Goal: Use online tool/utility: Use online tool/utility

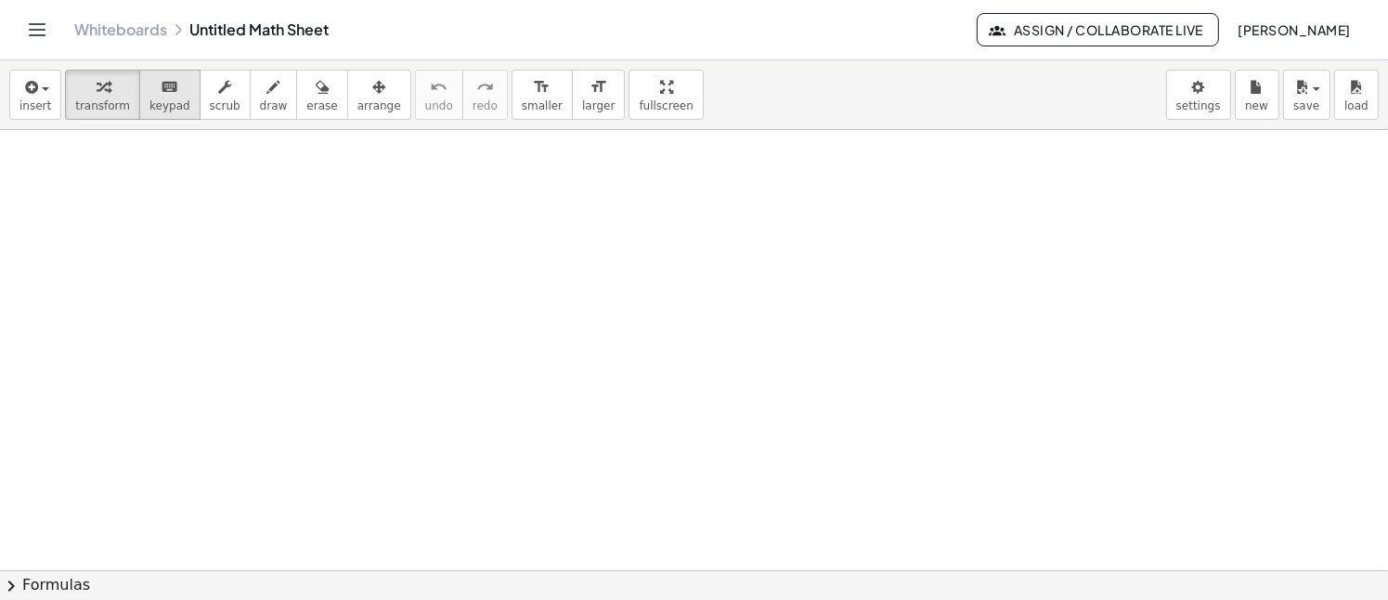
click at [161, 92] on icon "keyboard" at bounding box center [170, 87] width 18 height 22
click at [97, 88] on icon "button" at bounding box center [103, 87] width 13 height 22
click at [149, 101] on span "keypad" at bounding box center [169, 105] width 41 height 13
click at [91, 105] on span "transform" at bounding box center [102, 105] width 55 height 13
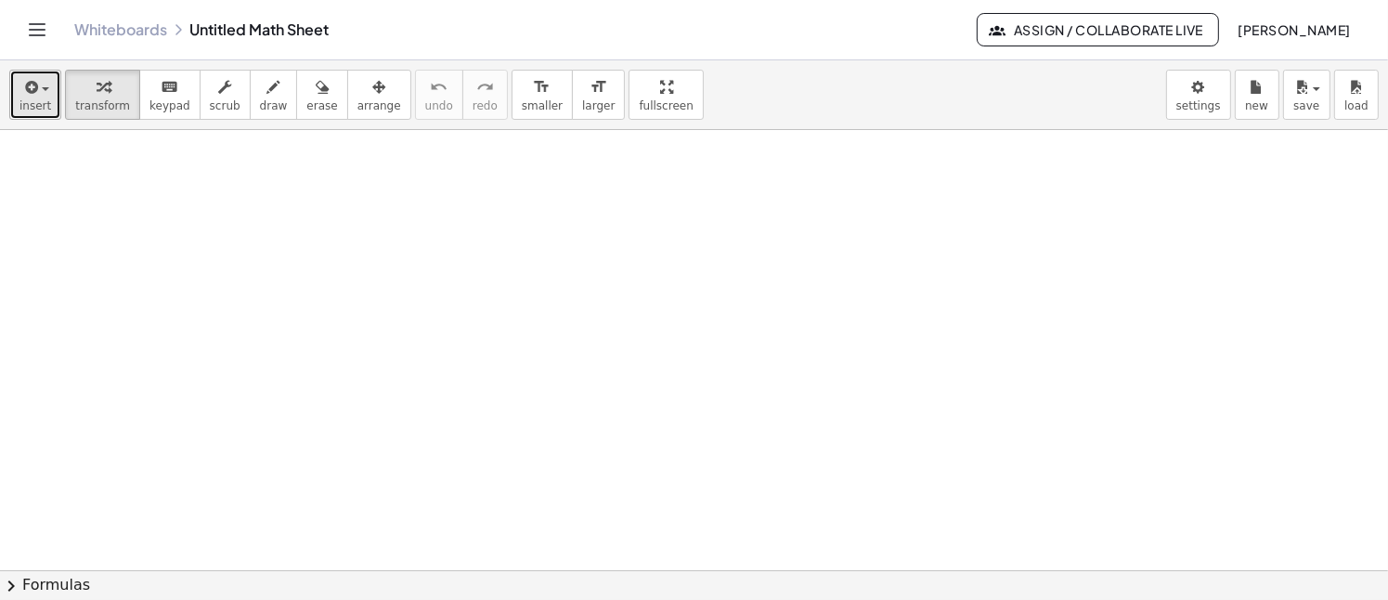
click at [34, 99] on span "insert" at bounding box center [35, 105] width 32 height 13
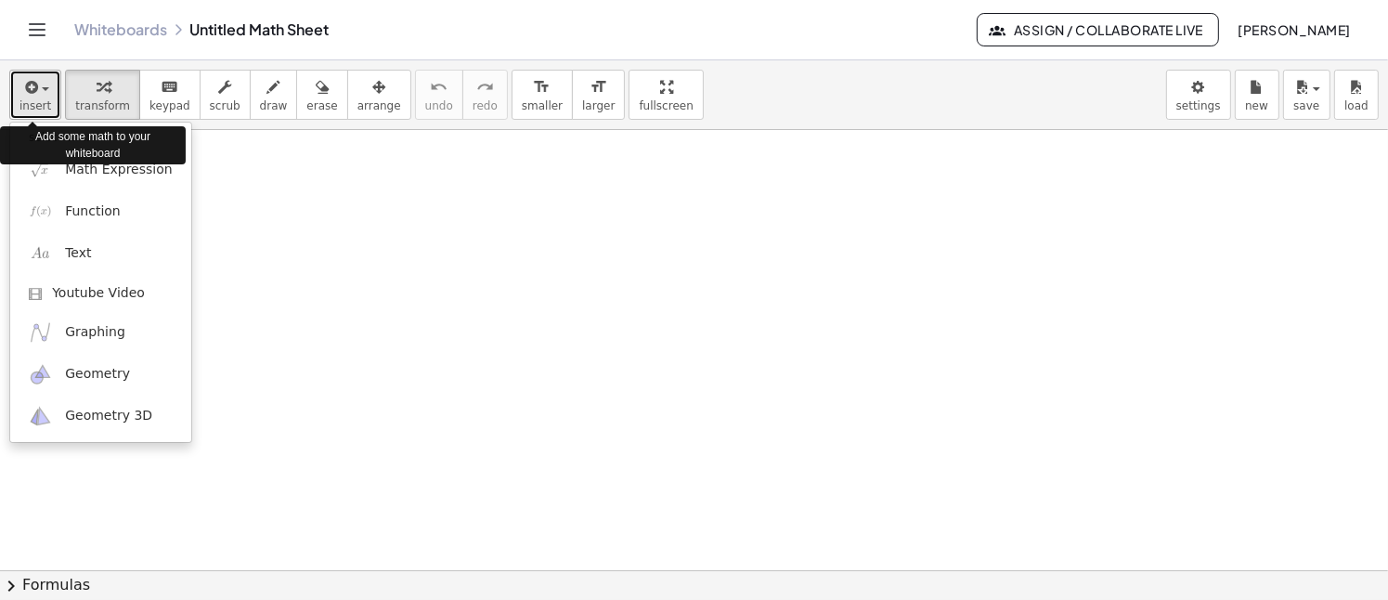
click at [39, 93] on span "button" at bounding box center [40, 89] width 4 height 13
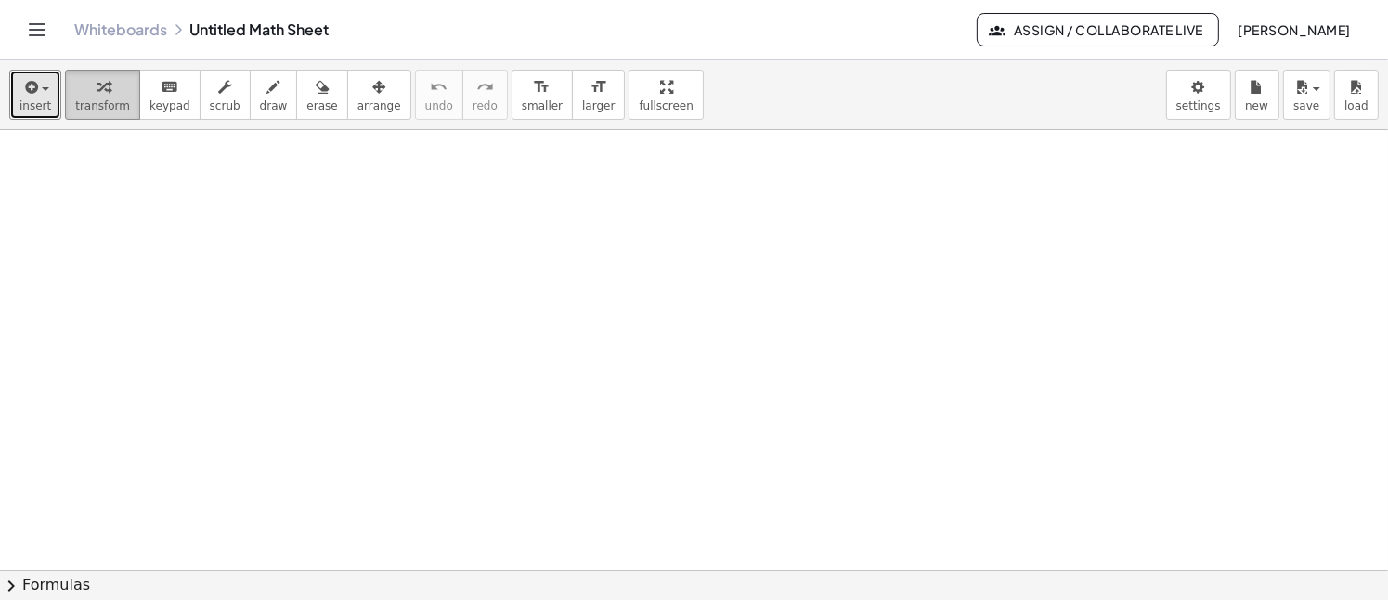
click at [103, 94] on div "button" at bounding box center [102, 86] width 55 height 22
click at [149, 110] on span "keypad" at bounding box center [169, 105] width 41 height 13
click at [139, 97] on button "keyboard keypad" at bounding box center [169, 95] width 61 height 50
click at [85, 88] on div "button" at bounding box center [102, 86] width 55 height 22
click at [97, 87] on icon "button" at bounding box center [103, 87] width 13 height 22
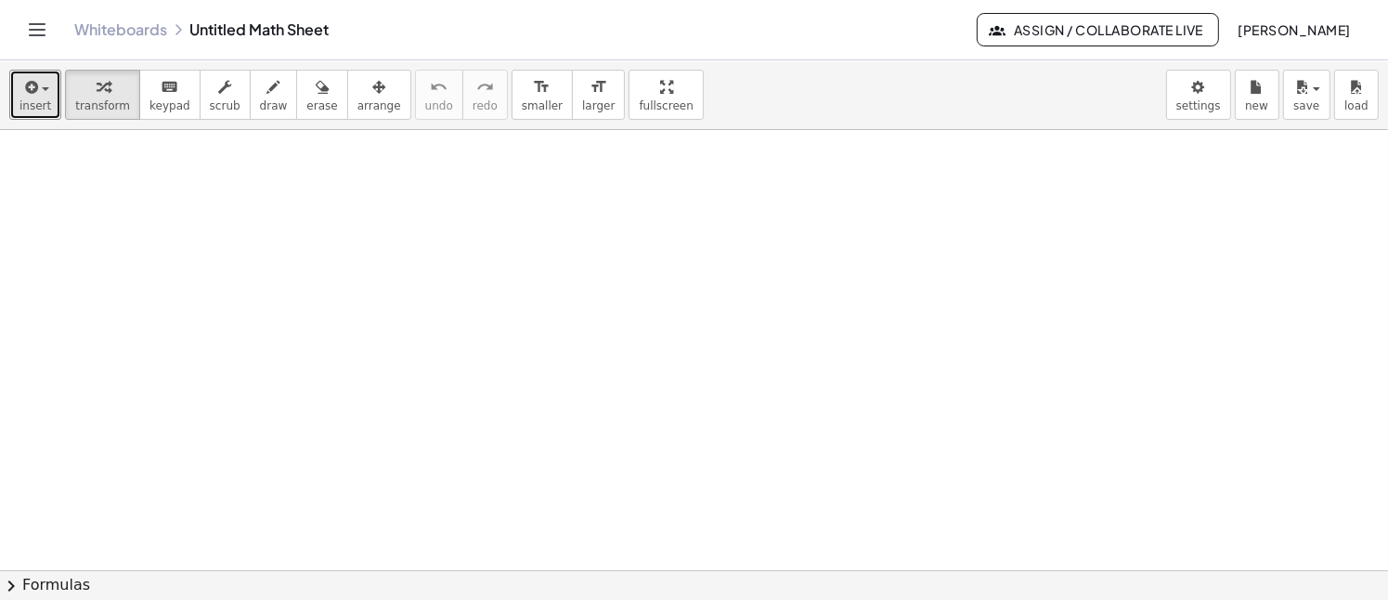
drag, startPoint x: 88, startPoint y: 87, endPoint x: 190, endPoint y: 288, distance: 225.0
click at [190, 288] on div "insert select one: Math Expression Function Text Youtube Video Graphing Geometr…" at bounding box center [694, 329] width 1388 height 539
click at [161, 91] on icon "keyboard" at bounding box center [170, 87] width 18 height 22
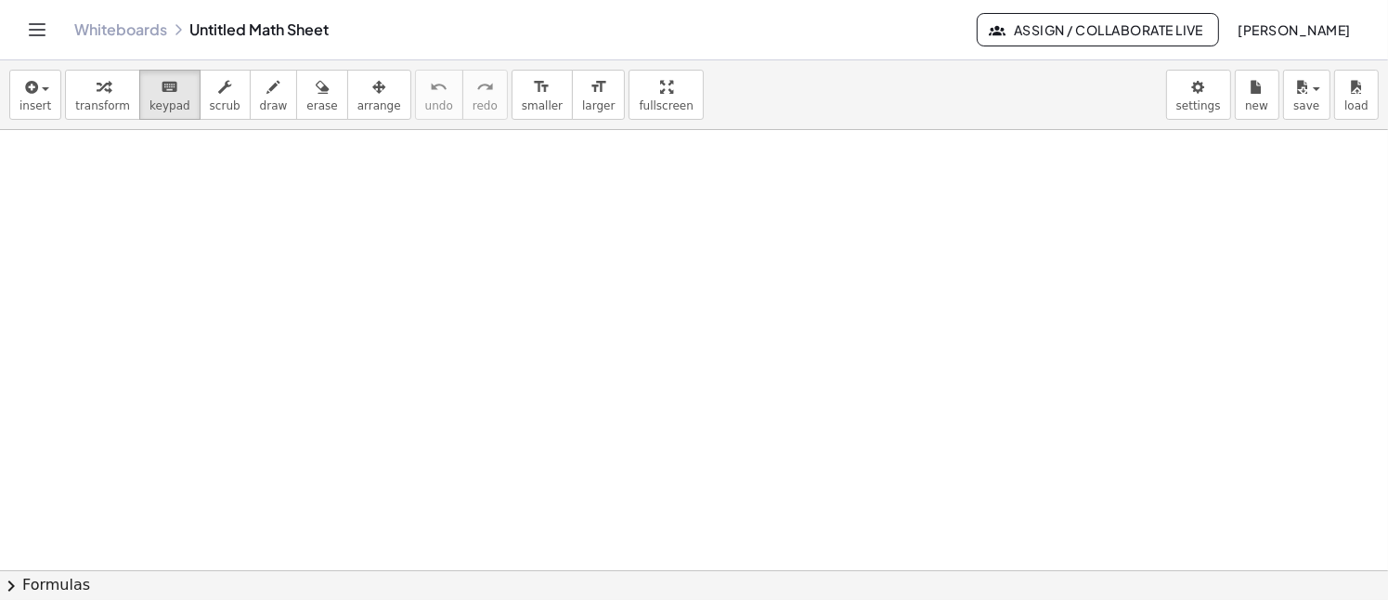
click at [26, 33] on icon "Toggle navigation" at bounding box center [37, 30] width 22 height 22
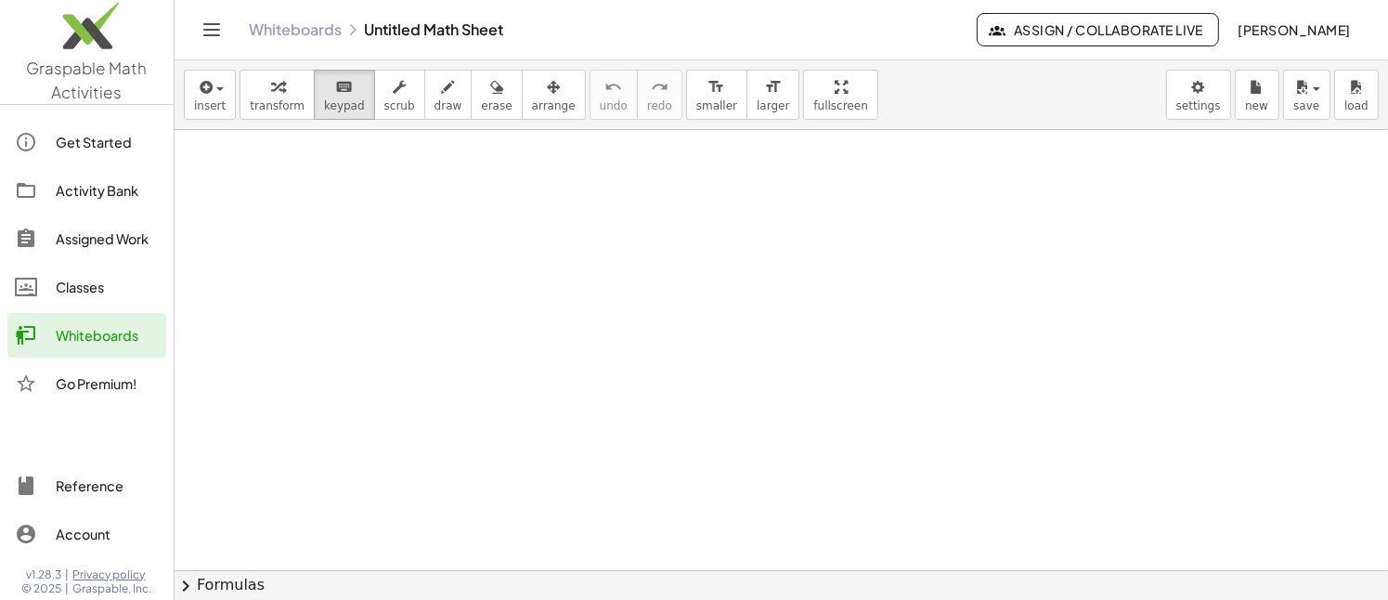
click at [206, 28] on icon "Toggle navigation" at bounding box center [212, 30] width 22 height 22
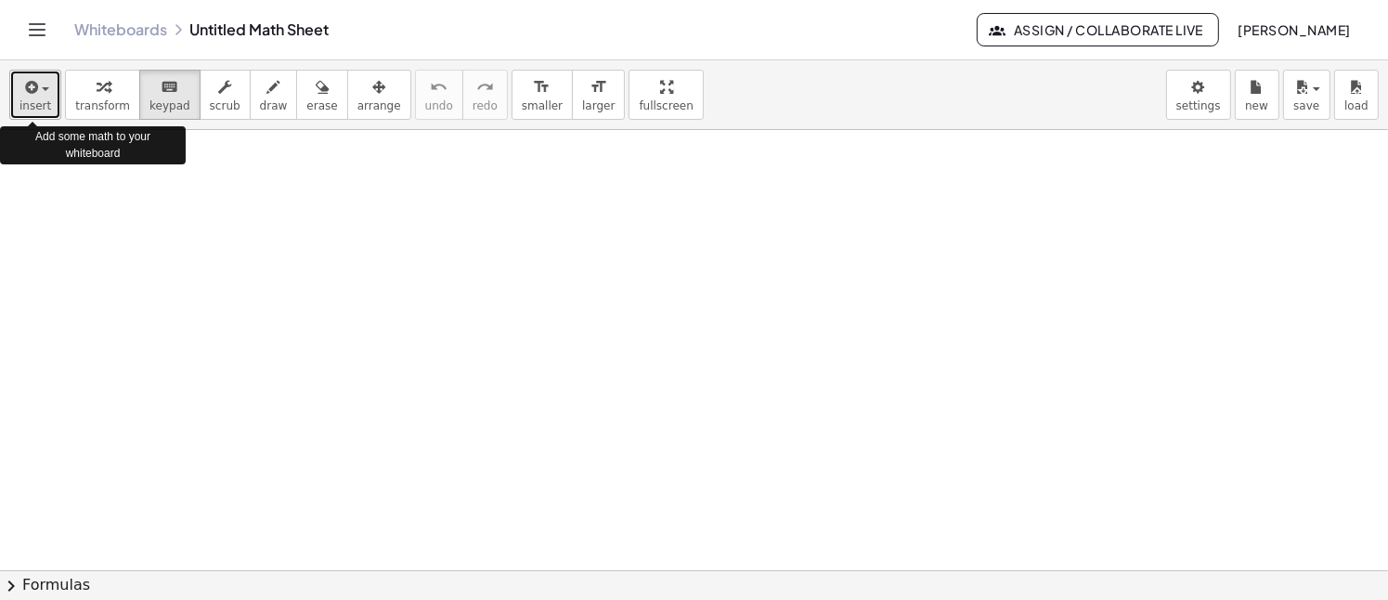
click at [42, 88] on span "button" at bounding box center [45, 89] width 7 height 4
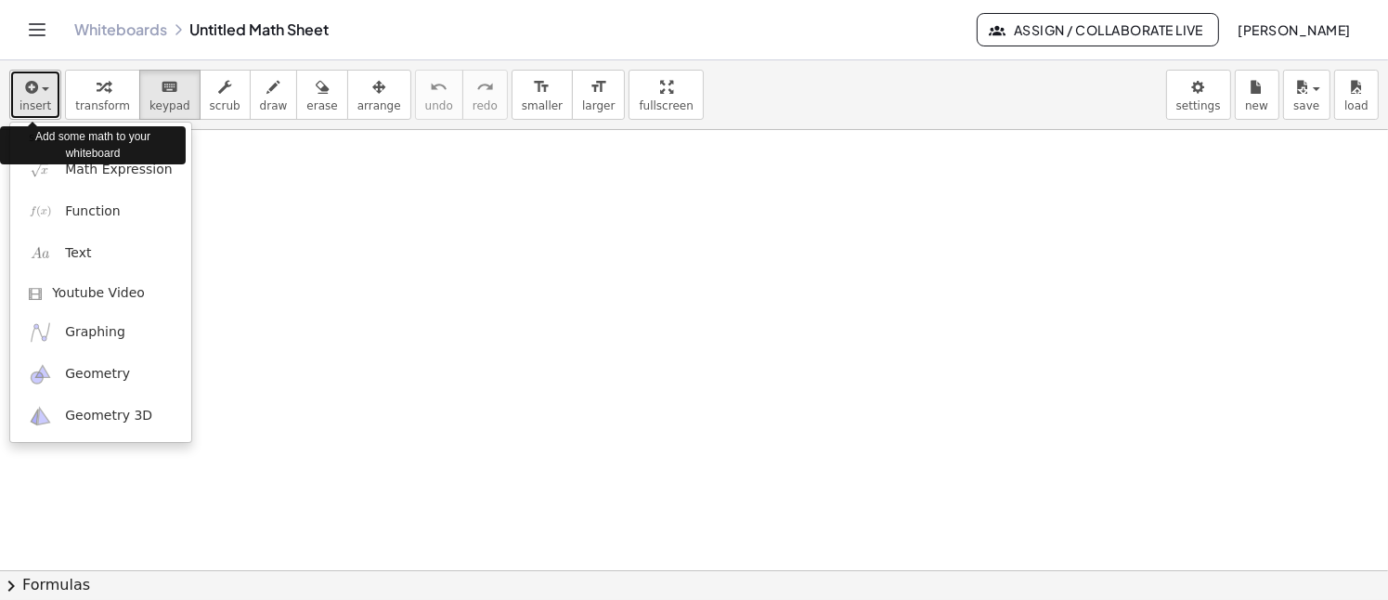
click at [40, 83] on div "button" at bounding box center [35, 86] width 32 height 22
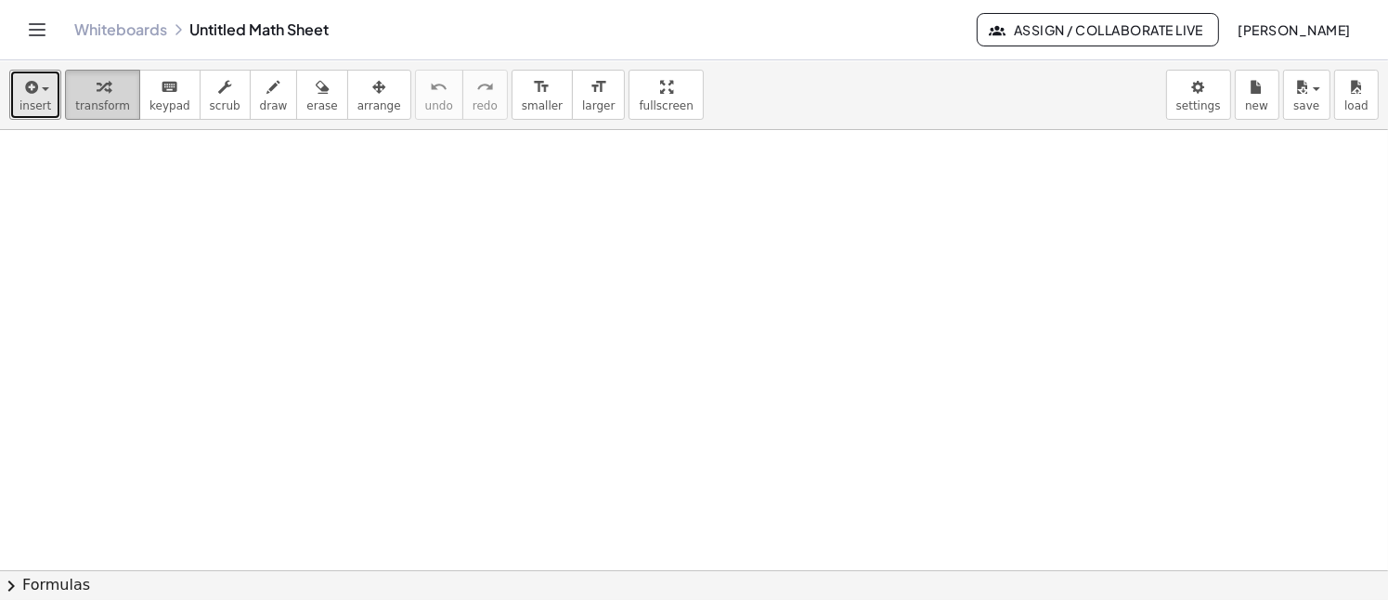
click at [97, 78] on icon "button" at bounding box center [103, 87] width 13 height 22
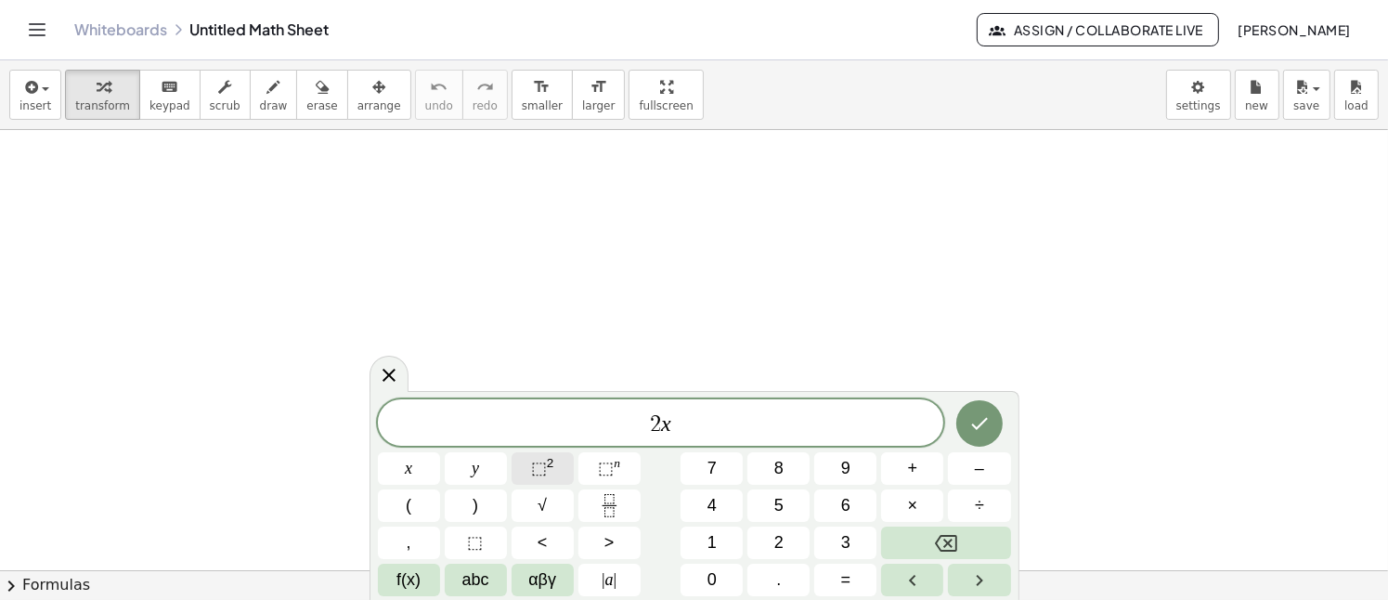
click at [549, 465] on sup "2" at bounding box center [550, 463] width 7 height 14
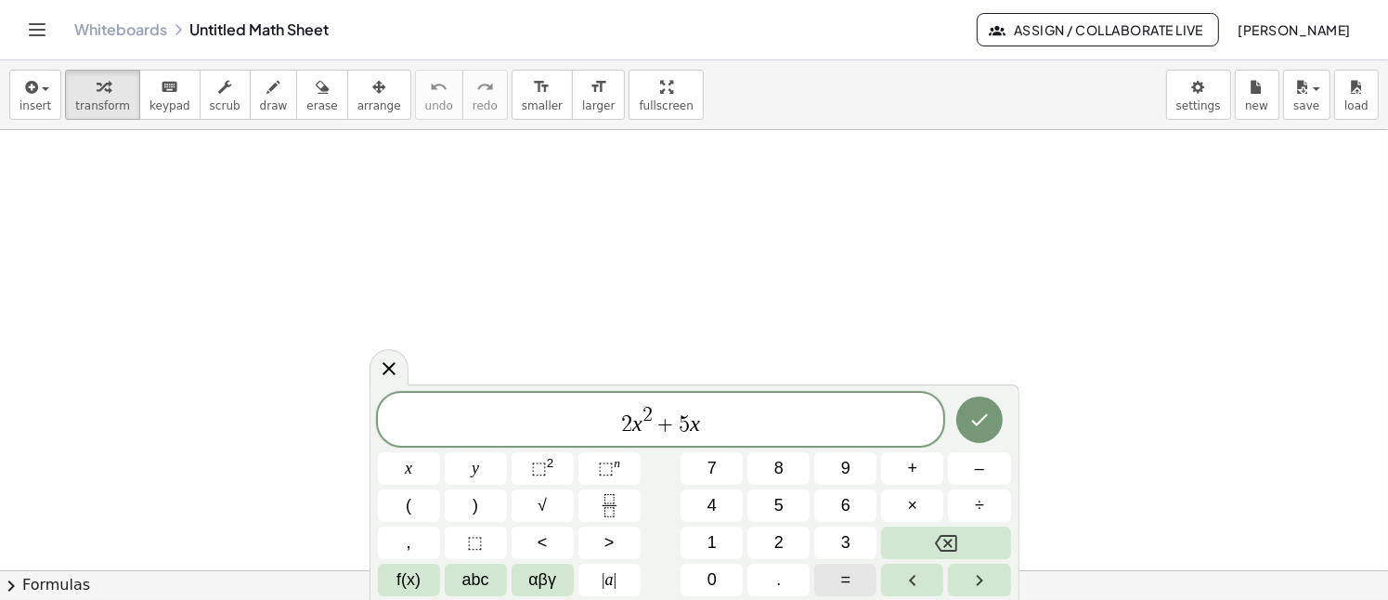
click at [839, 576] on button "=" at bounding box center [845, 579] width 62 height 32
click at [971, 415] on icon "Done" at bounding box center [979, 419] width 22 height 22
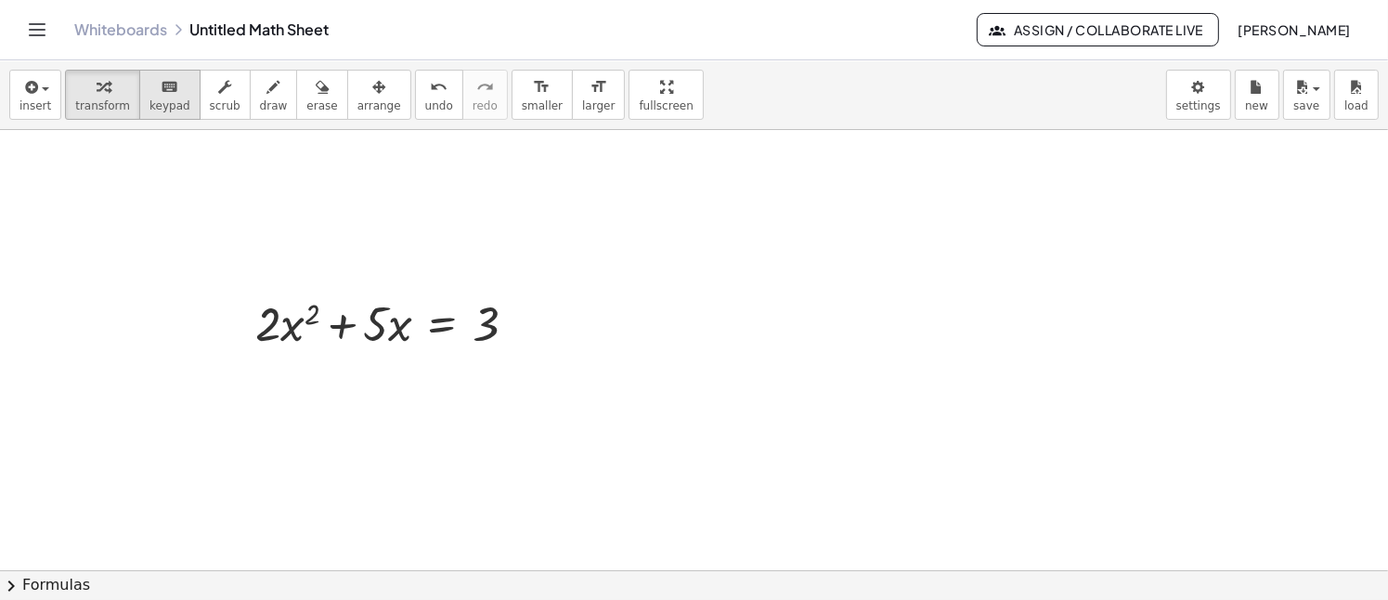
click at [149, 99] on span "keypad" at bounding box center [169, 105] width 41 height 13
click at [372, 107] on button "arrange" at bounding box center [379, 95] width 64 height 50
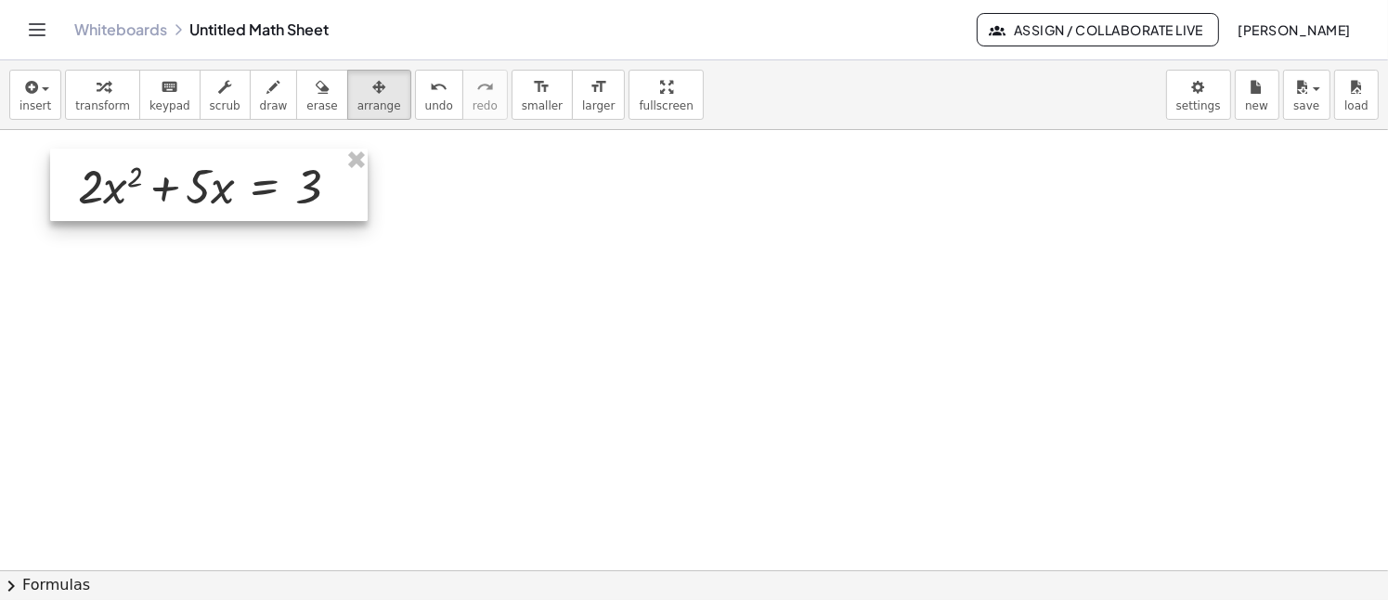
drag, startPoint x: 371, startPoint y: 320, endPoint x: 194, endPoint y: 183, distance: 224.3
click at [194, 183] on div at bounding box center [208, 185] width 317 height 72
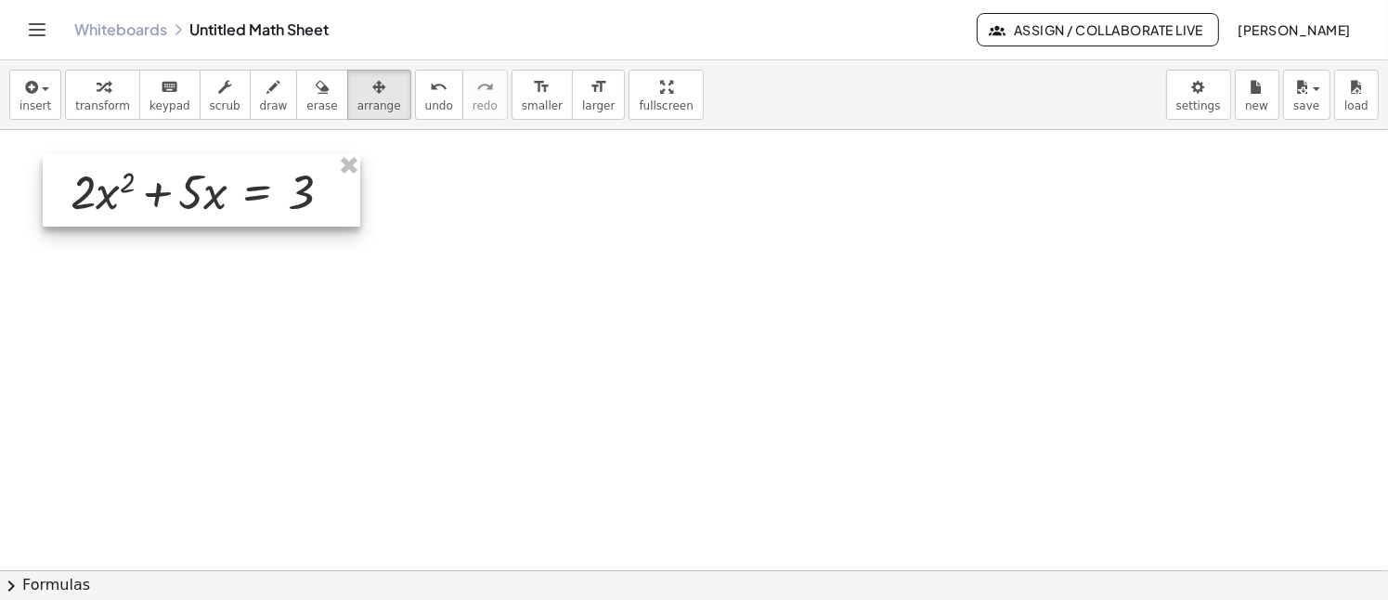
drag, startPoint x: 201, startPoint y: 155, endPoint x: 213, endPoint y: 150, distance: 12.1
click at [188, 166] on div at bounding box center [201, 190] width 317 height 72
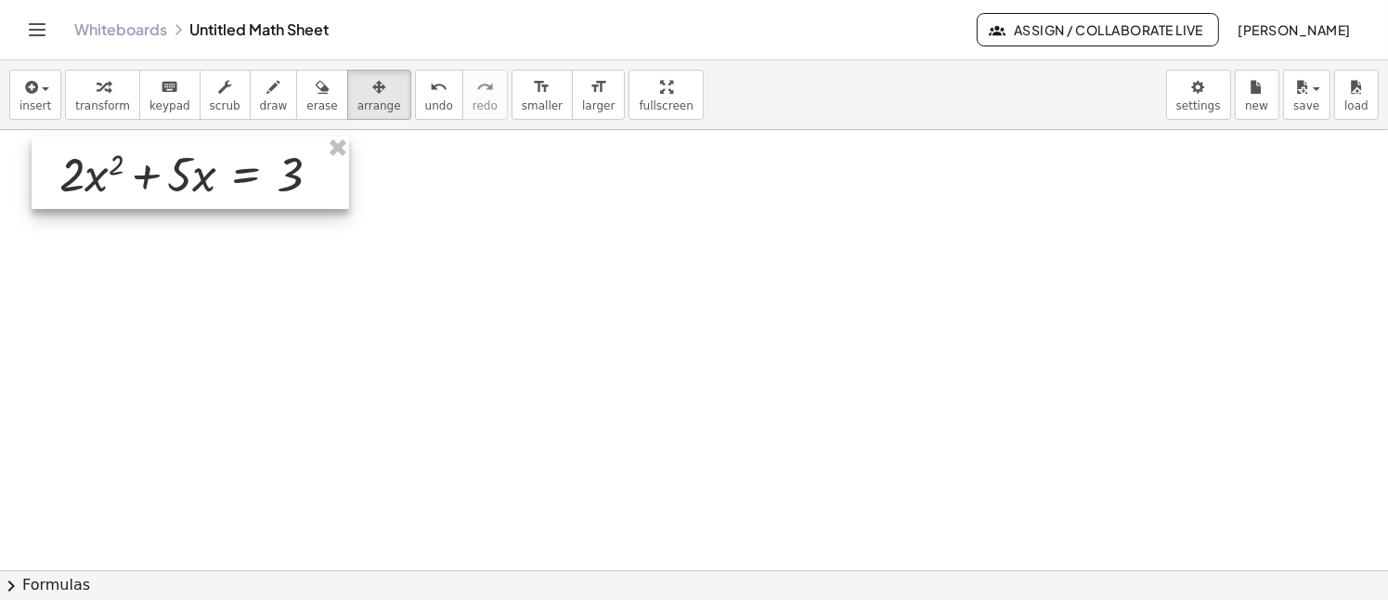
drag, startPoint x: 205, startPoint y: 188, endPoint x: 202, endPoint y: 162, distance: 25.2
click at [202, 162] on div at bounding box center [190, 172] width 317 height 72
click at [262, 97] on button "draw" at bounding box center [274, 95] width 48 height 50
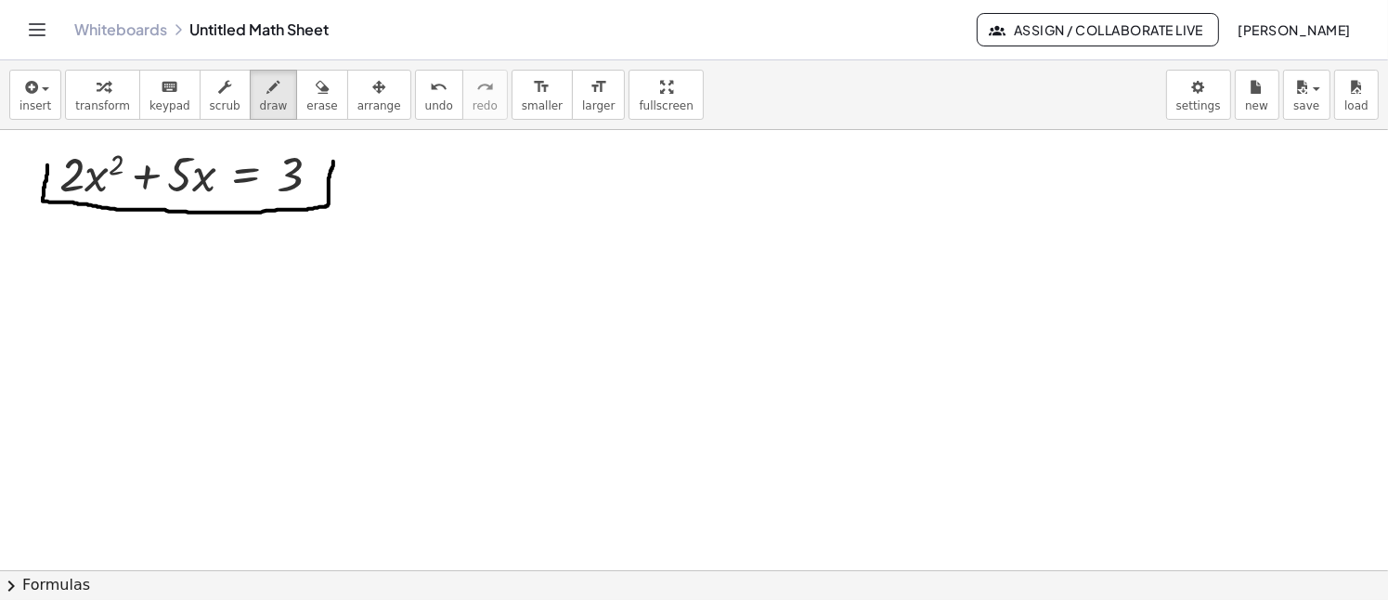
drag, startPoint x: 47, startPoint y: 164, endPoint x: 333, endPoint y: 161, distance: 285.9
drag, startPoint x: 435, startPoint y: 165, endPoint x: 453, endPoint y: 183, distance: 24.9
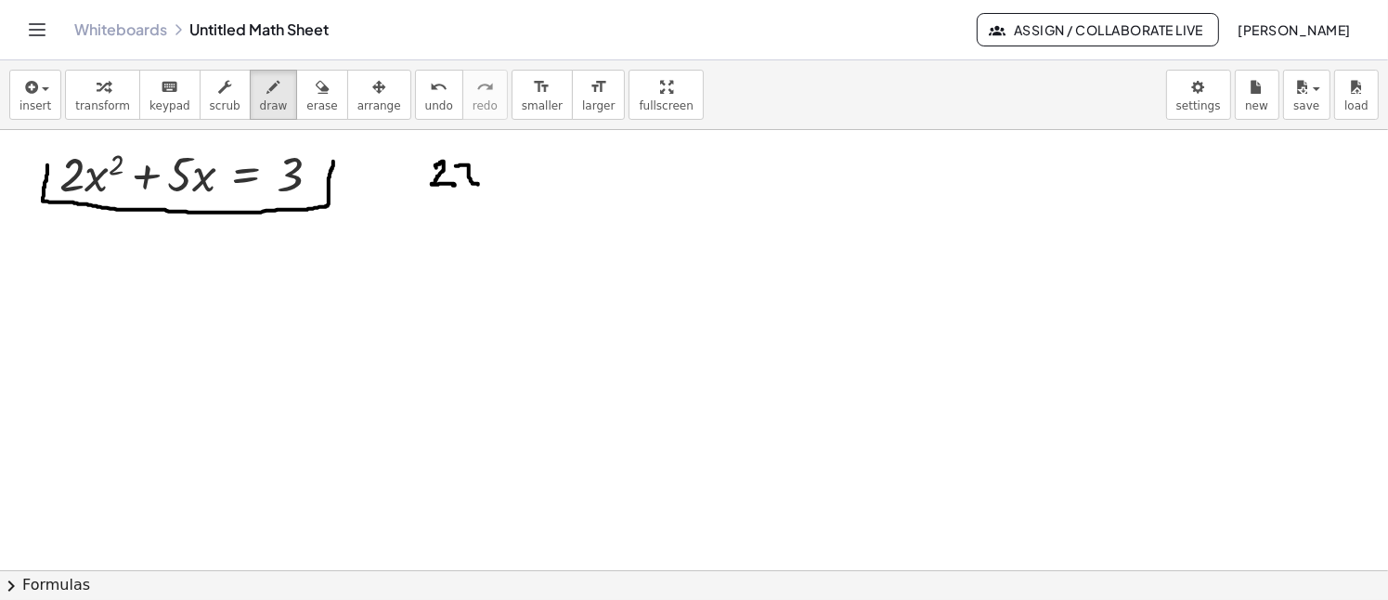
drag, startPoint x: 456, startPoint y: 165, endPoint x: 482, endPoint y: 177, distance: 28.7
drag, startPoint x: 478, startPoint y: 163, endPoint x: 464, endPoint y: 190, distance: 30.3
drag, startPoint x: 484, startPoint y: 152, endPoint x: 497, endPoint y: 167, distance: 19.7
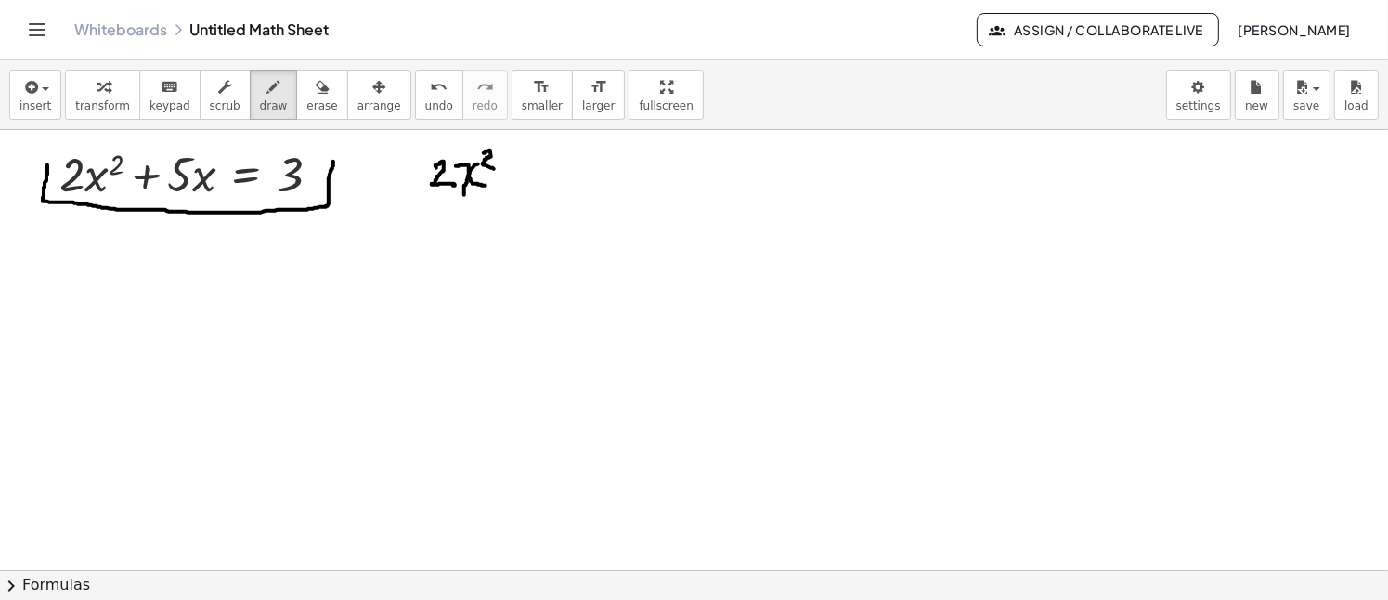
drag, startPoint x: 511, startPoint y: 158, endPoint x: 513, endPoint y: 186, distance: 27.9
drag, startPoint x: 504, startPoint y: 175, endPoint x: 530, endPoint y: 173, distance: 26.1
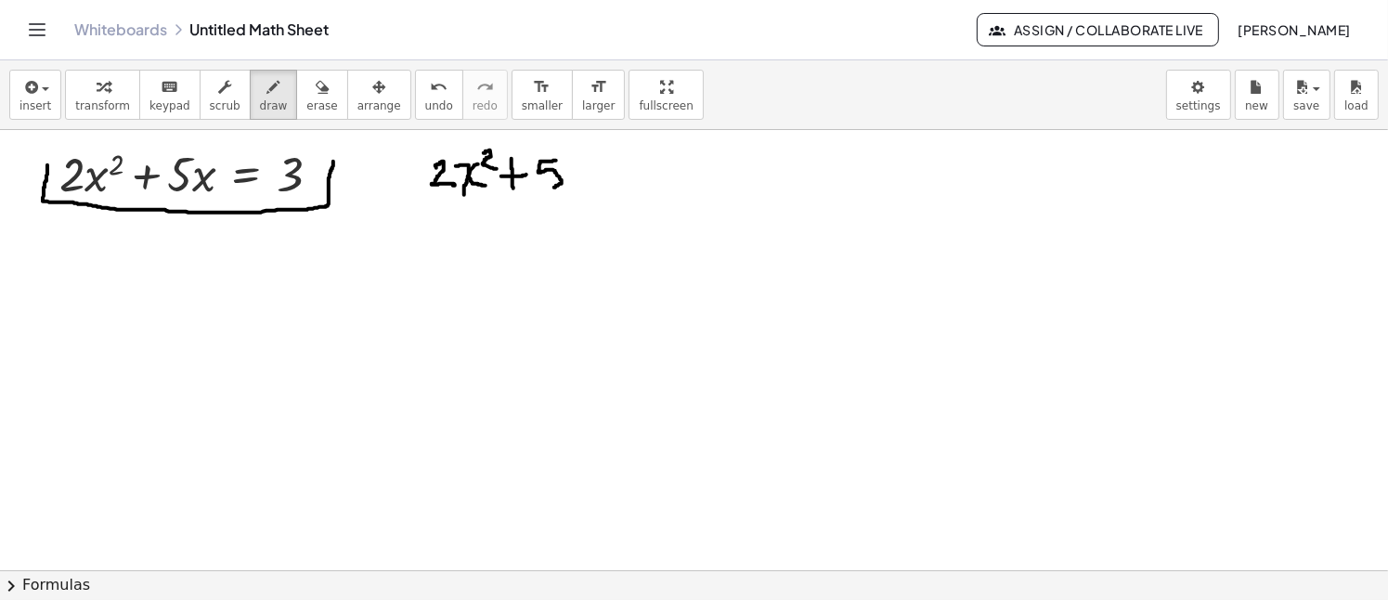
drag, startPoint x: 556, startPoint y: 160, endPoint x: 549, endPoint y: 187, distance: 27.9
drag, startPoint x: 586, startPoint y: 160, endPoint x: 569, endPoint y: 188, distance: 33.3
drag, startPoint x: 569, startPoint y: 162, endPoint x: 583, endPoint y: 181, distance: 23.2
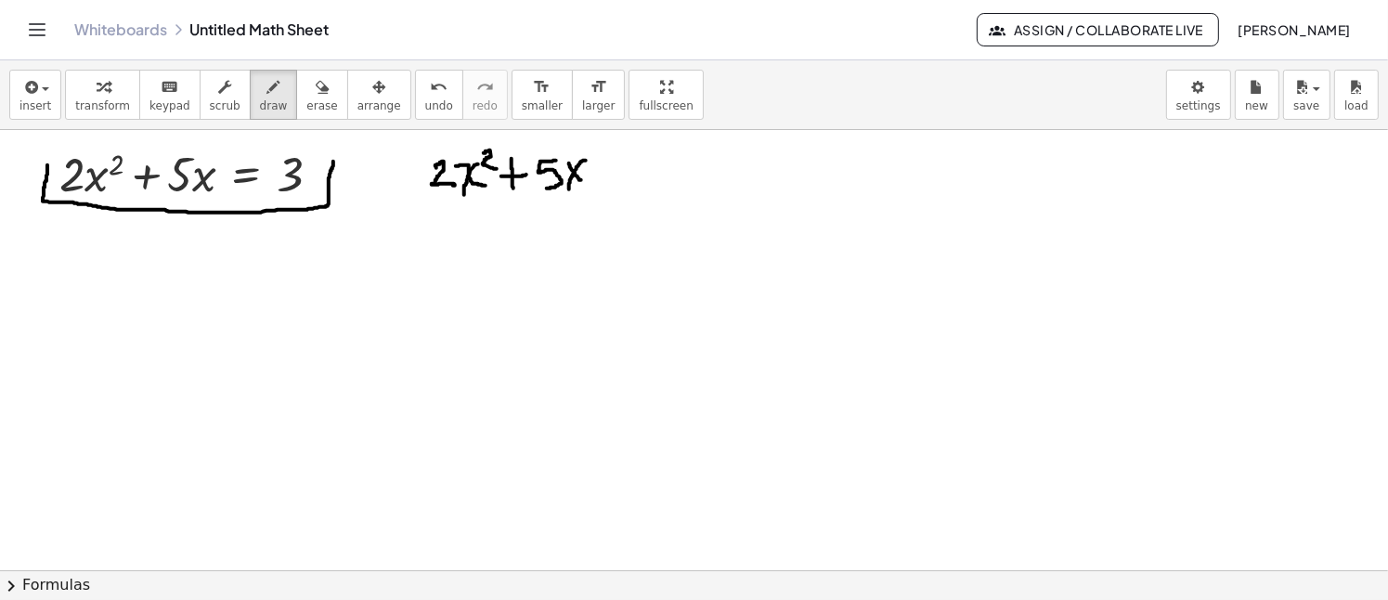
drag, startPoint x: 593, startPoint y: 171, endPoint x: 608, endPoint y: 168, distance: 15.1
drag, startPoint x: 620, startPoint y: 154, endPoint x: 628, endPoint y: 189, distance: 36.3
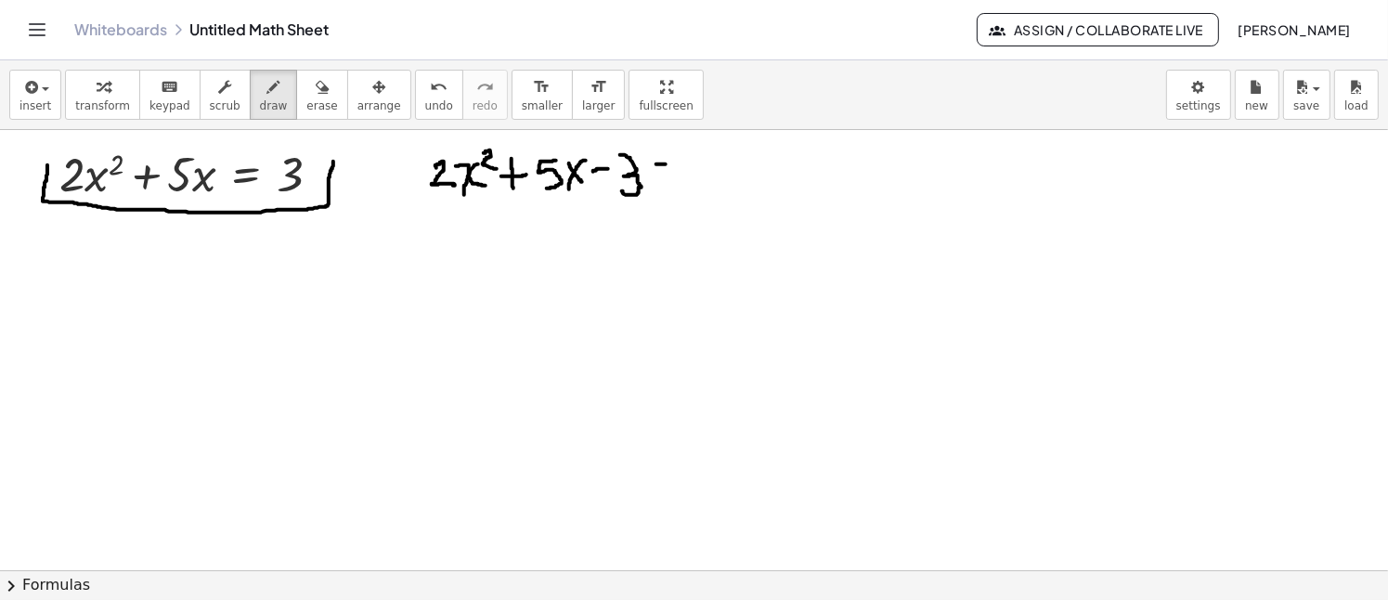
drag, startPoint x: 655, startPoint y: 172, endPoint x: 675, endPoint y: 168, distance: 19.8
drag, startPoint x: 630, startPoint y: 205, endPoint x: 694, endPoint y: 200, distance: 64.3
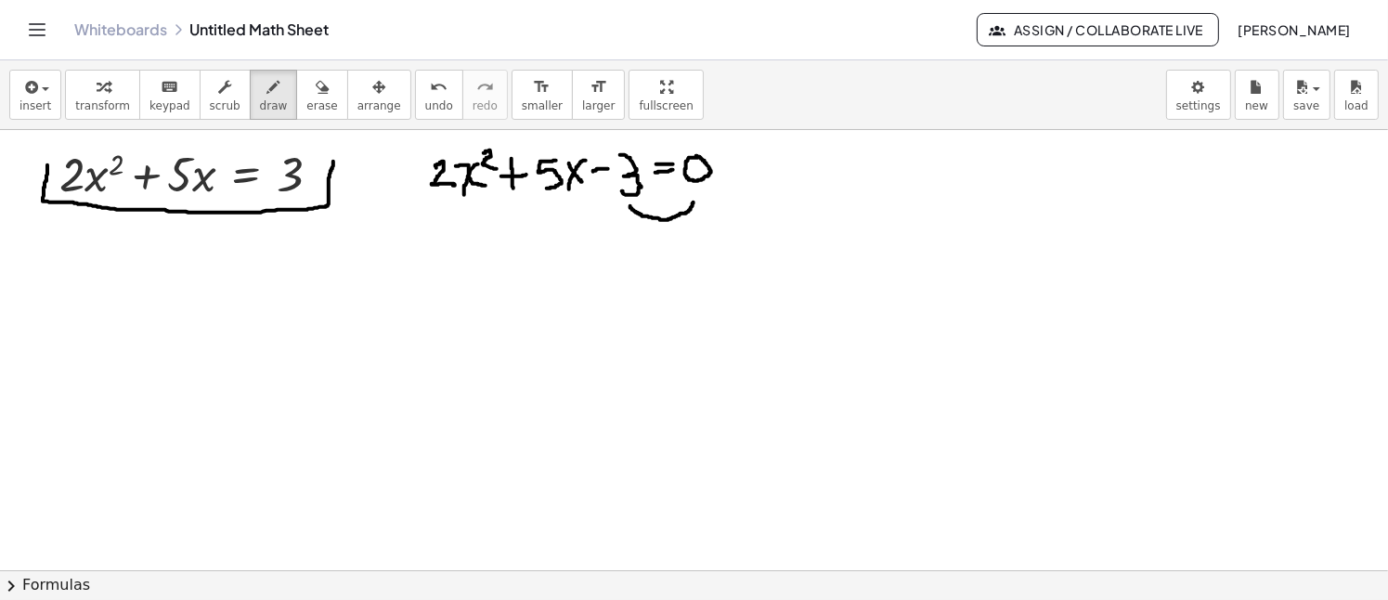
drag, startPoint x: 697, startPoint y: 204, endPoint x: 686, endPoint y: 204, distance: 11.1
drag, startPoint x: 697, startPoint y: 208, endPoint x: 684, endPoint y: 205, distance: 13.3
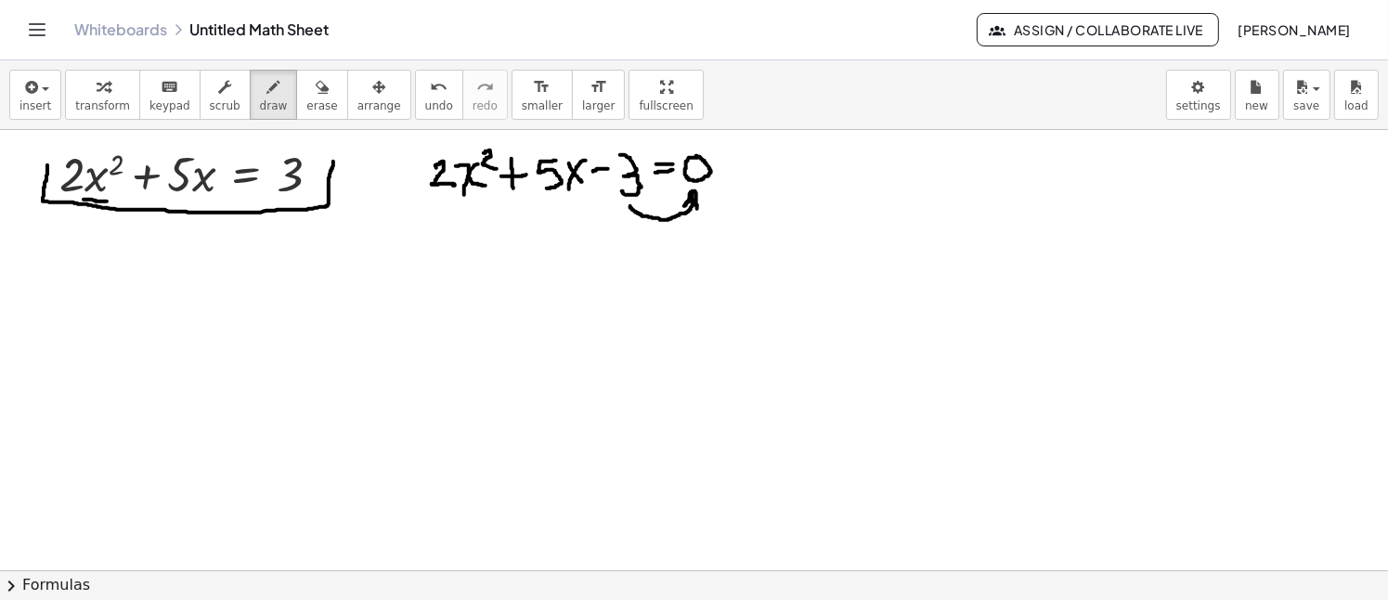
drag, startPoint x: 84, startPoint y: 199, endPoint x: 107, endPoint y: 201, distance: 23.3
drag, startPoint x: 70, startPoint y: 256, endPoint x: 87, endPoint y: 278, distance: 27.7
drag, startPoint x: 89, startPoint y: 253, endPoint x: 114, endPoint y: 275, distance: 32.9
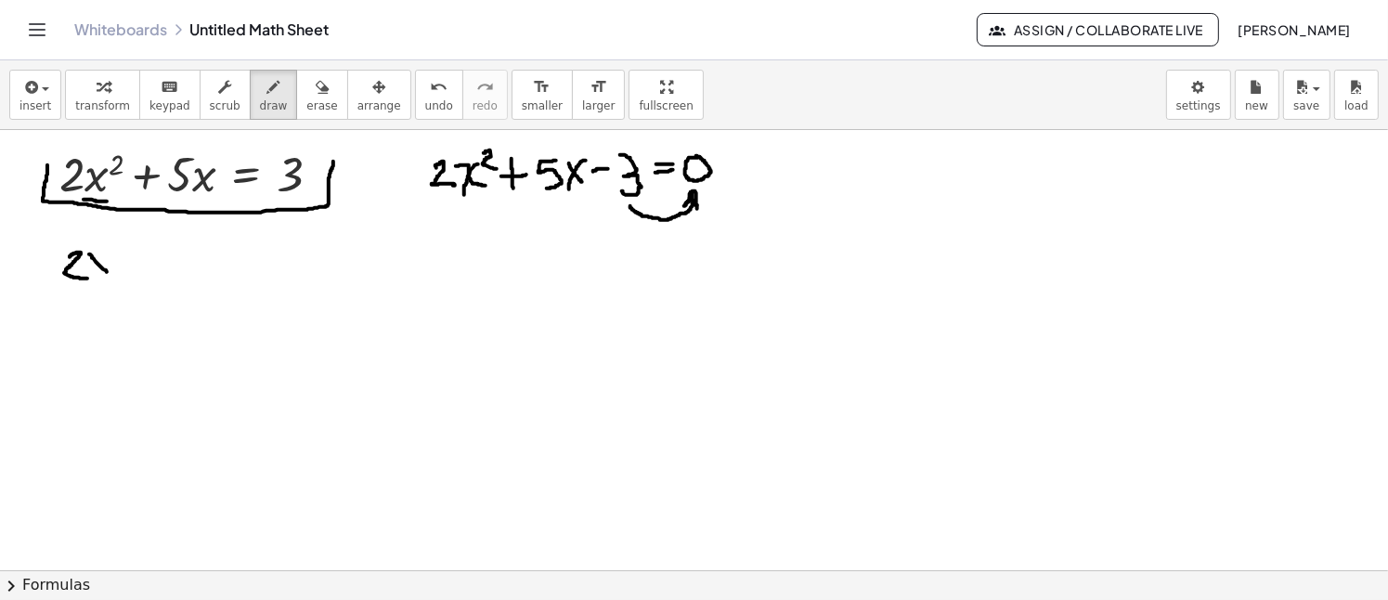
drag, startPoint x: 101, startPoint y: 255, endPoint x: 86, endPoint y: 275, distance: 24.5
drag, startPoint x: 109, startPoint y: 243, endPoint x: 118, endPoint y: 255, distance: 15.2
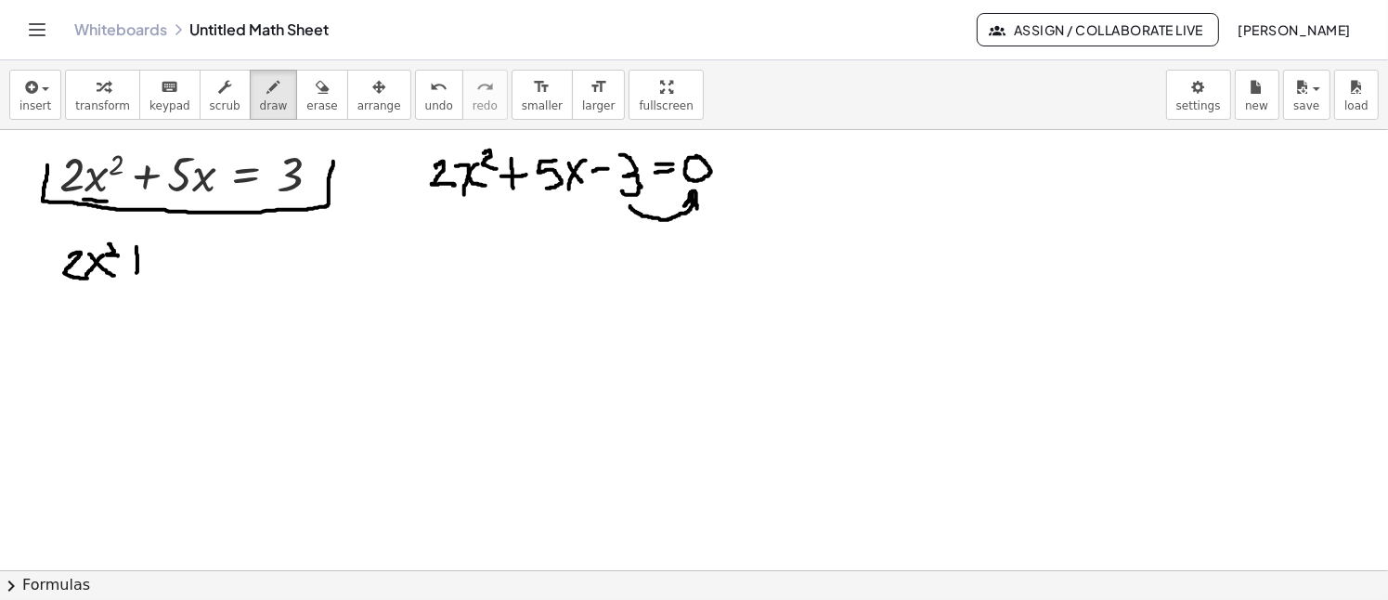
drag, startPoint x: 136, startPoint y: 246, endPoint x: 122, endPoint y: 266, distance: 25.3
drag, startPoint x: 122, startPoint y: 261, endPoint x: 151, endPoint y: 267, distance: 30.4
drag, startPoint x: 177, startPoint y: 253, endPoint x: 166, endPoint y: 278, distance: 26.6
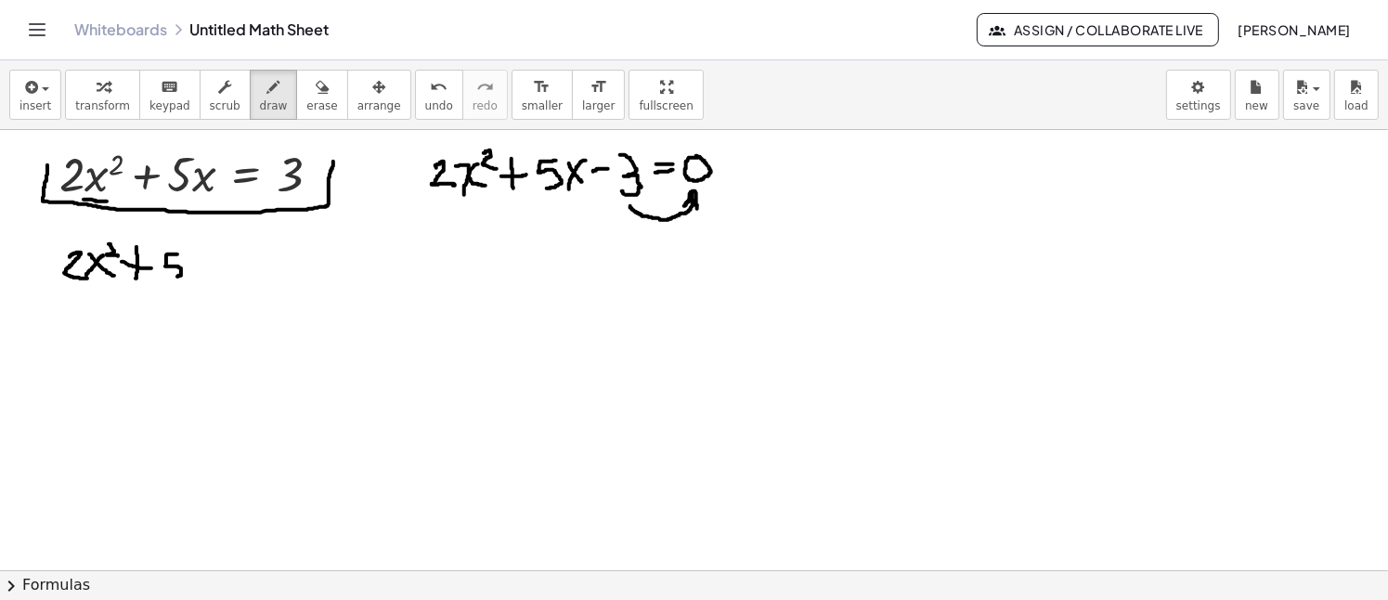
drag, startPoint x: 201, startPoint y: 252, endPoint x: 185, endPoint y: 270, distance: 24.3
drag, startPoint x: 187, startPoint y: 253, endPoint x: 203, endPoint y: 272, distance: 25.0
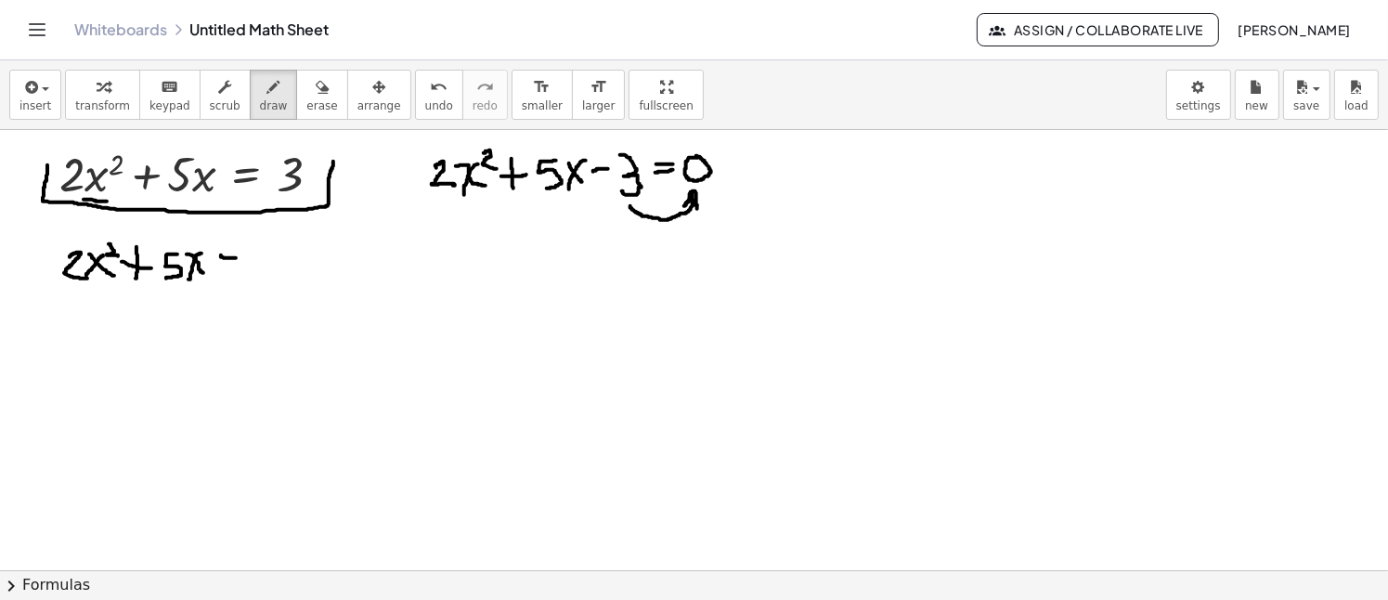
drag, startPoint x: 221, startPoint y: 254, endPoint x: 233, endPoint y: 258, distance: 12.6
drag, startPoint x: 222, startPoint y: 261, endPoint x: 235, endPoint y: 265, distance: 13.5
drag, startPoint x: 265, startPoint y: 248, endPoint x: 259, endPoint y: 270, distance: 23.2
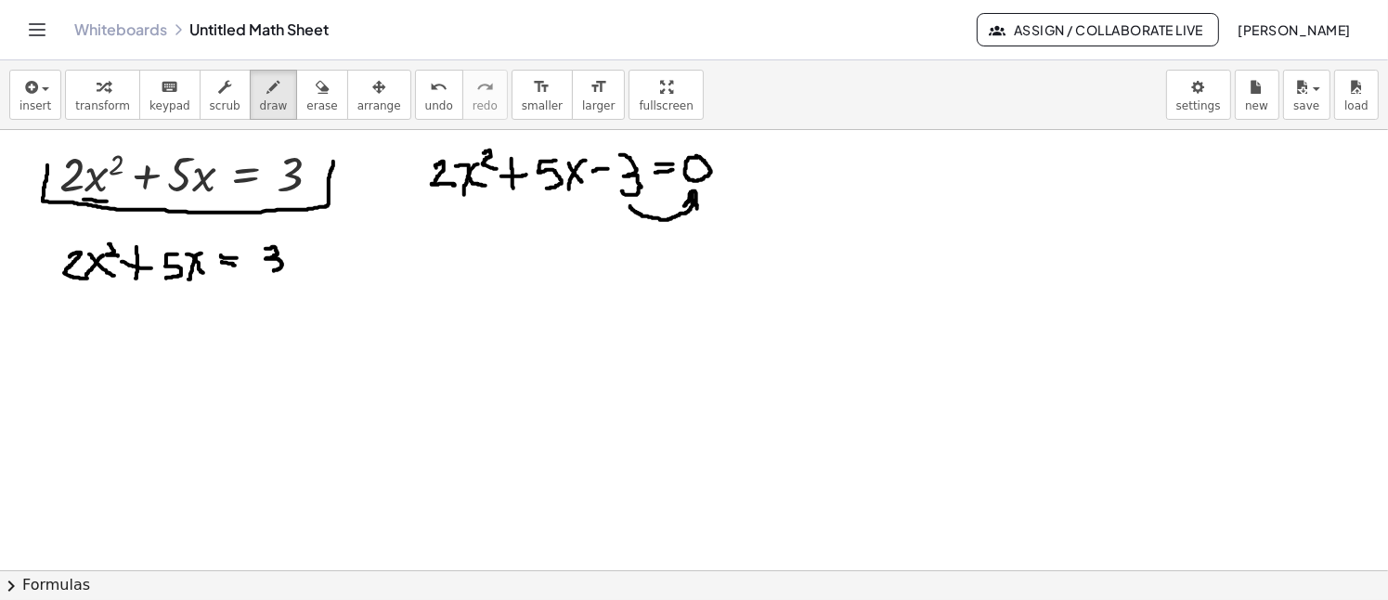
drag, startPoint x: 58, startPoint y: 283, endPoint x: 119, endPoint y: 285, distance: 60.4
drag, startPoint x: 79, startPoint y: 296, endPoint x: 91, endPoint y: 315, distance: 22.1
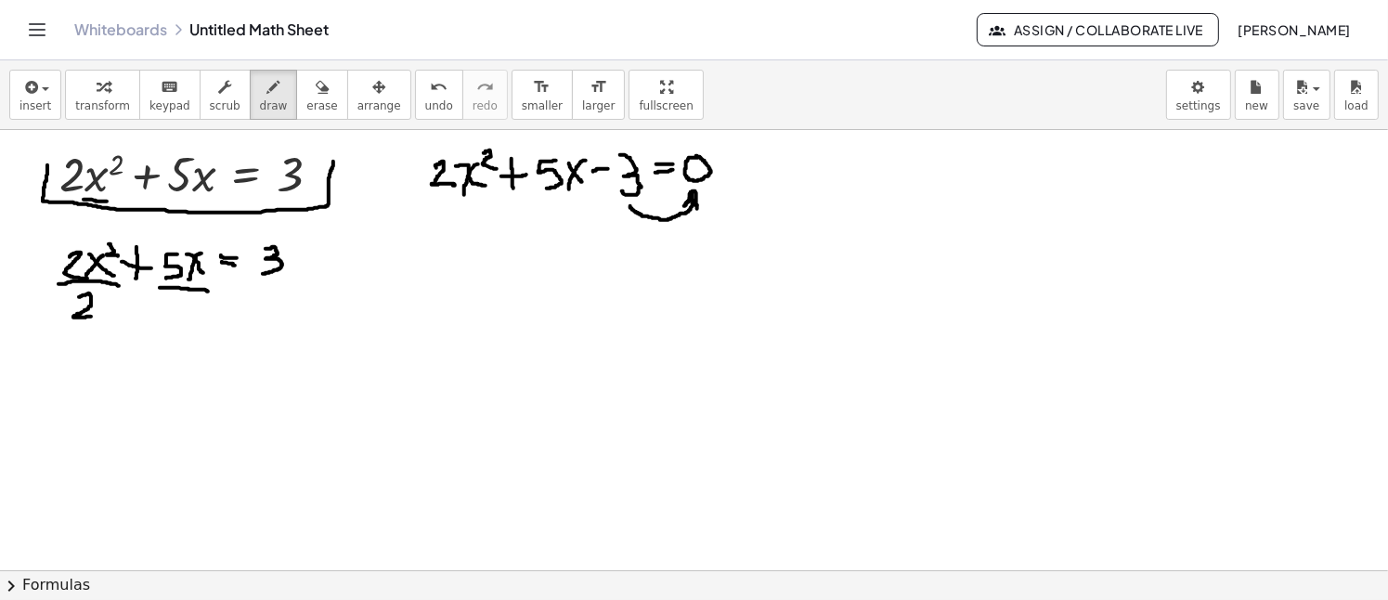
drag, startPoint x: 160, startPoint y: 287, endPoint x: 208, endPoint y: 291, distance: 48.4
drag, startPoint x: 174, startPoint y: 296, endPoint x: 196, endPoint y: 315, distance: 29.0
drag, startPoint x: 250, startPoint y: 283, endPoint x: 295, endPoint y: 291, distance: 46.1
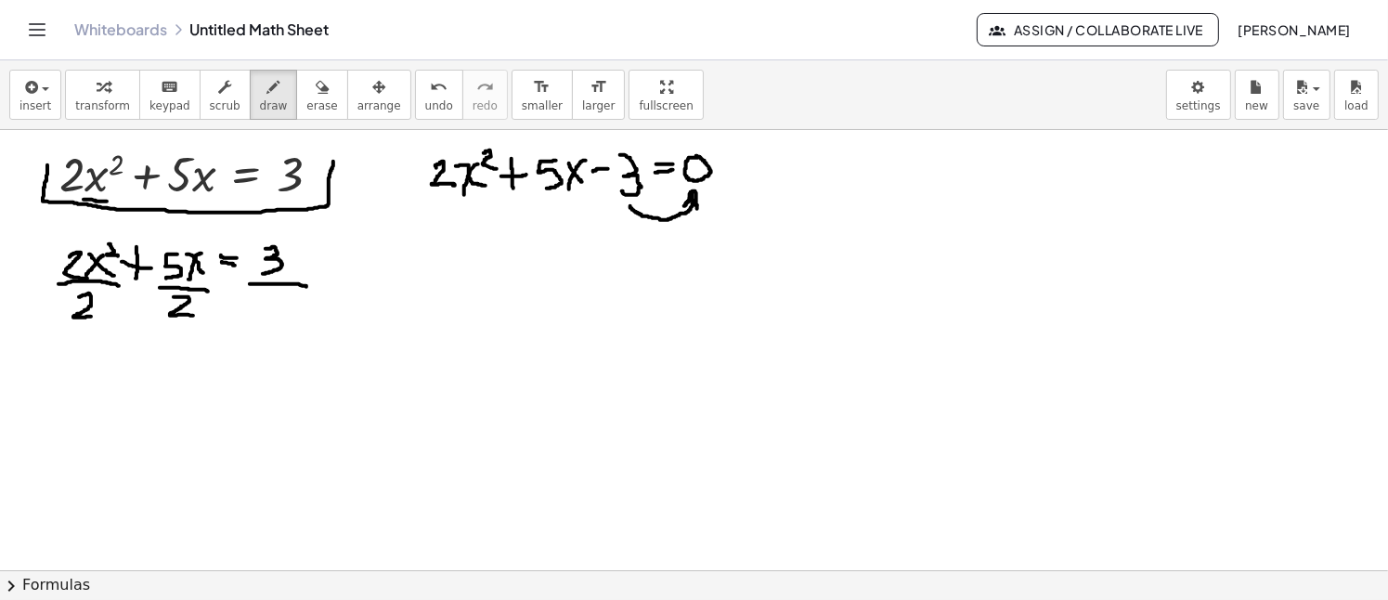
drag, startPoint x: 270, startPoint y: 297, endPoint x: 284, endPoint y: 314, distance: 21.8
drag, startPoint x: 84, startPoint y: 242, endPoint x: 53, endPoint y: 278, distance: 48.0
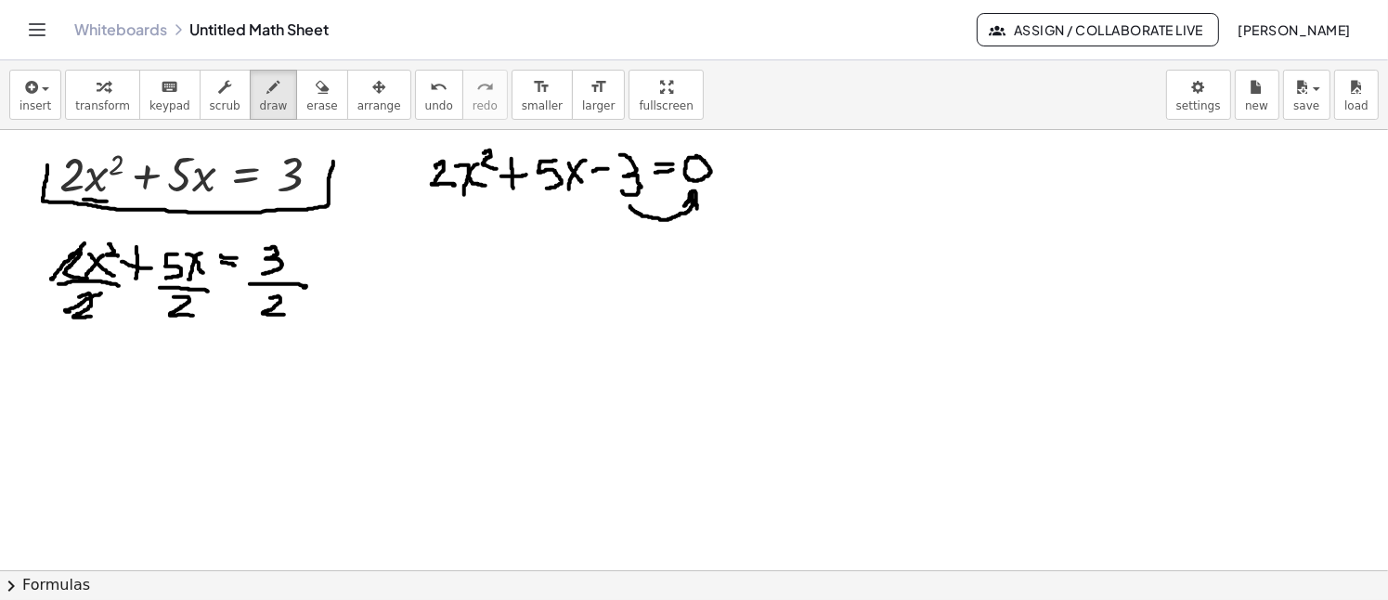
drag, startPoint x: 90, startPoint y: 297, endPoint x: 77, endPoint y: 307, distance: 16.5
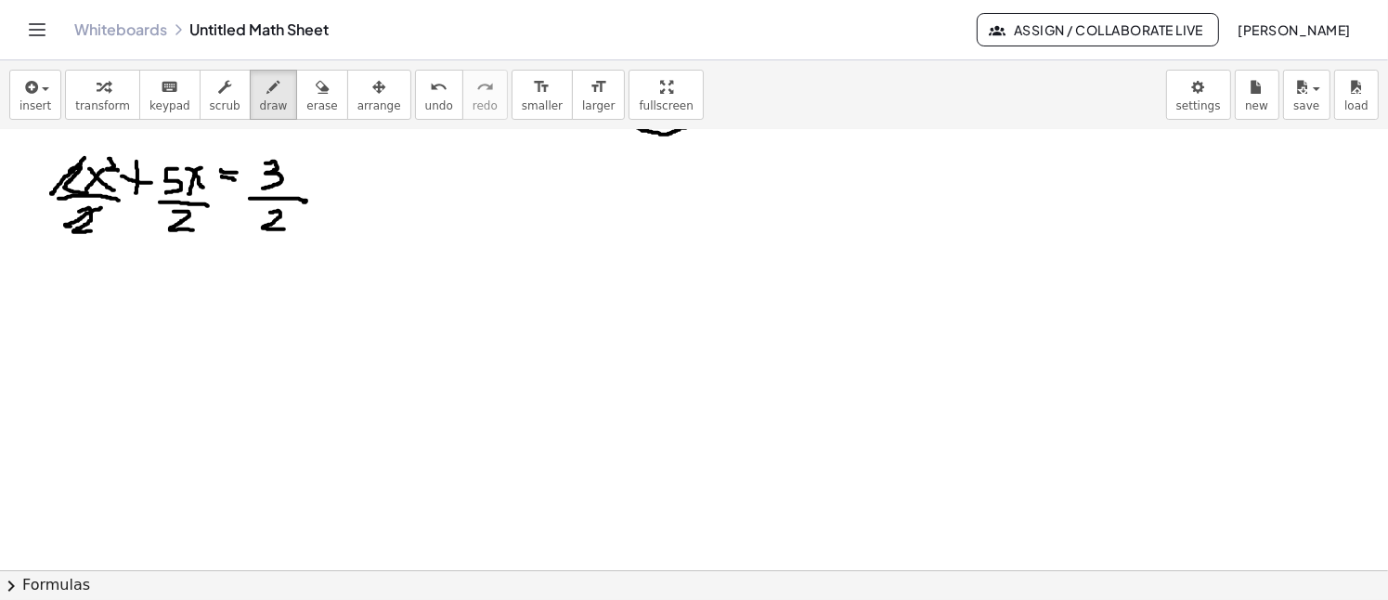
scroll to position [93, 0]
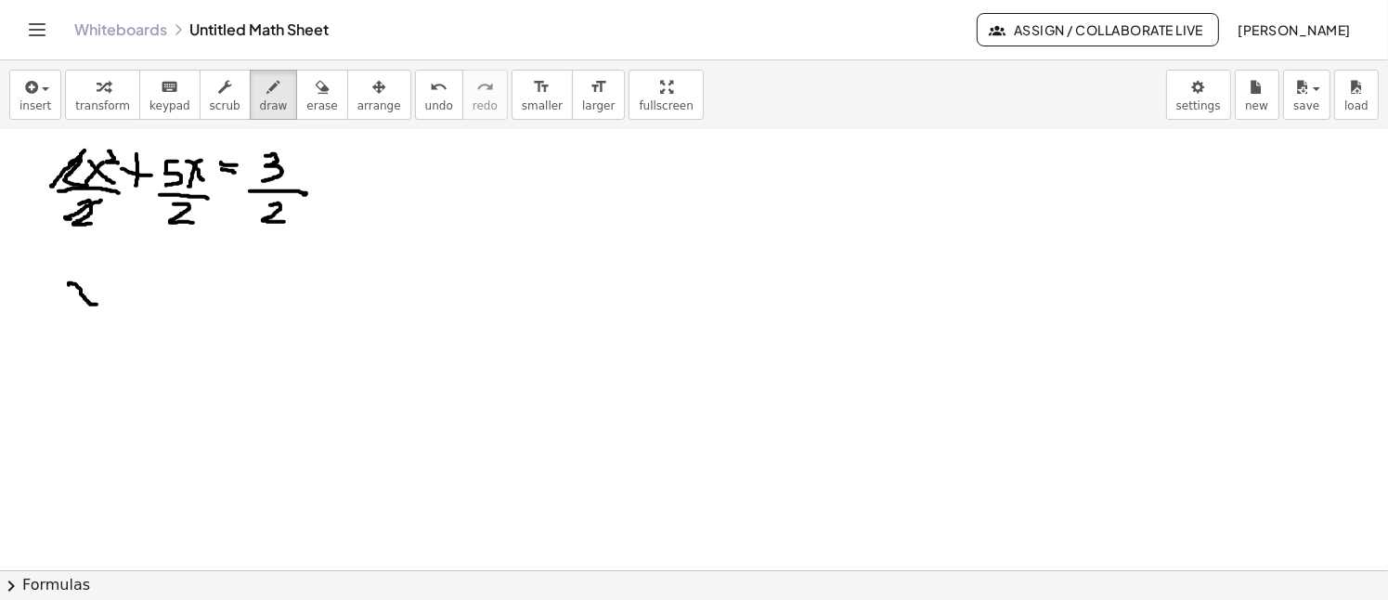
drag, startPoint x: 69, startPoint y: 284, endPoint x: 103, endPoint y: 304, distance: 40.0
click at [103, 305] on div at bounding box center [694, 595] width 1388 height 1116
drag, startPoint x: 93, startPoint y: 281, endPoint x: 73, endPoint y: 305, distance: 31.0
click at [73, 305] on div at bounding box center [694, 595] width 1388 height 1116
click at [72, 305] on div at bounding box center [694, 595] width 1388 height 1116
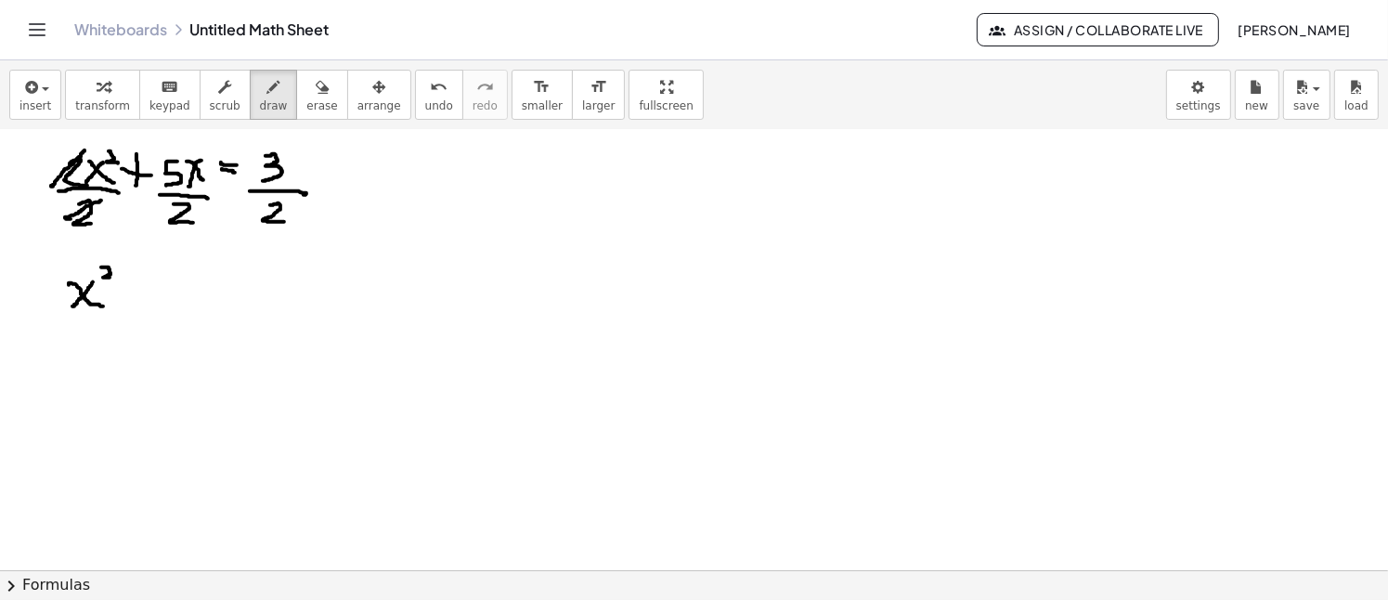
drag, startPoint x: 101, startPoint y: 266, endPoint x: 112, endPoint y: 277, distance: 15.1
click at [111, 277] on div at bounding box center [694, 595] width 1388 height 1116
drag, startPoint x: 129, startPoint y: 276, endPoint x: 130, endPoint y: 303, distance: 26.9
click at [130, 303] on div at bounding box center [694, 595] width 1388 height 1116
drag, startPoint x: 118, startPoint y: 291, endPoint x: 137, endPoint y: 288, distance: 19.7
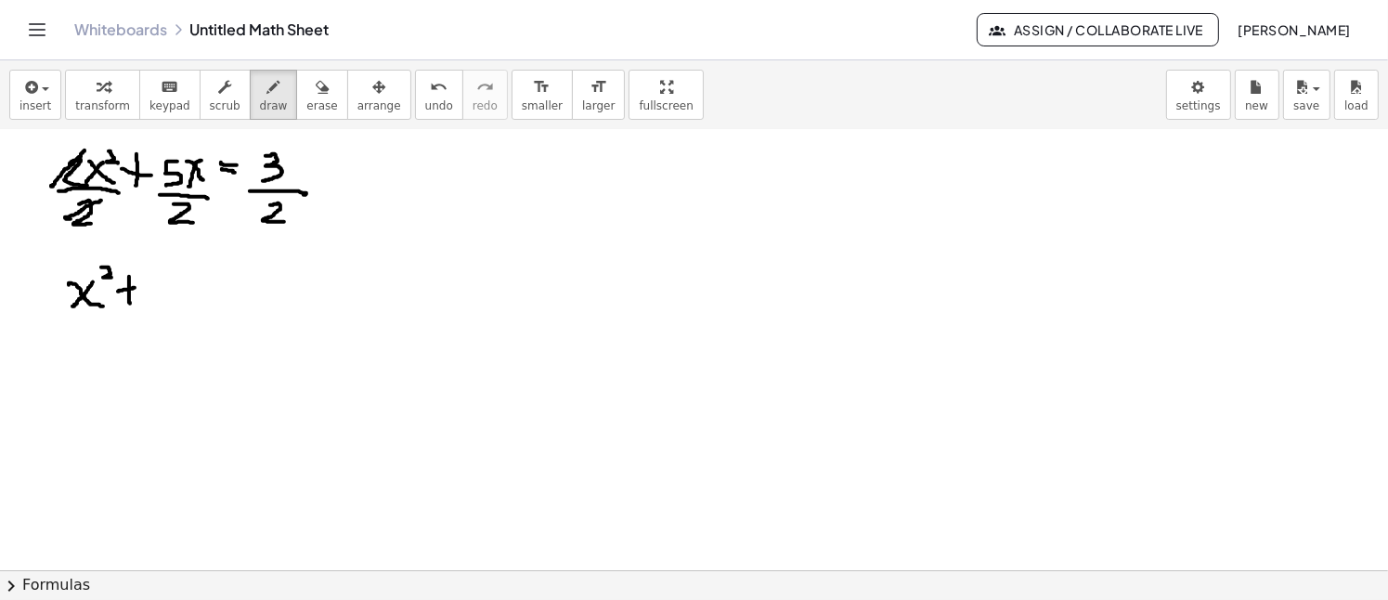
click at [137, 288] on div at bounding box center [694, 595] width 1388 height 1116
drag, startPoint x: 174, startPoint y: 276, endPoint x: 159, endPoint y: 302, distance: 29.9
click at [159, 302] on div at bounding box center [694, 595] width 1388 height 1116
drag, startPoint x: 202, startPoint y: 270, endPoint x: 186, endPoint y: 307, distance: 40.7
click at [186, 307] on div at bounding box center [694, 595] width 1388 height 1116
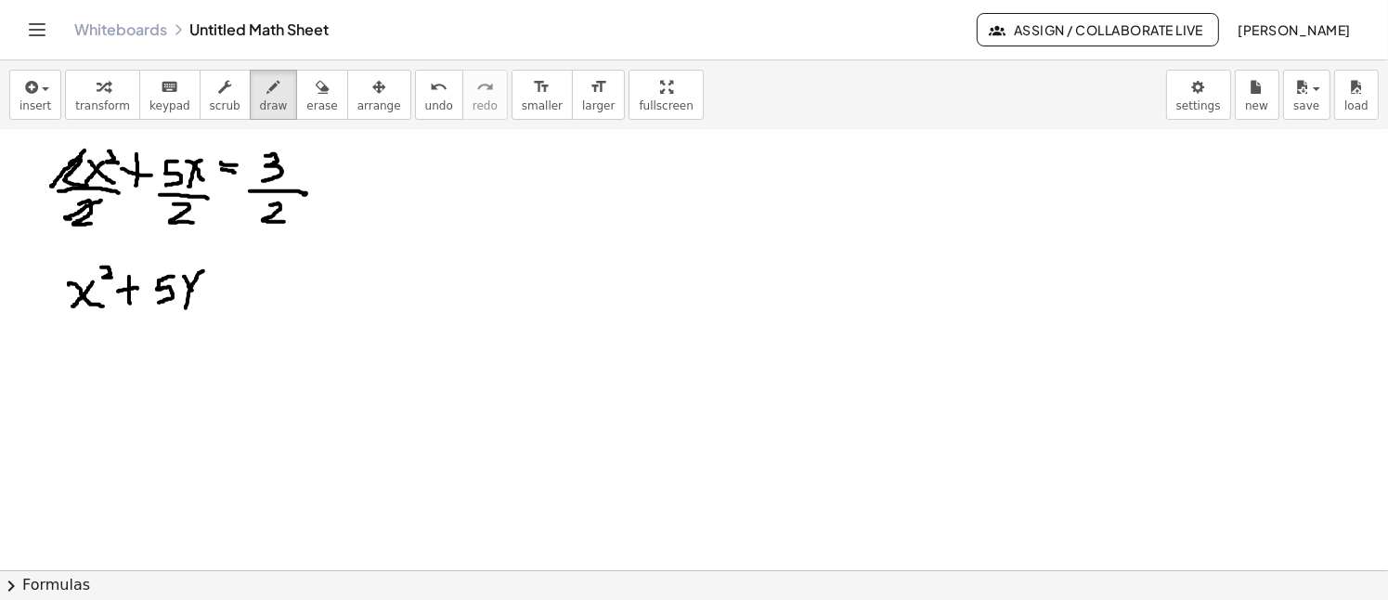
drag, startPoint x: 184, startPoint y: 276, endPoint x: 201, endPoint y: 300, distance: 29.9
click at [201, 300] on div at bounding box center [694, 595] width 1388 height 1116
drag, startPoint x: 151, startPoint y: 309, endPoint x: 209, endPoint y: 310, distance: 57.6
click at [209, 310] on div at bounding box center [694, 595] width 1388 height 1116
drag, startPoint x: 170, startPoint y: 325, endPoint x: 215, endPoint y: 324, distance: 45.5
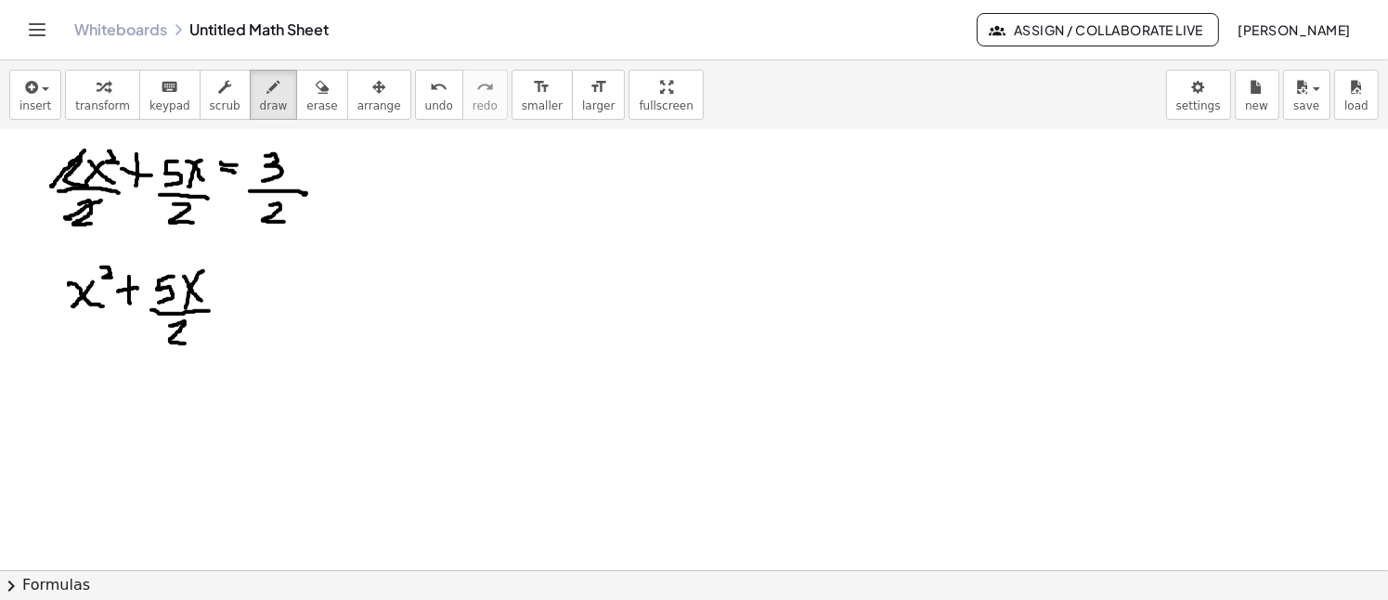
click at [188, 343] on div at bounding box center [694, 595] width 1388 height 1116
drag, startPoint x: 222, startPoint y: 280, endPoint x: 239, endPoint y: 284, distance: 17.1
click at [240, 284] on div at bounding box center [694, 595] width 1388 height 1116
drag, startPoint x: 226, startPoint y: 291, endPoint x: 237, endPoint y: 291, distance: 11.2
click at [237, 291] on div at bounding box center [694, 595] width 1388 height 1116
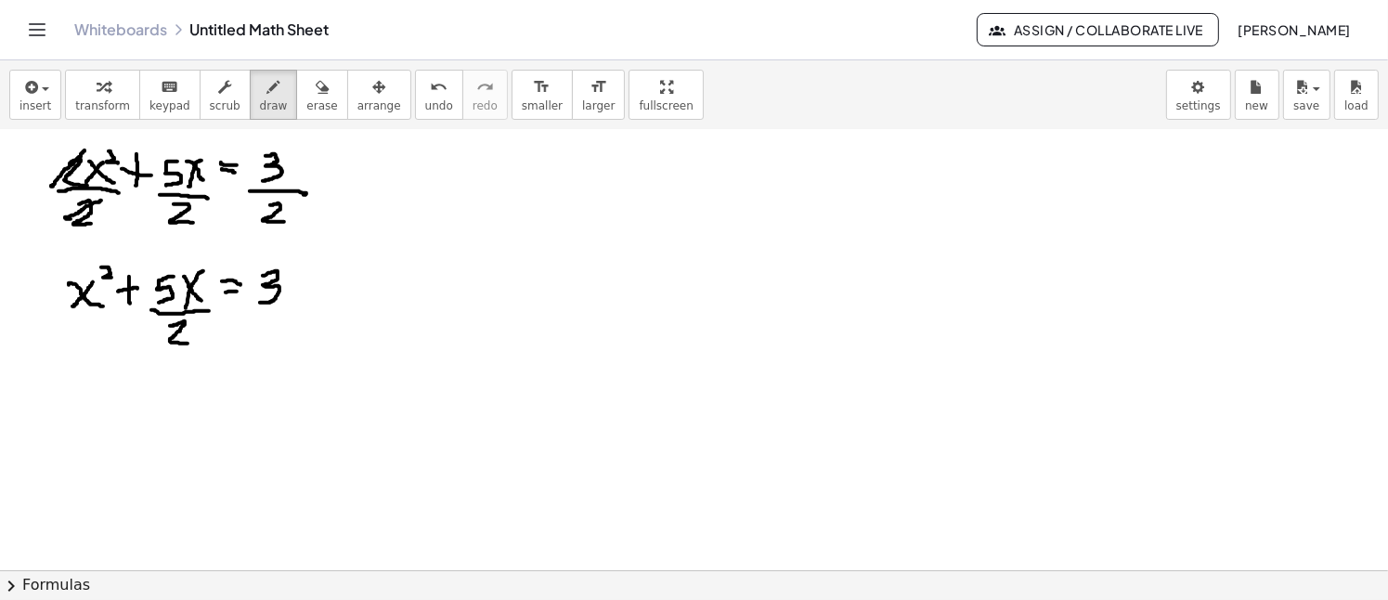
drag, startPoint x: 263, startPoint y: 275, endPoint x: 260, endPoint y: 302, distance: 27.1
click at [260, 302] on div at bounding box center [694, 595] width 1388 height 1116
drag, startPoint x: 250, startPoint y: 305, endPoint x: 289, endPoint y: 307, distance: 39.0
click at [289, 307] on div at bounding box center [694, 595] width 1388 height 1116
drag, startPoint x: 264, startPoint y: 315, endPoint x: 278, endPoint y: 337, distance: 26.8
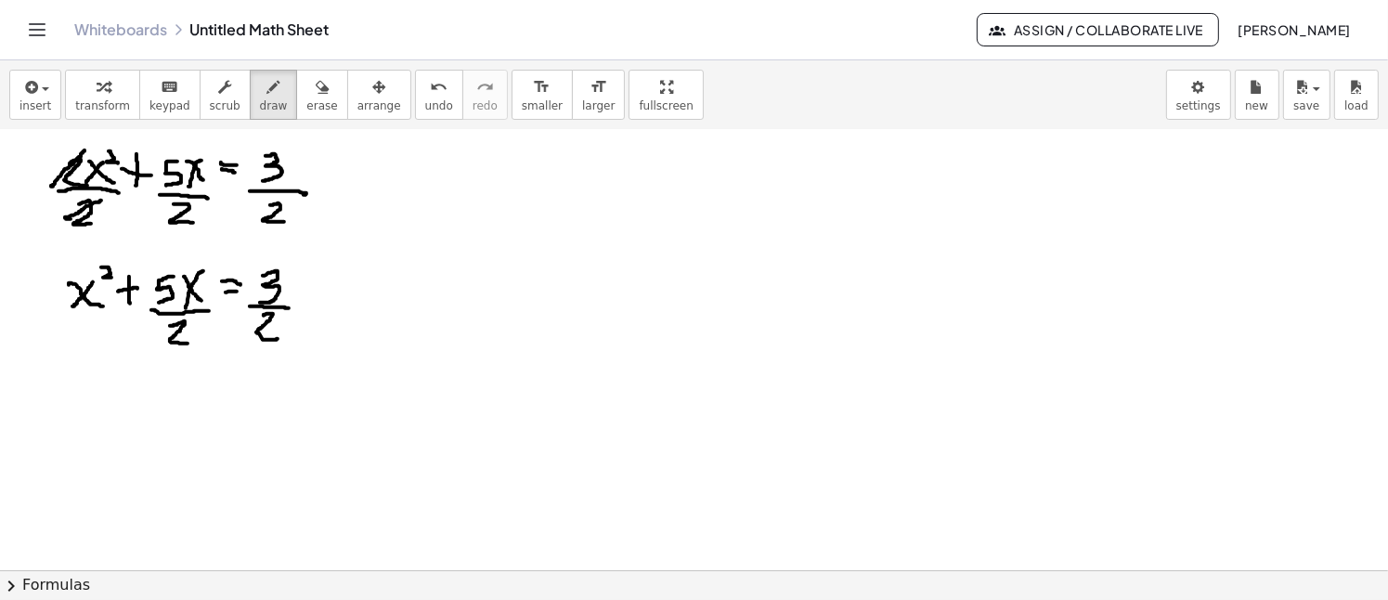
click at [278, 337] on div at bounding box center [694, 595] width 1388 height 1116
click at [148, 265] on div at bounding box center [694, 595] width 1388 height 1116
drag, startPoint x: 65, startPoint y: 405, endPoint x: 91, endPoint y: 425, distance: 33.1
click at [91, 425] on div at bounding box center [694, 595] width 1388 height 1116
drag, startPoint x: 88, startPoint y: 400, endPoint x: 68, endPoint y: 424, distance: 31.6
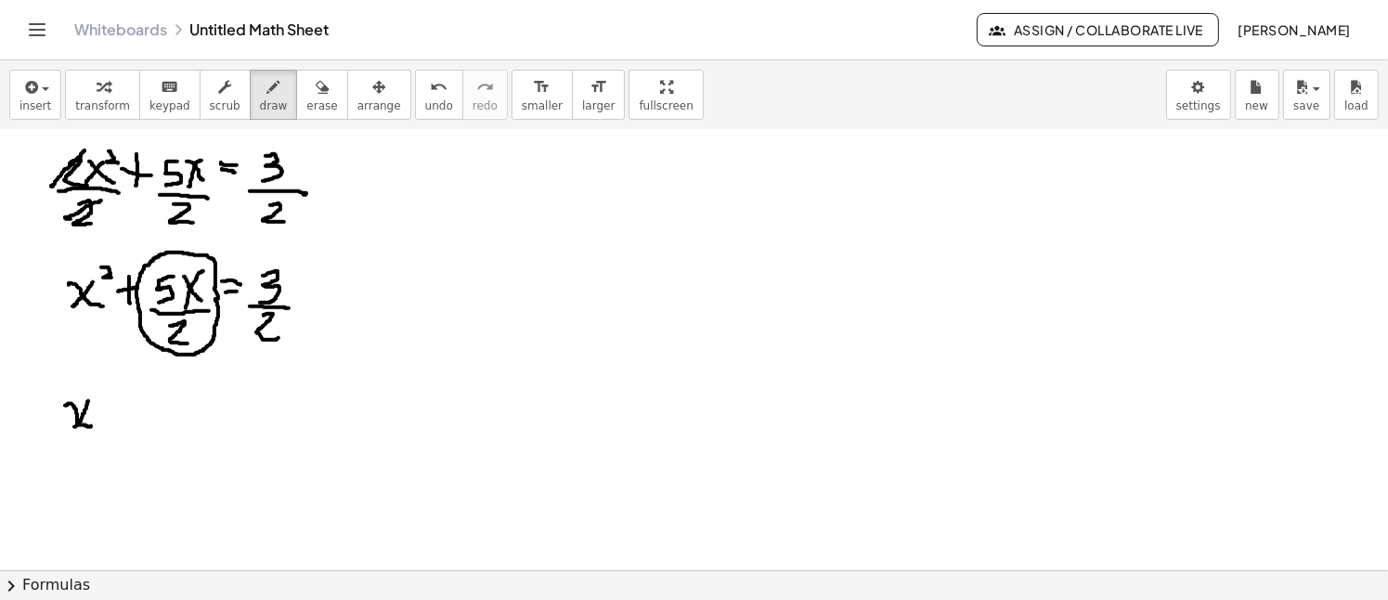
click at [68, 431] on div at bounding box center [694, 595] width 1388 height 1116
drag, startPoint x: 94, startPoint y: 389, endPoint x: 105, endPoint y: 402, distance: 17.1
click at [105, 402] on div at bounding box center [694, 595] width 1388 height 1116
drag, startPoint x: 125, startPoint y: 401, endPoint x: 118, endPoint y: 421, distance: 20.9
click at [128, 431] on div at bounding box center [694, 595] width 1388 height 1116
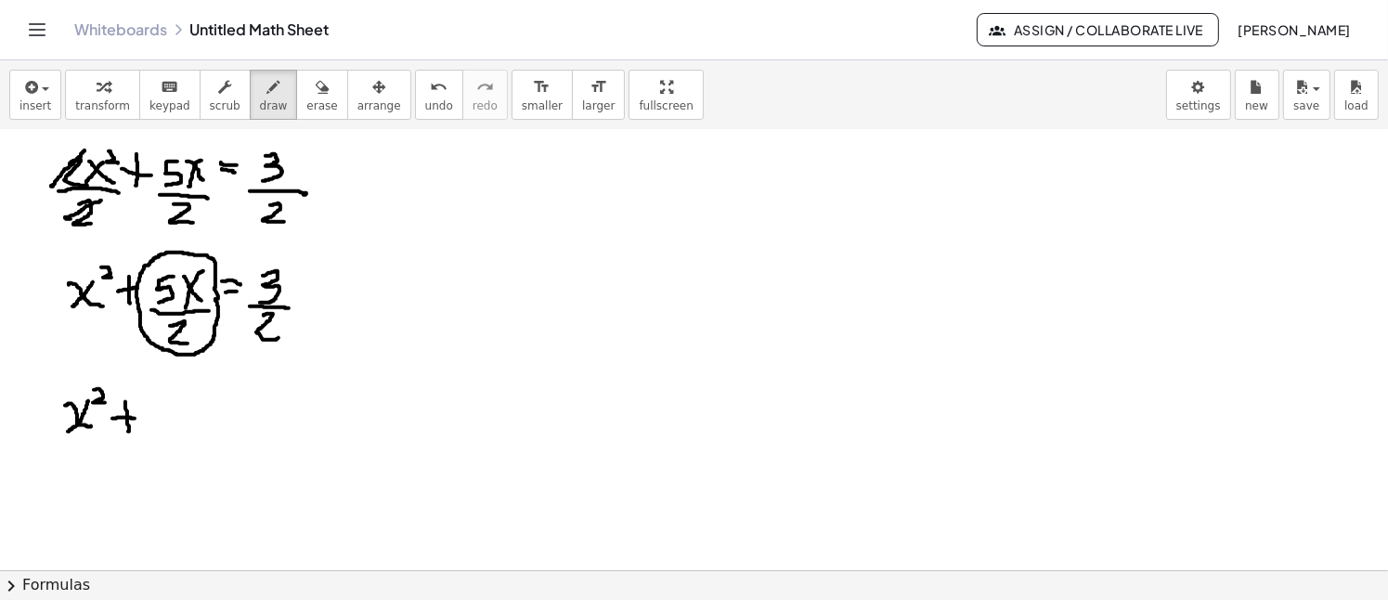
drag, startPoint x: 112, startPoint y: 418, endPoint x: 148, endPoint y: 416, distance: 35.3
click at [136, 418] on div at bounding box center [694, 595] width 1388 height 1116
drag, startPoint x: 174, startPoint y: 398, endPoint x: 165, endPoint y: 421, distance: 24.7
click at [165, 421] on div at bounding box center [694, 595] width 1388 height 1116
drag, startPoint x: 201, startPoint y: 398, endPoint x: 184, endPoint y: 417, distance: 25.6
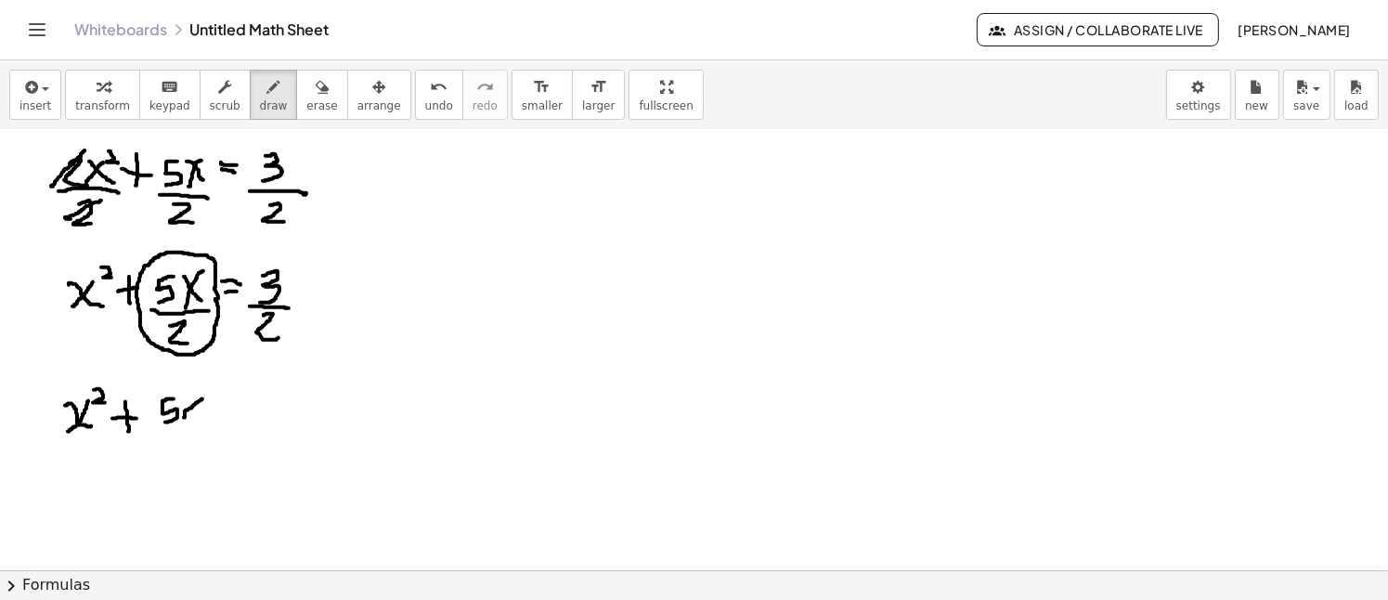
click at [184, 417] on div at bounding box center [694, 595] width 1388 height 1116
drag, startPoint x: 193, startPoint y: 404, endPoint x: 200, endPoint y: 416, distance: 13.7
click at [209, 423] on div at bounding box center [694, 595] width 1388 height 1116
drag, startPoint x: 159, startPoint y: 428, endPoint x: 211, endPoint y: 428, distance: 52.0
click at [213, 428] on div at bounding box center [694, 595] width 1388 height 1116
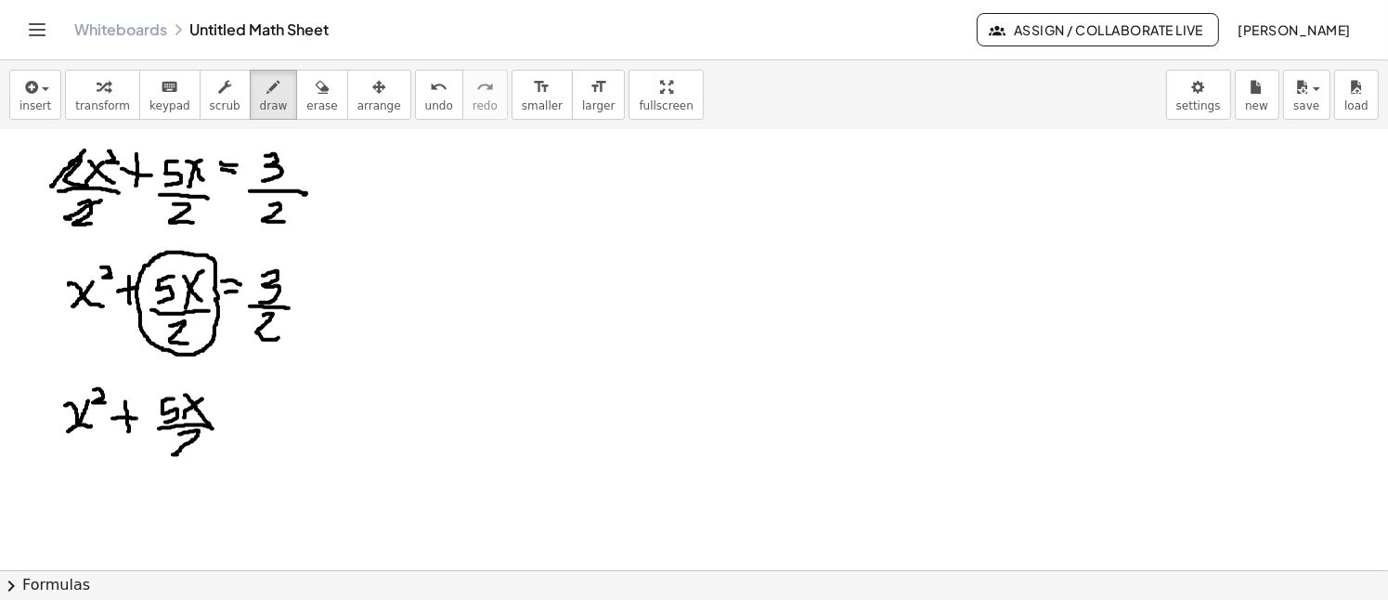
drag, startPoint x: 179, startPoint y: 434, endPoint x: 194, endPoint y: 455, distance: 26.0
click at [194, 455] on div at bounding box center [694, 595] width 1388 height 1116
drag, startPoint x: 234, startPoint y: 405, endPoint x: 234, endPoint y: 428, distance: 23.2
click at [238, 434] on div at bounding box center [694, 595] width 1388 height 1116
drag, startPoint x: 227, startPoint y: 418, endPoint x: 249, endPoint y: 419, distance: 21.4
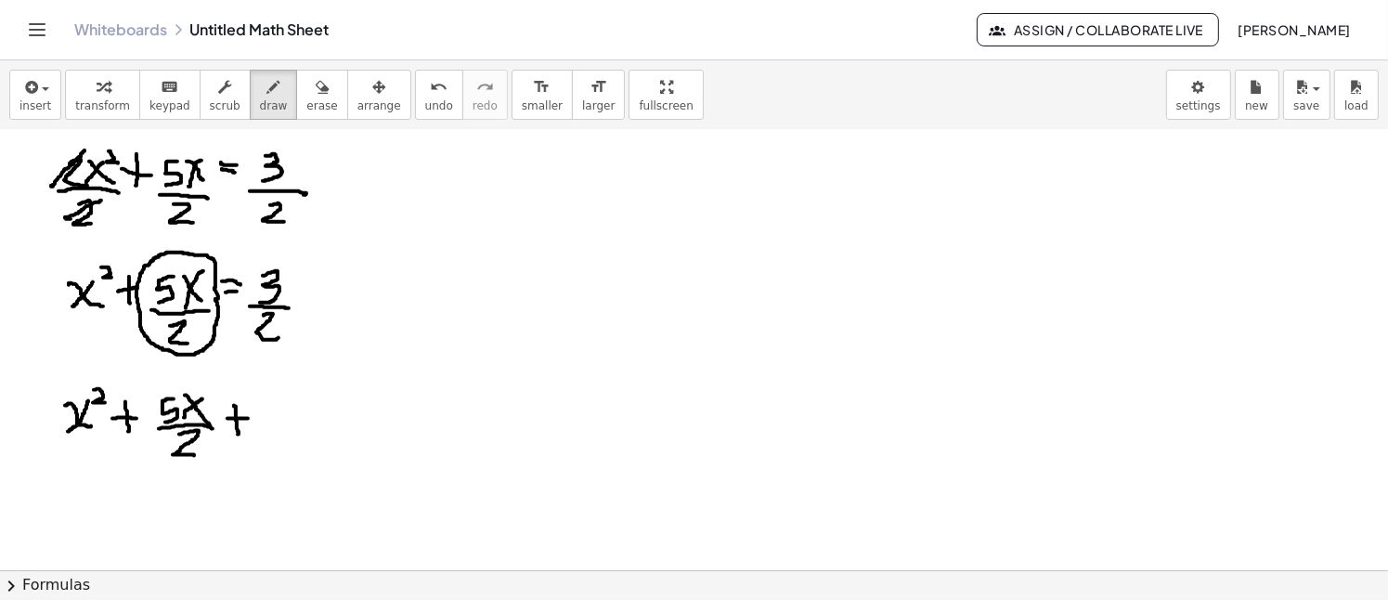
click at [249, 418] on div at bounding box center [694, 595] width 1388 height 1116
drag, startPoint x: 273, startPoint y: 404, endPoint x: 274, endPoint y: 423, distance: 19.5
click at [278, 424] on div at bounding box center [694, 595] width 1388 height 1116
click at [278, 435] on div at bounding box center [694, 595] width 1388 height 1116
drag, startPoint x: 308, startPoint y: 403, endPoint x: 325, endPoint y: 408, distance: 17.3
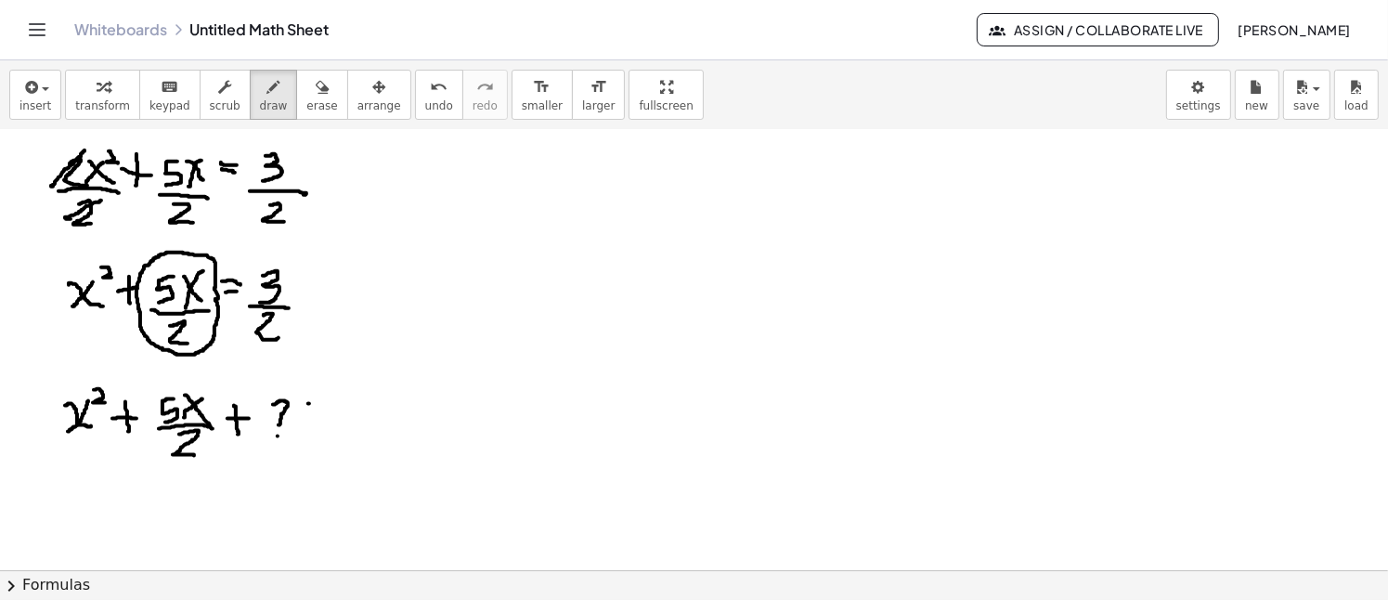
click at [325, 408] on div at bounding box center [694, 595] width 1388 height 1116
drag, startPoint x: 318, startPoint y: 416, endPoint x: 333, endPoint y: 413, distance: 15.1
click at [329, 414] on div at bounding box center [694, 595] width 1388 height 1116
drag, startPoint x: 358, startPoint y: 394, endPoint x: 356, endPoint y: 419, distance: 25.2
click at [357, 419] on div at bounding box center [694, 595] width 1388 height 1116
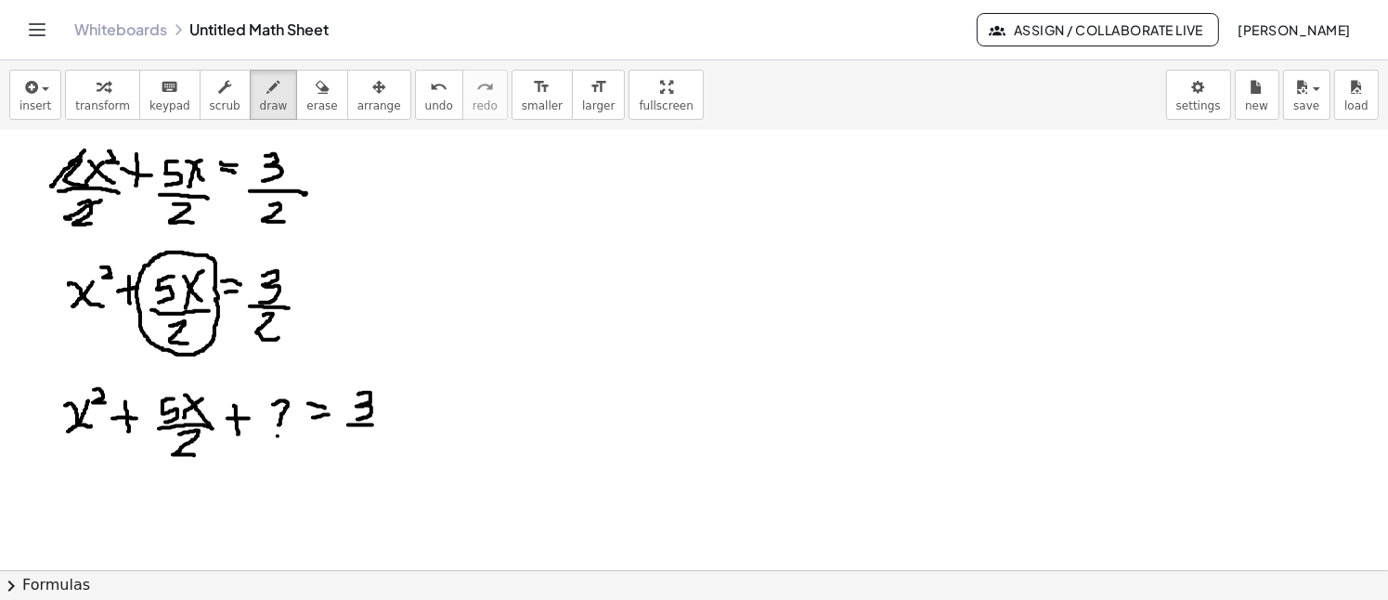
drag, startPoint x: 348, startPoint y: 424, endPoint x: 378, endPoint y: 424, distance: 29.7
click at [378, 424] on div at bounding box center [694, 595] width 1388 height 1116
drag, startPoint x: 359, startPoint y: 432, endPoint x: 372, endPoint y: 450, distance: 22.7
click at [371, 450] on div at bounding box center [694, 595] width 1388 height 1116
drag, startPoint x: 408, startPoint y: 408, endPoint x: 402, endPoint y: 431, distance: 23.0
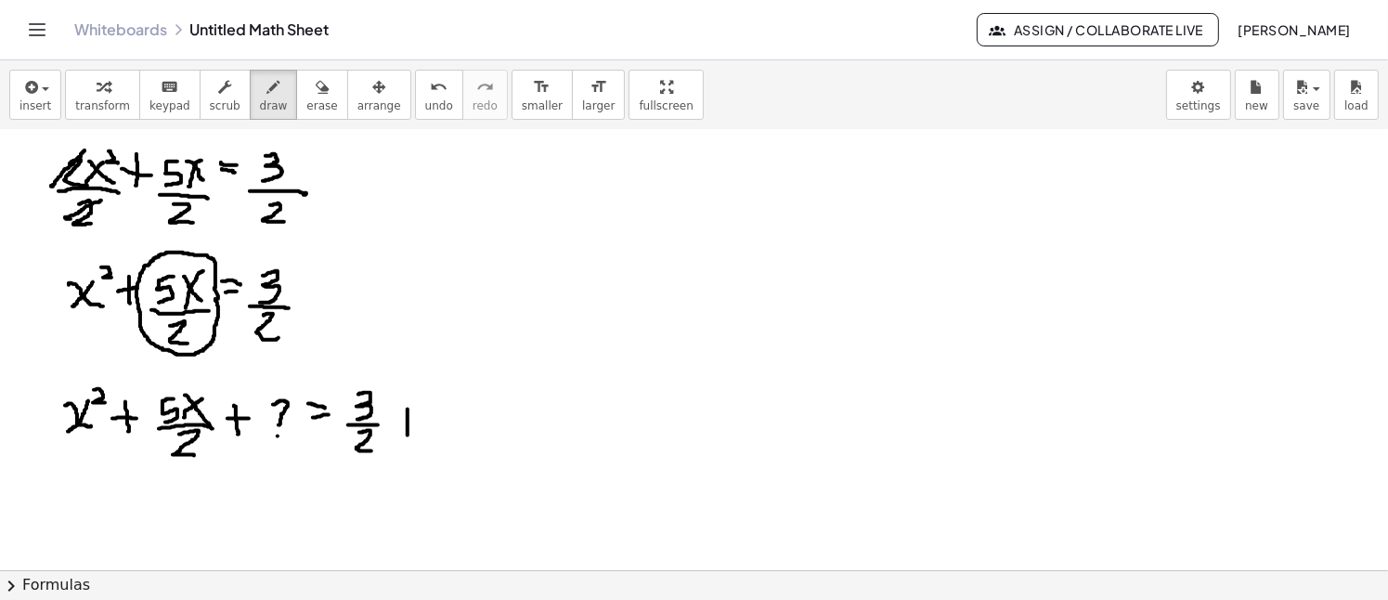
click at [405, 435] on div at bounding box center [694, 595] width 1388 height 1116
click at [419, 421] on div at bounding box center [694, 595] width 1388 height 1116
drag, startPoint x: 450, startPoint y: 398, endPoint x: 455, endPoint y: 421, distance: 22.8
click at [455, 421] on div at bounding box center [694, 595] width 1388 height 1116
click at [456, 435] on div at bounding box center [694, 595] width 1388 height 1116
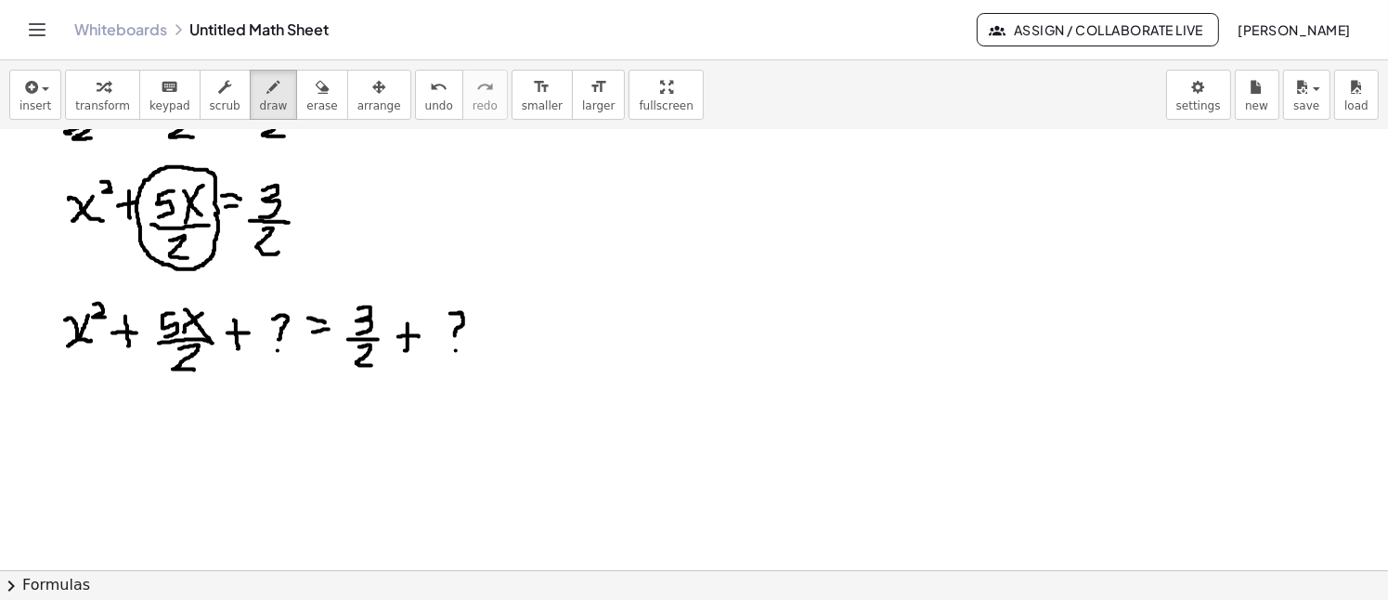
scroll to position [186, 0]
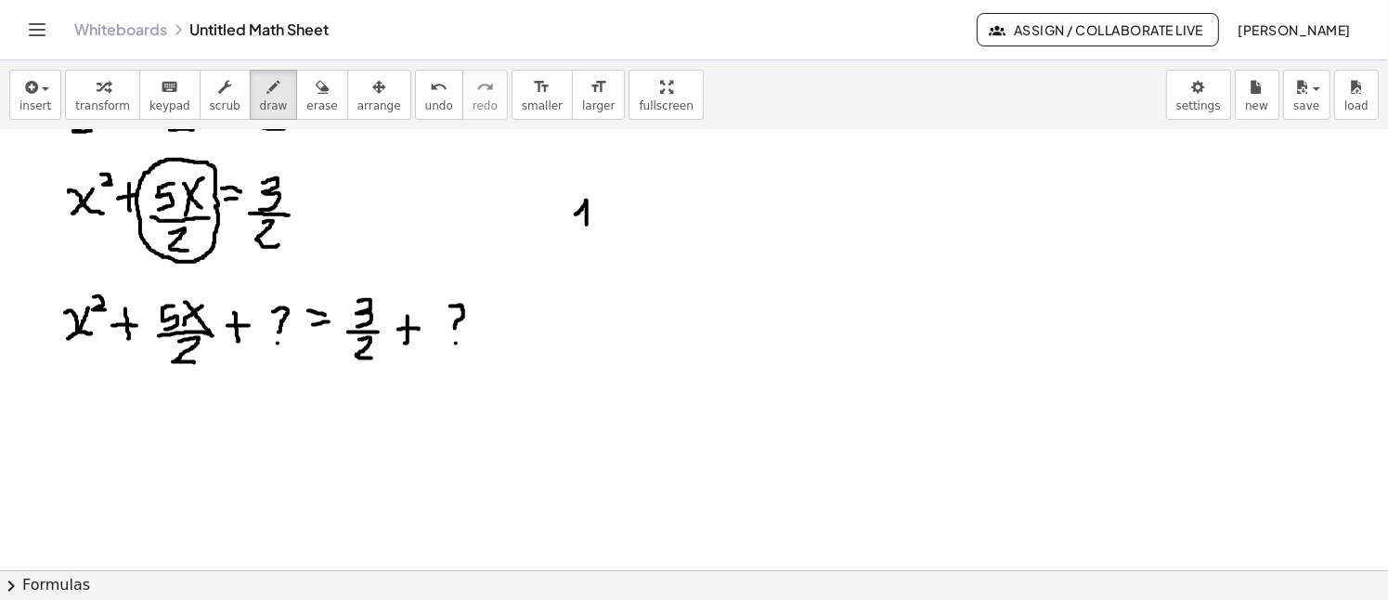
drag, startPoint x: 576, startPoint y: 214, endPoint x: 586, endPoint y: 232, distance: 21.2
click at [586, 232] on div at bounding box center [694, 502] width 1388 height 1116
click at [599, 214] on div at bounding box center [694, 502] width 1388 height 1116
click at [639, 199] on div at bounding box center [694, 502] width 1388 height 1116
drag, startPoint x: 626, startPoint y: 209, endPoint x: 645, endPoint y: 204, distance: 20.0
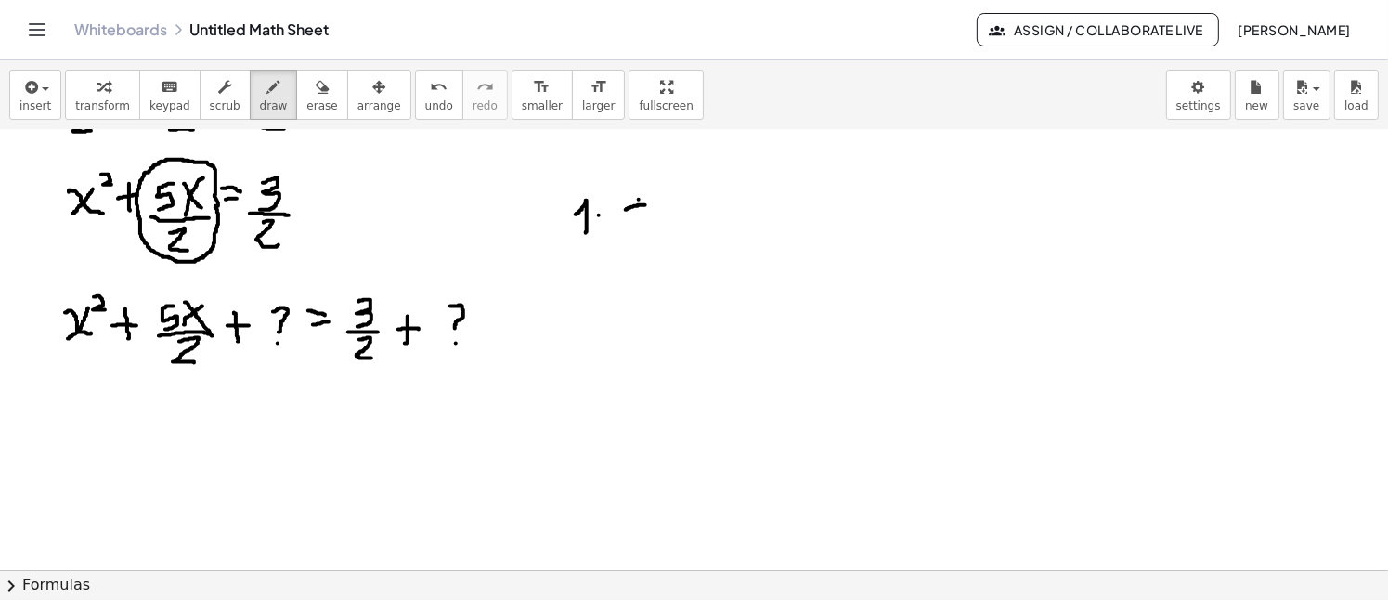
click at [645, 204] on div at bounding box center [694, 502] width 1388 height 1116
click at [638, 222] on div at bounding box center [694, 502] width 1388 height 1116
drag, startPoint x: 671, startPoint y: 192, endPoint x: 694, endPoint y: 214, distance: 31.5
click at [694, 214] on div at bounding box center [694, 502] width 1388 height 1116
drag, startPoint x: 578, startPoint y: 258, endPoint x: 603, endPoint y: 279, distance: 32.9
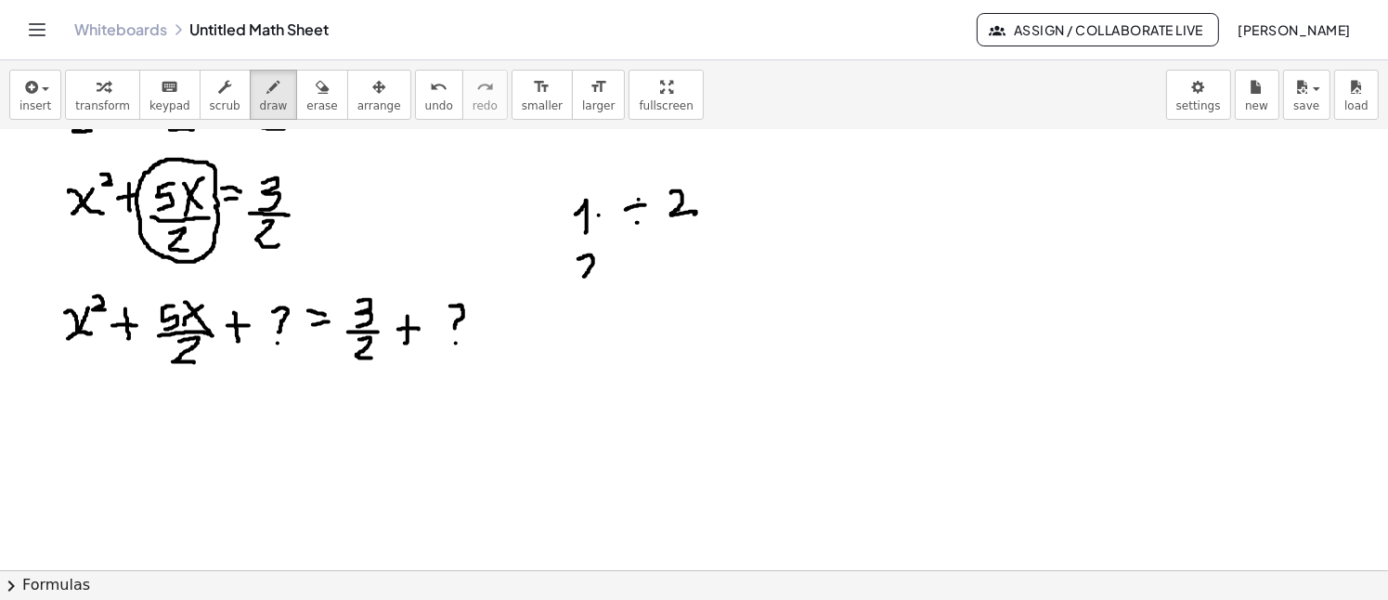
click at [603, 279] on div at bounding box center [694, 502] width 1388 height 1116
click at [613, 261] on div at bounding box center [694, 502] width 1388 height 1116
drag, startPoint x: 641, startPoint y: 253, endPoint x: 662, endPoint y: 273, distance: 28.2
click at [662, 273] on div at bounding box center [694, 502] width 1388 height 1116
drag, startPoint x: 652, startPoint y: 242, endPoint x: 662, endPoint y: 250, distance: 12.6
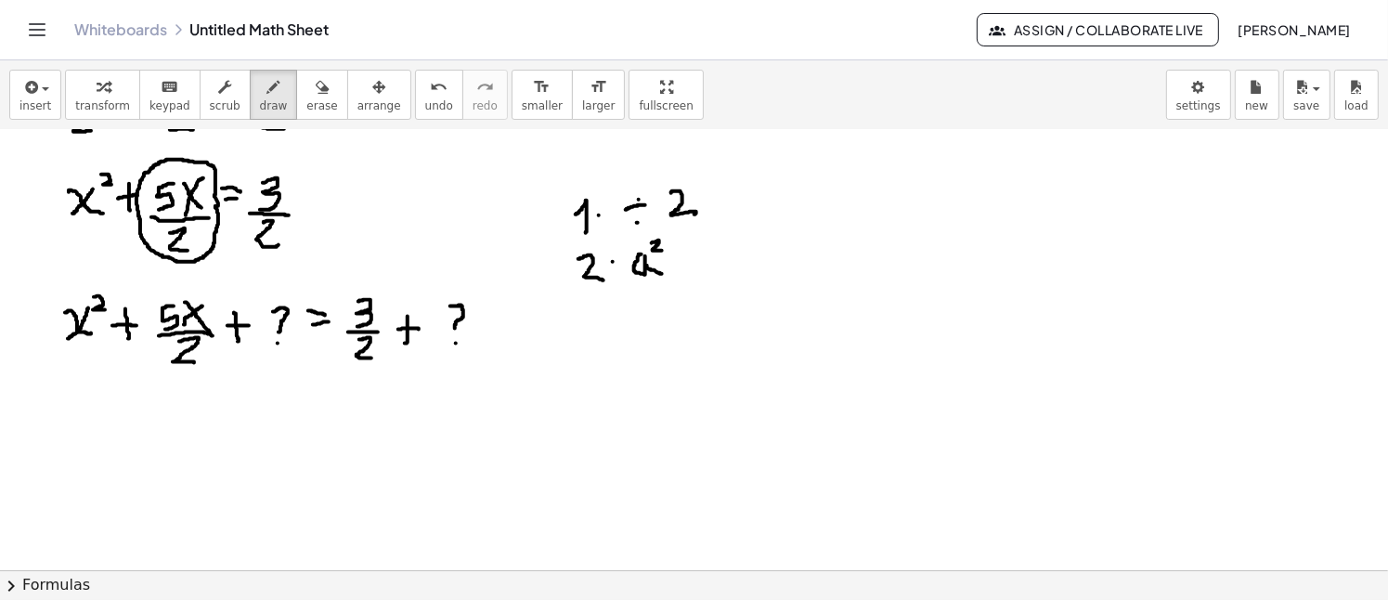
click at [662, 250] on div at bounding box center [694, 502] width 1388 height 1116
drag, startPoint x: 626, startPoint y: 341, endPoint x: 610, endPoint y: 367, distance: 30.4
click at [610, 367] on div at bounding box center [694, 502] width 1388 height 1116
drag, startPoint x: 651, startPoint y: 338, endPoint x: 637, endPoint y: 360, distance: 26.3
click at [637, 360] on div at bounding box center [694, 502] width 1388 height 1116
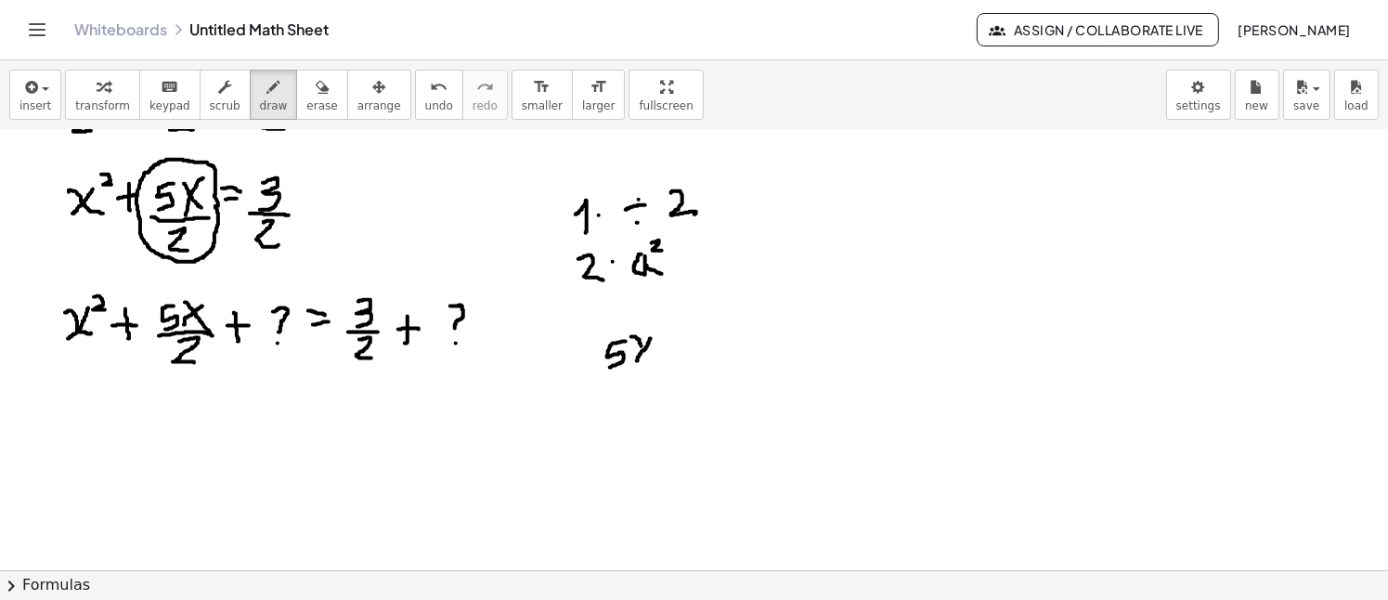
drag, startPoint x: 631, startPoint y: 336, endPoint x: 651, endPoint y: 357, distance: 28.9
click at [651, 357] on div at bounding box center [694, 502] width 1388 height 1116
drag, startPoint x: 613, startPoint y: 374, endPoint x: 654, endPoint y: 369, distance: 41.2
click at [654, 369] on div at bounding box center [694, 502] width 1388 height 1116
drag, startPoint x: 627, startPoint y: 382, endPoint x: 641, endPoint y: 397, distance: 21.0
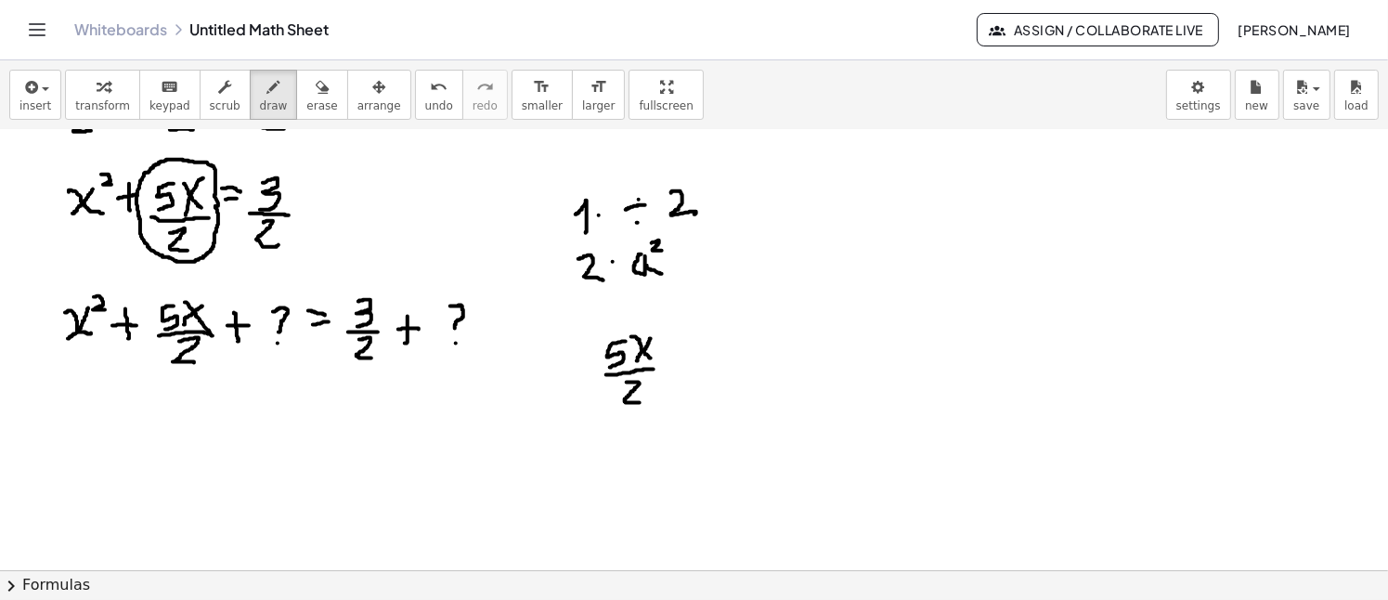
click at [640, 401] on div at bounding box center [694, 502] width 1388 height 1116
drag, startPoint x: 613, startPoint y: 410, endPoint x: 665, endPoint y: 408, distance: 52.0
click at [664, 408] on div at bounding box center [694, 502] width 1388 height 1116
drag, startPoint x: 630, startPoint y: 423, endPoint x: 647, endPoint y: 439, distance: 23.0
click at [647, 439] on div at bounding box center [694, 502] width 1388 height 1116
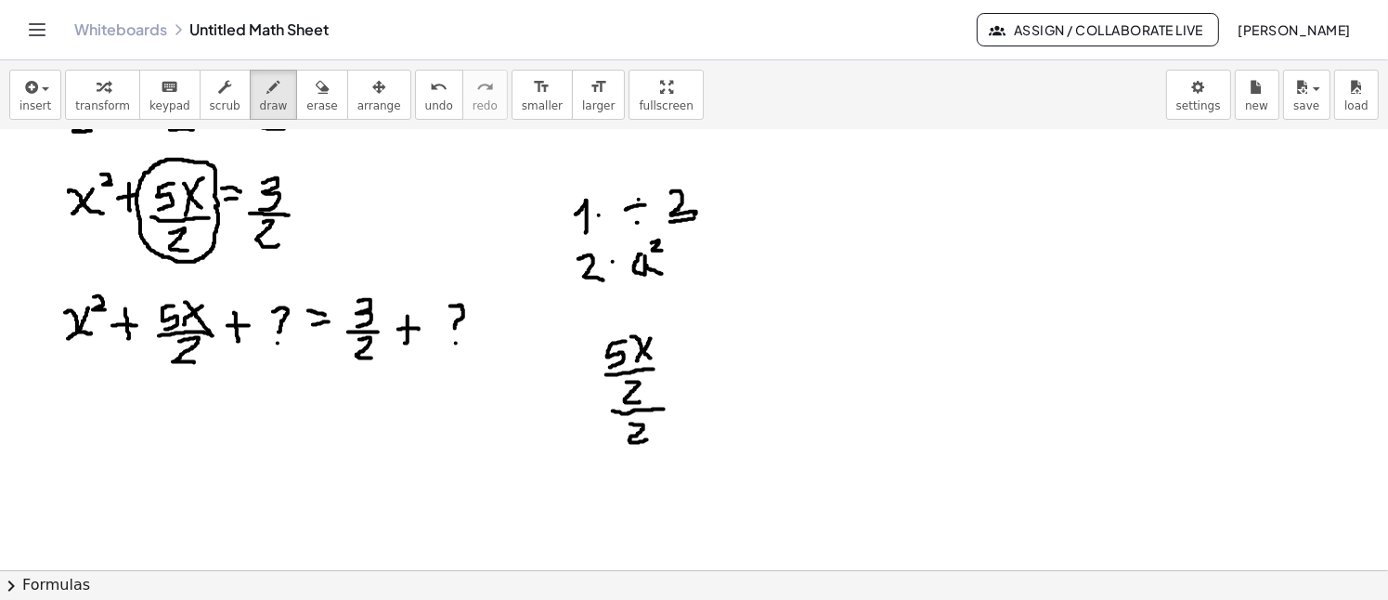
drag, startPoint x: 670, startPoint y: 221, endPoint x: 694, endPoint y: 217, distance: 24.4
click at [694, 217] on div at bounding box center [694, 502] width 1388 height 1116
drag, startPoint x: 682, startPoint y: 226, endPoint x: 683, endPoint y: 238, distance: 11.2
click at [683, 238] on div at bounding box center [694, 502] width 1388 height 1116
drag, startPoint x: 625, startPoint y: 450, endPoint x: 661, endPoint y: 449, distance: 36.2
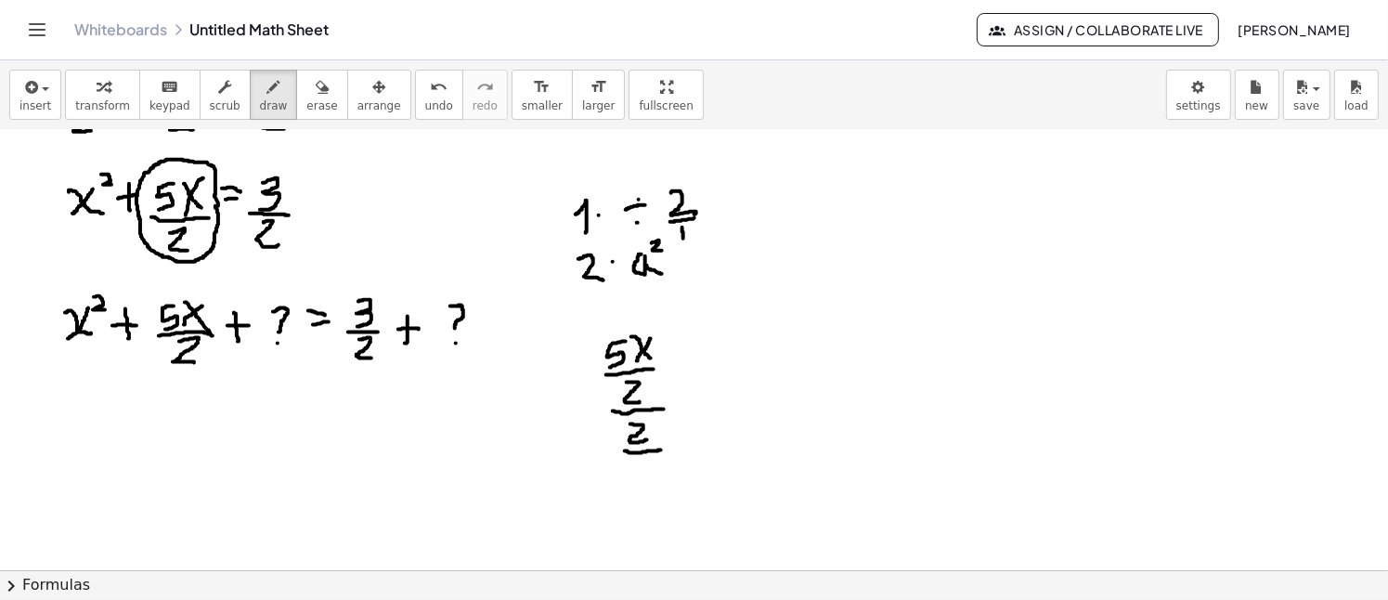
click at [661, 449] on div at bounding box center [694, 502] width 1388 height 1116
drag, startPoint x: 640, startPoint y: 461, endPoint x: 644, endPoint y: 480, distance: 19.1
click at [644, 480] on div at bounding box center [694, 502] width 1388 height 1116
drag, startPoint x: 597, startPoint y: 353, endPoint x: 622, endPoint y: 480, distance: 129.6
click at [622, 480] on div at bounding box center [694, 502] width 1388 height 1116
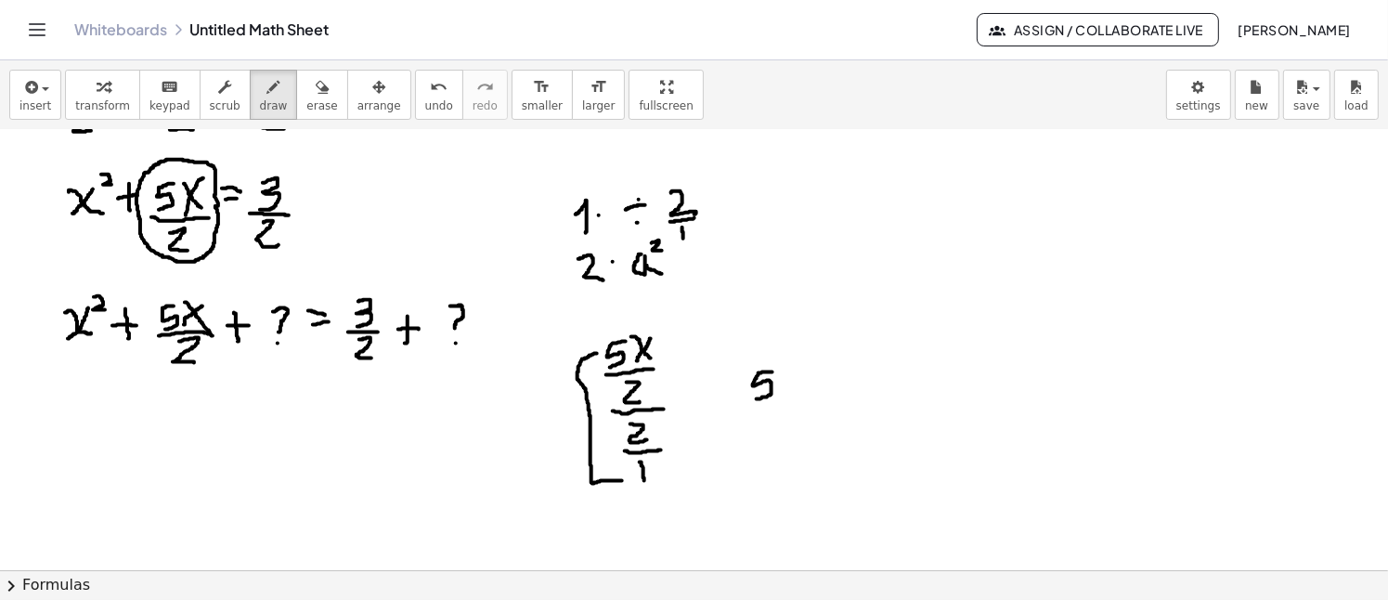
drag, startPoint x: 772, startPoint y: 371, endPoint x: 751, endPoint y: 398, distance: 34.4
click at [751, 398] on div at bounding box center [694, 502] width 1388 height 1116
drag, startPoint x: 797, startPoint y: 369, endPoint x: 783, endPoint y: 388, distance: 23.2
click at [790, 392] on div at bounding box center [694, 502] width 1388 height 1116
drag, startPoint x: 781, startPoint y: 373, endPoint x: 804, endPoint y: 391, distance: 29.1
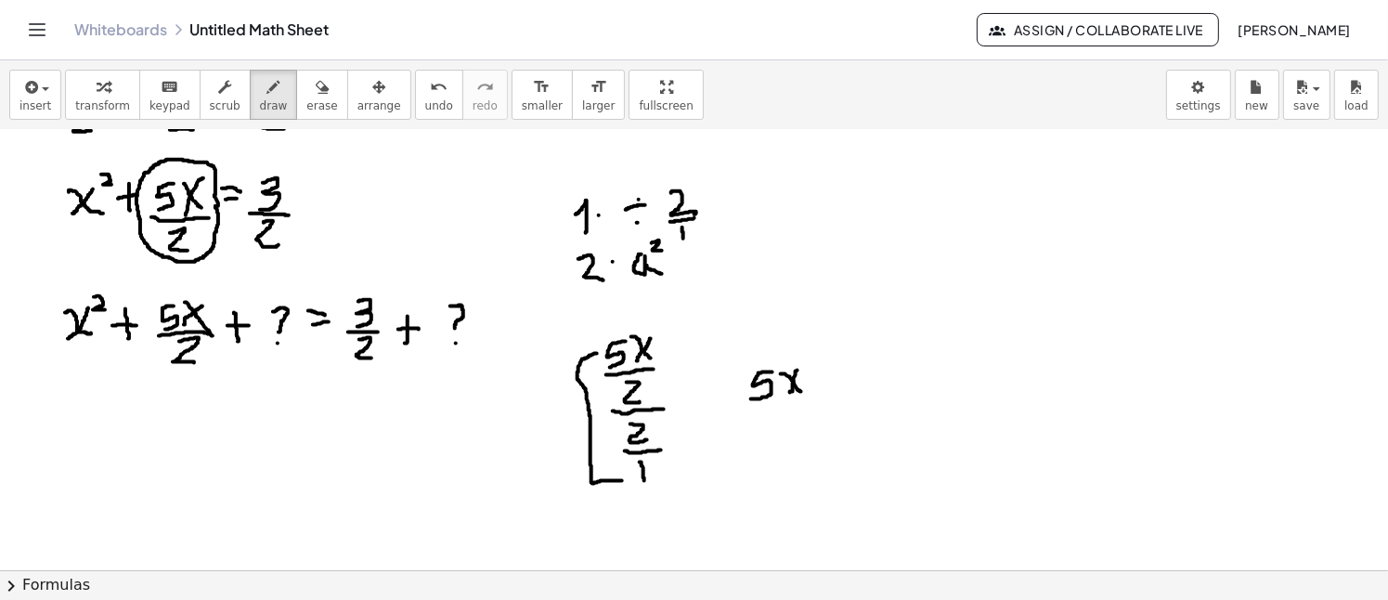
click at [804, 391] on div at bounding box center [694, 502] width 1388 height 1116
drag, startPoint x: 749, startPoint y: 406, endPoint x: 801, endPoint y: 404, distance: 52.0
click at [801, 404] on div at bounding box center [694, 502] width 1388 height 1116
drag, startPoint x: 772, startPoint y: 414, endPoint x: 783, endPoint y: 422, distance: 13.2
click at [783, 422] on div at bounding box center [694, 502] width 1388 height 1116
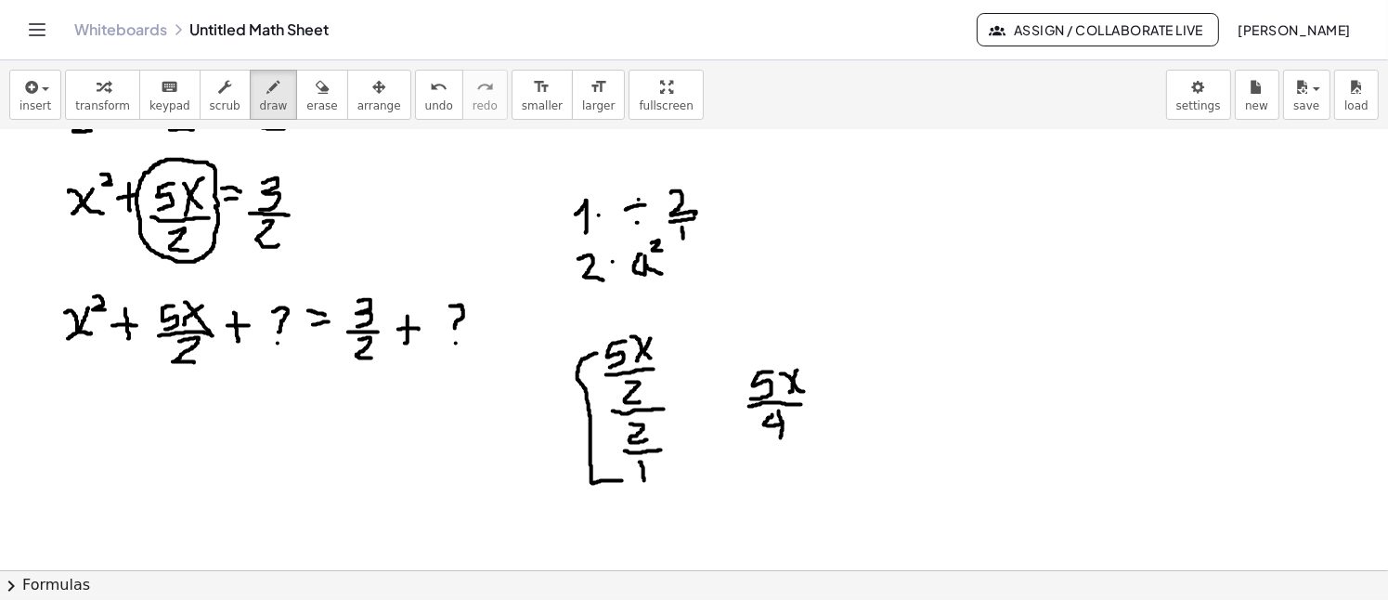
drag, startPoint x: 779, startPoint y: 410, endPoint x: 783, endPoint y: 442, distance: 31.9
click at [783, 442] on div at bounding box center [694, 502] width 1388 height 1116
click at [306, 99] on span "erase" at bounding box center [321, 105] width 31 height 13
click at [643, 319] on div at bounding box center [694, 502] width 1388 height 1116
click at [831, 372] on div at bounding box center [694, 502] width 1388 height 1116
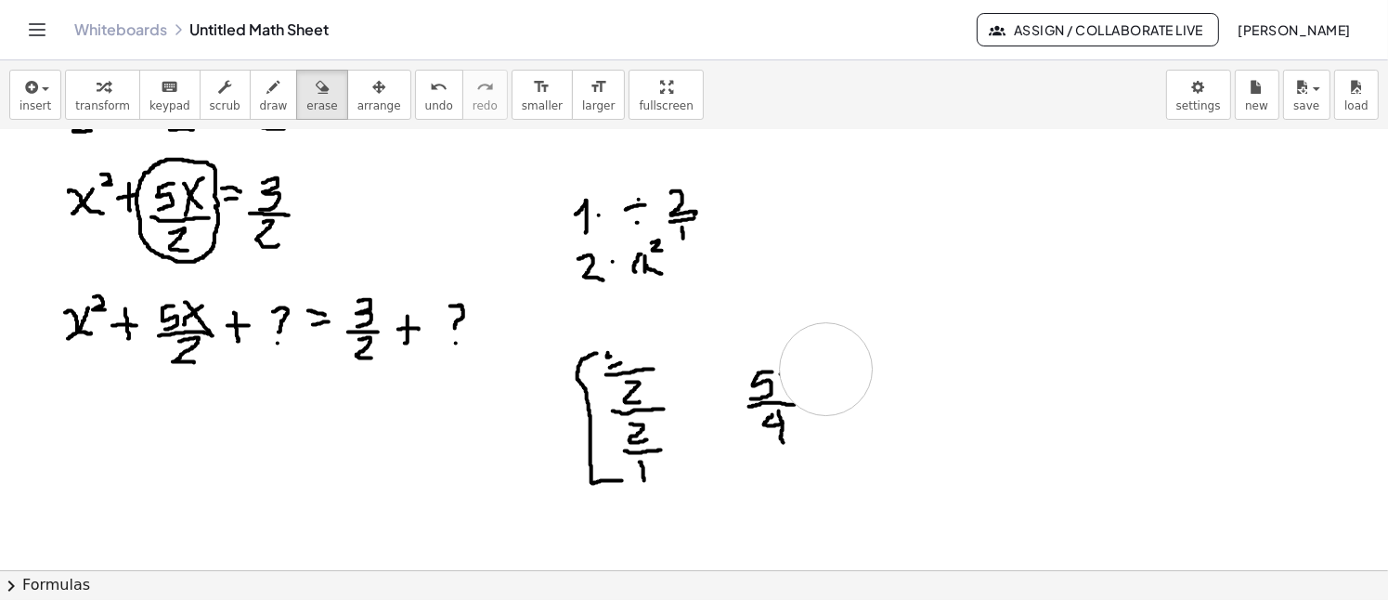
click at [826, 369] on div at bounding box center [694, 502] width 1388 height 1116
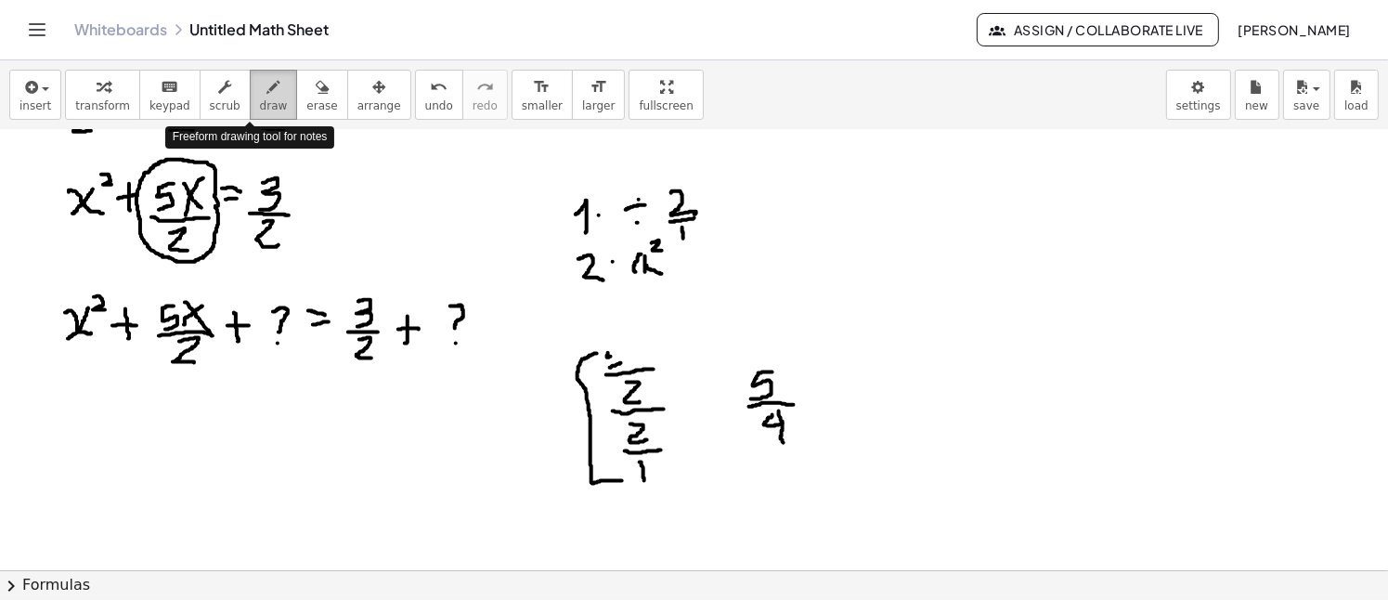
click at [260, 104] on span "draw" at bounding box center [274, 105] width 28 height 13
drag, startPoint x: 625, startPoint y: 338, endPoint x: 615, endPoint y: 357, distance: 21.6
click at [615, 357] on div at bounding box center [694, 502] width 1388 height 1116
drag, startPoint x: 645, startPoint y: 339, endPoint x: 632, endPoint y: 361, distance: 25.8
click at [634, 365] on div at bounding box center [694, 502] width 1388 height 1116
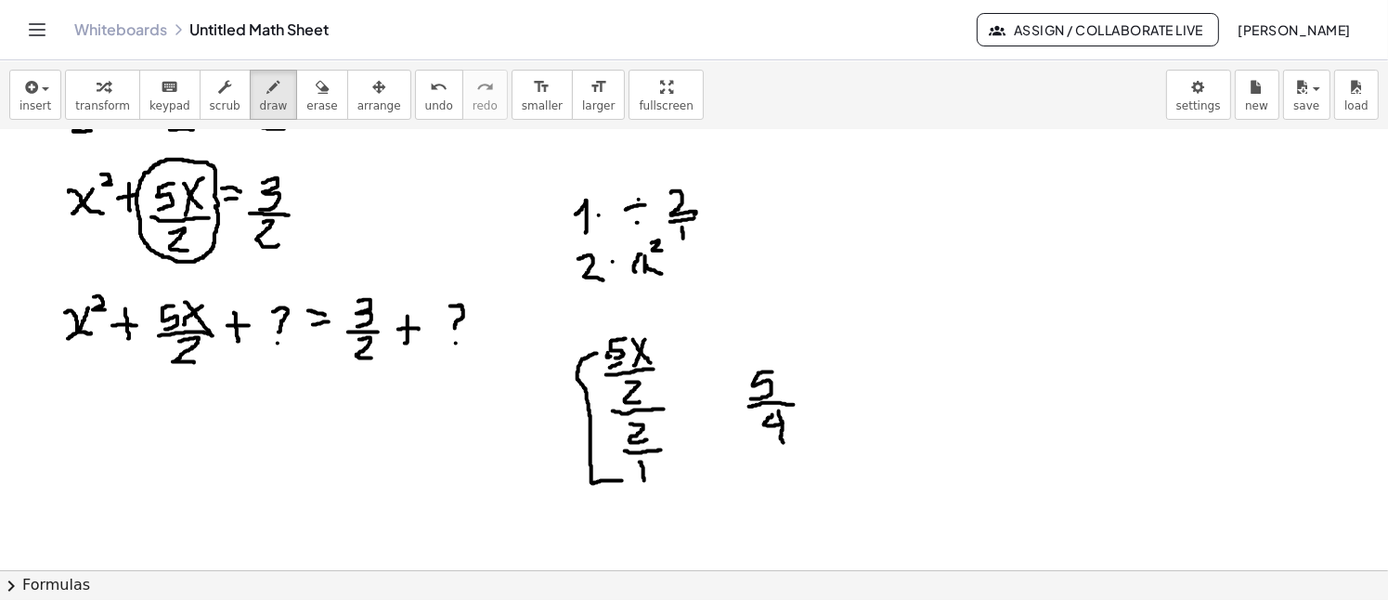
drag, startPoint x: 633, startPoint y: 339, endPoint x: 660, endPoint y: 353, distance: 30.3
click at [654, 365] on div at bounding box center [694, 502] width 1388 height 1116
drag, startPoint x: 792, startPoint y: 372, endPoint x: 773, endPoint y: 391, distance: 26.3
click at [773, 391] on div at bounding box center [694, 502] width 1388 height 1116
drag, startPoint x: 776, startPoint y: 370, endPoint x: 786, endPoint y: 391, distance: 22.8
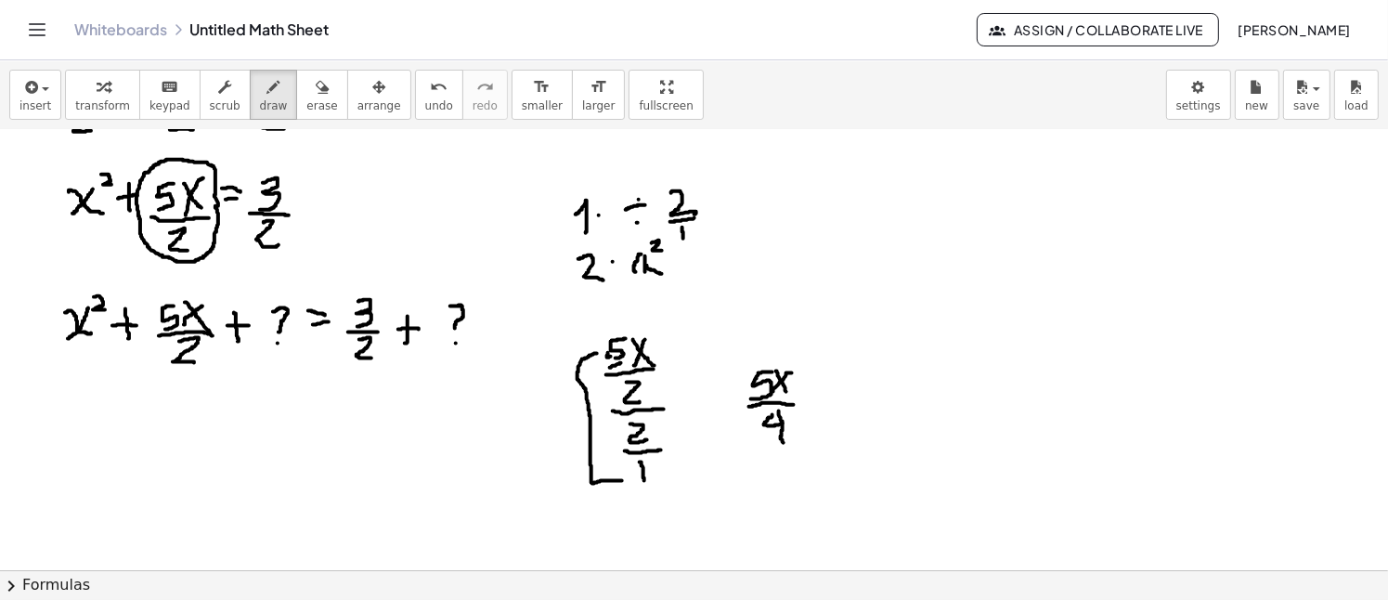
click at [786, 391] on div at bounding box center [694, 502] width 1388 height 1116
drag, startPoint x: 822, startPoint y: 401, endPoint x: 837, endPoint y: 397, distance: 15.3
click at [837, 397] on div at bounding box center [694, 502] width 1388 height 1116
drag, startPoint x: 828, startPoint y: 413, endPoint x: 845, endPoint y: 409, distance: 17.1
click at [845, 409] on div at bounding box center [694, 502] width 1388 height 1116
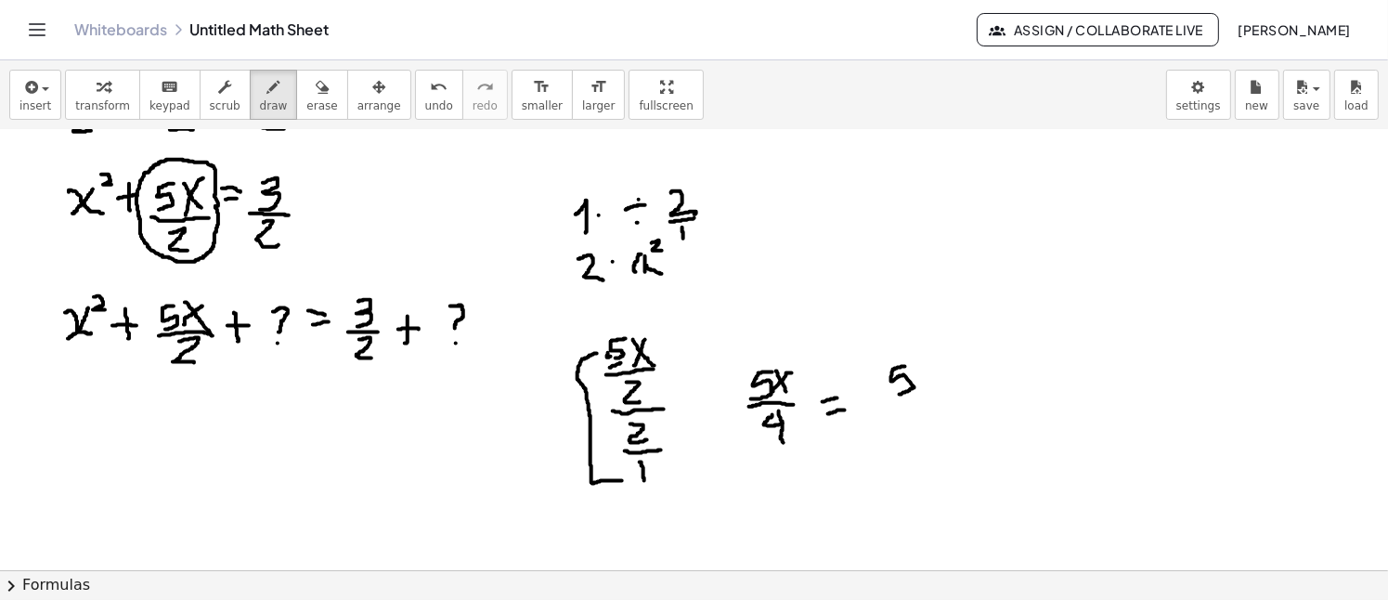
drag, startPoint x: 905, startPoint y: 366, endPoint x: 899, endPoint y: 394, distance: 28.4
click at [899, 394] on div at bounding box center [694, 502] width 1388 height 1116
drag, startPoint x: 927, startPoint y: 367, endPoint x: 918, endPoint y: 388, distance: 23.3
click at [919, 391] on div at bounding box center [694, 502] width 1388 height 1116
drag, startPoint x: 914, startPoint y: 365, endPoint x: 930, endPoint y: 388, distance: 28.1
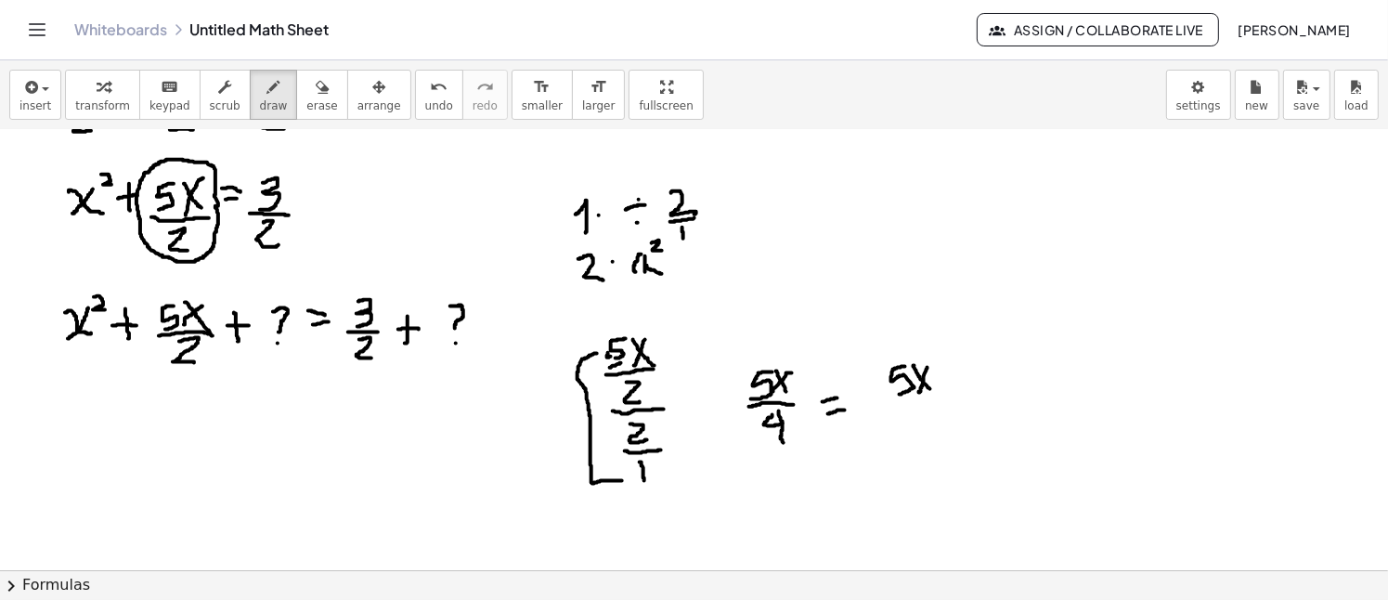
click at [930, 388] on div at bounding box center [694, 502] width 1388 height 1116
drag, startPoint x: 889, startPoint y: 399, endPoint x: 936, endPoint y: 396, distance: 46.5
click at [936, 396] on div at bounding box center [694, 502] width 1388 height 1116
drag, startPoint x: 909, startPoint y: 401, endPoint x: 926, endPoint y: 412, distance: 20.9
click at [927, 412] on div at bounding box center [694, 502] width 1388 height 1116
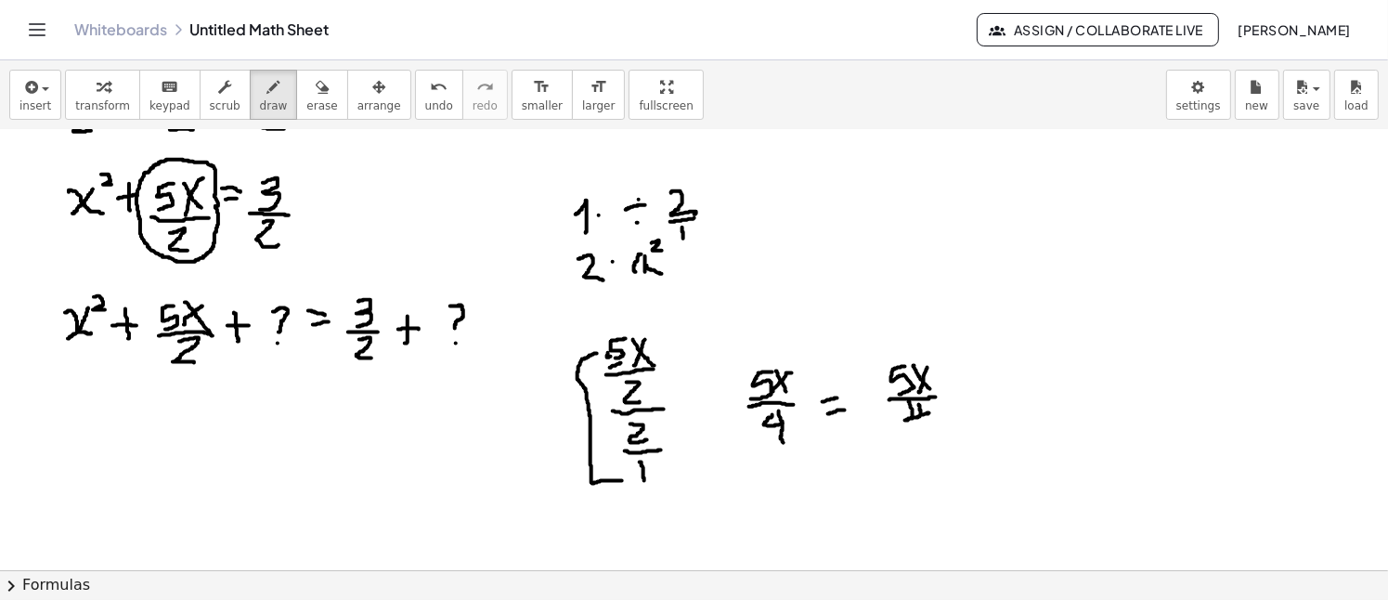
drag, startPoint x: 919, startPoint y: 404, endPoint x: 924, endPoint y: 425, distance: 21.8
click at [924, 427] on div at bounding box center [694, 502] width 1388 height 1116
drag, startPoint x: 886, startPoint y: 360, endPoint x: 890, endPoint y: 432, distance: 71.6
click at [889, 432] on div at bounding box center [694, 502] width 1388 height 1116
drag, startPoint x: 938, startPoint y: 359, endPoint x: 941, endPoint y: 429, distance: 69.7
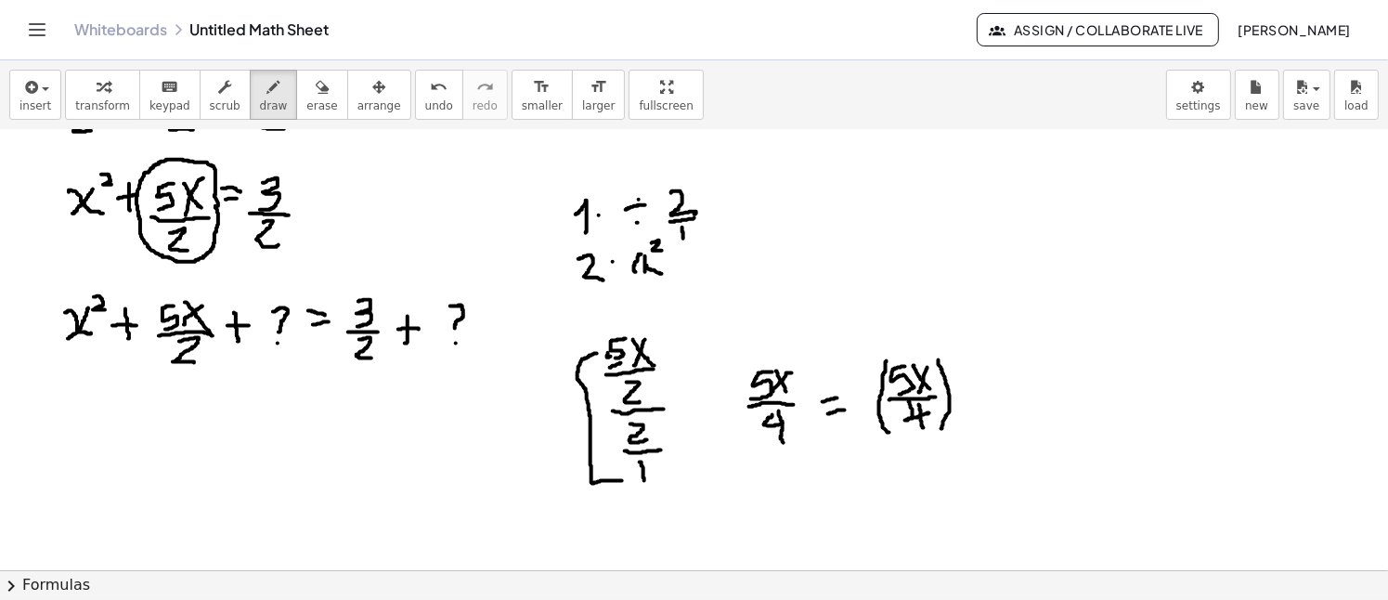
click at [941, 429] on div at bounding box center [694, 502] width 1388 height 1116
drag, startPoint x: 951, startPoint y: 354, endPoint x: 957, endPoint y: 366, distance: 13.3
click at [957, 366] on div at bounding box center [694, 502] width 1388 height 1116
drag, startPoint x: 975, startPoint y: 391, endPoint x: 986, endPoint y: 389, distance: 11.3
click at [986, 389] on div at bounding box center [694, 502] width 1388 height 1116
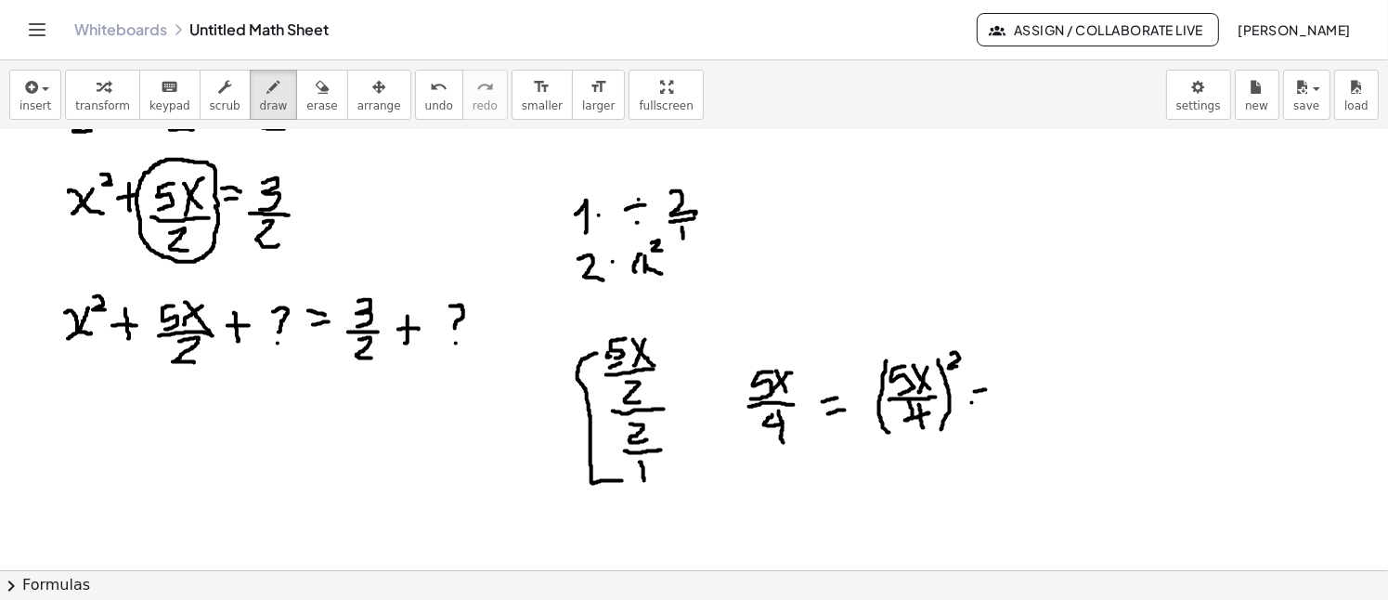
drag, startPoint x: 972, startPoint y: 402, endPoint x: 992, endPoint y: 404, distance: 20.5
click at [992, 404] on div at bounding box center [694, 502] width 1388 height 1116
drag, startPoint x: 1042, startPoint y: 361, endPoint x: 1053, endPoint y: 378, distance: 20.1
click at [1052, 378] on div at bounding box center [694, 502] width 1388 height 1116
drag, startPoint x: 1075, startPoint y: 360, endPoint x: 1061, endPoint y: 383, distance: 27.1
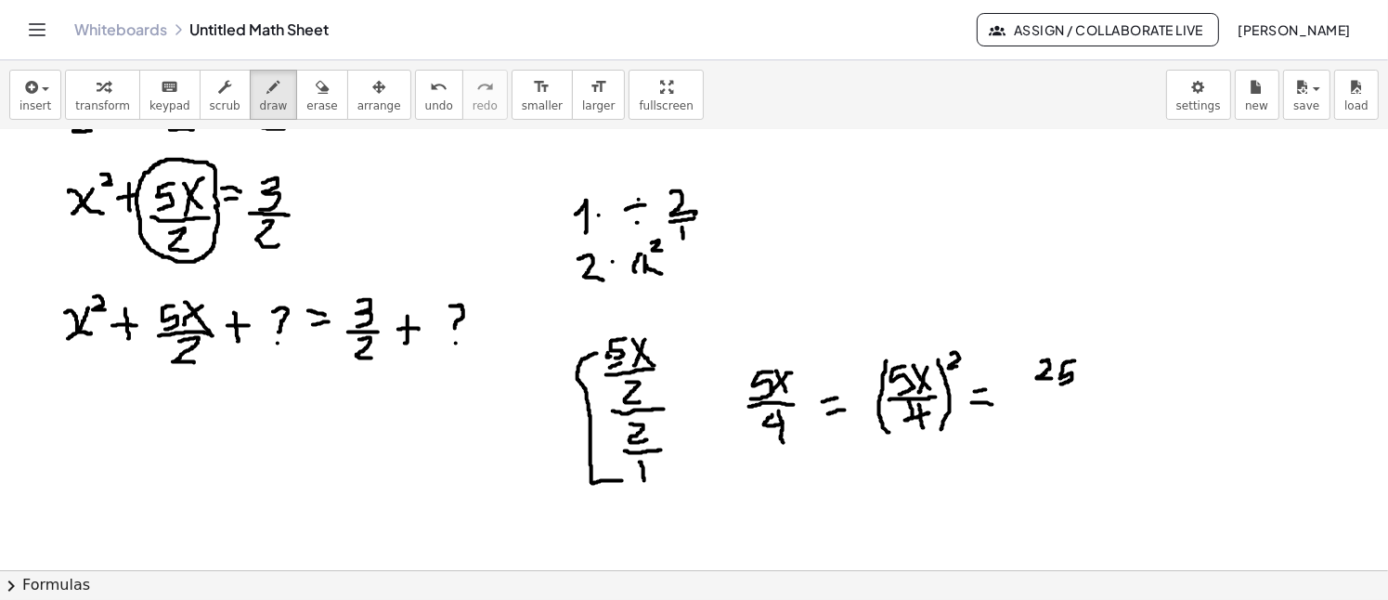
click at [1061, 383] on div at bounding box center [694, 502] width 1388 height 1116
drag, startPoint x: 1049, startPoint y: 388, endPoint x: 1072, endPoint y: 391, distance: 23.4
click at [1079, 387] on div at bounding box center [694, 502] width 1388 height 1116
drag, startPoint x: 1052, startPoint y: 397, endPoint x: 1050, endPoint y: 416, distance: 18.7
click at [1050, 416] on div at bounding box center [694, 502] width 1388 height 1116
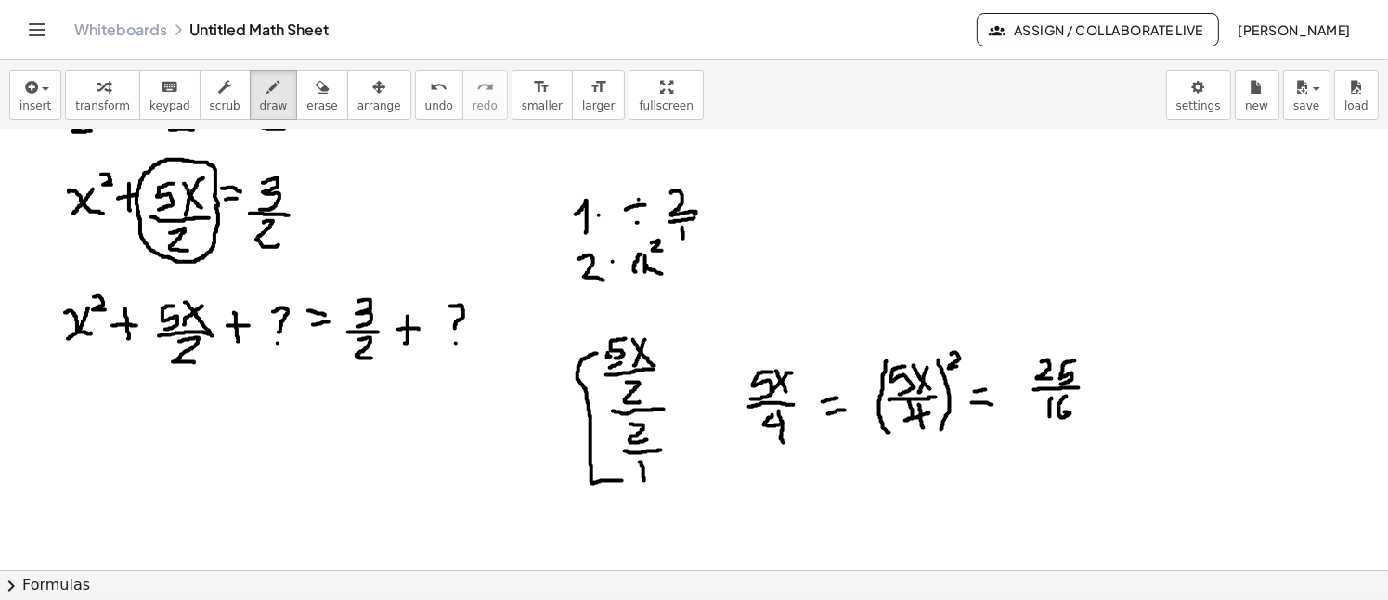
drag, startPoint x: 1067, startPoint y: 395, endPoint x: 1059, endPoint y: 414, distance: 20.0
click at [1059, 414] on div at bounding box center [694, 502] width 1388 height 1116
drag, startPoint x: 1094, startPoint y: 404, endPoint x: 1079, endPoint y: 432, distance: 32.0
click at [1079, 432] on div at bounding box center [694, 502] width 1388 height 1116
drag, startPoint x: 1096, startPoint y: 426, endPoint x: 1088, endPoint y: 437, distance: 13.9
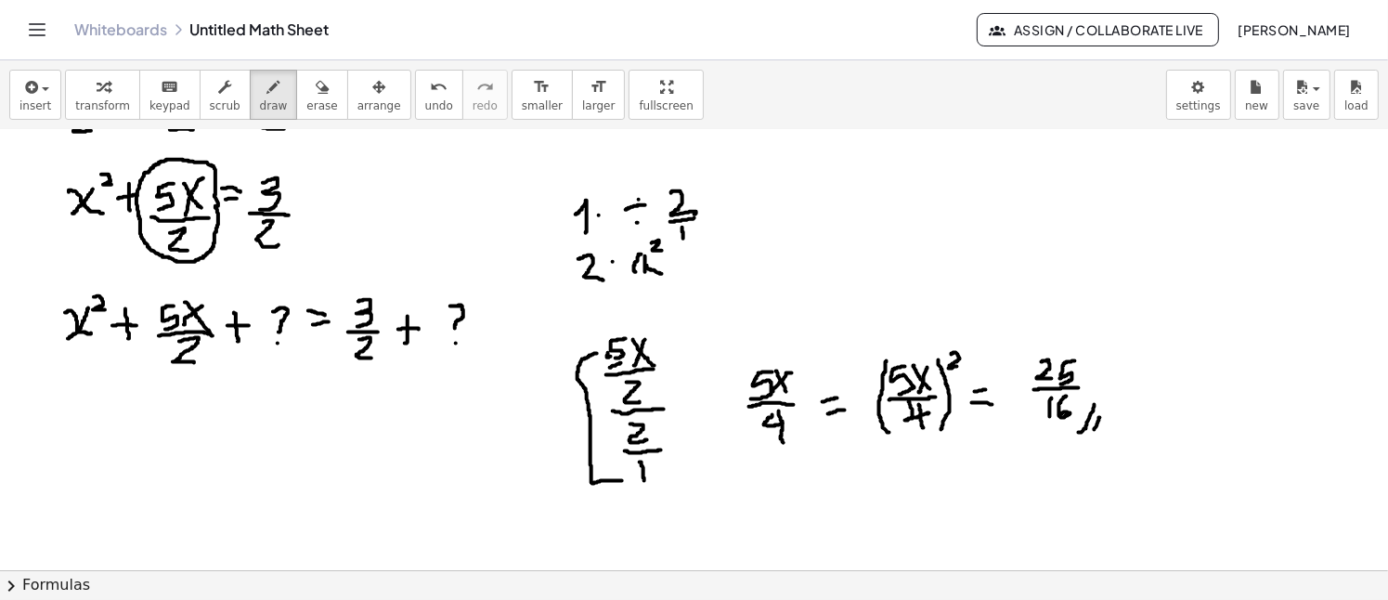
click at [1088, 437] on div at bounding box center [694, 502] width 1388 height 1116
drag, startPoint x: 51, startPoint y: 422, endPoint x: 77, endPoint y: 443, distance: 33.1
click at [76, 445] on div at bounding box center [694, 502] width 1388 height 1116
drag, startPoint x: 76, startPoint y: 420, endPoint x: 48, endPoint y: 446, distance: 38.7
click at [48, 446] on div at bounding box center [694, 502] width 1388 height 1116
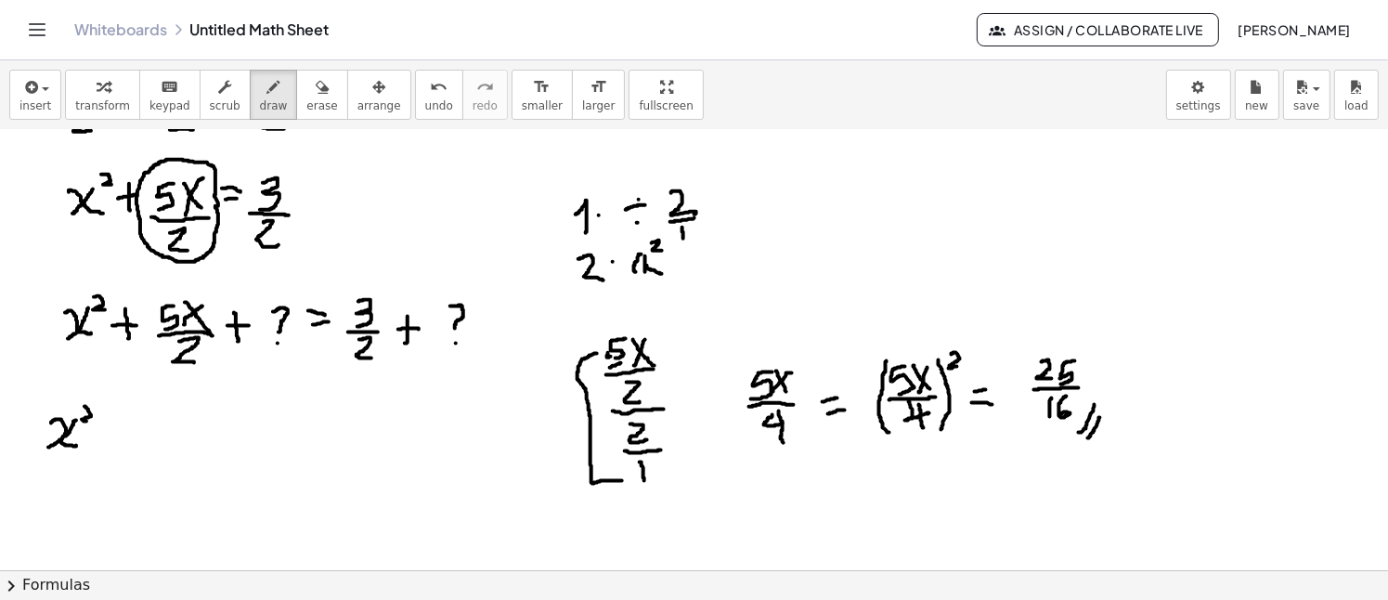
drag, startPoint x: 84, startPoint y: 406, endPoint x: 95, endPoint y: 417, distance: 15.1
click at [96, 421] on div at bounding box center [694, 502] width 1388 height 1116
drag, startPoint x: 110, startPoint y: 418, endPoint x: 105, endPoint y: 443, distance: 25.5
click at [105, 446] on div at bounding box center [694, 502] width 1388 height 1116
drag, startPoint x: 98, startPoint y: 435, endPoint x: 119, endPoint y: 432, distance: 20.8
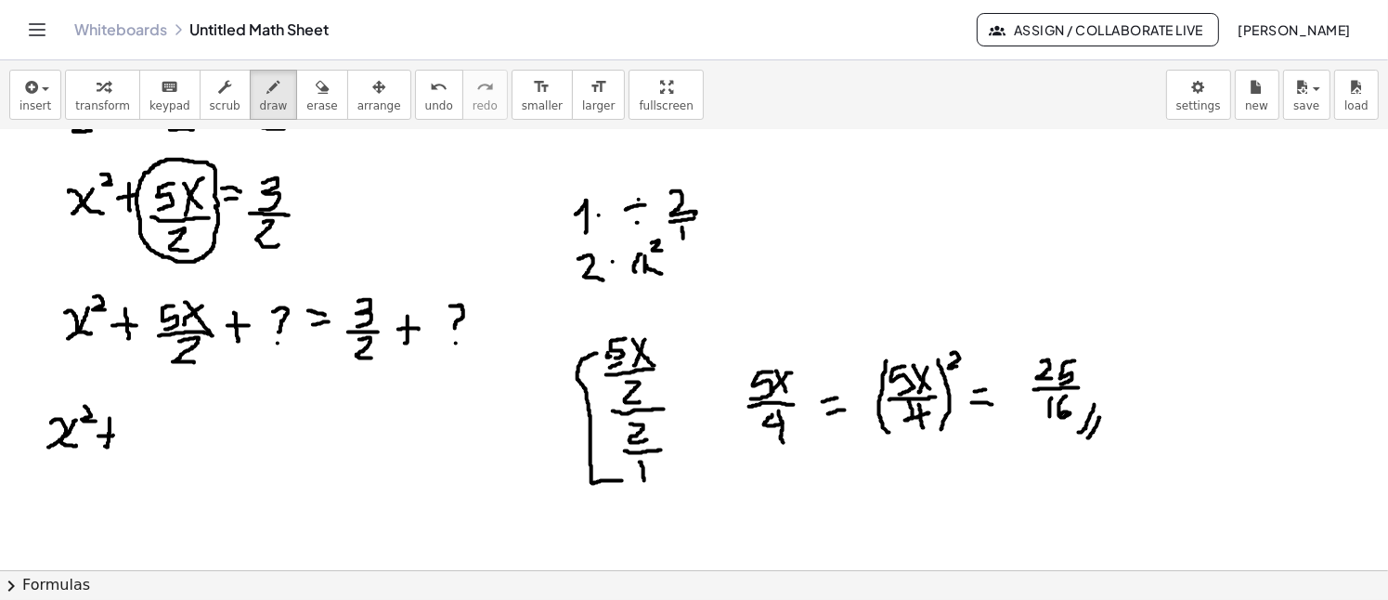
click at [119, 434] on div at bounding box center [694, 502] width 1388 height 1116
drag, startPoint x: 153, startPoint y: 419, endPoint x: 148, endPoint y: 444, distance: 25.7
click at [148, 444] on div at bounding box center [694, 502] width 1388 height 1116
drag, startPoint x: 181, startPoint y: 410, endPoint x: 173, endPoint y: 434, distance: 25.5
click at [174, 435] on div at bounding box center [694, 502] width 1388 height 1116
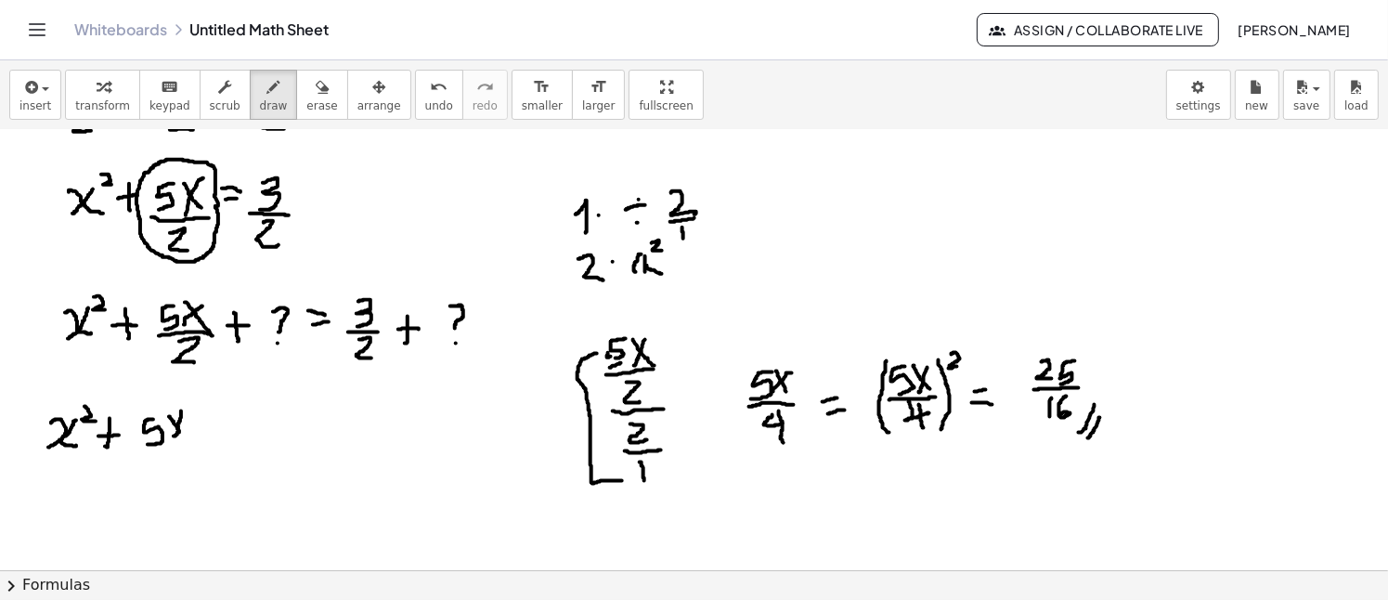
drag, startPoint x: 169, startPoint y: 416, endPoint x: 182, endPoint y: 439, distance: 26.6
click at [181, 441] on div at bounding box center [694, 502] width 1388 height 1116
drag, startPoint x: 149, startPoint y: 452, endPoint x: 181, endPoint y: 450, distance: 31.6
click at [181, 450] on div at bounding box center [694, 502] width 1388 height 1116
drag, startPoint x: 157, startPoint y: 458, endPoint x: 172, endPoint y: 474, distance: 22.4
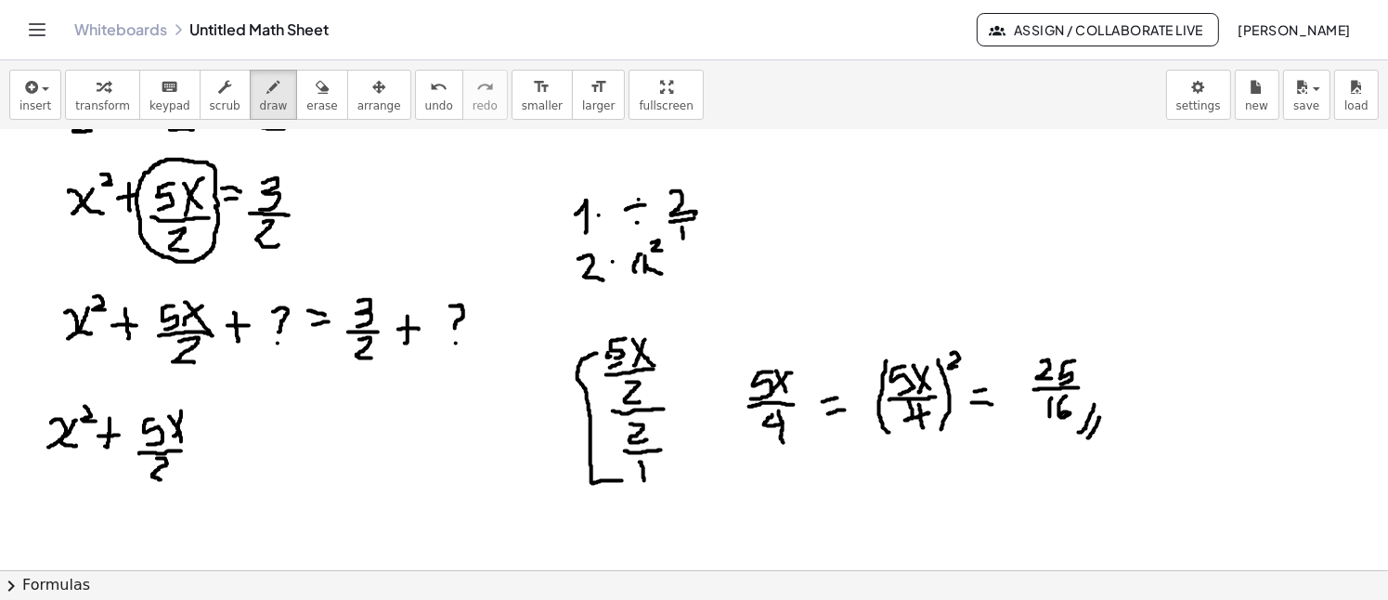
click at [169, 477] on div at bounding box center [694, 502] width 1388 height 1116
drag, startPoint x: 217, startPoint y: 427, endPoint x: 215, endPoint y: 446, distance: 19.6
click at [216, 448] on div at bounding box center [694, 502] width 1388 height 1116
drag, startPoint x: 208, startPoint y: 438, endPoint x: 226, endPoint y: 432, distance: 19.7
click at [226, 436] on div at bounding box center [694, 502] width 1388 height 1116
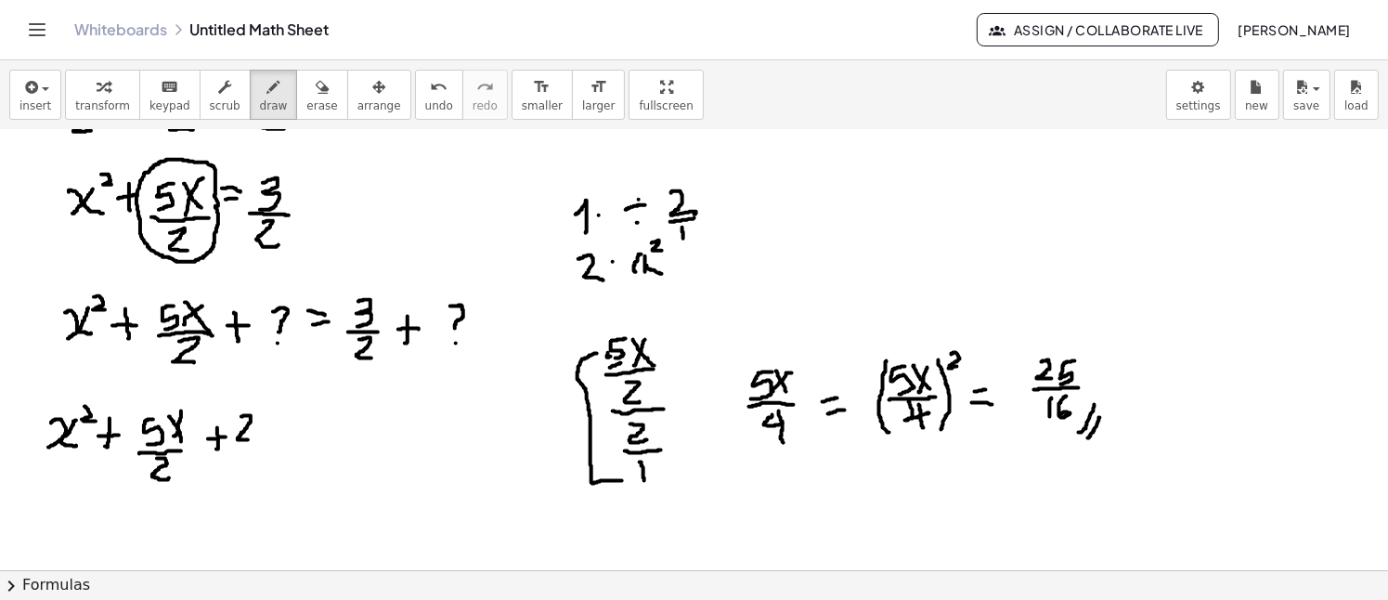
drag, startPoint x: 241, startPoint y: 416, endPoint x: 259, endPoint y: 435, distance: 26.3
click at [255, 437] on div at bounding box center [694, 502] width 1388 height 1116
drag, startPoint x: 278, startPoint y: 411, endPoint x: 262, endPoint y: 435, distance: 28.8
click at [262, 435] on div at bounding box center [694, 502] width 1388 height 1116
drag, startPoint x: 233, startPoint y: 443, endPoint x: 284, endPoint y: 444, distance: 51.1
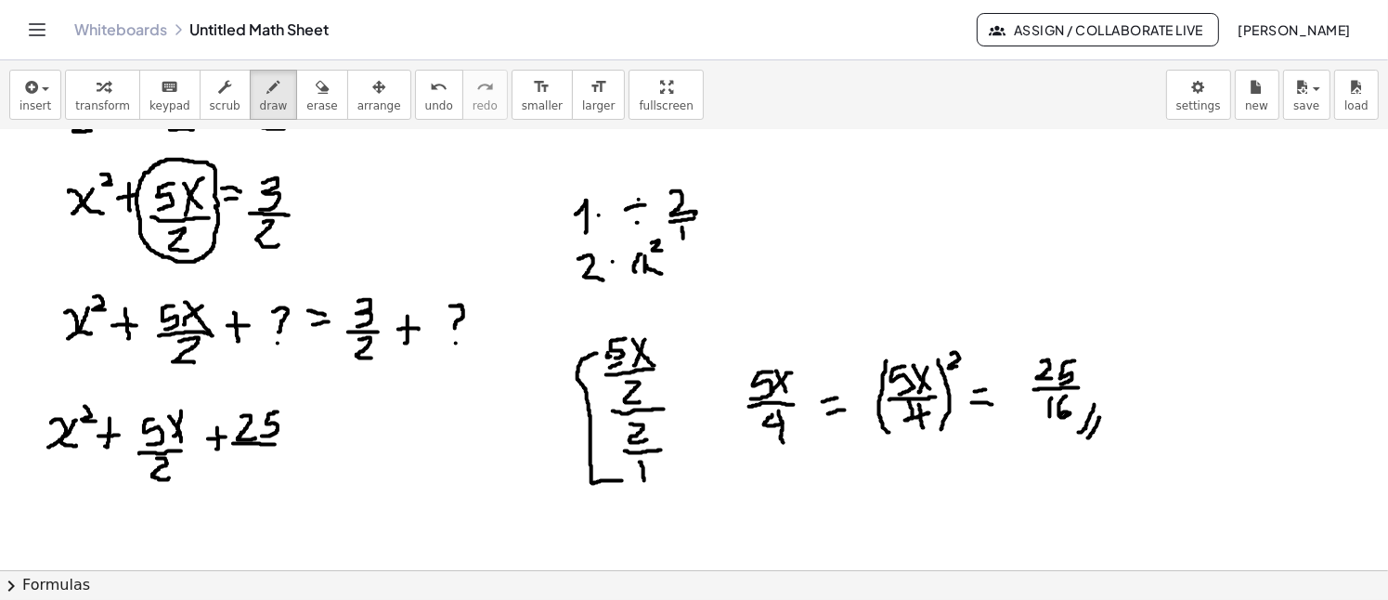
click at [284, 444] on div at bounding box center [694, 502] width 1388 height 1116
drag, startPoint x: 248, startPoint y: 450, endPoint x: 251, endPoint y: 475, distance: 25.2
click at [251, 475] on div at bounding box center [694, 502] width 1388 height 1116
drag, startPoint x: 265, startPoint y: 450, endPoint x: 266, endPoint y: 471, distance: 20.4
click at [266, 471] on div at bounding box center [694, 502] width 1388 height 1116
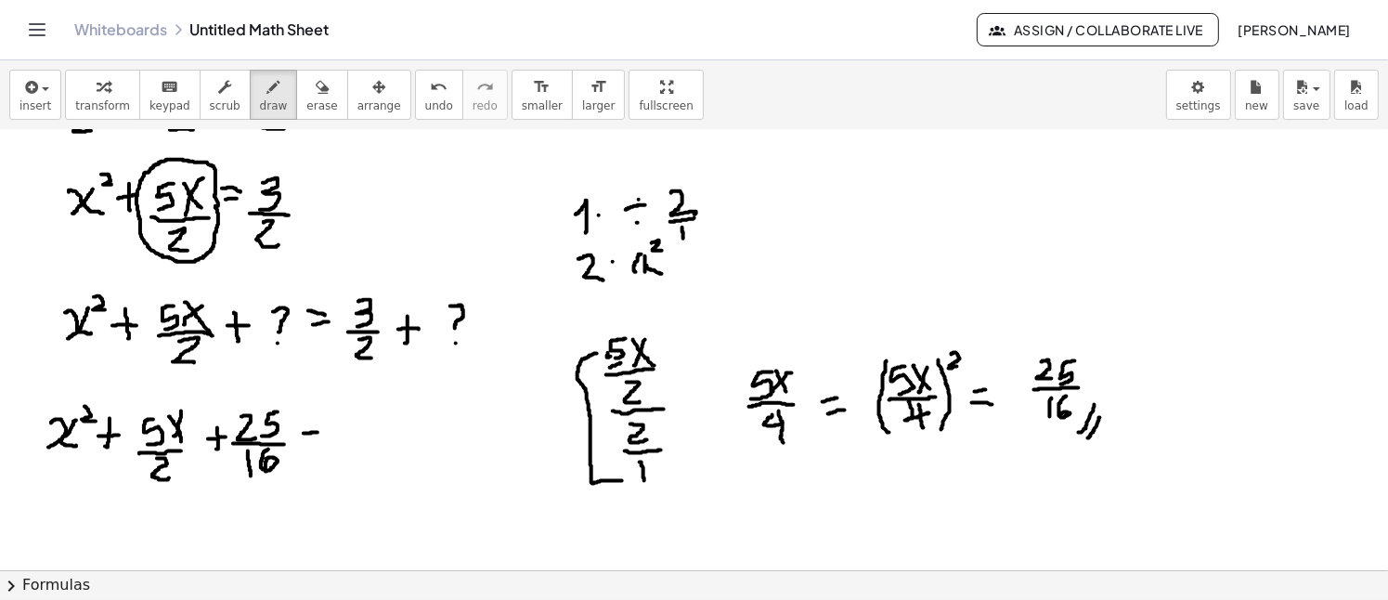
drag, startPoint x: 304, startPoint y: 433, endPoint x: 314, endPoint y: 440, distance: 12.6
click at [317, 433] on div at bounding box center [694, 502] width 1388 height 1116
drag, startPoint x: 304, startPoint y: 446, endPoint x: 316, endPoint y: 446, distance: 12.1
click at [316, 446] on div at bounding box center [694, 502] width 1388 height 1116
drag, startPoint x: 348, startPoint y: 411, endPoint x: 344, endPoint y: 435, distance: 24.4
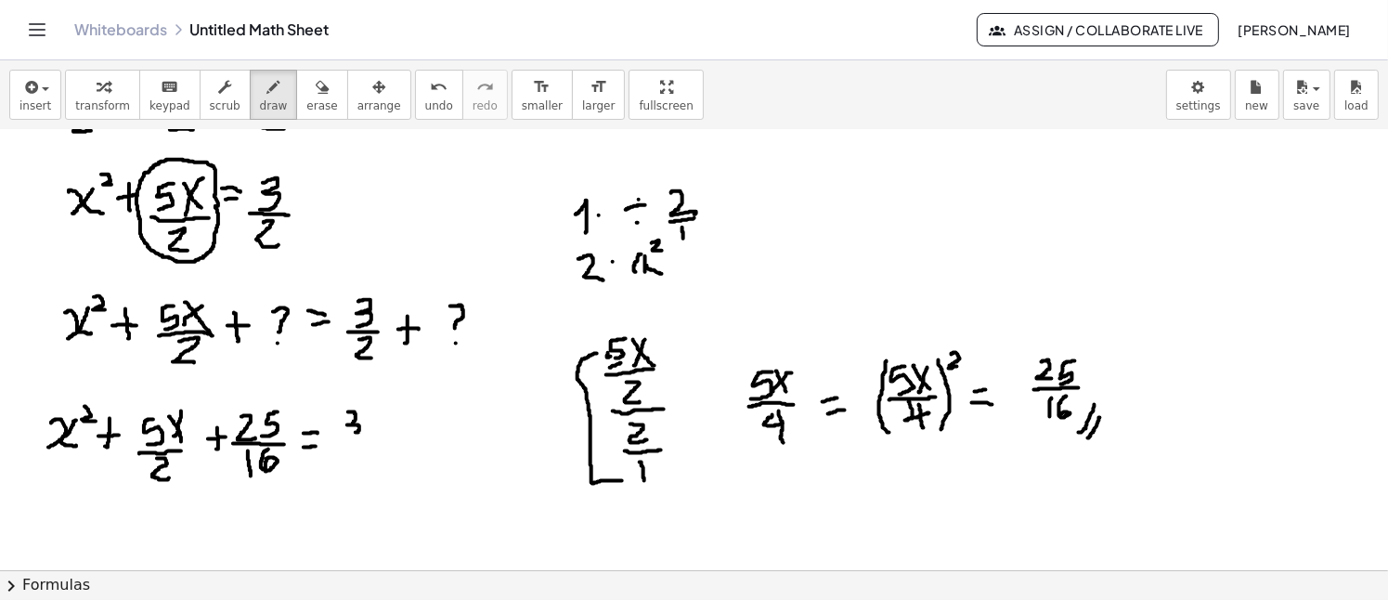
click at [344, 435] on div at bounding box center [694, 502] width 1388 height 1116
drag, startPoint x: 337, startPoint y: 440, endPoint x: 369, endPoint y: 441, distance: 32.5
click at [369, 441] on div at bounding box center [694, 502] width 1388 height 1116
drag, startPoint x: 344, startPoint y: 447, endPoint x: 377, endPoint y: 450, distance: 32.6
click at [354, 464] on div at bounding box center [694, 502] width 1388 height 1116
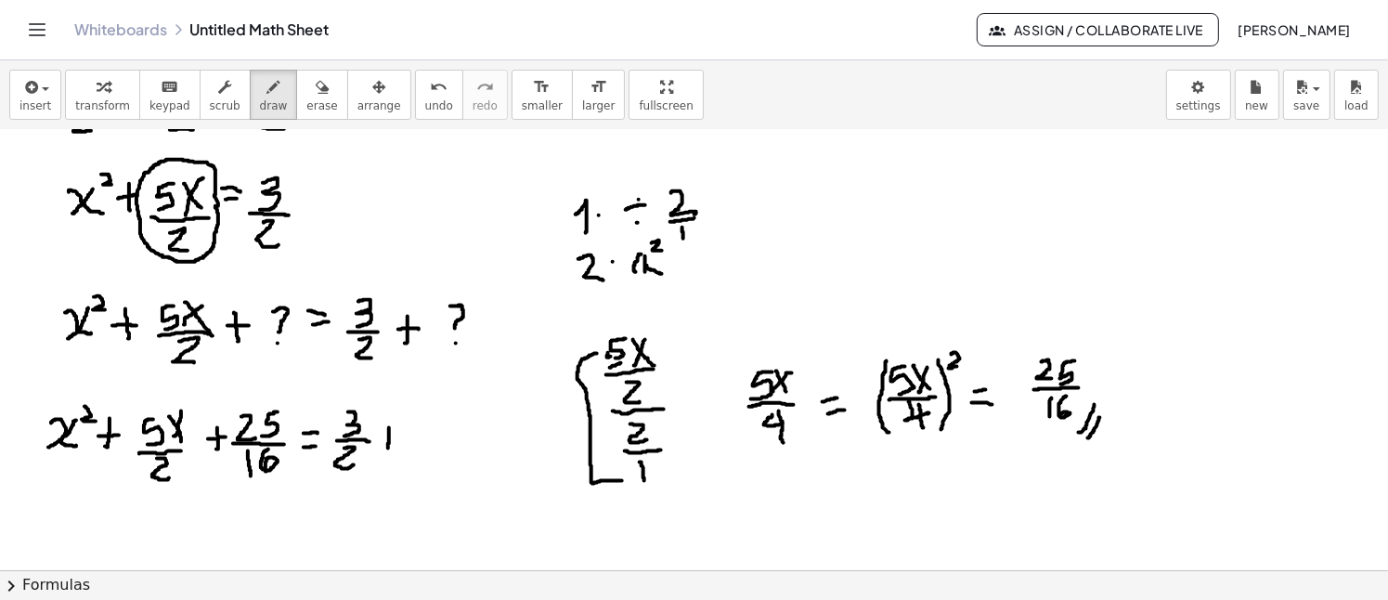
drag, startPoint x: 389, startPoint y: 427, endPoint x: 388, endPoint y: 447, distance: 20.4
click at [388, 447] on div at bounding box center [694, 502] width 1388 height 1116
drag
click at [393, 438] on div at bounding box center [694, 502] width 1388 height 1116
click at [415, 430] on div at bounding box center [694, 502] width 1388 height 1116
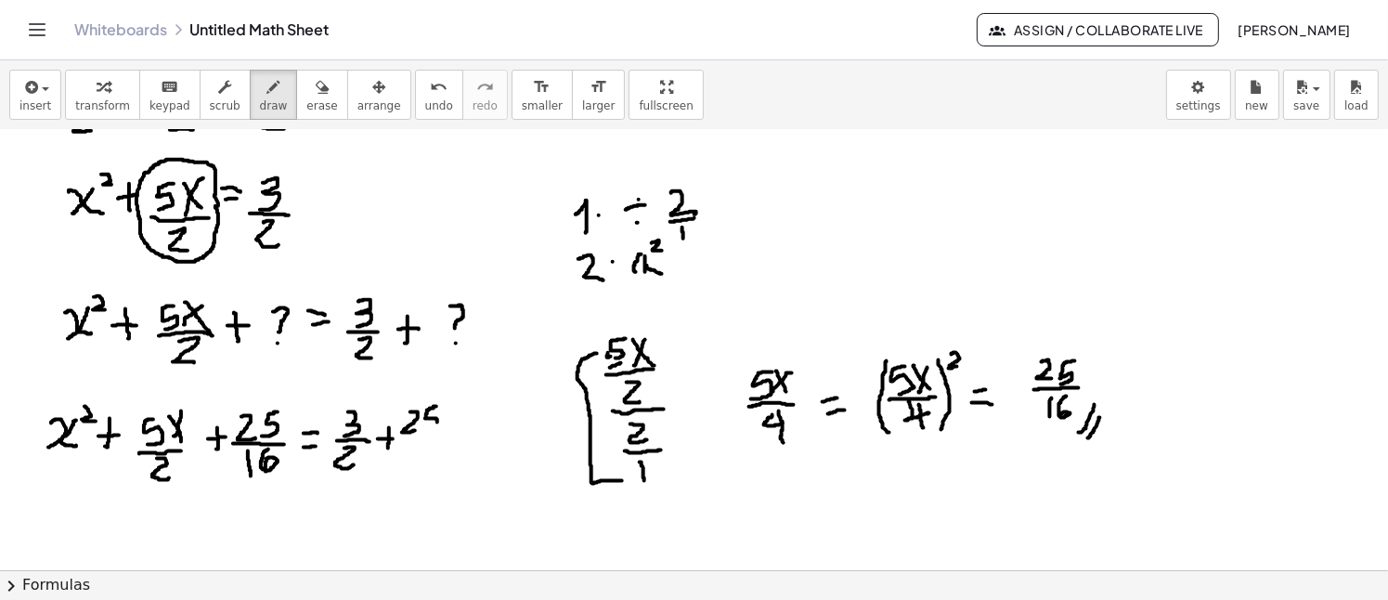
drag, startPoint x: 432, startPoint y: 408, endPoint x: 425, endPoint y: 429, distance: 22.3
click at [425, 429] on div at bounding box center [694, 502] width 1388 height 1116
drag, startPoint x: 406, startPoint y: 439, endPoint x: 438, endPoint y: 437, distance: 32.5
click at [438, 437] on div at bounding box center [694, 502] width 1388 height 1116
click at [415, 465] on div at bounding box center [694, 502] width 1388 height 1116
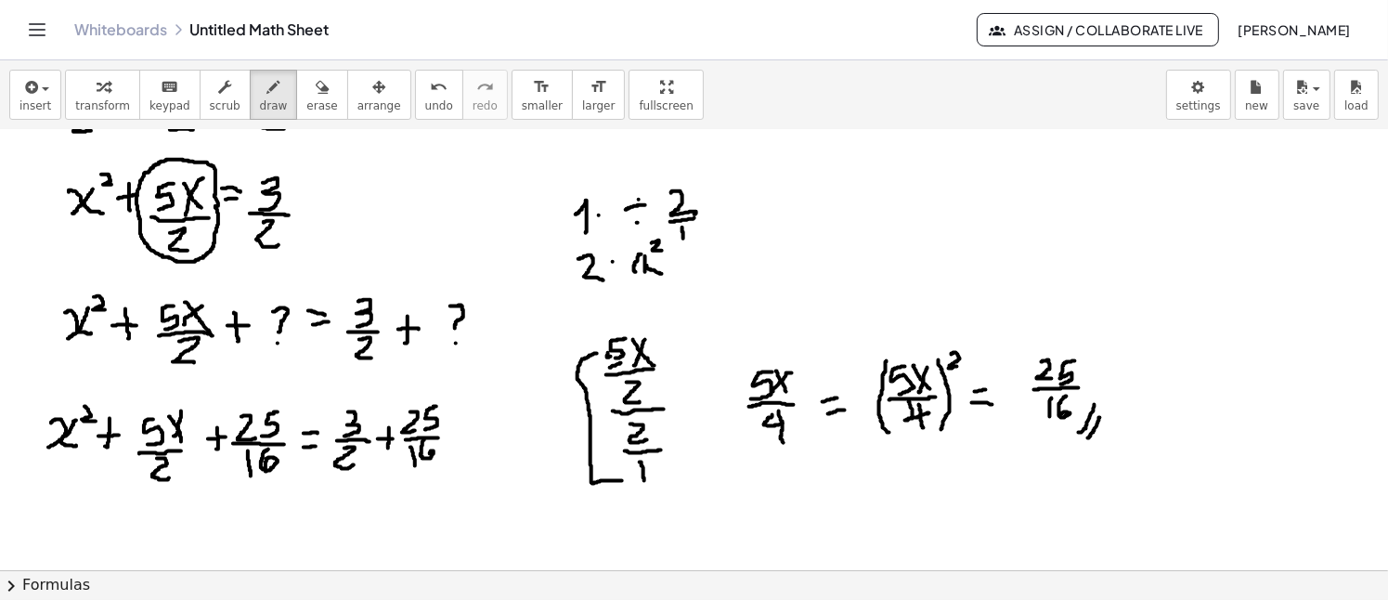
click at [428, 455] on div at bounding box center [694, 502] width 1388 height 1116
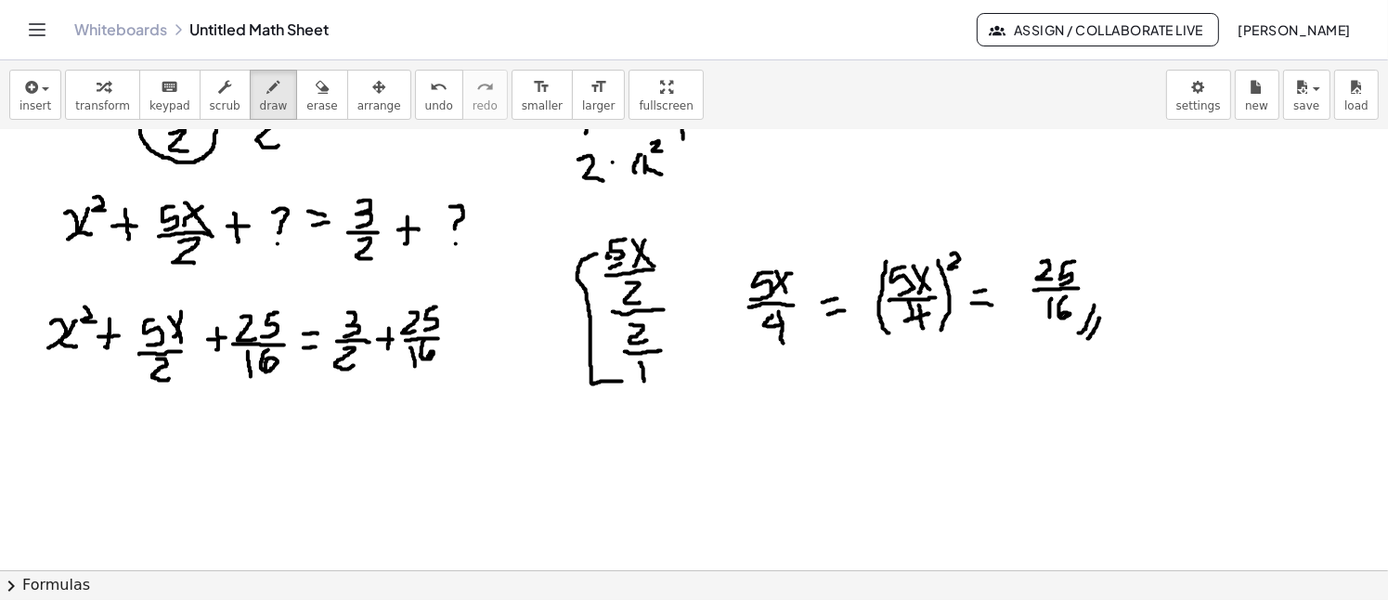
scroll to position [278, 0]
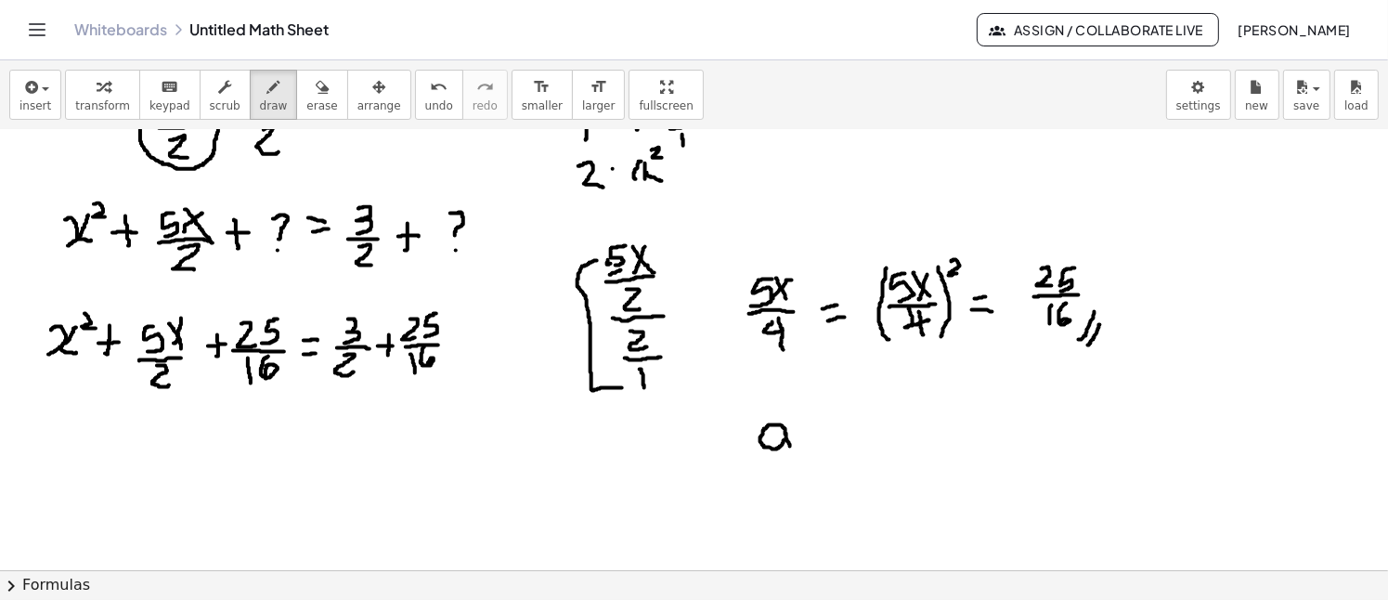
drag, startPoint x: 785, startPoint y: 434, endPoint x: 794, endPoint y: 449, distance: 17.9
click at [794, 449] on div at bounding box center [694, 409] width 1388 height 1116
drag, startPoint x: 814, startPoint y: 417, endPoint x: 803, endPoint y: 441, distance: 26.6
click at [803, 441] on div at bounding box center [694, 409] width 1388 height 1116
drag, startPoint x: 817, startPoint y: 414, endPoint x: 805, endPoint y: 443, distance: 31.2
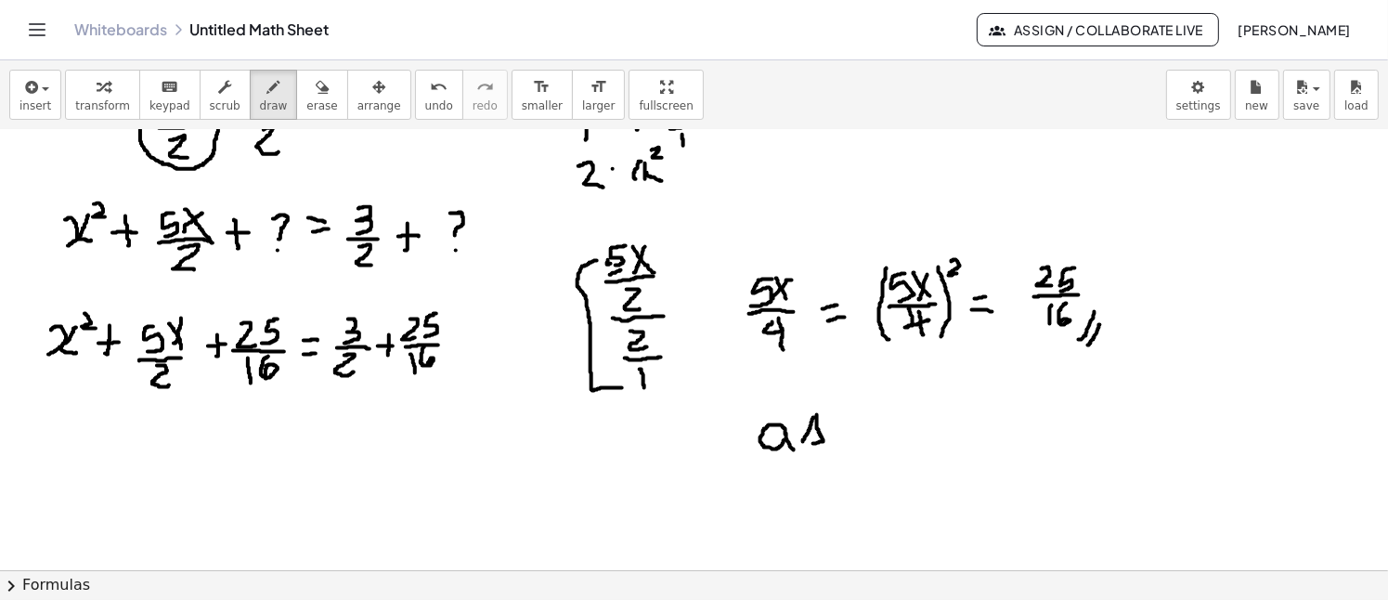
click at [805, 443] on div at bounding box center [694, 409] width 1388 height 1116
drag, startPoint x: 859, startPoint y: 413, endPoint x: 861, endPoint y: 437, distance: 24.2
click at [861, 437] on div at bounding box center [694, 409] width 1388 height 1116
drag, startPoint x: 846, startPoint y: 427, endPoint x: 871, endPoint y: 426, distance: 25.1
click at [871, 426] on div at bounding box center [694, 409] width 1388 height 1116
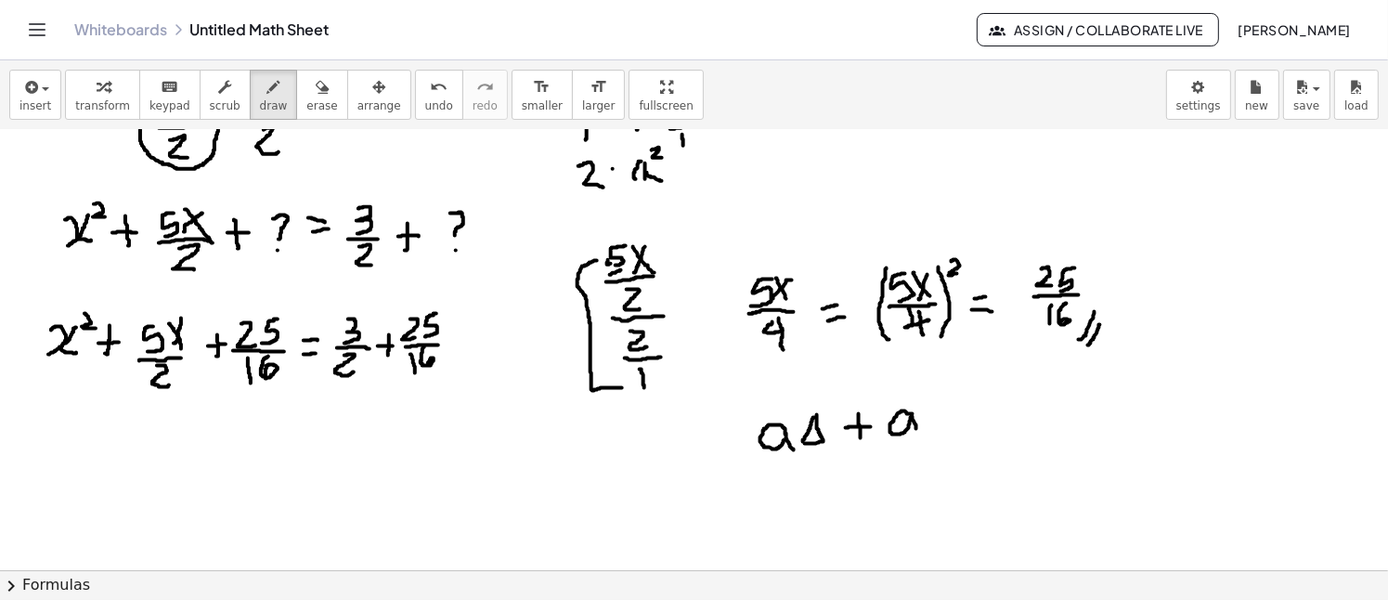
drag, startPoint x: 912, startPoint y: 413, endPoint x: 920, endPoint y: 437, distance: 25.3
click at [920, 437] on div at bounding box center [694, 409] width 1388 height 1116
drag, startPoint x: 953, startPoint y: 402, endPoint x: 956, endPoint y: 428, distance: 26.1
click at [956, 428] on div at bounding box center [694, 409] width 1388 height 1116
drag, startPoint x: 946, startPoint y: 417, endPoint x: 973, endPoint y: 421, distance: 27.2
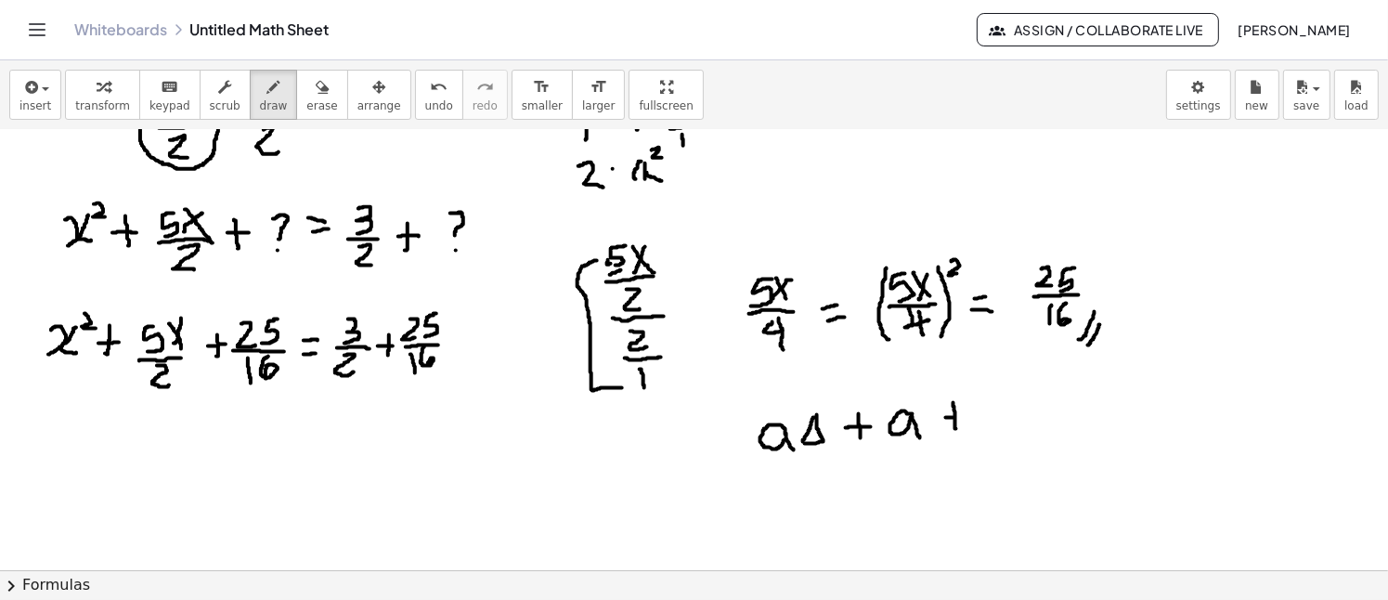
click at [973, 421] on div at bounding box center [694, 409] width 1388 height 1116
drag, startPoint x: 1005, startPoint y: 408, endPoint x: 1016, endPoint y: 427, distance: 21.7
click at [1016, 429] on div at bounding box center [694, 409] width 1388 height 1116
drag, startPoint x: 1026, startPoint y: 422, endPoint x: 1049, endPoint y: 421, distance: 23.3
click at [1049, 421] on div at bounding box center [694, 409] width 1388 height 1116
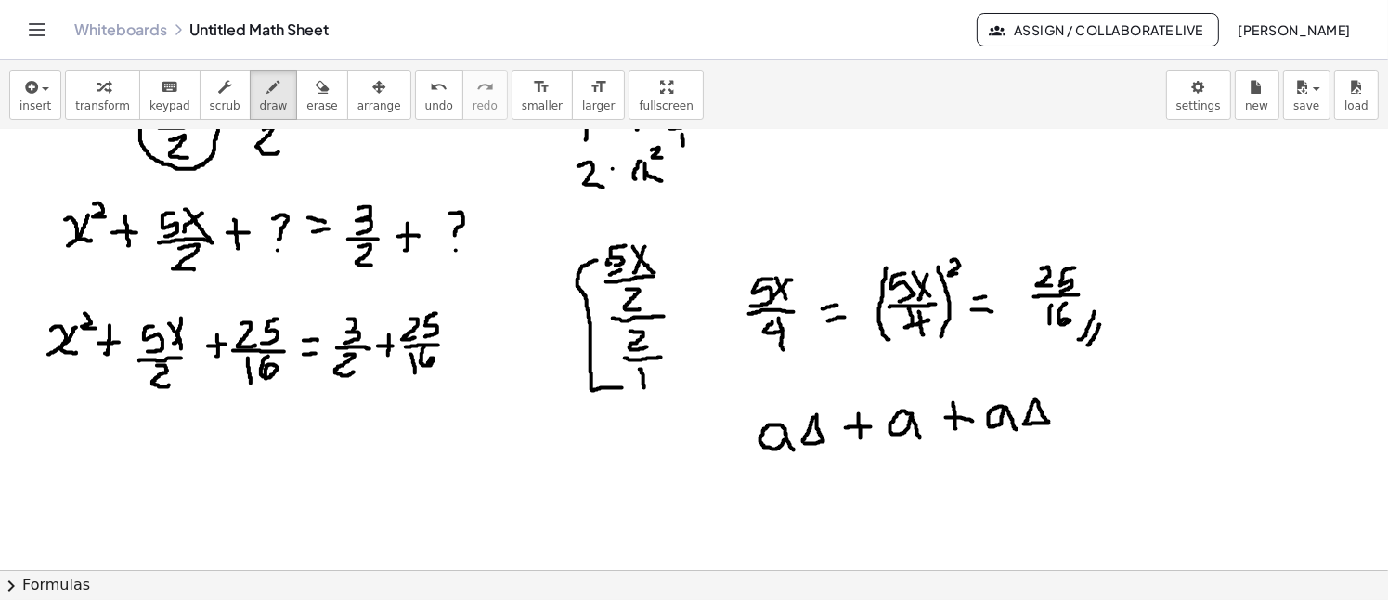
drag, startPoint x: 1024, startPoint y: 423, endPoint x: 1051, endPoint y: 421, distance: 27.0
click at [1053, 421] on div at bounding box center [694, 409] width 1388 height 1116
drag, startPoint x: 886, startPoint y: 445, endPoint x: 934, endPoint y: 446, distance: 47.4
click at [934, 446] on div at bounding box center [694, 409] width 1388 height 1116
drag, startPoint x: 857, startPoint y: 495, endPoint x: 878, endPoint y: 510, distance: 26.0
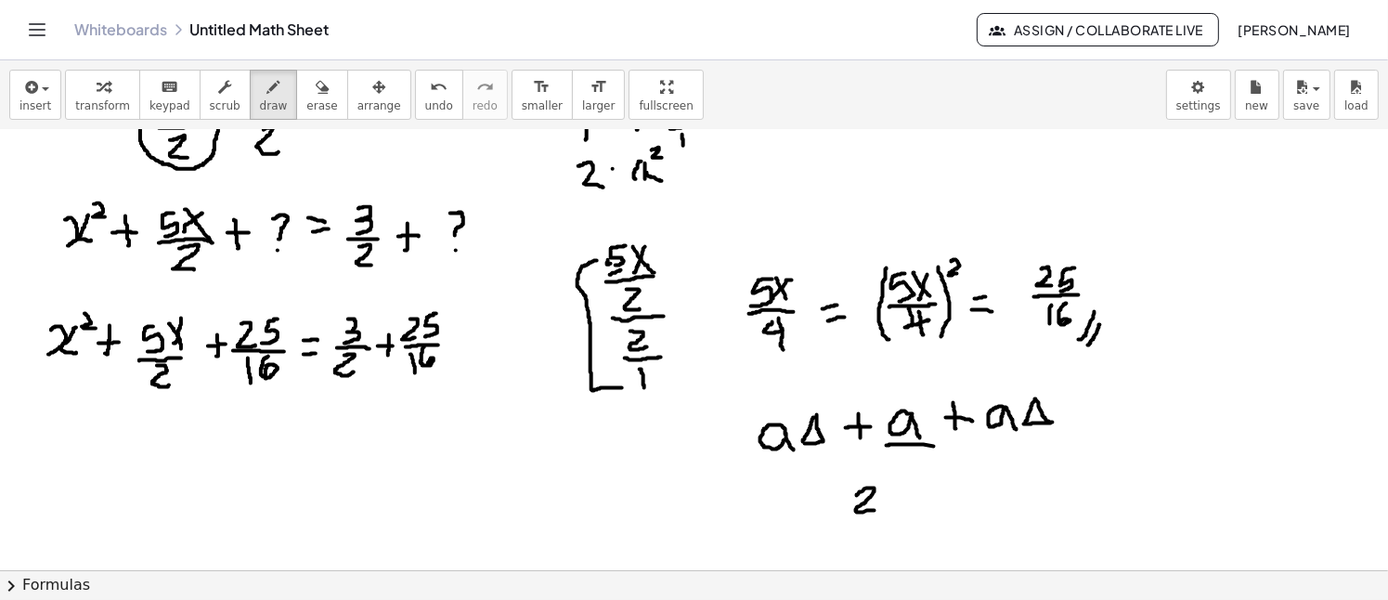
click at [878, 510] on div at bounding box center [694, 409] width 1388 height 1116
drag, startPoint x: 902, startPoint y: 490, endPoint x: 908, endPoint y: 506, distance: 16.7
click at [908, 506] on div at bounding box center [694, 409] width 1388 height 1116
click at [917, 498] on div at bounding box center [694, 409] width 1388 height 1116
click at [425, 94] on div "undo" at bounding box center [439, 86] width 28 height 22
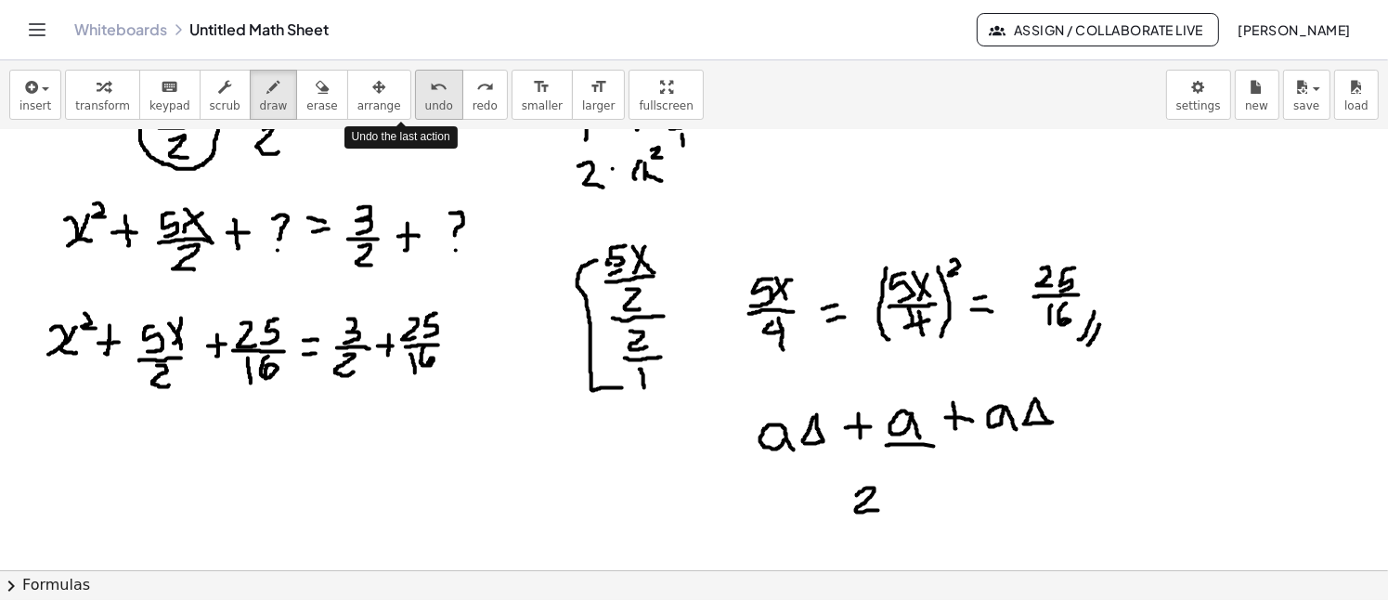
click at [425, 94] on div "undo" at bounding box center [439, 86] width 28 height 22
click at [316, 91] on icon "button" at bounding box center [322, 87] width 13 height 22
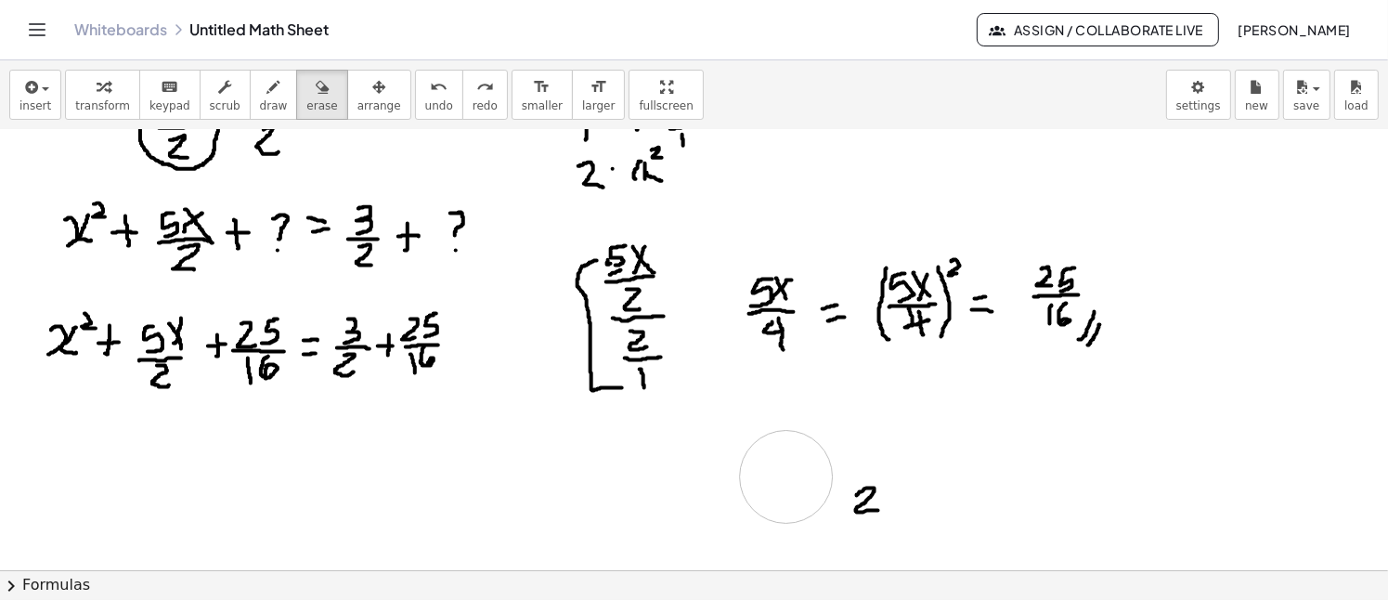
drag, startPoint x: 1017, startPoint y: 407, endPoint x: 871, endPoint y: 502, distance: 175.1
click at [871, 502] on div at bounding box center [694, 409] width 1388 height 1116
click at [267, 90] on icon "button" at bounding box center [273, 87] width 13 height 22
drag, startPoint x: 322, startPoint y: 373, endPoint x: 442, endPoint y: 369, distance: 119.8
click at [442, 369] on div at bounding box center [694, 409] width 1388 height 1116
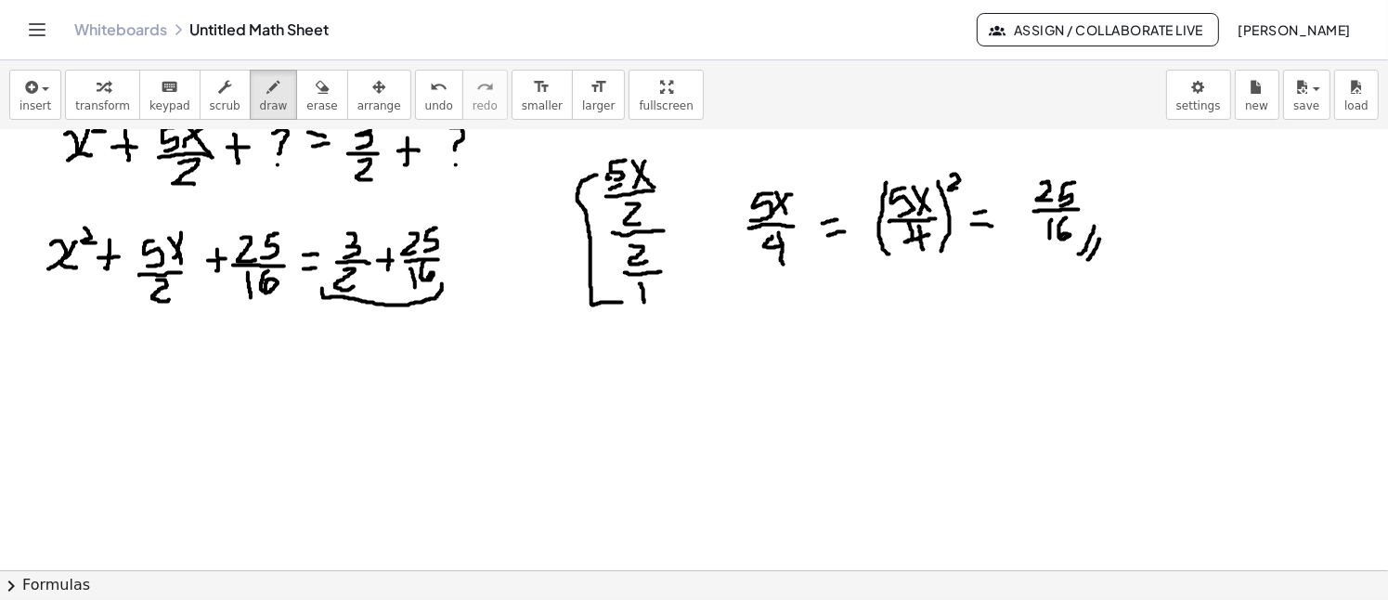
scroll to position [371, 0]
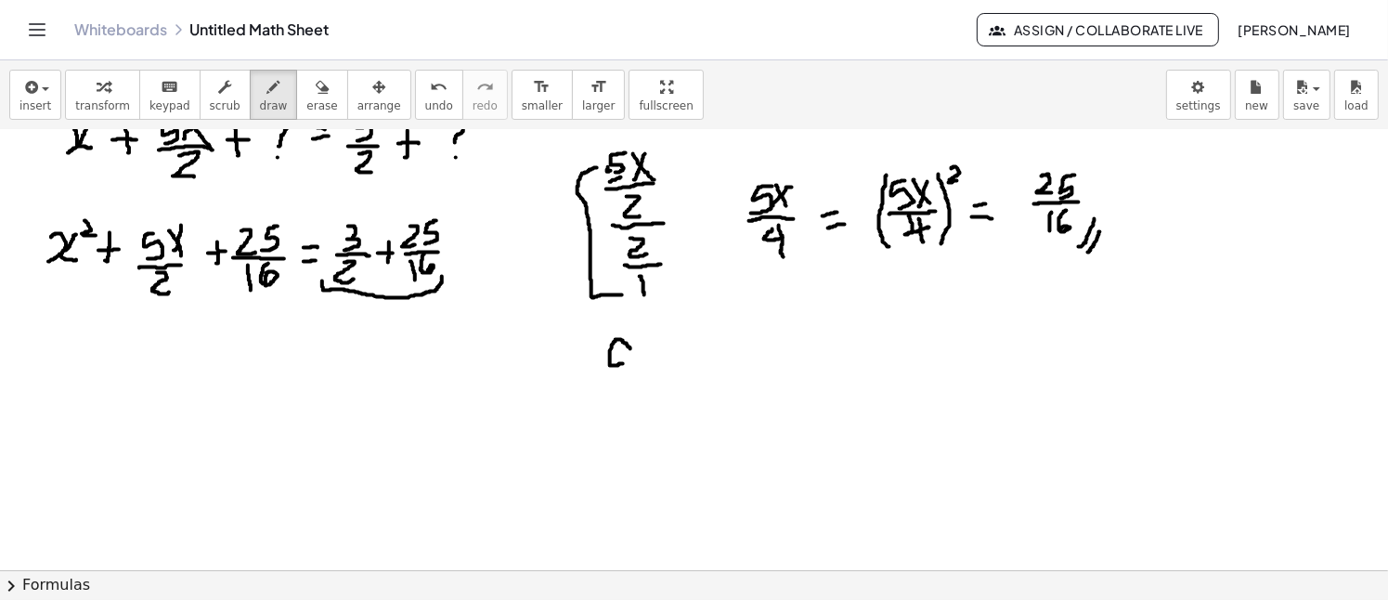
drag, startPoint x: 630, startPoint y: 348, endPoint x: 637, endPoint y: 356, distance: 9.9
click at [631, 358] on div at bounding box center [694, 317] width 1388 height 1116
click at [638, 356] on div at bounding box center [694, 317] width 1388 height 1116
drag, startPoint x: 648, startPoint y: 352, endPoint x: 668, endPoint y: 357, distance: 21.2
click at [668, 357] on div at bounding box center [694, 317] width 1388 height 1116
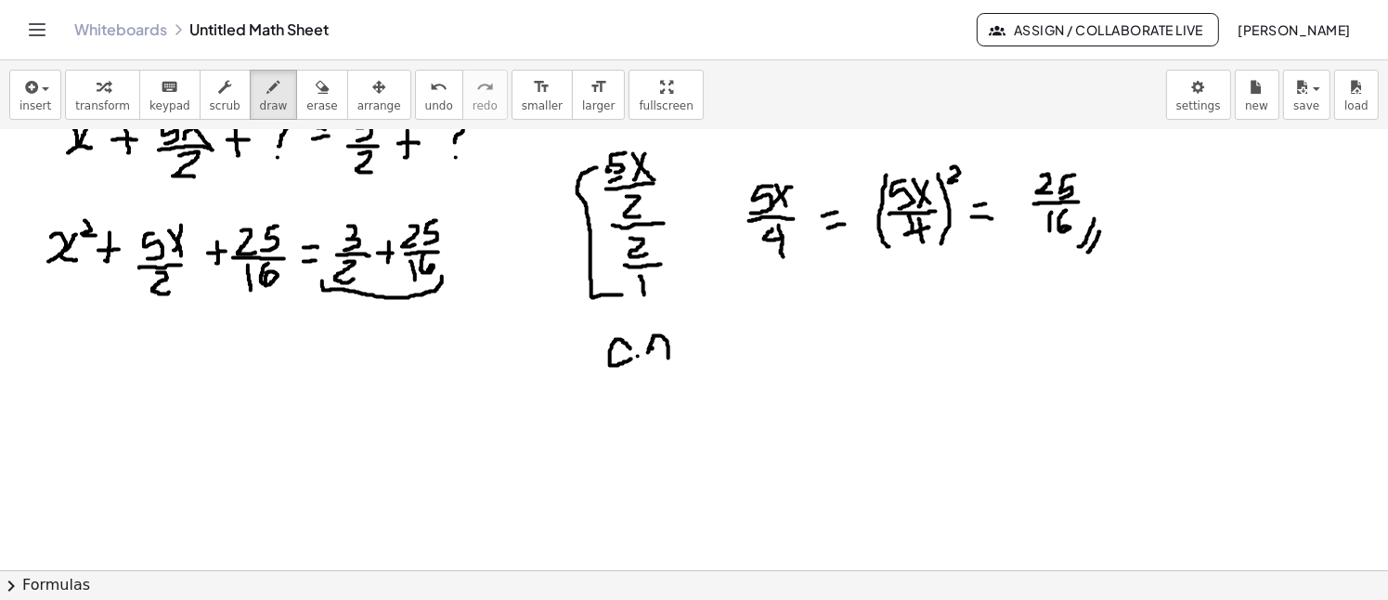
drag, startPoint x: 652, startPoint y: 348, endPoint x: 674, endPoint y: 347, distance: 22.3
click at [674, 347] on div at bounding box center [694, 317] width 1388 height 1116
click at [674, 359] on div at bounding box center [694, 317] width 1388 height 1116
drag, startPoint x: 615, startPoint y: 406, endPoint x: 615, endPoint y: 435, distance: 29.7
click at [613, 433] on div at bounding box center [694, 317] width 1388 height 1116
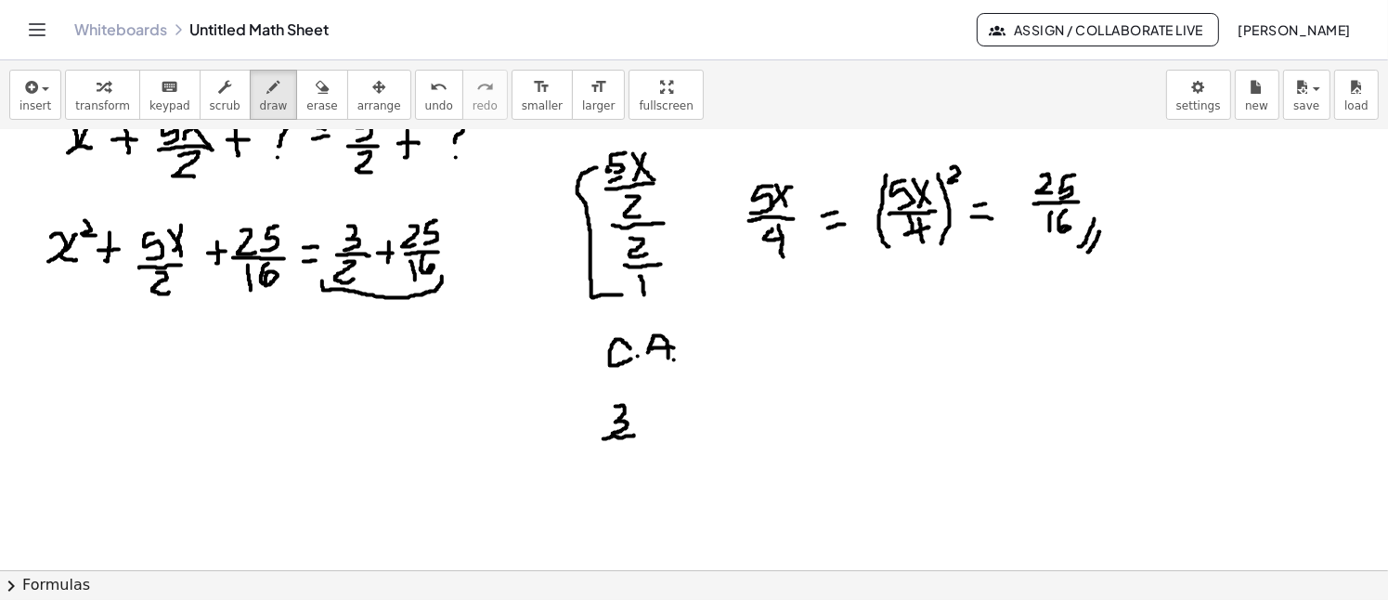
drag, startPoint x: 603, startPoint y: 438, endPoint x: 634, endPoint y: 434, distance: 30.9
click at [634, 434] on div at bounding box center [694, 317] width 1388 height 1116
drag, startPoint x: 615, startPoint y: 447, endPoint x: 634, endPoint y: 461, distance: 23.2
click at [630, 464] on div at bounding box center [694, 317] width 1388 height 1116
drag, startPoint x: 62, startPoint y: 275, endPoint x: 59, endPoint y: 347, distance: 72.5
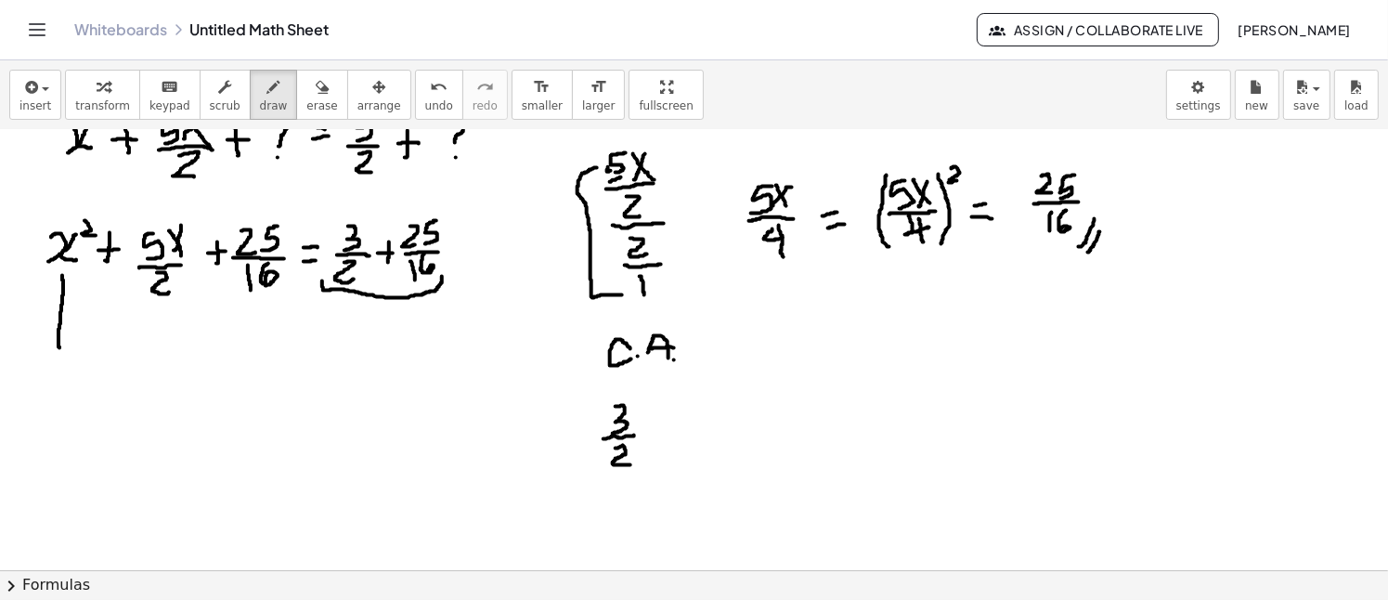
click at [59, 347] on div at bounding box center [694, 317] width 1388 height 1116
drag, startPoint x: 48, startPoint y: 337, endPoint x: 68, endPoint y: 339, distance: 19.6
click at [68, 339] on div at bounding box center [694, 317] width 1388 height 1116
drag, startPoint x: 265, startPoint y: 291, endPoint x: 265, endPoint y: 355, distance: 64.1
click at [265, 355] on div at bounding box center [694, 317] width 1388 height 1116
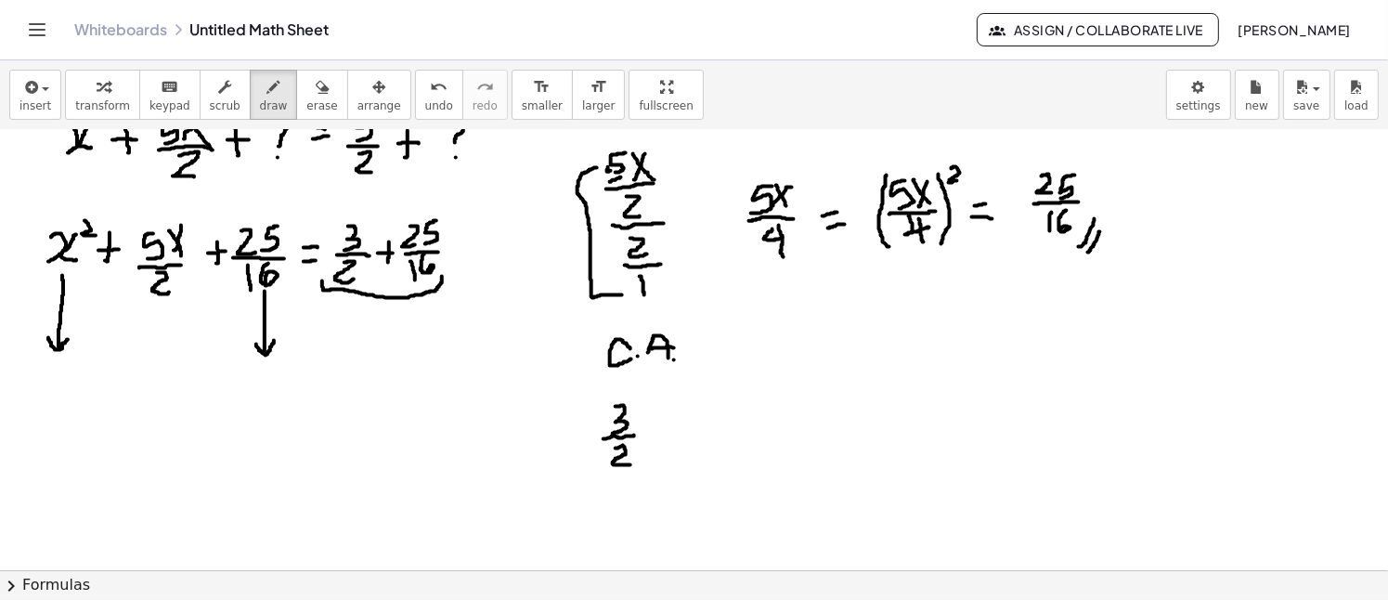
drag, startPoint x: 256, startPoint y: 343, endPoint x: 274, endPoint y: 340, distance: 18.0
click at [274, 340] on div at bounding box center [694, 317] width 1388 height 1116
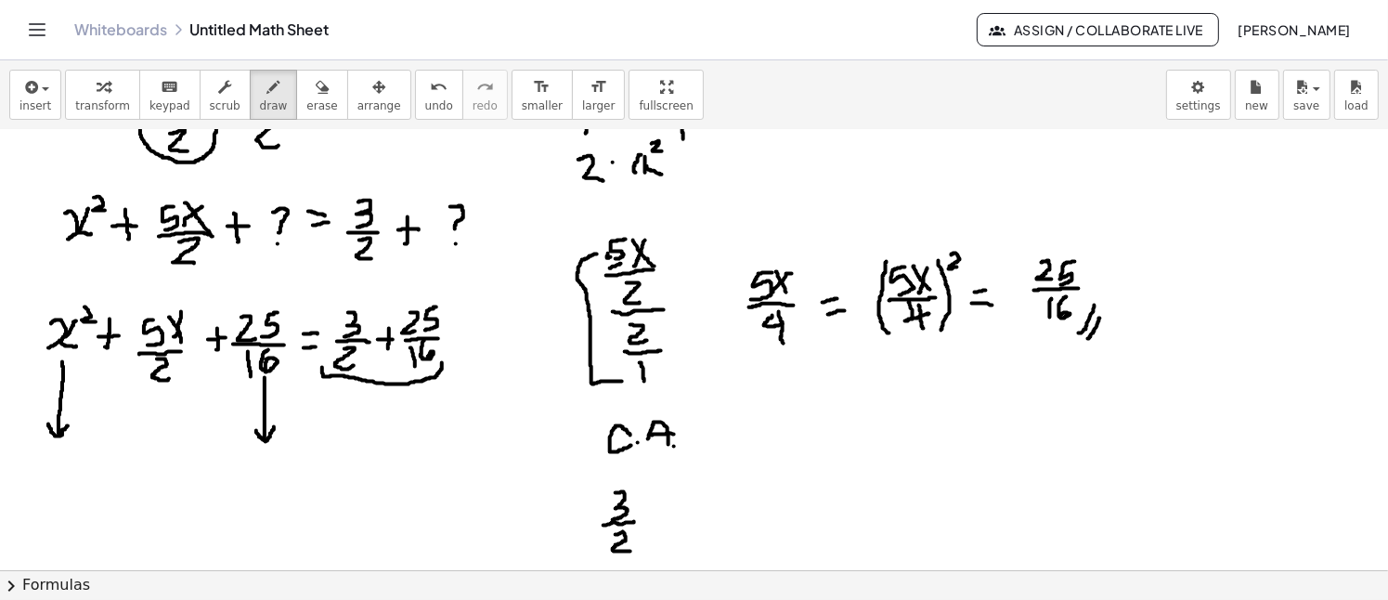
scroll to position [278, 0]
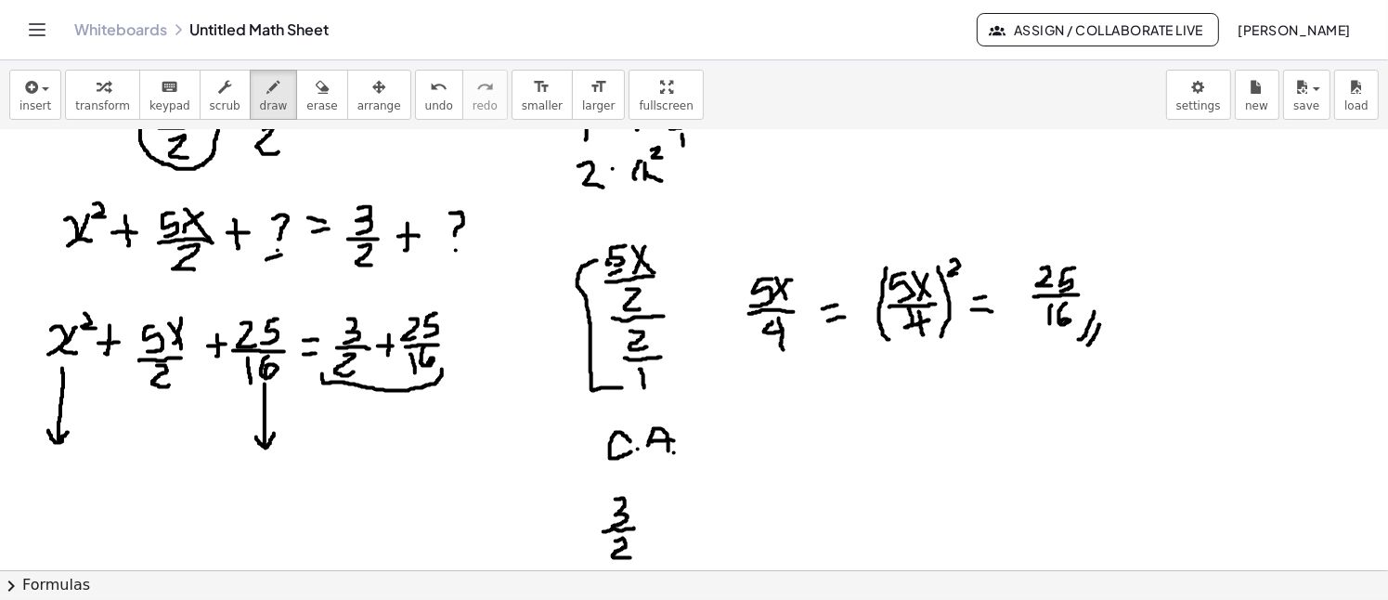
drag, startPoint x: 266, startPoint y: 259, endPoint x: 287, endPoint y: 253, distance: 21.2
click at [287, 253] on div at bounding box center [694, 409] width 1388 height 1116
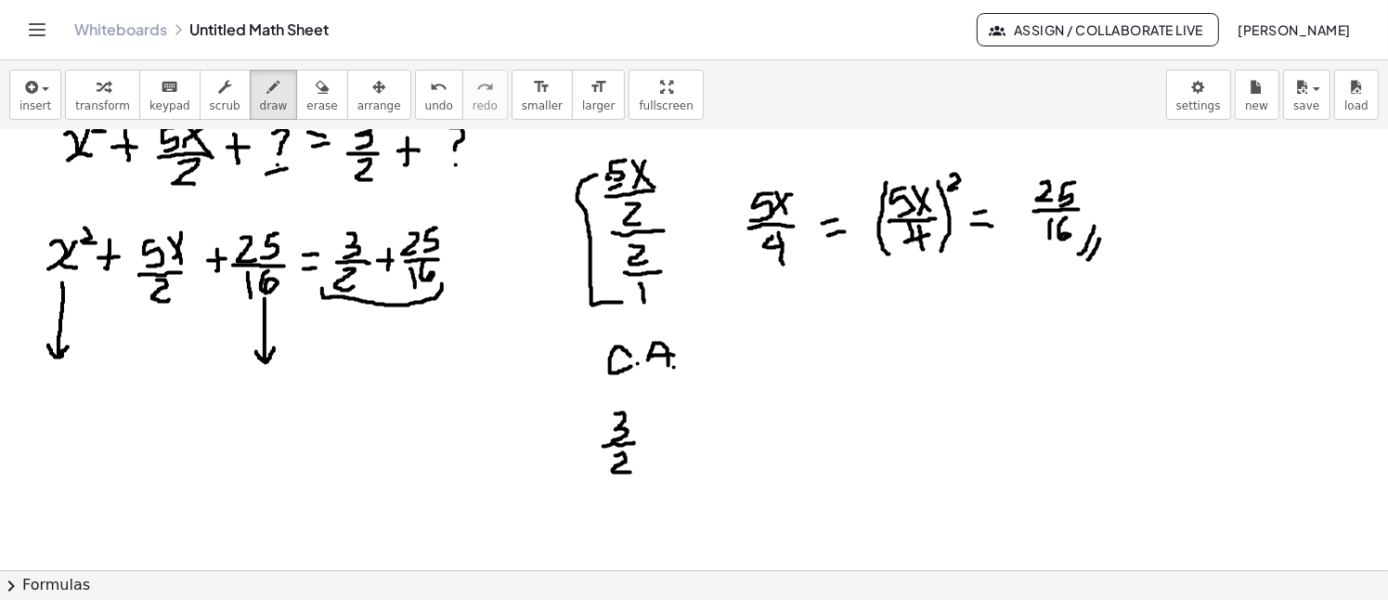
scroll to position [371, 0]
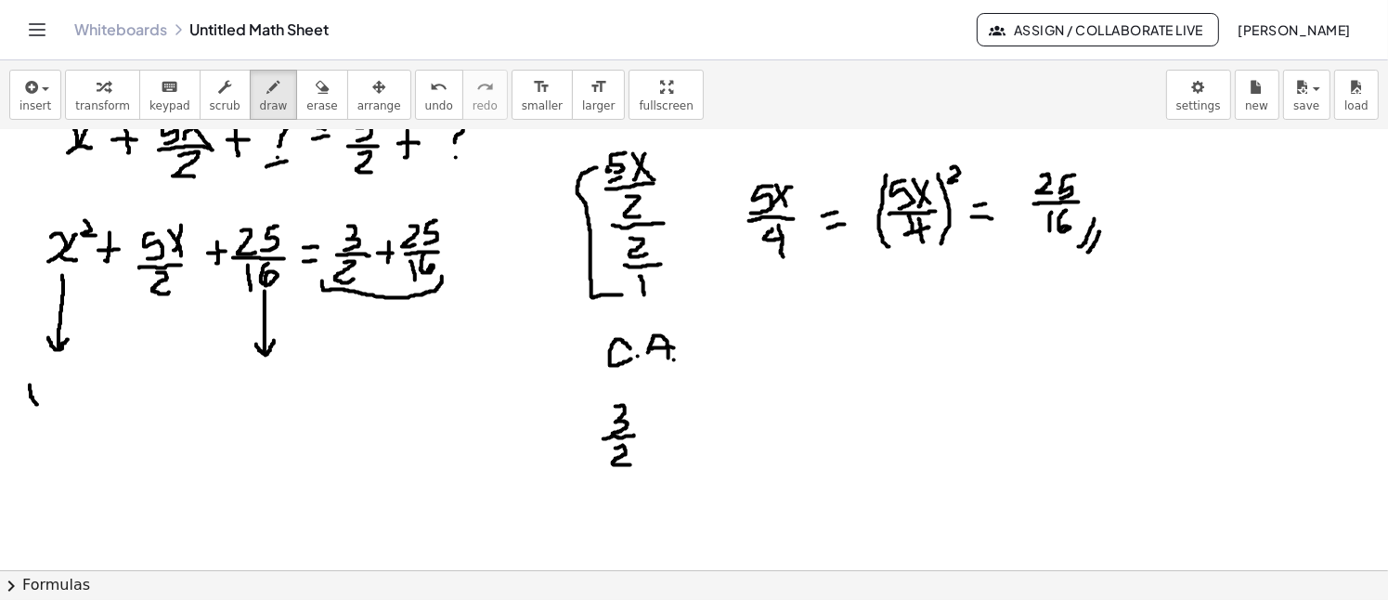
drag, startPoint x: 30, startPoint y: 384, endPoint x: 40, endPoint y: 390, distance: 11.6
click at [38, 401] on div at bounding box center [694, 317] width 1388 height 1116
drag, startPoint x: 36, startPoint y: 402, endPoint x: 96, endPoint y: 365, distance: 70.1
click at [97, 365] on div at bounding box center [694, 317] width 1388 height 1116
drag, startPoint x: 59, startPoint y: 373, endPoint x: 77, endPoint y: 392, distance: 25.6
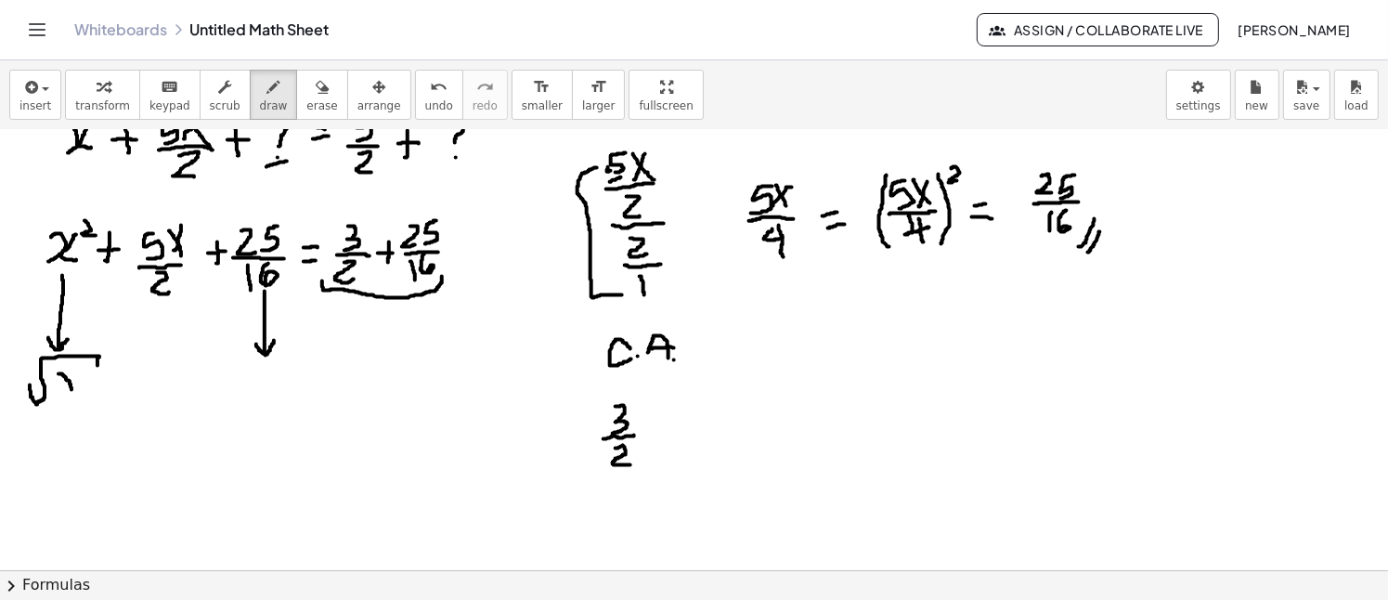
click at [77, 393] on div at bounding box center [694, 317] width 1388 height 1116
drag, startPoint x: 72, startPoint y: 379, endPoint x: 58, endPoint y: 398, distance: 24.5
click at [58, 398] on div at bounding box center [694, 317] width 1388 height 1116
drag, startPoint x: 82, startPoint y: 366, endPoint x: 88, endPoint y: 373, distance: 9.9
click at [88, 373] on div at bounding box center [694, 317] width 1388 height 1116
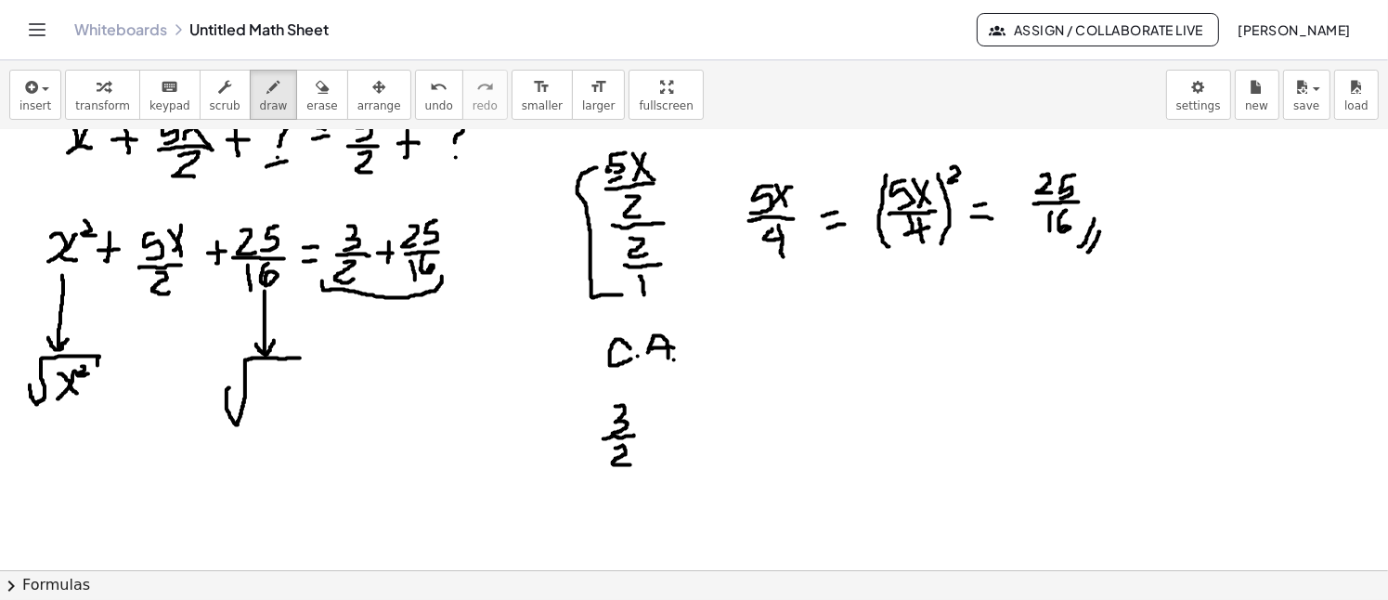
drag, startPoint x: 229, startPoint y: 387, endPoint x: 292, endPoint y: 361, distance: 68.3
click at [300, 357] on div at bounding box center [694, 317] width 1388 height 1116
drag, startPoint x: 262, startPoint y: 371, endPoint x: 274, endPoint y: 383, distance: 17.1
click at [274, 383] on div at bounding box center [694, 317] width 1388 height 1116
drag, startPoint x: 291, startPoint y: 367, endPoint x: 274, endPoint y: 387, distance: 26.4
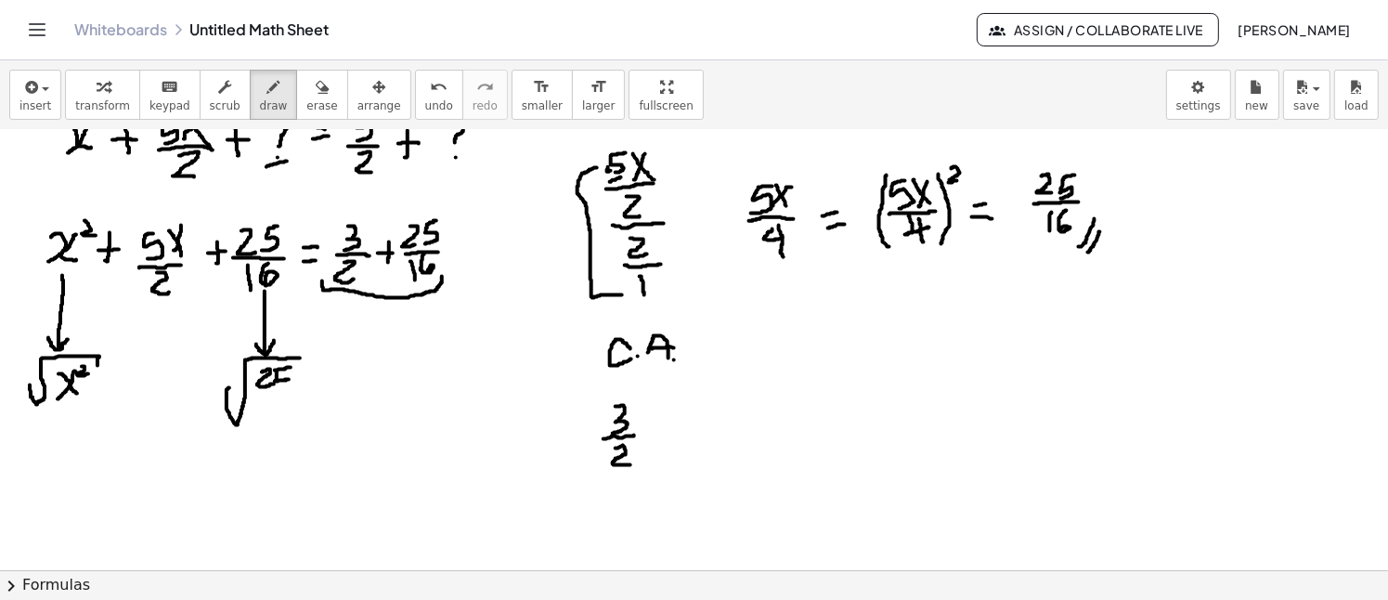
click at [278, 389] on div at bounding box center [694, 317] width 1388 height 1116
drag, startPoint x: 252, startPoint y: 395, endPoint x: 291, endPoint y: 393, distance: 39.1
click at [291, 393] on div at bounding box center [694, 317] width 1388 height 1116
drag, startPoint x: 263, startPoint y: 399, endPoint x: 263, endPoint y: 420, distance: 20.4
click at [263, 420] on div at bounding box center [694, 317] width 1388 height 1116
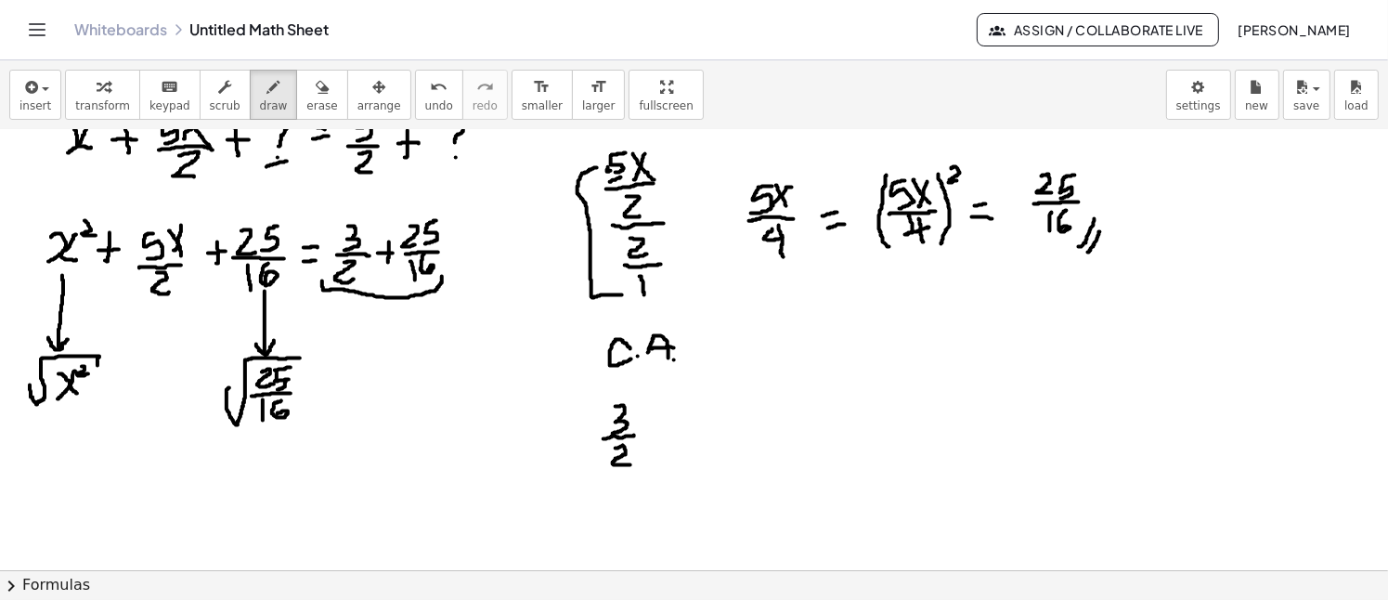
drag, startPoint x: 281, startPoint y: 400, endPoint x: 278, endPoint y: 413, distance: 13.5
click at [278, 413] on div at bounding box center [694, 317] width 1388 height 1116
drag, startPoint x: 878, startPoint y: 421, endPoint x: 951, endPoint y: 392, distance: 77.9
click at [952, 392] on div at bounding box center [694, 317] width 1388 height 1116
drag, startPoint x: 927, startPoint y: 403, endPoint x: 936, endPoint y: 421, distance: 19.5
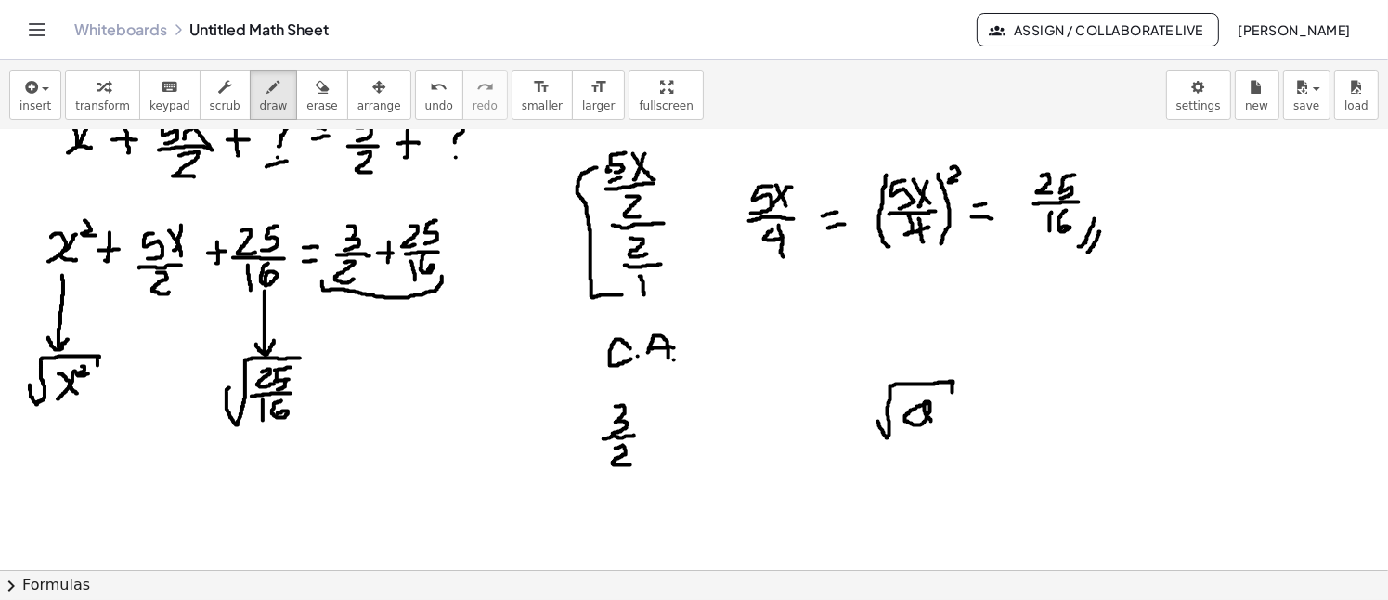
click at [936, 421] on div at bounding box center [694, 317] width 1388 height 1116
drag, startPoint x: 938, startPoint y: 397, endPoint x: 946, endPoint y: 406, distance: 11.2
click at [946, 406] on div at bounding box center [694, 317] width 1388 height 1116
drag, startPoint x: 978, startPoint y: 404, endPoint x: 990, endPoint y: 402, distance: 12.2
click at [990, 402] on div at bounding box center [694, 317] width 1388 height 1116
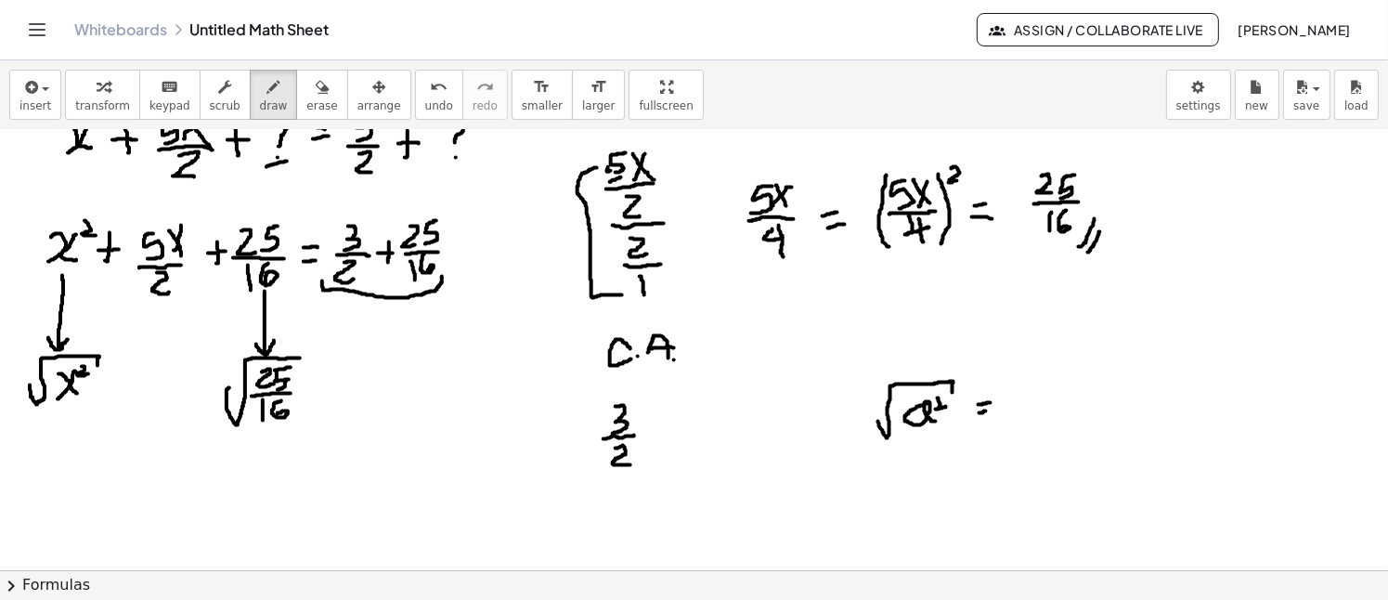
drag, startPoint x: 979, startPoint y: 412, endPoint x: 1006, endPoint y: 408, distance: 27.3
click at [990, 409] on div at bounding box center [694, 317] width 1388 height 1116
drag, startPoint x: 1029, startPoint y: 398, endPoint x: 1046, endPoint y: 413, distance: 23.1
click at [1046, 413] on div at bounding box center [694, 317] width 1388 height 1116
drag, startPoint x: 867, startPoint y: 402, endPoint x: 875, endPoint y: 410, distance: 11.8
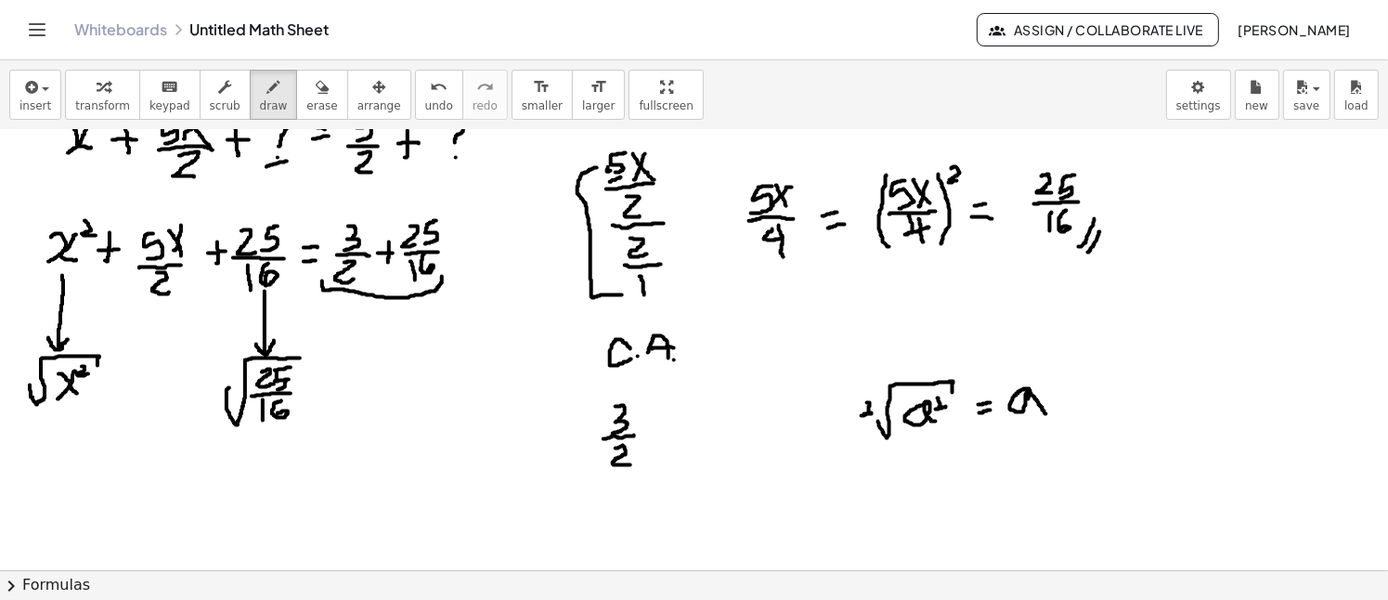
click at [875, 410] on div at bounding box center [694, 317] width 1388 height 1116
drag, startPoint x: 1042, startPoint y: 365, endPoint x: 1048, endPoint y: 373, distance: 10.6
click at [1048, 373] on div at bounding box center [694, 317] width 1388 height 1116
drag, startPoint x: 1039, startPoint y: 382, endPoint x: 1053, endPoint y: 377, distance: 15.0
click at [1053, 377] on div at bounding box center [694, 317] width 1388 height 1116
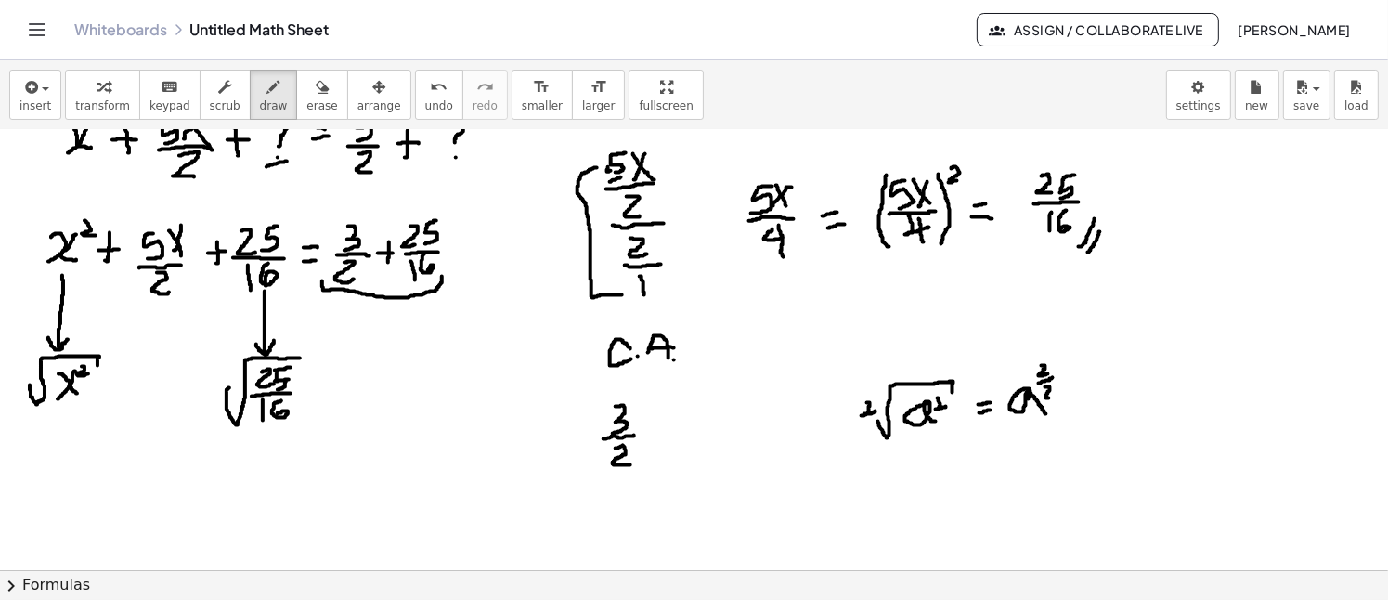
drag, startPoint x: 1046, startPoint y: 386, endPoint x: 1056, endPoint y: 397, distance: 15.1
click at [1056, 397] on div at bounding box center [694, 317] width 1388 height 1116
drag, startPoint x: 880, startPoint y: 485, endPoint x: 957, endPoint y: 445, distance: 87.2
click at [957, 445] on div at bounding box center [694, 317] width 1388 height 1116
drag, startPoint x: 925, startPoint y: 472, endPoint x: 938, endPoint y: 489, distance: 20.6
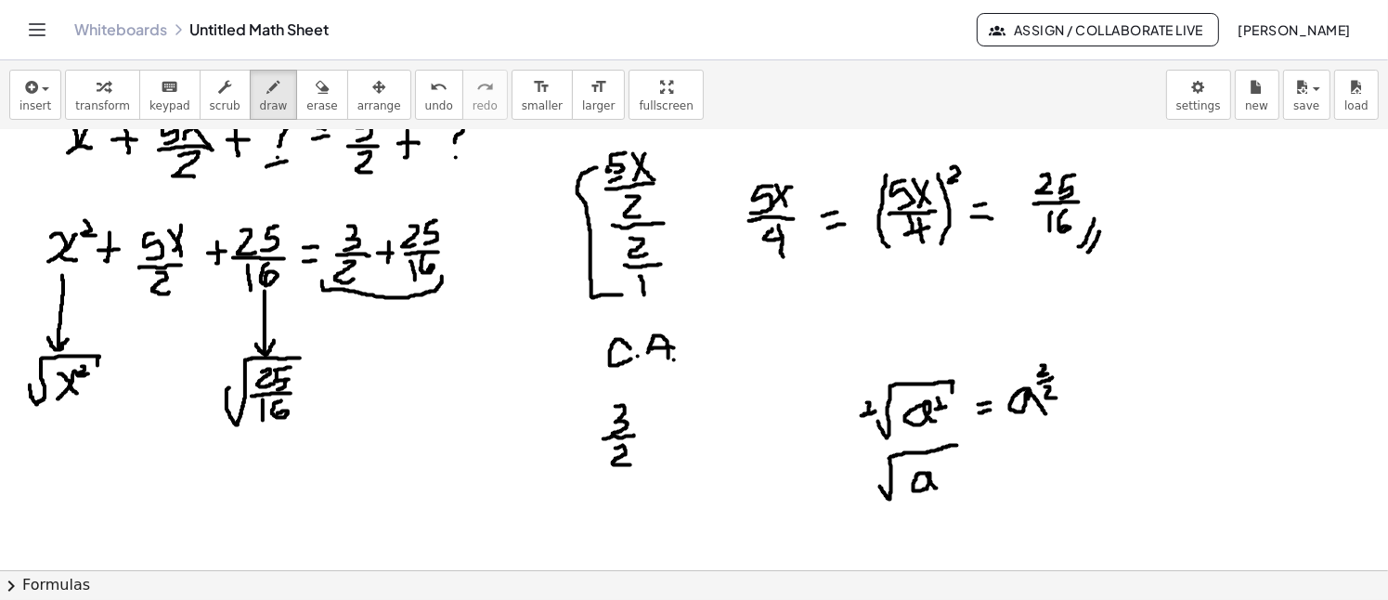
click at [938, 489] on div at bounding box center [694, 317] width 1388 height 1116
drag, startPoint x: 940, startPoint y: 459, endPoint x: 951, endPoint y: 465, distance: 12.9
click at [951, 465] on div at bounding box center [694, 317] width 1388 height 1116
drag, startPoint x: 861, startPoint y: 465, endPoint x: 884, endPoint y: 472, distance: 24.1
click at [882, 472] on div at bounding box center [694, 317] width 1388 height 1116
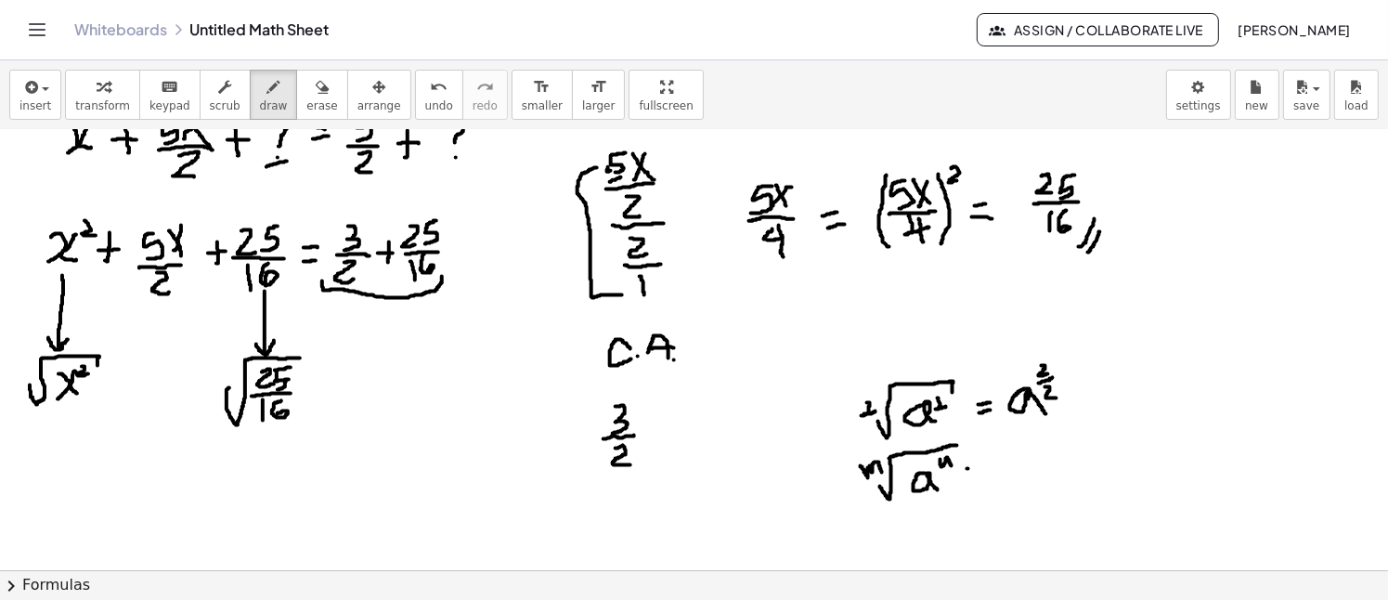
drag, startPoint x: 967, startPoint y: 468, endPoint x: 979, endPoint y: 466, distance: 12.2
click at [979, 466] on div at bounding box center [694, 317] width 1388 height 1116
drag, startPoint x: 968, startPoint y: 475, endPoint x: 978, endPoint y: 473, distance: 10.4
click at [981, 473] on div at bounding box center [694, 317] width 1388 height 1116
drag, startPoint x: 1030, startPoint y: 459, endPoint x: 1040, endPoint y: 476, distance: 19.1
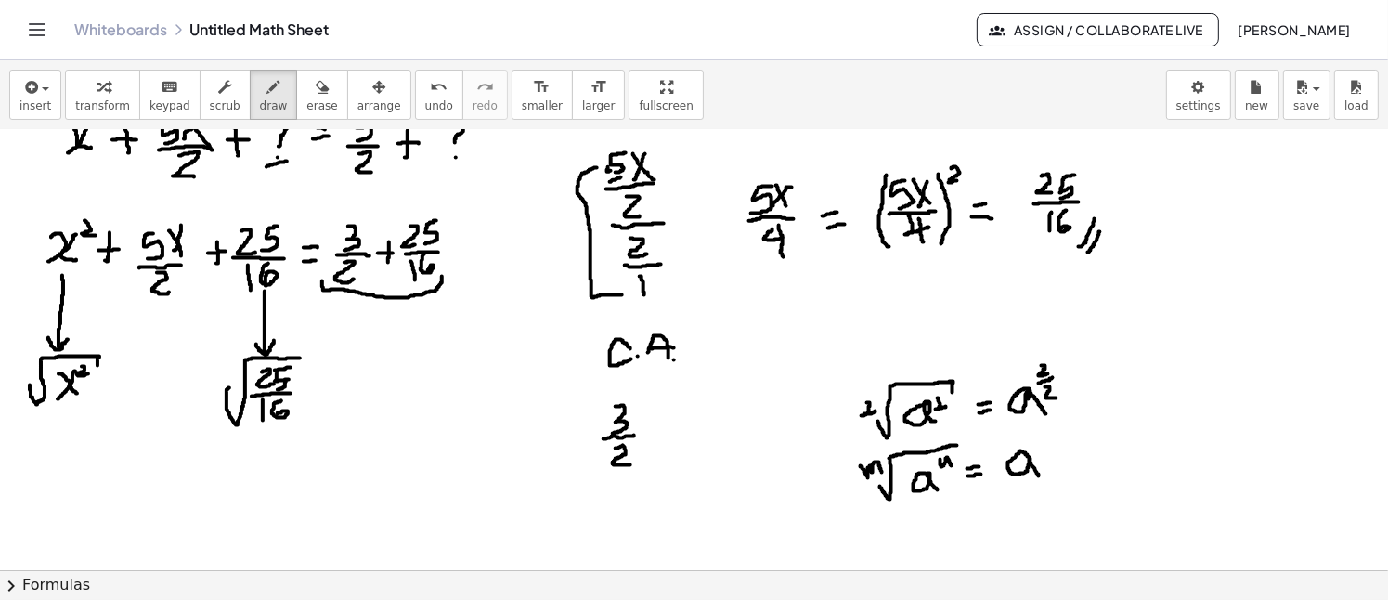
click at [1040, 476] on div at bounding box center [694, 317] width 1388 height 1116
drag, startPoint x: 1042, startPoint y: 432, endPoint x: 1057, endPoint y: 440, distance: 17.9
click at [1057, 440] on div at bounding box center [694, 317] width 1388 height 1116
drag, startPoint x: 1039, startPoint y: 446, endPoint x: 1068, endPoint y: 443, distance: 29.0
click at [1068, 443] on div at bounding box center [694, 317] width 1388 height 1116
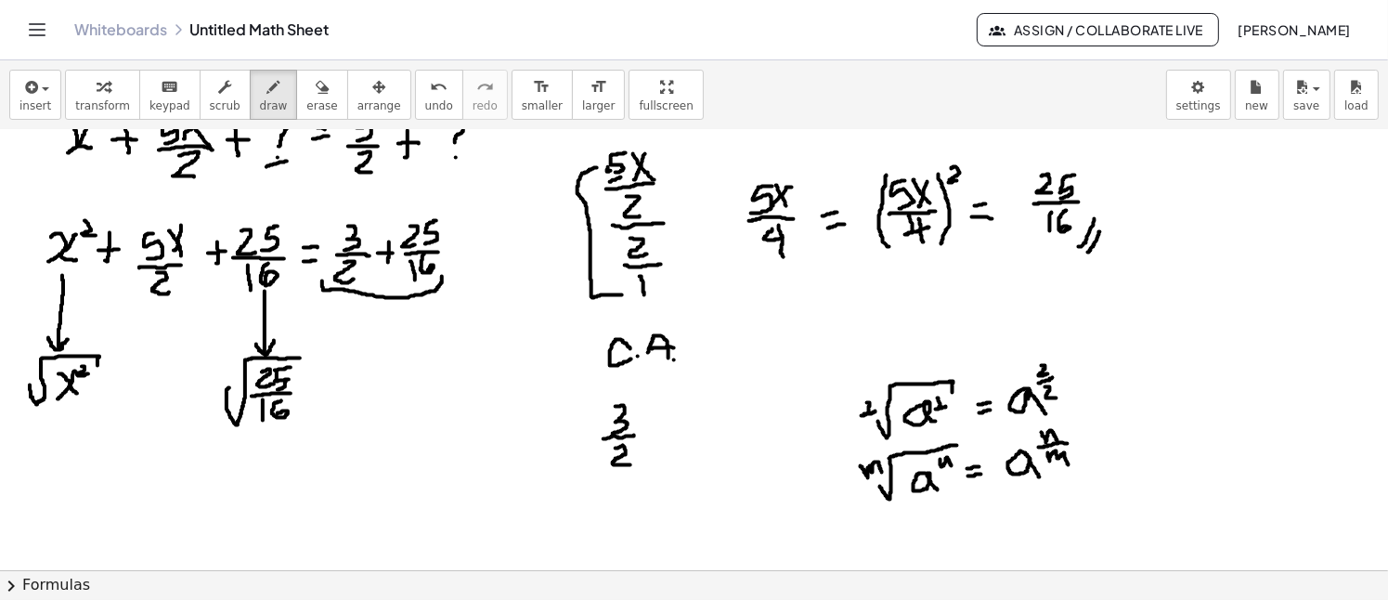
drag, startPoint x: 1048, startPoint y: 452, endPoint x: 1068, endPoint y: 464, distance: 23.7
click at [1068, 464] on div at bounding box center [694, 317] width 1388 height 1116
drag, startPoint x: 1069, startPoint y: 388, endPoint x: 1080, endPoint y: 387, distance: 10.3
click at [1080, 387] on div at bounding box center [694, 317] width 1388 height 1116
drag, startPoint x: 1069, startPoint y: 396, endPoint x: 1083, endPoint y: 395, distance: 14.0
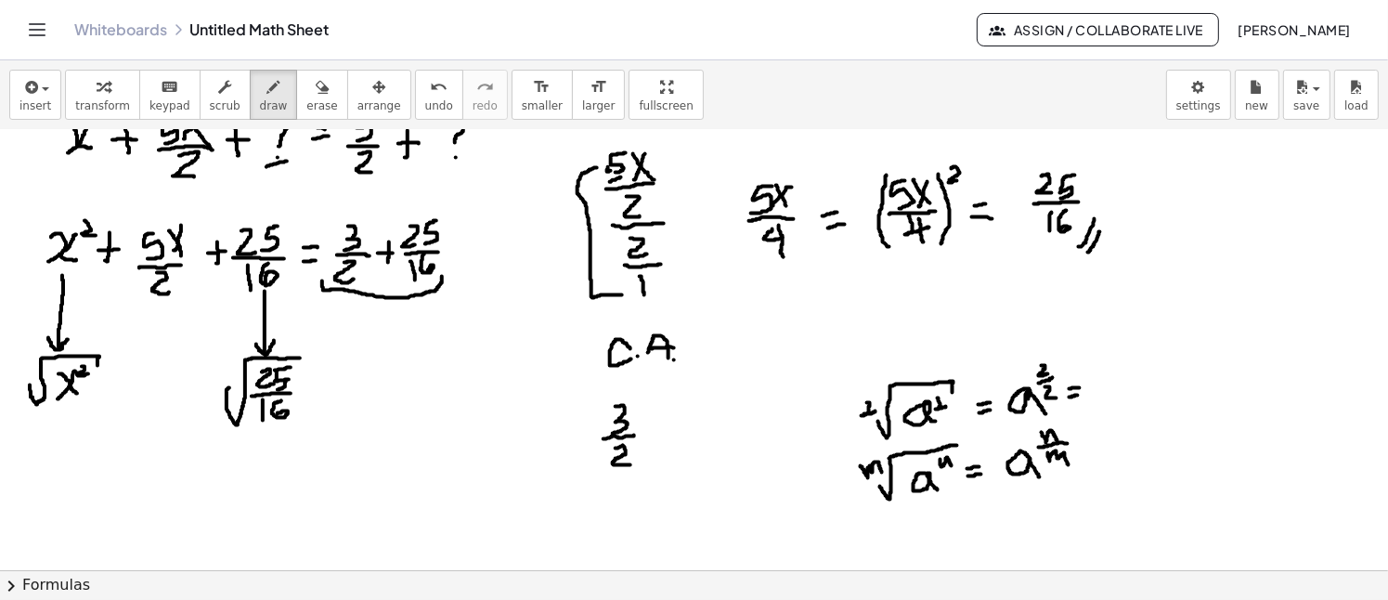
click at [1083, 395] on div at bounding box center [694, 317] width 1388 height 1116
drag, startPoint x: 1120, startPoint y: 382, endPoint x: 1128, endPoint y: 395, distance: 15.8
click at [1128, 395] on div at bounding box center [694, 317] width 1388 height 1116
drag, startPoint x: 1128, startPoint y: 364, endPoint x: 1128, endPoint y: 377, distance: 13.0
click at [1128, 377] on div at bounding box center [694, 317] width 1388 height 1116
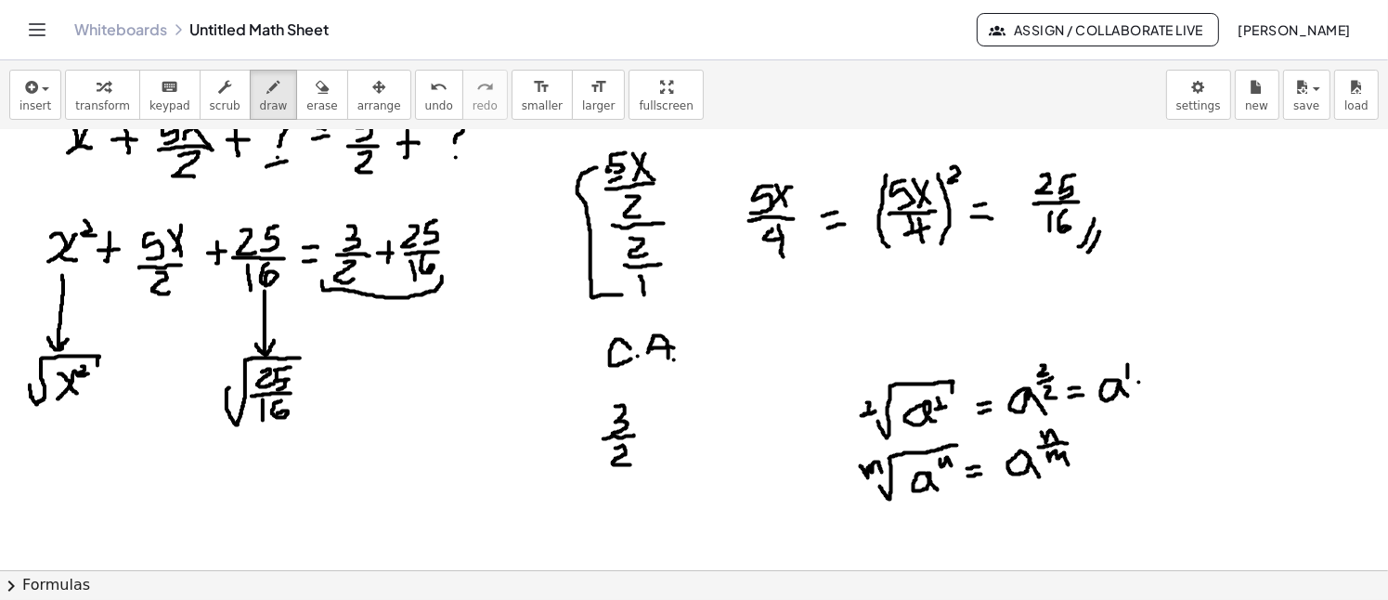
drag, startPoint x: 1139, startPoint y: 382, endPoint x: 1148, endPoint y: 380, distance: 9.5
click at [1148, 380] on div at bounding box center [694, 317] width 1388 height 1116
drag, startPoint x: 1138, startPoint y: 388, endPoint x: 1151, endPoint y: 390, distance: 13.1
click at [1151, 390] on div at bounding box center [694, 317] width 1388 height 1116
drag, startPoint x: 1184, startPoint y: 377, endPoint x: 1196, endPoint y: 397, distance: 23.7
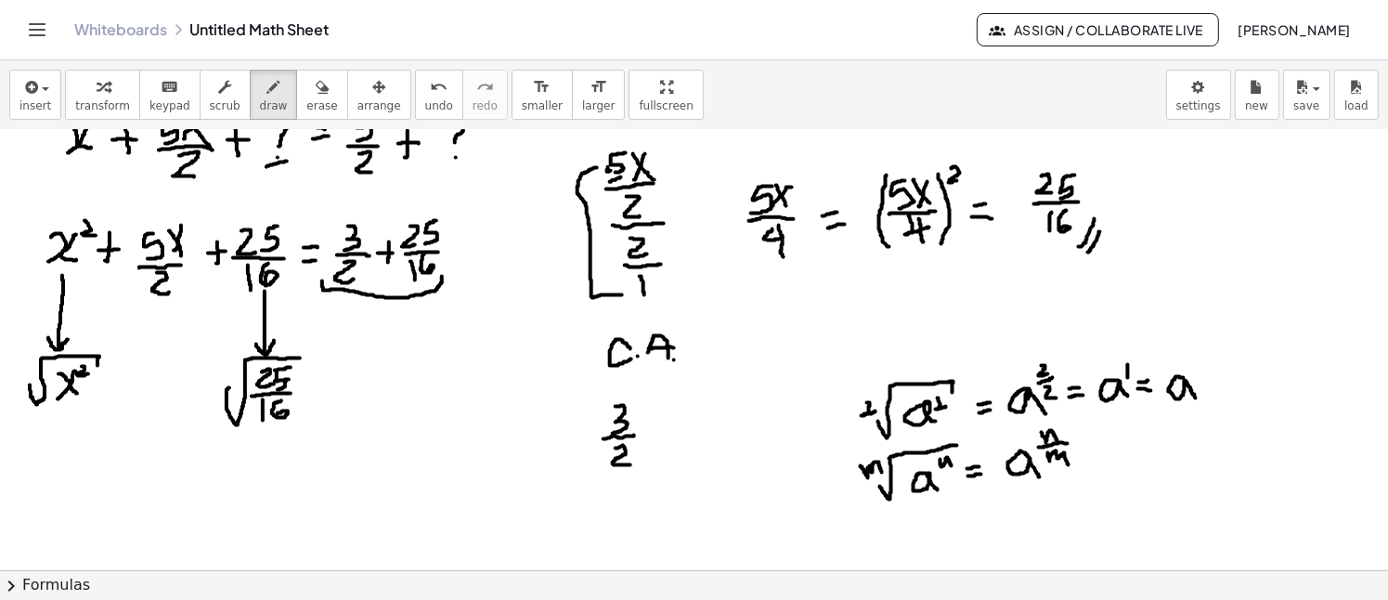
click at [1196, 397] on div at bounding box center [694, 317] width 1388 height 1116
drag, startPoint x: 872, startPoint y: 517, endPoint x: 1064, endPoint y: 495, distance: 193.4
click at [1064, 495] on div at bounding box center [694, 317] width 1388 height 1116
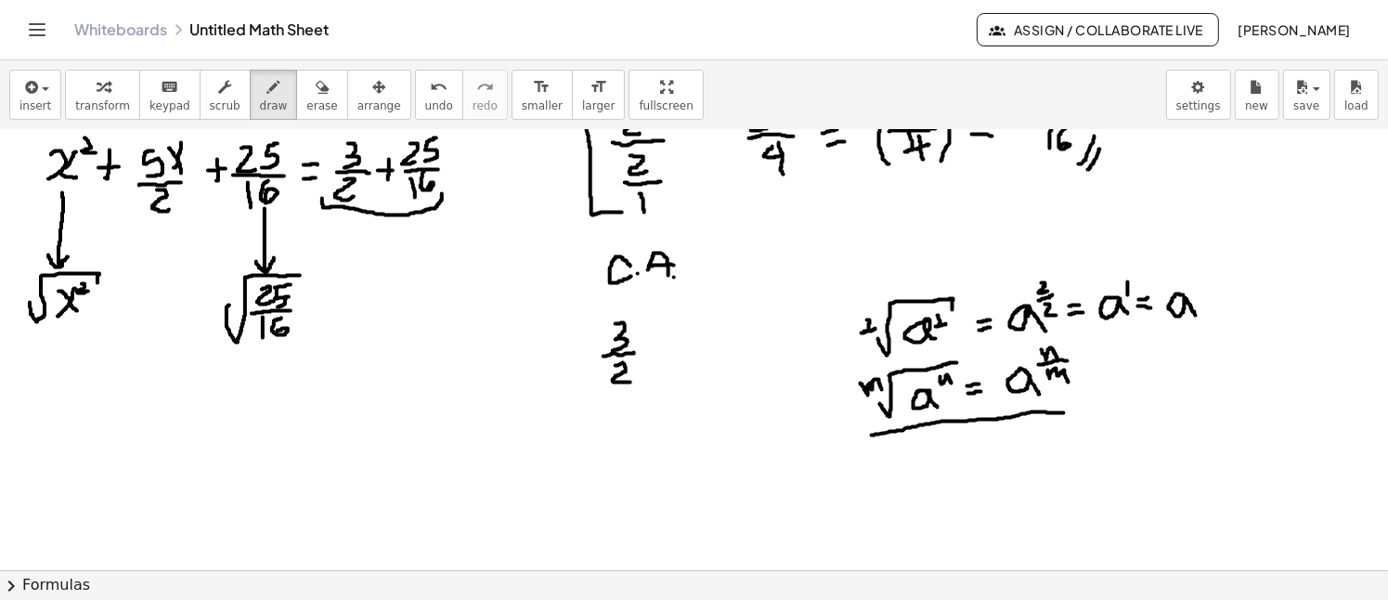
scroll to position [464, 0]
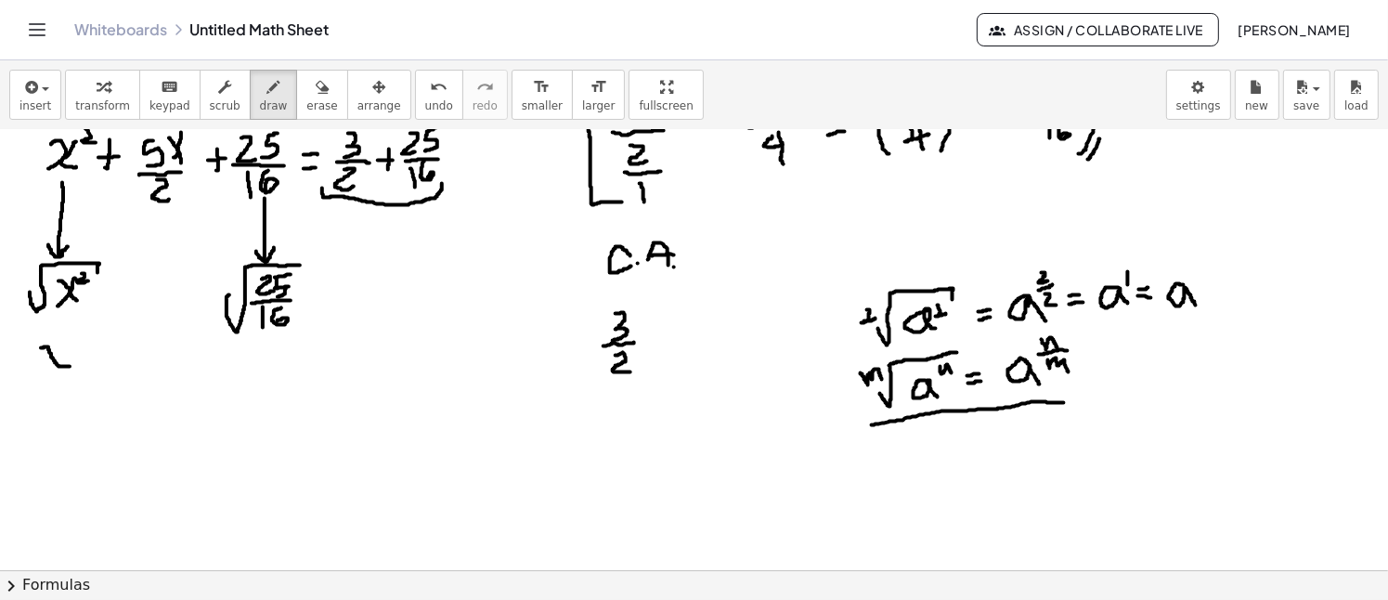
drag, startPoint x: 41, startPoint y: 347, endPoint x: 70, endPoint y: 366, distance: 34.2
click at [70, 366] on div at bounding box center [694, 224] width 1388 height 1116
drag, startPoint x: 66, startPoint y: 343, endPoint x: 44, endPoint y: 369, distance: 34.2
click at [44, 369] on div at bounding box center [694, 224] width 1388 height 1116
drag, startPoint x: 79, startPoint y: 322, endPoint x: 86, endPoint y: 331, distance: 11.9
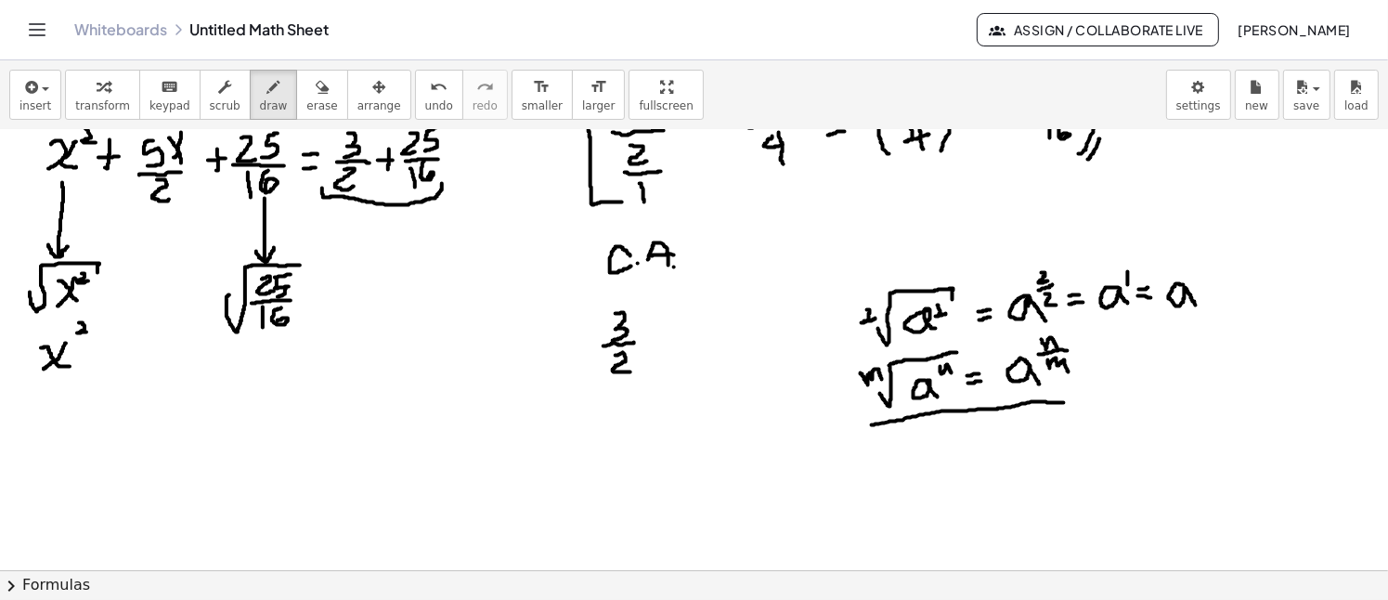
click at [86, 331] on div at bounding box center [694, 224] width 1388 height 1116
drag, startPoint x: 73, startPoint y: 336, endPoint x: 91, endPoint y: 335, distance: 17.7
click at [91, 335] on div at bounding box center [694, 224] width 1388 height 1116
drag, startPoint x: 79, startPoint y: 340, endPoint x: 94, endPoint y: 352, distance: 19.1
click at [94, 352] on div at bounding box center [694, 224] width 1388 height 1116
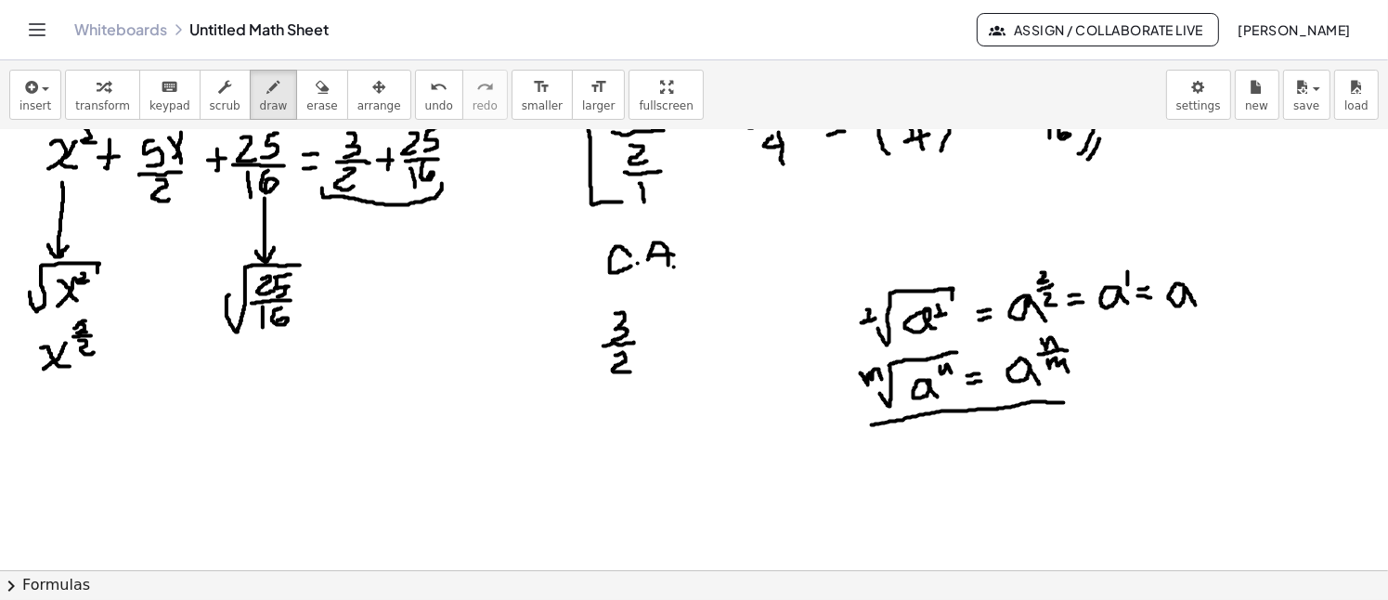
drag, startPoint x: 84, startPoint y: 320, endPoint x: 73, endPoint y: 330, distance: 14.5
click at [73, 330] on div at bounding box center [694, 224] width 1388 height 1116
click at [81, 351] on div at bounding box center [694, 224] width 1388 height 1116
drag, startPoint x: 45, startPoint y: 395, endPoint x: 76, endPoint y: 402, distance: 31.5
click at [76, 405] on div at bounding box center [694, 224] width 1388 height 1116
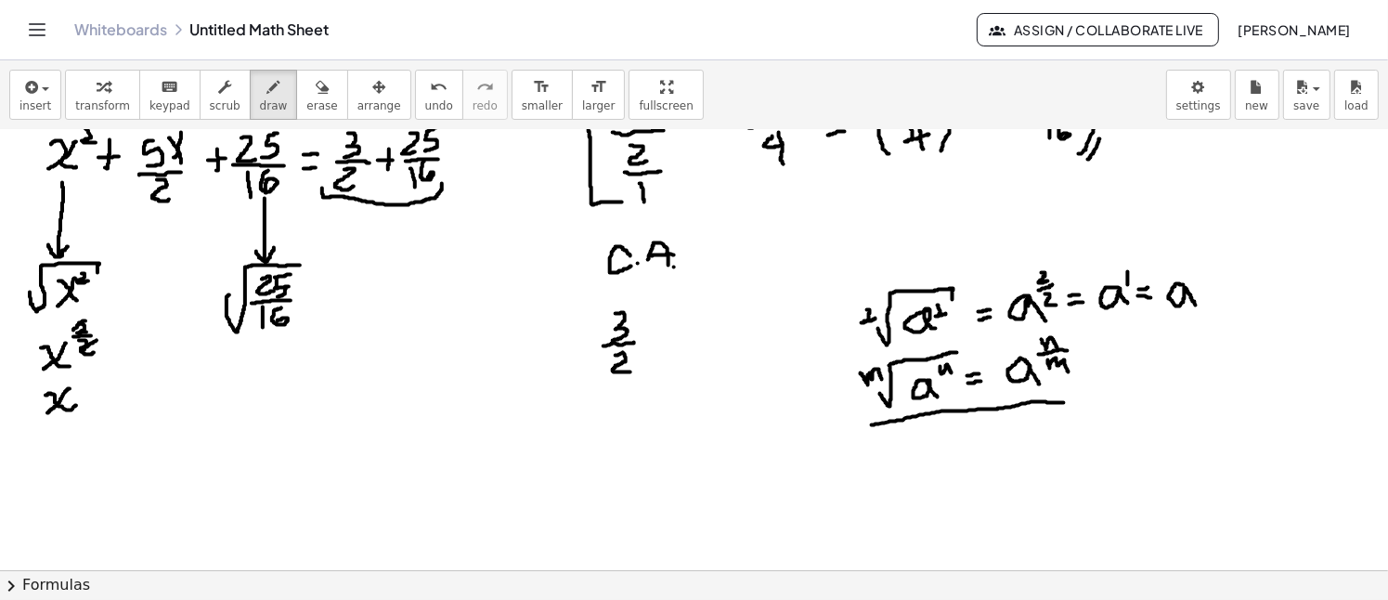
drag, startPoint x: 66, startPoint y: 390, endPoint x: 47, endPoint y: 412, distance: 29.0
click at [47, 412] on div at bounding box center [694, 224] width 1388 height 1116
drag, startPoint x: 237, startPoint y: 376, endPoint x: 305, endPoint y: 357, distance: 71.2
click at [305, 357] on div at bounding box center [694, 224] width 1388 height 1116
drag, startPoint x: 264, startPoint y: 369, endPoint x: 278, endPoint y: 383, distance: 20.4
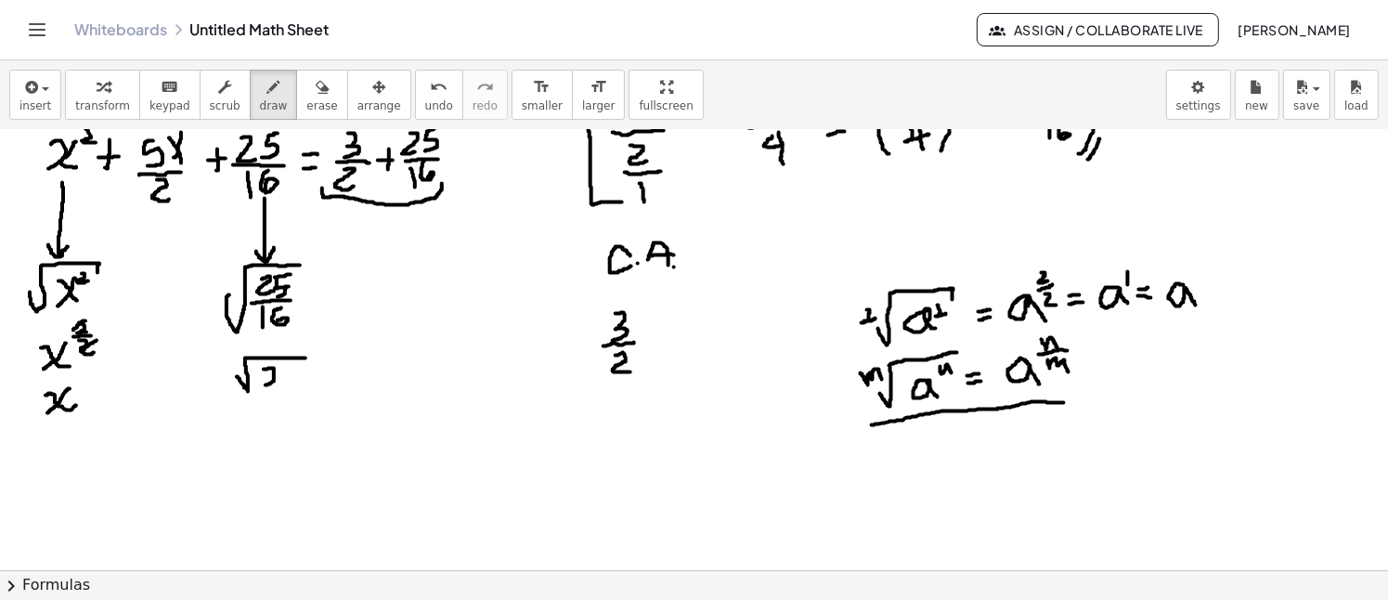
click at [278, 383] on div at bounding box center [694, 224] width 1388 height 1116
drag, startPoint x: 289, startPoint y: 369, endPoint x: 255, endPoint y: 388, distance: 38.7
click at [280, 385] on div at bounding box center [694, 224] width 1388 height 1116
drag, startPoint x: 233, startPoint y: 395, endPoint x: 307, endPoint y: 399, distance: 74.4
click at [307, 399] on div at bounding box center [694, 224] width 1388 height 1116
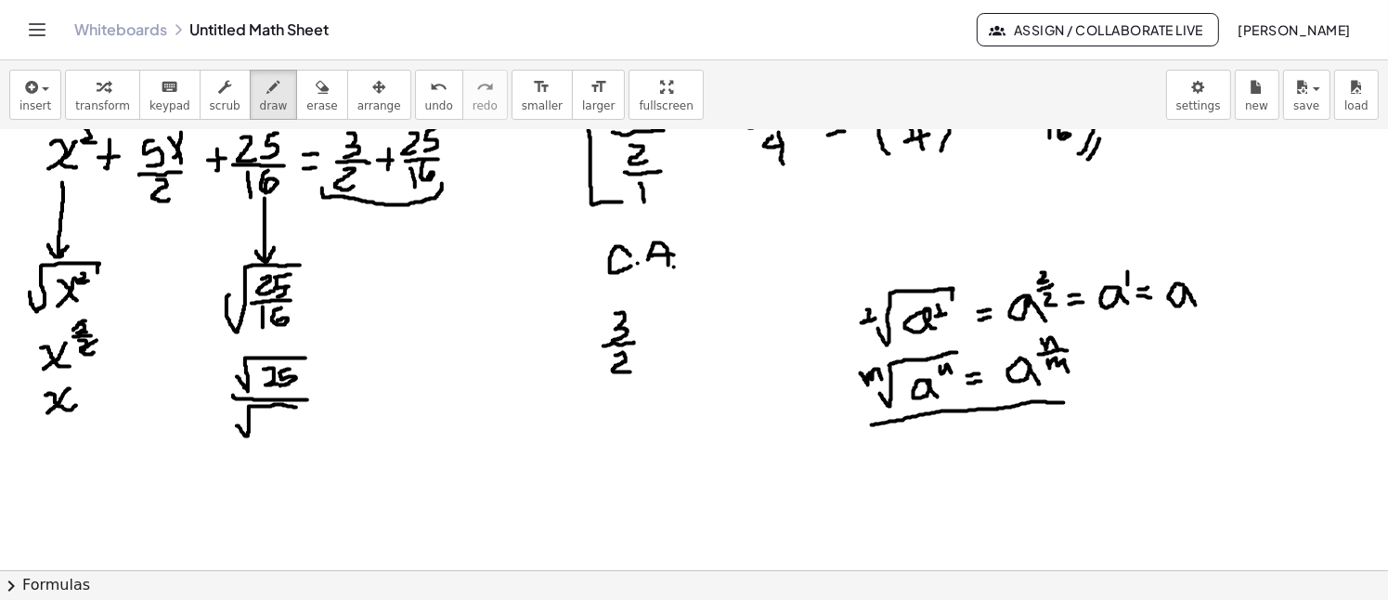
drag, startPoint x: 237, startPoint y: 425, endPoint x: 294, endPoint y: 408, distance: 59.9
click at [297, 407] on div at bounding box center [694, 224] width 1388 height 1116
drag, startPoint x: 261, startPoint y: 413, endPoint x: 266, endPoint y: 432, distance: 19.4
click at [266, 432] on div at bounding box center [694, 224] width 1388 height 1116
drag, startPoint x: 285, startPoint y: 415, endPoint x: 278, endPoint y: 425, distance: 12.6
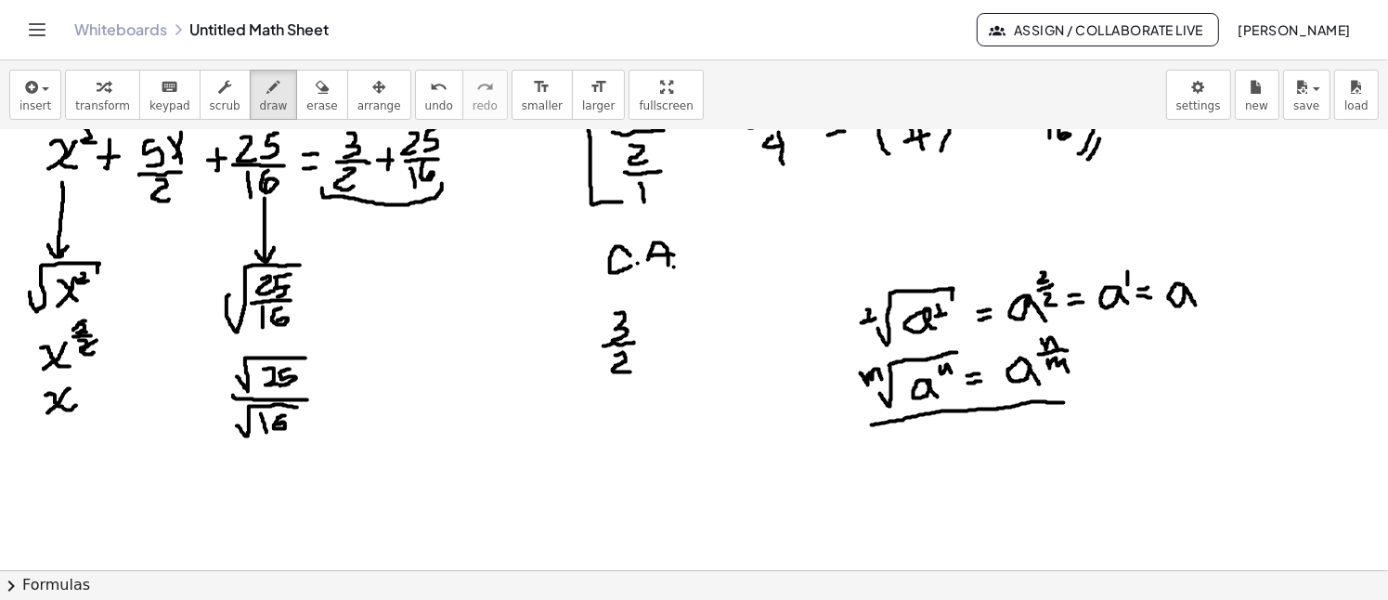
click at [278, 425] on div at bounding box center [694, 224] width 1388 height 1116
drag, startPoint x: 326, startPoint y: 391, endPoint x: 341, endPoint y: 395, distance: 15.3
click at [343, 395] on div at bounding box center [694, 224] width 1388 height 1116
drag, startPoint x: 329, startPoint y: 398, endPoint x: 343, endPoint y: 406, distance: 15.8
click at [343, 406] on div at bounding box center [694, 224] width 1388 height 1116
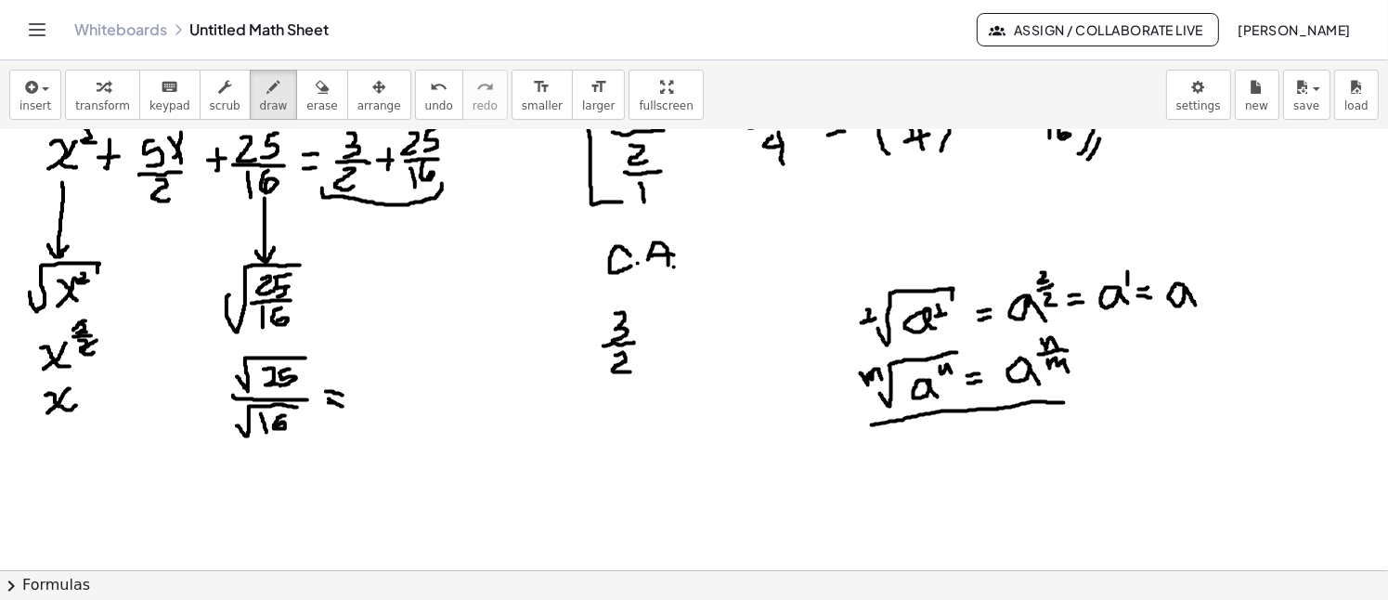
drag, startPoint x: 329, startPoint y: 402, endPoint x: 348, endPoint y: 402, distance: 19.5
click at [343, 403] on div at bounding box center [694, 224] width 1388 height 1116
drag, startPoint x: 405, startPoint y: 367, endPoint x: 391, endPoint y: 391, distance: 27.9
click at [396, 389] on div at bounding box center [694, 224] width 1388 height 1116
drag, startPoint x: 382, startPoint y: 395, endPoint x: 423, endPoint y: 395, distance: 41.8
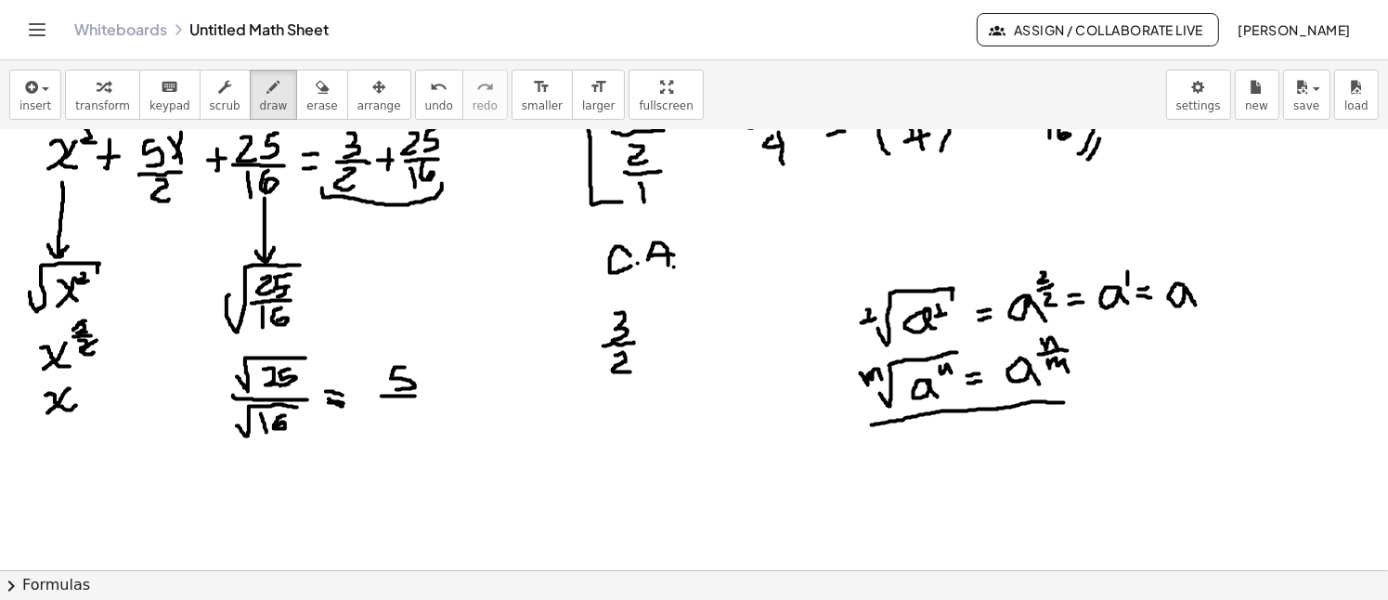
click at [423, 395] on div at bounding box center [694, 224] width 1388 height 1116
drag, startPoint x: 397, startPoint y: 403, endPoint x: 408, endPoint y: 413, distance: 14.4
click at [408, 413] on div at bounding box center [694, 224] width 1388 height 1116
drag, startPoint x: 404, startPoint y: 402, endPoint x: 404, endPoint y: 426, distance: 24.1
click at [404, 426] on div at bounding box center [694, 224] width 1388 height 1116
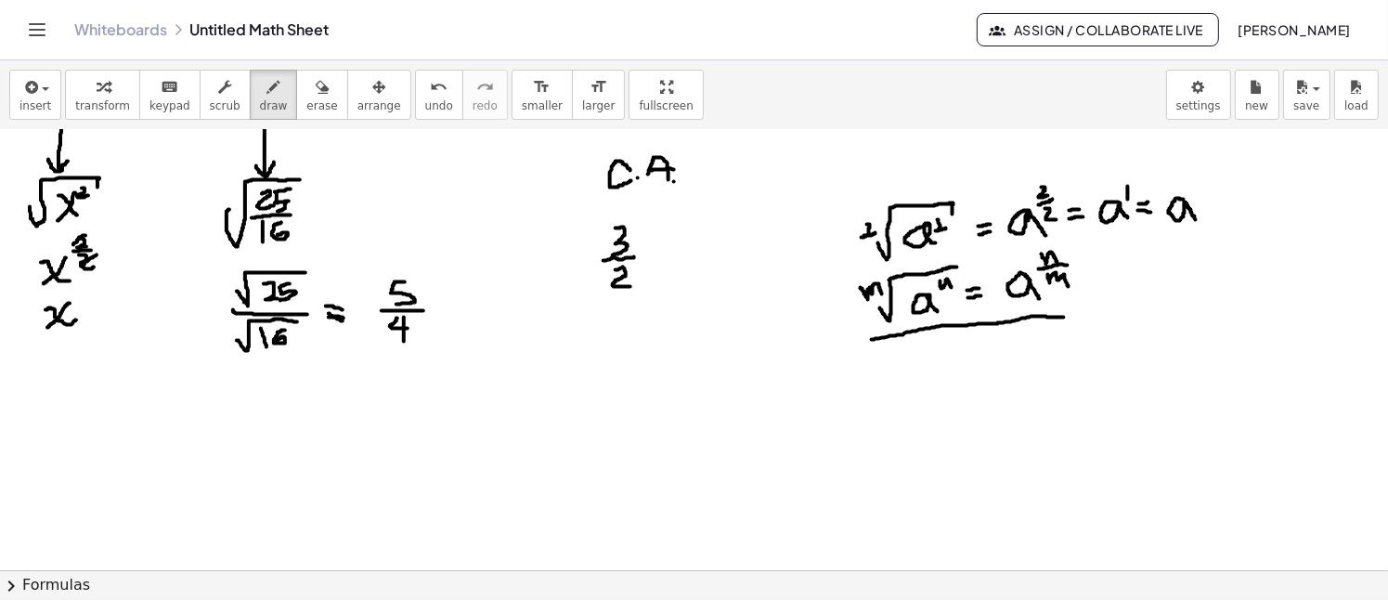
scroll to position [557, 0]
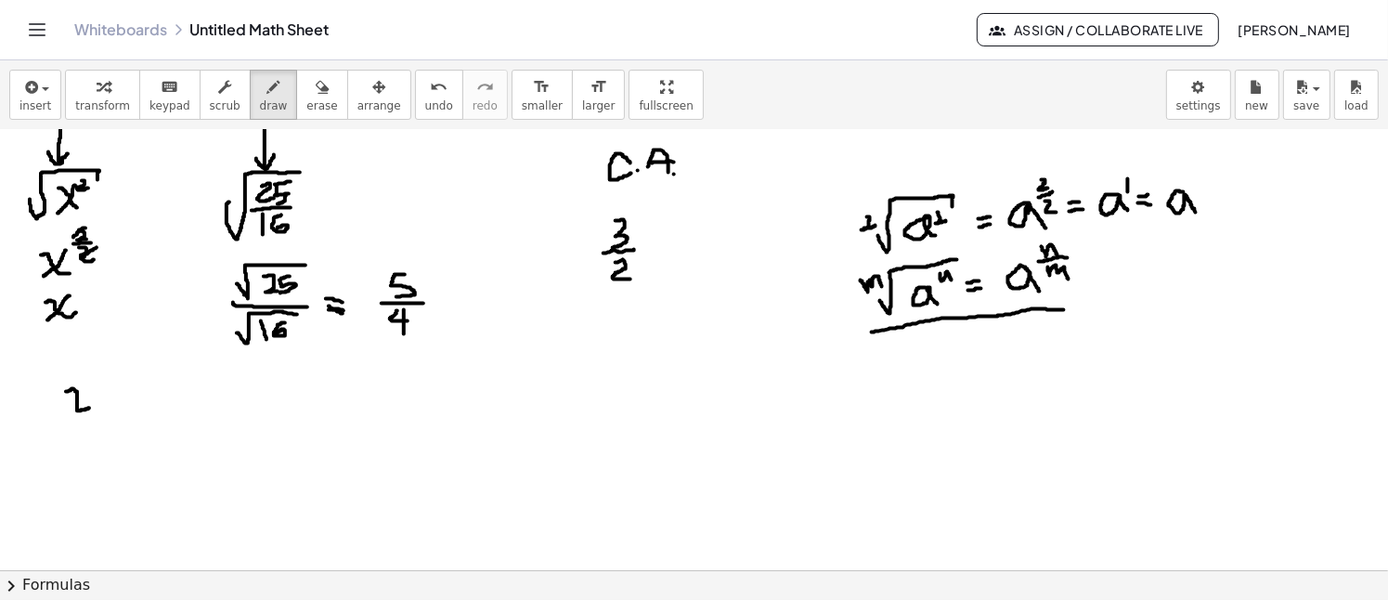
drag, startPoint x: 66, startPoint y: 391, endPoint x: 89, endPoint y: 408, distance: 28.6
click at [89, 408] on div at bounding box center [694, 131] width 1388 height 1116
drag, startPoint x: 86, startPoint y: 386, endPoint x: 73, endPoint y: 414, distance: 30.7
click at [73, 414] on div at bounding box center [694, 131] width 1388 height 1116
click at [110, 400] on div at bounding box center [694, 131] width 1388 height 1116
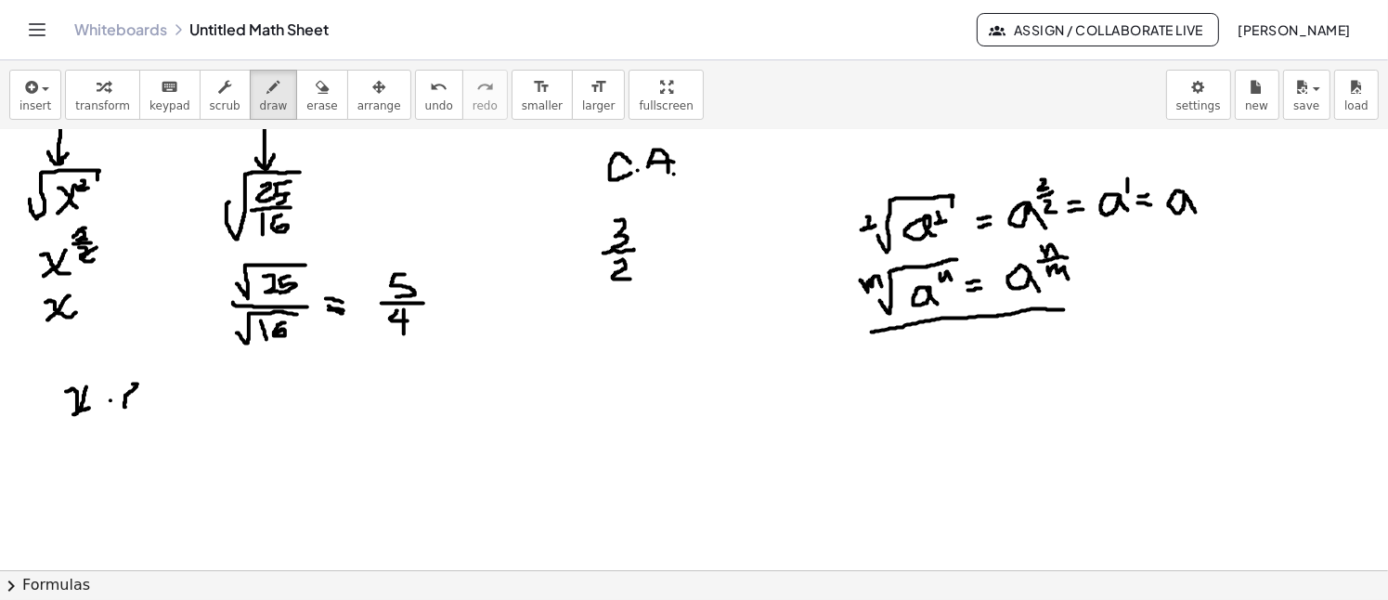
drag, startPoint x: 133, startPoint y: 383, endPoint x: 138, endPoint y: 403, distance: 20.3
click at [138, 403] on div at bounding box center [694, 131] width 1388 height 1116
click at [155, 396] on div at bounding box center [694, 131] width 1388 height 1116
drag, startPoint x: 195, startPoint y: 378, endPoint x: 186, endPoint y: 400, distance: 24.1
click at [186, 400] on div at bounding box center [694, 131] width 1388 height 1116
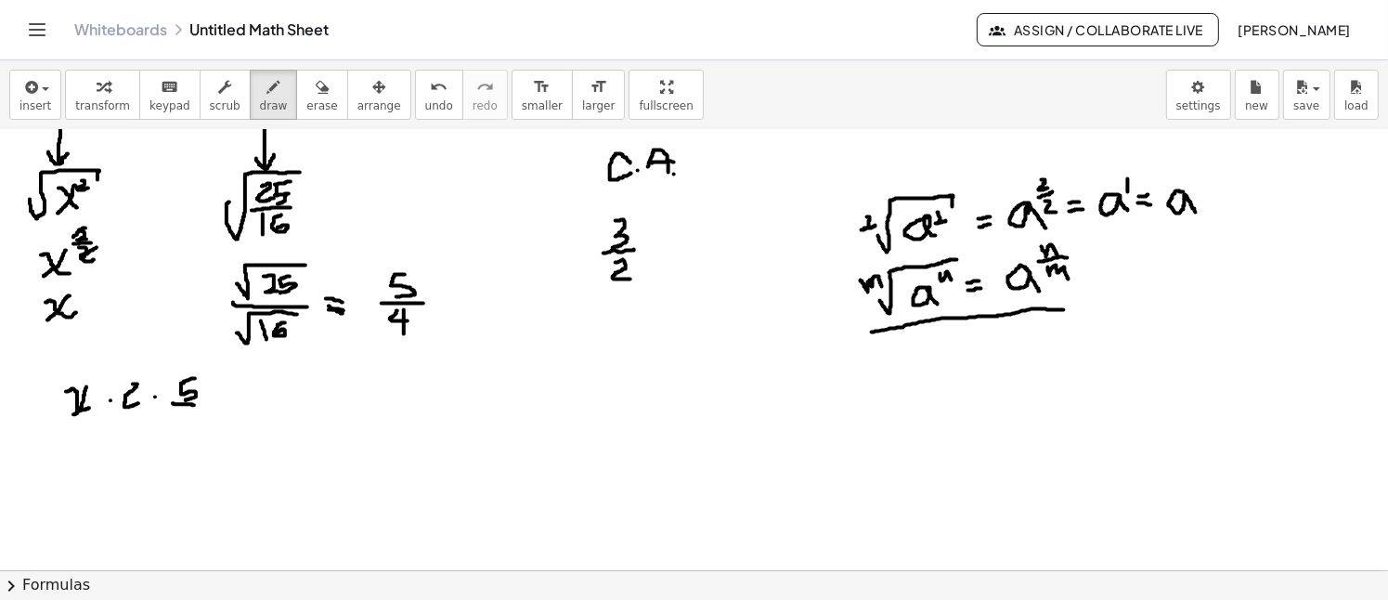
drag, startPoint x: 173, startPoint y: 403, endPoint x: 202, endPoint y: 404, distance: 29.7
click at [204, 404] on div at bounding box center [694, 131] width 1388 height 1116
drag, startPoint x: 186, startPoint y: 410, endPoint x: 196, endPoint y: 421, distance: 14.4
click at [196, 421] on div at bounding box center [694, 131] width 1388 height 1116
drag, startPoint x: 195, startPoint y: 410, endPoint x: 196, endPoint y: 435, distance: 25.1
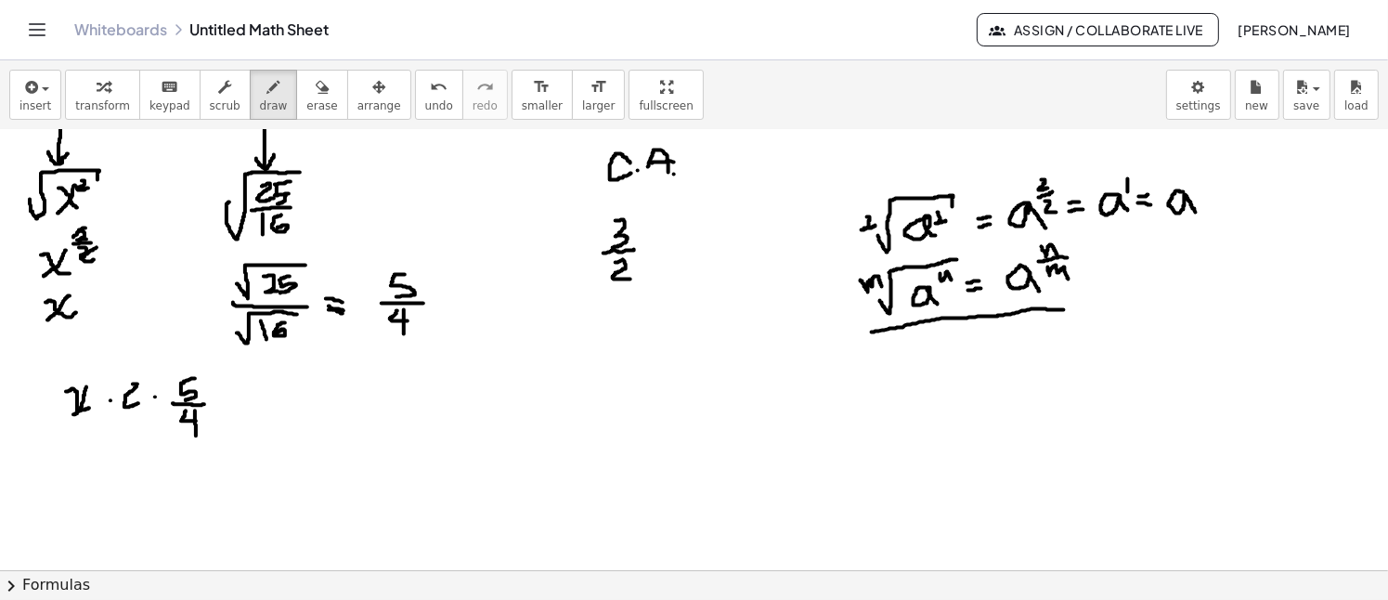
click at [196, 435] on div at bounding box center [694, 131] width 1388 height 1116
drag, startPoint x: 123, startPoint y: 384, endPoint x: 133, endPoint y: 383, distance: 9.3
click at [133, 383] on div at bounding box center [694, 131] width 1388 height 1116
click at [233, 401] on div at bounding box center [694, 131] width 1388 height 1116
click at [230, 408] on div at bounding box center [694, 131] width 1388 height 1116
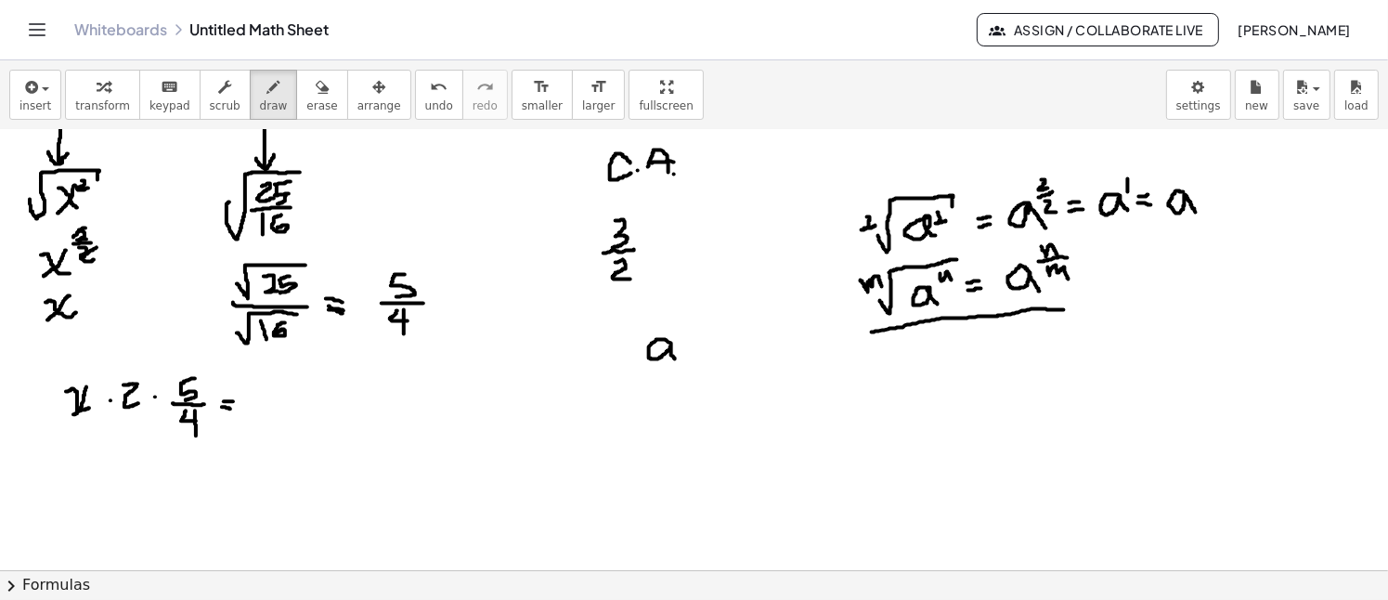
drag, startPoint x: 671, startPoint y: 348, endPoint x: 675, endPoint y: 358, distance: 10.9
click at [675, 358] on div at bounding box center [694, 131] width 1388 height 1116
drag, startPoint x: 639, startPoint y: 364, endPoint x: 683, endPoint y: 363, distance: 44.6
click at [683, 363] on div at bounding box center [694, 131] width 1388 height 1116
drag, startPoint x: 654, startPoint y: 370, endPoint x: 658, endPoint y: 397, distance: 27.2
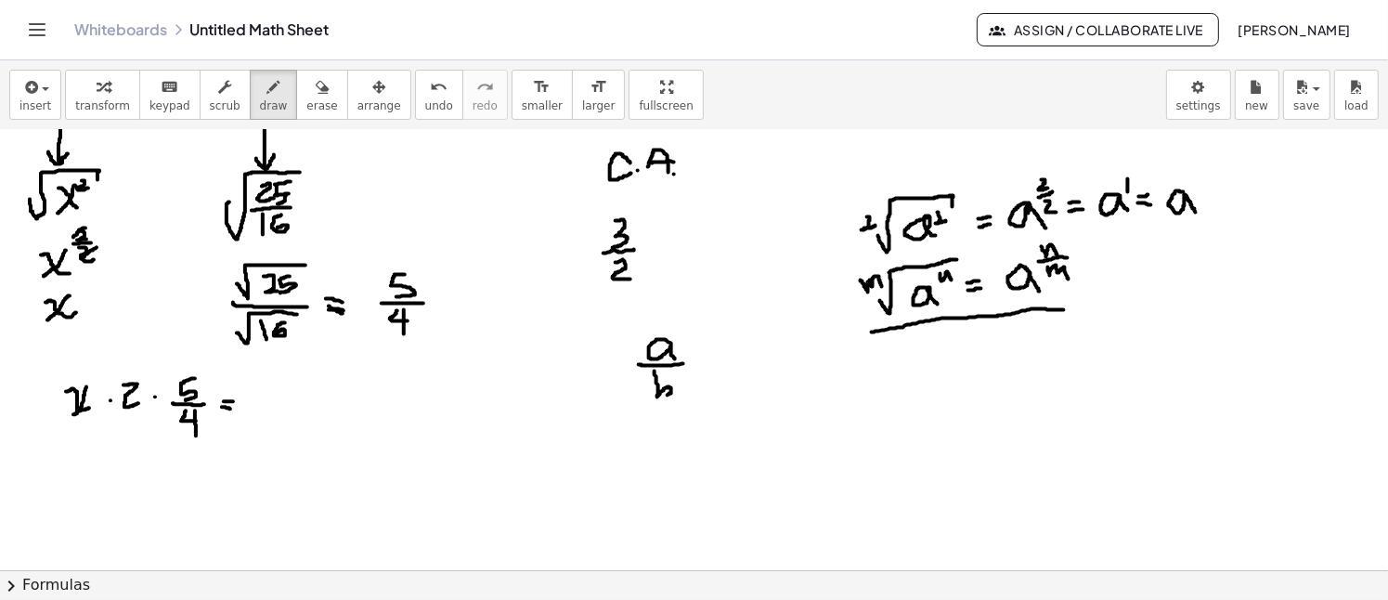
click at [658, 397] on div at bounding box center [694, 131] width 1388 height 1116
click at [700, 364] on div at bounding box center [694, 131] width 1388 height 1116
drag, startPoint x: 747, startPoint y: 354, endPoint x: 755, endPoint y: 373, distance: 20.9
click at [755, 373] on div at bounding box center [694, 131] width 1388 height 1116
drag, startPoint x: 728, startPoint y: 380, endPoint x: 758, endPoint y: 382, distance: 30.7
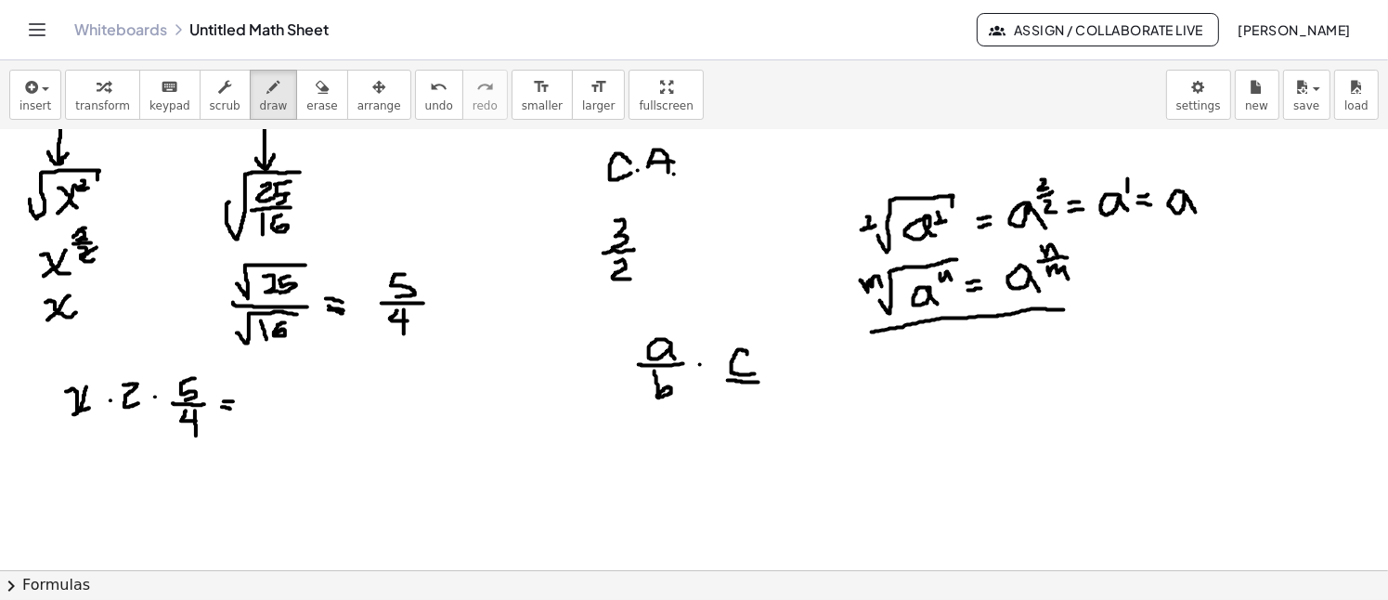
click at [758, 382] on div at bounding box center [694, 131] width 1388 height 1116
drag, startPoint x: 742, startPoint y: 388, endPoint x: 742, endPoint y: 403, distance: 14.9
click at [742, 403] on div at bounding box center [694, 131] width 1388 height 1116
click at [735, 395] on div at bounding box center [694, 131] width 1388 height 1116
drag, startPoint x: 616, startPoint y: 377, endPoint x: 757, endPoint y: 397, distance: 141.6
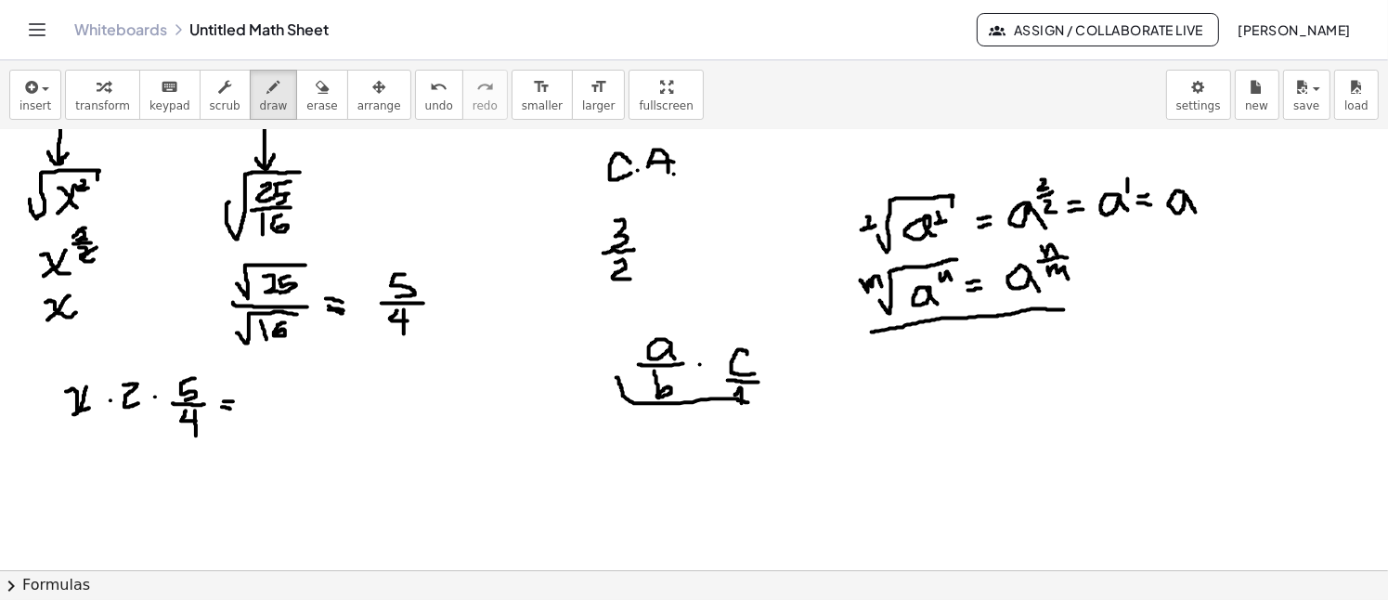
click at [757, 398] on div at bounding box center [694, 131] width 1388 height 1116
drag, startPoint x: 121, startPoint y: 413, endPoint x: 145, endPoint y: 413, distance: 24.1
click at [145, 413] on div at bounding box center [694, 131] width 1388 height 1116
drag, startPoint x: 130, startPoint y: 420, endPoint x: 133, endPoint y: 435, distance: 16.0
click at [133, 435] on div at bounding box center [694, 131] width 1388 height 1116
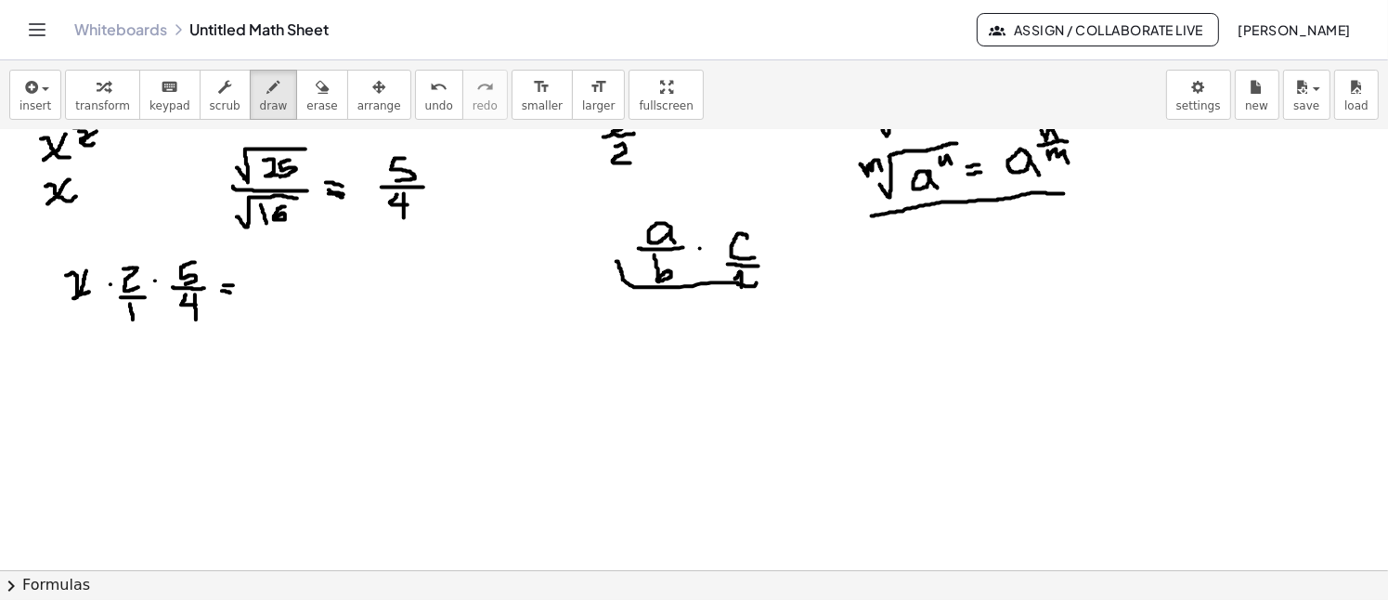
scroll to position [675, 0]
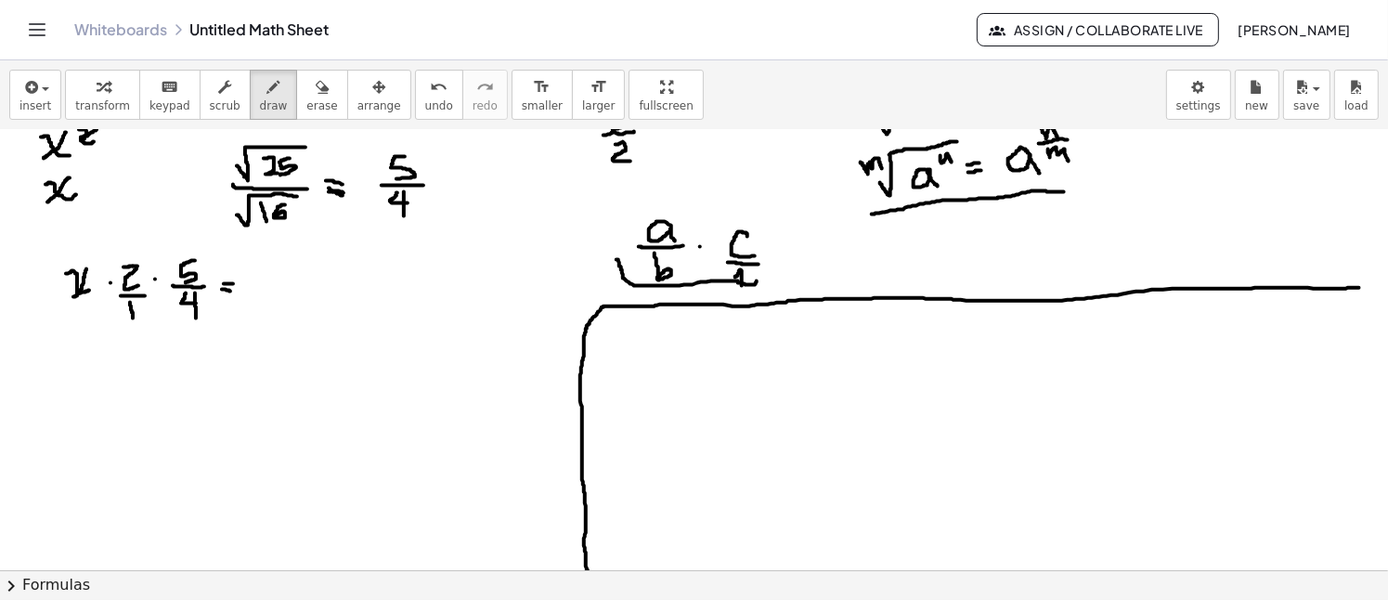
drag, startPoint x: 1359, startPoint y: 287, endPoint x: 589, endPoint y: 573, distance: 821.8
click at [589, 573] on div "insert select one: Math Expression Function Text Youtube Video Graphing Geometr…" at bounding box center [694, 329] width 1388 height 539
click at [656, 346] on div at bounding box center [694, 336] width 1388 height 1762
drag, startPoint x: 624, startPoint y: 351, endPoint x: 661, endPoint y: 351, distance: 37.1
click at [661, 351] on div at bounding box center [694, 336] width 1388 height 1762
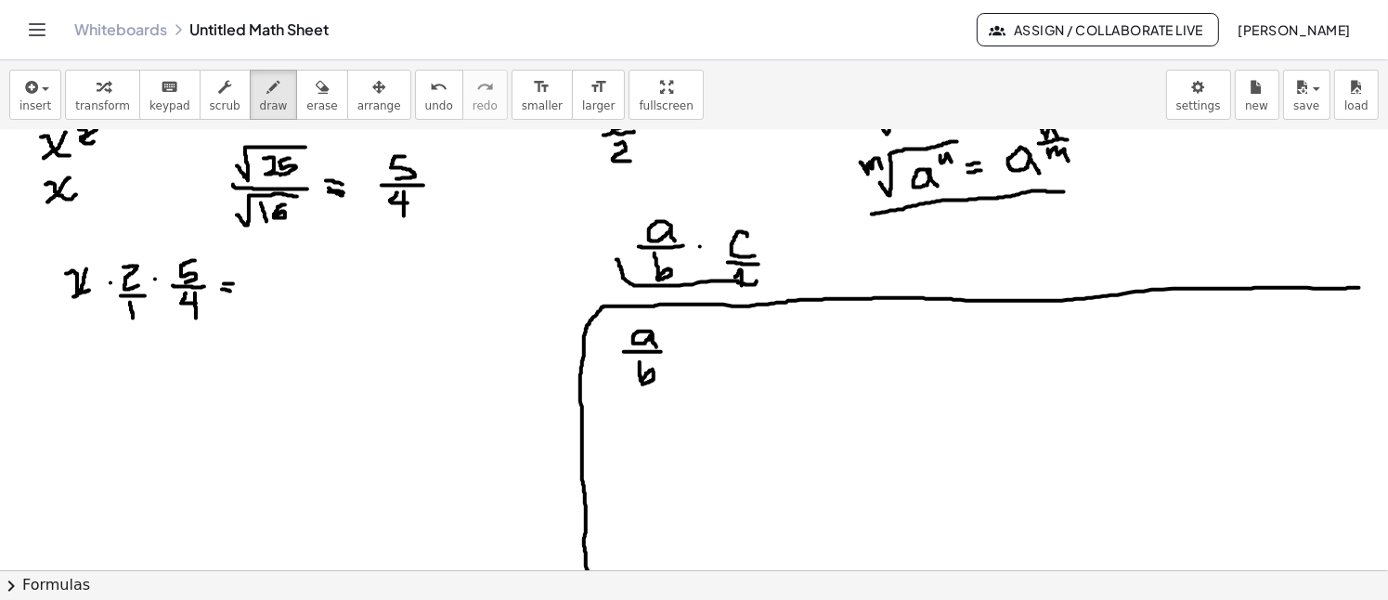
drag, startPoint x: 640, startPoint y: 361, endPoint x: 642, endPoint y: 383, distance: 22.5
click at [642, 383] on div at bounding box center [694, 336] width 1388 height 1762
drag, startPoint x: 689, startPoint y: 342, endPoint x: 686, endPoint y: 361, distance: 19.7
click at [688, 365] on div at bounding box center [694, 336] width 1388 height 1762
drag, startPoint x: 678, startPoint y: 351, endPoint x: 693, endPoint y: 351, distance: 15.8
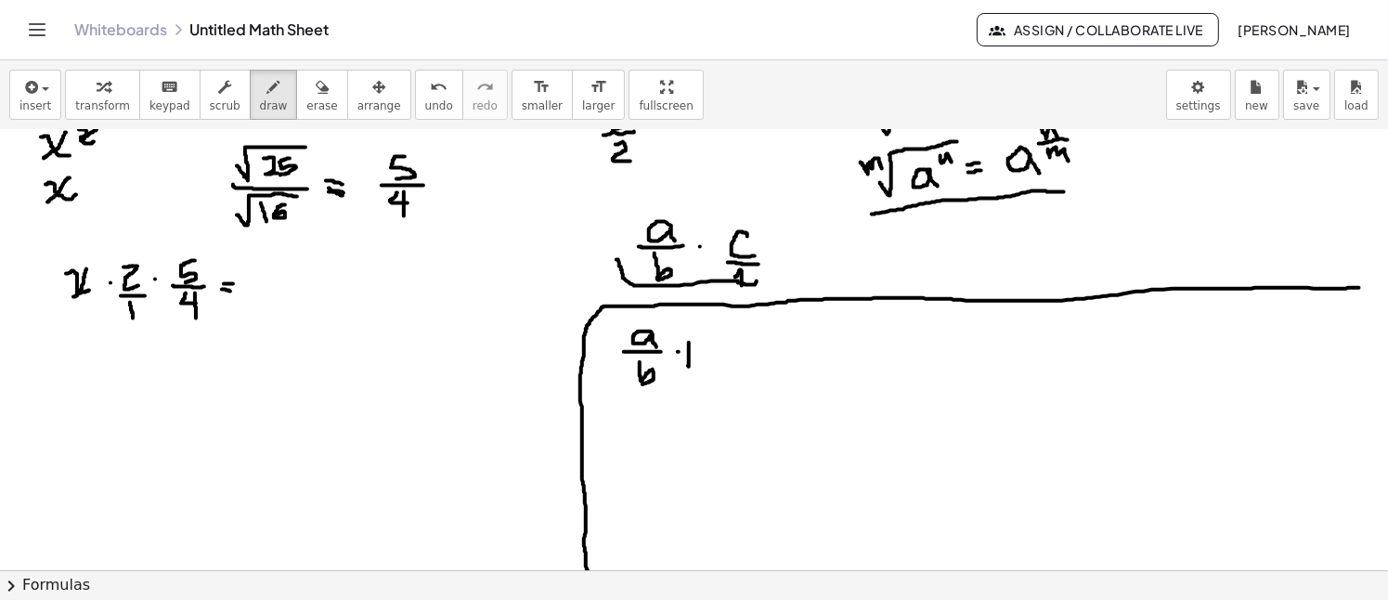
click at [693, 351] on div at bounding box center [694, 336] width 1388 height 1762
drag, startPoint x: 731, startPoint y: 334, endPoint x: 731, endPoint y: 344, distance: 10.2
click at [731, 344] on div at bounding box center [694, 336] width 1388 height 1762
drag, startPoint x: 708, startPoint y: 350, endPoint x: 744, endPoint y: 351, distance: 36.2
click at [744, 351] on div at bounding box center [694, 336] width 1388 height 1762
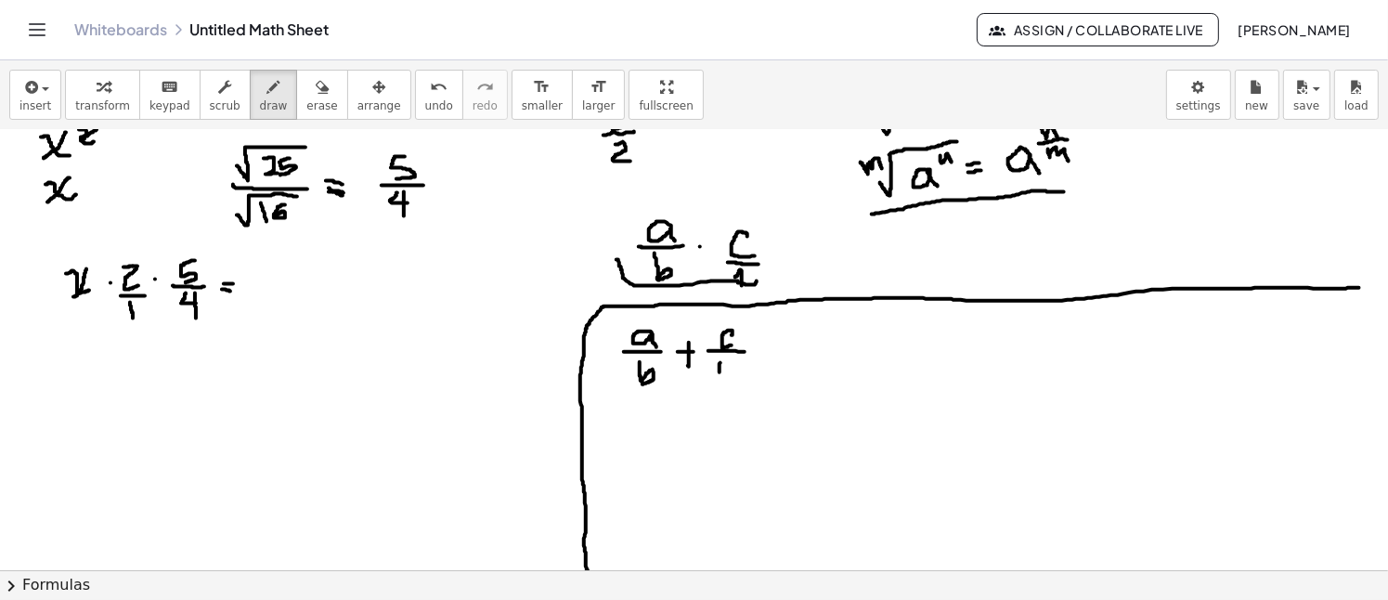
drag, startPoint x: 720, startPoint y: 362, endPoint x: 719, endPoint y: 371, distance: 9.3
click at [719, 371] on div at bounding box center [694, 336] width 1388 height 1762
drag, startPoint x: 718, startPoint y: 361, endPoint x: 719, endPoint y: 377, distance: 15.9
click at [719, 377] on div at bounding box center [694, 336] width 1388 height 1762
drag, startPoint x: 721, startPoint y: 374, endPoint x: 718, endPoint y: 365, distance: 10.0
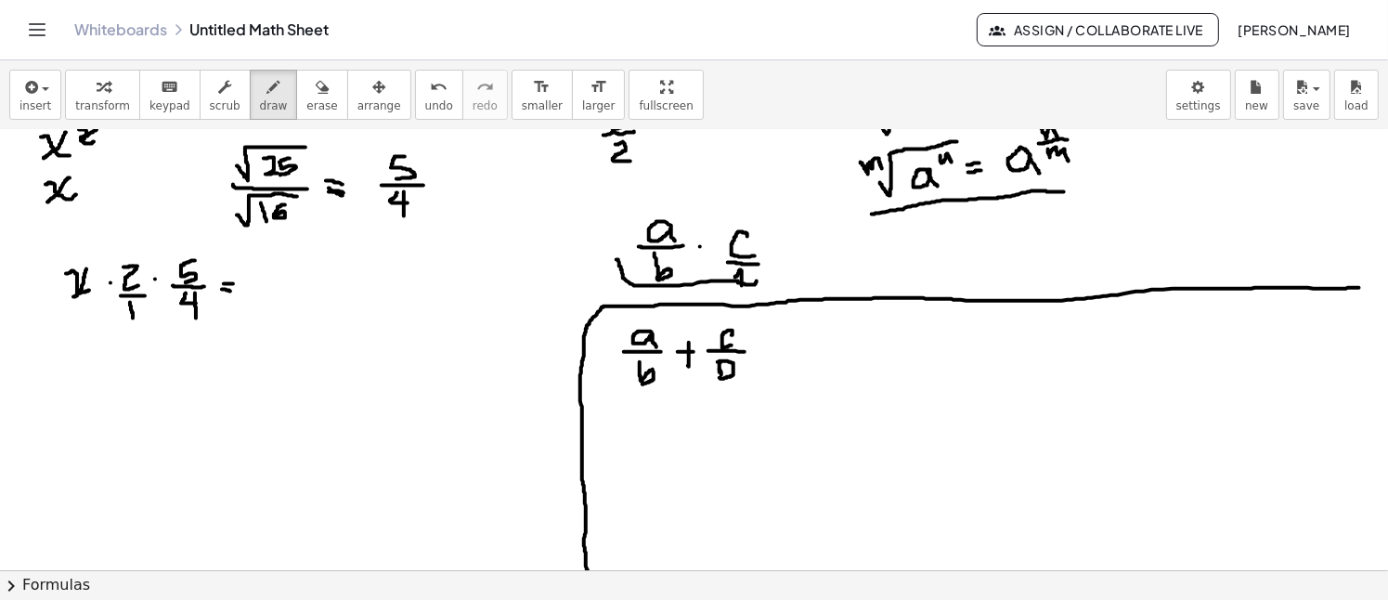
click at [719, 366] on div at bounding box center [694, 336] width 1388 height 1762
drag, startPoint x: 762, startPoint y: 343, endPoint x: 774, endPoint y: 343, distance: 12.1
click at [774, 343] on div at bounding box center [694, 336] width 1388 height 1762
drag, startPoint x: 762, startPoint y: 354, endPoint x: 775, endPoint y: 354, distance: 13.0
click at [775, 354] on div at bounding box center [694, 336] width 1388 height 1762
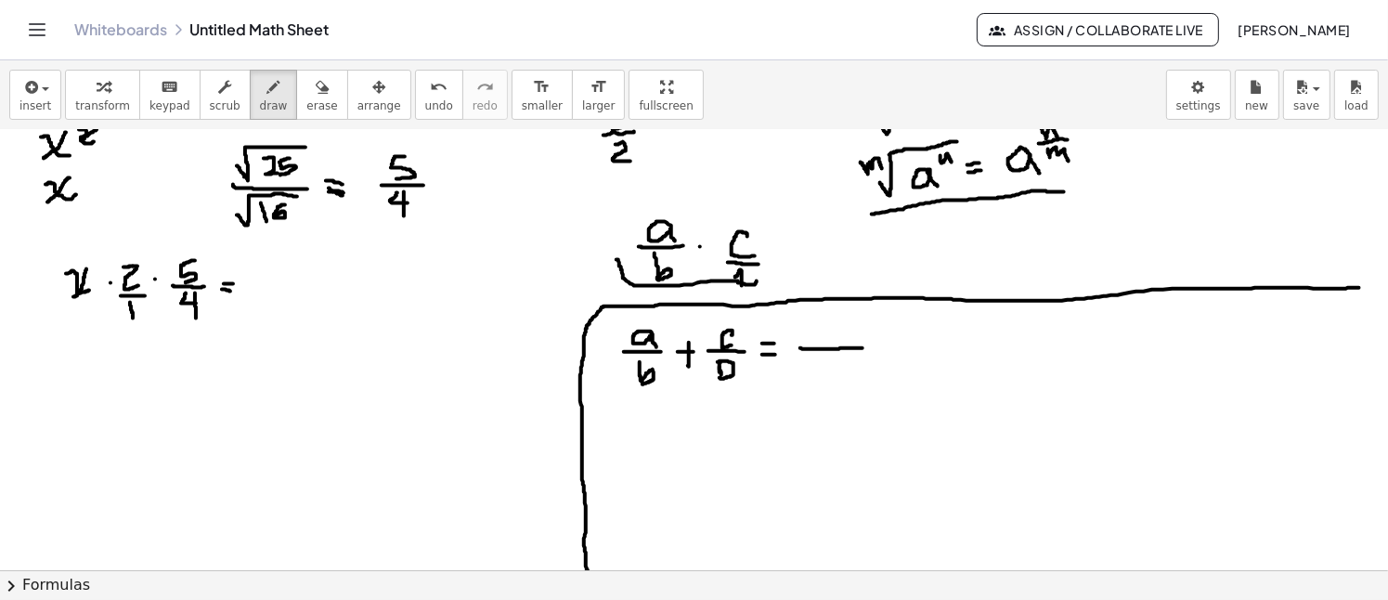
drag, startPoint x: 800, startPoint y: 347, endPoint x: 862, endPoint y: 347, distance: 62.2
click at [862, 347] on div at bounding box center [694, 336] width 1388 height 1762
drag, startPoint x: 863, startPoint y: 346, endPoint x: 909, endPoint y: 346, distance: 45.5
click at [909, 346] on div at bounding box center [694, 336] width 1388 height 1762
drag, startPoint x: 645, startPoint y: 387, endPoint x: 726, endPoint y: 391, distance: 80.8
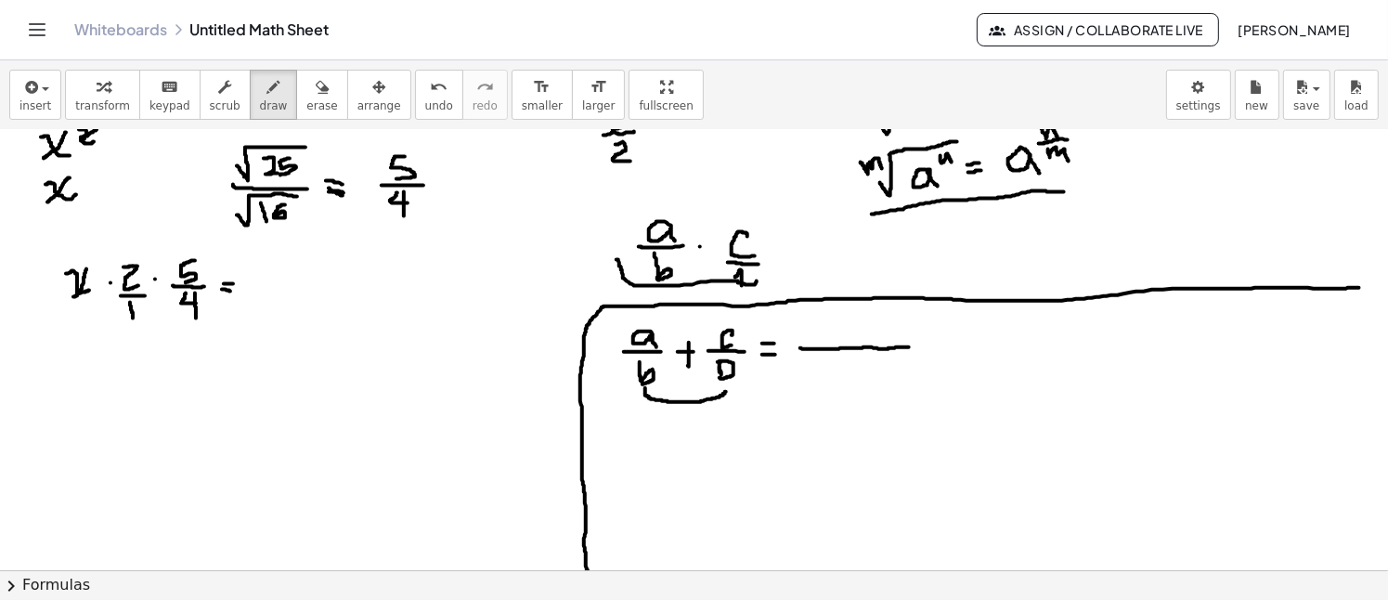
click at [726, 391] on div at bounding box center [694, 336] width 1388 height 1762
drag, startPoint x: 833, startPoint y: 356, endPoint x: 848, endPoint y: 369, distance: 19.1
click at [830, 376] on div at bounding box center [694, 336] width 1388 height 1762
click at [857, 368] on div at bounding box center [694, 336] width 1388 height 1762
drag, startPoint x: 875, startPoint y: 360, endPoint x: 875, endPoint y: 377, distance: 16.7
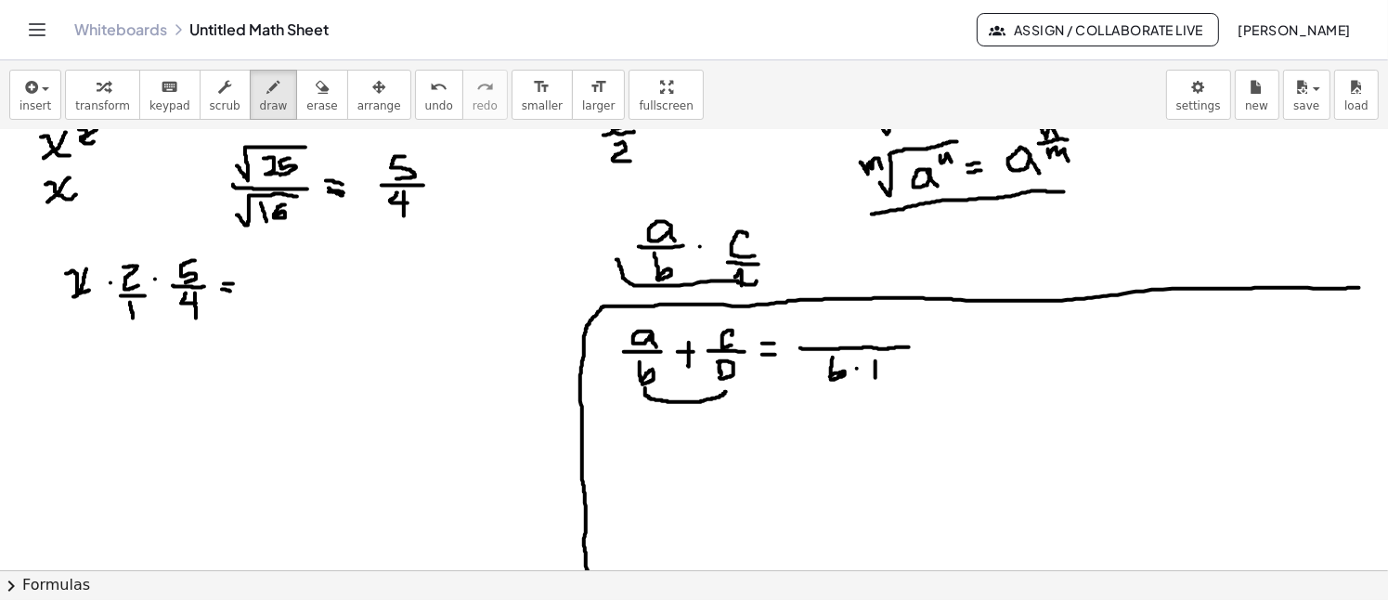
click at [875, 377] on div at bounding box center [694, 336] width 1388 height 1762
drag, startPoint x: 874, startPoint y: 362, endPoint x: 875, endPoint y: 378, distance: 15.9
click at [875, 378] on div at bounding box center [694, 336] width 1388 height 1762
click at [752, 374] on div at bounding box center [694, 336] width 1388 height 1762
drag, startPoint x: 820, startPoint y: 324, endPoint x: 827, endPoint y: 343, distance: 20.0
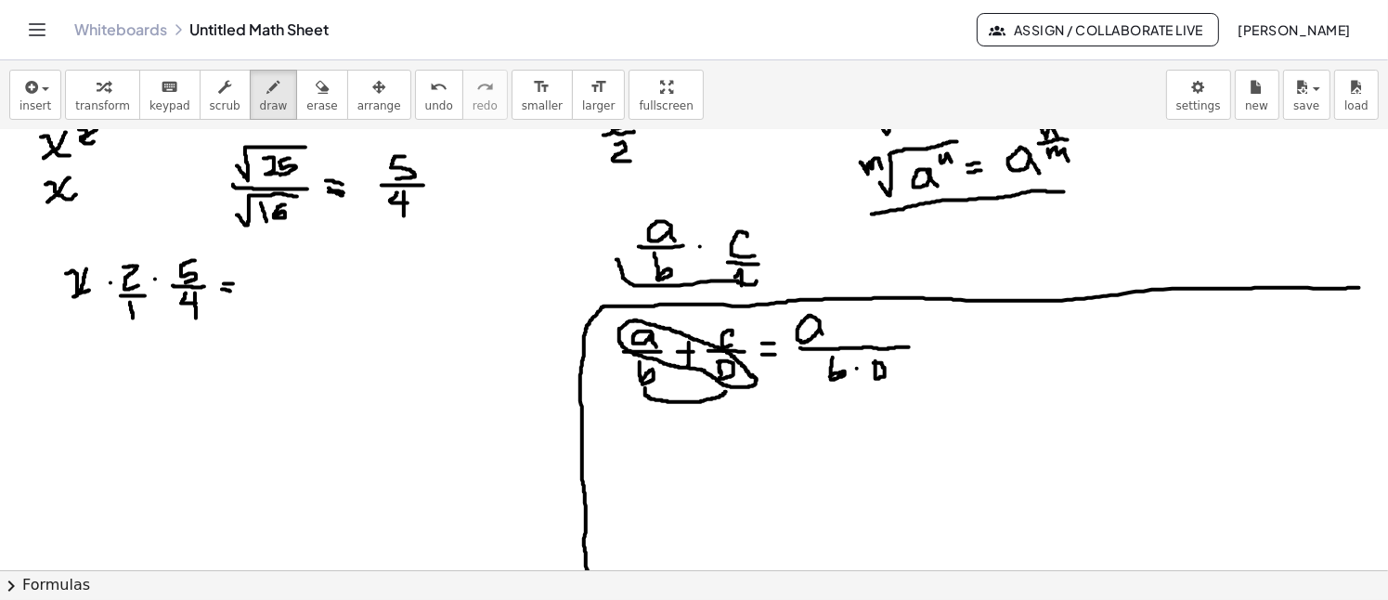
click at [827, 343] on div at bounding box center [694, 336] width 1388 height 1762
click at [833, 327] on div at bounding box center [694, 336] width 1388 height 1762
drag, startPoint x: 845, startPoint y: 317, endPoint x: 852, endPoint y: 339, distance: 23.5
click at [852, 339] on div at bounding box center [694, 336] width 1388 height 1762
drag, startPoint x: 843, startPoint y: 315, endPoint x: 846, endPoint y: 339, distance: 24.3
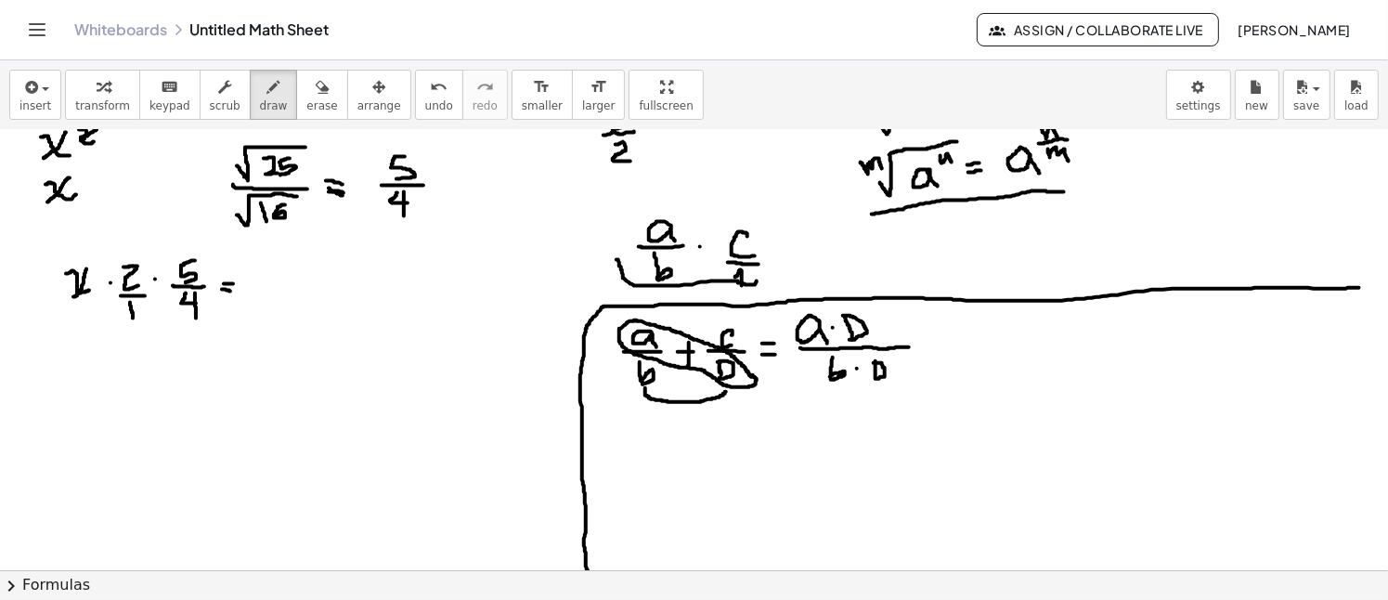
click at [848, 339] on div at bounding box center [694, 336] width 1388 height 1762
drag, startPoint x: 888, startPoint y: 313, endPoint x: 891, endPoint y: 335, distance: 22.5
click at [891, 335] on div at bounding box center [694, 336] width 1388 height 1762
drag, startPoint x: 882, startPoint y: 325, endPoint x: 901, endPoint y: 324, distance: 19.5
click at [901, 324] on div at bounding box center [694, 336] width 1388 height 1762
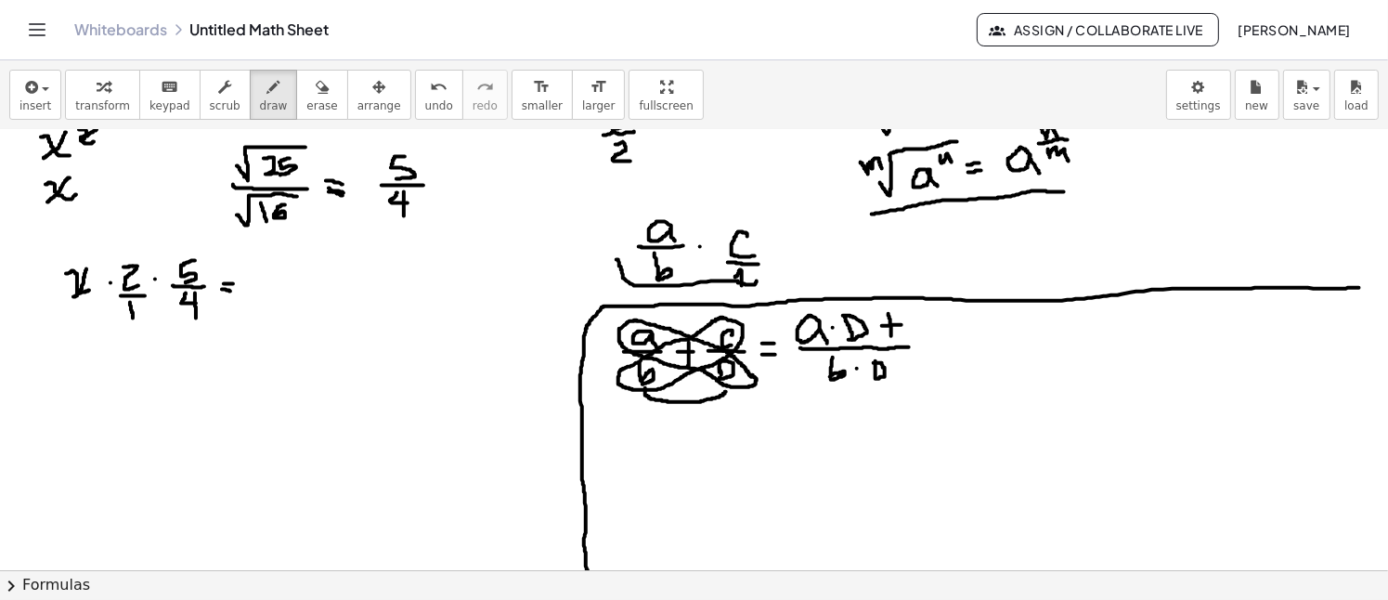
click at [719, 318] on div at bounding box center [694, 336] width 1388 height 1762
drag, startPoint x: 914, startPoint y: 310, endPoint x: 915, endPoint y: 339, distance: 28.8
click at [915, 339] on div at bounding box center [694, 336] width 1388 height 1762
click at [943, 324] on div at bounding box center [694, 336] width 1388 height 1762
drag, startPoint x: 981, startPoint y: 320, endPoint x: 982, endPoint y: 334, distance: 14.0
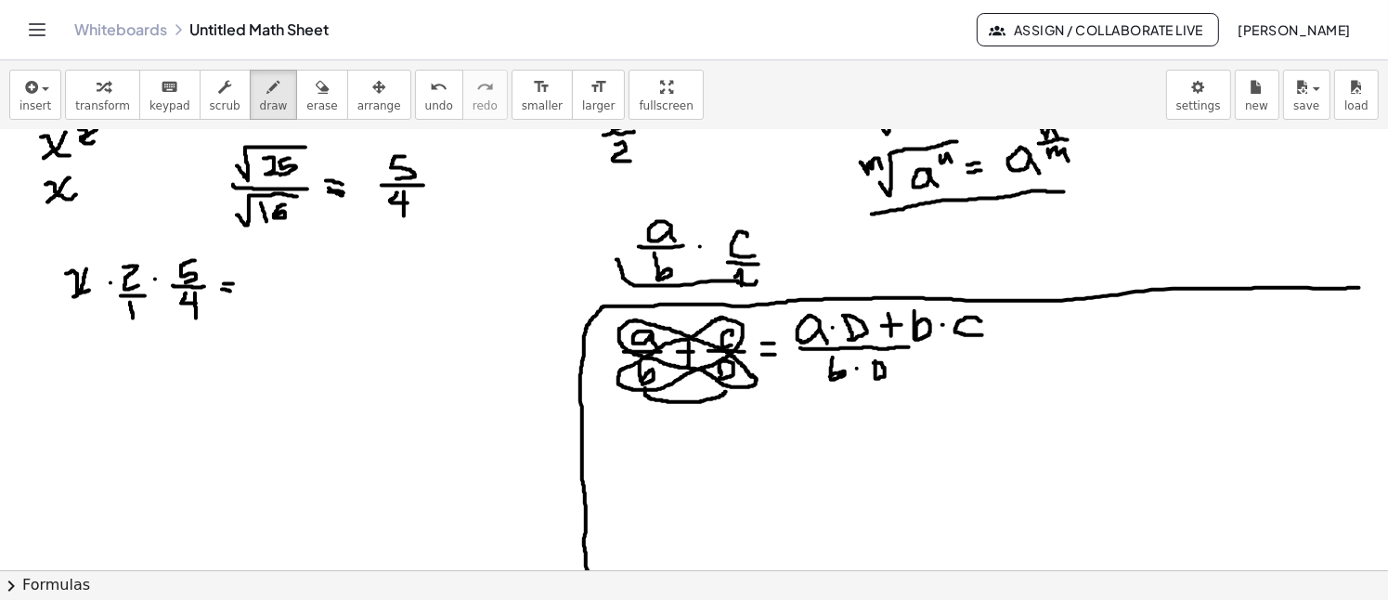
click at [982, 334] on div at bounding box center [694, 336] width 1388 height 1762
drag, startPoint x: 908, startPoint y: 346, endPoint x: 987, endPoint y: 348, distance: 78.9
click at [987, 348] on div at bounding box center [694, 336] width 1388 height 1762
click at [866, 328] on div at bounding box center [694, 336] width 1388 height 1762
drag, startPoint x: 883, startPoint y: 350, endPoint x: 889, endPoint y: 364, distance: 15.4
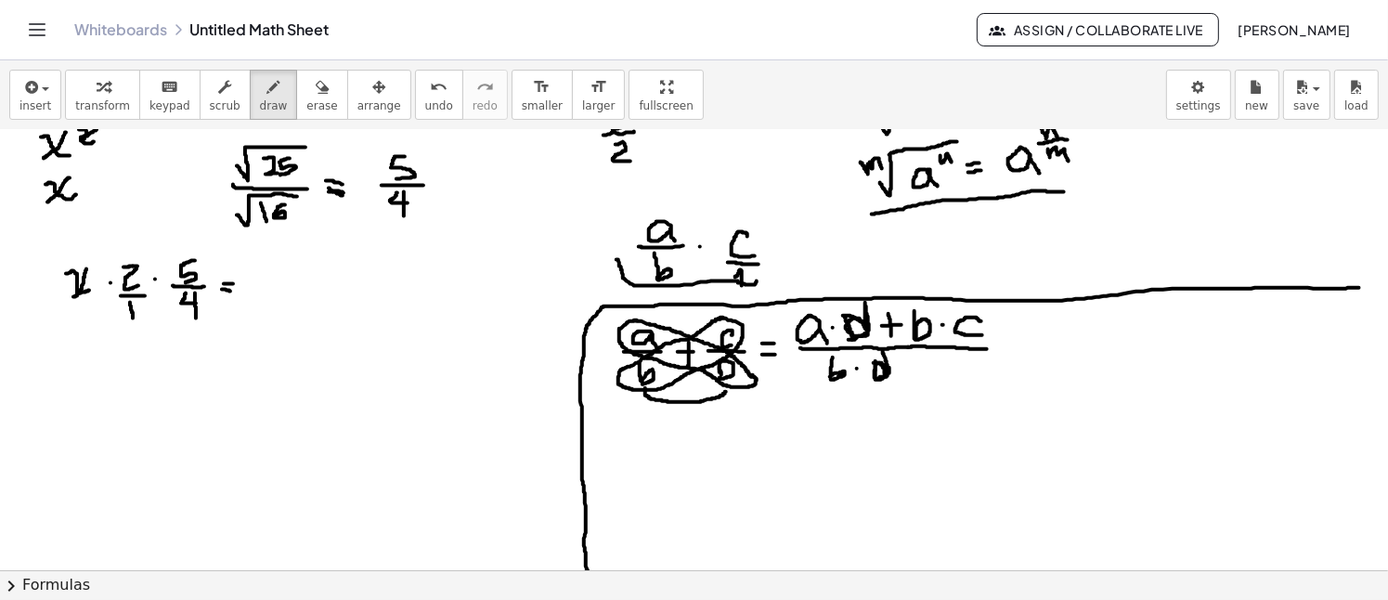
click at [889, 364] on div at bounding box center [694, 336] width 1388 height 1762
click at [737, 351] on div at bounding box center [694, 336] width 1388 height 1762
drag, startPoint x: 633, startPoint y: 438, endPoint x: 629, endPoint y: 462, distance: 24.4
click at [632, 462] on div at bounding box center [694, 336] width 1388 height 1762
drag, startPoint x: 627, startPoint y: 469, endPoint x: 654, endPoint y: 471, distance: 27.0
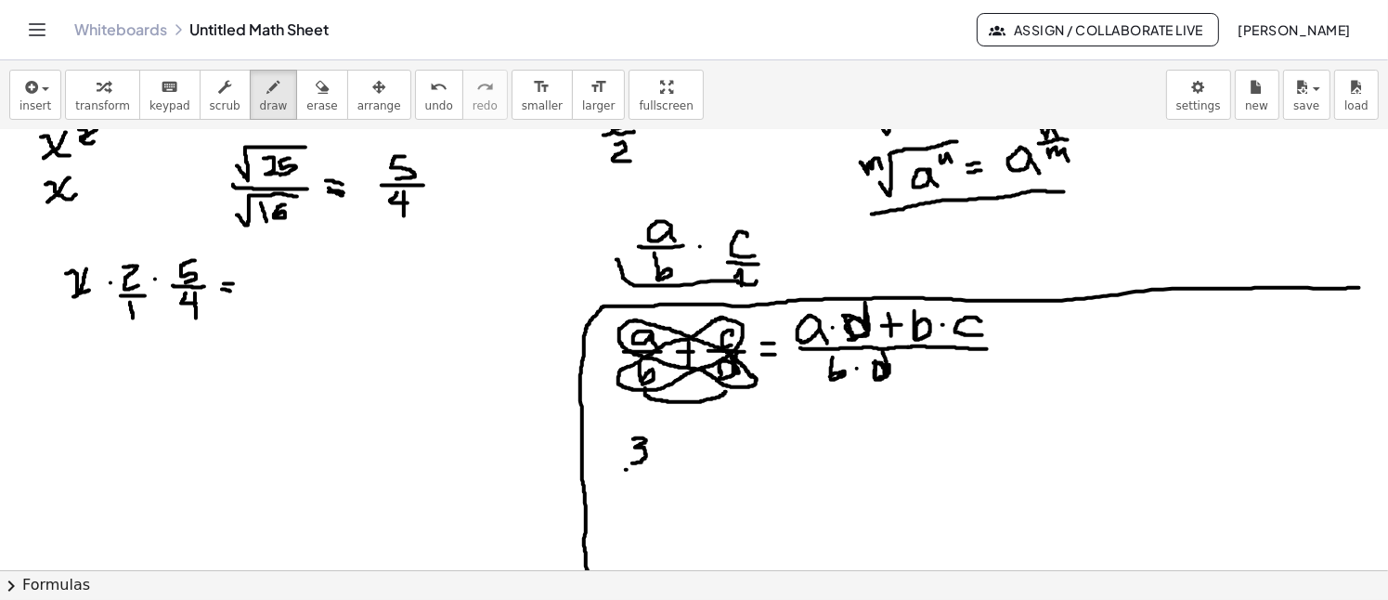
click at [654, 471] on div at bounding box center [694, 336] width 1388 height 1762
drag, startPoint x: 637, startPoint y: 484, endPoint x: 678, endPoint y: 479, distance: 41.1
click at [647, 495] on div at bounding box center [694, 336] width 1388 height 1762
drag, startPoint x: 683, startPoint y: 459, endPoint x: 684, endPoint y: 483, distance: 24.2
click at [685, 486] on div at bounding box center [694, 336] width 1388 height 1762
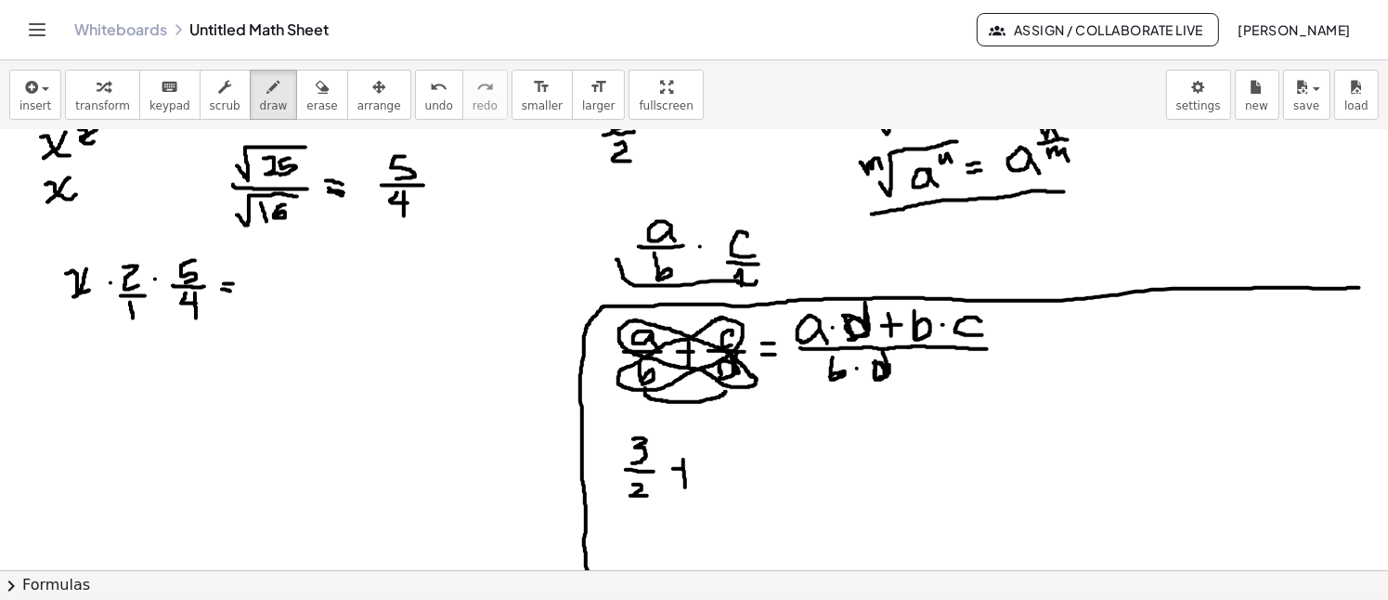
drag, startPoint x: 673, startPoint y: 468, endPoint x: 696, endPoint y: 471, distance: 23.4
click at [696, 471] on div at bounding box center [694, 336] width 1388 height 1762
drag, startPoint x: 717, startPoint y: 438, endPoint x: 729, endPoint y: 453, distance: 19.1
click at [729, 453] on div at bounding box center [694, 336] width 1388 height 1762
drag, startPoint x: 713, startPoint y: 463, endPoint x: 742, endPoint y: 463, distance: 28.8
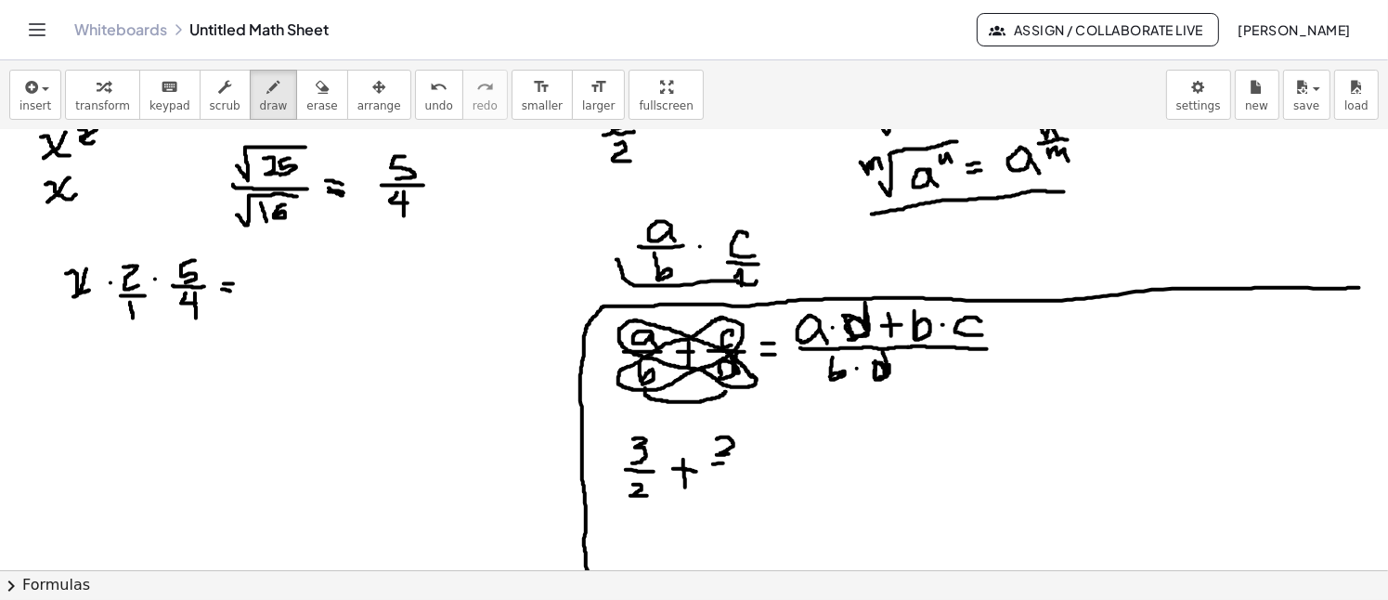
click at [742, 463] on div at bounding box center [694, 336] width 1388 height 1762
drag, startPoint x: 722, startPoint y: 472, endPoint x: 732, endPoint y: 481, distance: 13.8
click at [732, 481] on div at bounding box center [694, 336] width 1388 height 1762
drag, startPoint x: 729, startPoint y: 472, endPoint x: 731, endPoint y: 489, distance: 17.7
click at [731, 489] on div at bounding box center [694, 336] width 1388 height 1762
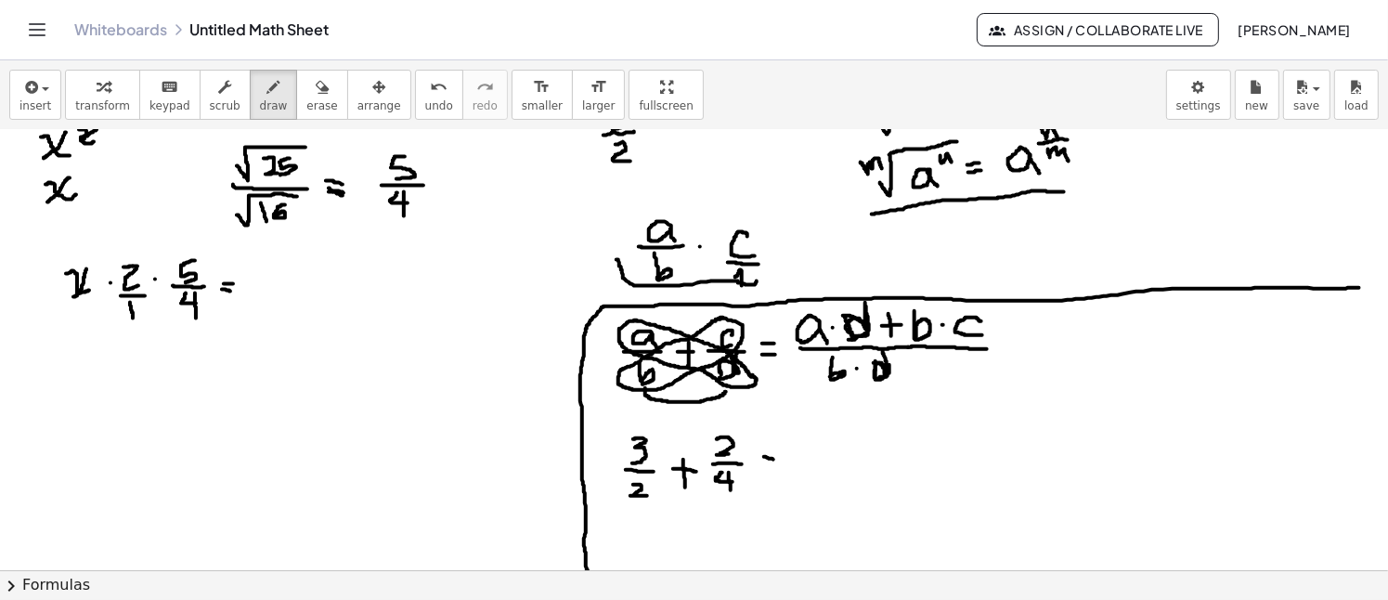
click at [769, 461] on div at bounding box center [694, 336] width 1388 height 1762
drag, startPoint x: 760, startPoint y: 464, endPoint x: 771, endPoint y: 465, distance: 11.2
click at [771, 465] on div at bounding box center [694, 336] width 1388 height 1762
drag, startPoint x: 790, startPoint y: 463, endPoint x: 946, endPoint y: 459, distance: 156.0
click at [946, 459] on div at bounding box center [694, 336] width 1388 height 1762
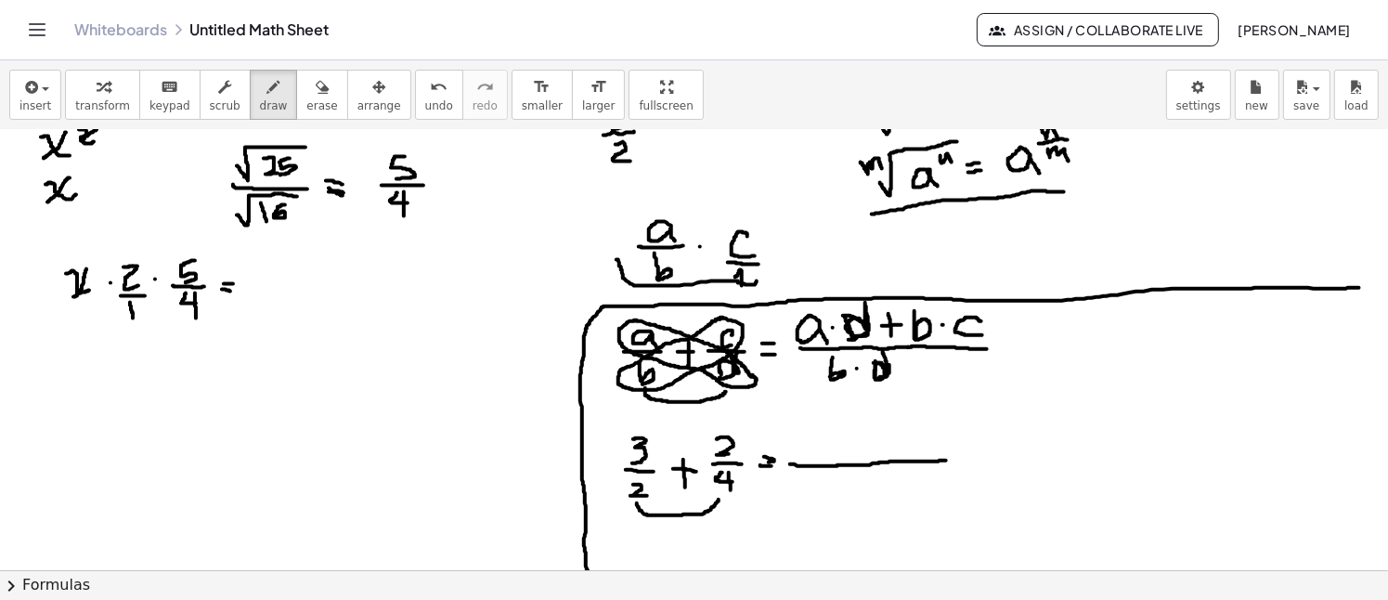
drag, startPoint x: 637, startPoint y: 502, endPoint x: 718, endPoint y: 498, distance: 81.8
click at [718, 498] on div at bounding box center [694, 336] width 1388 height 1762
drag, startPoint x: 842, startPoint y: 472, endPoint x: 849, endPoint y: 485, distance: 14.2
click at [849, 485] on div at bounding box center [694, 336] width 1388 height 1762
click at [415, 108] on button "undo undo" at bounding box center [439, 95] width 48 height 50
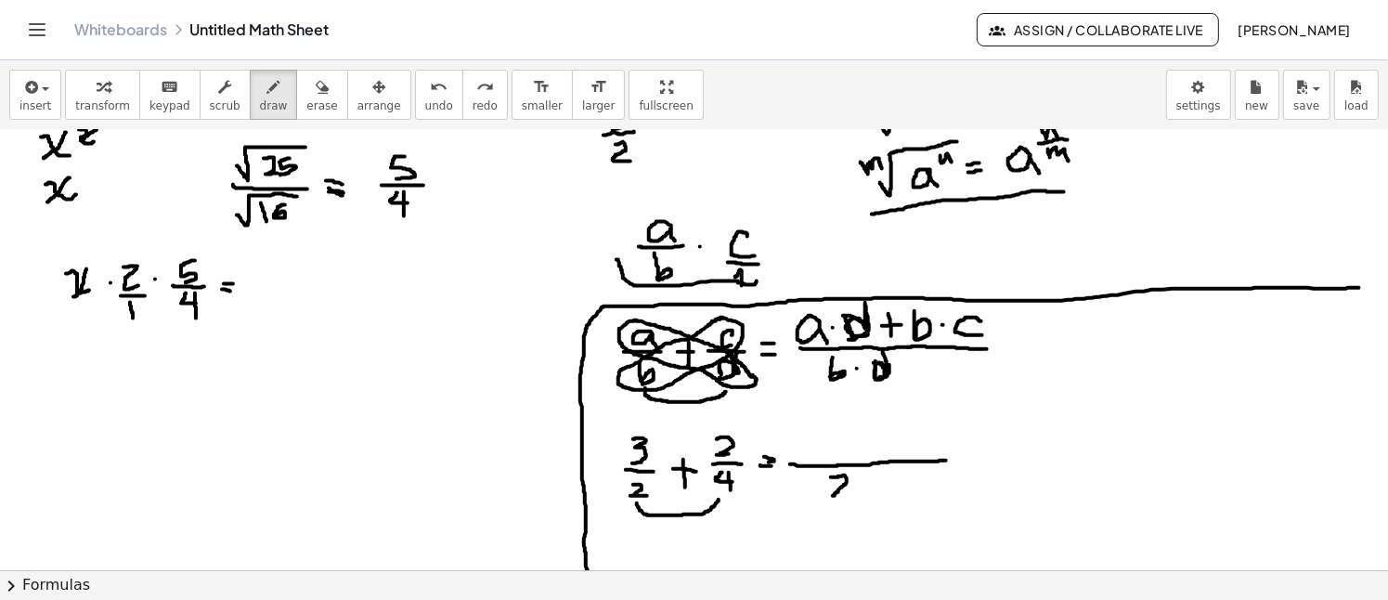
drag, startPoint x: 831, startPoint y: 476, endPoint x: 846, endPoint y: 493, distance: 22.4
click at [845, 493] on div at bounding box center [694, 336] width 1388 height 1762
click at [863, 485] on div at bounding box center [694, 336] width 1388 height 1762
drag, startPoint x: 884, startPoint y: 472, endPoint x: 898, endPoint y: 485, distance: 18.4
click at [898, 485] on div at bounding box center [694, 336] width 1388 height 1762
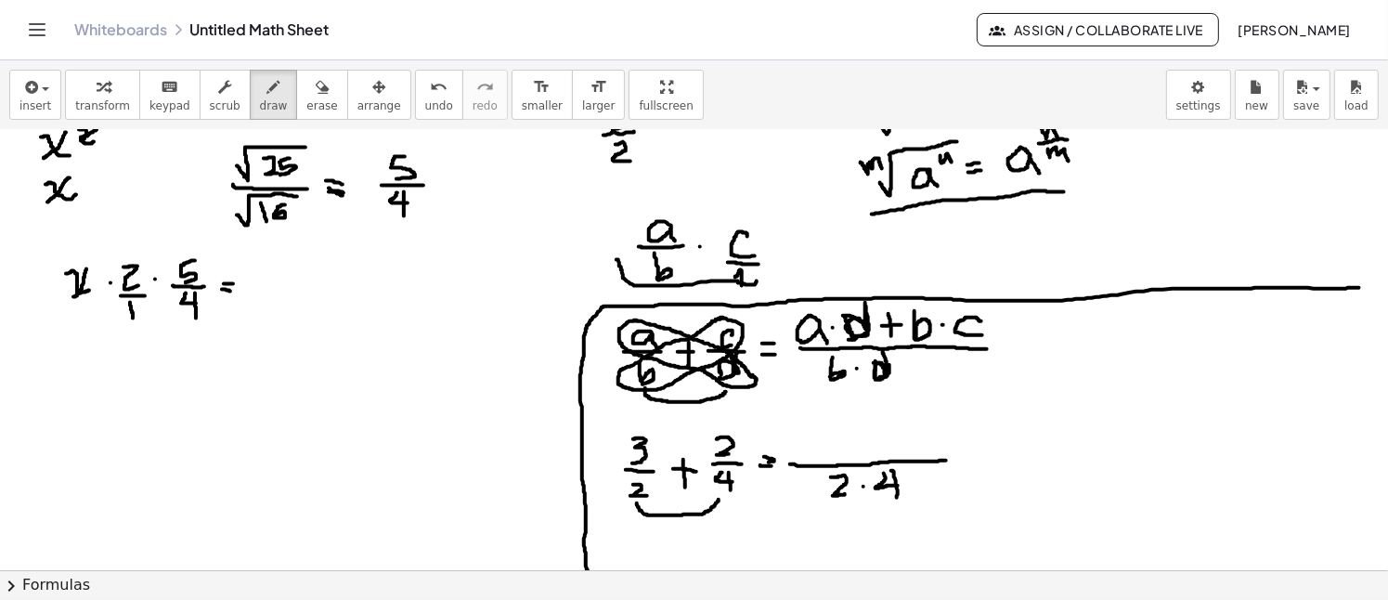
drag, startPoint x: 894, startPoint y: 472, endPoint x: 889, endPoint y: 487, distance: 15.6
click at [897, 498] on div at bounding box center [694, 336] width 1388 height 1762
drag, startPoint x: 803, startPoint y: 433, endPoint x: 807, endPoint y: 457, distance: 24.4
click at [807, 457] on div at bounding box center [694, 336] width 1388 height 1762
click at [830, 445] on div at bounding box center [694, 336] width 1388 height 1762
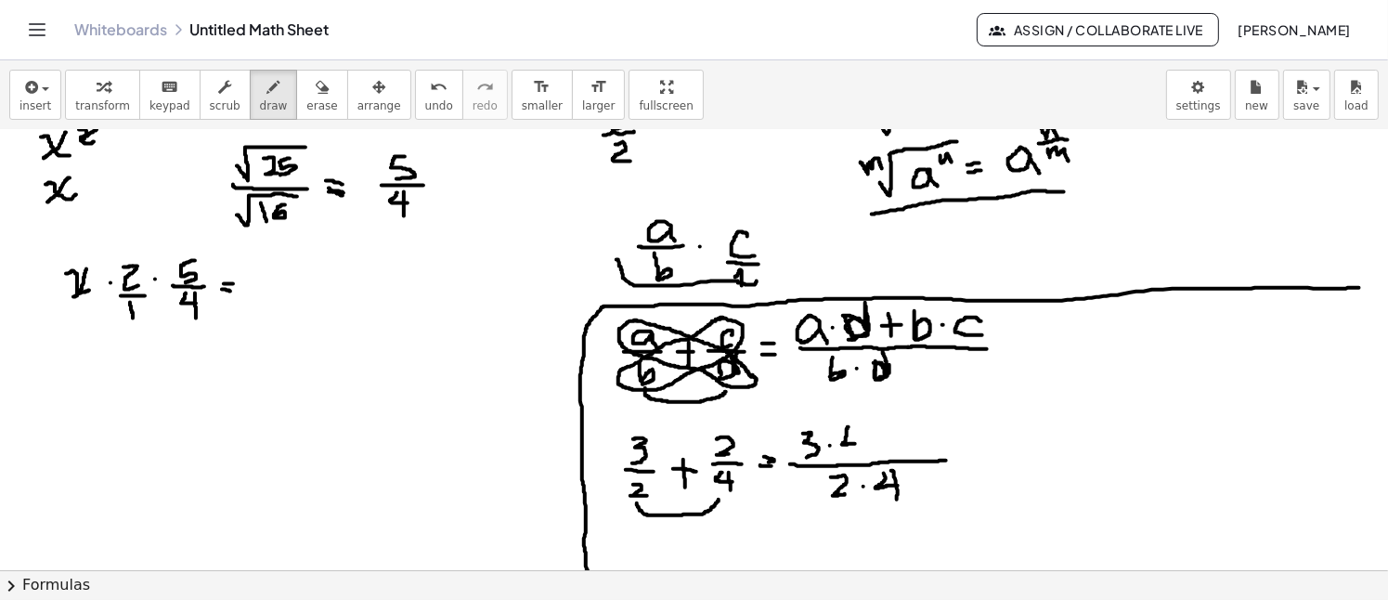
drag, startPoint x: 848, startPoint y: 426, endPoint x: 858, endPoint y: 443, distance: 19.1
click at [858, 443] on div at bounding box center [694, 336] width 1388 height 1762
drag, startPoint x: 854, startPoint y: 429, endPoint x: 857, endPoint y: 450, distance: 21.5
click at [857, 450] on div at bounding box center [694, 336] width 1388 height 1762
drag, startPoint x: 876, startPoint y: 426, endPoint x: 879, endPoint y: 446, distance: 20.6
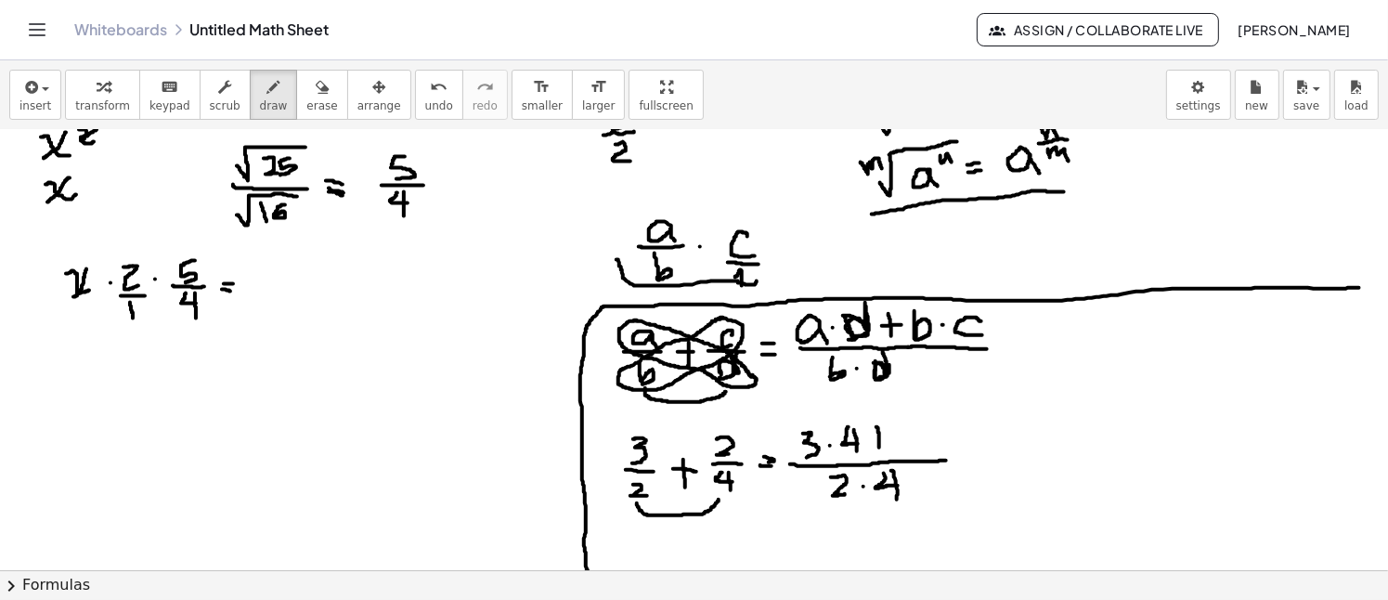
click at [879, 446] on div at bounding box center [694, 336] width 1388 height 1762
drag, startPoint x: 866, startPoint y: 436, endPoint x: 890, endPoint y: 438, distance: 24.2
click at [890, 438] on div at bounding box center [694, 336] width 1388 height 1762
drag, startPoint x: 905, startPoint y: 432, endPoint x: 914, endPoint y: 444, distance: 15.2
click at [914, 444] on div at bounding box center [694, 336] width 1388 height 1762
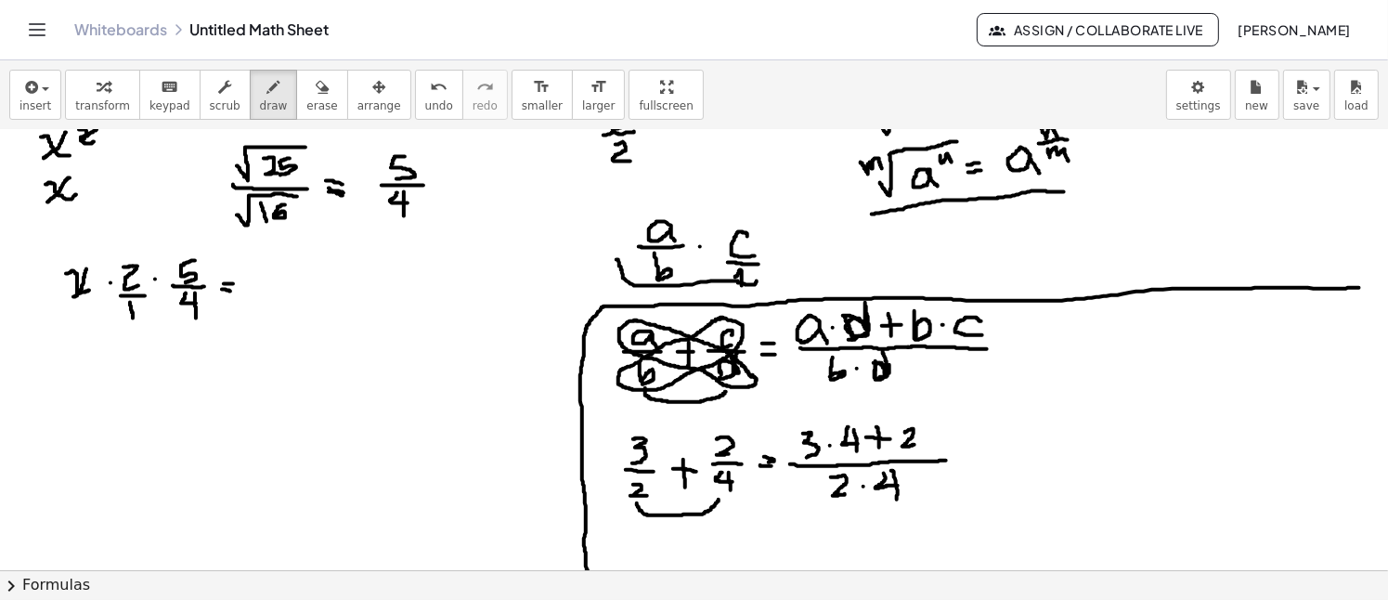
click at [925, 439] on div at bounding box center [694, 336] width 1388 height 1762
drag, startPoint x: 938, startPoint y: 427, endPoint x: 953, endPoint y: 449, distance: 26.8
click at [953, 449] on div at bounding box center [694, 336] width 1388 height 1762
drag, startPoint x: 969, startPoint y: 454, endPoint x: 979, endPoint y: 453, distance: 10.3
click at [979, 453] on div at bounding box center [694, 336] width 1388 height 1762
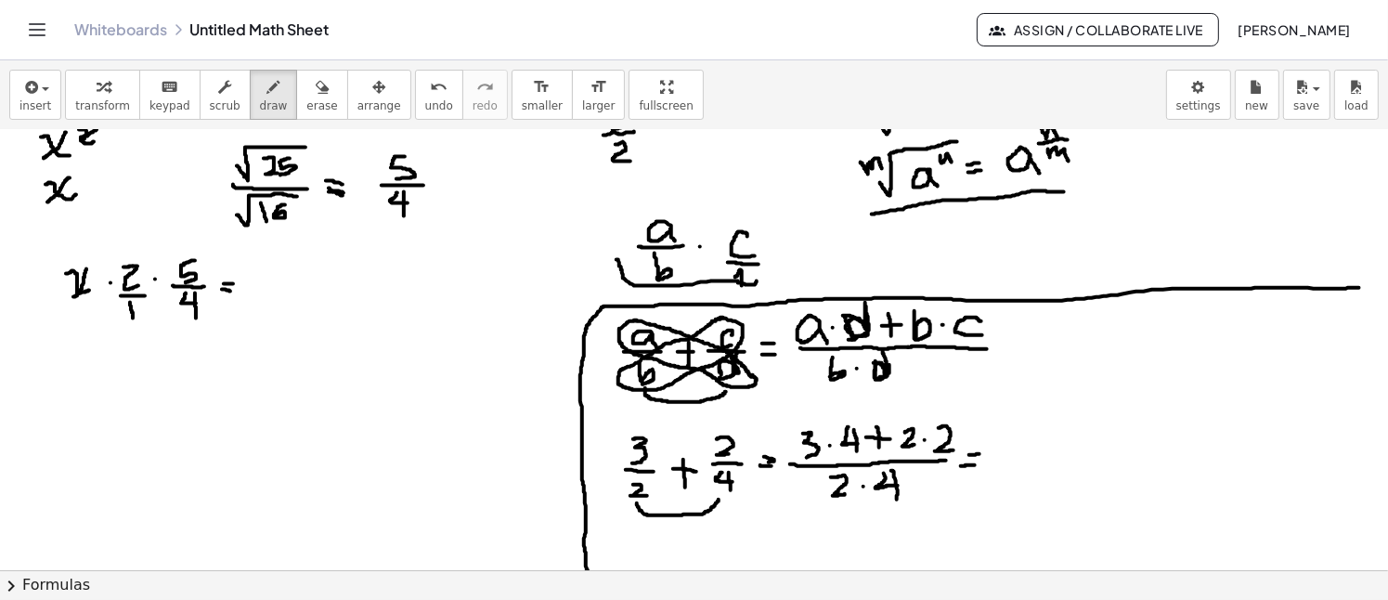
drag, startPoint x: 961, startPoint y: 465, endPoint x: 975, endPoint y: 464, distance: 14.0
click at [975, 464] on div at bounding box center [694, 336] width 1388 height 1762
drag, startPoint x: 999, startPoint y: 455, endPoint x: 1065, endPoint y: 453, distance: 65.9
click at [1065, 453] on div at bounding box center [694, 336] width 1388 height 1762
drag, startPoint x: 1061, startPoint y: 451, endPoint x: 1141, endPoint y: 450, distance: 79.8
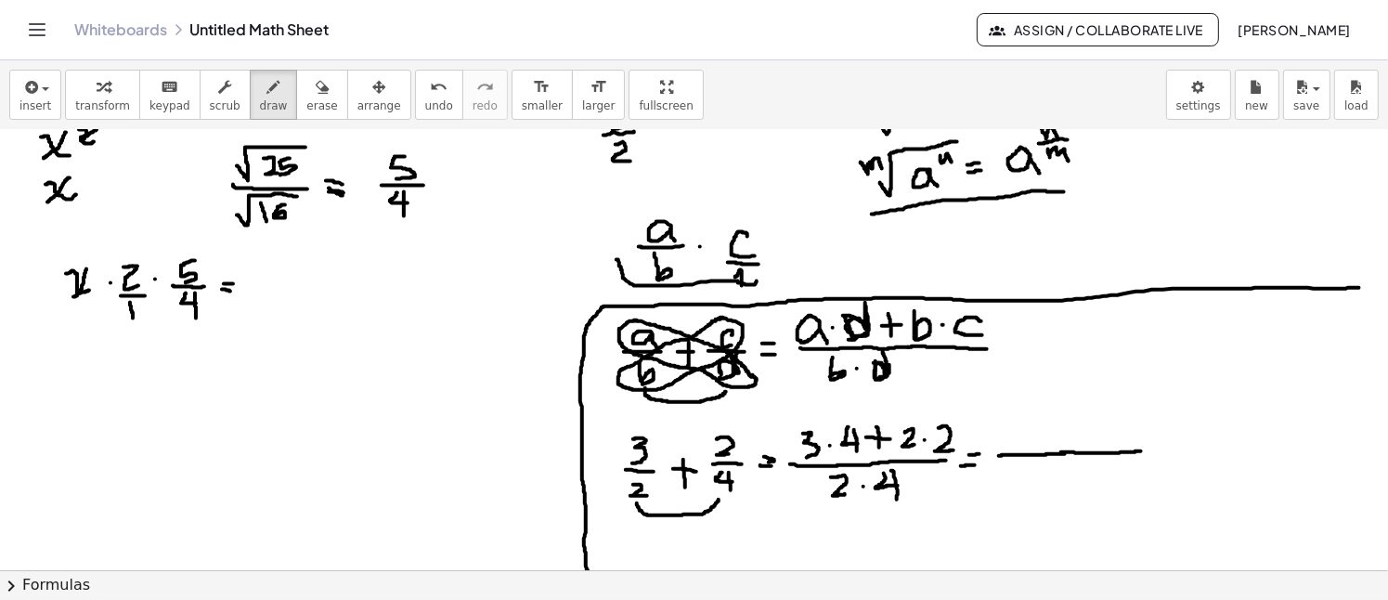
click at [1141, 450] on div at bounding box center [694, 336] width 1388 height 1762
drag, startPoint x: 1013, startPoint y: 421, endPoint x: 1015, endPoint y: 438, distance: 17.7
click at [1015, 438] on div at bounding box center [694, 336] width 1388 height 1762
drag, startPoint x: 1026, startPoint y: 421, endPoint x: 1042, endPoint y: 441, distance: 26.4
click at [1042, 441] on div at bounding box center [694, 336] width 1388 height 1762
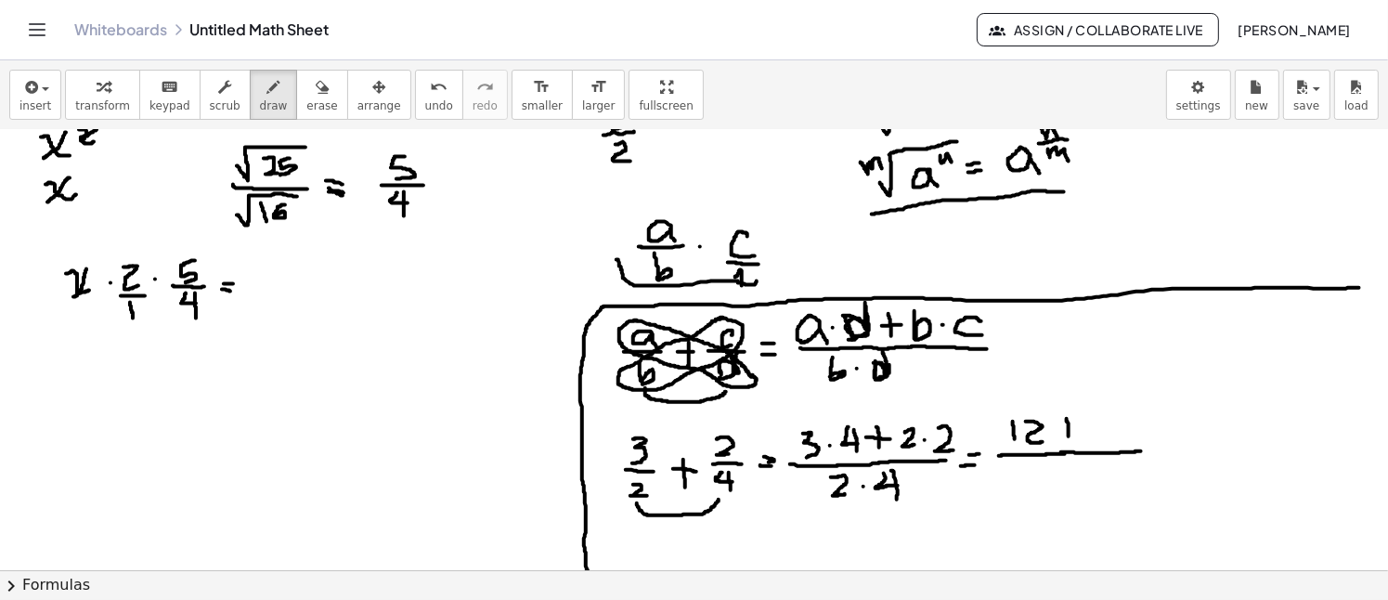
drag, startPoint x: 1067, startPoint y: 418, endPoint x: 1068, endPoint y: 435, distance: 17.7
click at [1068, 435] on div at bounding box center [694, 336] width 1388 height 1762
drag, startPoint x: 1059, startPoint y: 430, endPoint x: 1073, endPoint y: 430, distance: 13.9
click at [1073, 430] on div at bounding box center [694, 336] width 1388 height 1762
click at [1068, 438] on div at bounding box center [694, 336] width 1388 height 1762
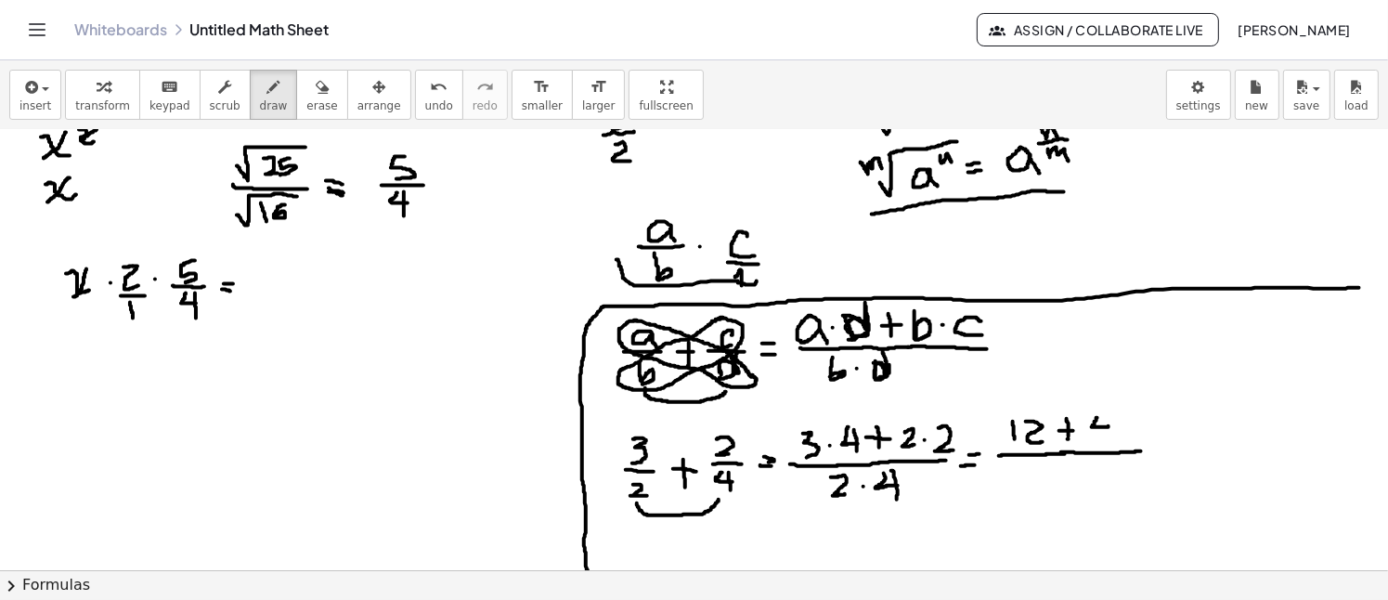
drag, startPoint x: 1097, startPoint y: 417, endPoint x: 1108, endPoint y: 425, distance: 13.9
click at [1108, 425] on div at bounding box center [694, 336] width 1388 height 1762
drag, startPoint x: 1106, startPoint y: 413, endPoint x: 1106, endPoint y: 439, distance: 26.0
click at [1106, 439] on div at bounding box center [694, 336] width 1388 height 1762
click at [1070, 474] on div at bounding box center [694, 336] width 1388 height 1762
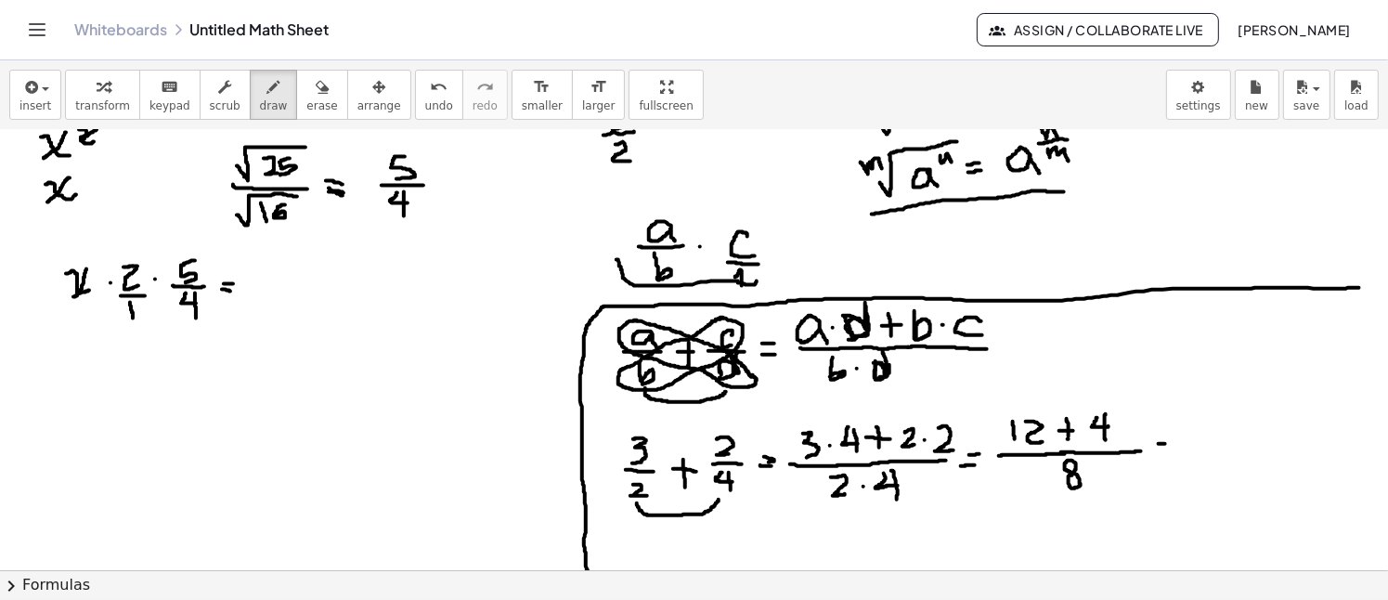
click at [1165, 443] on div at bounding box center [694, 336] width 1388 height 1762
drag, startPoint x: 1157, startPoint y: 453, endPoint x: 1167, endPoint y: 450, distance: 10.6
click at [1167, 450] on div at bounding box center [694, 336] width 1388 height 1762
drag, startPoint x: 1203, startPoint y: 410, endPoint x: 1202, endPoint y: 443, distance: 32.5
click at [1202, 443] on div at bounding box center [694, 336] width 1388 height 1762
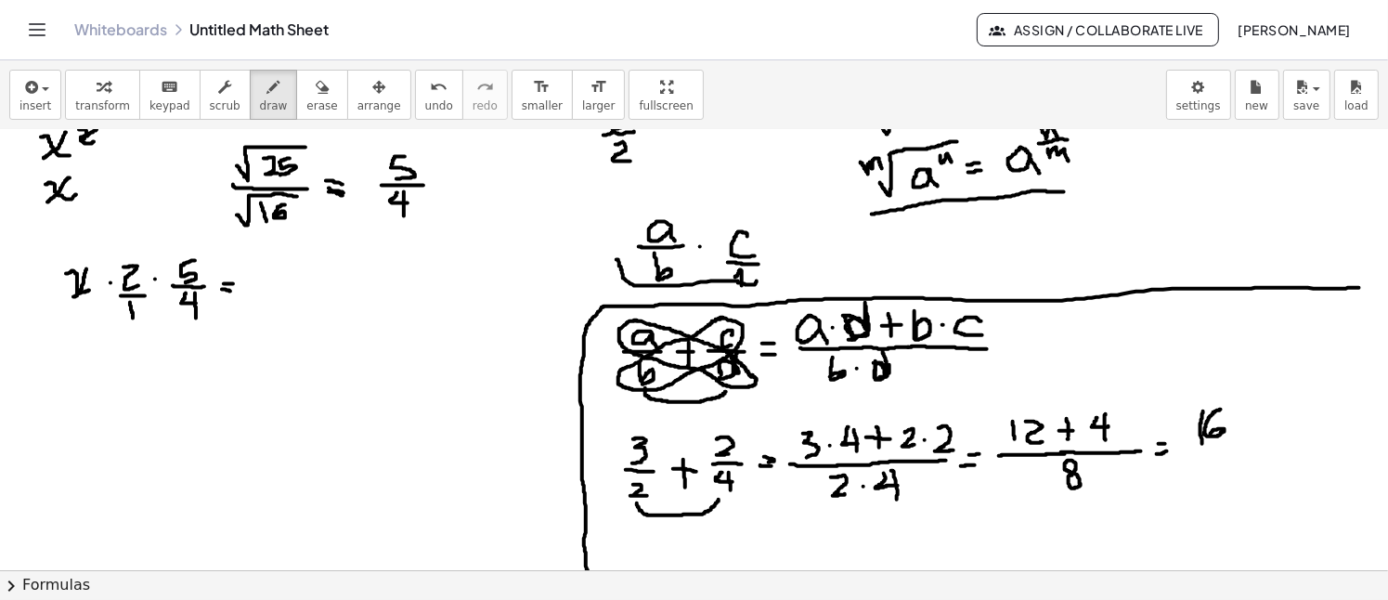
drag, startPoint x: 1219, startPoint y: 409, endPoint x: 1210, endPoint y: 435, distance: 27.6
click at [1210, 435] on div at bounding box center [694, 336] width 1388 height 1762
drag, startPoint x: 1190, startPoint y: 448, endPoint x: 1222, endPoint y: 448, distance: 31.6
click at [1232, 442] on div at bounding box center [694, 336] width 1388 height 1762
click at [1217, 461] on div at bounding box center [694, 336] width 1388 height 1762
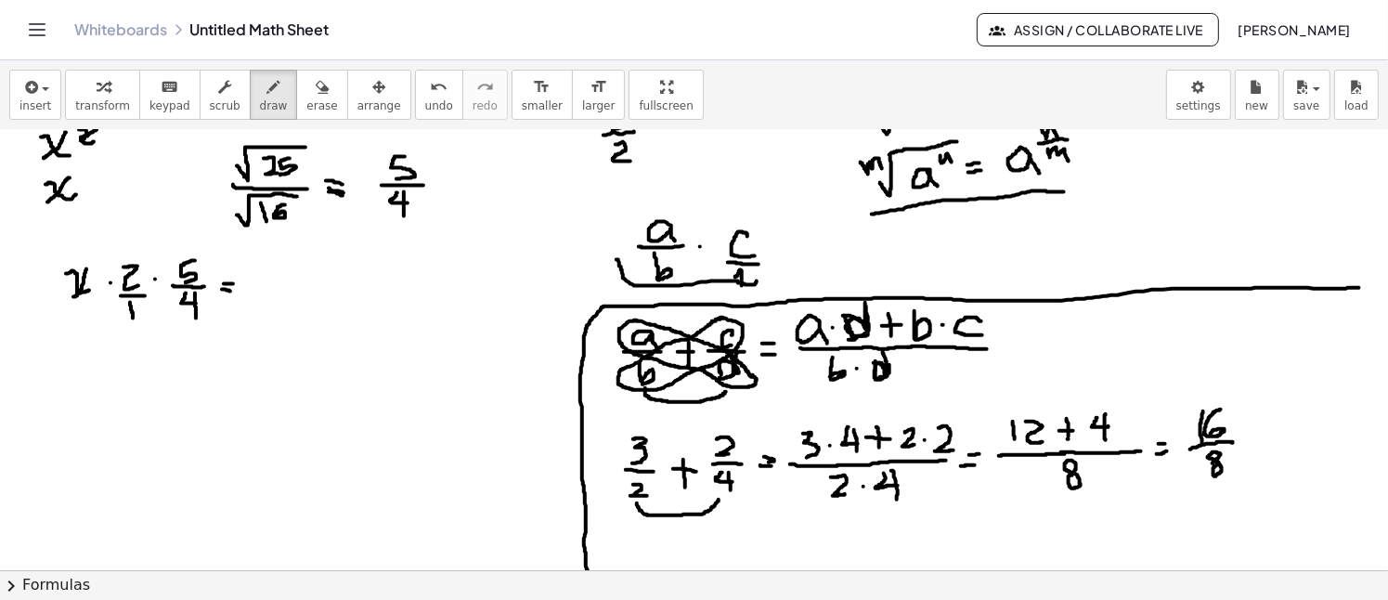
click at [1211, 464] on div at bounding box center [694, 336] width 1388 height 1762
drag, startPoint x: 1233, startPoint y: 449, endPoint x: 1195, endPoint y: 477, distance: 47.2
click at [1195, 477] on div at bounding box center [694, 336] width 1388 height 1762
click at [1307, 317] on div at bounding box center [694, 336] width 1388 height 1762
click at [1326, 313] on div at bounding box center [694, 336] width 1388 height 1762
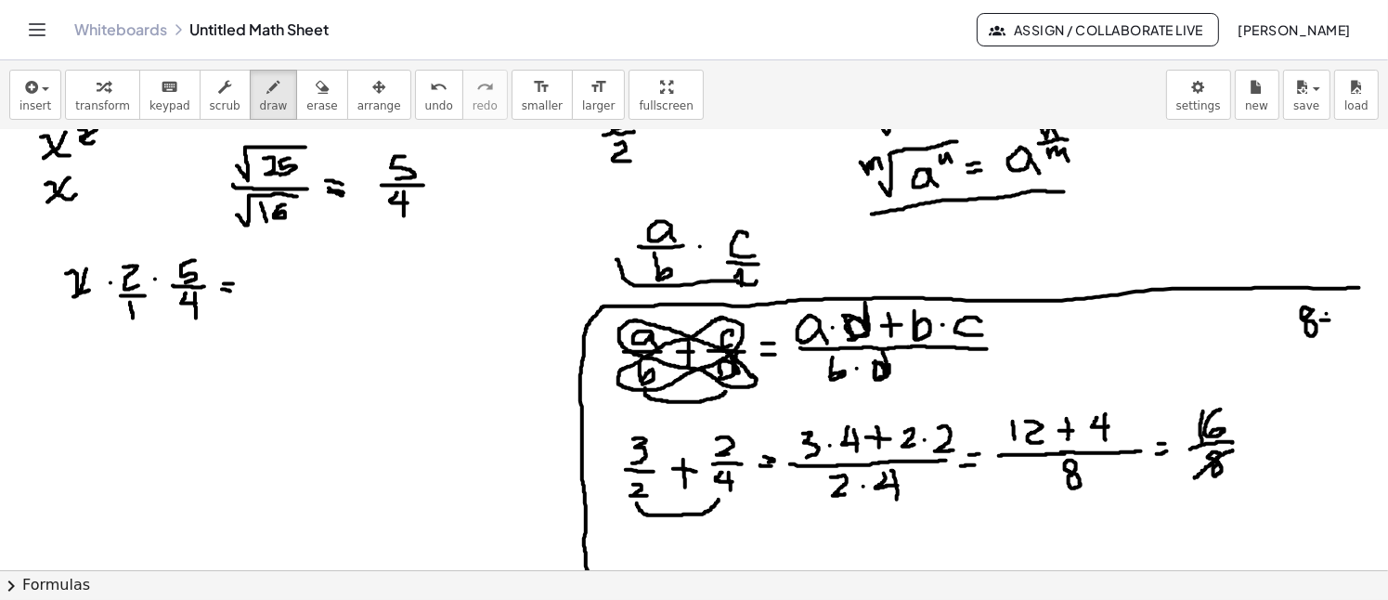
drag, startPoint x: 1321, startPoint y: 319, endPoint x: 1333, endPoint y: 319, distance: 12.1
click at [1333, 319] on div at bounding box center [694, 336] width 1388 height 1762
click at [1333, 328] on div at bounding box center [694, 336] width 1388 height 1762
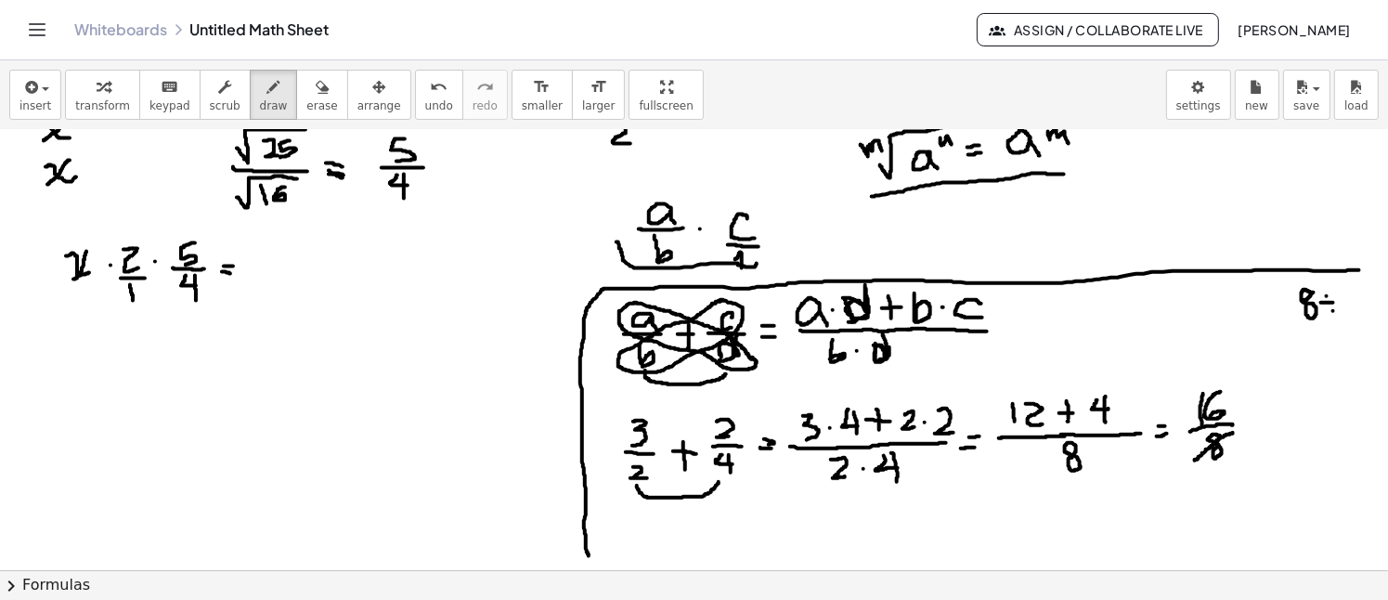
scroll to position [692, 0]
click at [1352, 298] on div at bounding box center [694, 319] width 1388 height 1762
drag, startPoint x: 1308, startPoint y: 336, endPoint x: 1310, endPoint y: 356, distance: 20.5
click at [1310, 356] on div at bounding box center [694, 319] width 1388 height 1762
drag, startPoint x: 1319, startPoint y: 331, endPoint x: 1321, endPoint y: 350, distance: 18.7
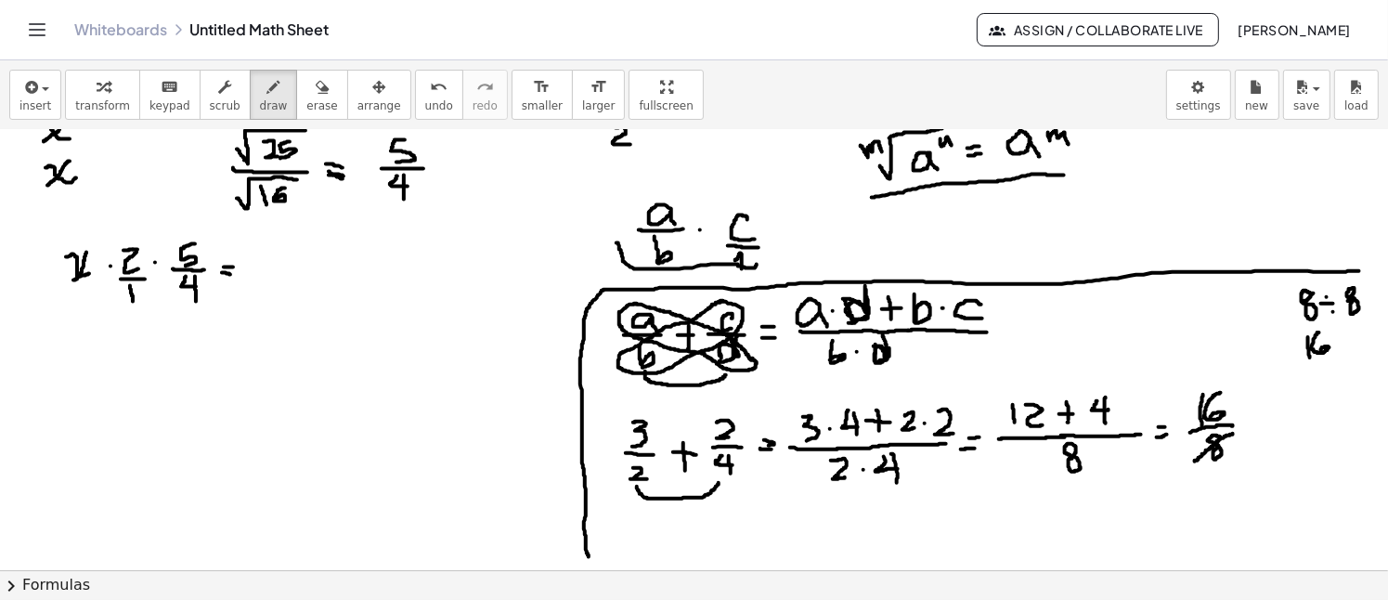
click at [1321, 350] on div at bounding box center [694, 319] width 1388 height 1762
click at [1337, 338] on div at bounding box center [694, 319] width 1388 height 1762
click at [1339, 342] on div at bounding box center [694, 319] width 1388 height 1762
click at [1336, 350] on div at bounding box center [694, 319] width 1388 height 1762
click at [1351, 339] on div at bounding box center [694, 319] width 1388 height 1762
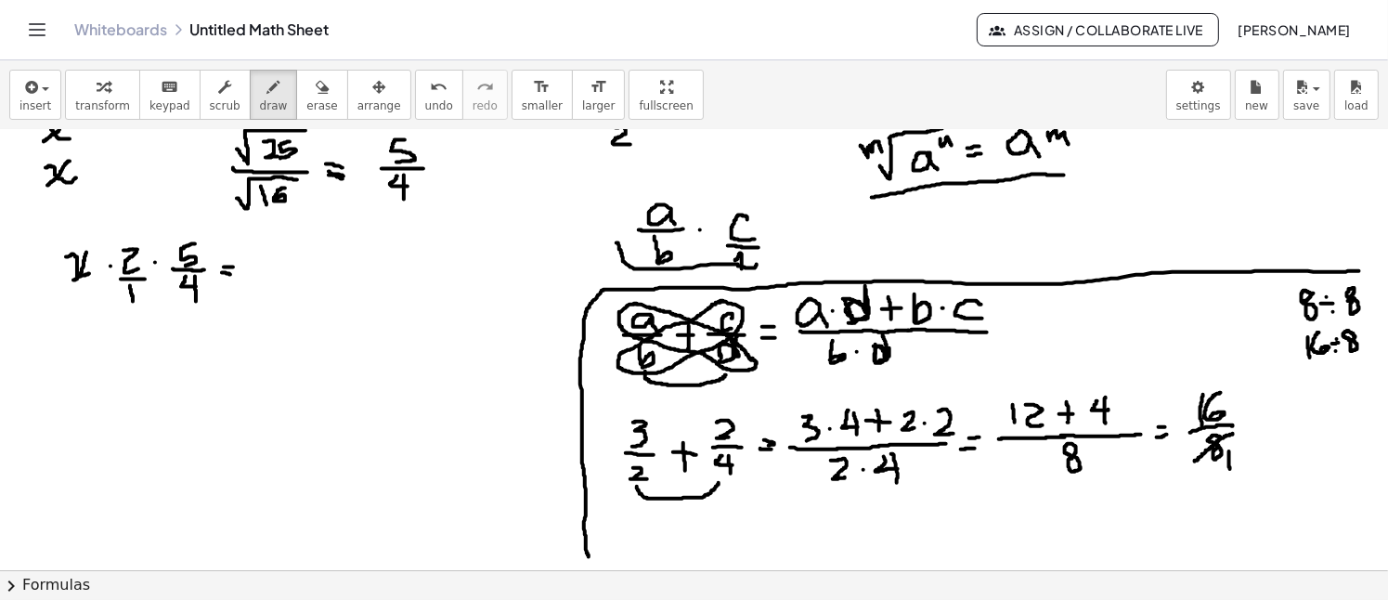
drag, startPoint x: 1229, startPoint y: 450, endPoint x: 1230, endPoint y: 468, distance: 17.7
click at [1230, 468] on div at bounding box center [694, 319] width 1388 height 1762
drag, startPoint x: 1232, startPoint y: 391, endPoint x: 1188, endPoint y: 418, distance: 51.3
click at [1188, 418] on div at bounding box center [694, 319] width 1388 height 1762
drag, startPoint x: 1208, startPoint y: 363, endPoint x: 1216, endPoint y: 373, distance: 13.2
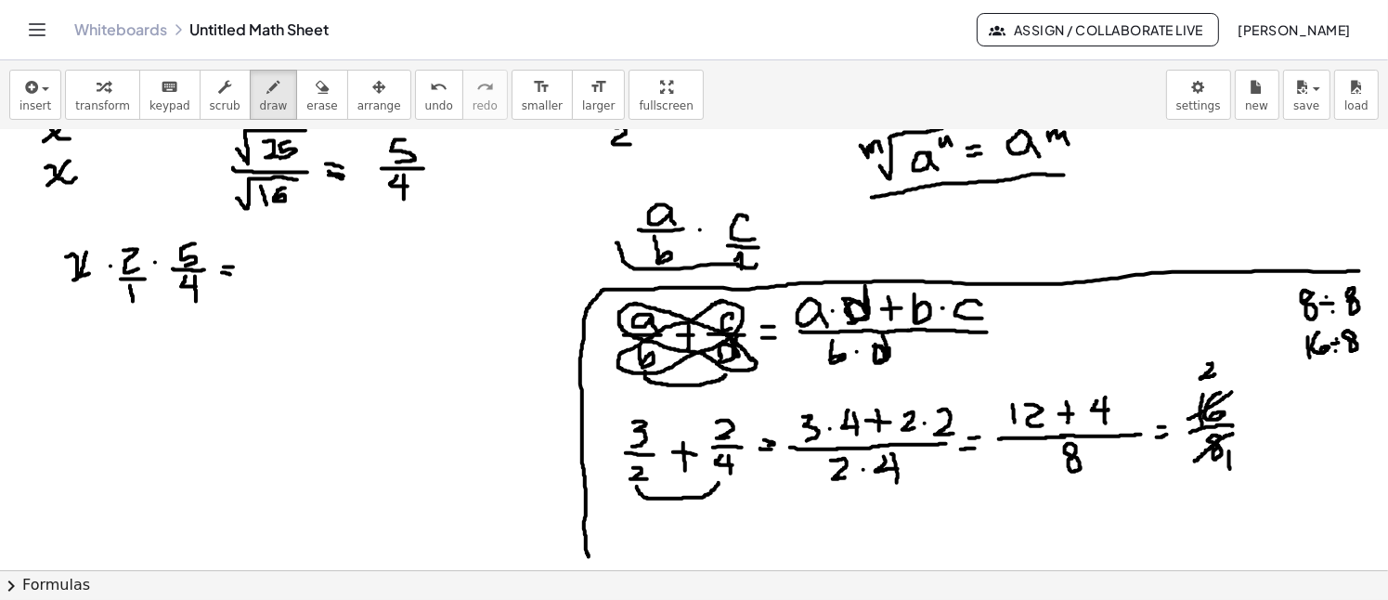
click at [1216, 373] on div at bounding box center [694, 319] width 1388 height 1762
click at [1256, 417] on div at bounding box center [694, 319] width 1388 height 1762
drag, startPoint x: 1249, startPoint y: 424, endPoint x: 1259, endPoint y: 423, distance: 10.3
click at [1258, 423] on div at bounding box center [694, 319] width 1388 height 1762
drag, startPoint x: 1281, startPoint y: 396, endPoint x: 1291, endPoint y: 414, distance: 20.4
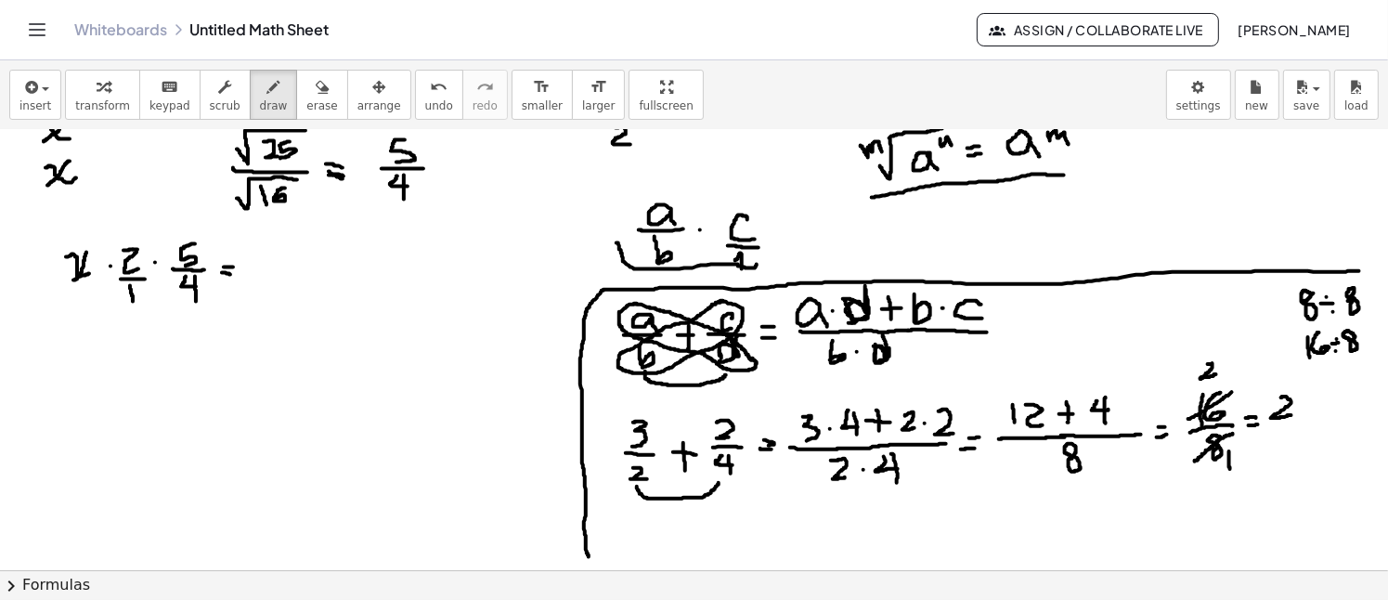
click at [1291, 414] on div at bounding box center [694, 319] width 1388 height 1762
drag, startPoint x: 1274, startPoint y: 425, endPoint x: 1288, endPoint y: 429, distance: 15.3
click at [1299, 423] on div at bounding box center [694, 319] width 1388 height 1762
drag, startPoint x: 1286, startPoint y: 430, endPoint x: 1288, endPoint y: 445, distance: 15.0
click at [1288, 445] on div at bounding box center [694, 319] width 1388 height 1762
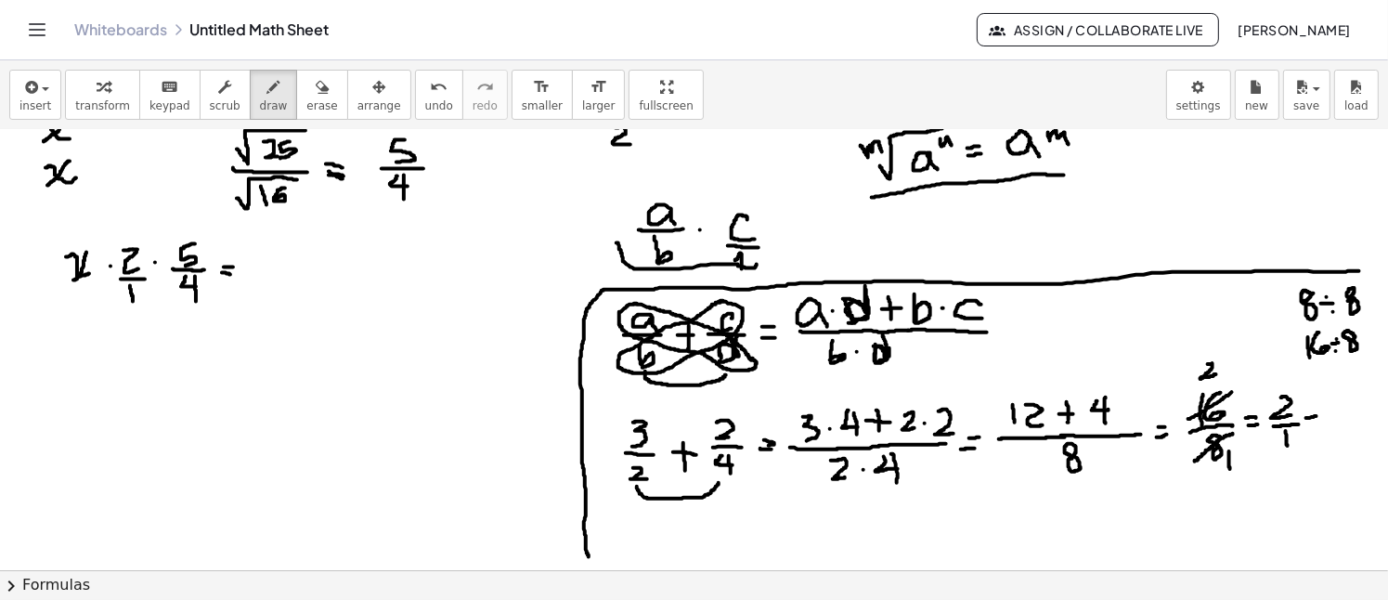
drag, startPoint x: 1306, startPoint y: 417, endPoint x: 1316, endPoint y: 415, distance: 10.4
click at [1316, 415] on div at bounding box center [694, 319] width 1388 height 1762
click at [1314, 425] on div at bounding box center [694, 319] width 1388 height 1762
drag, startPoint x: 1334, startPoint y: 406, endPoint x: 1348, endPoint y: 423, distance: 22.5
click at [1348, 423] on div at bounding box center [694, 319] width 1388 height 1762
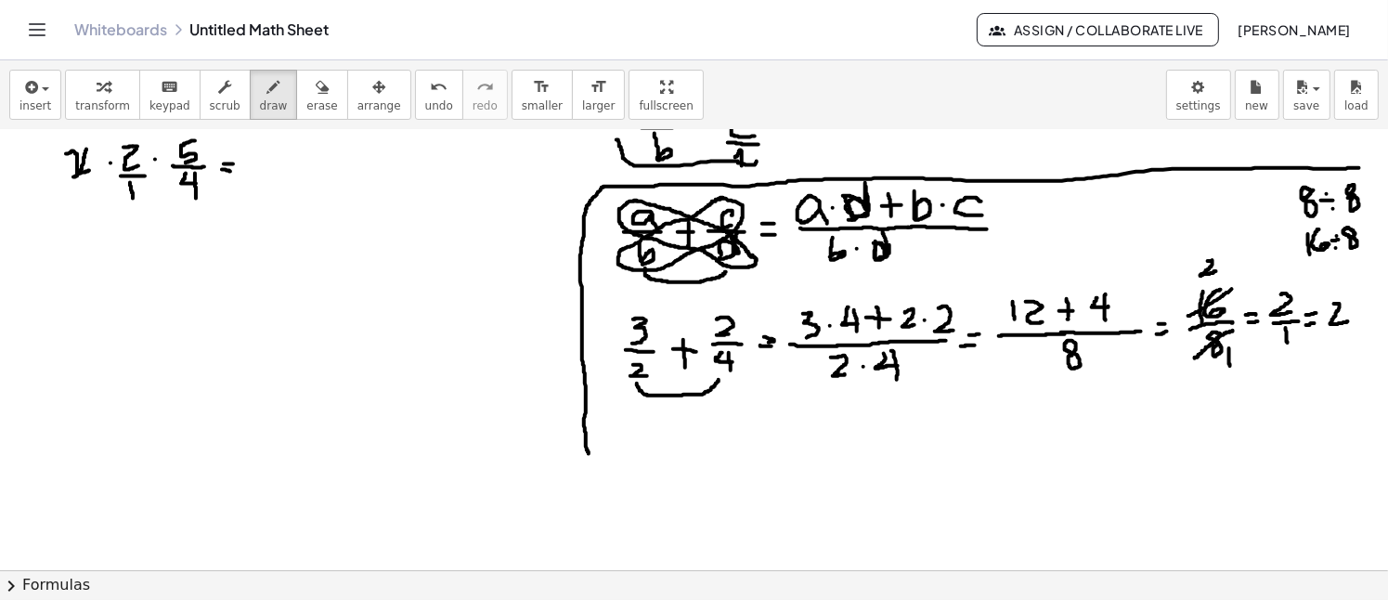
scroll to position [784, 0]
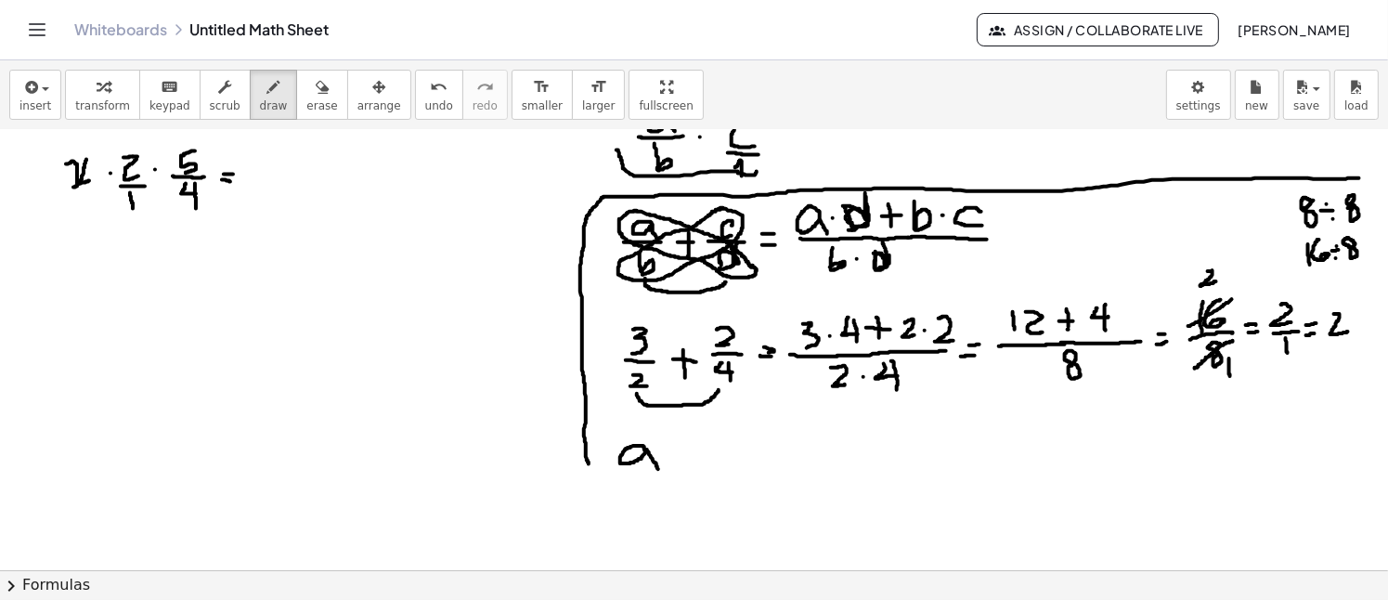
drag, startPoint x: 645, startPoint y: 450, endPoint x: 658, endPoint y: 468, distance: 21.9
click at [658, 468] on div at bounding box center [694, 227] width 1388 height 1762
drag, startPoint x: 615, startPoint y: 473, endPoint x: 669, endPoint y: 476, distance: 54.8
click at [670, 475] on div at bounding box center [694, 227] width 1388 height 1762
drag, startPoint x: 629, startPoint y: 487, endPoint x: 635, endPoint y: 510, distance: 23.0
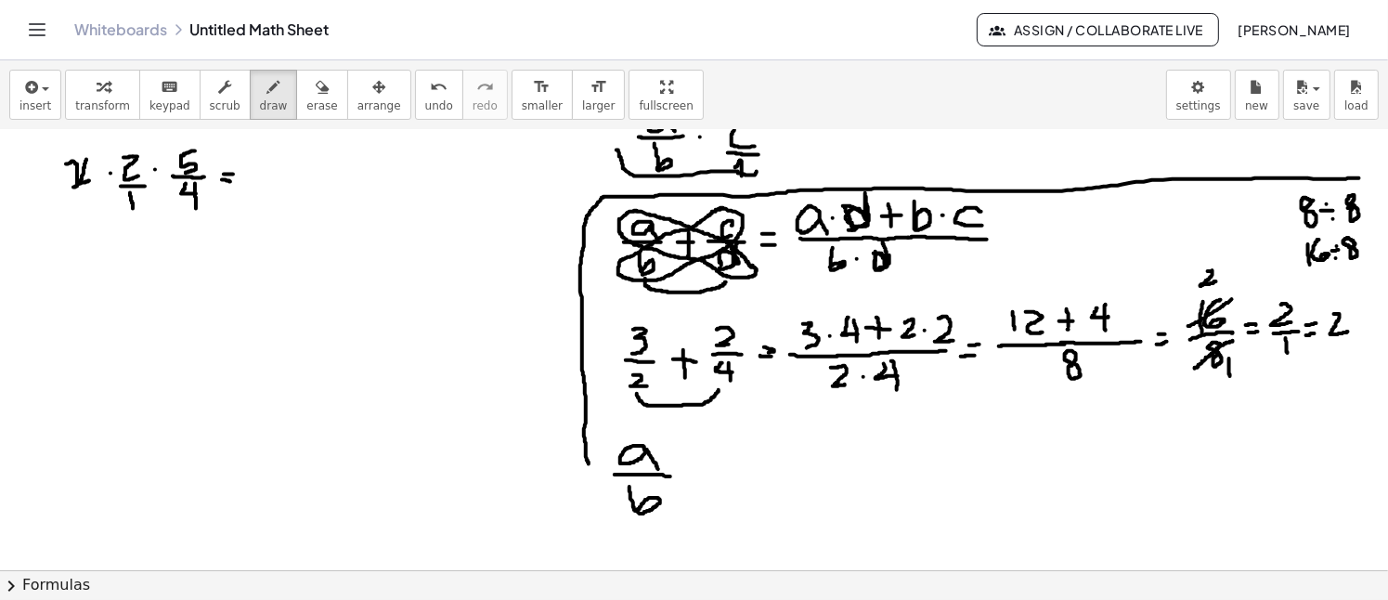
click at [635, 510] on div at bounding box center [694, 227] width 1388 height 1762
drag, startPoint x: 691, startPoint y: 474, endPoint x: 702, endPoint y: 477, distance: 11.5
click at [692, 475] on div at bounding box center [694, 227] width 1388 height 1762
drag, startPoint x: 734, startPoint y: 449, endPoint x: 731, endPoint y: 464, distance: 15.1
click at [731, 464] on div at bounding box center [694, 227] width 1388 height 1762
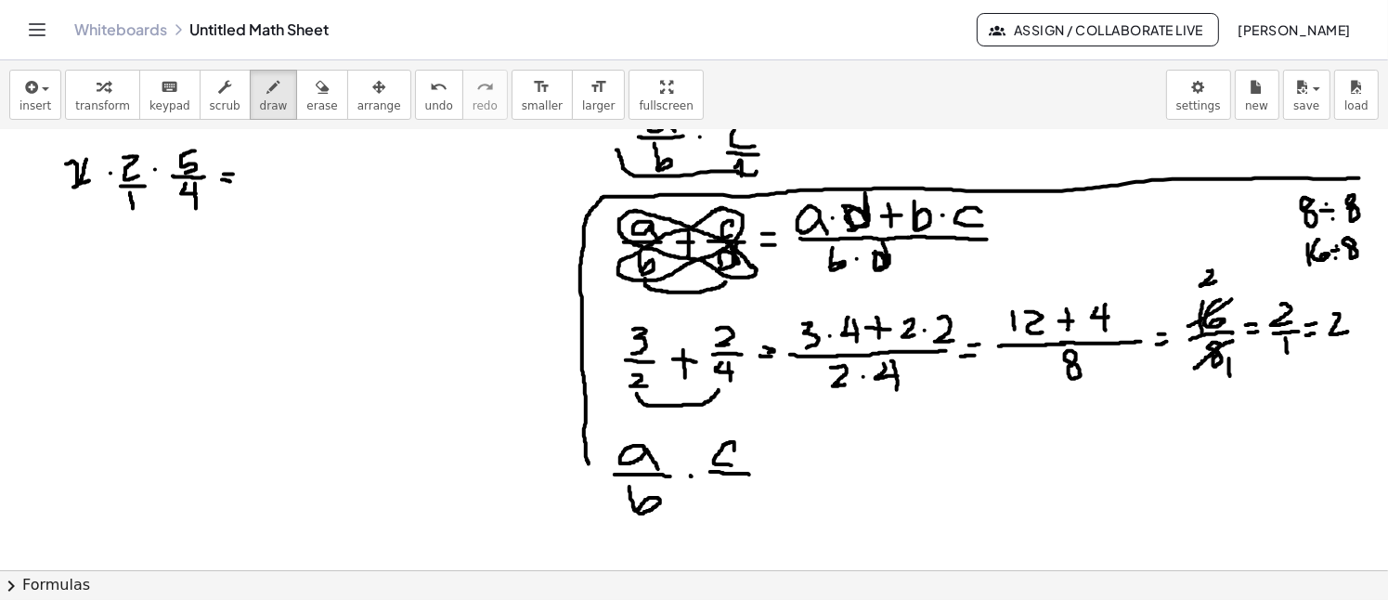
drag, startPoint x: 710, startPoint y: 471, endPoint x: 757, endPoint y: 476, distance: 46.7
click at [757, 475] on div at bounding box center [694, 227] width 1388 height 1762
drag, startPoint x: 731, startPoint y: 491, endPoint x: 743, endPoint y: 503, distance: 17.1
click at [741, 506] on div at bounding box center [694, 227] width 1388 height 1762
click at [787, 473] on div at bounding box center [694, 227] width 1388 height 1762
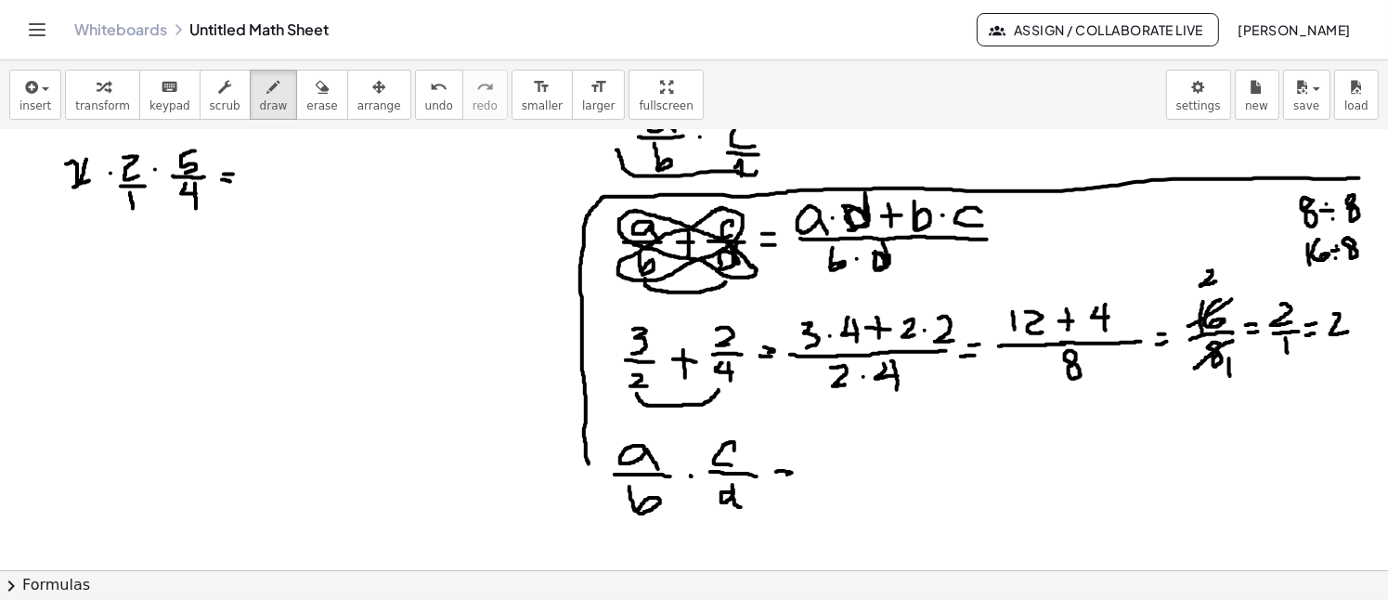
drag, startPoint x: 771, startPoint y: 482, endPoint x: 791, endPoint y: 482, distance: 19.5
click at [791, 482] on div at bounding box center [694, 227] width 1388 height 1762
drag, startPoint x: 823, startPoint y: 476, endPoint x: 920, endPoint y: 473, distance: 96.6
click at [920, 473] on div at bounding box center [694, 227] width 1388 height 1762
drag, startPoint x: 853, startPoint y: 446, endPoint x: 871, endPoint y: 456, distance: 20.4
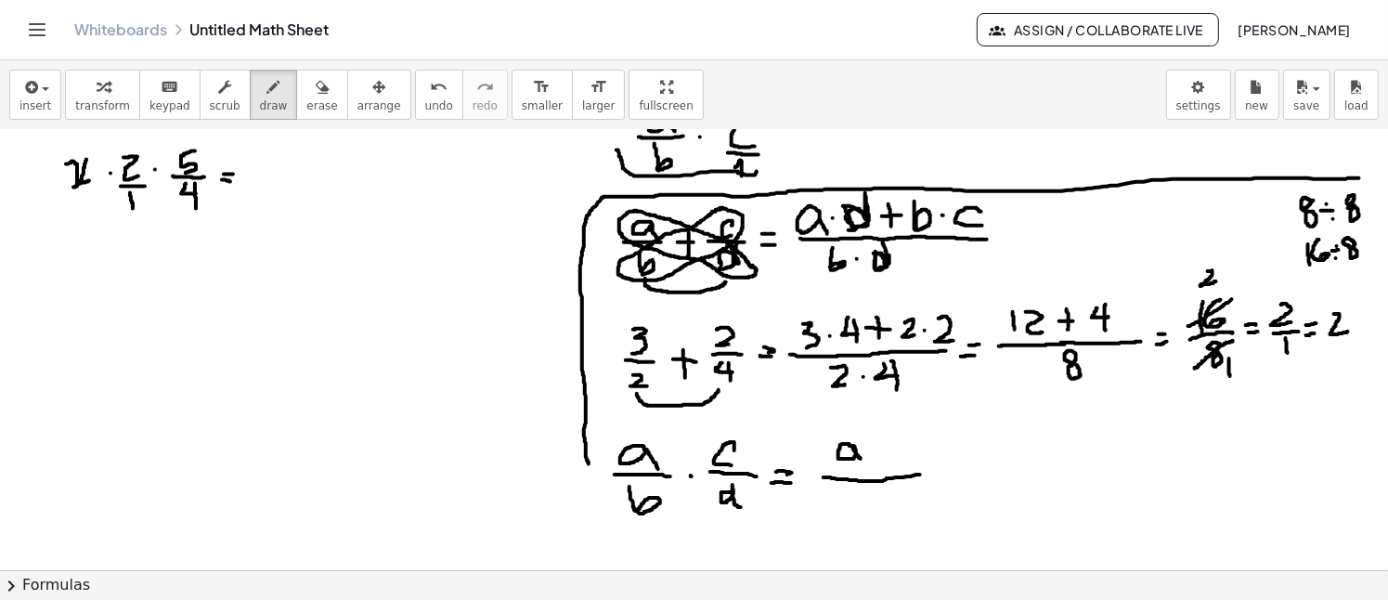
click at [864, 461] on div at bounding box center [694, 227] width 1388 height 1762
click at [874, 451] on div at bounding box center [694, 227] width 1388 height 1762
drag, startPoint x: 902, startPoint y: 444, endPoint x: 898, endPoint y: 463, distance: 20.0
click at [904, 462] on div at bounding box center [694, 227] width 1388 height 1762
drag, startPoint x: 835, startPoint y: 486, endPoint x: 835, endPoint y: 520, distance: 33.4
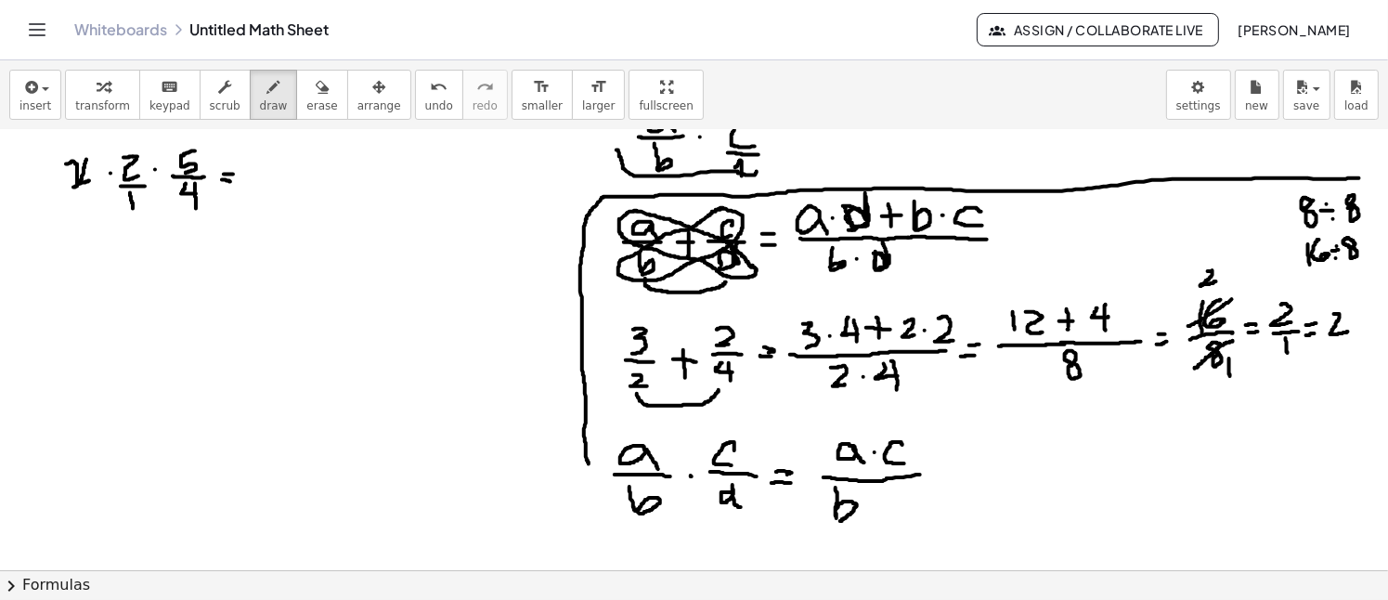
click at [835, 520] on div at bounding box center [694, 227] width 1388 height 1762
drag, startPoint x: 877, startPoint y: 502, endPoint x: 888, endPoint y: 506, distance: 11.7
click at [879, 507] on div at bounding box center [694, 227] width 1388 height 1762
drag, startPoint x: 916, startPoint y: 498, endPoint x: 912, endPoint y: 484, distance: 15.3
click at [912, 484] on div at bounding box center [694, 227] width 1388 height 1762
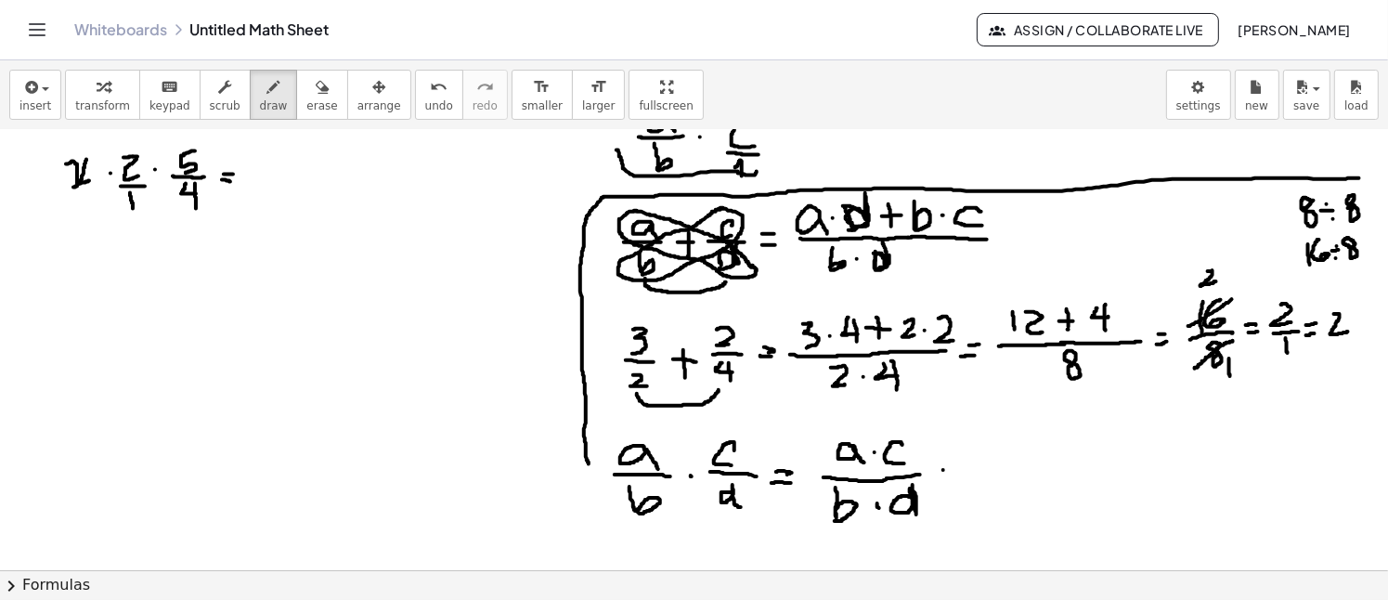
drag, startPoint x: 943, startPoint y: 469, endPoint x: 970, endPoint y: 469, distance: 26.9
click at [970, 469] on div at bounding box center [694, 227] width 1388 height 1762
click at [963, 479] on div at bounding box center [694, 227] width 1388 height 1762
drag, startPoint x: 1010, startPoint y: 472, endPoint x: 1024, endPoint y: 472, distance: 13.9
click at [1016, 472] on div at bounding box center [694, 227] width 1388 height 1762
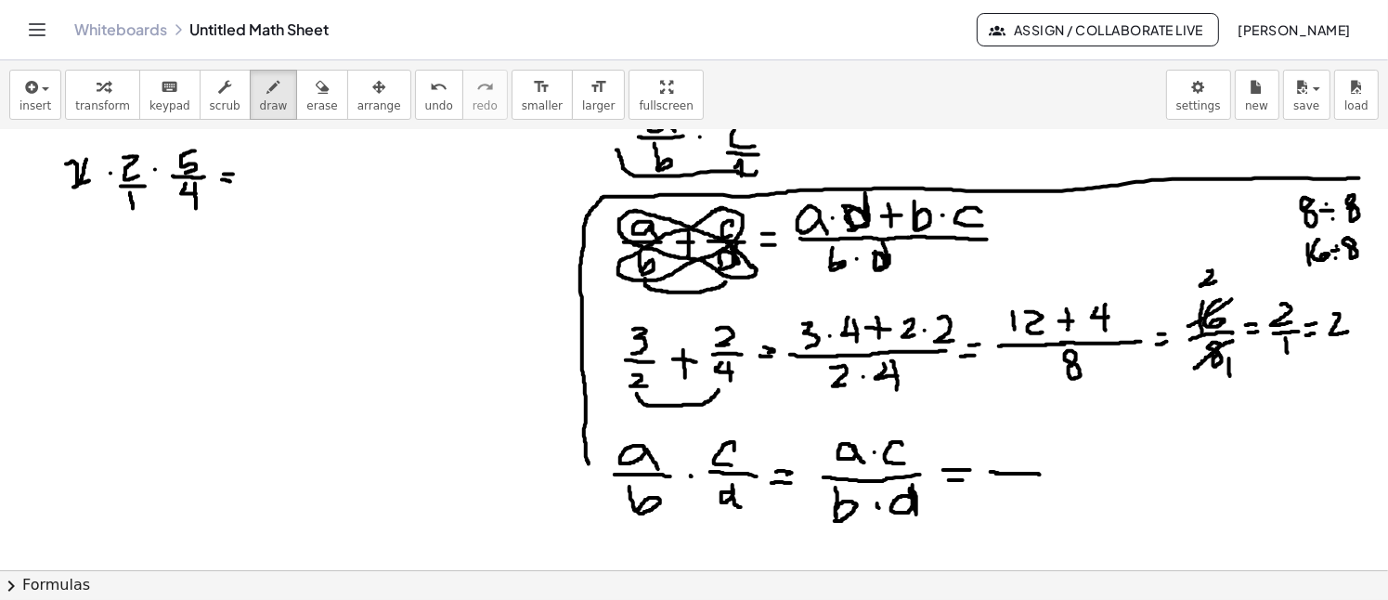
drag, startPoint x: 1011, startPoint y: 472, endPoint x: 1040, endPoint y: 473, distance: 28.8
click at [1040, 473] on div at bounding box center [694, 227] width 1388 height 1762
drag, startPoint x: 1008, startPoint y: 443, endPoint x: 1026, endPoint y: 454, distance: 20.9
click at [1022, 454] on div at bounding box center [694, 227] width 1388 height 1762
drag, startPoint x: 1043, startPoint y: 445, endPoint x: 1042, endPoint y: 458, distance: 13.0
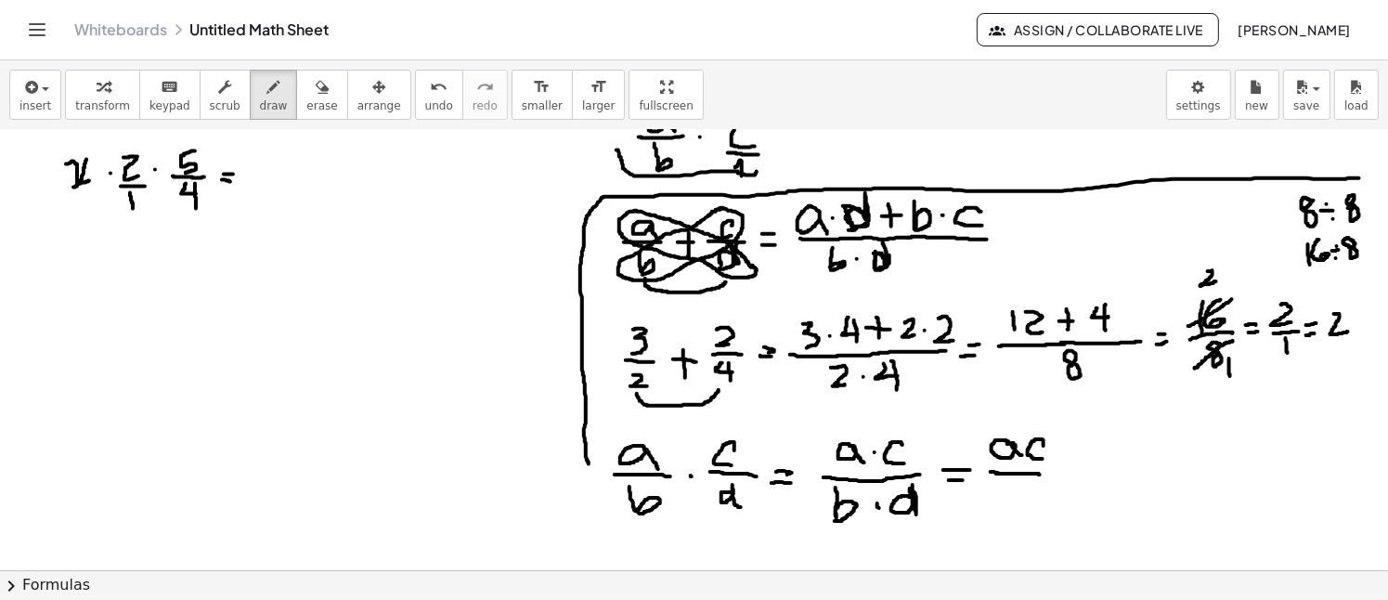
click at [1042, 458] on div at bounding box center [694, 227] width 1388 height 1762
drag, startPoint x: 1002, startPoint y: 481, endPoint x: 1035, endPoint y: 496, distance: 36.6
click at [1010, 509] on div at bounding box center [694, 227] width 1388 height 1762
drag, startPoint x: 1041, startPoint y: 494, endPoint x: 1046, endPoint y: 507, distance: 14.1
click at [1046, 507] on div at bounding box center [694, 227] width 1388 height 1762
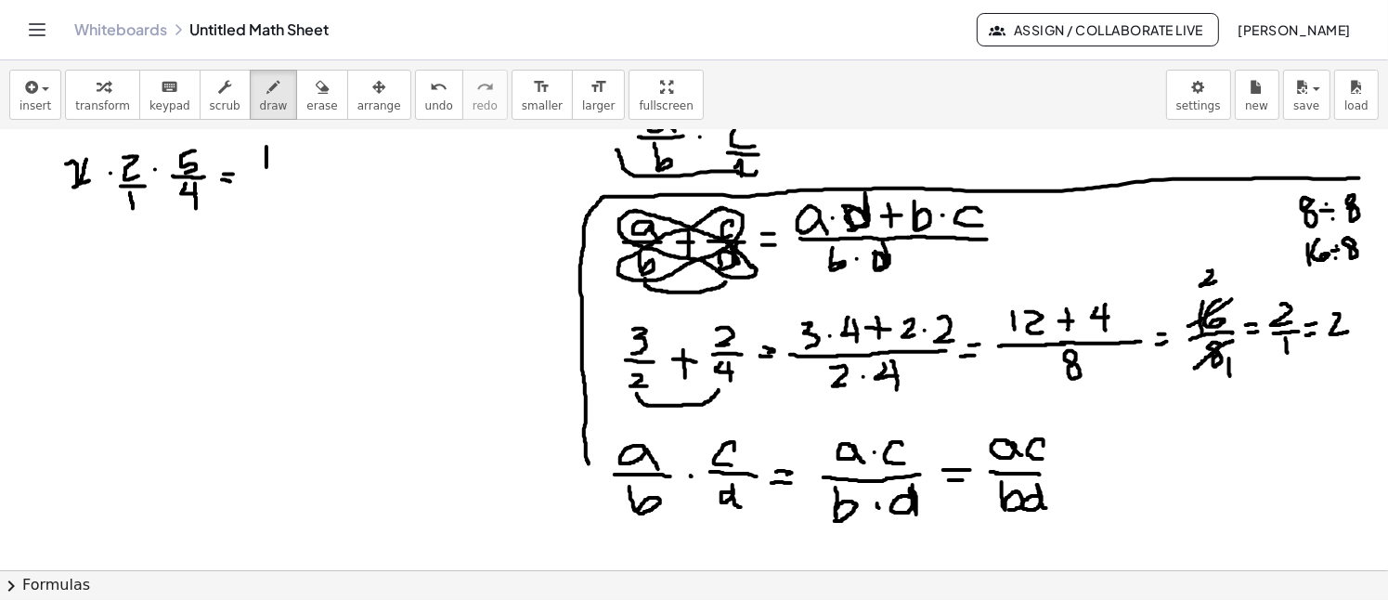
drag, startPoint x: 266, startPoint y: 146, endPoint x: 266, endPoint y: 166, distance: 20.4
click at [266, 166] on div at bounding box center [694, 227] width 1388 height 1762
drag, startPoint x: 286, startPoint y: 151, endPoint x: 263, endPoint y: 168, distance: 28.6
click at [274, 154] on div at bounding box center [694, 227] width 1388 height 1762
drag, startPoint x: 260, startPoint y: 171, endPoint x: 296, endPoint y: 172, distance: 36.2
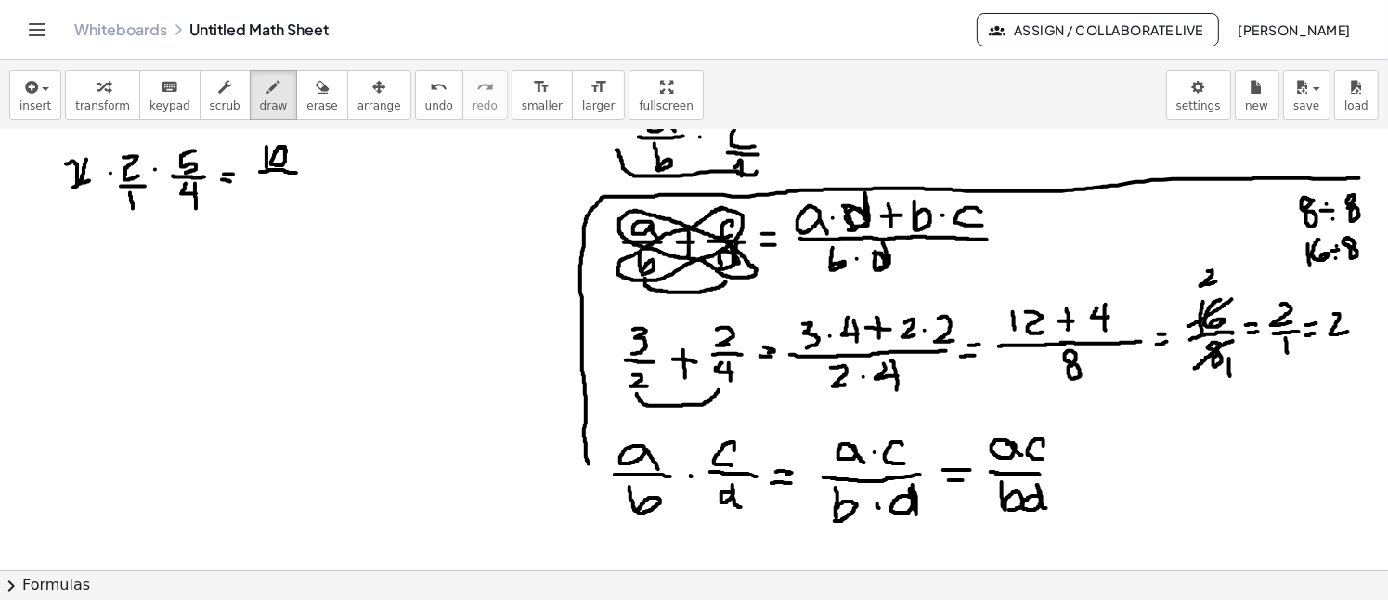
click at [296, 172] on div at bounding box center [694, 227] width 1388 height 1762
drag, startPoint x: 268, startPoint y: 176, endPoint x: 281, endPoint y: 185, distance: 15.4
click at [281, 185] on div at bounding box center [694, 227] width 1388 height 1762
drag, startPoint x: 278, startPoint y: 175, endPoint x: 279, endPoint y: 202, distance: 27.9
click at [279, 202] on div at bounding box center [694, 227] width 1388 height 1762
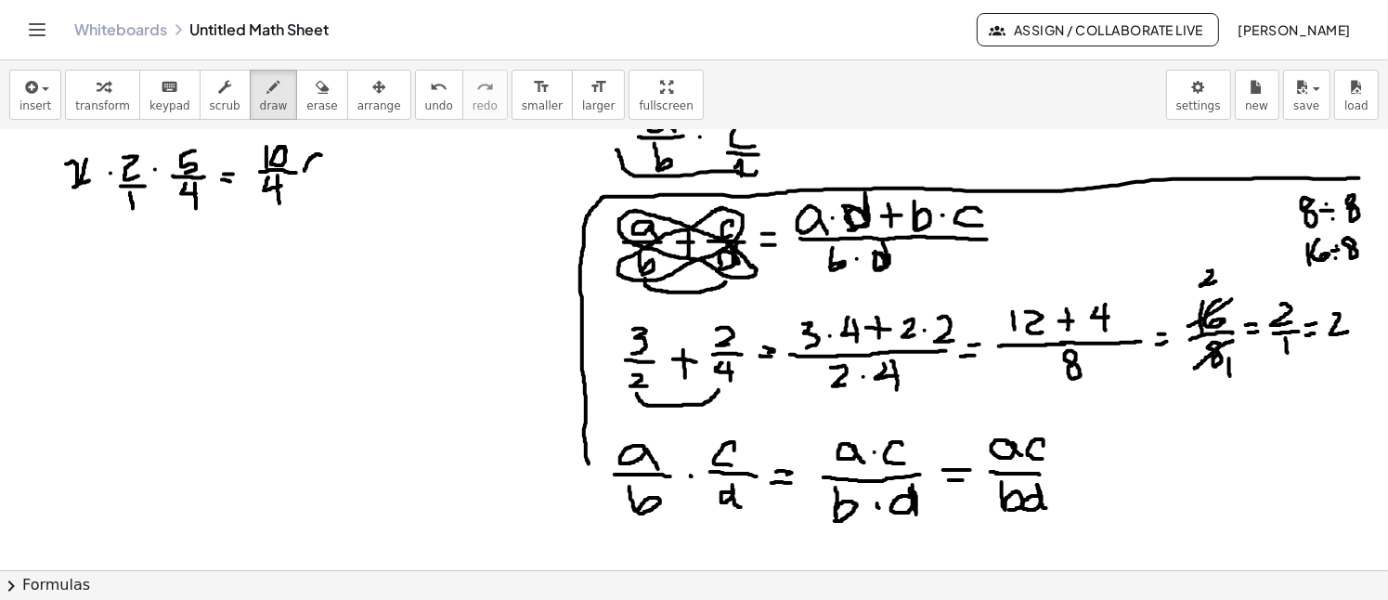
drag, startPoint x: 321, startPoint y: 154, endPoint x: 303, endPoint y: 161, distance: 19.7
click at [304, 171] on div at bounding box center [694, 227] width 1388 height 1762
drag, startPoint x: 301, startPoint y: 150, endPoint x: 317, endPoint y: 168, distance: 23.7
click at [317, 168] on div at bounding box center [694, 227] width 1388 height 1762
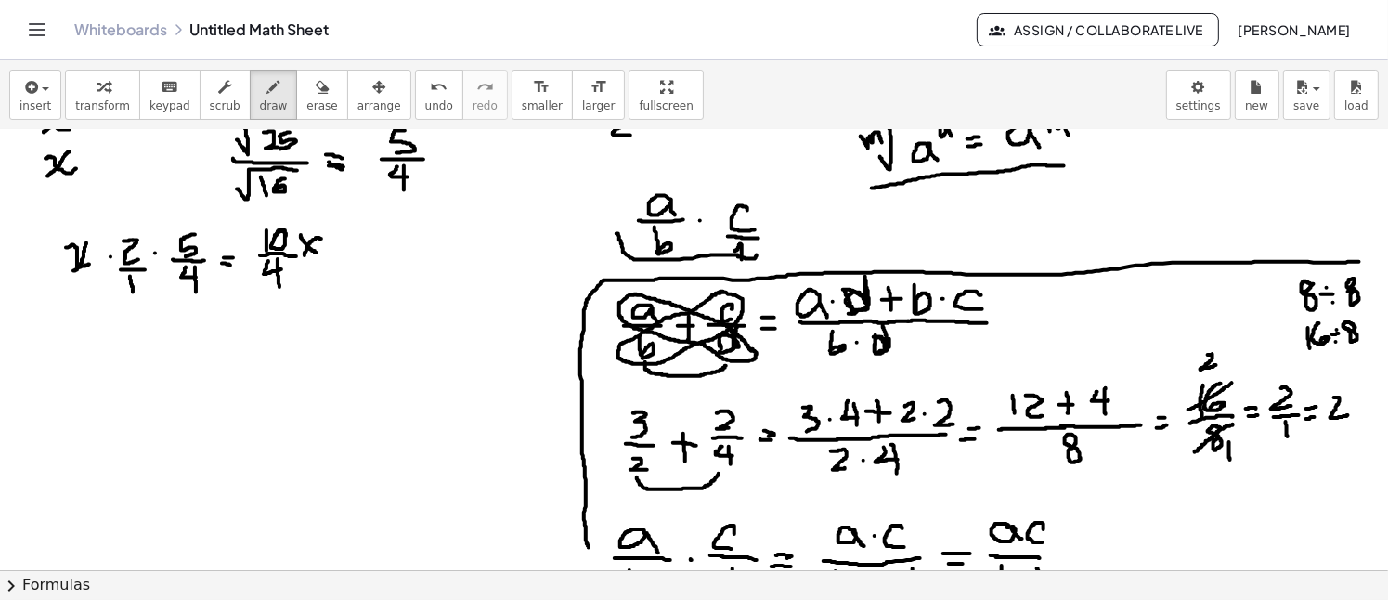
scroll to position [692, 0]
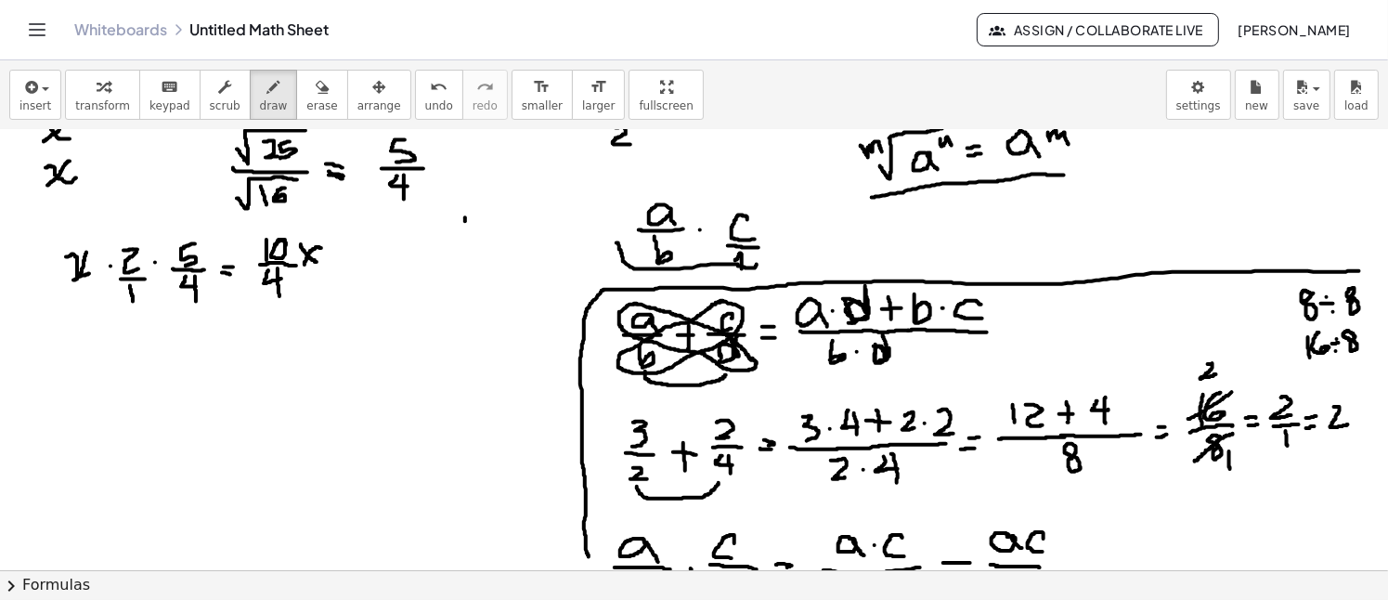
drag, startPoint x: 465, startPoint y: 216, endPoint x: 465, endPoint y: 242, distance: 26.0
click at [465, 242] on div at bounding box center [694, 319] width 1388 height 1762
click at [473, 220] on div at bounding box center [694, 319] width 1388 height 1762
drag, startPoint x: 503, startPoint y: 220, endPoint x: 494, endPoint y: 233, distance: 16.0
click at [502, 220] on div at bounding box center [694, 319] width 1388 height 1762
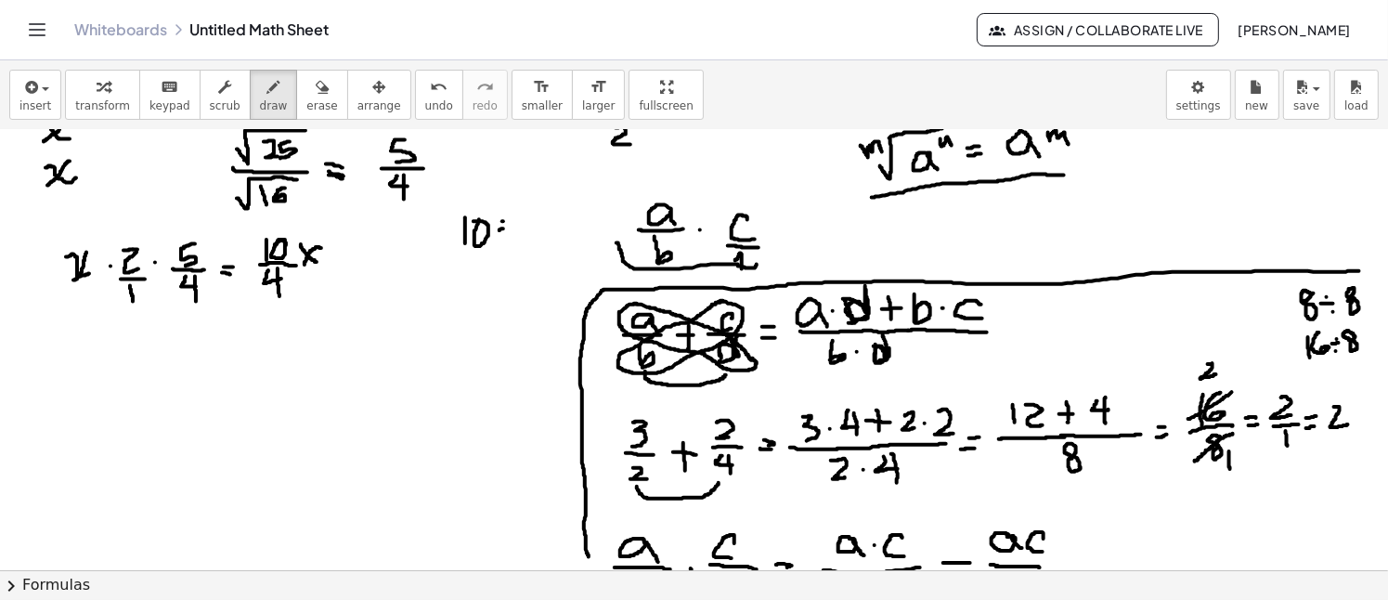
drag, startPoint x: 503, startPoint y: 227, endPoint x: 515, endPoint y: 229, distance: 12.2
click at [513, 229] on div at bounding box center [694, 319] width 1388 height 1762
drag, startPoint x: 501, startPoint y: 238, endPoint x: 522, endPoint y: 226, distance: 23.7
click at [504, 238] on div at bounding box center [694, 319] width 1388 height 1762
drag, startPoint x: 524, startPoint y: 220, endPoint x: 543, endPoint y: 246, distance: 32.5
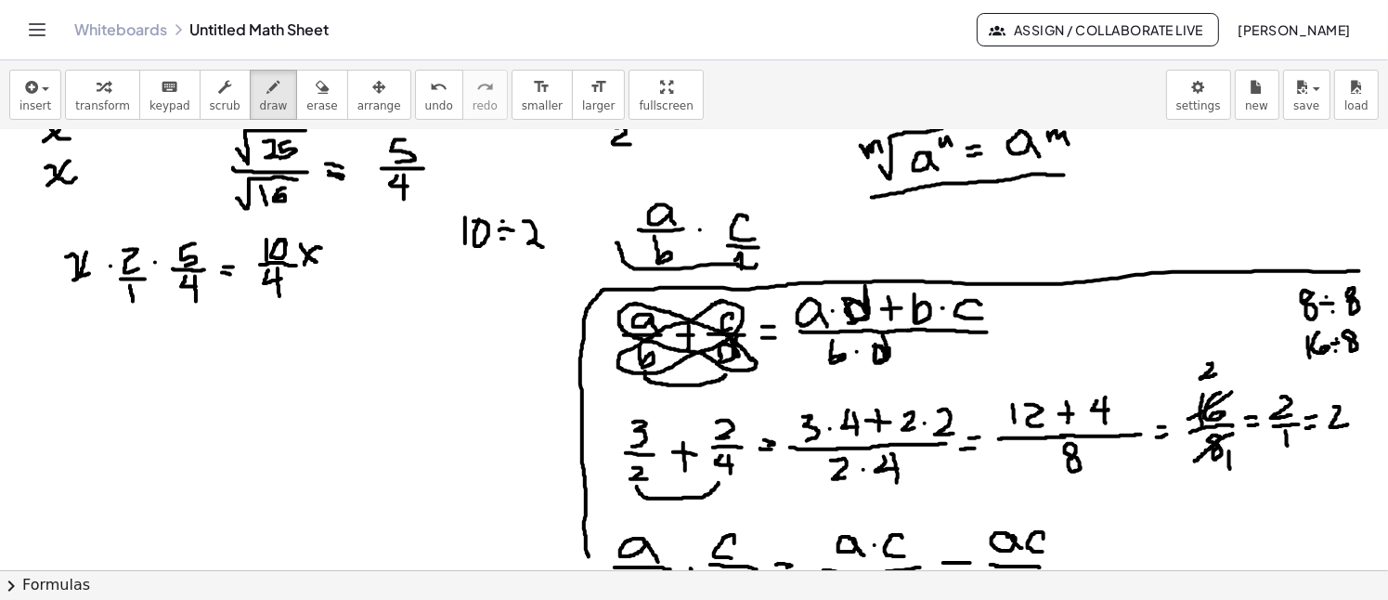
click at [543, 246] on div at bounding box center [694, 319] width 1388 height 1762
drag, startPoint x: 463, startPoint y: 265, endPoint x: 472, endPoint y: 269, distance: 10.0
click at [475, 272] on div at bounding box center [694, 319] width 1388 height 1762
drag, startPoint x: 472, startPoint y: 259, endPoint x: 472, endPoint y: 286, distance: 26.9
click at [472, 286] on div at bounding box center [694, 319] width 1388 height 1762
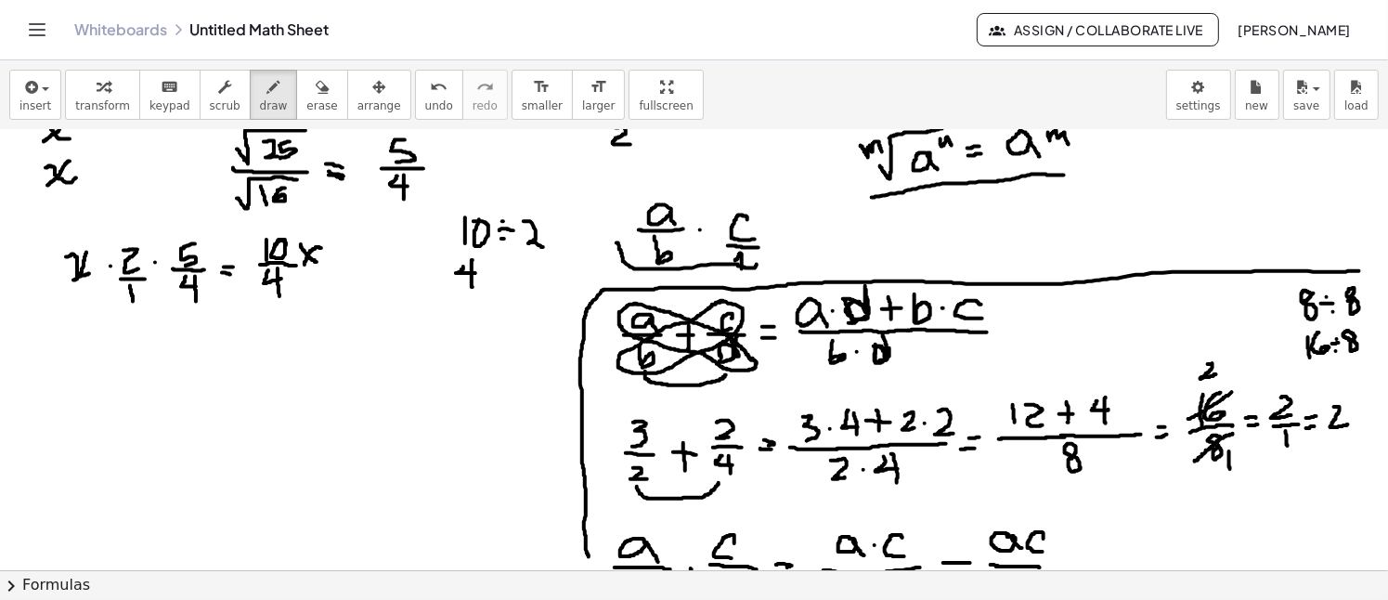
click at [494, 265] on div at bounding box center [694, 319] width 1388 height 1762
drag, startPoint x: 485, startPoint y: 272, endPoint x: 502, endPoint y: 274, distance: 16.8
click at [502, 274] on div at bounding box center [694, 319] width 1388 height 1762
click at [489, 279] on div at bounding box center [694, 319] width 1388 height 1762
drag, startPoint x: 516, startPoint y: 267, endPoint x: 526, endPoint y: 282, distance: 18.0
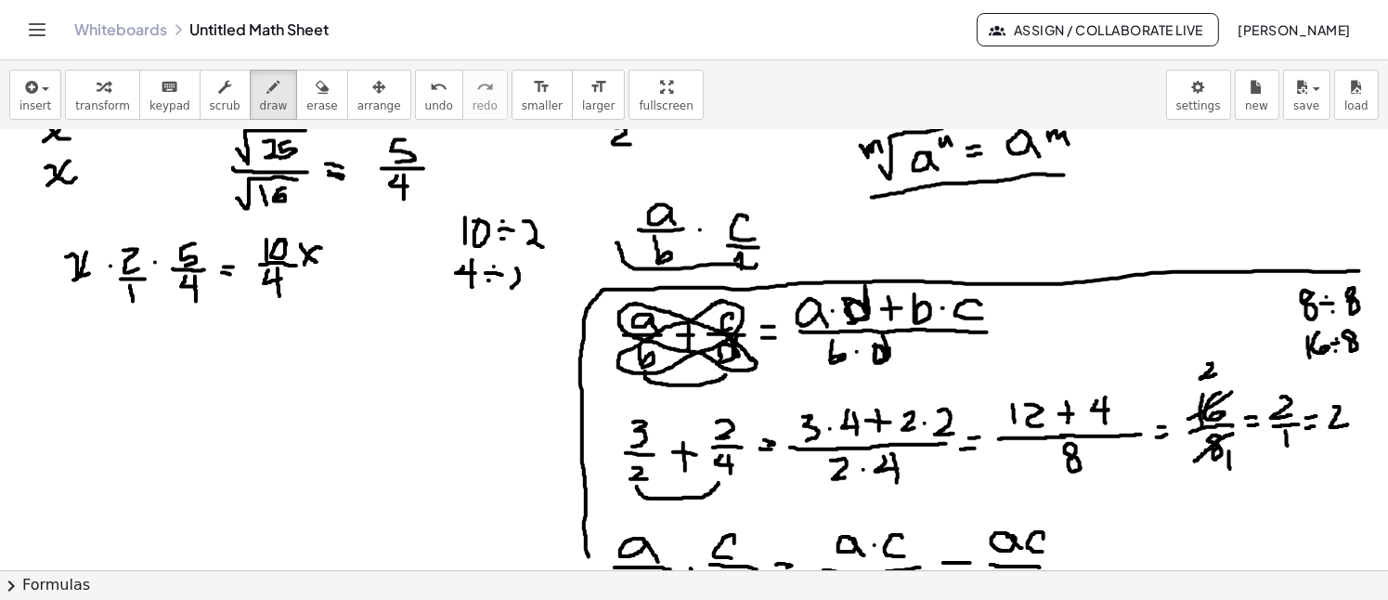
click at [526, 282] on div at bounding box center [694, 319] width 1388 height 1762
click at [547, 226] on div at bounding box center [694, 319] width 1388 height 1762
click at [550, 232] on div at bounding box center [694, 319] width 1388 height 1762
drag, startPoint x: 572, startPoint y: 220, endPoint x: 563, endPoint y: 242, distance: 23.8
click at [563, 242] on div at bounding box center [694, 319] width 1388 height 1762
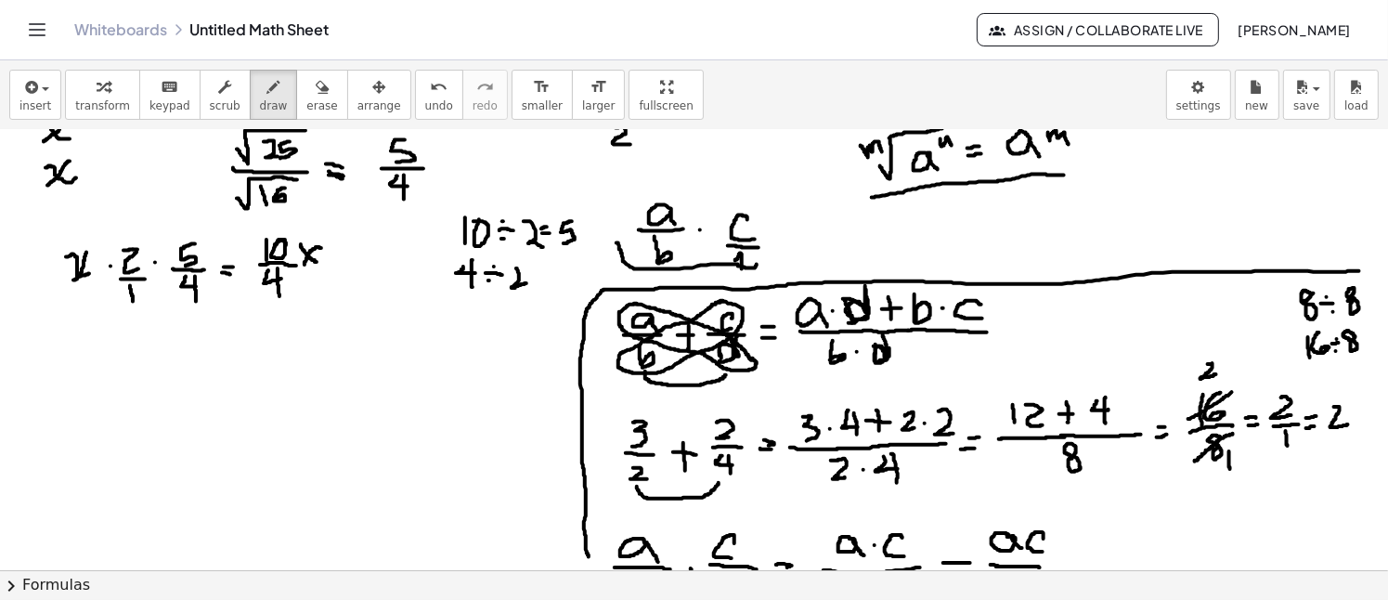
click at [540, 271] on div at bounding box center [694, 319] width 1388 height 1762
drag, startPoint x: 531, startPoint y: 276, endPoint x: 543, endPoint y: 272, distance: 12.6
click at [543, 272] on div at bounding box center [694, 319] width 1388 height 1762
drag, startPoint x: 559, startPoint y: 264, endPoint x: 563, endPoint y: 276, distance: 12.9
click at [563, 276] on div at bounding box center [694, 319] width 1388 height 1762
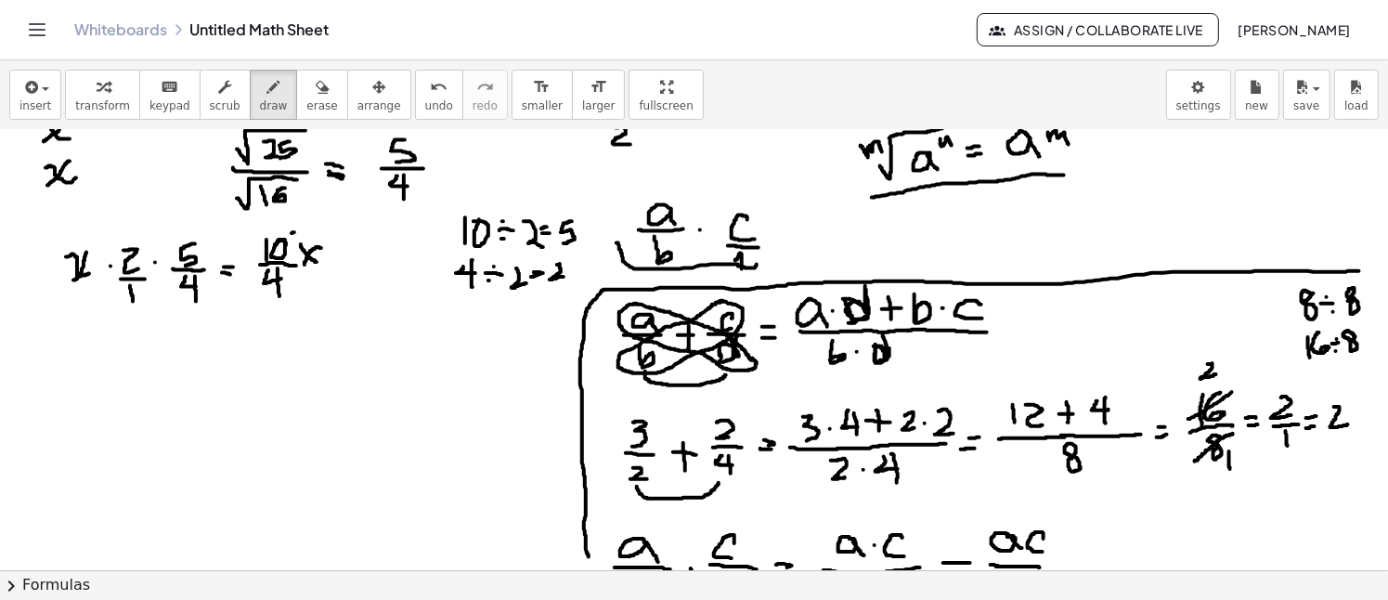
drag, startPoint x: 294, startPoint y: 231, endPoint x: 268, endPoint y: 255, distance: 35.5
click at [268, 255] on div at bounding box center [694, 319] width 1388 height 1762
drag, startPoint x: 287, startPoint y: 271, endPoint x: 256, endPoint y: 290, distance: 35.8
click at [255, 290] on div at bounding box center [694, 319] width 1388 height 1762
drag, startPoint x: 224, startPoint y: 335, endPoint x: 239, endPoint y: 339, distance: 16.2
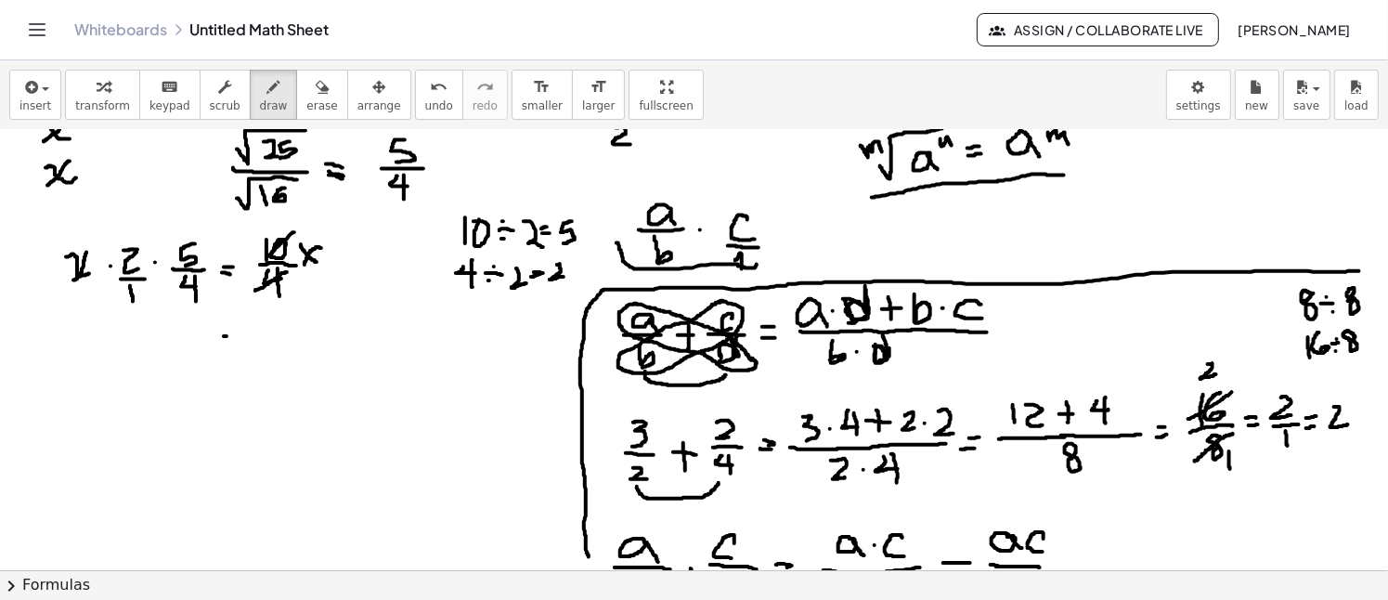
click at [239, 339] on div at bounding box center [694, 319] width 1388 height 1762
drag, startPoint x: 226, startPoint y: 343, endPoint x: 238, endPoint y: 341, distance: 11.3
click at [232, 342] on div at bounding box center [694, 319] width 1388 height 1762
drag, startPoint x: 274, startPoint y: 317, endPoint x: 262, endPoint y: 337, distance: 23.7
click at [262, 337] on div at bounding box center [694, 319] width 1388 height 1762
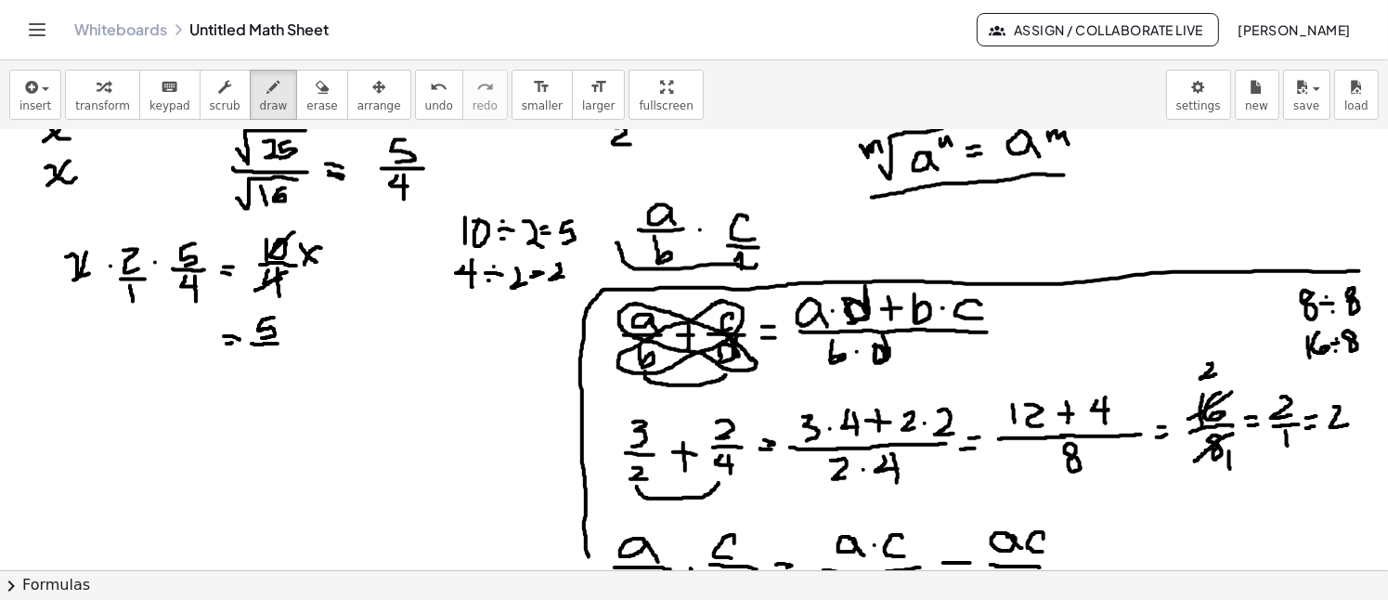
drag, startPoint x: 252, startPoint y: 343, endPoint x: 278, endPoint y: 343, distance: 26.0
click at [279, 343] on div at bounding box center [694, 319] width 1388 height 1762
drag, startPoint x: 257, startPoint y: 352, endPoint x: 292, endPoint y: 349, distance: 35.4
click at [271, 365] on div at bounding box center [694, 319] width 1388 height 1762
drag, startPoint x: 304, startPoint y: 331, endPoint x: 284, endPoint y: 350, distance: 26.9
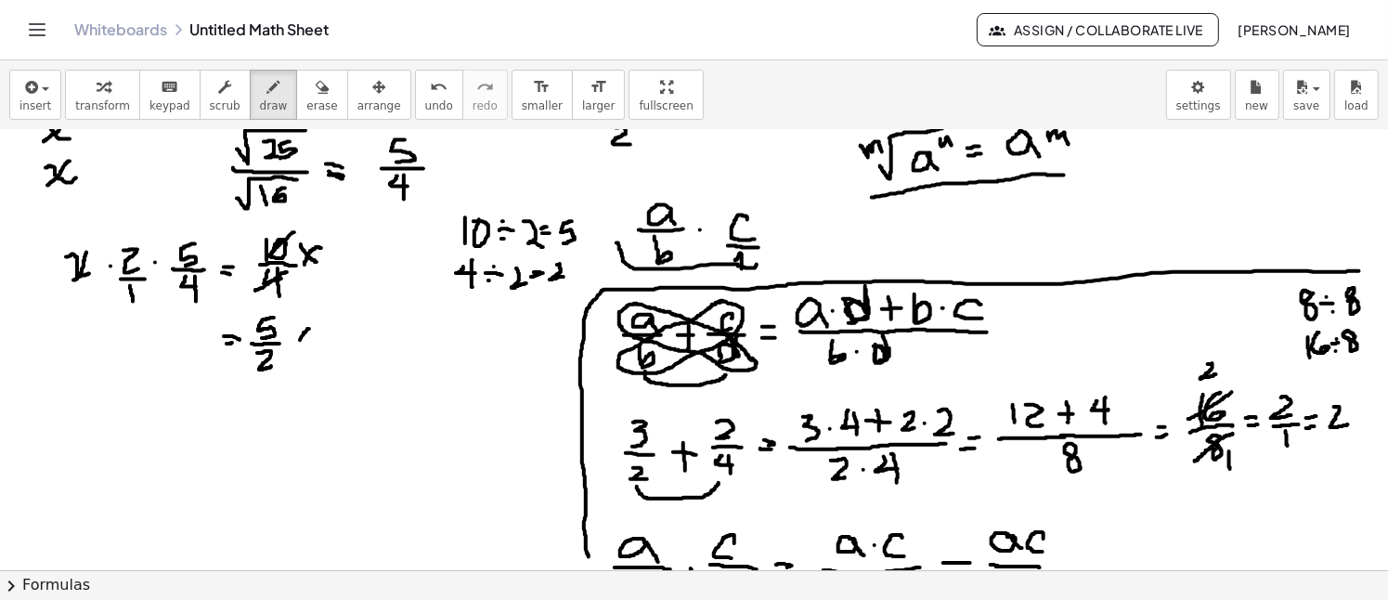
click at [288, 356] on div at bounding box center [694, 319] width 1388 height 1762
drag, startPoint x: 287, startPoint y: 331, endPoint x: 304, endPoint y: 349, distance: 24.3
click at [304, 349] on div at bounding box center [694, 319] width 1388 height 1762
drag, startPoint x: 311, startPoint y: 356, endPoint x: 254, endPoint y: 380, distance: 61.2
click at [254, 380] on div at bounding box center [694, 319] width 1388 height 1762
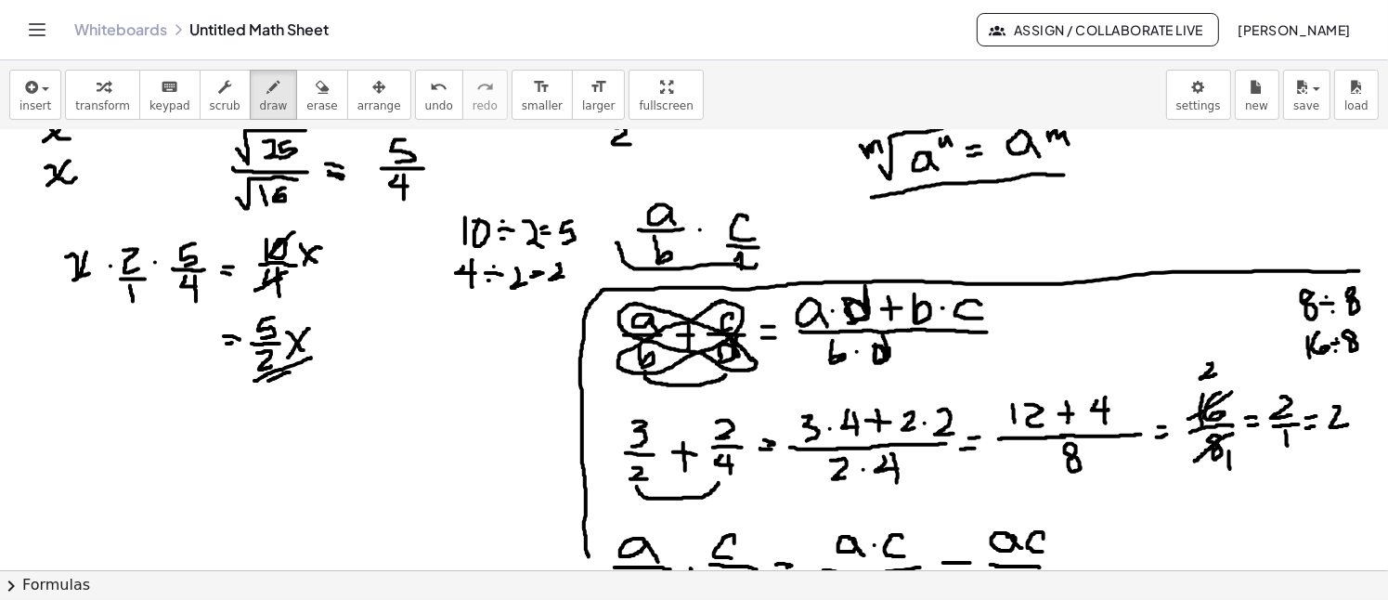
drag, startPoint x: 290, startPoint y: 371, endPoint x: 266, endPoint y: 380, distance: 24.7
click at [266, 380] on div at bounding box center [694, 319] width 1388 height 1762
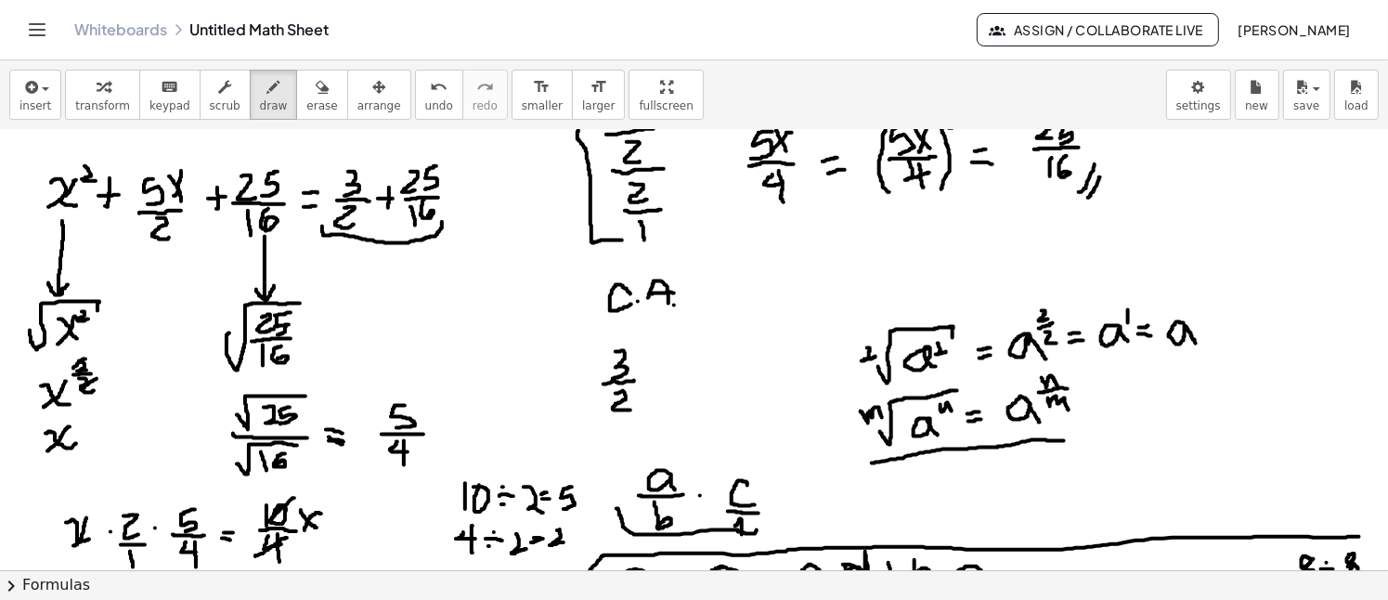
scroll to position [413, 0]
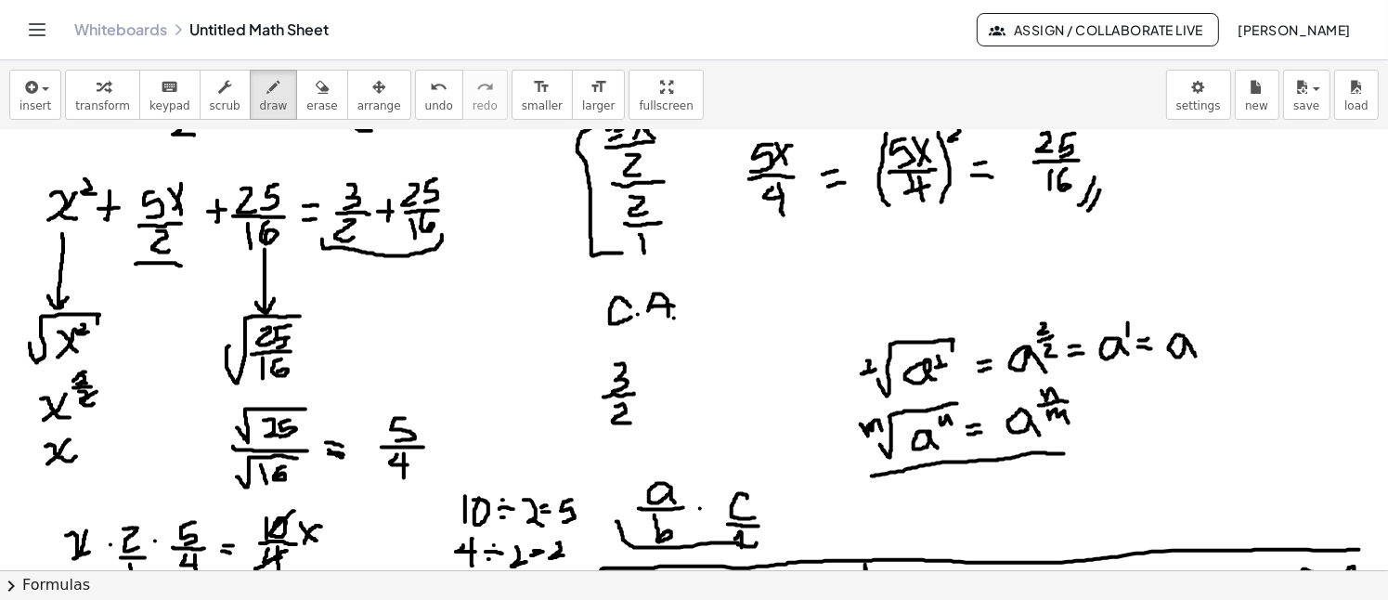
drag, startPoint x: 136, startPoint y: 263, endPoint x: 183, endPoint y: 265, distance: 47.4
click at [183, 265] on div at bounding box center [694, 598] width 1388 height 1762
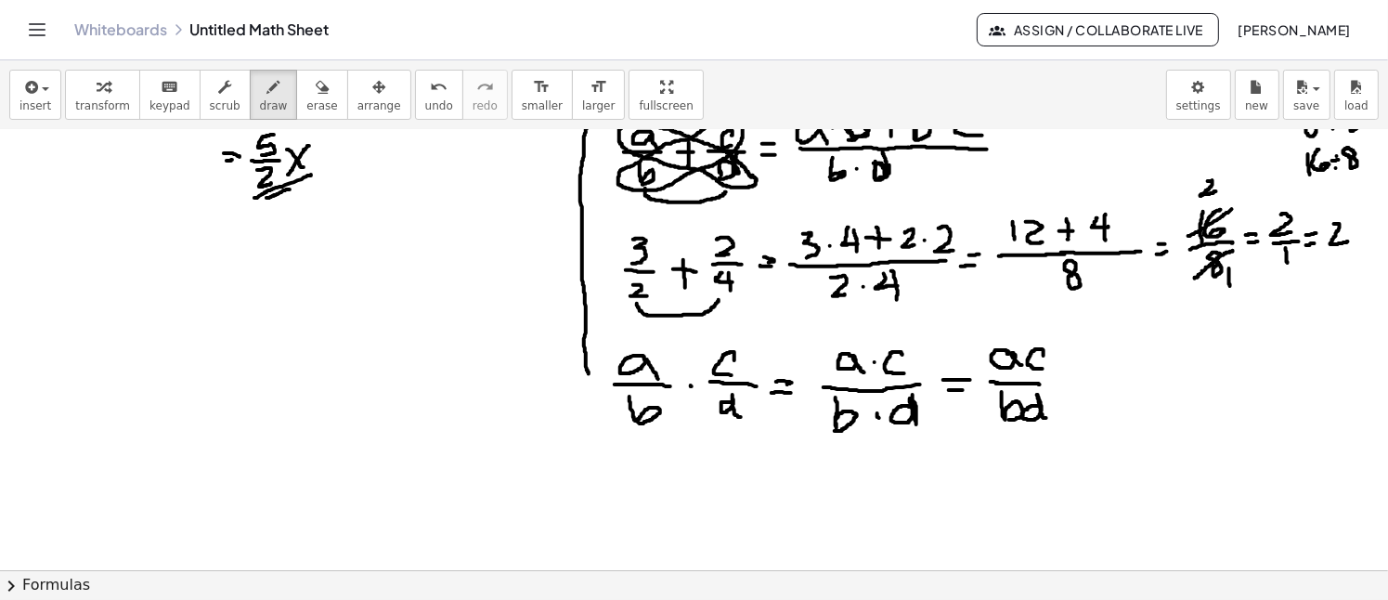
scroll to position [877, 0]
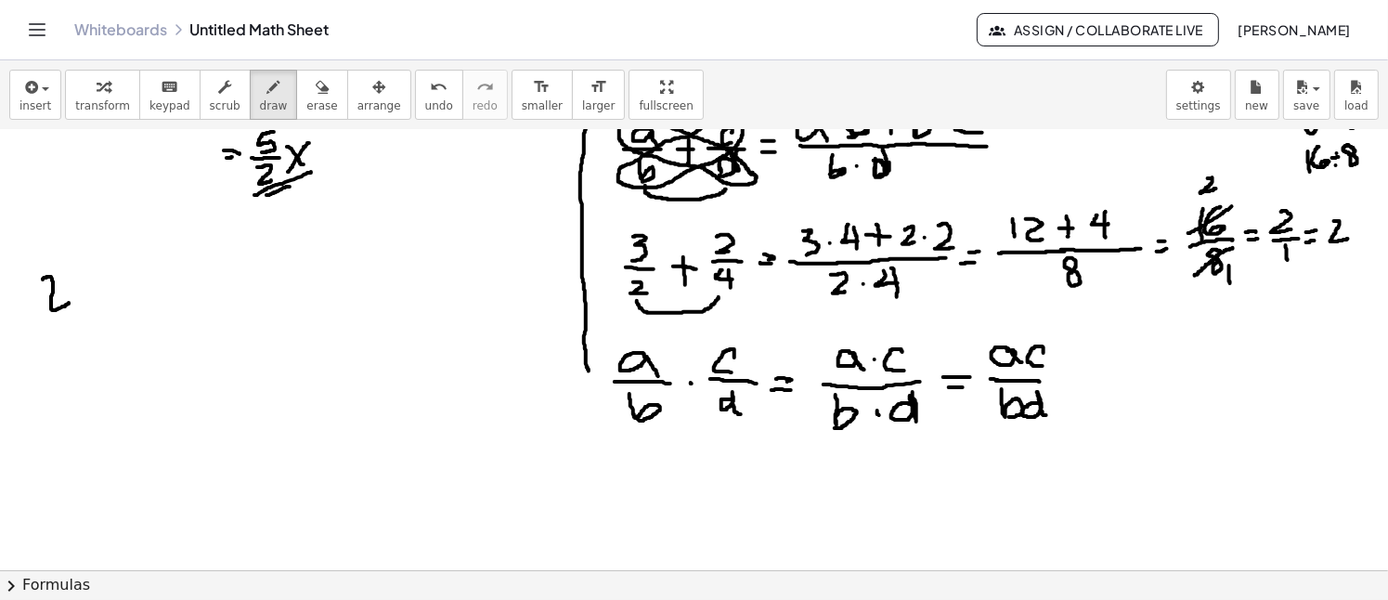
drag, startPoint x: 43, startPoint y: 278, endPoint x: 69, endPoint y: 302, distance: 34.8
click at [69, 302] on div at bounding box center [694, 134] width 1388 height 1762
drag, startPoint x: 66, startPoint y: 275, endPoint x: 41, endPoint y: 307, distance: 41.0
click at [41, 309] on div at bounding box center [694, 134] width 1388 height 1762
drag, startPoint x: 78, startPoint y: 259, endPoint x: 89, endPoint y: 277, distance: 20.9
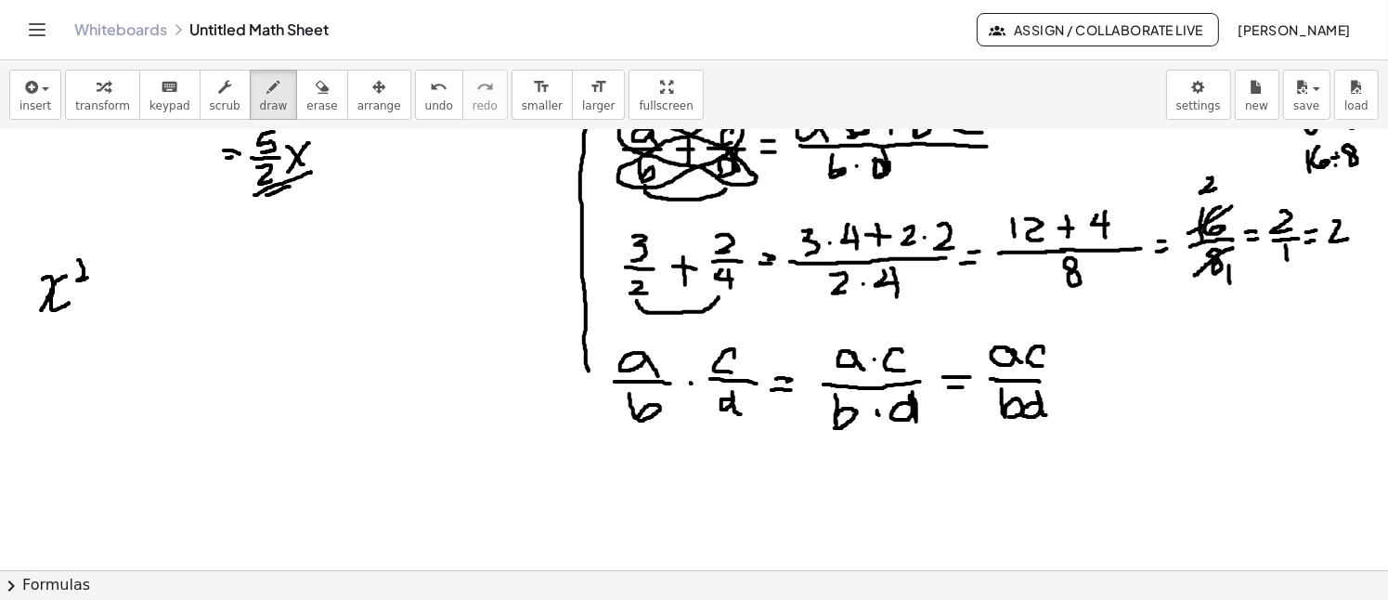
click at [89, 277] on div at bounding box center [694, 134] width 1388 height 1762
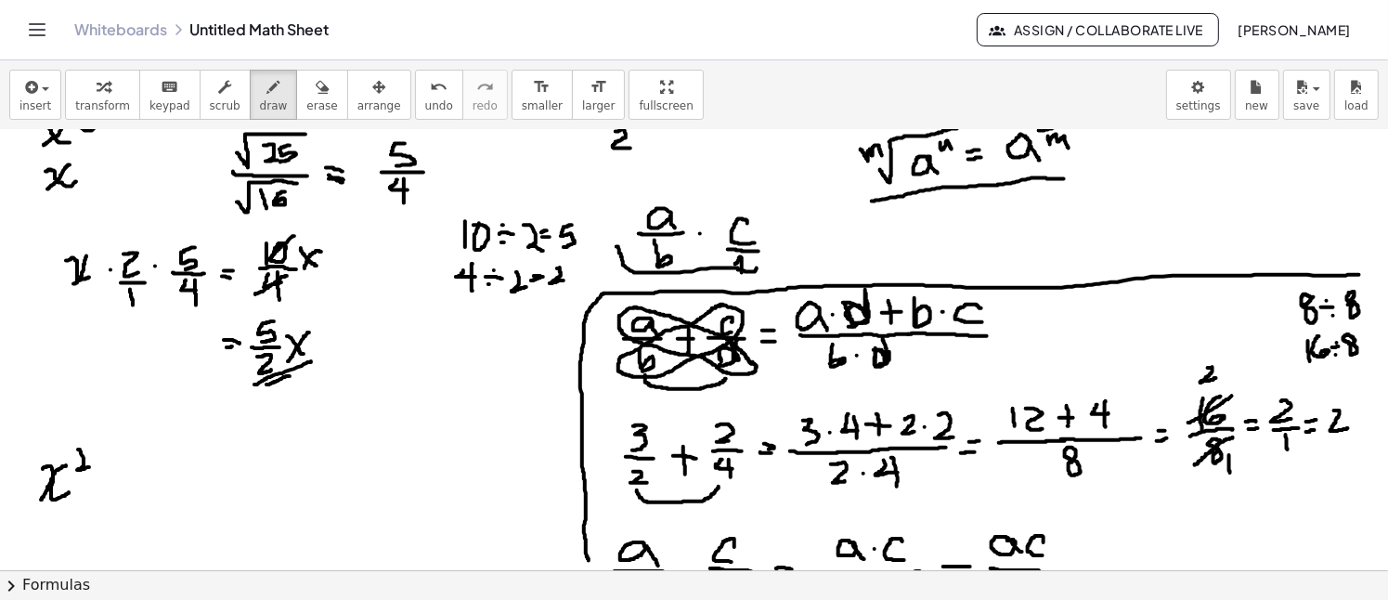
scroll to position [692, 0]
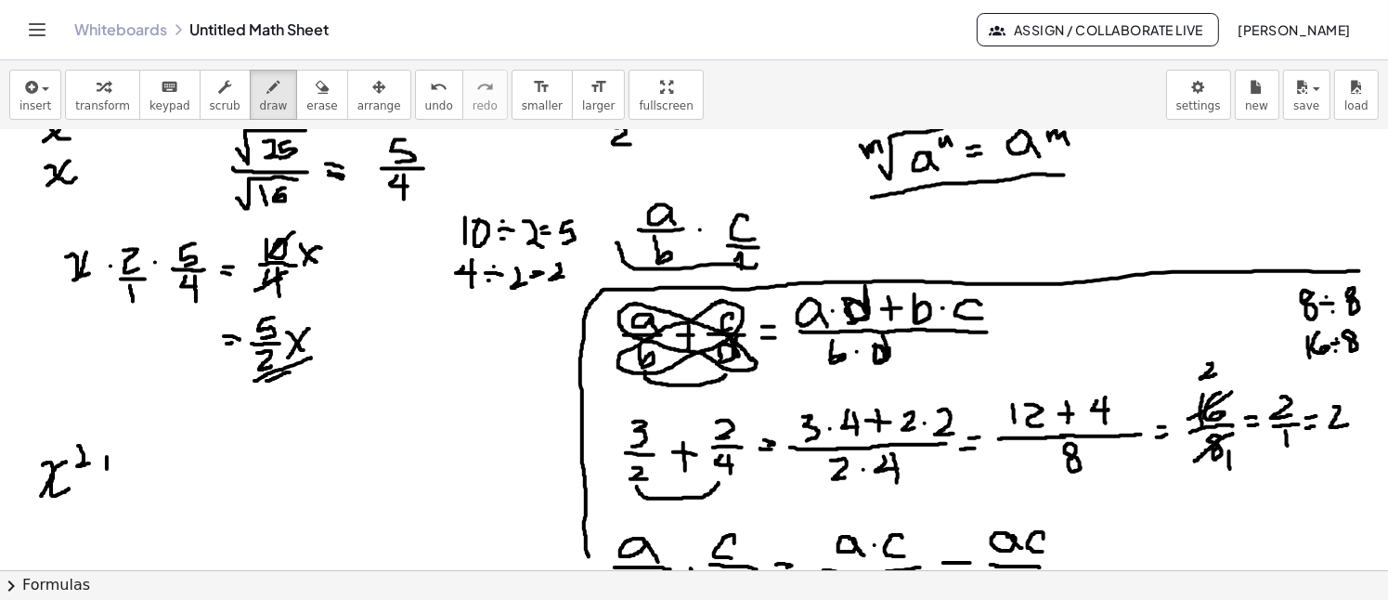
drag, startPoint x: 107, startPoint y: 456, endPoint x: 99, endPoint y: 473, distance: 19.1
click at [104, 485] on div at bounding box center [694, 319] width 1388 height 1762
drag, startPoint x: 97, startPoint y: 466, endPoint x: 112, endPoint y: 472, distance: 16.7
click at [112, 472] on div at bounding box center [694, 319] width 1388 height 1762
drag, startPoint x: 155, startPoint y: 454, endPoint x: 136, endPoint y: 479, distance: 31.2
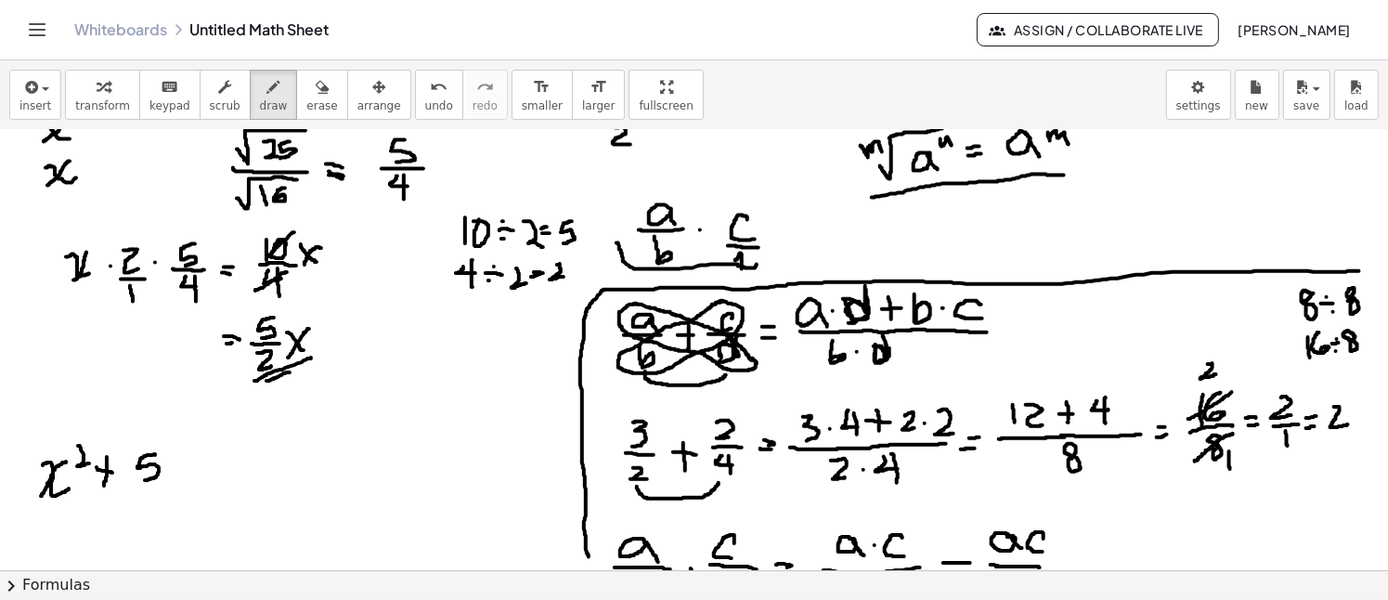
click at [139, 479] on div at bounding box center [694, 319] width 1388 height 1762
drag, startPoint x: 129, startPoint y: 485, endPoint x: 138, endPoint y: 492, distance: 11.3
click at [163, 489] on div at bounding box center [694, 319] width 1388 height 1762
drag, startPoint x: 137, startPoint y: 494, endPoint x: 159, endPoint y: 513, distance: 28.9
click at [159, 513] on div at bounding box center [694, 319] width 1388 height 1762
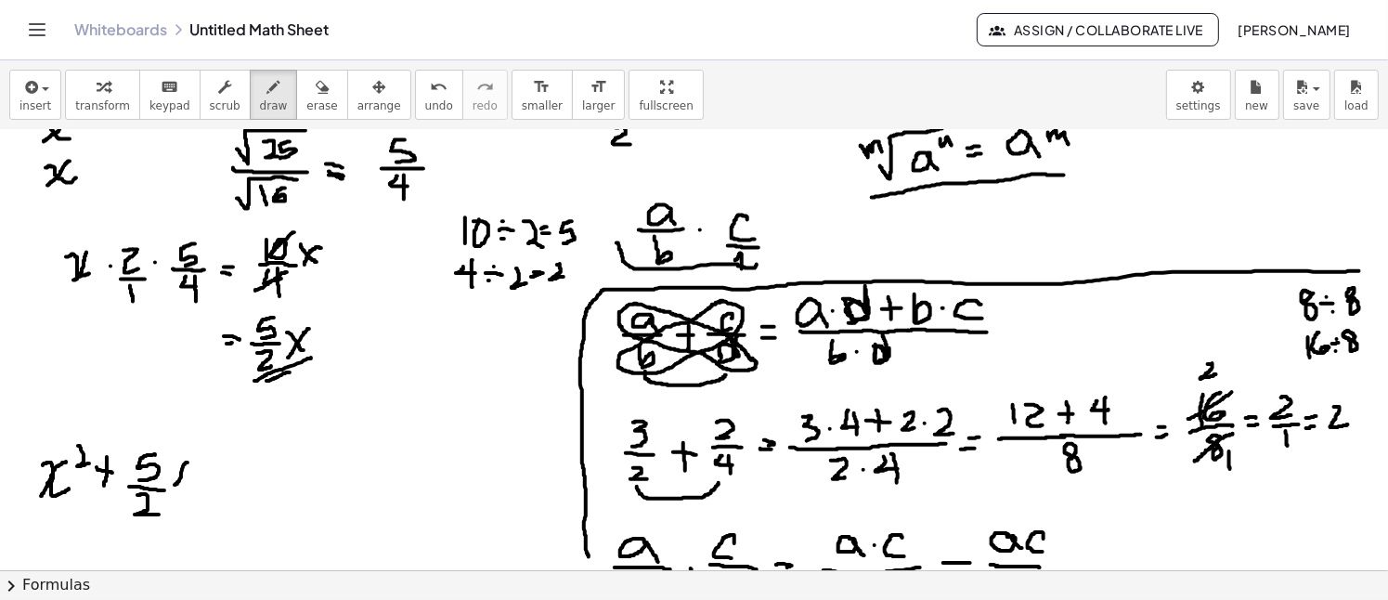
drag, startPoint x: 188, startPoint y: 461, endPoint x: 174, endPoint y: 477, distance: 21.0
click at [174, 485] on div at bounding box center [694, 319] width 1388 height 1762
drag, startPoint x: 170, startPoint y: 461, endPoint x: 188, endPoint y: 486, distance: 31.2
click at [188, 489] on div at bounding box center [694, 319] width 1388 height 1762
drag, startPoint x: 218, startPoint y: 456, endPoint x: 221, endPoint y: 485, distance: 28.9
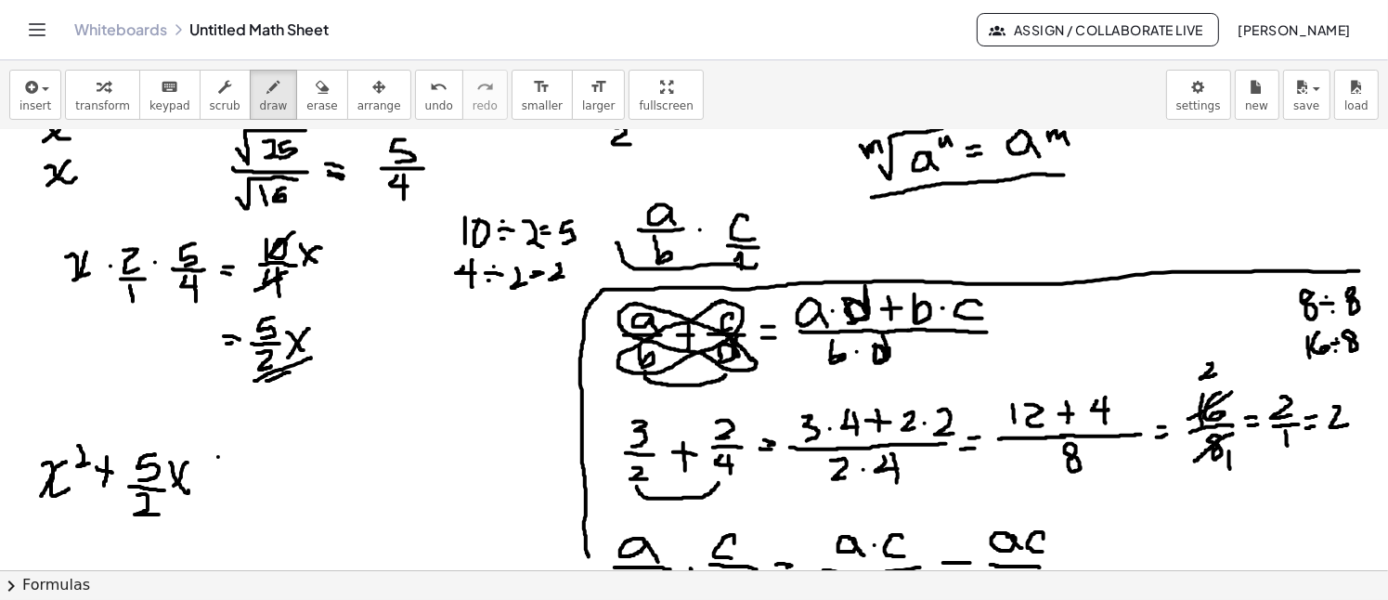
click at [221, 486] on div at bounding box center [694, 319] width 1388 height 1762
drag, startPoint x: 211, startPoint y: 469, endPoint x: 230, endPoint y: 468, distance: 19.5
click at [228, 469] on div at bounding box center [694, 319] width 1388 height 1762
drag, startPoint x: 245, startPoint y: 454, endPoint x: 255, endPoint y: 484, distance: 31.4
click at [255, 484] on div at bounding box center [694, 319] width 1388 height 1762
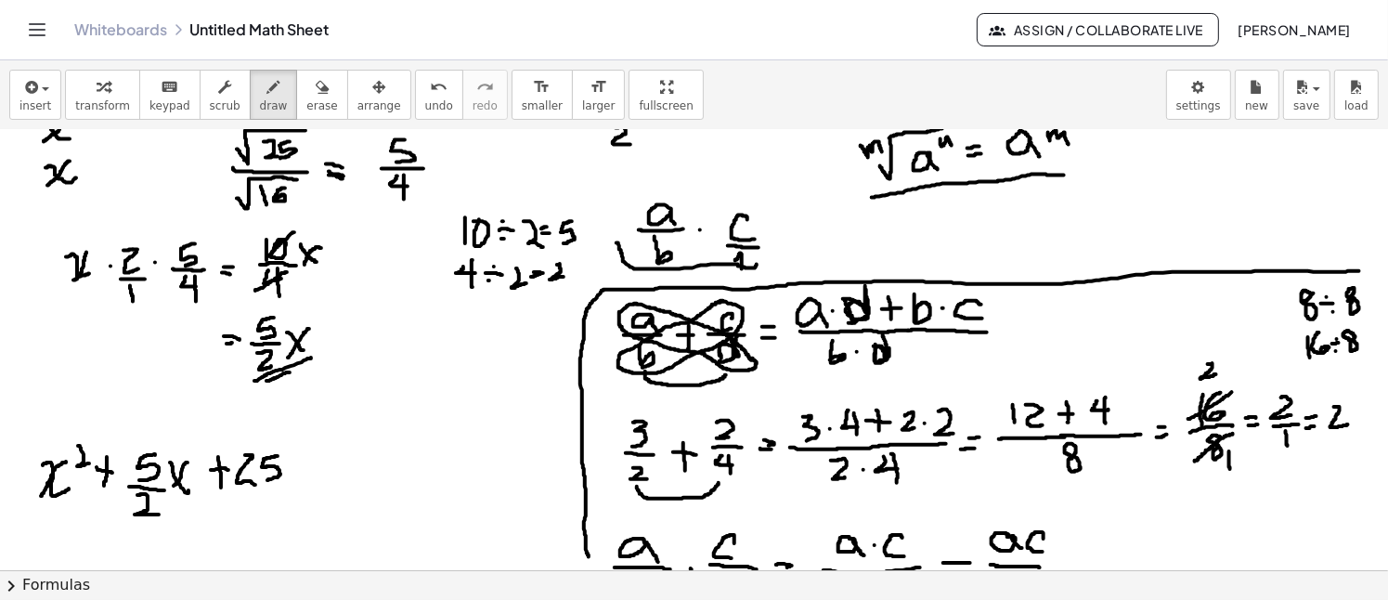
drag, startPoint x: 278, startPoint y: 455, endPoint x: 266, endPoint y: 479, distance: 26.6
click at [266, 479] on div at bounding box center [694, 319] width 1388 height 1762
drag, startPoint x: 232, startPoint y: 491, endPoint x: 280, endPoint y: 491, distance: 48.3
click at [280, 491] on div at bounding box center [694, 319] width 1388 height 1762
drag, startPoint x: 248, startPoint y: 500, endPoint x: 248, endPoint y: 516, distance: 15.8
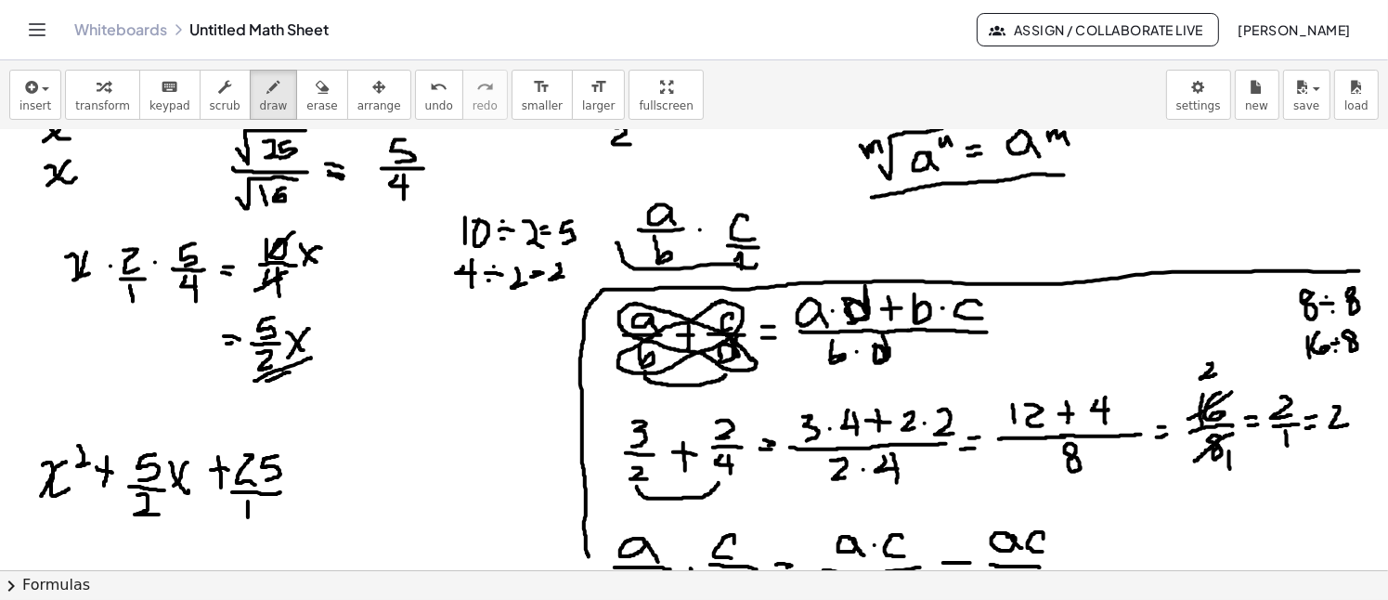
click at [248, 516] on div at bounding box center [694, 319] width 1388 height 1762
drag, startPoint x: 269, startPoint y: 501, endPoint x: 266, endPoint y: 518, distance: 16.9
click at [265, 518] on div at bounding box center [694, 319] width 1388 height 1762
drag, startPoint x: 298, startPoint y: 472, endPoint x: 311, endPoint y: 472, distance: 13.0
click at [312, 472] on div at bounding box center [694, 319] width 1388 height 1762
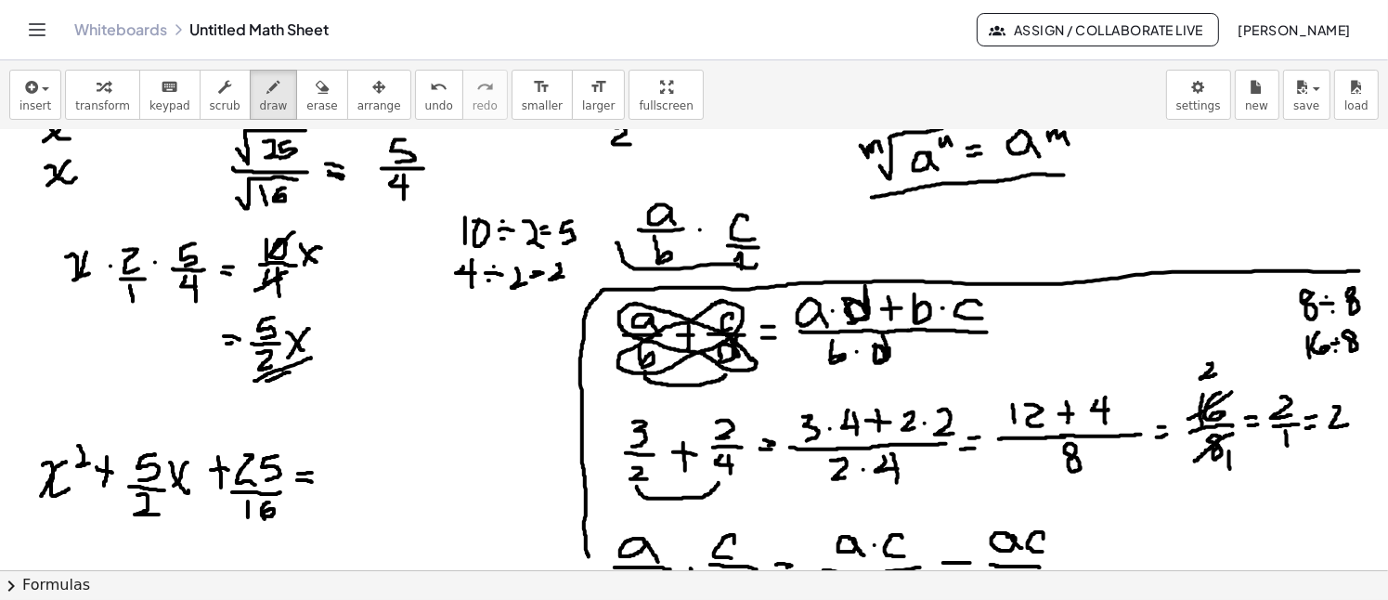
drag, startPoint x: 297, startPoint y: 479, endPoint x: 317, endPoint y: 467, distance: 23.7
click at [313, 481] on div at bounding box center [694, 319] width 1388 height 1762
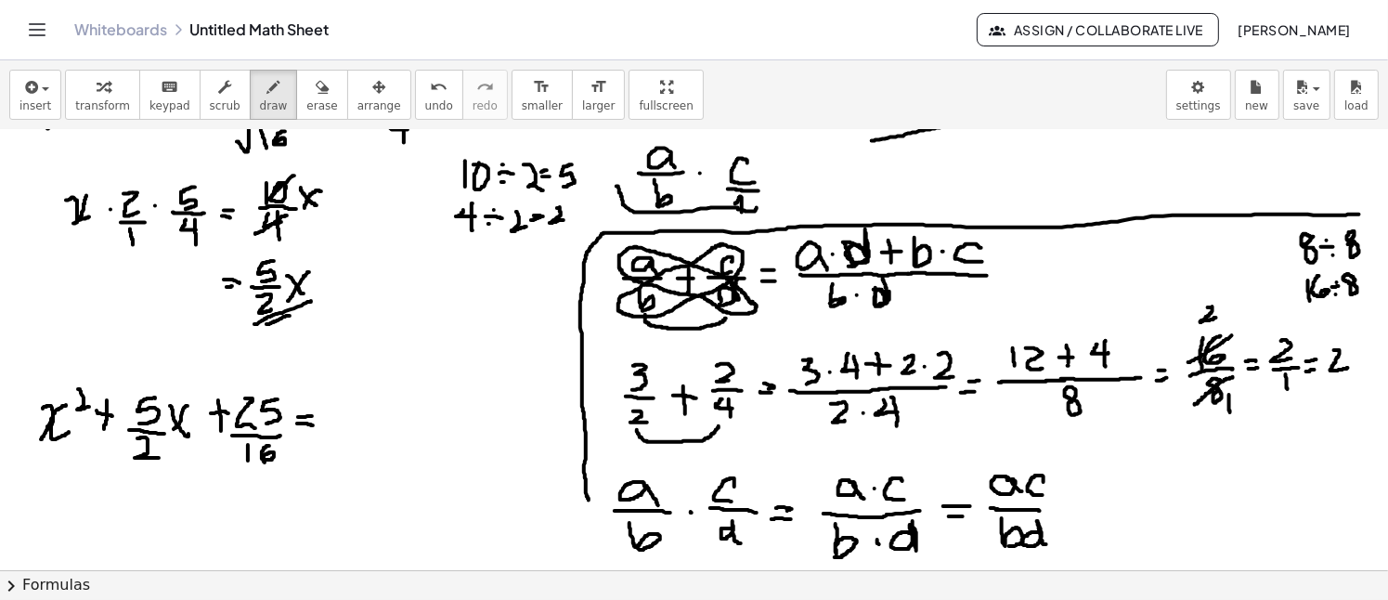
scroll to position [784, 0]
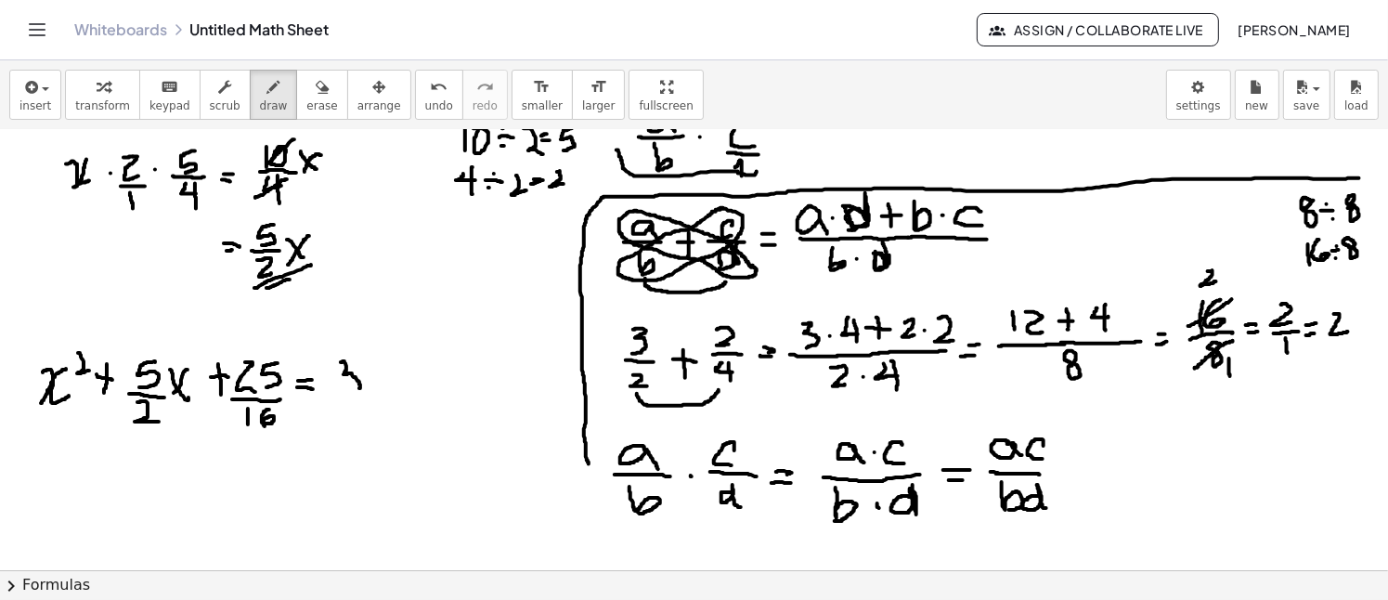
drag, startPoint x: 341, startPoint y: 361, endPoint x: 344, endPoint y: 393, distance: 31.8
click at [344, 393] on div at bounding box center [694, 227] width 1388 height 1762
drag, startPoint x: 330, startPoint y: 397, endPoint x: 371, endPoint y: 398, distance: 40.9
click at [371, 398] on div at bounding box center [694, 227] width 1388 height 1762
drag, startPoint x: 346, startPoint y: 402, endPoint x: 362, endPoint y: 418, distance: 22.3
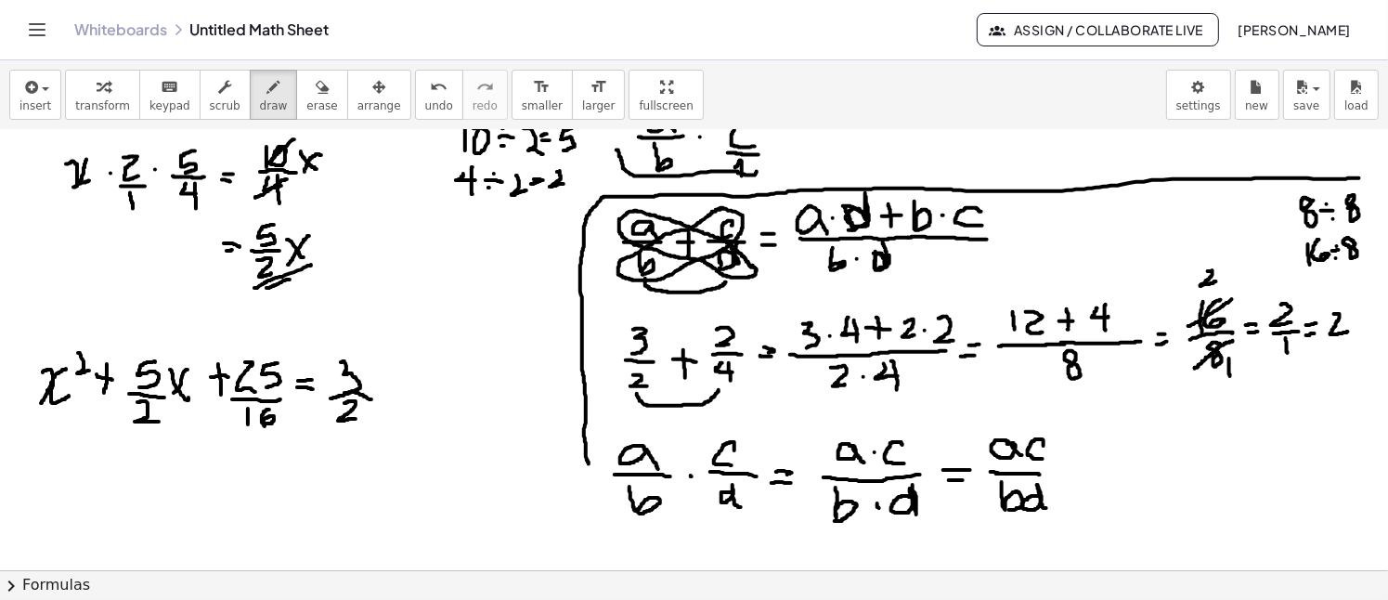
click at [359, 419] on div at bounding box center [694, 227] width 1388 height 1762
drag, startPoint x: 391, startPoint y: 379, endPoint x: 393, endPoint y: 406, distance: 27.0
click at [393, 406] on div at bounding box center [694, 227] width 1388 height 1762
drag, startPoint x: 382, startPoint y: 393, endPoint x: 397, endPoint y: 394, distance: 14.9
click at [397, 394] on div at bounding box center [694, 227] width 1388 height 1762
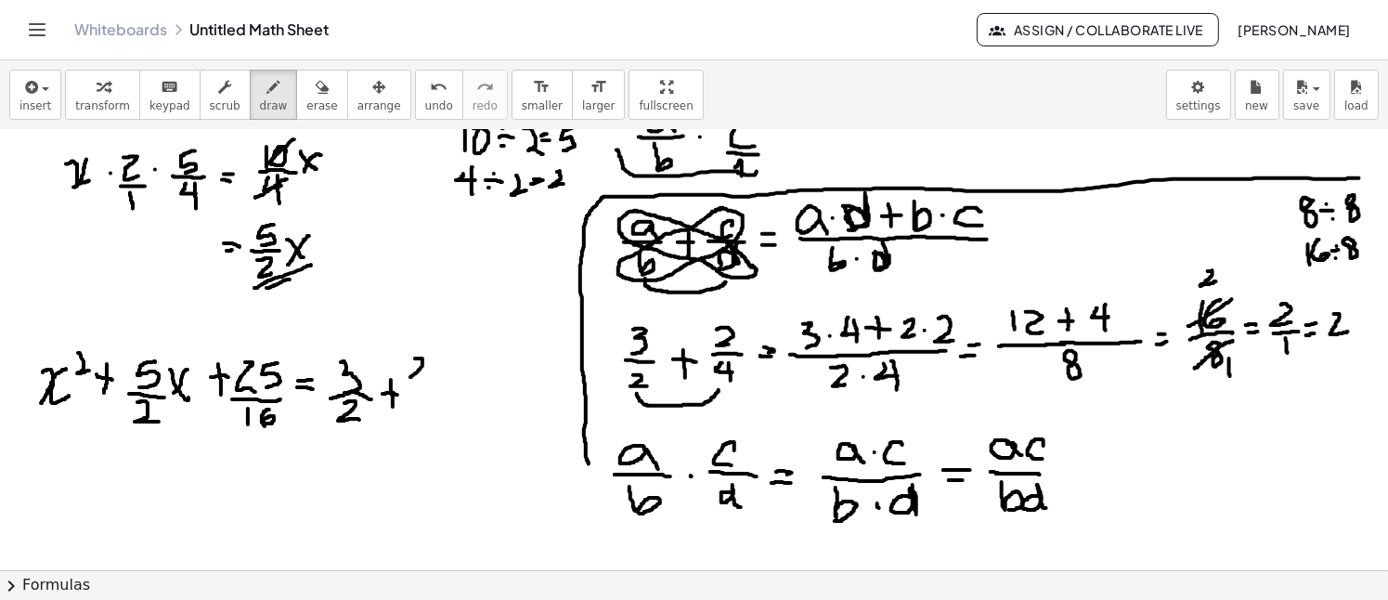
drag, startPoint x: 415, startPoint y: 357, endPoint x: 423, endPoint y: 372, distance: 17.0
click at [423, 372] on div at bounding box center [694, 227] width 1388 height 1762
drag, startPoint x: 442, startPoint y: 353, endPoint x: 441, endPoint y: 380, distance: 26.9
click at [441, 380] on div at bounding box center [694, 227] width 1388 height 1762
drag, startPoint x: 407, startPoint y: 386, endPoint x: 454, endPoint y: 391, distance: 47.6
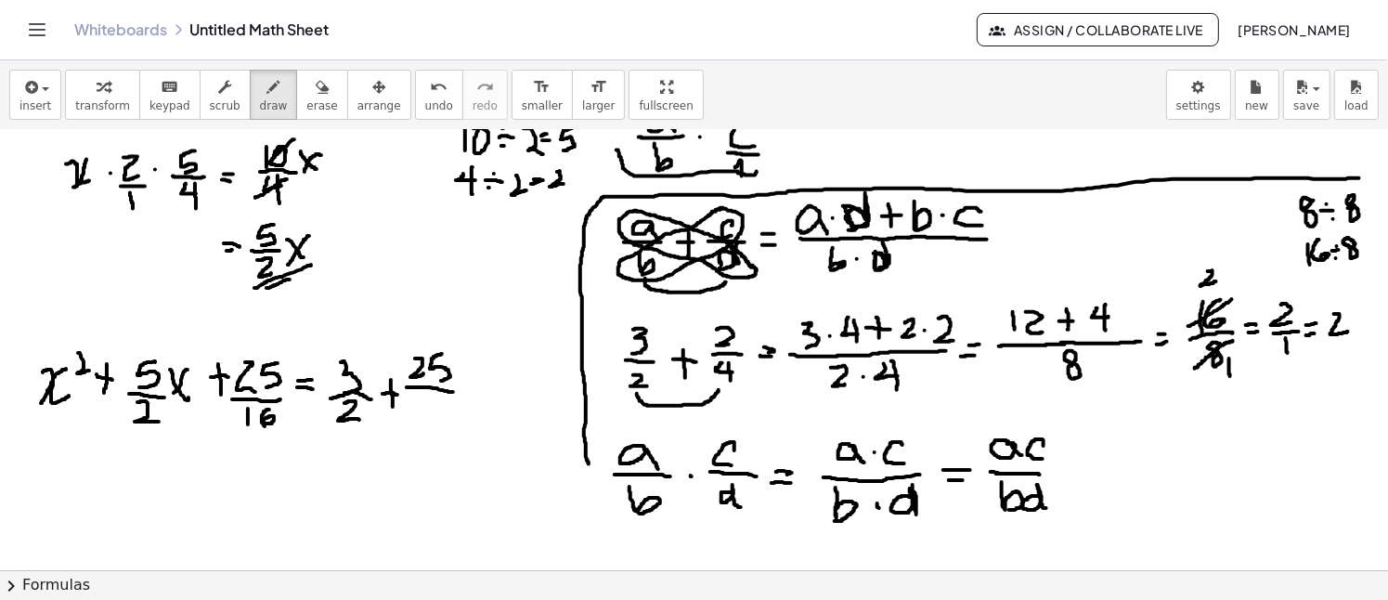
click at [454, 391] on div at bounding box center [694, 227] width 1388 height 1762
drag, startPoint x: 417, startPoint y: 395, endPoint x: 424, endPoint y: 420, distance: 25.3
click at [424, 420] on div at bounding box center [694, 227] width 1388 height 1762
drag, startPoint x: 437, startPoint y: 395, endPoint x: 432, endPoint y: 410, distance: 16.7
click at [432, 410] on div at bounding box center [694, 227] width 1388 height 1762
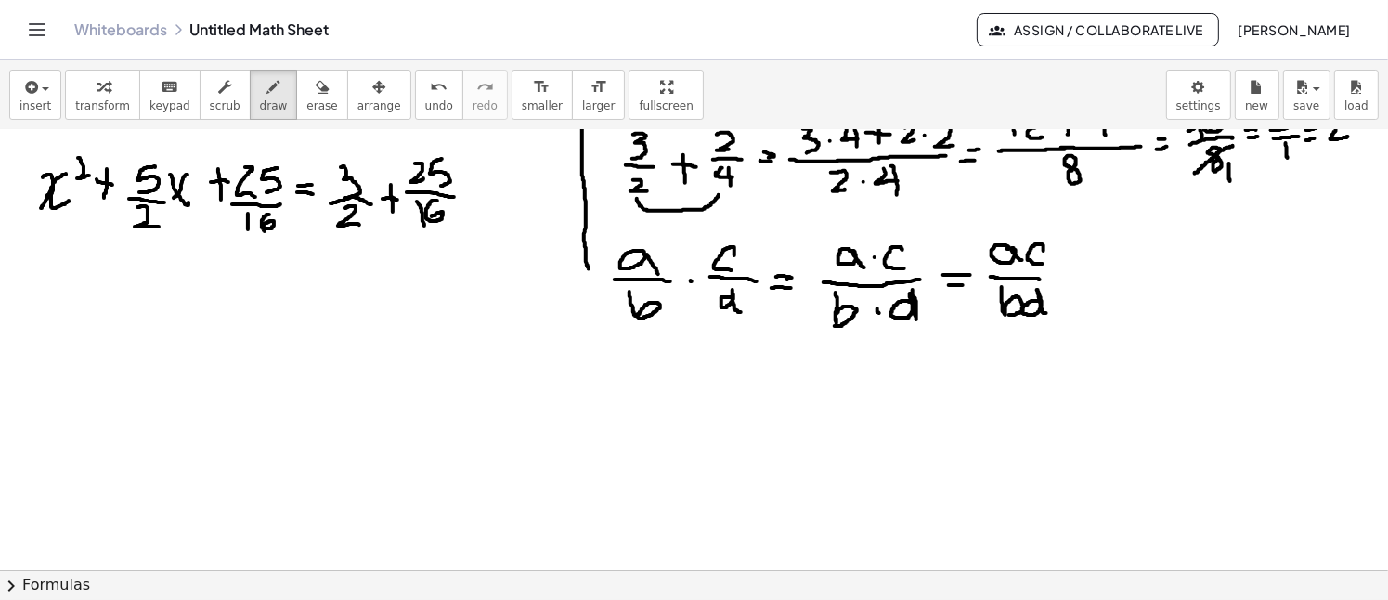
scroll to position [970, 0]
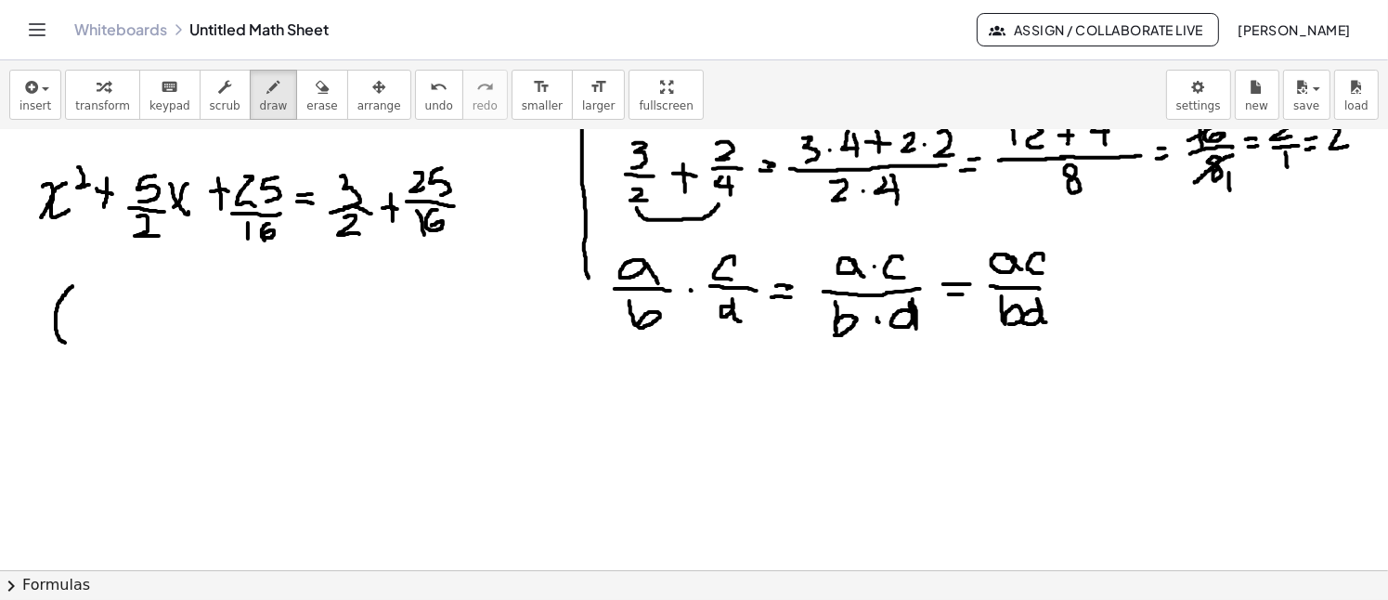
drag, startPoint x: 72, startPoint y: 285, endPoint x: 68, endPoint y: 343, distance: 57.7
click at [68, 343] on div at bounding box center [694, 41] width 1388 height 1762
drag, startPoint x: 77, startPoint y: 302, endPoint x: 99, endPoint y: 317, distance: 26.8
click at [99, 317] on div at bounding box center [694, 41] width 1388 height 1762
drag, startPoint x: 94, startPoint y: 298, endPoint x: 71, endPoint y: 326, distance: 35.7
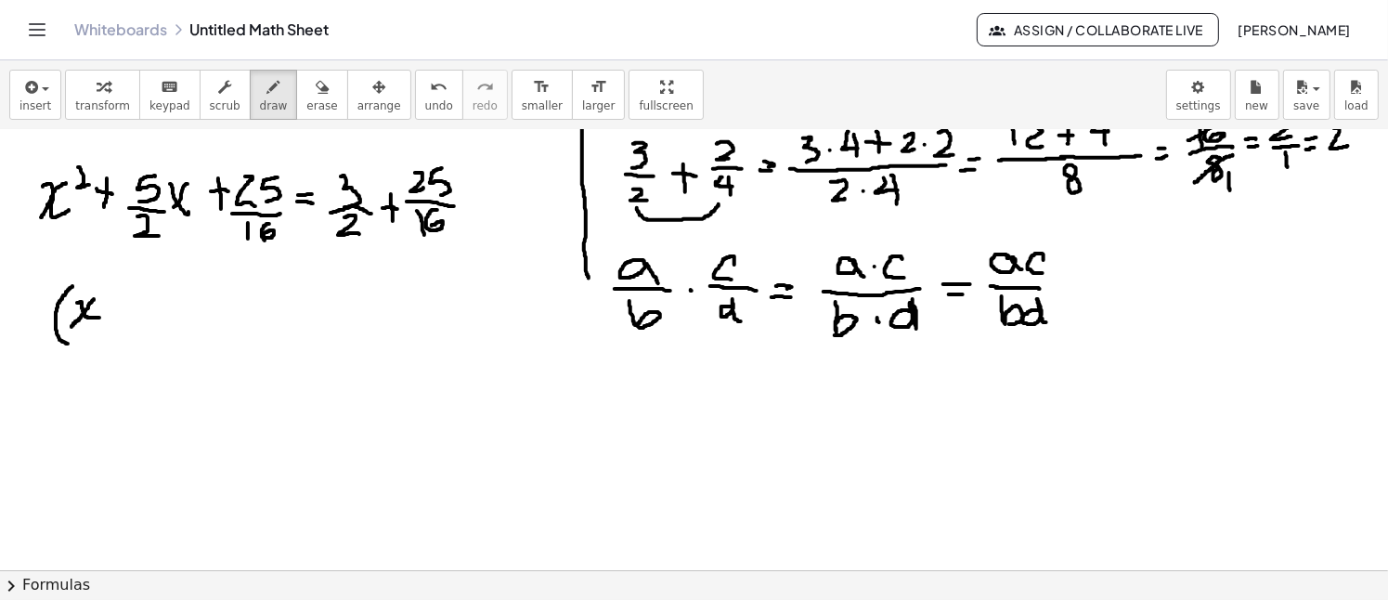
click at [71, 326] on div at bounding box center [694, 41] width 1388 height 1762
drag, startPoint x: 221, startPoint y: 233, endPoint x: 287, endPoint y: 242, distance: 66.6
click at [287, 242] on div at bounding box center [694, 41] width 1388 height 1762
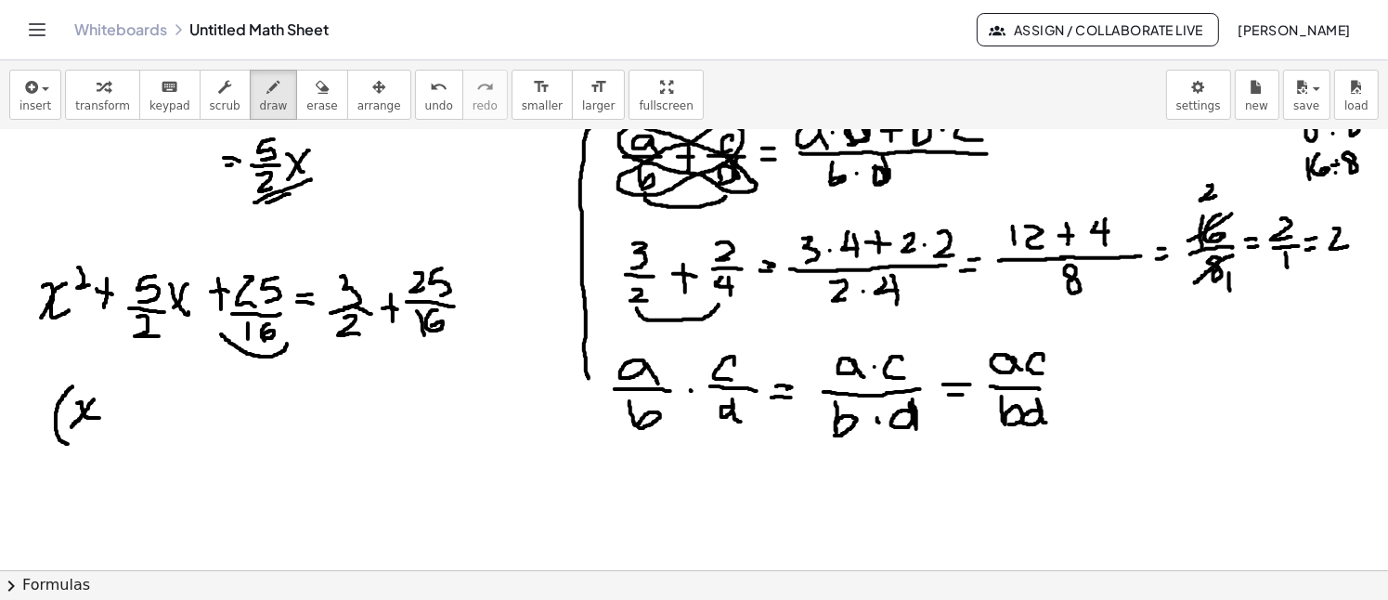
scroll to position [877, 0]
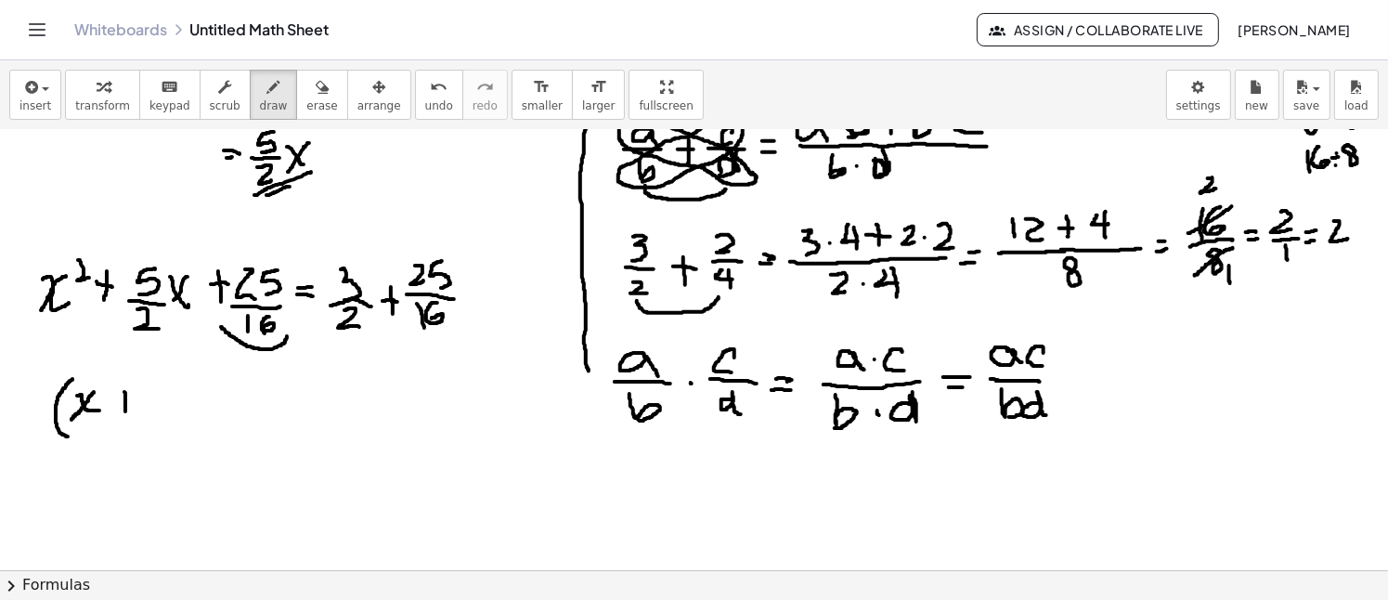
drag, startPoint x: 124, startPoint y: 391, endPoint x: 125, endPoint y: 410, distance: 19.5
click at [125, 410] on div at bounding box center [694, 134] width 1388 height 1762
drag, startPoint x: 114, startPoint y: 399, endPoint x: 135, endPoint y: 401, distance: 20.5
click at [135, 401] on div at bounding box center [694, 134] width 1388 height 1762
drag, startPoint x: 166, startPoint y: 383, endPoint x: 161, endPoint y: 409, distance: 26.6
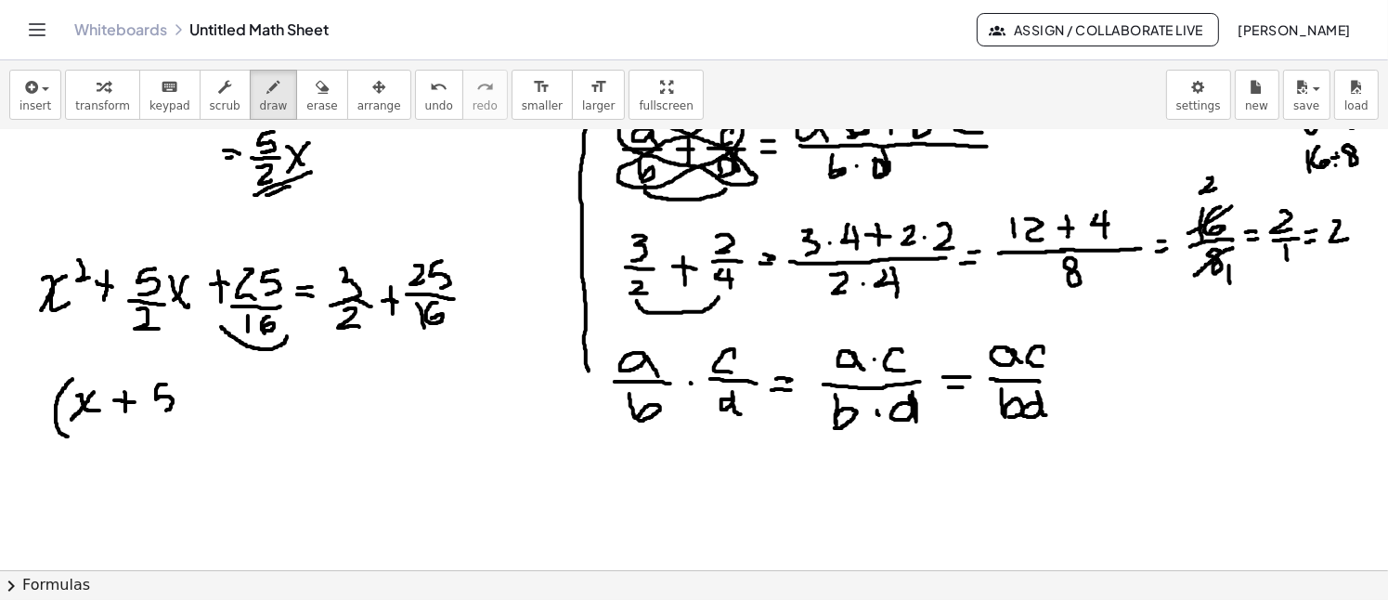
click at [162, 409] on div at bounding box center [694, 134] width 1388 height 1762
drag, startPoint x: 149, startPoint y: 417, endPoint x: 174, endPoint y: 417, distance: 24.1
click at [174, 417] on div at bounding box center [694, 134] width 1388 height 1762
drag, startPoint x: 159, startPoint y: 424, endPoint x: 170, endPoint y: 432, distance: 13.4
click at [170, 432] on div at bounding box center [694, 134] width 1388 height 1762
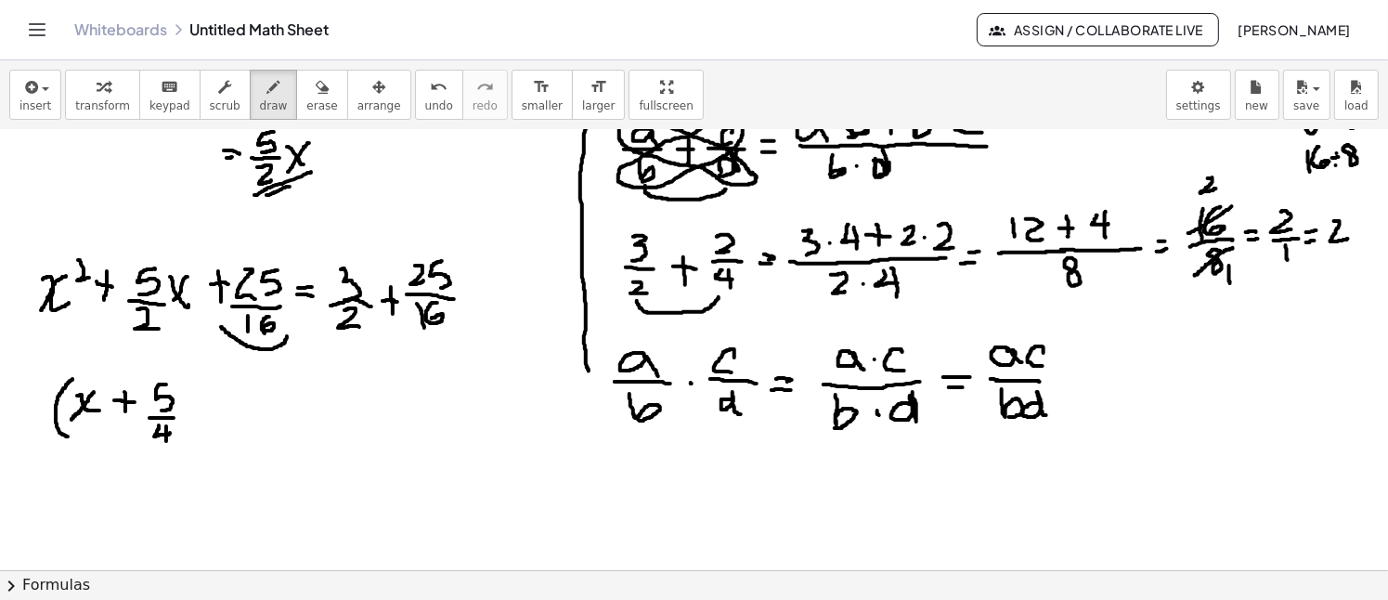
click at [166, 441] on div at bounding box center [694, 134] width 1388 height 1762
drag, startPoint x: 175, startPoint y: 372, endPoint x: 184, endPoint y: 439, distance: 67.4
click at [184, 439] on div at bounding box center [694, 134] width 1388 height 1762
drag, startPoint x: 192, startPoint y: 368, endPoint x: 204, endPoint y: 383, distance: 19.9
click at [204, 383] on div at bounding box center [694, 134] width 1388 height 1762
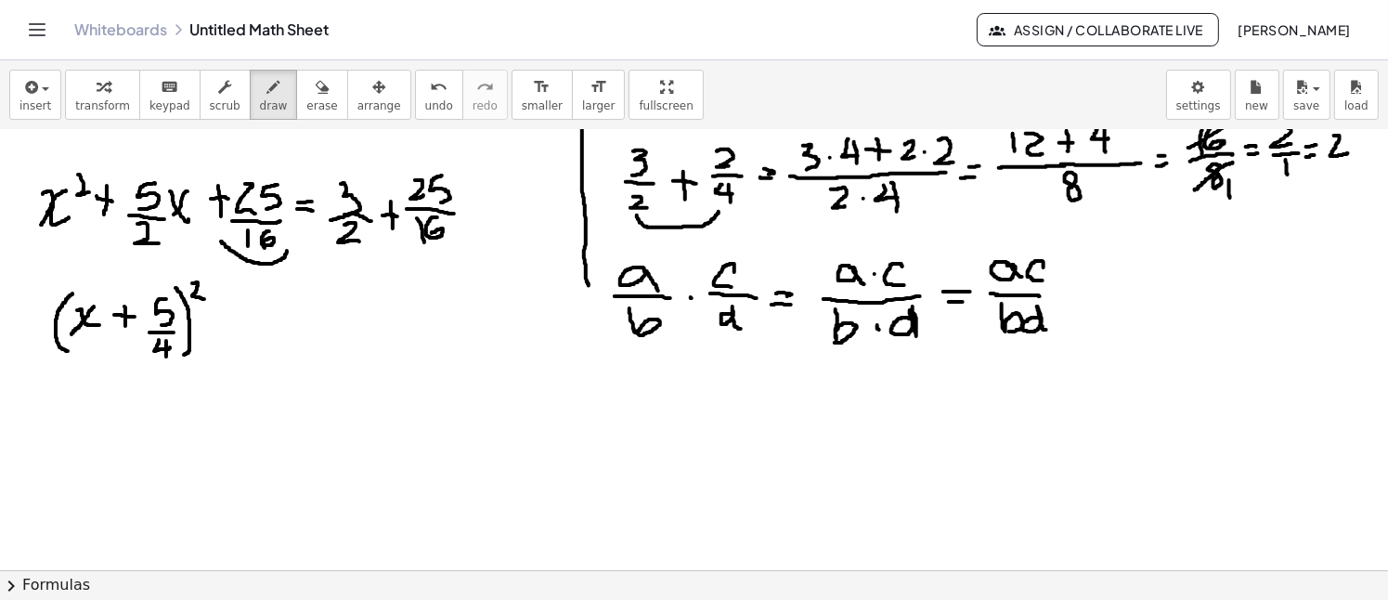
scroll to position [970, 0]
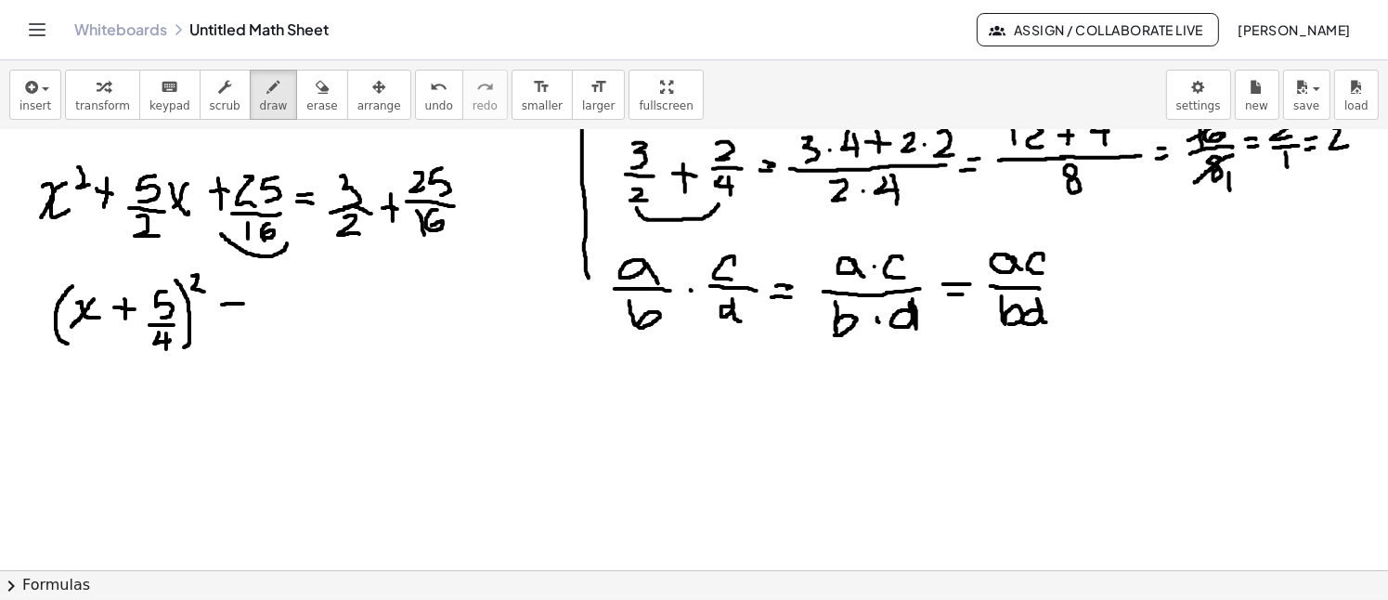
drag, startPoint x: 222, startPoint y: 304, endPoint x: 229, endPoint y: 310, distance: 9.9
click at [242, 304] on div at bounding box center [694, 41] width 1388 height 1762
drag, startPoint x: 220, startPoint y: 312, endPoint x: 248, endPoint y: 313, distance: 27.9
click at [247, 313] on div at bounding box center [694, 41] width 1388 height 1762
drag, startPoint x: 282, startPoint y: 287, endPoint x: 286, endPoint y: 310, distance: 23.5
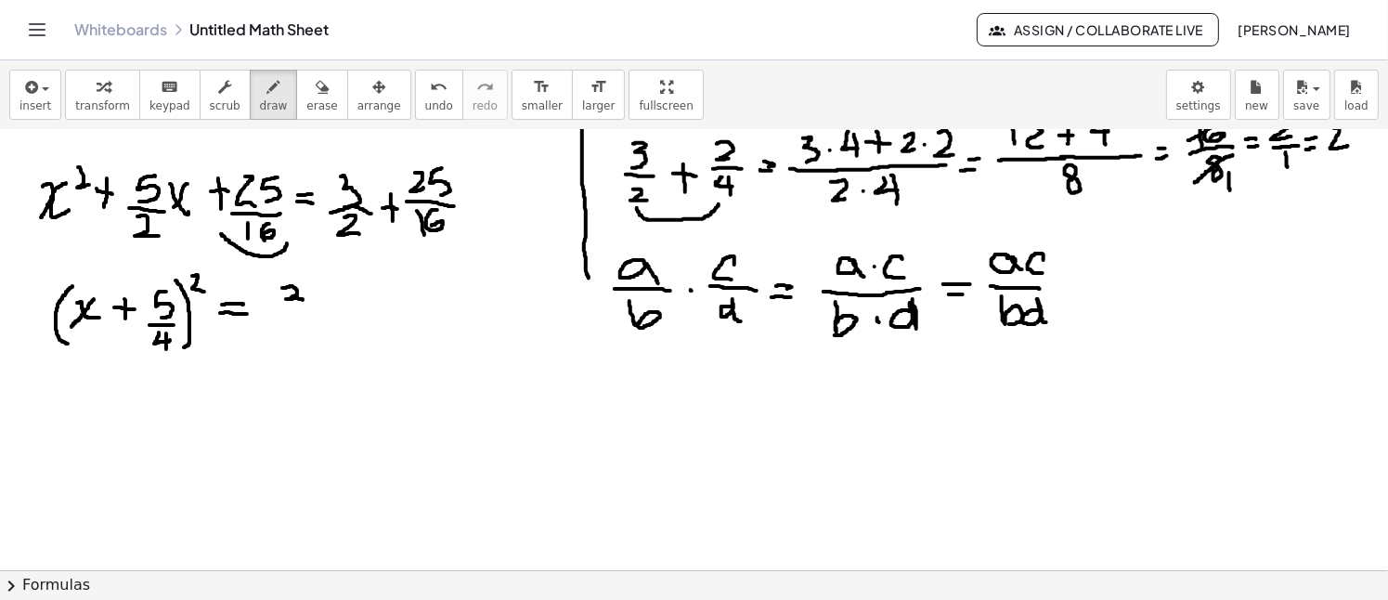
click at [288, 310] on div at bounding box center [694, 41] width 1388 height 1762
drag, startPoint x: 266, startPoint y: 313, endPoint x: 304, endPoint y: 313, distance: 37.1
click at [304, 313] on div at bounding box center [694, 41] width 1388 height 1762
drag, startPoint x: 276, startPoint y: 322, endPoint x: 300, endPoint y: 338, distance: 28.8
click at [300, 338] on div at bounding box center [694, 41] width 1388 height 1762
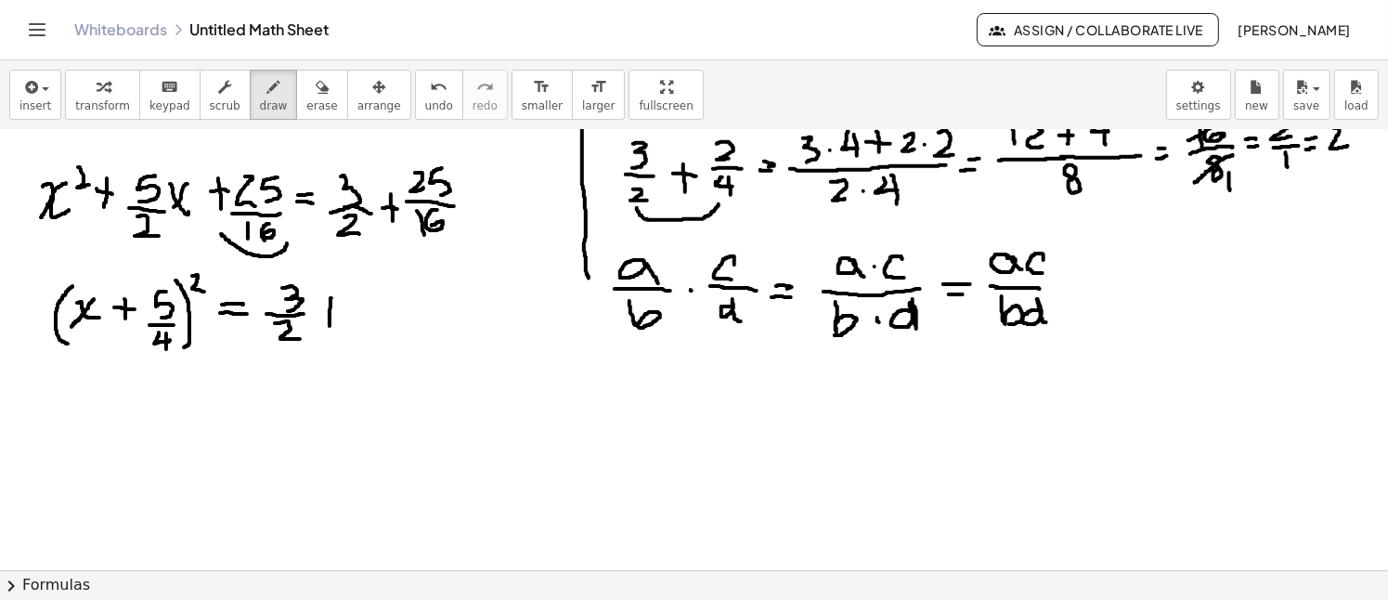
drag, startPoint x: 330, startPoint y: 298, endPoint x: 330, endPoint y: 325, distance: 26.9
click at [330, 325] on div at bounding box center [694, 41] width 1388 height 1762
drag, startPoint x: 317, startPoint y: 310, endPoint x: 342, endPoint y: 312, distance: 24.2
click at [342, 312] on div at bounding box center [694, 41] width 1388 height 1762
drag, startPoint x: 365, startPoint y: 286, endPoint x: 373, endPoint y: 305, distance: 21.2
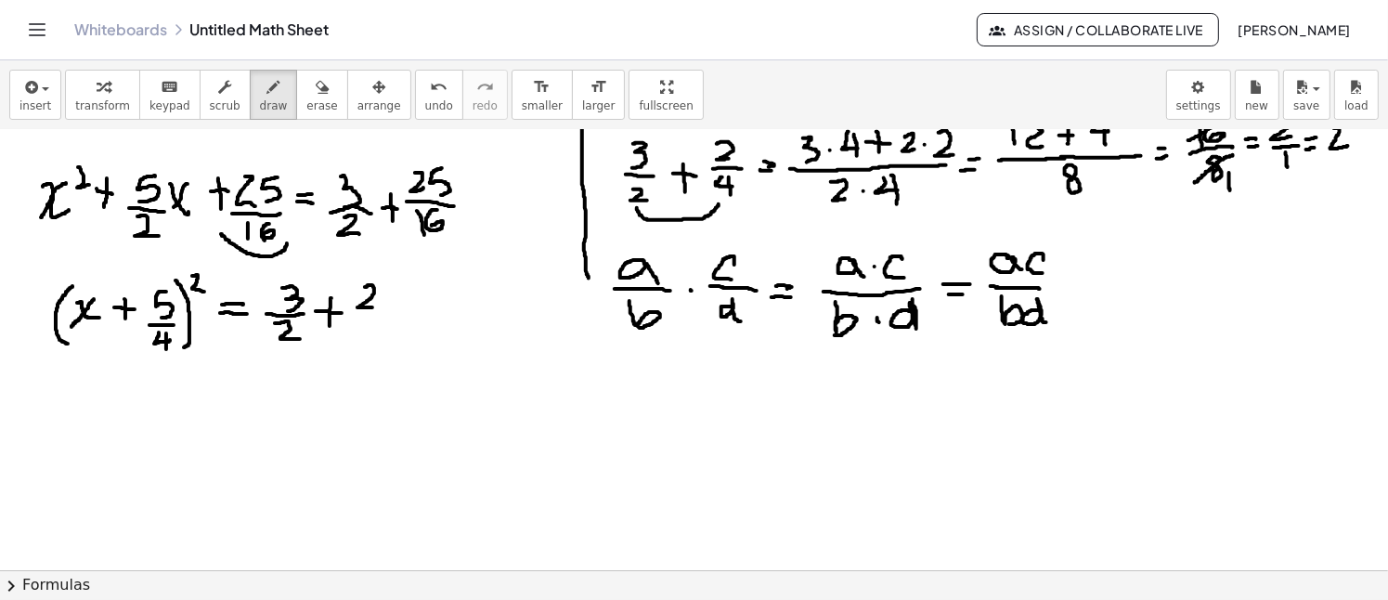
click at [373, 305] on div at bounding box center [694, 41] width 1388 height 1762
drag, startPoint x: 401, startPoint y: 279, endPoint x: 388, endPoint y: 305, distance: 29.1
click at [388, 305] on div at bounding box center [694, 41] width 1388 height 1762
drag, startPoint x: 356, startPoint y: 315, endPoint x: 395, endPoint y: 315, distance: 39.0
click at [395, 315] on div at bounding box center [694, 41] width 1388 height 1762
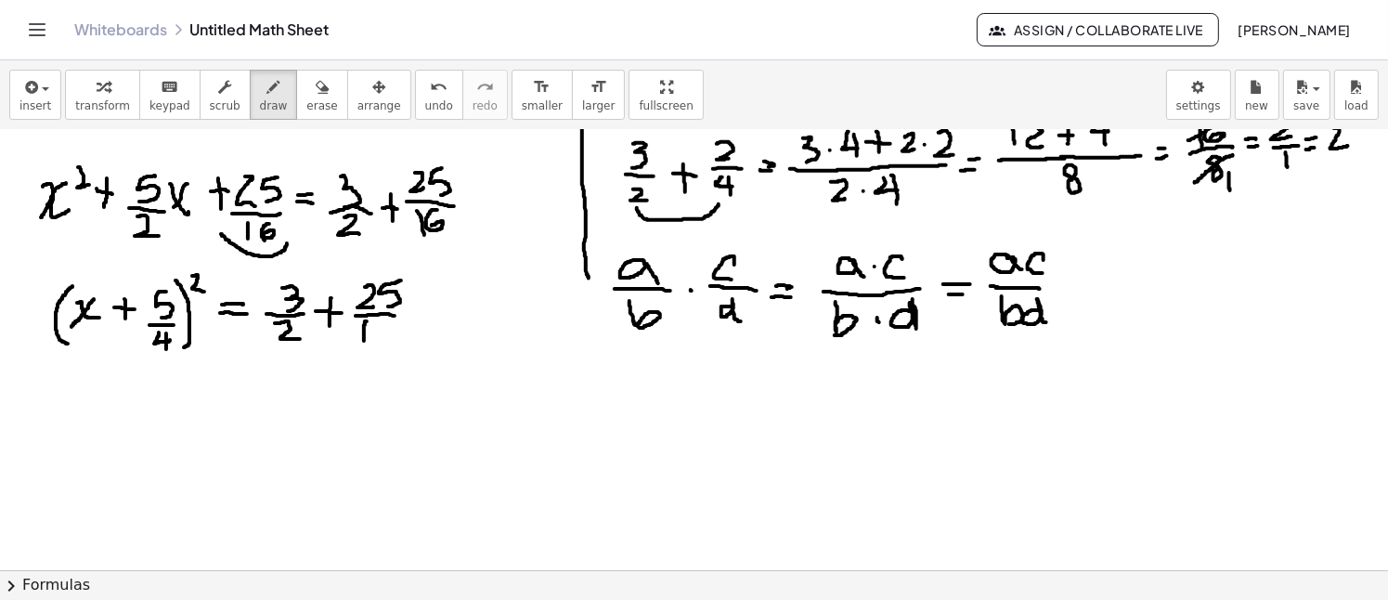
drag, startPoint x: 367, startPoint y: 320, endPoint x: 366, endPoint y: 343, distance: 23.2
click at [365, 343] on div at bounding box center [694, 41] width 1388 height 1762
drag, startPoint x: 379, startPoint y: 320, endPoint x: 377, endPoint y: 337, distance: 16.8
click at [374, 339] on div at bounding box center [694, 41] width 1388 height 1762
drag, startPoint x: 625, startPoint y: 410, endPoint x: 628, endPoint y: 441, distance: 30.9
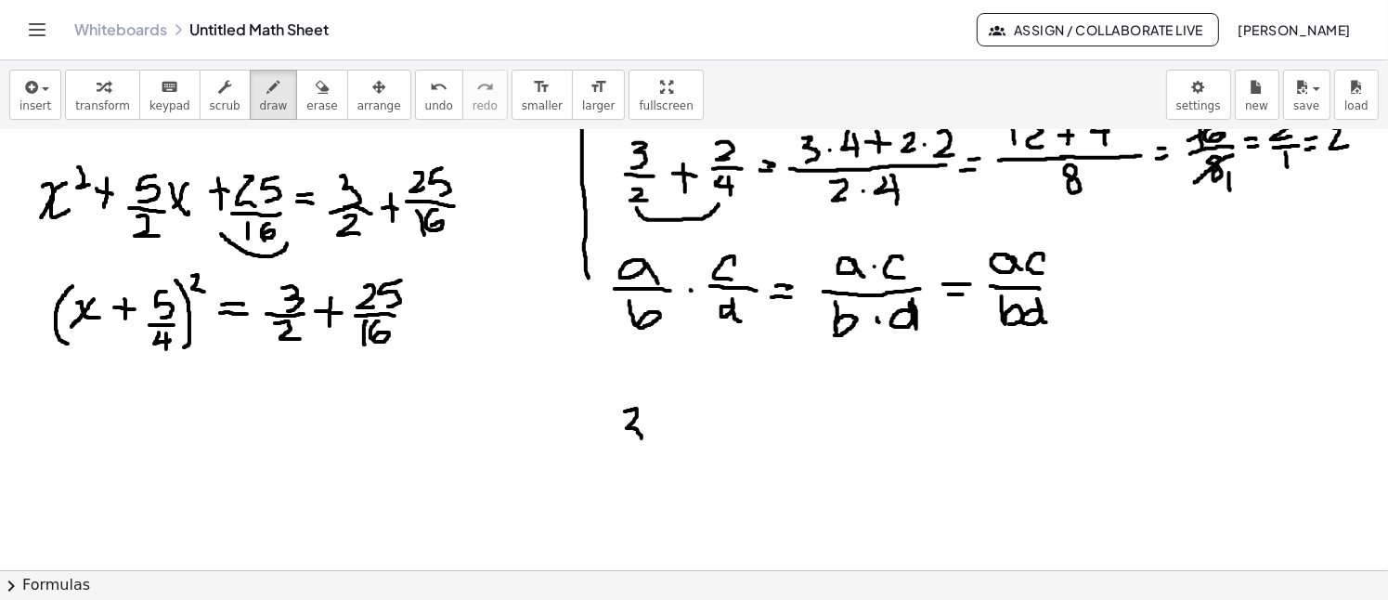
click at [628, 441] on div at bounding box center [694, 41] width 1388 height 1762
drag, startPoint x: 616, startPoint y: 447, endPoint x: 630, endPoint y: 454, distance: 15.4
click at [649, 446] on div at bounding box center [694, 41] width 1388 height 1762
drag, startPoint x: 626, startPoint y: 454, endPoint x: 696, endPoint y: 430, distance: 74.6
click at [641, 469] on div at bounding box center [694, 41] width 1388 height 1762
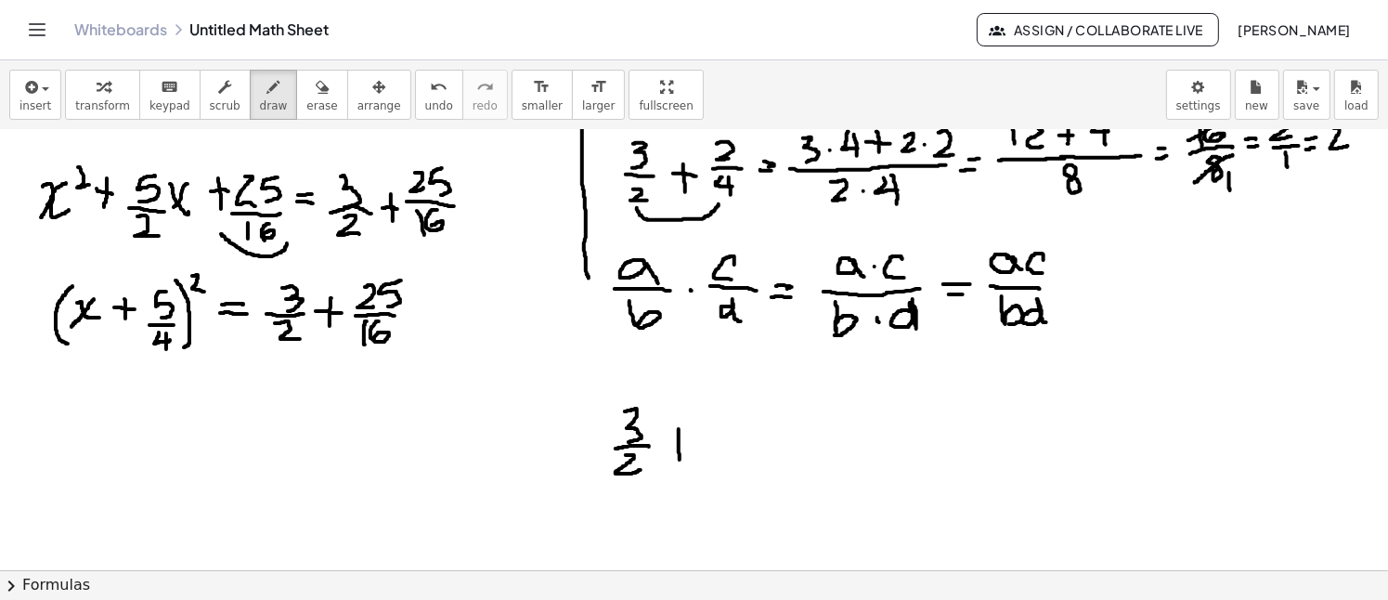
drag, startPoint x: 679, startPoint y: 428, endPoint x: 679, endPoint y: 459, distance: 30.6
click at [679, 459] on div at bounding box center [694, 41] width 1388 height 1762
drag, startPoint x: 667, startPoint y: 443, endPoint x: 686, endPoint y: 439, distance: 18.9
click at [685, 439] on div at bounding box center [694, 41] width 1388 height 1762
drag, startPoint x: 705, startPoint y: 412, endPoint x: 719, endPoint y: 421, distance: 16.7
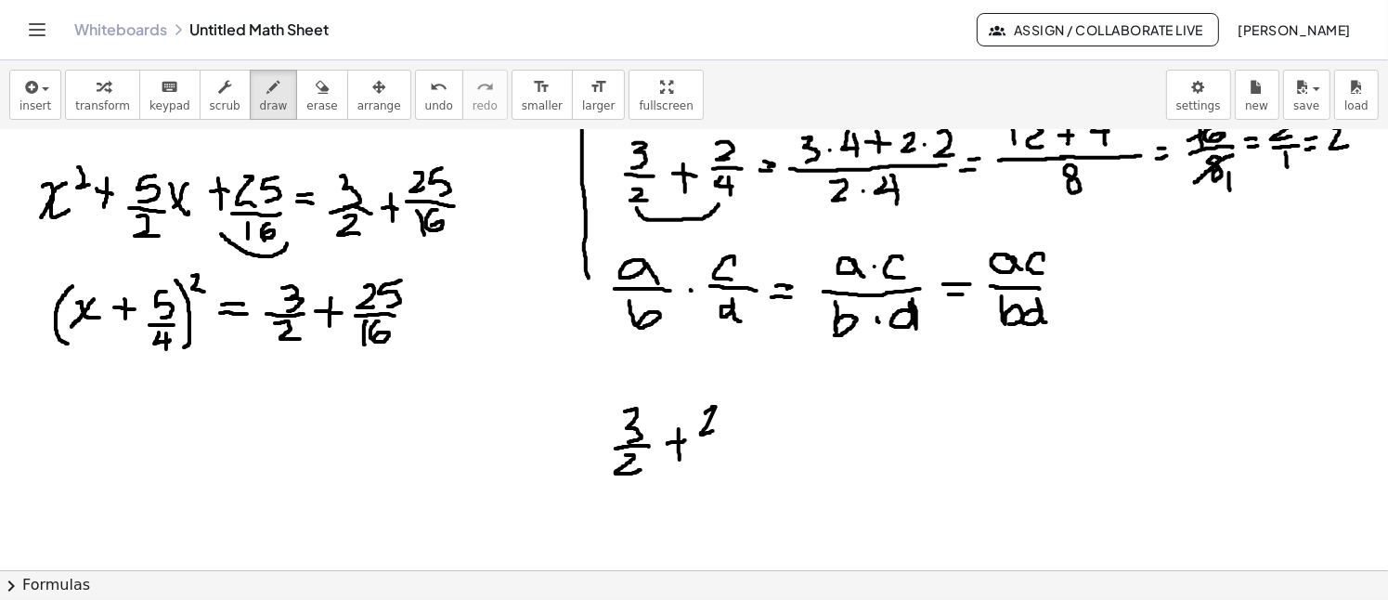
click at [715, 429] on div at bounding box center [694, 41] width 1388 height 1762
drag, startPoint x: 734, startPoint y: 406, endPoint x: 727, endPoint y: 431, distance: 26.1
click at [727, 431] on div at bounding box center [694, 41] width 1388 height 1762
drag, startPoint x: 696, startPoint y: 439, endPoint x: 743, endPoint y: 435, distance: 46.6
click at [743, 435] on div at bounding box center [694, 41] width 1388 height 1762
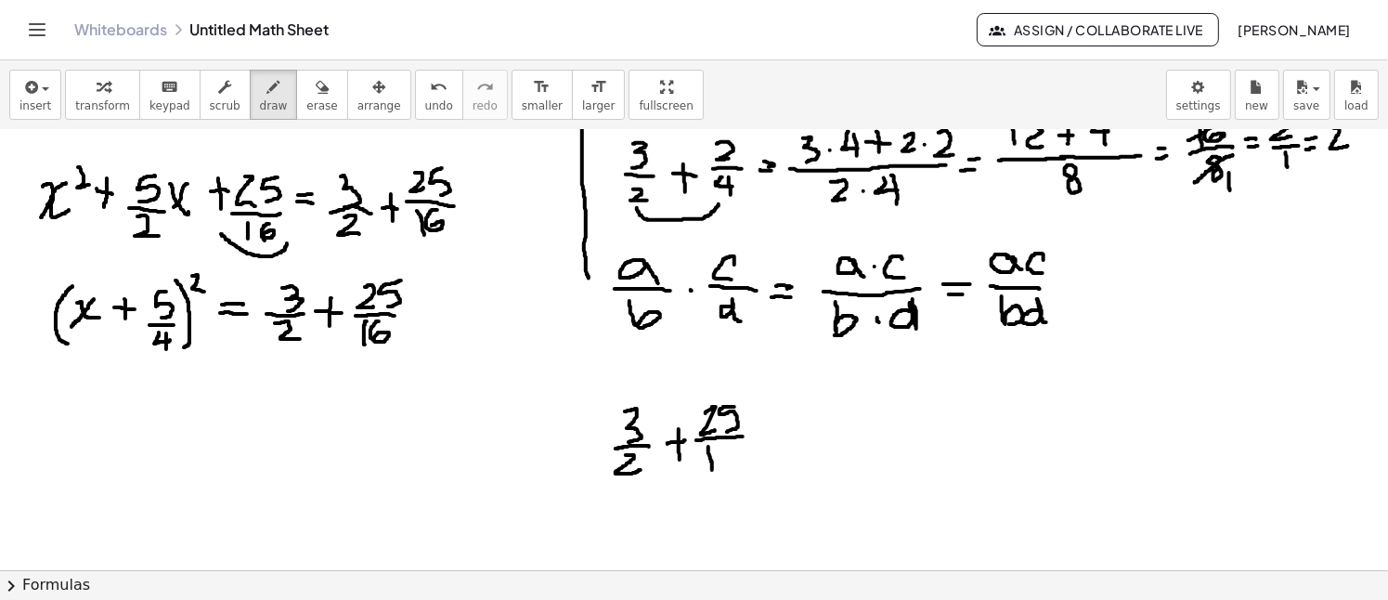
drag, startPoint x: 708, startPoint y: 446, endPoint x: 723, endPoint y: 452, distance: 16.2
click at [712, 469] on div at bounding box center [694, 41] width 1388 height 1762
drag, startPoint x: 731, startPoint y: 446, endPoint x: 725, endPoint y: 465, distance: 19.4
click at [725, 465] on div at bounding box center [694, 41] width 1388 height 1762
drag, startPoint x: 766, startPoint y: 431, endPoint x: 757, endPoint y: 438, distance: 11.2
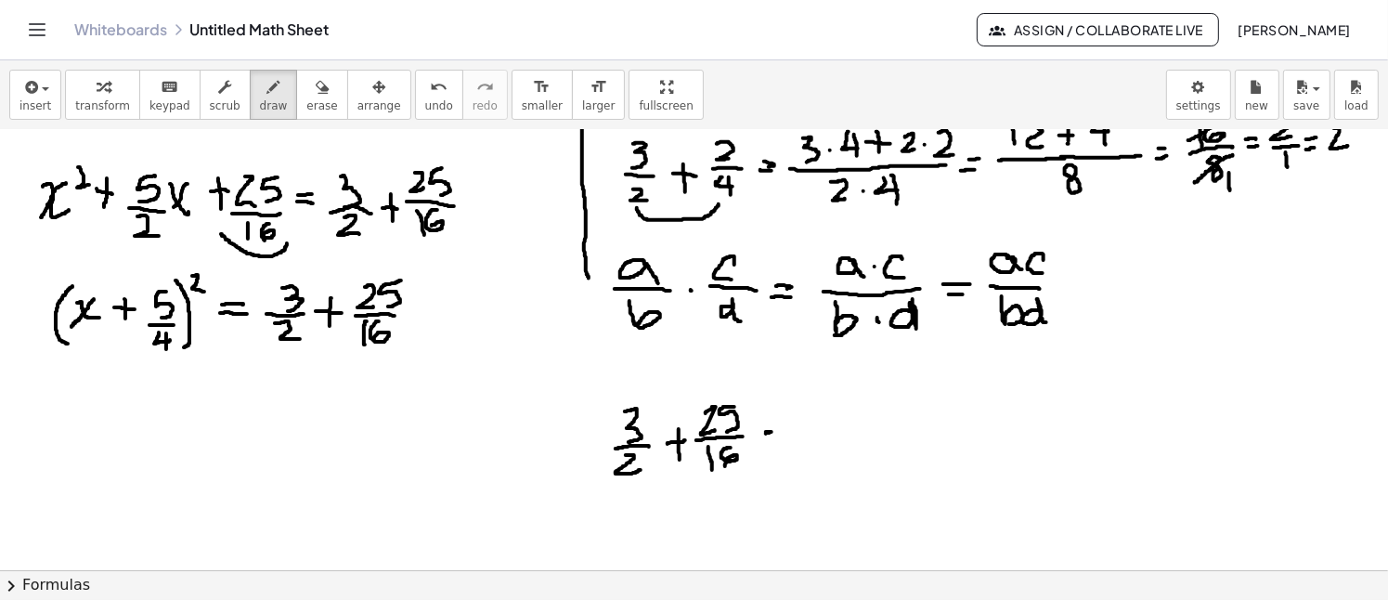
click at [759, 438] on div at bounding box center [694, 41] width 1388 height 1762
drag, startPoint x: 757, startPoint y: 439, endPoint x: 777, endPoint y: 438, distance: 20.4
click at [777, 438] on div at bounding box center [694, 41] width 1388 height 1762
click at [430, 93] on icon "undo" at bounding box center [439, 87] width 18 height 22
click at [430, 95] on icon "undo" at bounding box center [439, 87] width 18 height 22
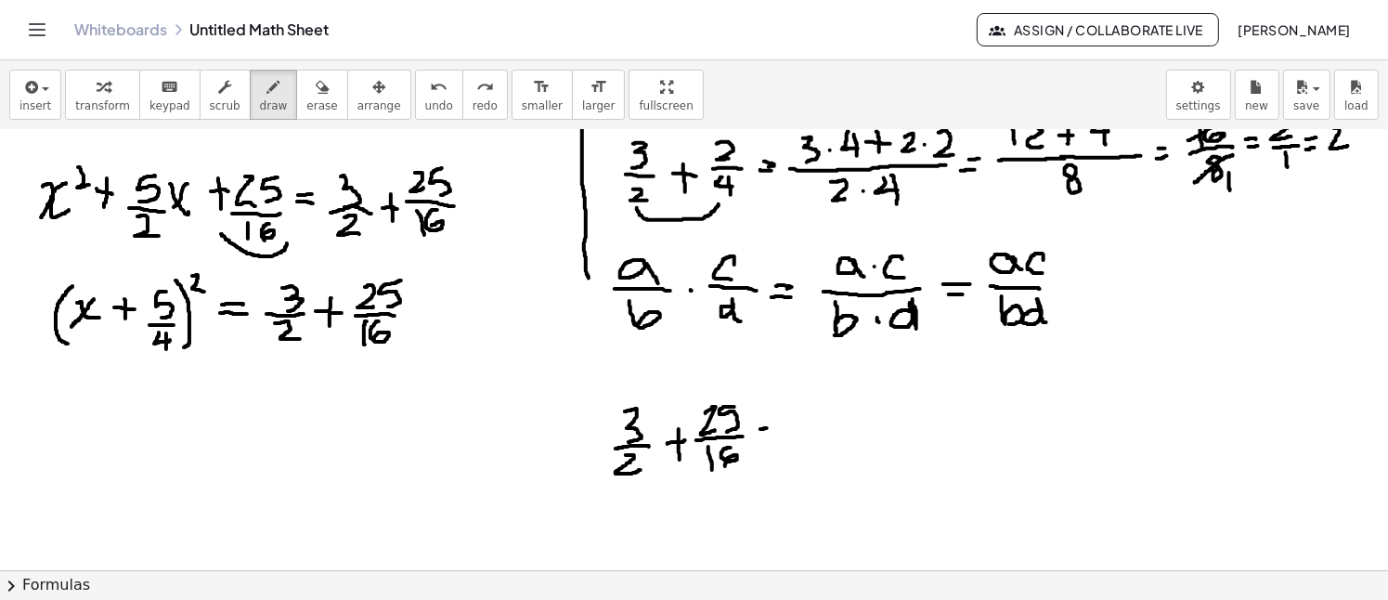
click at [771, 426] on div at bounding box center [694, 41] width 1388 height 1762
drag, startPoint x: 762, startPoint y: 433, endPoint x: 773, endPoint y: 432, distance: 11.2
click at [773, 432] on div at bounding box center [694, 41] width 1388 height 1762
drag, startPoint x: 786, startPoint y: 431, endPoint x: 887, endPoint y: 426, distance: 101.3
click at [887, 426] on div at bounding box center [694, 41] width 1388 height 1762
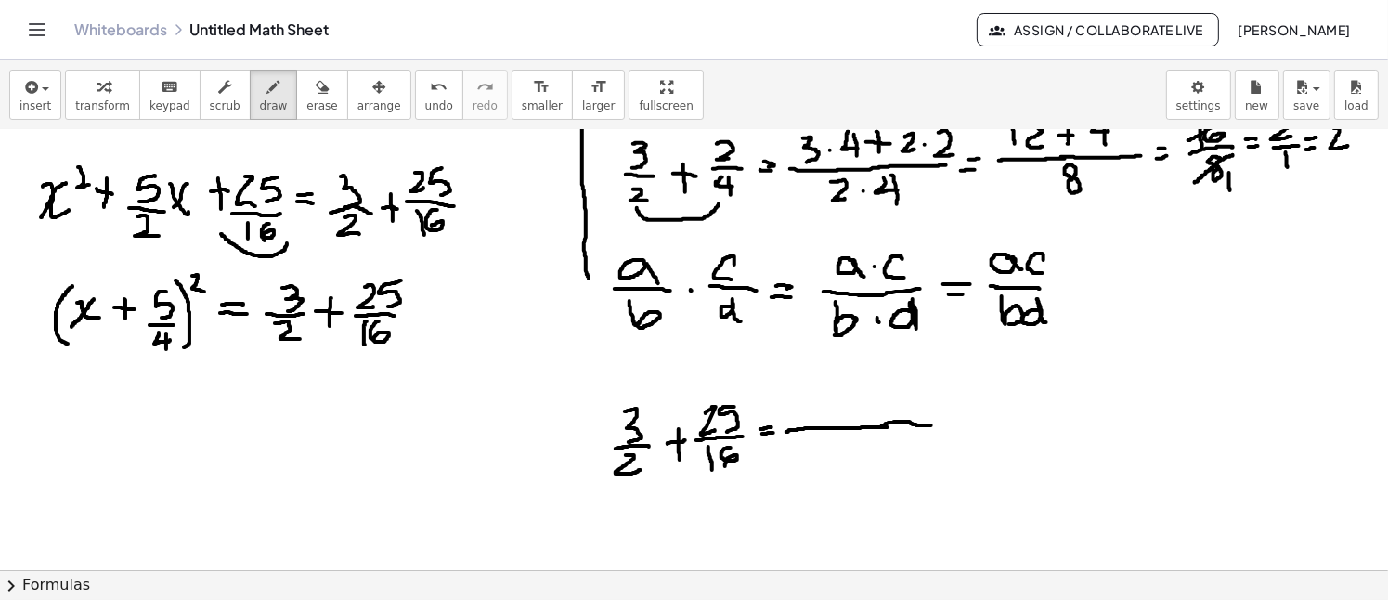
drag, startPoint x: 882, startPoint y: 424, endPoint x: 933, endPoint y: 424, distance: 51.1
click at [933, 424] on div at bounding box center [694, 41] width 1388 height 1762
drag, startPoint x: 791, startPoint y: 396, endPoint x: 814, endPoint y: 413, distance: 28.6
click at [797, 424] on div at bounding box center [694, 41] width 1388 height 1762
click at [818, 408] on div at bounding box center [694, 41] width 1388 height 1762
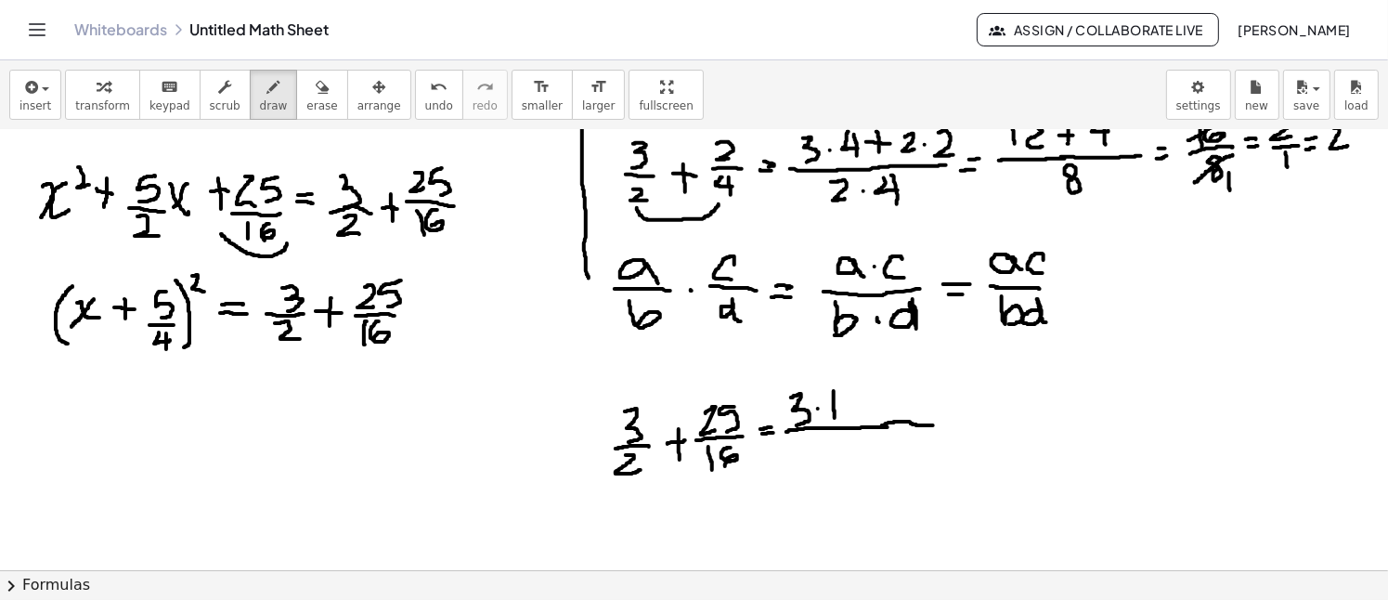
drag, startPoint x: 834, startPoint y: 390, endPoint x: 835, endPoint y: 417, distance: 26.9
click at [835, 417] on div at bounding box center [694, 41] width 1388 height 1762
drag, startPoint x: 847, startPoint y: 389, endPoint x: 843, endPoint y: 413, distance: 24.4
click at [843, 413] on div at bounding box center [694, 41] width 1388 height 1762
click at [316, 88] on icon "button" at bounding box center [322, 87] width 13 height 22
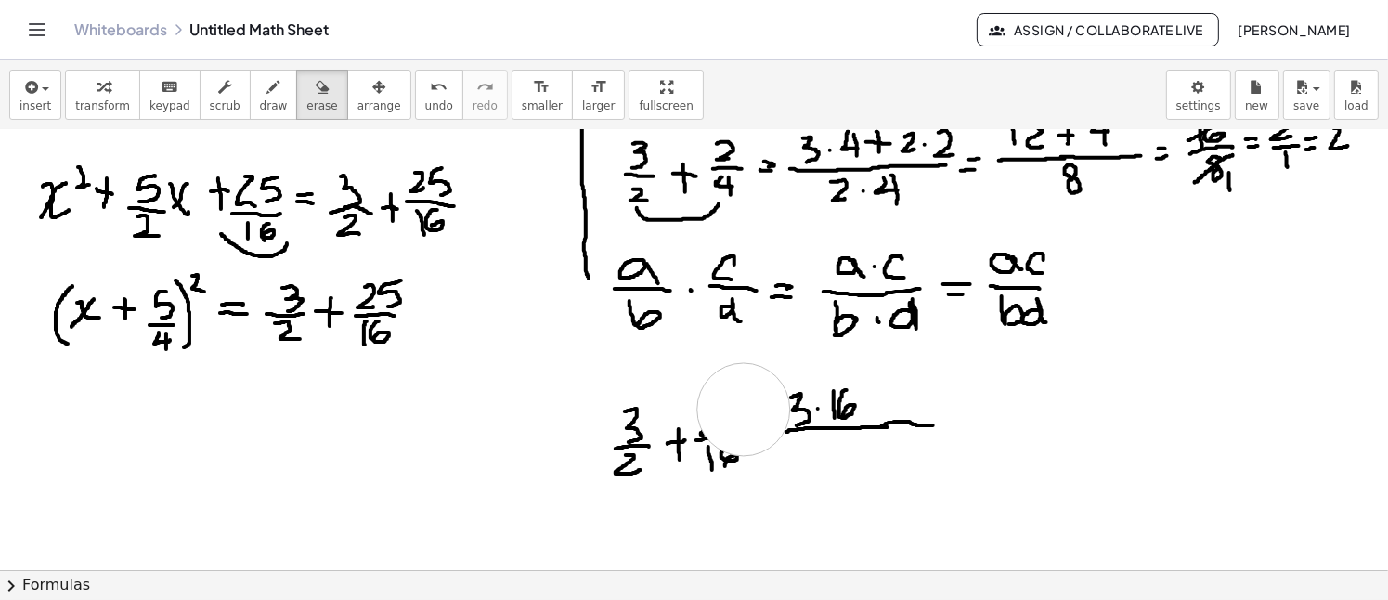
click at [744, 408] on div at bounding box center [694, 41] width 1388 height 1762
click at [250, 83] on button "draw" at bounding box center [274, 95] width 48 height 50
drag, startPoint x: 699, startPoint y: 435, endPoint x: 747, endPoint y: 434, distance: 48.3
click at [747, 434] on div at bounding box center [694, 41] width 1388 height 1762
drag, startPoint x: 695, startPoint y: 402, endPoint x: 713, endPoint y: 413, distance: 20.9
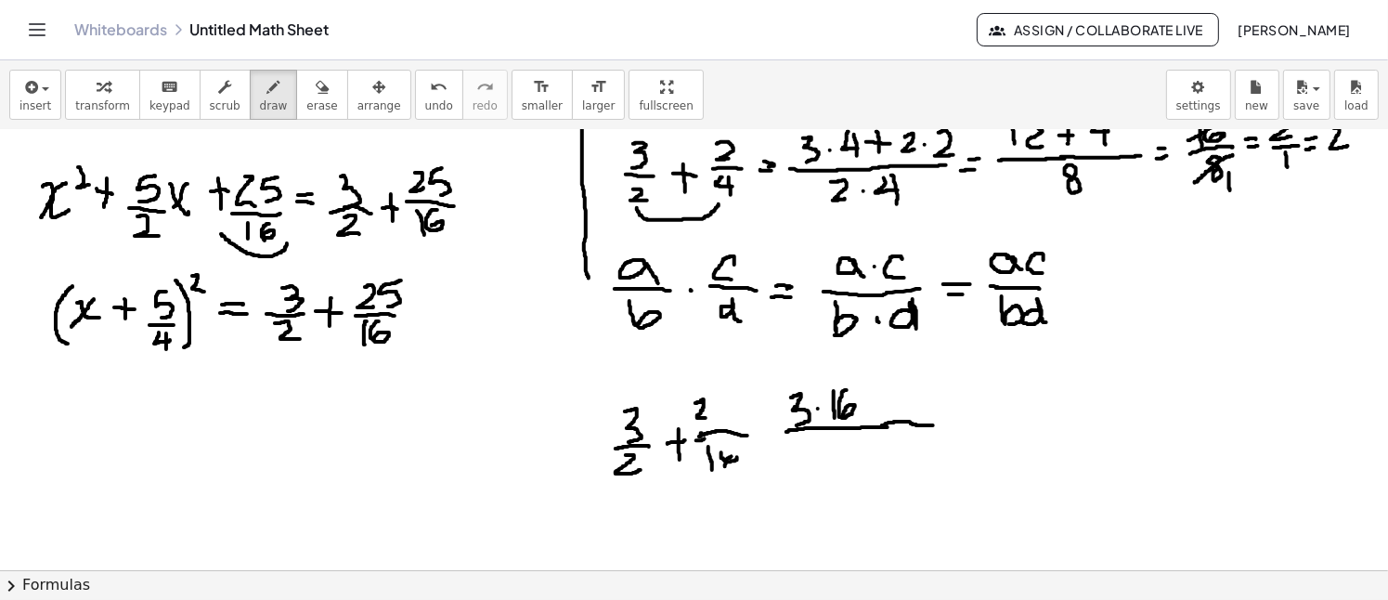
click at [711, 414] on div at bounding box center [694, 41] width 1388 height 1762
drag, startPoint x: 731, startPoint y: 395, endPoint x: 725, endPoint y: 421, distance: 26.6
click at [725, 421] on div at bounding box center [694, 41] width 1388 height 1762
drag, startPoint x: 727, startPoint y: 442, endPoint x: 728, endPoint y: 454, distance: 12.1
click at [728, 454] on div at bounding box center [694, 41] width 1388 height 1762
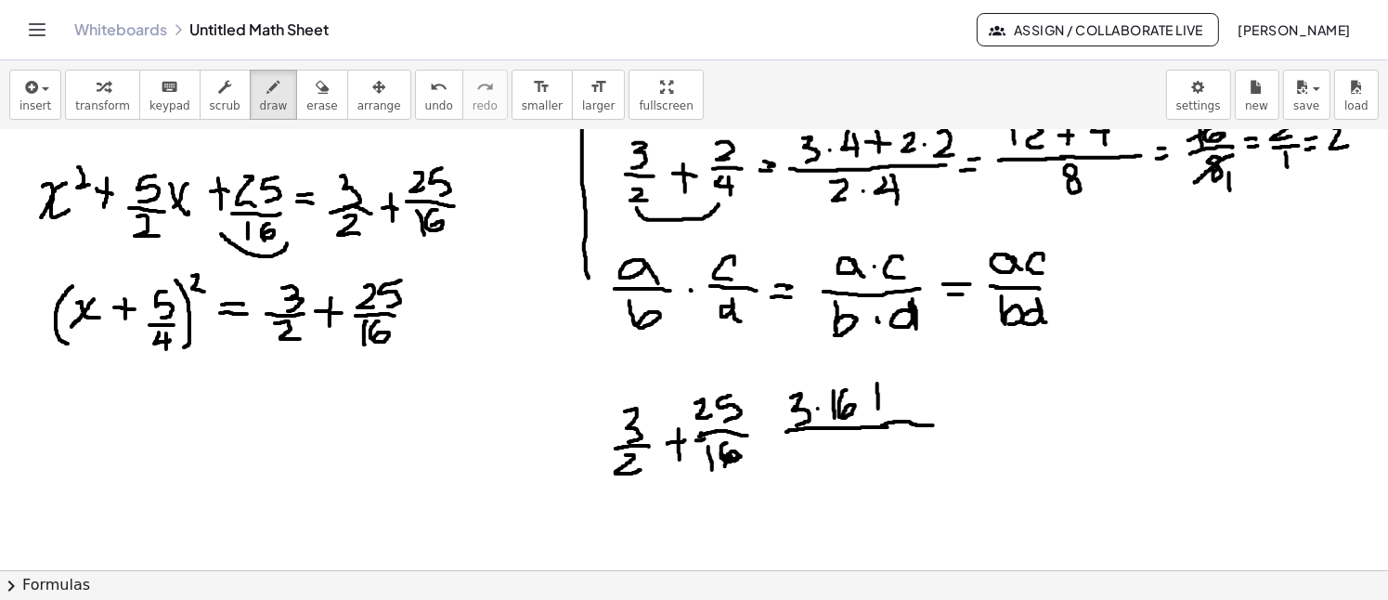
drag, startPoint x: 877, startPoint y: 382, endPoint x: 876, endPoint y: 406, distance: 23.2
click at [878, 409] on div at bounding box center [694, 41] width 1388 height 1762
drag, startPoint x: 868, startPoint y: 398, endPoint x: 890, endPoint y: 398, distance: 22.3
click at [890, 398] on div at bounding box center [694, 41] width 1388 height 1762
drag, startPoint x: 907, startPoint y: 389, endPoint x: 924, endPoint y: 413, distance: 29.4
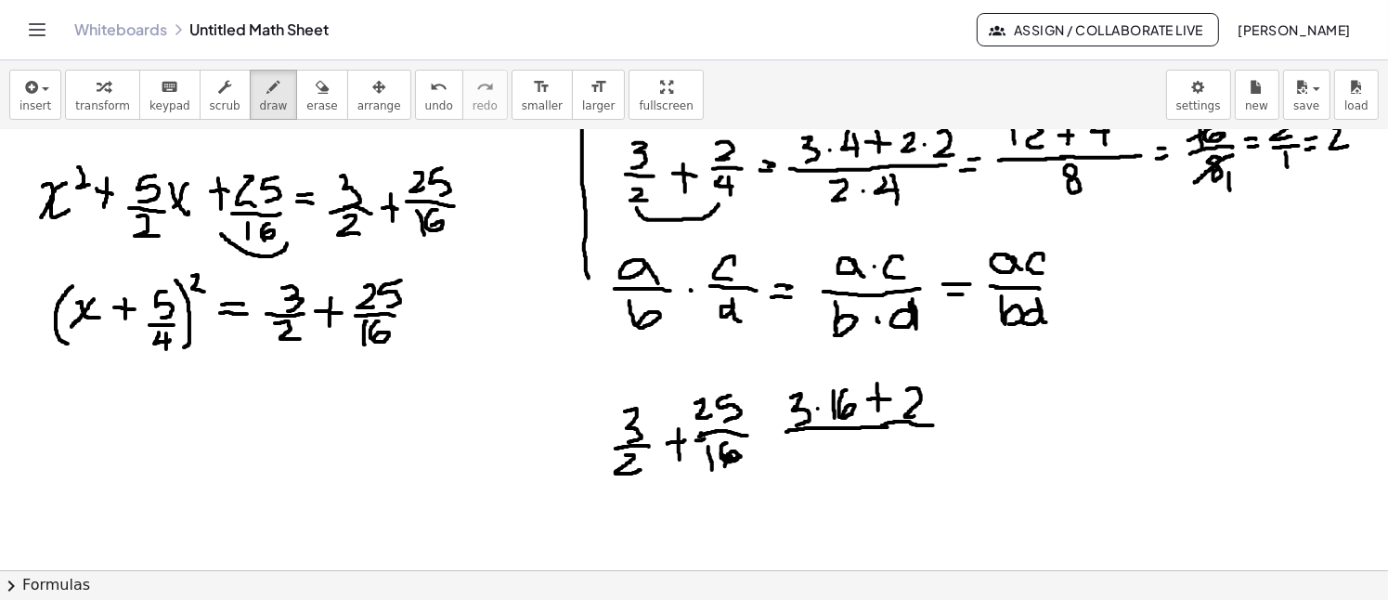
click at [924, 413] on div at bounding box center [694, 41] width 1388 height 1762
click at [936, 402] on div at bounding box center [694, 41] width 1388 height 1762
drag, startPoint x: 942, startPoint y: 391, endPoint x: 955, endPoint y: 411, distance: 24.2
click at [955, 411] on div at bounding box center [694, 41] width 1388 height 1762
drag, startPoint x: 983, startPoint y: 389, endPoint x: 970, endPoint y: 414, distance: 28.2
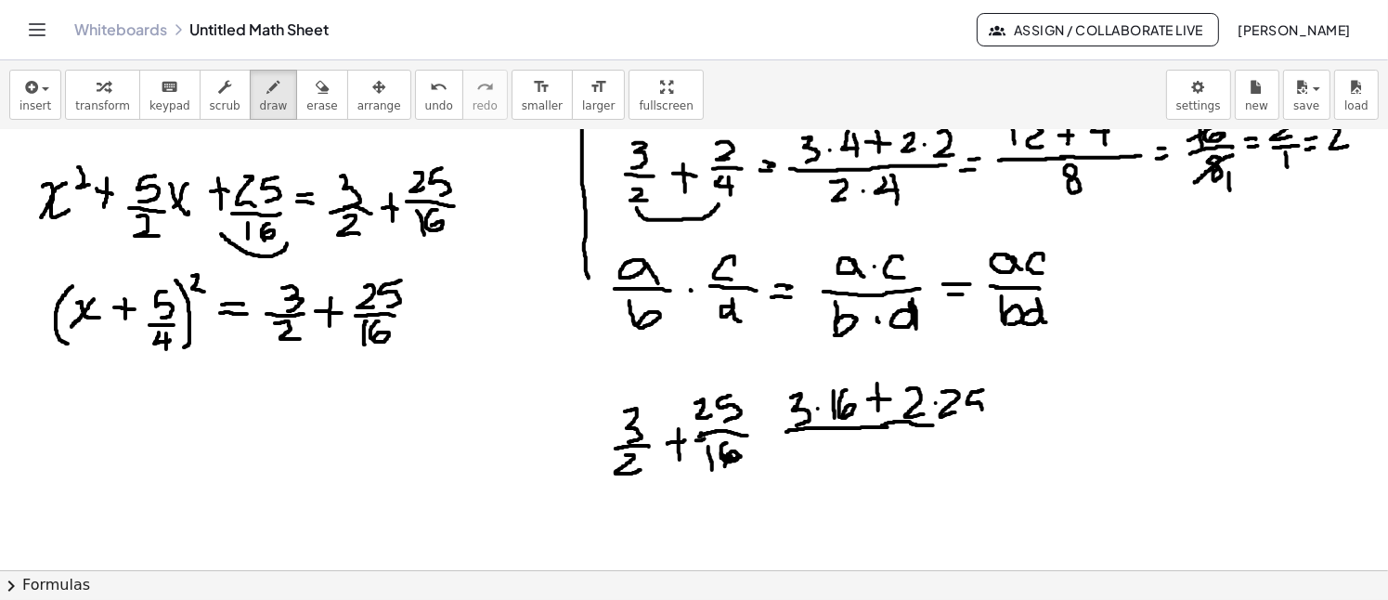
click at [971, 414] on div at bounding box center [694, 41] width 1388 height 1762
drag, startPoint x: 930, startPoint y: 424, endPoint x: 983, endPoint y: 422, distance: 52.9
click at [983, 422] on div at bounding box center [694, 41] width 1388 height 1762
drag, startPoint x: 861, startPoint y: 441, endPoint x: 875, endPoint y: 459, distance: 23.8
click at [872, 462] on div at bounding box center [694, 41] width 1388 height 1762
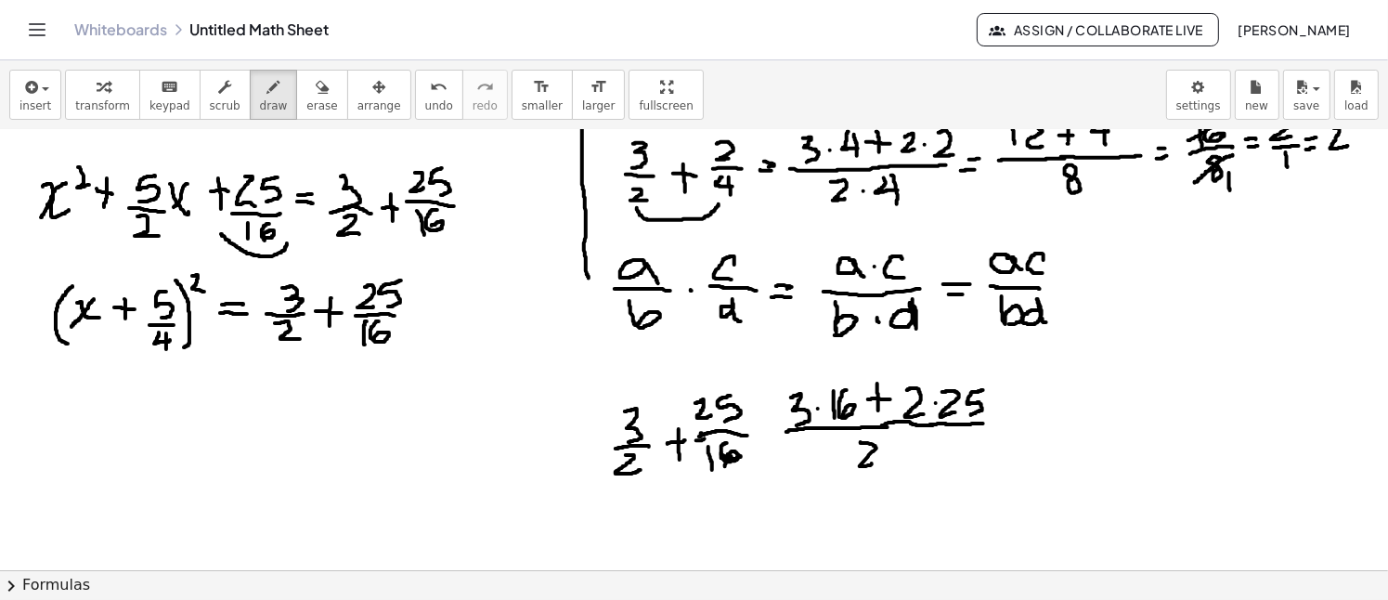
click at [886, 453] on div at bounding box center [694, 41] width 1388 height 1762
drag, startPoint x: 900, startPoint y: 442, endPoint x: 900, endPoint y: 467, distance: 25.1
click at [900, 467] on div at bounding box center [694, 41] width 1388 height 1762
drag, startPoint x: 912, startPoint y: 442, endPoint x: 914, endPoint y: 464, distance: 22.4
click at [914, 464] on div at bounding box center [694, 41] width 1388 height 1762
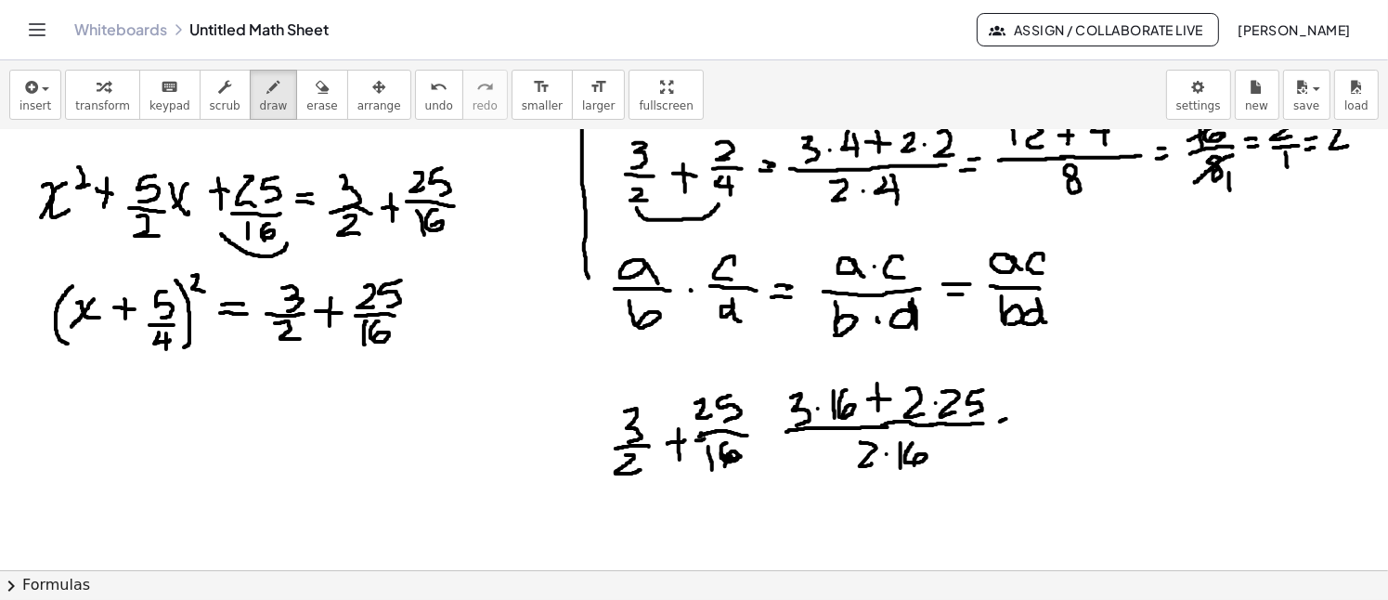
drag, startPoint x: 1000, startPoint y: 421, endPoint x: 1009, endPoint y: 424, distance: 10.0
click at [1011, 421] on div at bounding box center [694, 41] width 1388 height 1762
drag, startPoint x: 1000, startPoint y: 428, endPoint x: 1018, endPoint y: 431, distance: 18.8
click at [1018, 431] on div at bounding box center [694, 41] width 1388 height 1762
drag, startPoint x: 1037, startPoint y: 421, endPoint x: 1194, endPoint y: 414, distance: 157.0
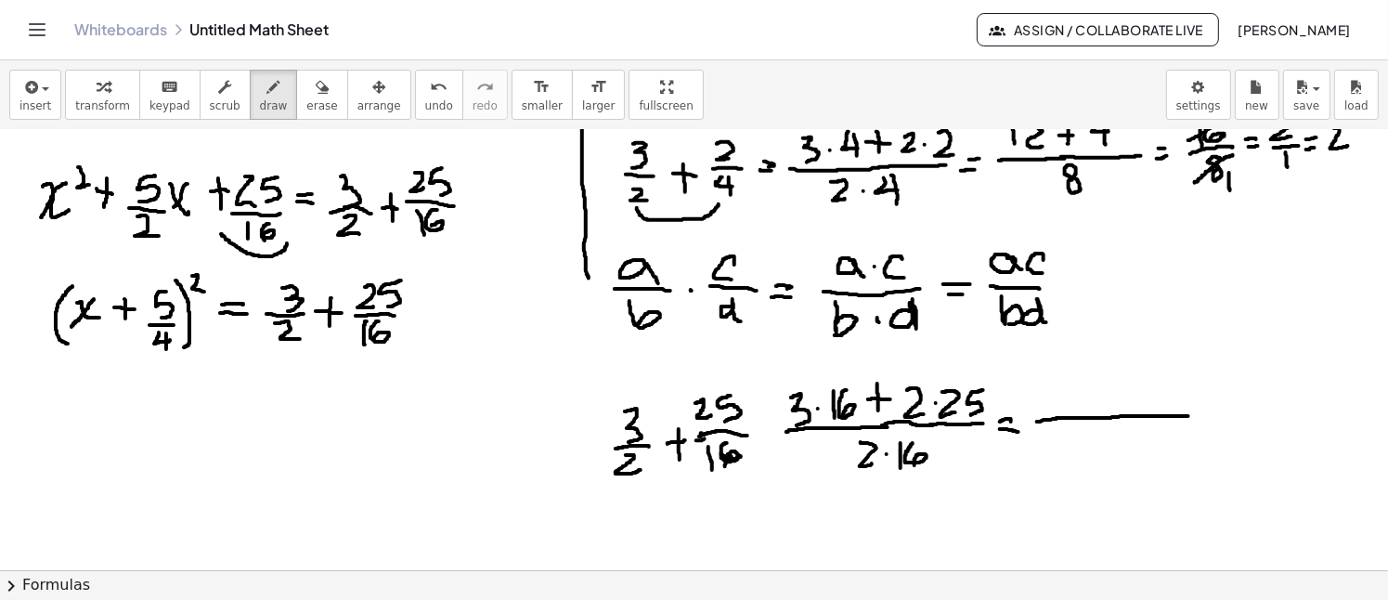
click at [1194, 414] on div at bounding box center [694, 41] width 1388 height 1762
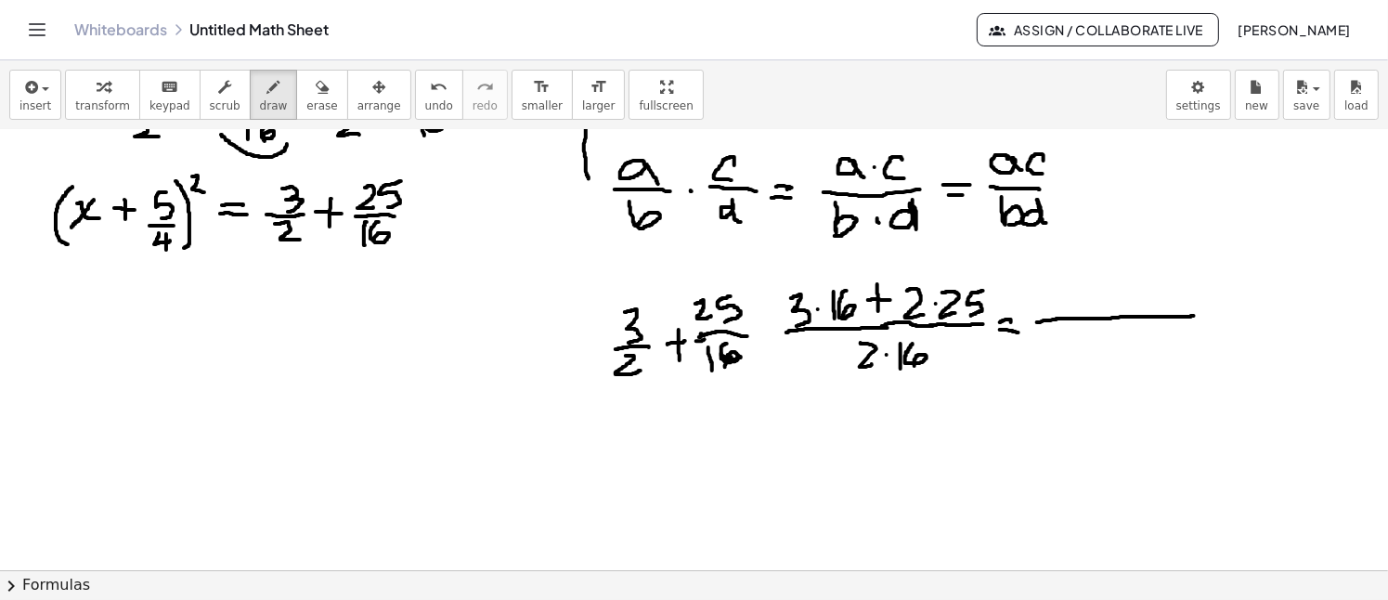
scroll to position [1156, 0]
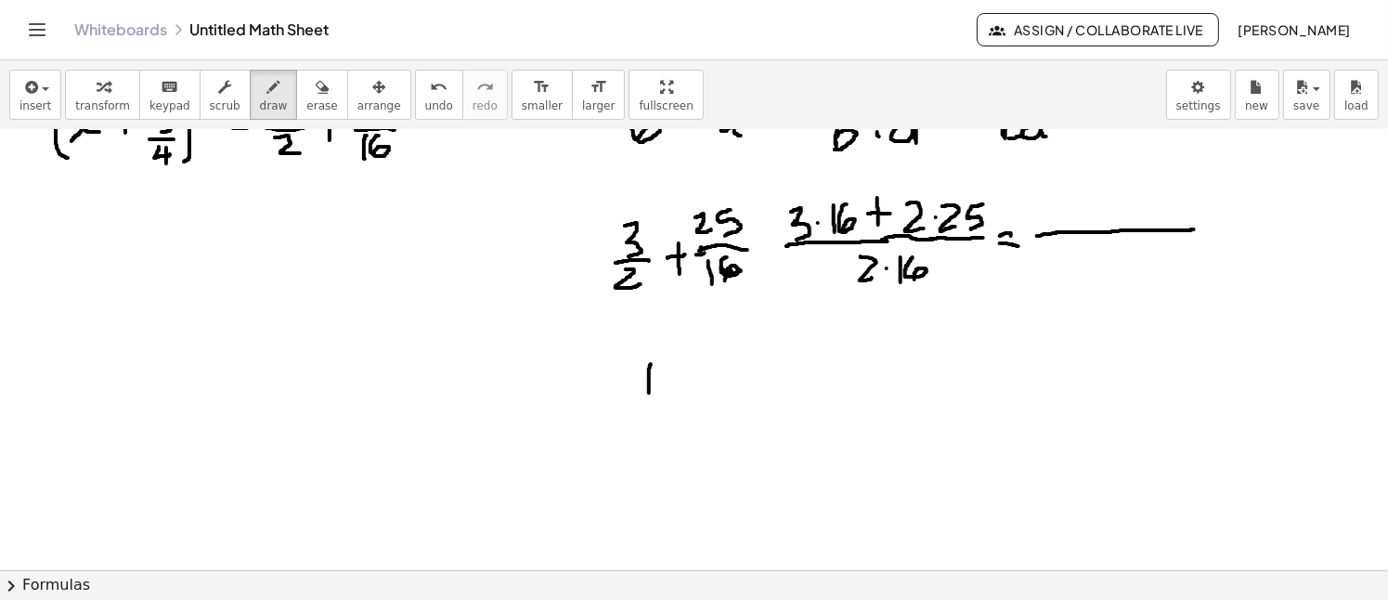
drag, startPoint x: 651, startPoint y: 363, endPoint x: 649, endPoint y: 392, distance: 28.8
drag, startPoint x: 671, startPoint y: 359, endPoint x: 658, endPoint y: 387, distance: 30.7
drag, startPoint x: 705, startPoint y: 357, endPoint x: 689, endPoint y: 383, distance: 30.4
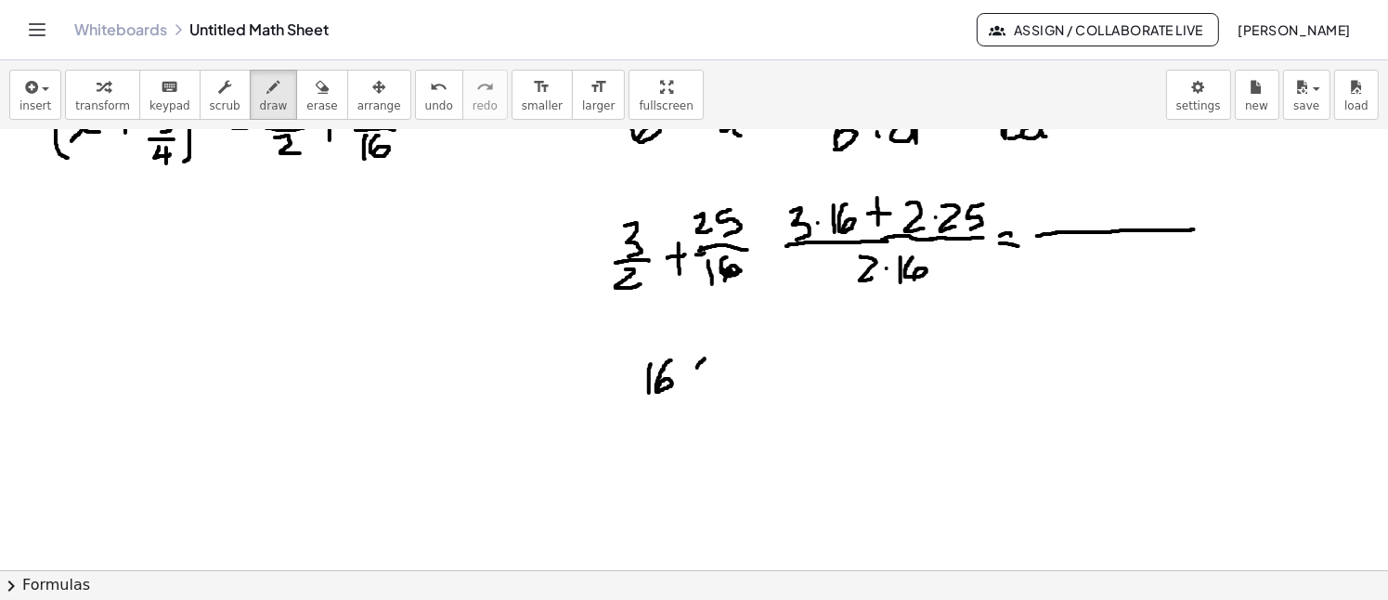
drag, startPoint x: 684, startPoint y: 361, endPoint x: 703, endPoint y: 380, distance: 26.3
drag, startPoint x: 723, startPoint y: 357, endPoint x: 719, endPoint y: 387, distance: 29.9
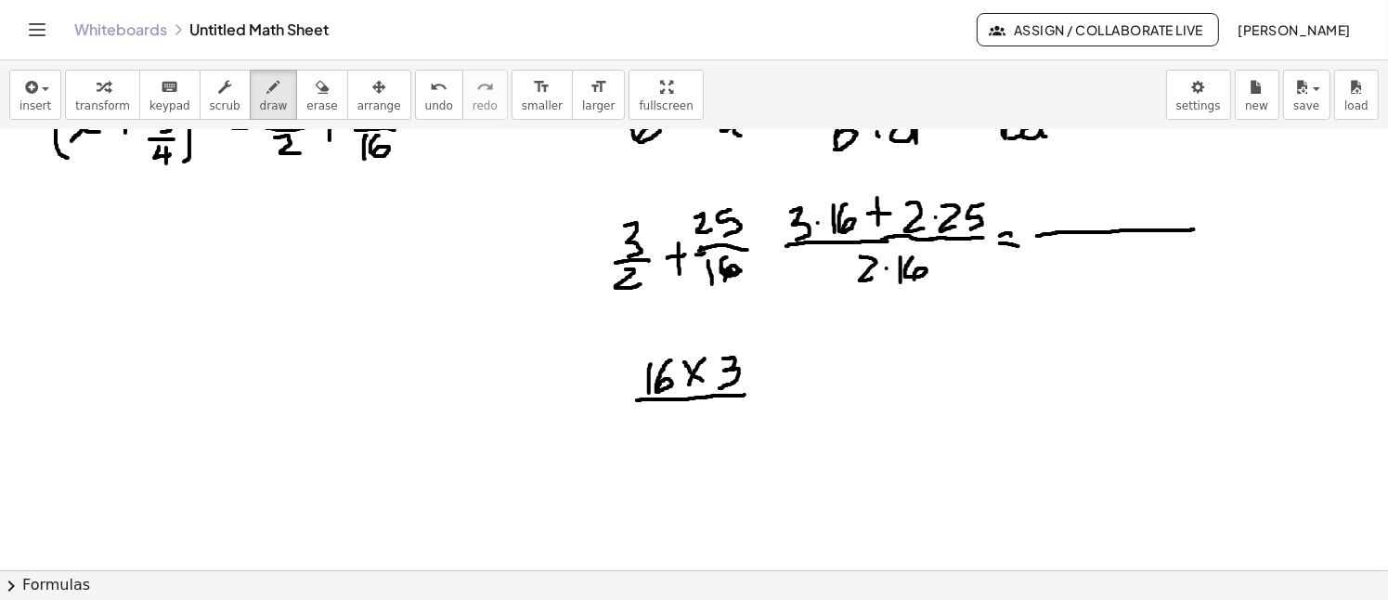
drag, startPoint x: 637, startPoint y: 399, endPoint x: 744, endPoint y: 394, distance: 107.8
drag, startPoint x: 686, startPoint y: 413, endPoint x: 680, endPoint y: 435, distance: 23.0
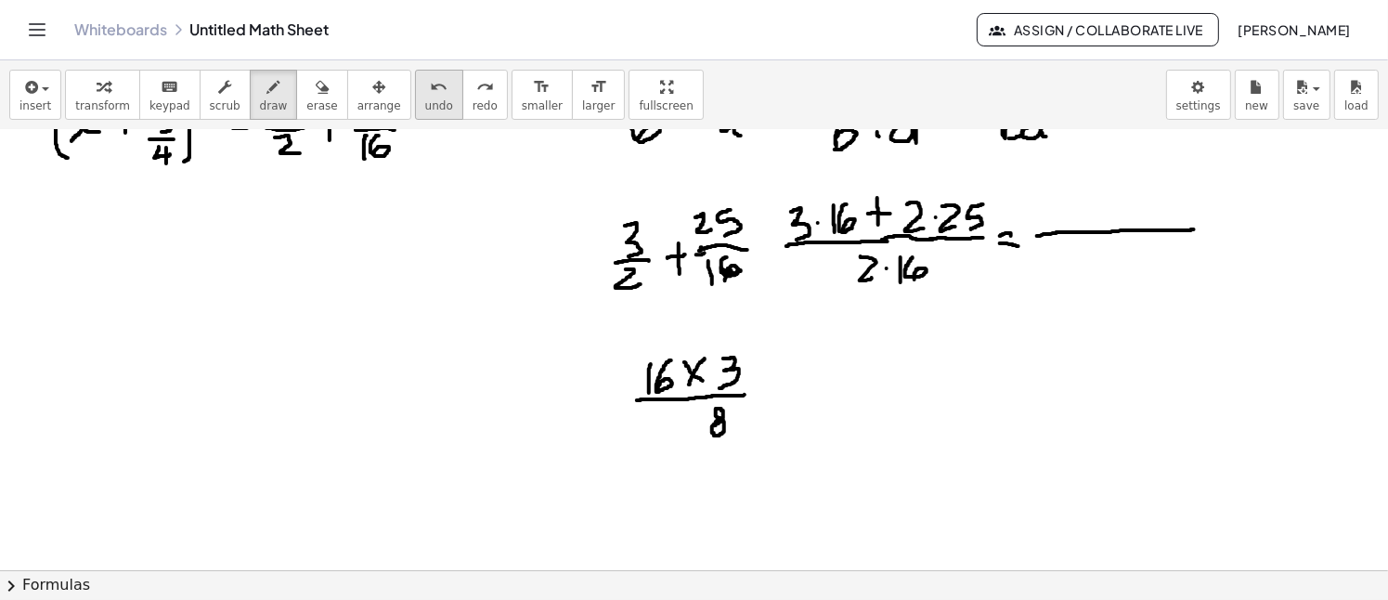
click at [430, 87] on icon "undo" at bounding box center [439, 87] width 18 height 22
drag, startPoint x: 647, startPoint y: 338, endPoint x: 651, endPoint y: 352, distance: 14.4
drag, startPoint x: 690, startPoint y: 408, endPoint x: 699, endPoint y: 424, distance: 18.3
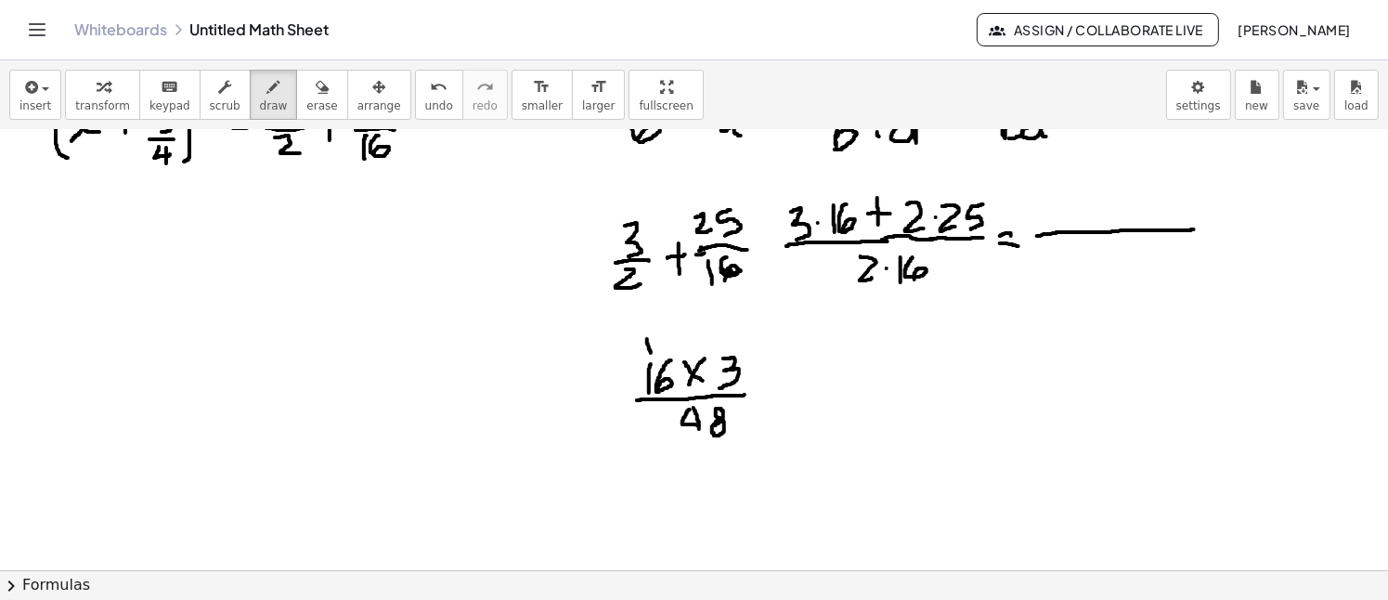
drag, startPoint x: 693, startPoint y: 407, endPoint x: 699, endPoint y: 437, distance: 31.1
drag, startPoint x: 745, startPoint y: 426, endPoint x: 731, endPoint y: 443, distance: 21.8
drag, startPoint x: 742, startPoint y: 438, endPoint x: 733, endPoint y: 446, distance: 11.8
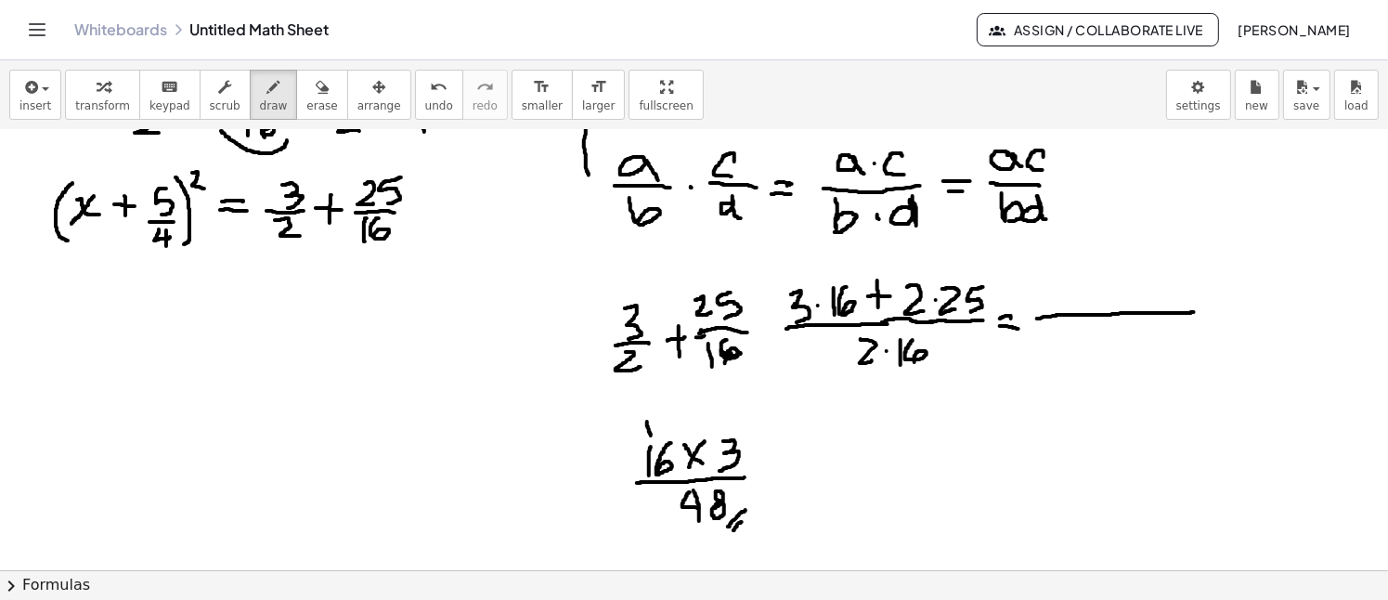
scroll to position [1063, 0]
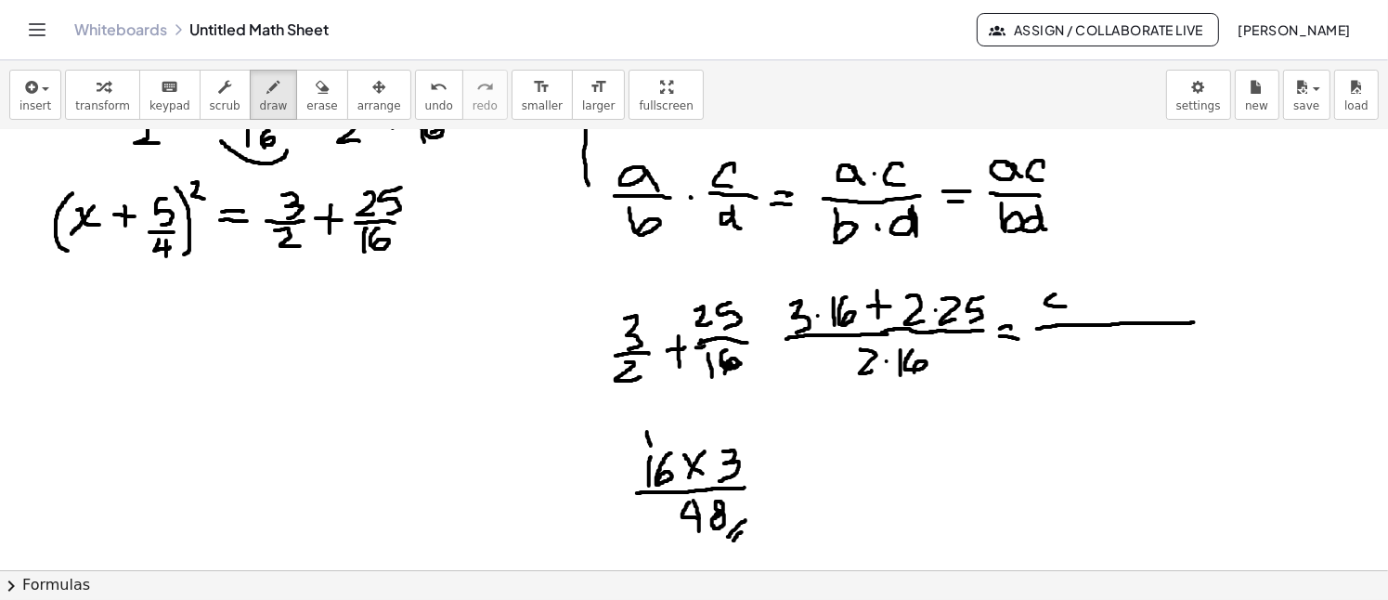
drag, startPoint x: 1055, startPoint y: 293, endPoint x: 1067, endPoint y: 305, distance: 16.4
drag, startPoint x: 1060, startPoint y: 291, endPoint x: 1062, endPoint y: 323, distance: 32.5
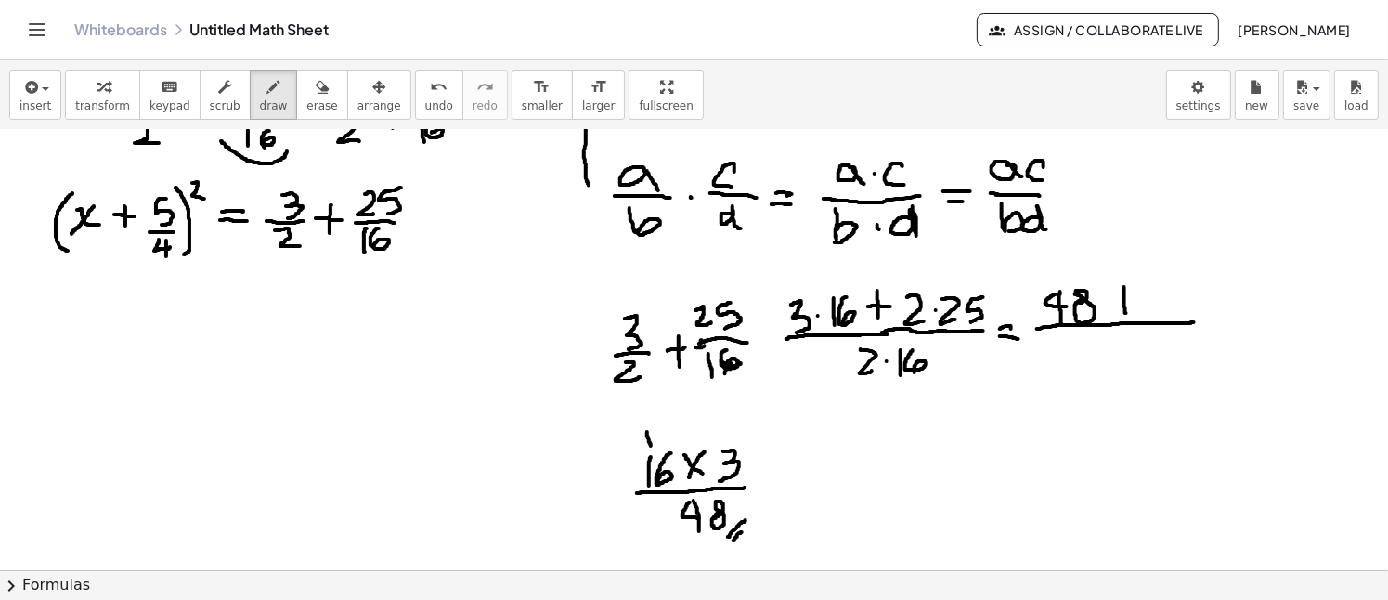
drag, startPoint x: 1124, startPoint y: 286, endPoint x: 1126, endPoint y: 312, distance: 26.1
drag, startPoint x: 1109, startPoint y: 300, endPoint x: 1138, endPoint y: 299, distance: 28.8
drag, startPoint x: 827, startPoint y: 446, endPoint x: 847, endPoint y: 461, distance: 25.1
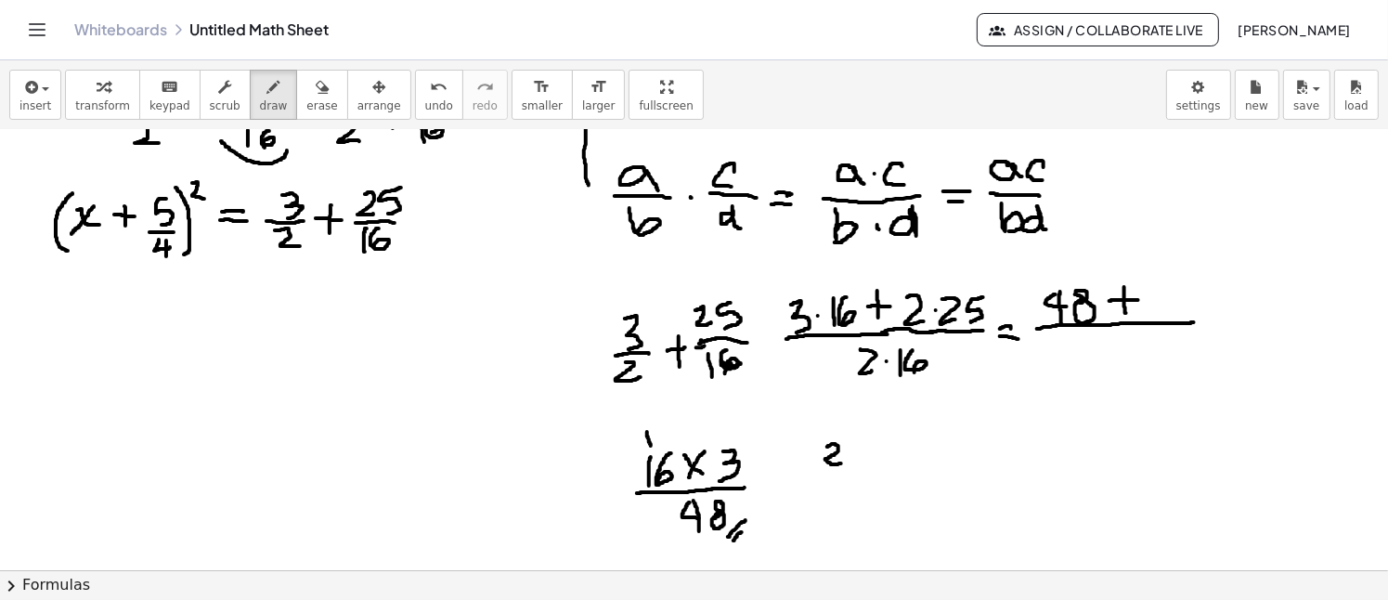
drag, startPoint x: 861, startPoint y: 442, endPoint x: 855, endPoint y: 463, distance: 22.3
drag, startPoint x: 899, startPoint y: 435, endPoint x: 877, endPoint y: 454, distance: 28.3
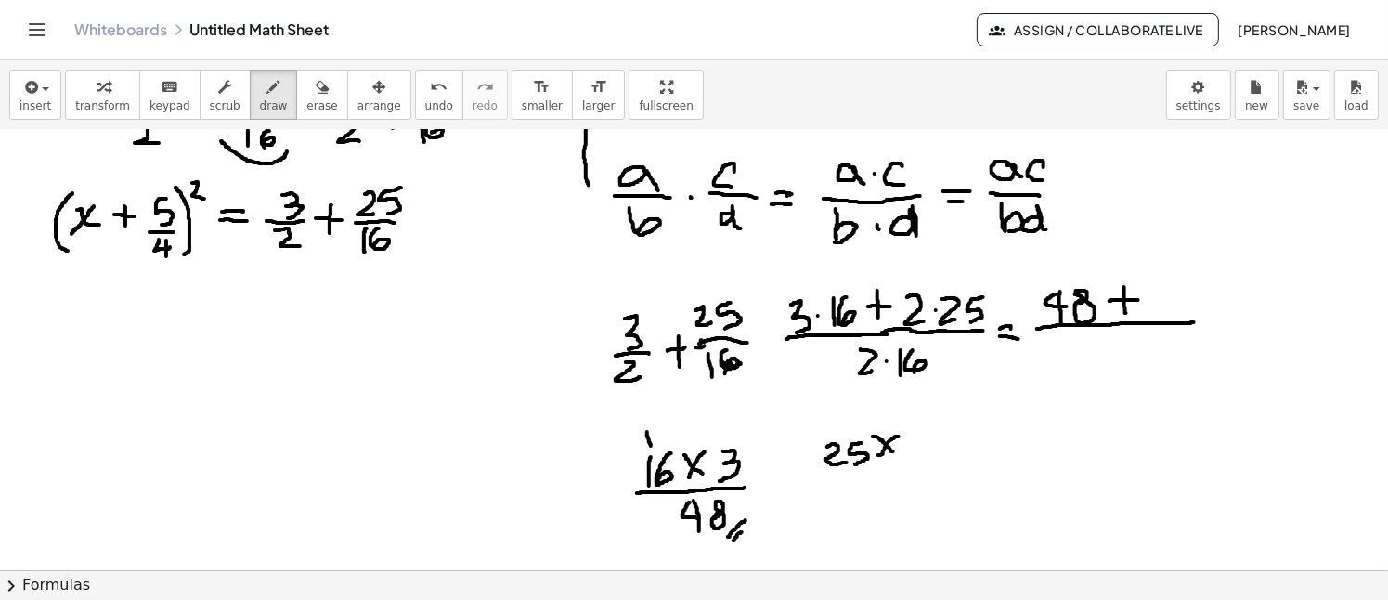
drag, startPoint x: 873, startPoint y: 435, endPoint x: 909, endPoint y: 446, distance: 37.6
drag, startPoint x: 911, startPoint y: 438, endPoint x: 899, endPoint y: 466, distance: 30.4
drag, startPoint x: 817, startPoint y: 472, endPoint x: 952, endPoint y: 469, distance: 135.6
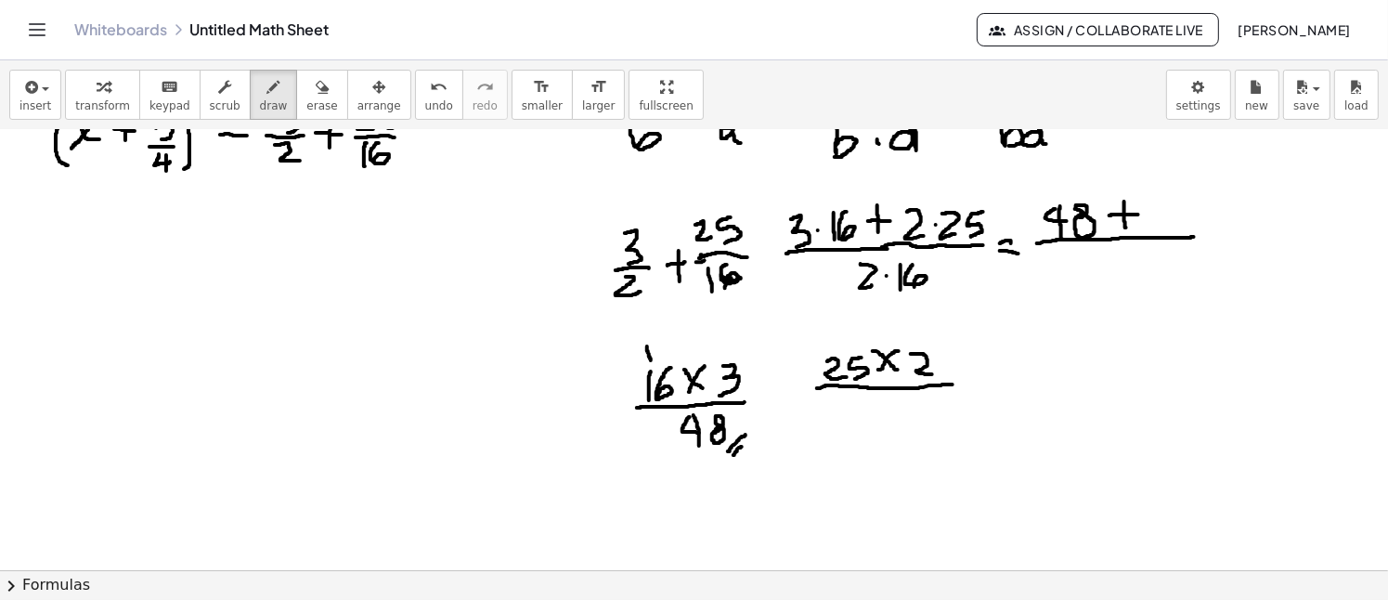
scroll to position [1156, 0]
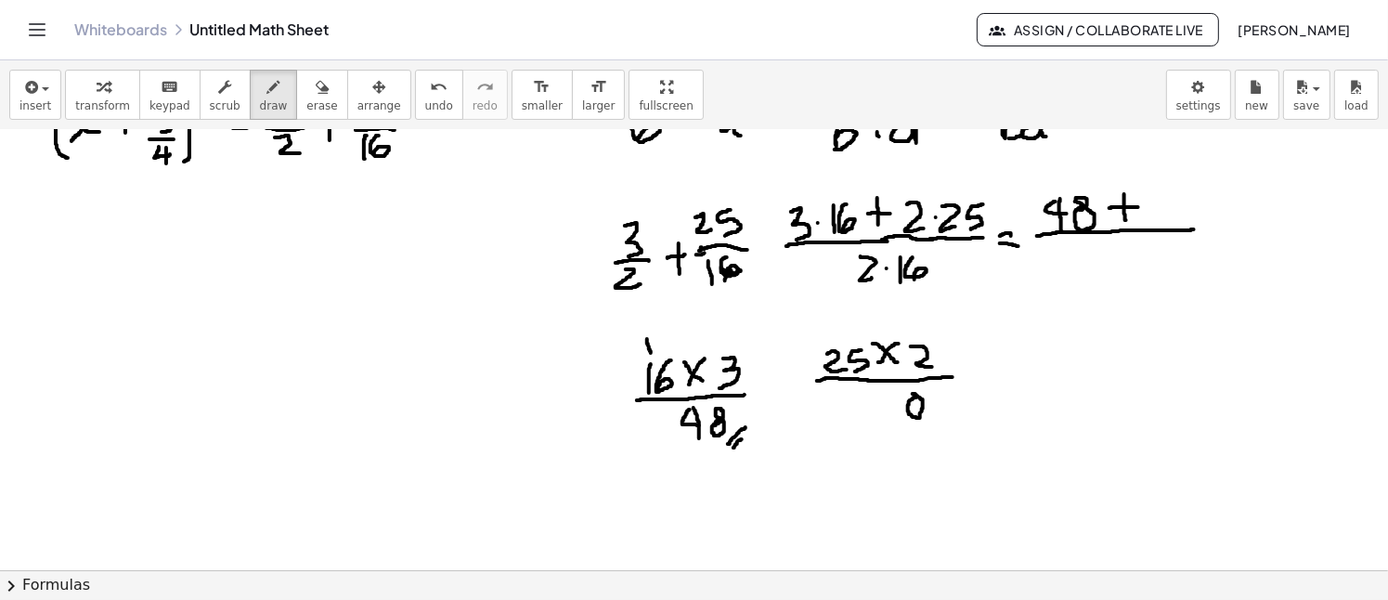
drag, startPoint x: 835, startPoint y: 321, endPoint x: 835, endPoint y: 336, distance: 14.9
drag, startPoint x: 897, startPoint y: 397, endPoint x: 885, endPoint y: 421, distance: 26.2
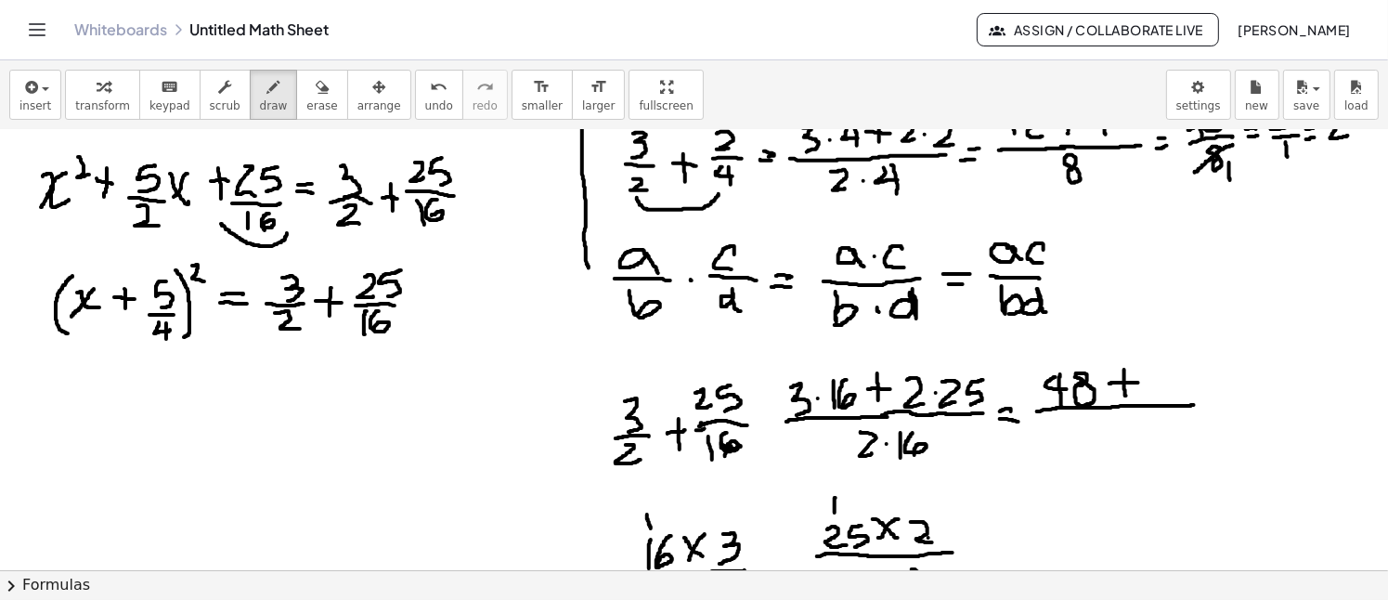
scroll to position [970, 0]
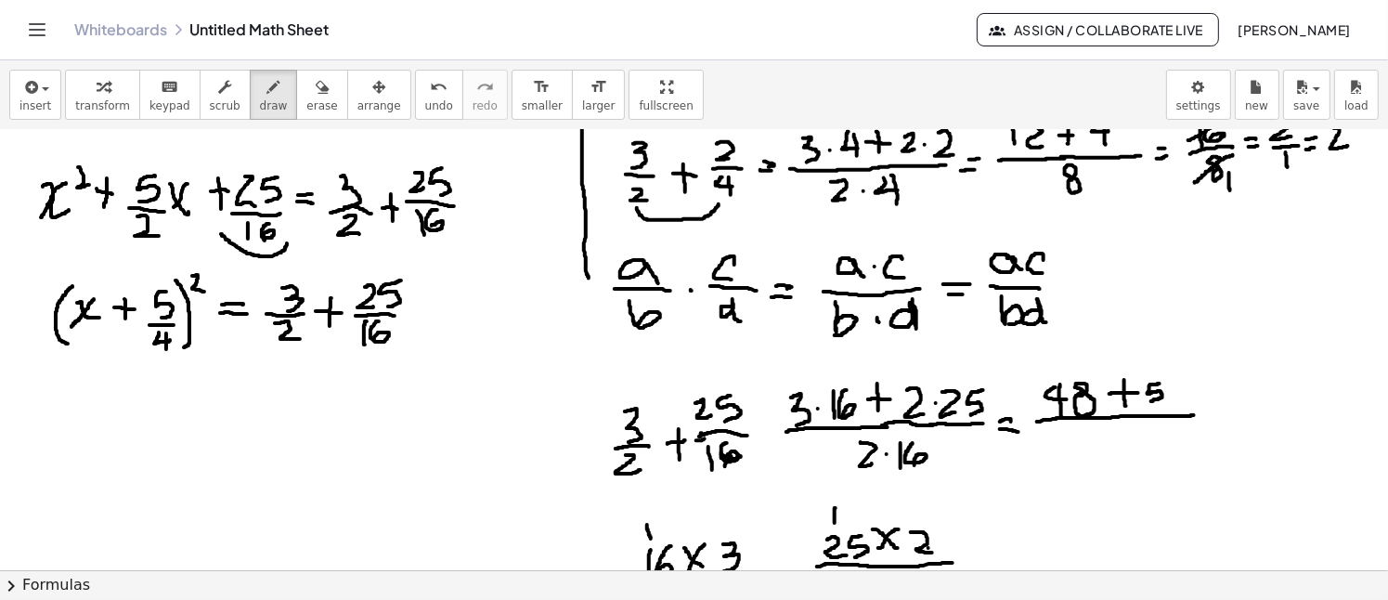
drag, startPoint x: 1159, startPoint y: 382, endPoint x: 1145, endPoint y: 400, distance: 23.1
click at [1145, 400] on div at bounding box center [694, 41] width 1388 height 1762
click at [1171, 377] on div at bounding box center [694, 41] width 1388 height 1762
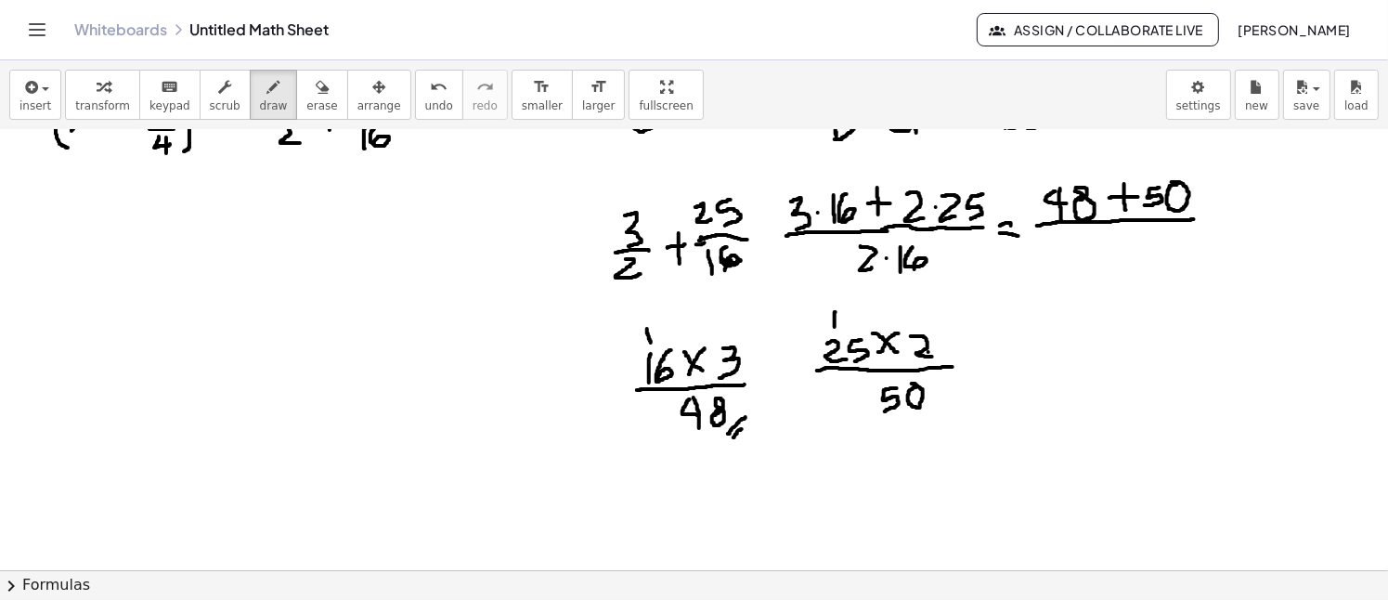
scroll to position [1156, 0]
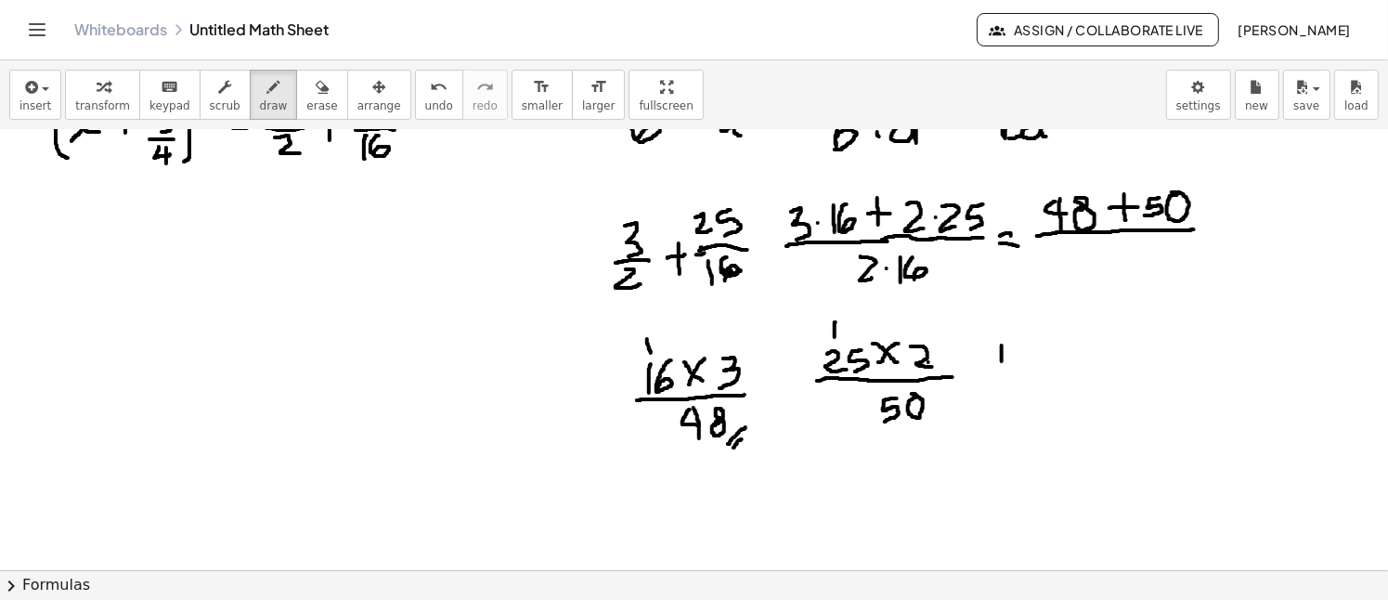
drag, startPoint x: 1002, startPoint y: 344, endPoint x: 1002, endPoint y: 364, distance: 19.5
drag, startPoint x: 1023, startPoint y: 340, endPoint x: 1016, endPoint y: 369, distance: 29.7
drag, startPoint x: 1057, startPoint y: 337, endPoint x: 1046, endPoint y: 360, distance: 25.7
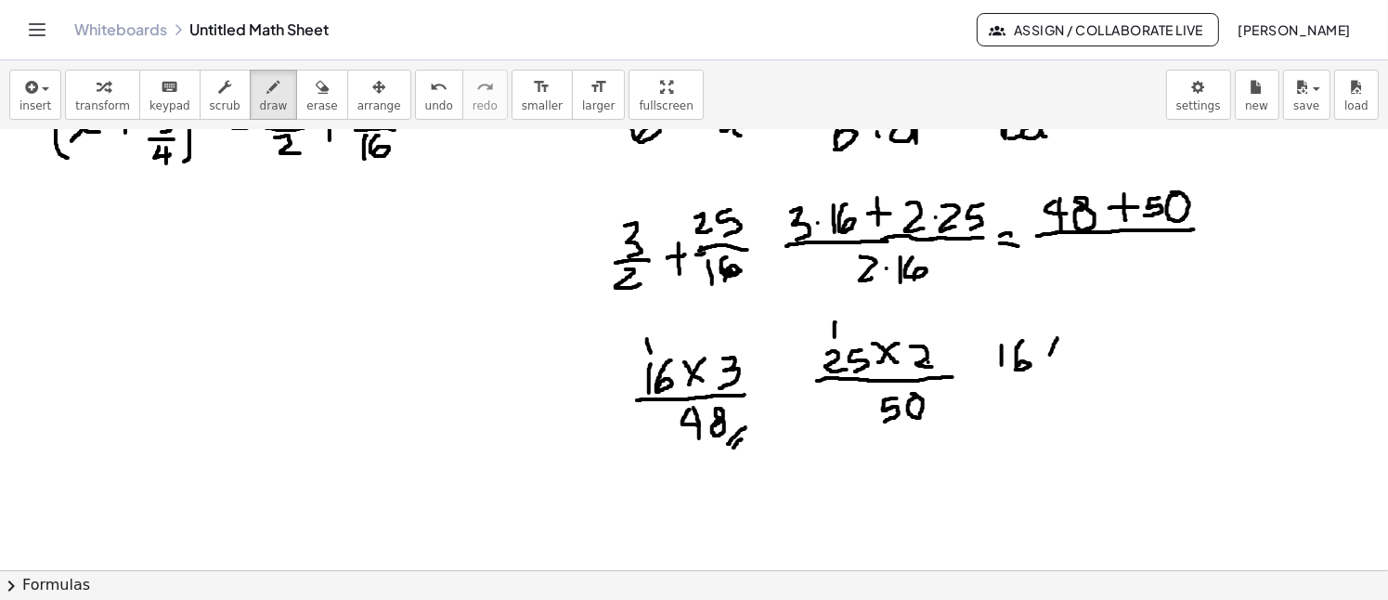
drag, startPoint x: 1042, startPoint y: 339, endPoint x: 1059, endPoint y: 364, distance: 30.1
drag, startPoint x: 1068, startPoint y: 340, endPoint x: 1037, endPoint y: 376, distance: 48.0
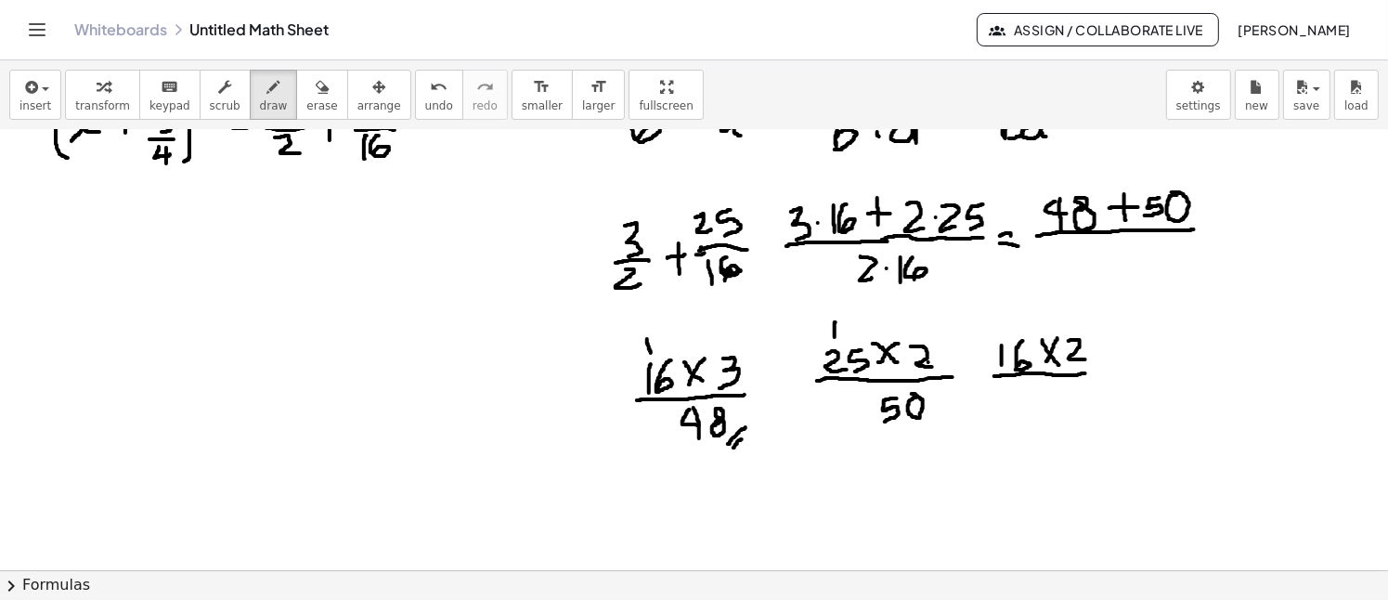
drag, startPoint x: 994, startPoint y: 375, endPoint x: 1087, endPoint y: 372, distance: 92.9
drag, startPoint x: 999, startPoint y: 315, endPoint x: 1007, endPoint y: 328, distance: 15.4
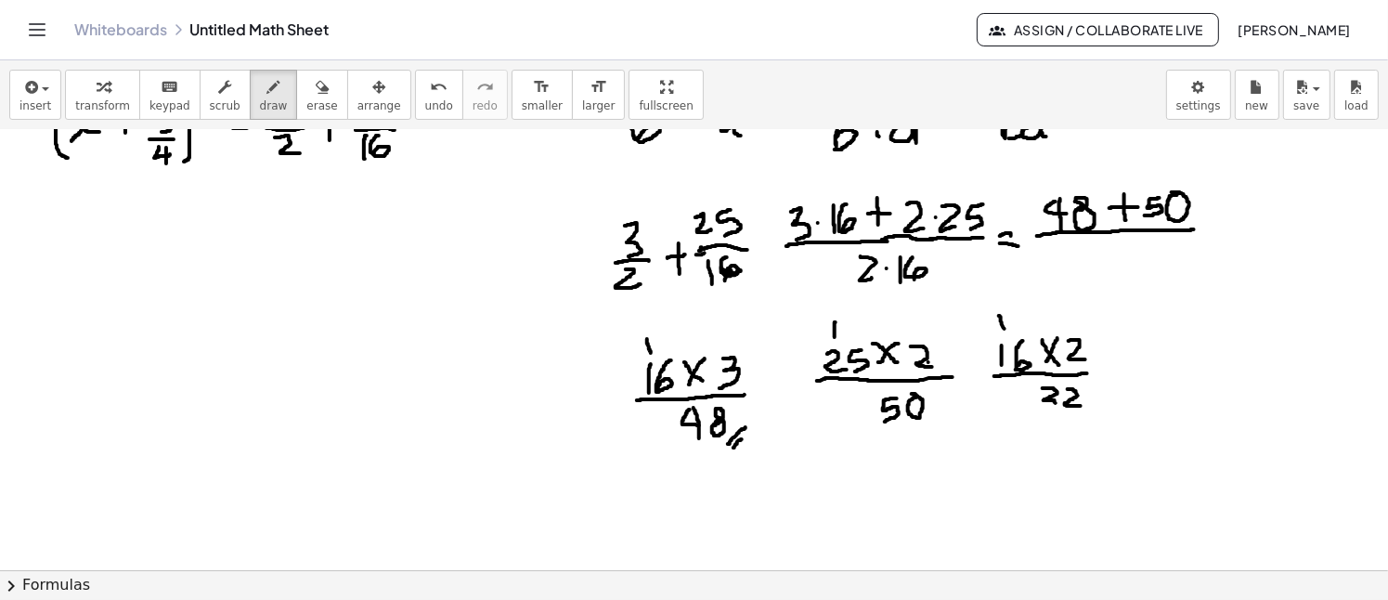
drag, startPoint x: 1042, startPoint y: 387, endPoint x: 1048, endPoint y: 408, distance: 22.1
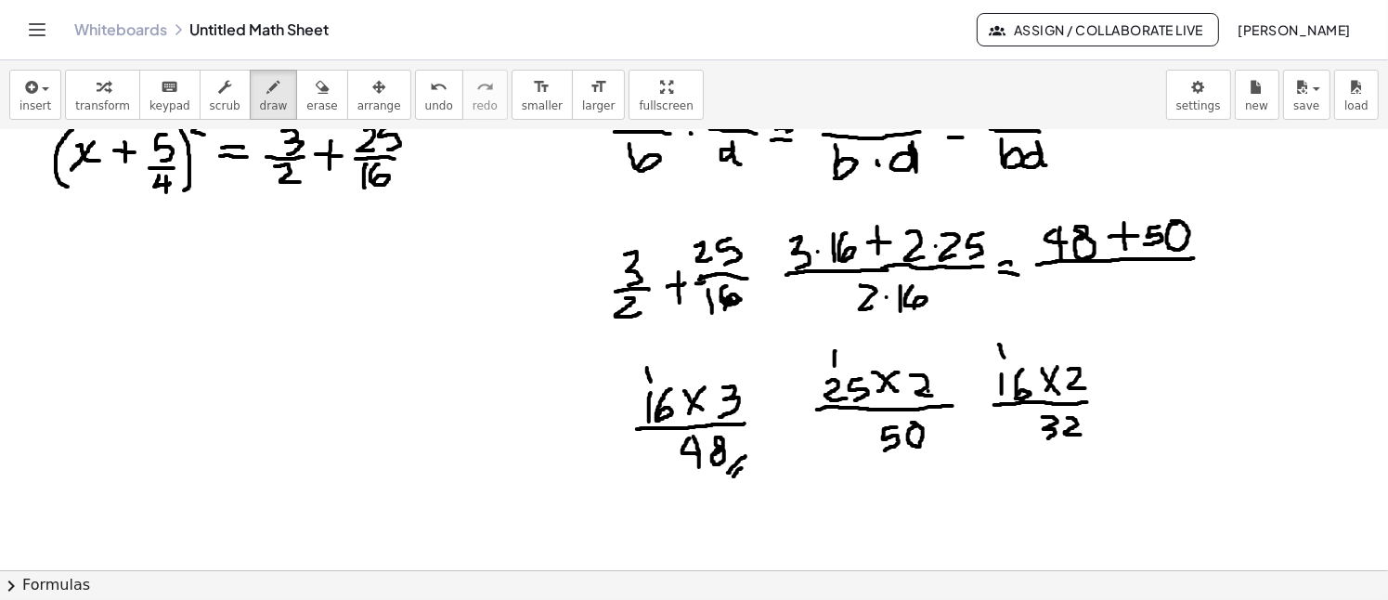
scroll to position [1063, 0]
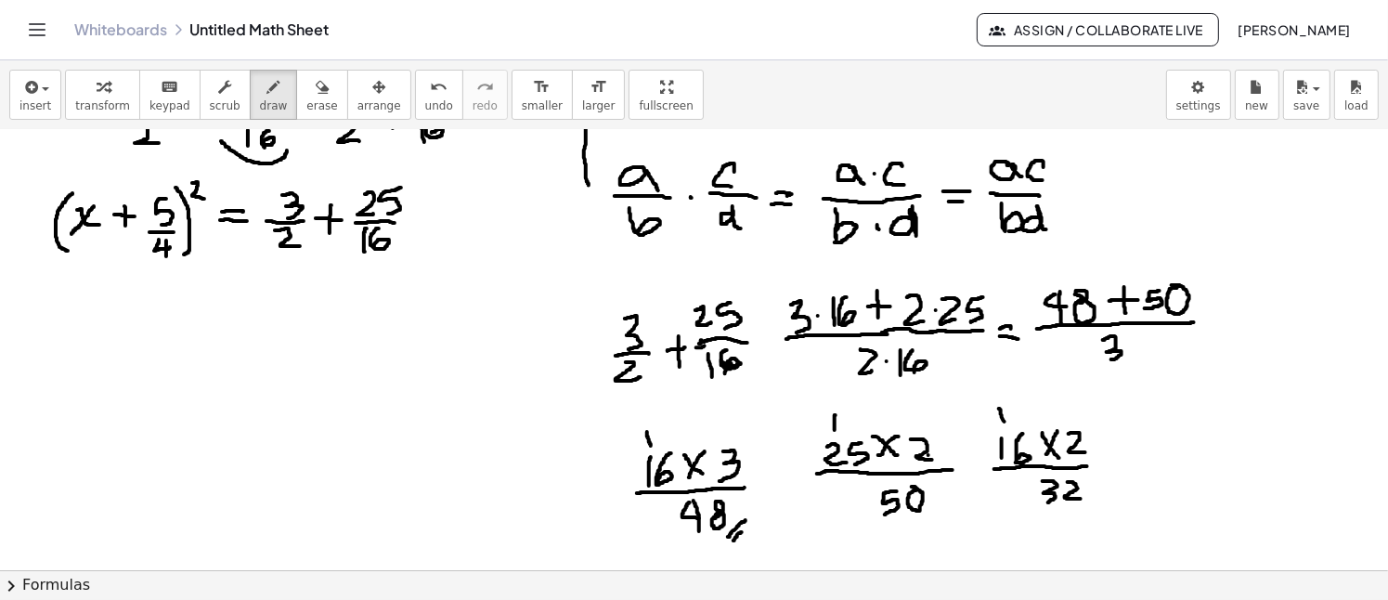
drag, startPoint x: 1103, startPoint y: 339, endPoint x: 1114, endPoint y: 351, distance: 16.4
drag, startPoint x: 1126, startPoint y: 339, endPoint x: 1145, endPoint y: 356, distance: 25.7
click at [306, 105] on span "erase" at bounding box center [321, 105] width 31 height 13
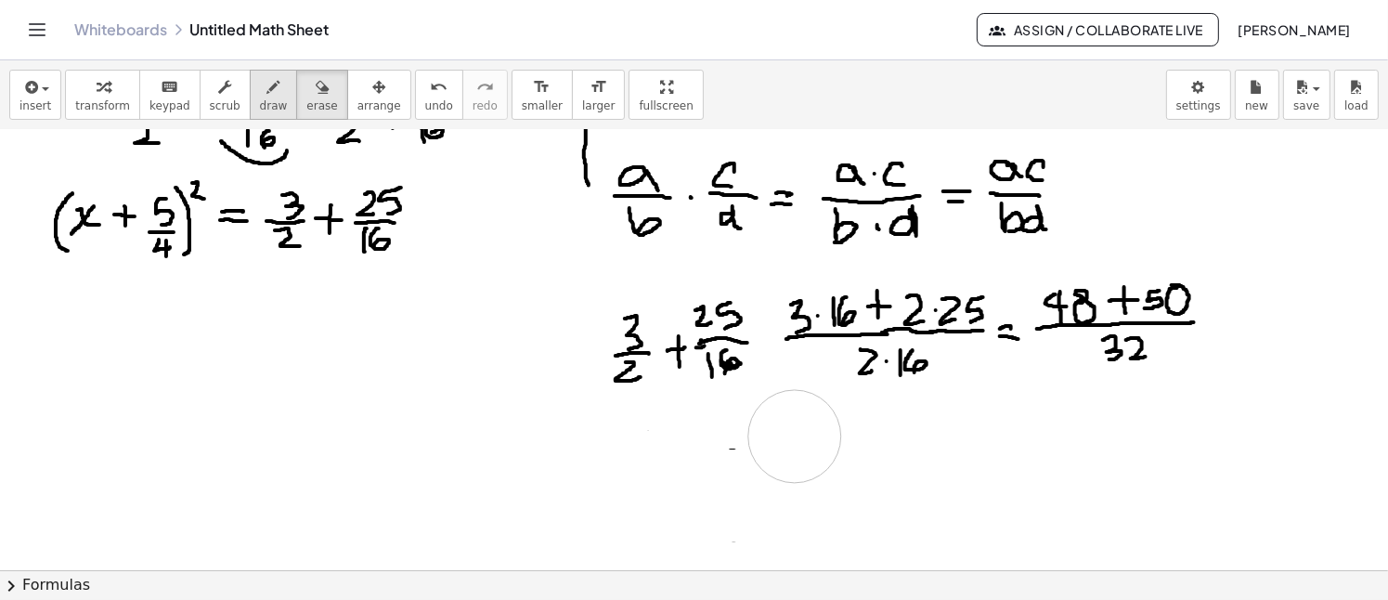
drag, startPoint x: 623, startPoint y: 469, endPoint x: 238, endPoint y: 99, distance: 533.8
click at [260, 99] on span "draw" at bounding box center [274, 105] width 28 height 13
drag, startPoint x: 1205, startPoint y: 315, endPoint x: 1215, endPoint y: 314, distance: 10.3
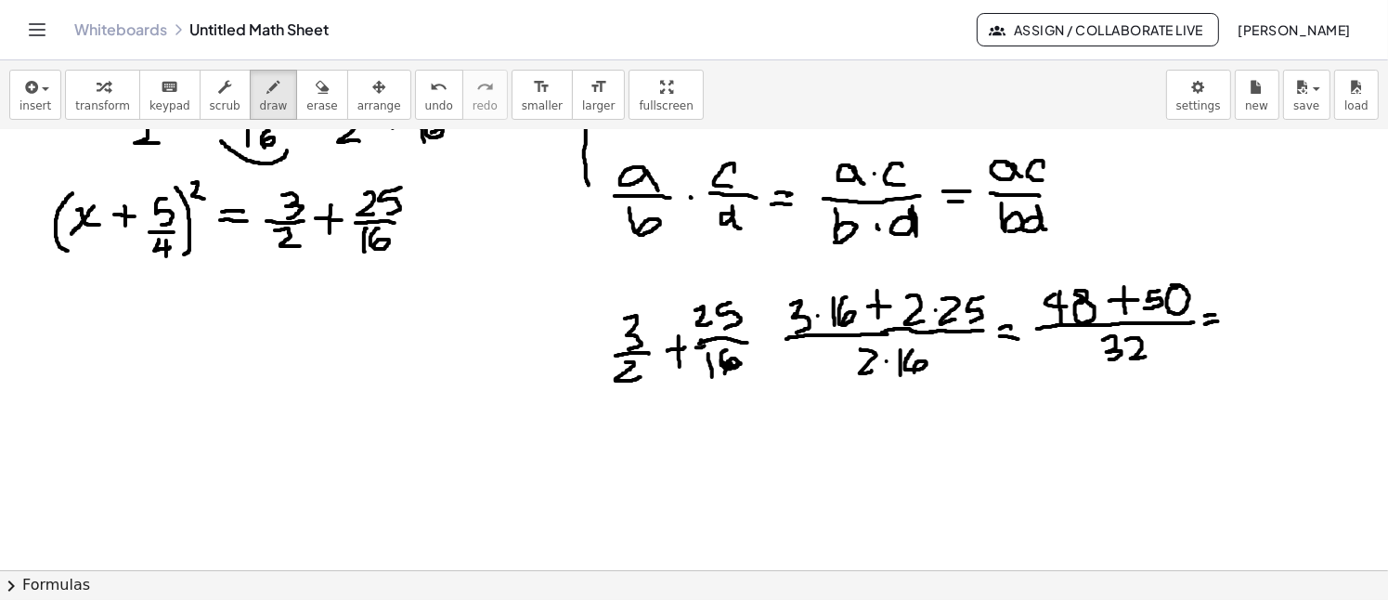
drag, startPoint x: 1209, startPoint y: 322, endPoint x: 1218, endPoint y: 320, distance: 9.5
drag, startPoint x: 925, startPoint y: 424, endPoint x: 937, endPoint y: 433, distance: 13.9
drag, startPoint x: 935, startPoint y: 419, endPoint x: 935, endPoint y: 443, distance: 24.1
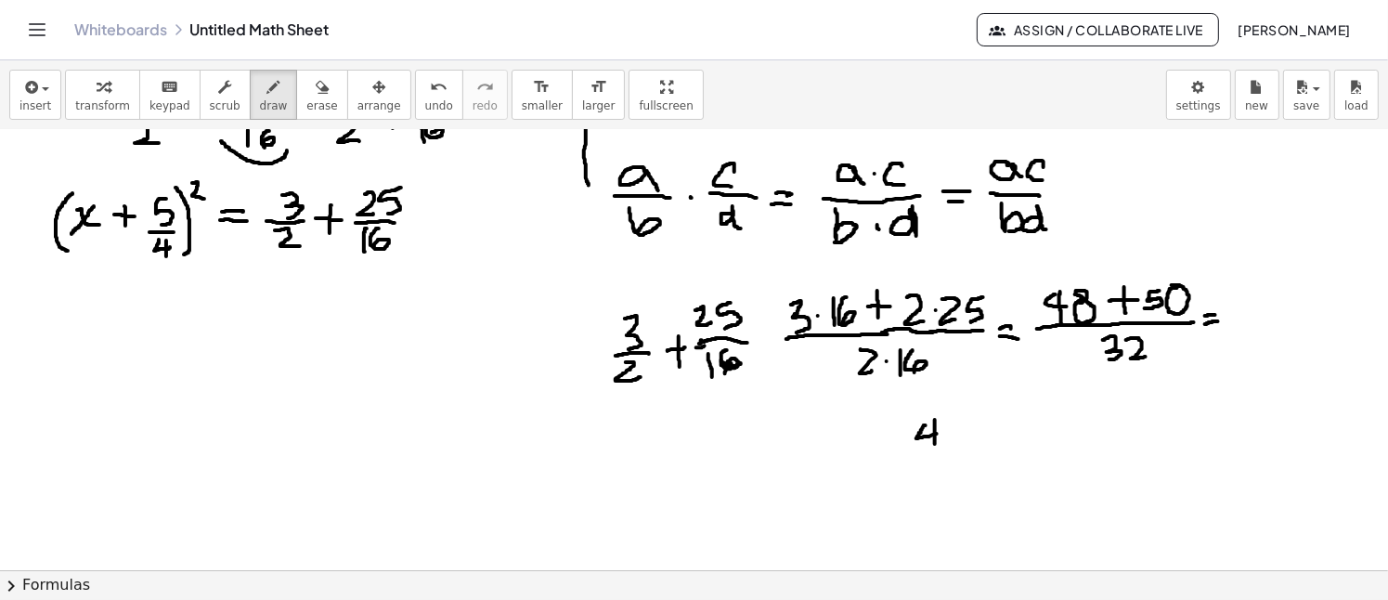
drag, startPoint x: 962, startPoint y: 424, endPoint x: 956, endPoint y: 435, distance: 12.5
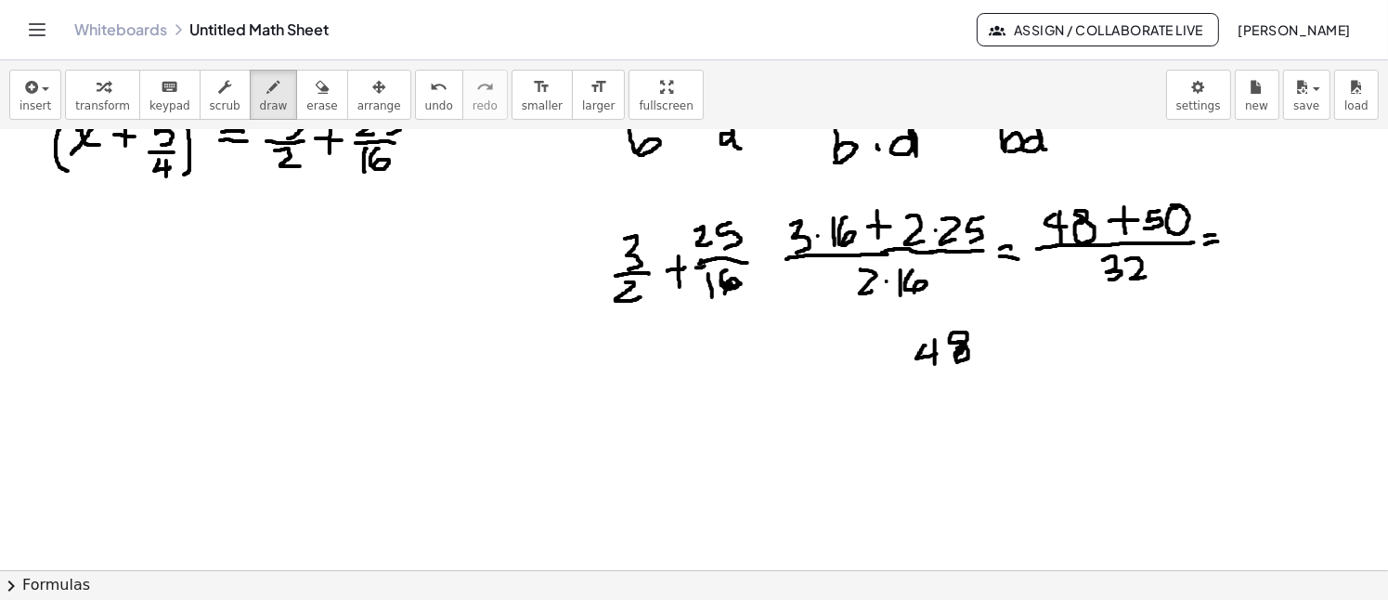
scroll to position [1156, 0]
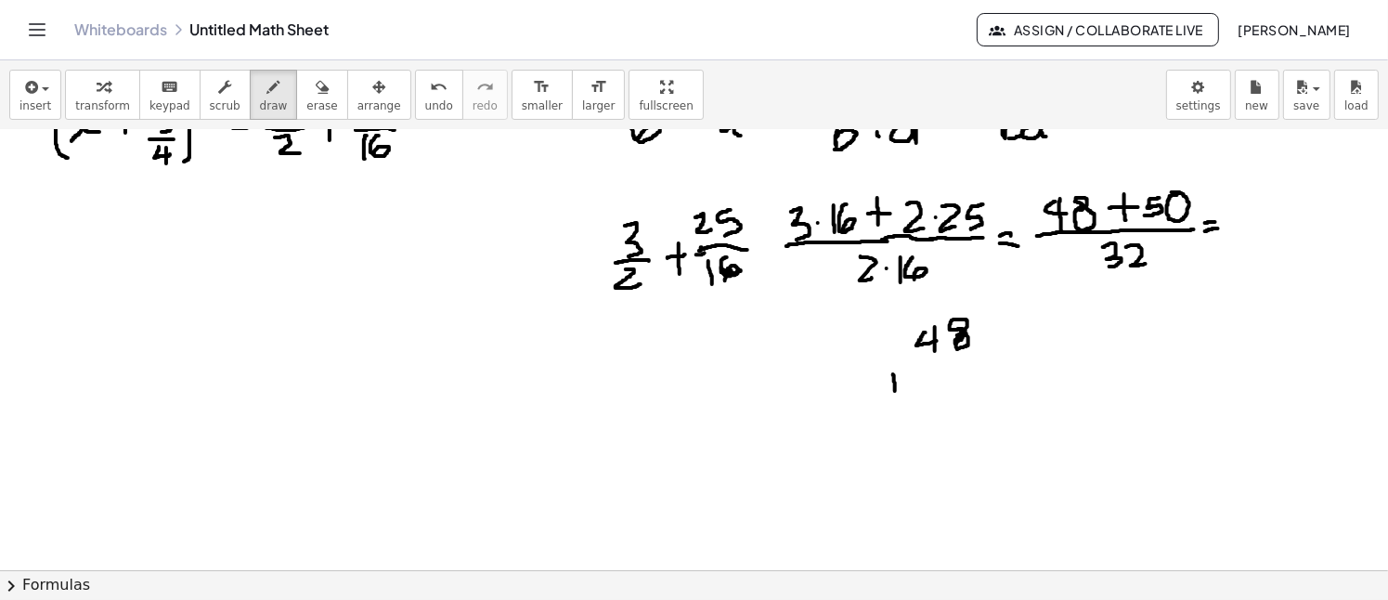
drag, startPoint x: 893, startPoint y: 373, endPoint x: 895, endPoint y: 390, distance: 16.8
drag, startPoint x: 886, startPoint y: 384, endPoint x: 900, endPoint y: 380, distance: 14.7
drag, startPoint x: 935, startPoint y: 367, endPoint x: 928, endPoint y: 392, distance: 25.9
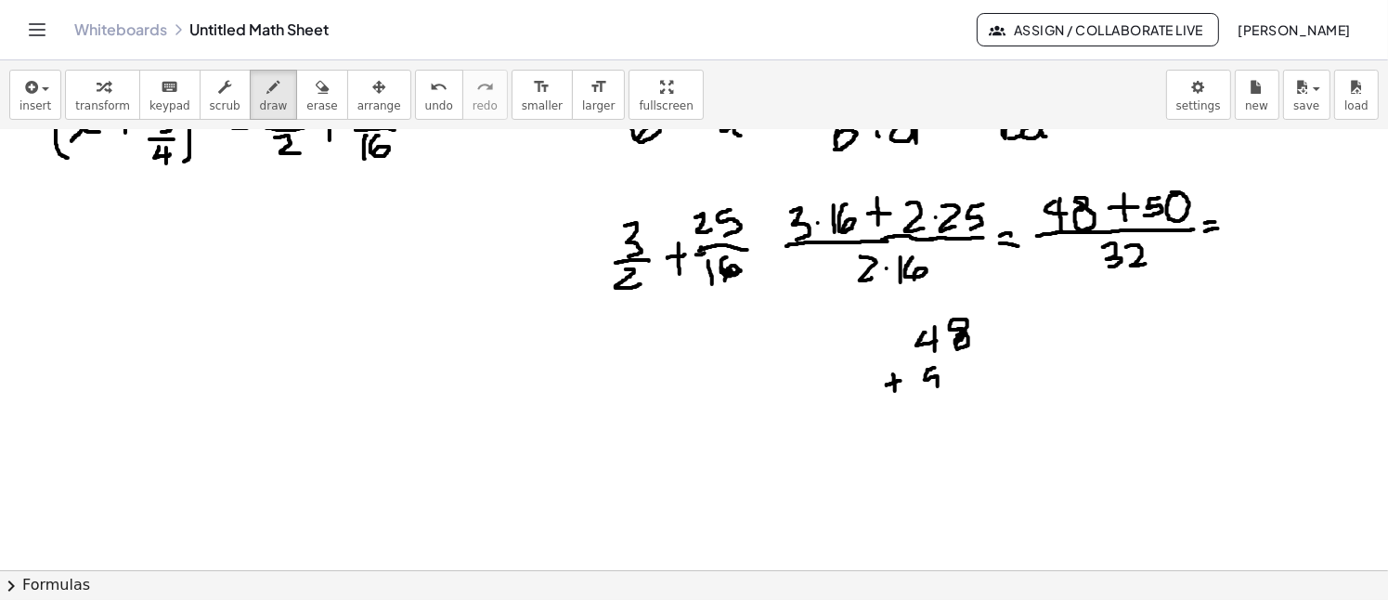
drag, startPoint x: 912, startPoint y: 406, endPoint x: 994, endPoint y: 402, distance: 81.8
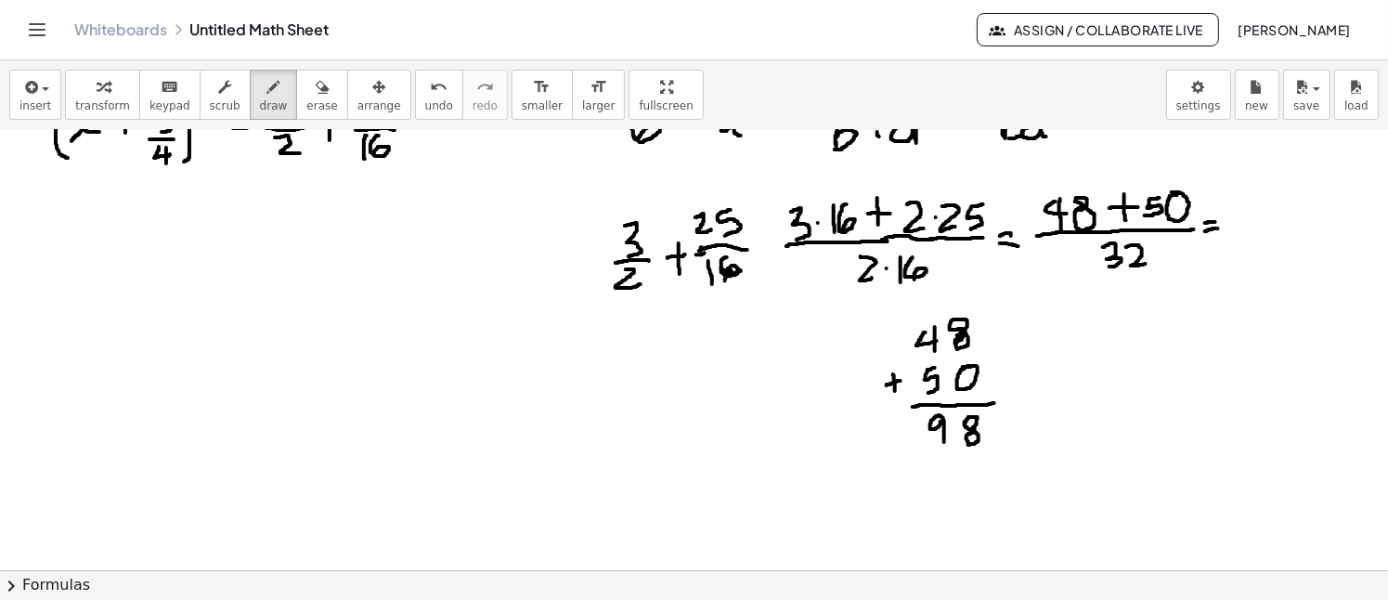
drag, startPoint x: 944, startPoint y: 441, endPoint x: 941, endPoint y: 421, distance: 20.6
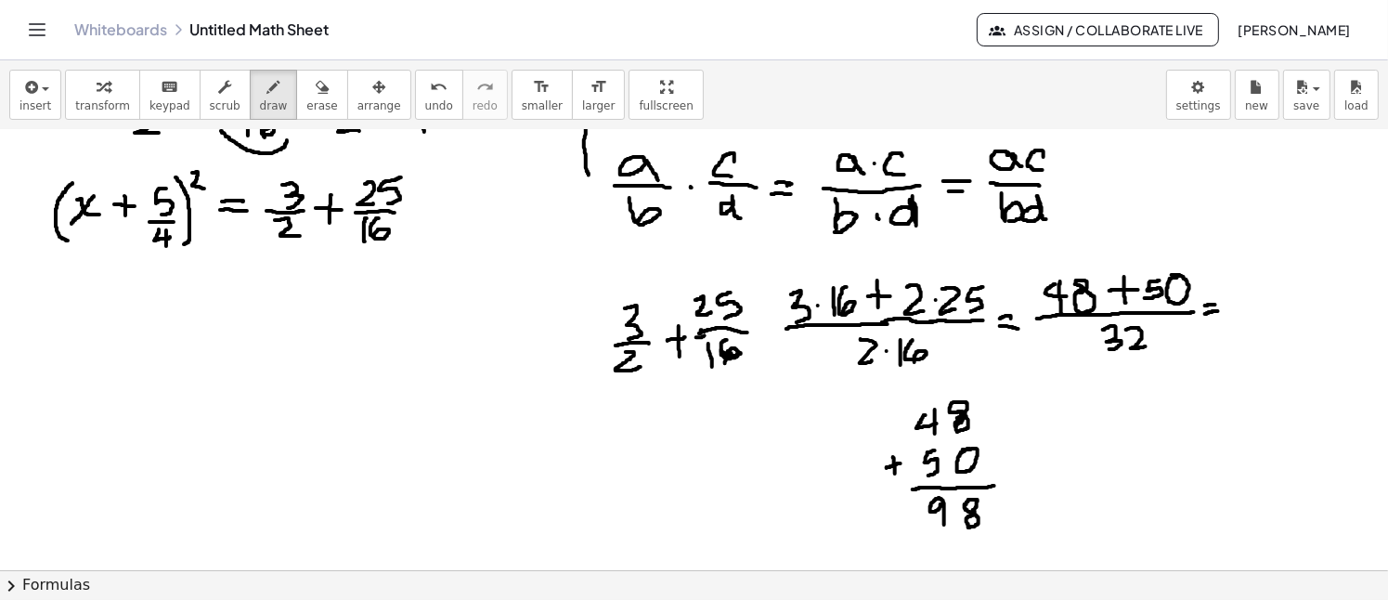
scroll to position [1063, 0]
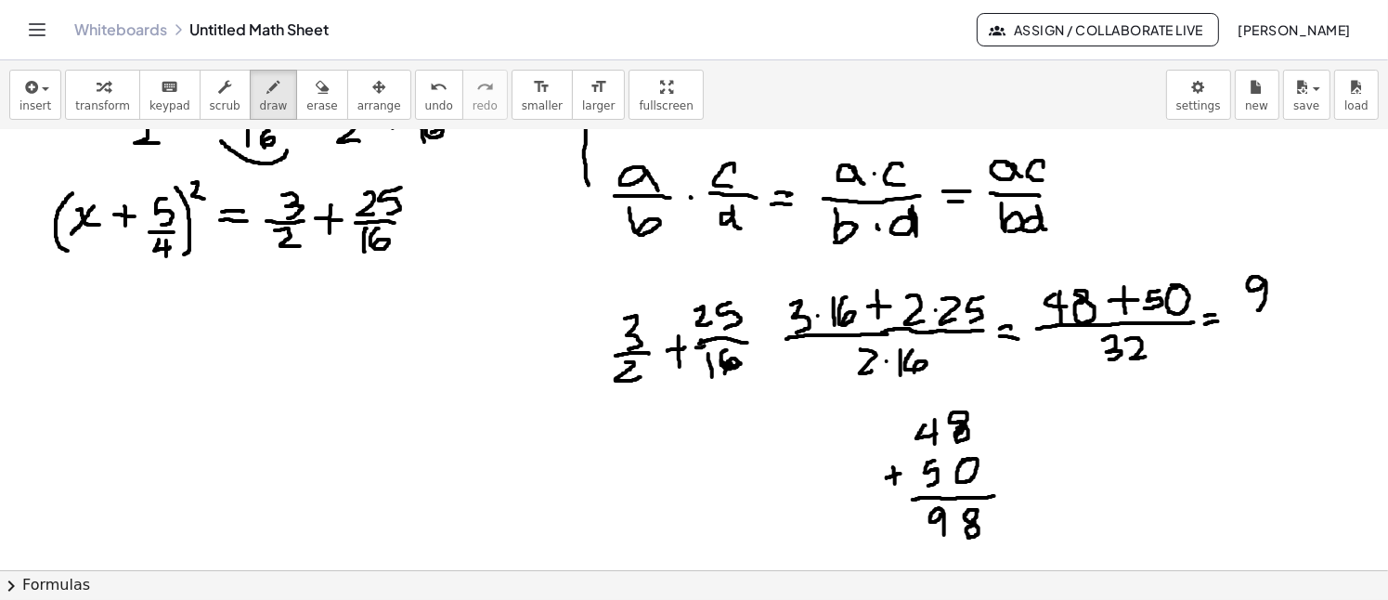
drag, startPoint x: 1258, startPoint y: 309, endPoint x: 1265, endPoint y: 279, distance: 30.6
drag, startPoint x: 1250, startPoint y: 313, endPoint x: 1290, endPoint y: 313, distance: 39.9
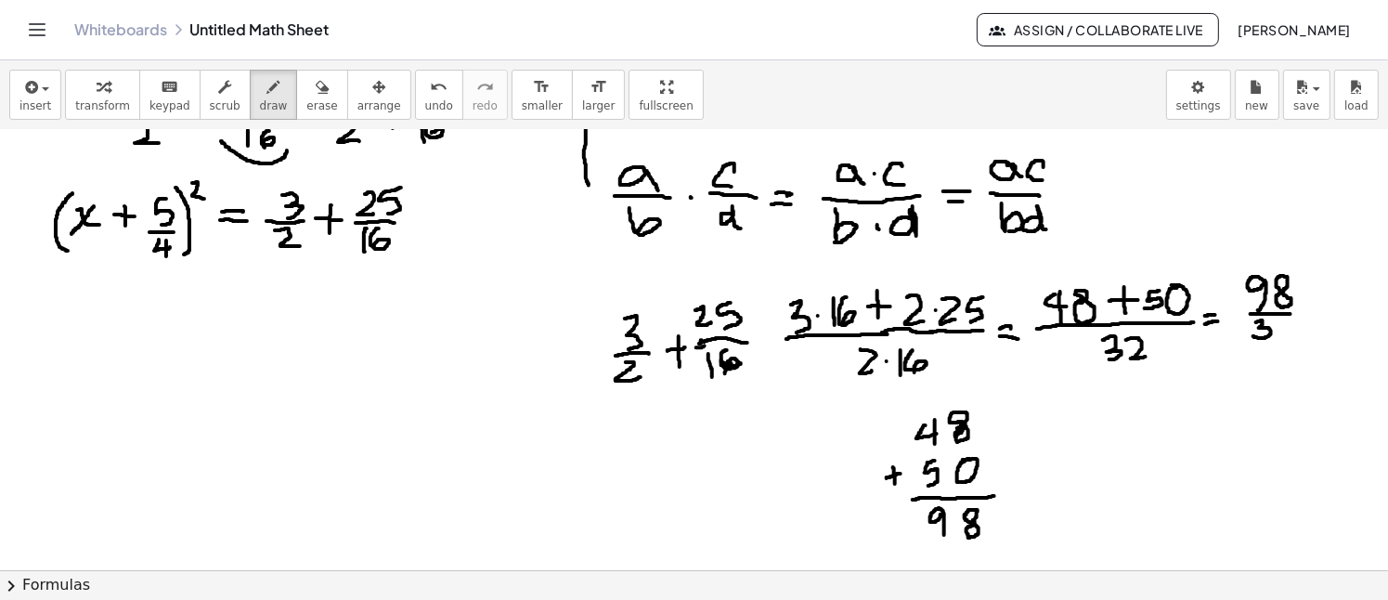
drag, startPoint x: 1256, startPoint y: 321, endPoint x: 1250, endPoint y: 334, distance: 14.1
drag, startPoint x: 1277, startPoint y: 323, endPoint x: 1299, endPoint y: 334, distance: 24.1
drag, startPoint x: 1288, startPoint y: 313, endPoint x: 1304, endPoint y: 313, distance: 16.7
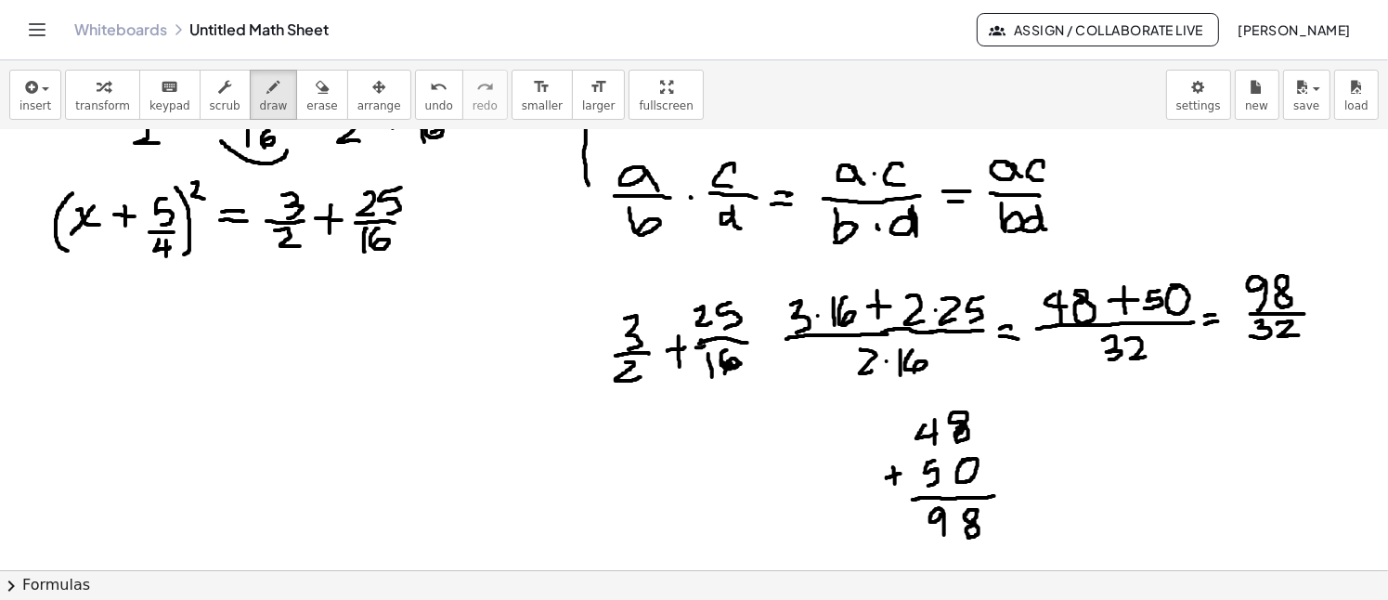
drag, startPoint x: 1106, startPoint y: 446, endPoint x: 1101, endPoint y: 419, distance: 27.3
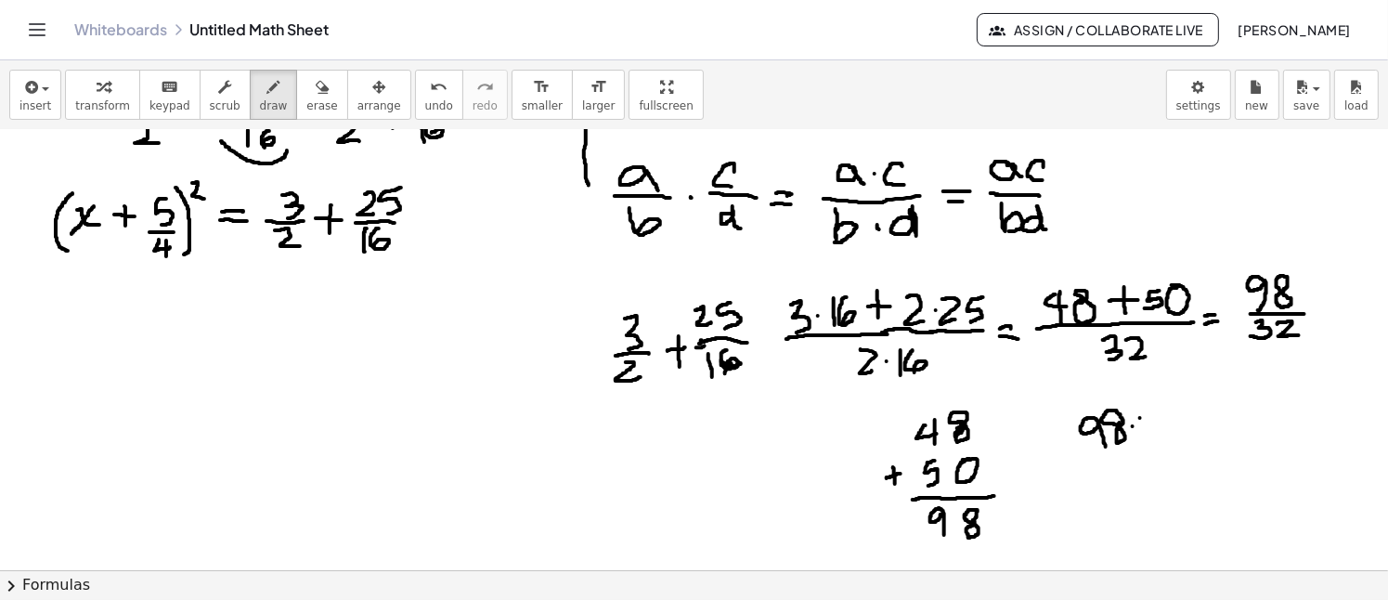
drag, startPoint x: 1132, startPoint y: 425, endPoint x: 1154, endPoint y: 426, distance: 21.4
drag, startPoint x: 1172, startPoint y: 412, endPoint x: 1193, endPoint y: 424, distance: 23.7
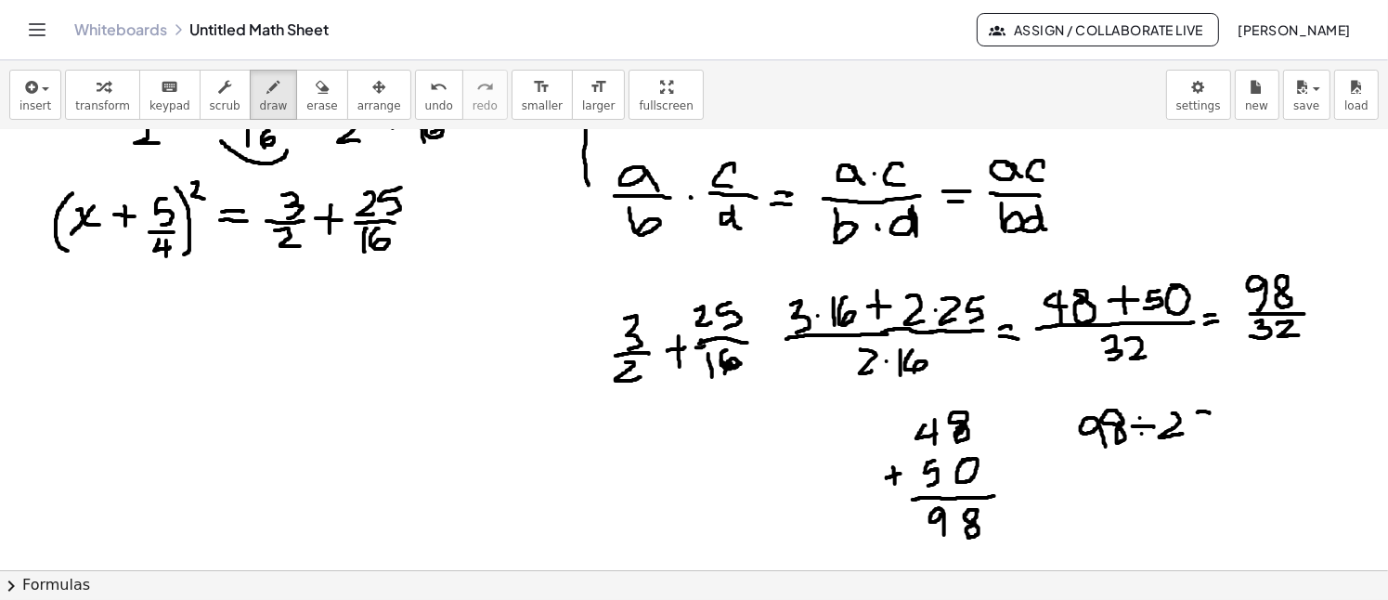
drag, startPoint x: 1197, startPoint y: 411, endPoint x: 1210, endPoint y: 412, distance: 12.1
drag, startPoint x: 1194, startPoint y: 421, endPoint x: 1203, endPoint y: 423, distance: 9.5
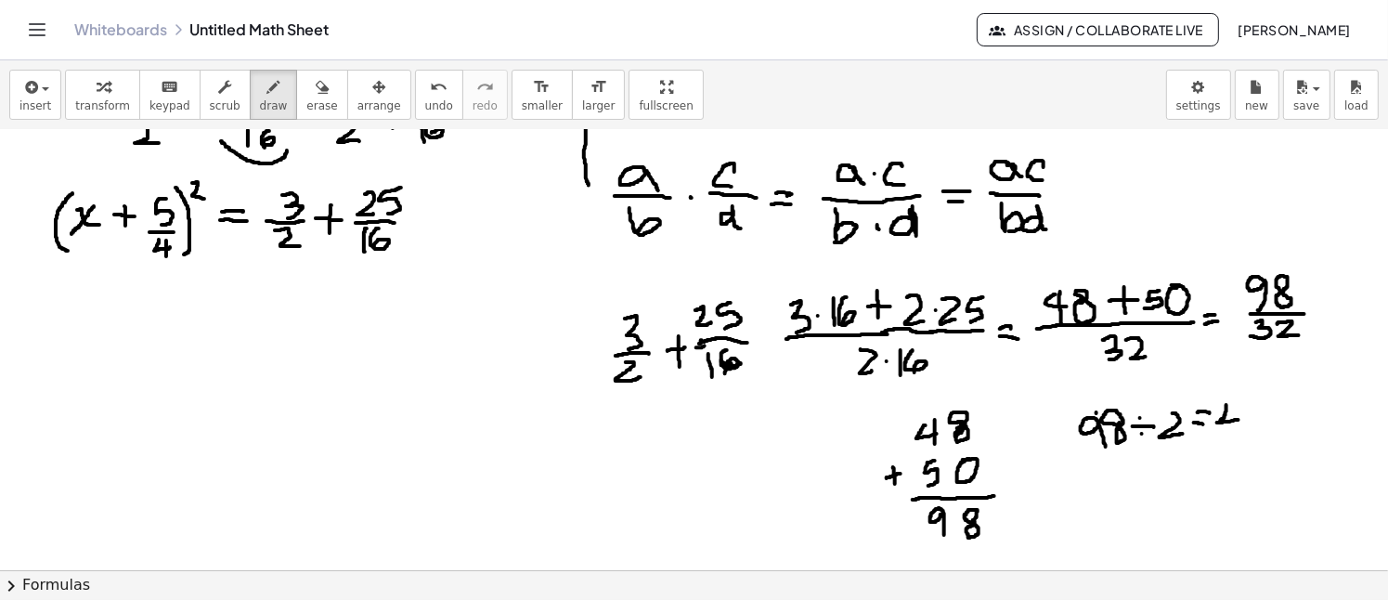
drag, startPoint x: 1226, startPoint y: 404, endPoint x: 1238, endPoint y: 419, distance: 19.1
drag, startPoint x: 1235, startPoint y: 399, endPoint x: 1236, endPoint y: 429, distance: 29.8
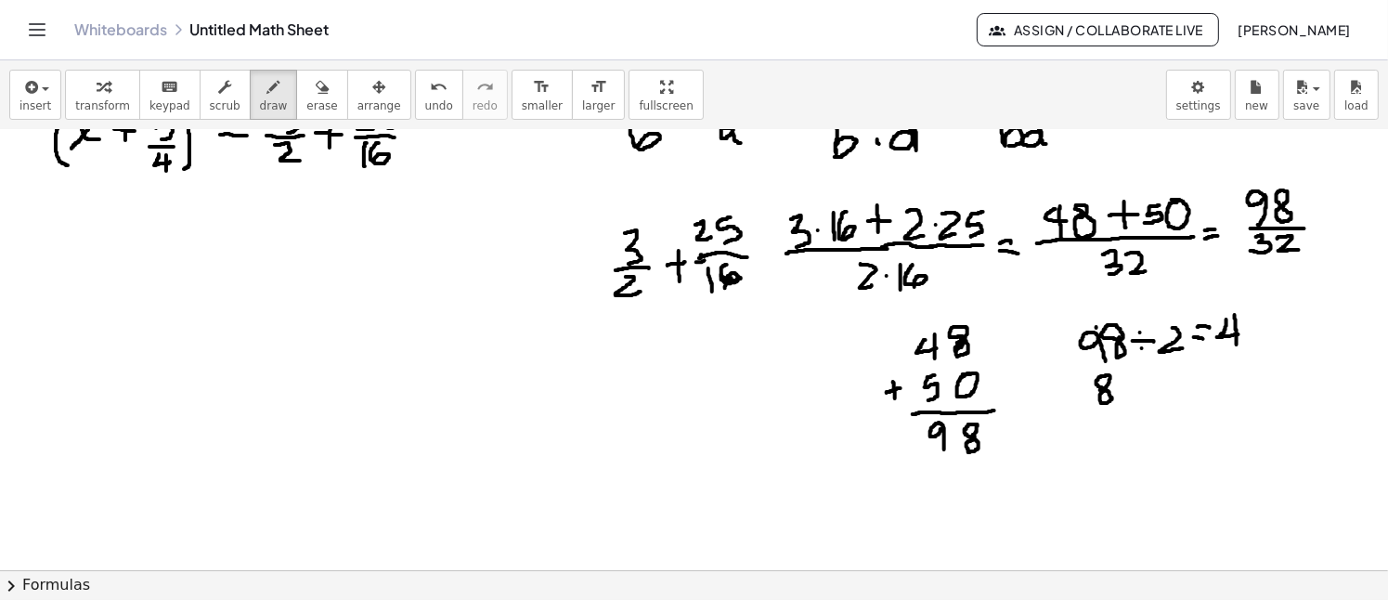
scroll to position [1156, 0]
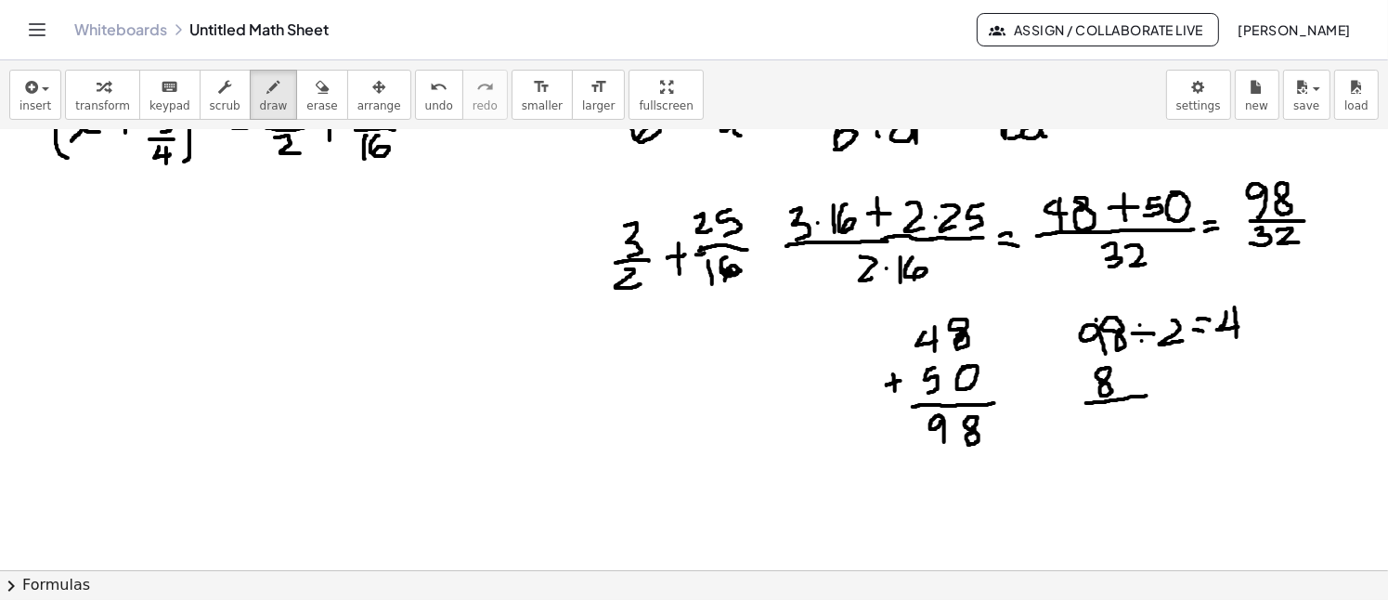
drag, startPoint x: 1086, startPoint y: 402, endPoint x: 1146, endPoint y: 395, distance: 60.8
drag, startPoint x: 1106, startPoint y: 410, endPoint x: 1106, endPoint y: 383, distance: 26.9
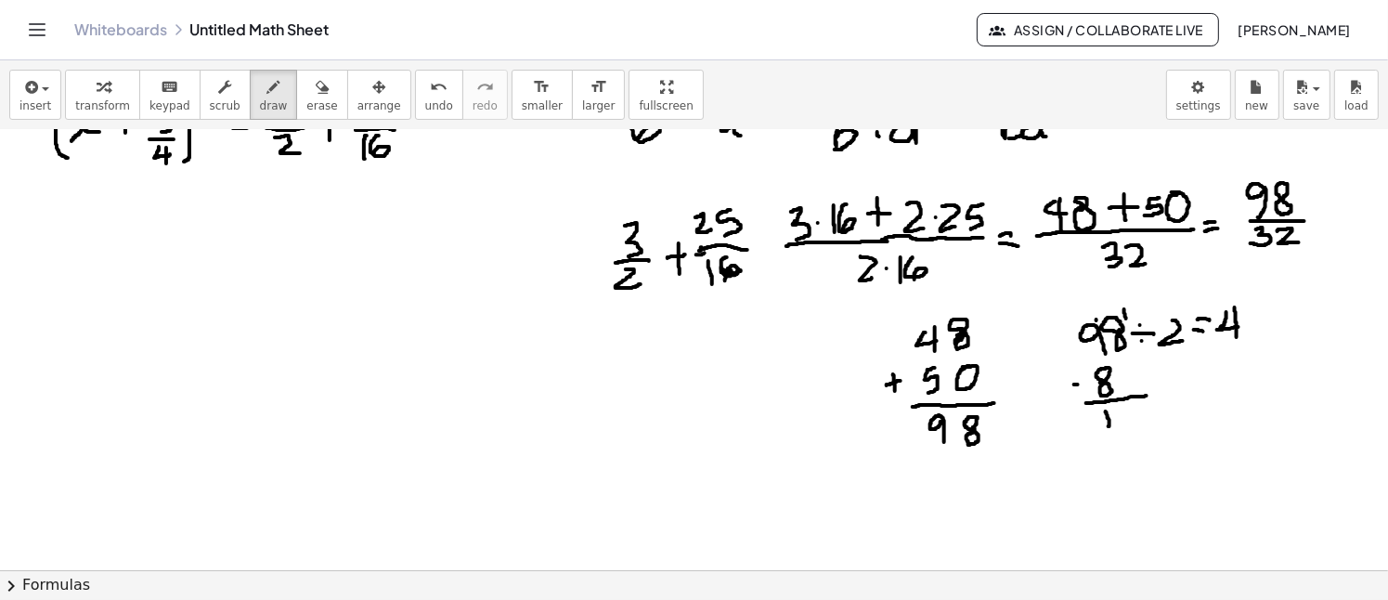
drag, startPoint x: 1124, startPoint y: 308, endPoint x: 1127, endPoint y: 319, distance: 11.5
drag, startPoint x: 1259, startPoint y: 331, endPoint x: 1257, endPoint y: 308, distance: 23.3
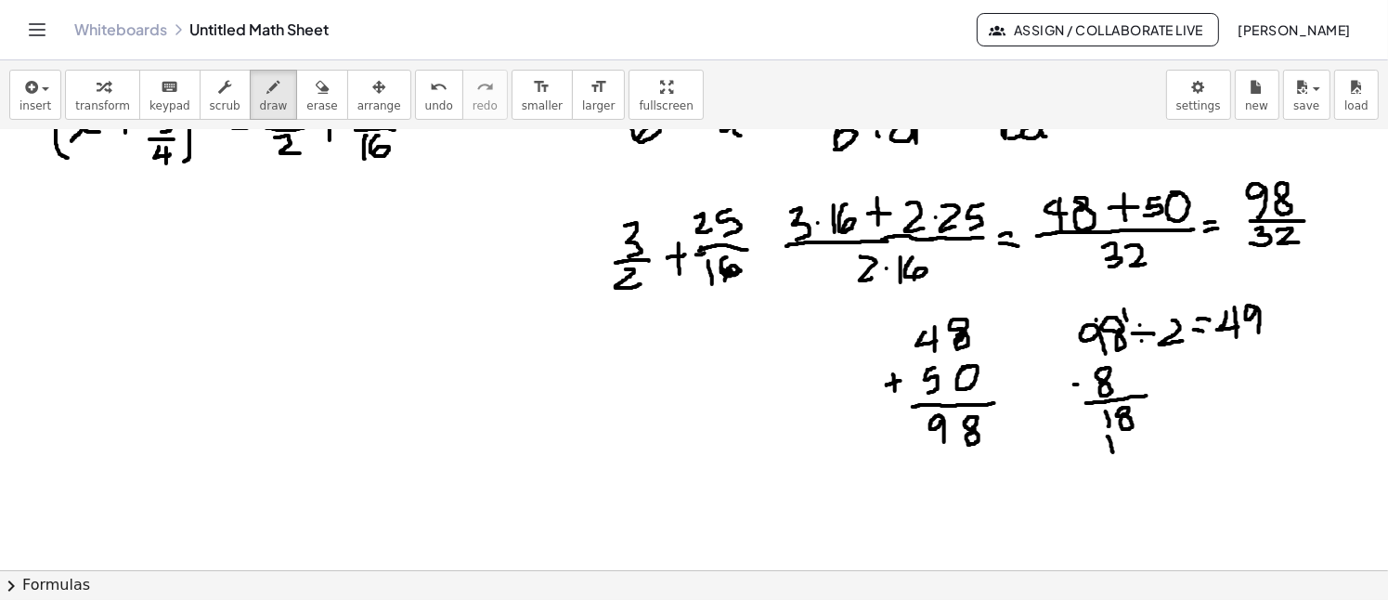
drag, startPoint x: 1107, startPoint y: 435, endPoint x: 1124, endPoint y: 439, distance: 17.1
drag, startPoint x: 1105, startPoint y: 458, endPoint x: 1139, endPoint y: 459, distance: 34.4
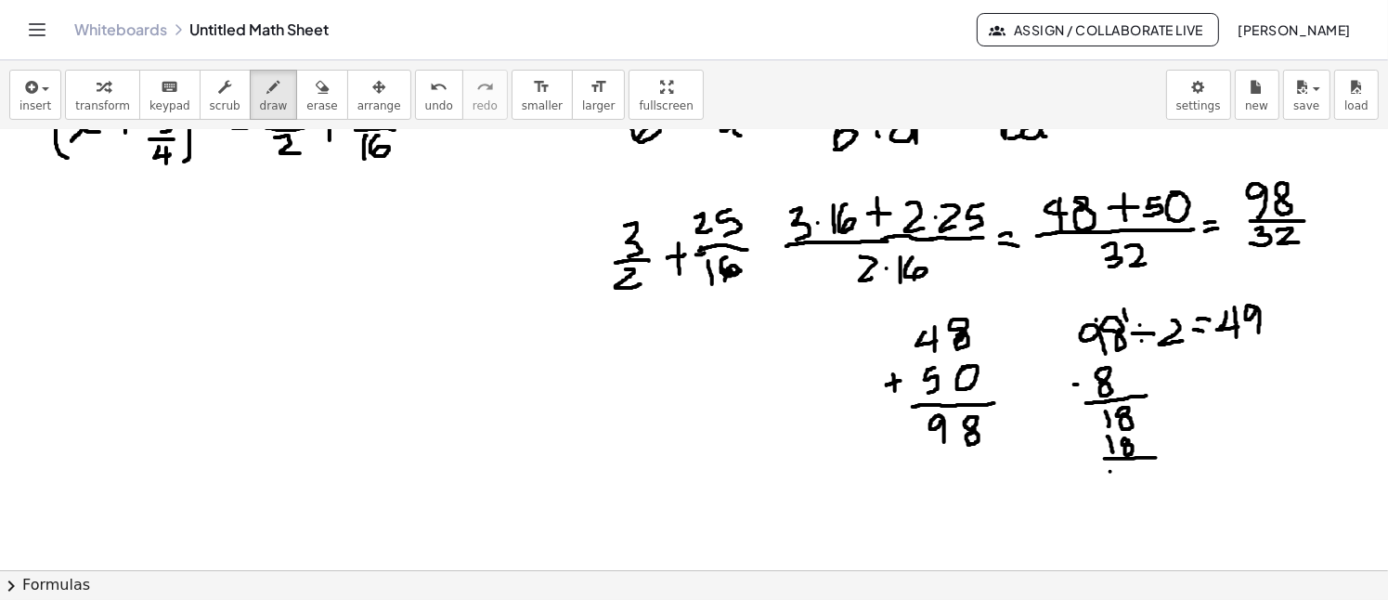
drag, startPoint x: 1110, startPoint y: 471, endPoint x: 1124, endPoint y: 472, distance: 14.0
drag, startPoint x: 1134, startPoint y: 468, endPoint x: 1152, endPoint y: 469, distance: 17.7
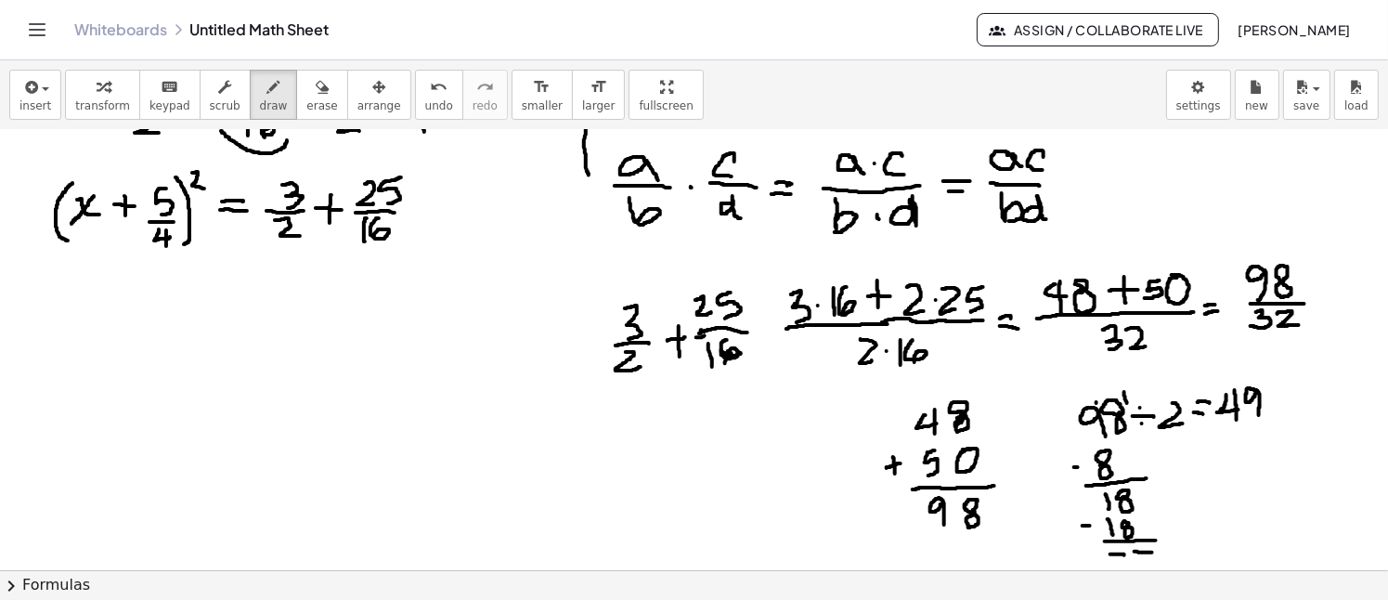
scroll to position [1063, 0]
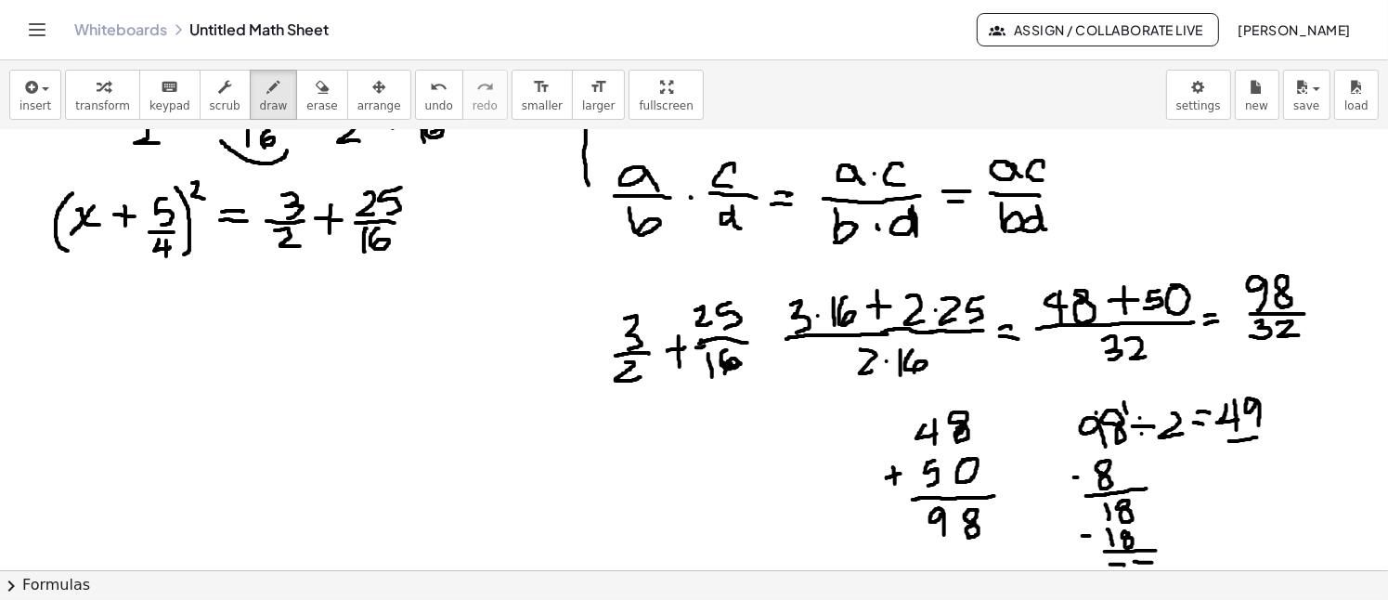
drag, startPoint x: 1229, startPoint y: 440, endPoint x: 1257, endPoint y: 435, distance: 28.2
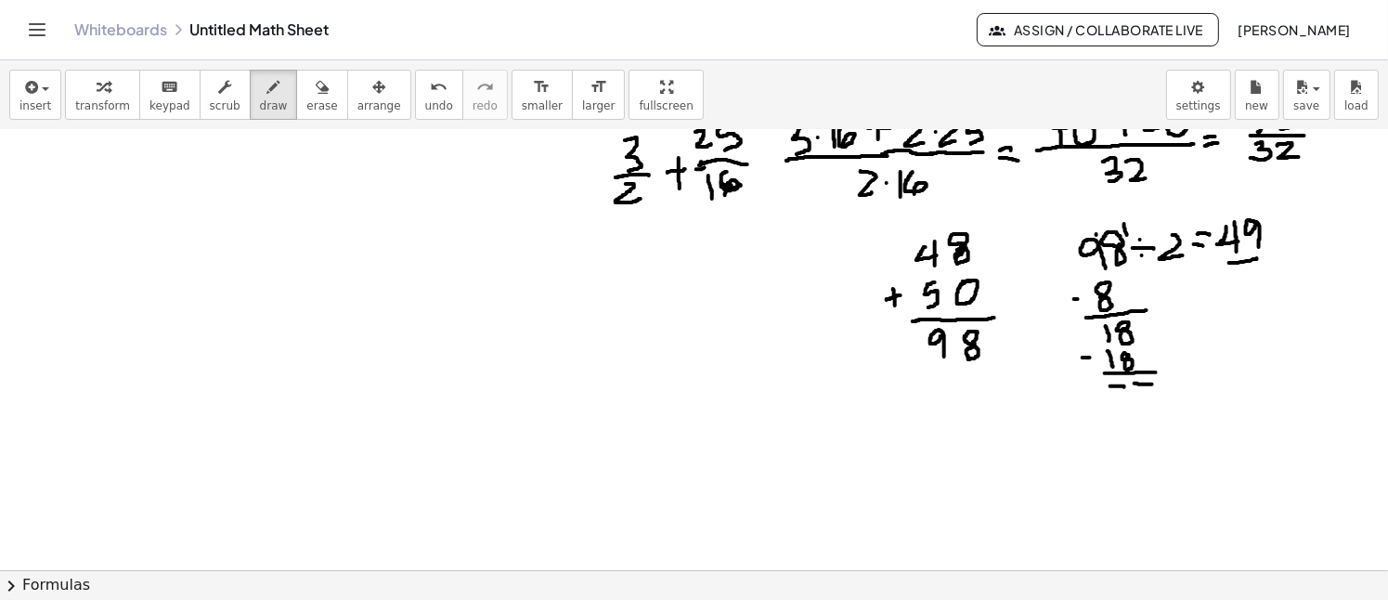
scroll to position [1249, 0]
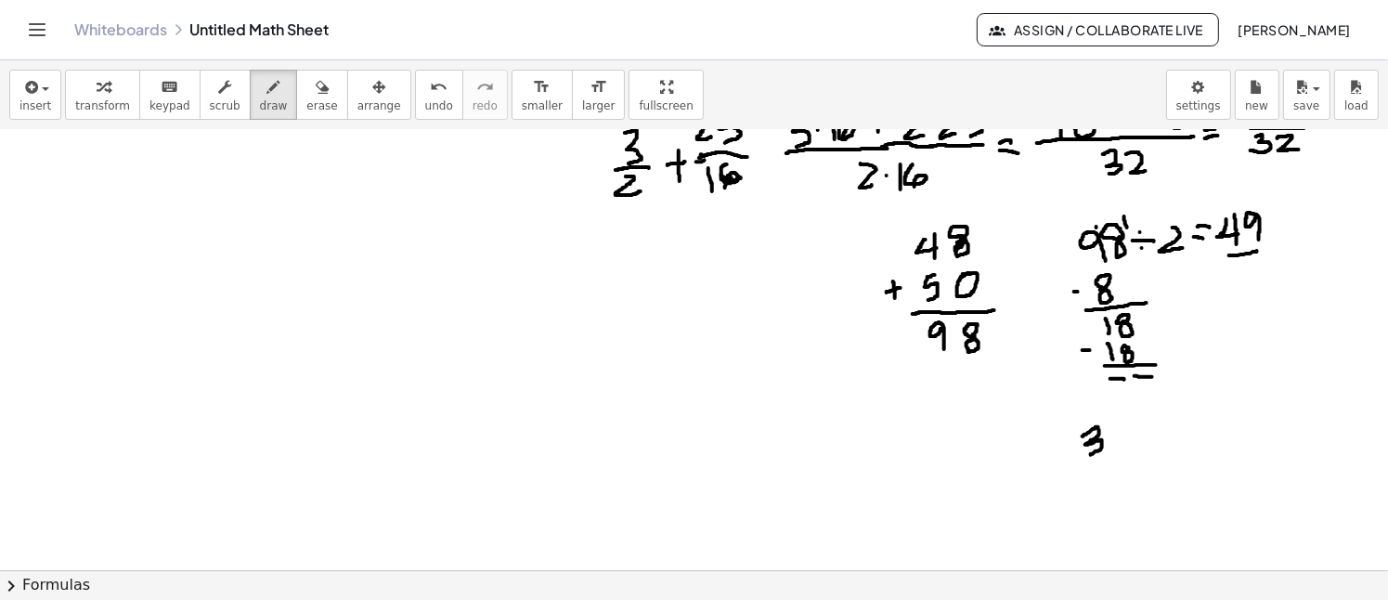
drag, startPoint x: 1082, startPoint y: 435, endPoint x: 1091, endPoint y: 454, distance: 20.4
drag, startPoint x: 1107, startPoint y: 423, endPoint x: 1121, endPoint y: 440, distance: 21.8
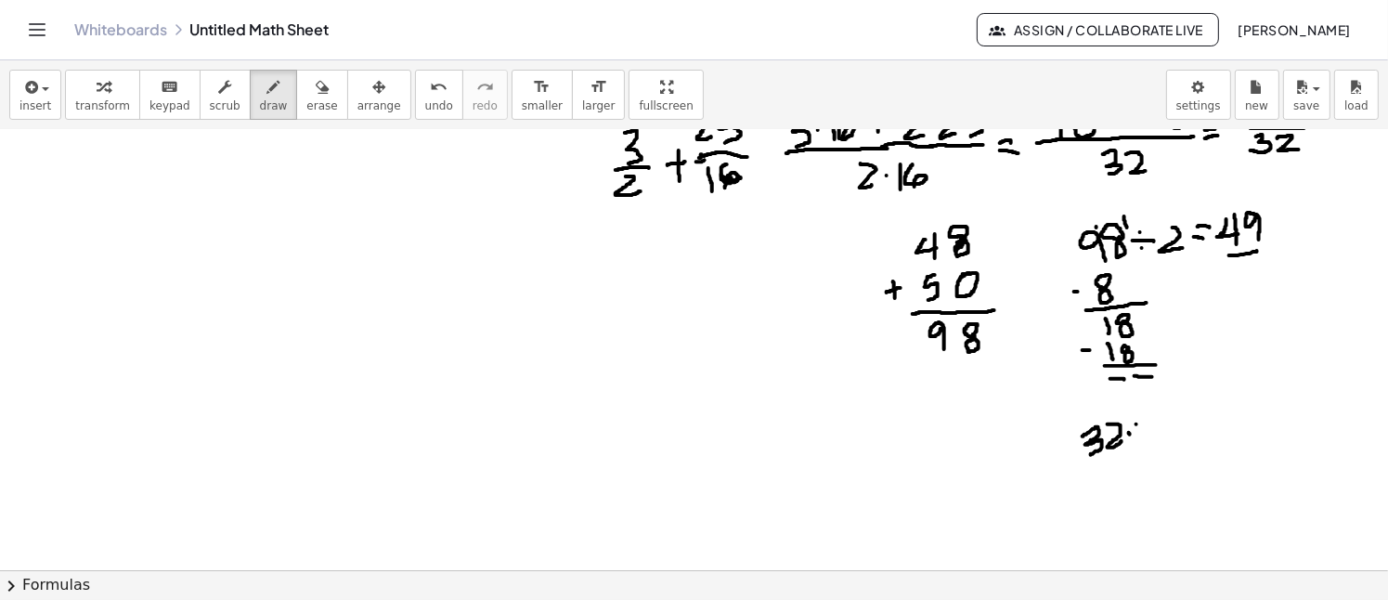
drag, startPoint x: 1129, startPoint y: 432, endPoint x: 1148, endPoint y: 434, distance: 19.7
drag, startPoint x: 1159, startPoint y: 417, endPoint x: 1174, endPoint y: 433, distance: 21.7
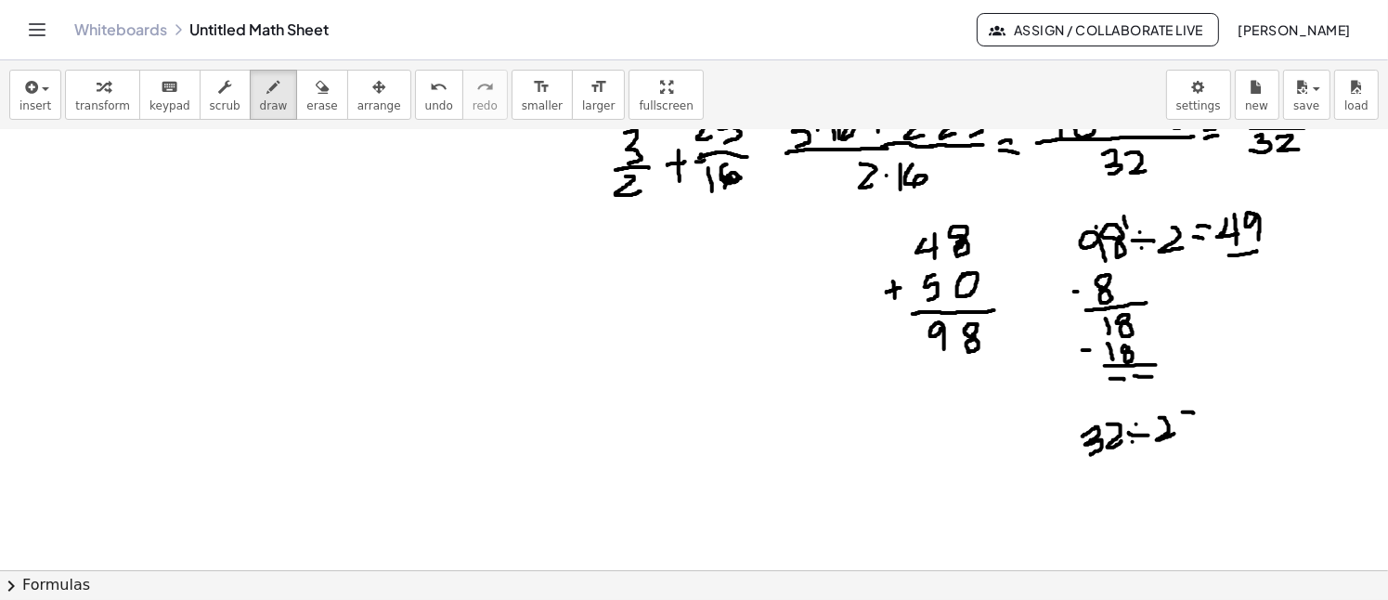
drag, startPoint x: 1184, startPoint y: 421, endPoint x: 1194, endPoint y: 421, distance: 10.2
drag, startPoint x: 1210, startPoint y: 400, endPoint x: 1211, endPoint y: 421, distance: 21.4
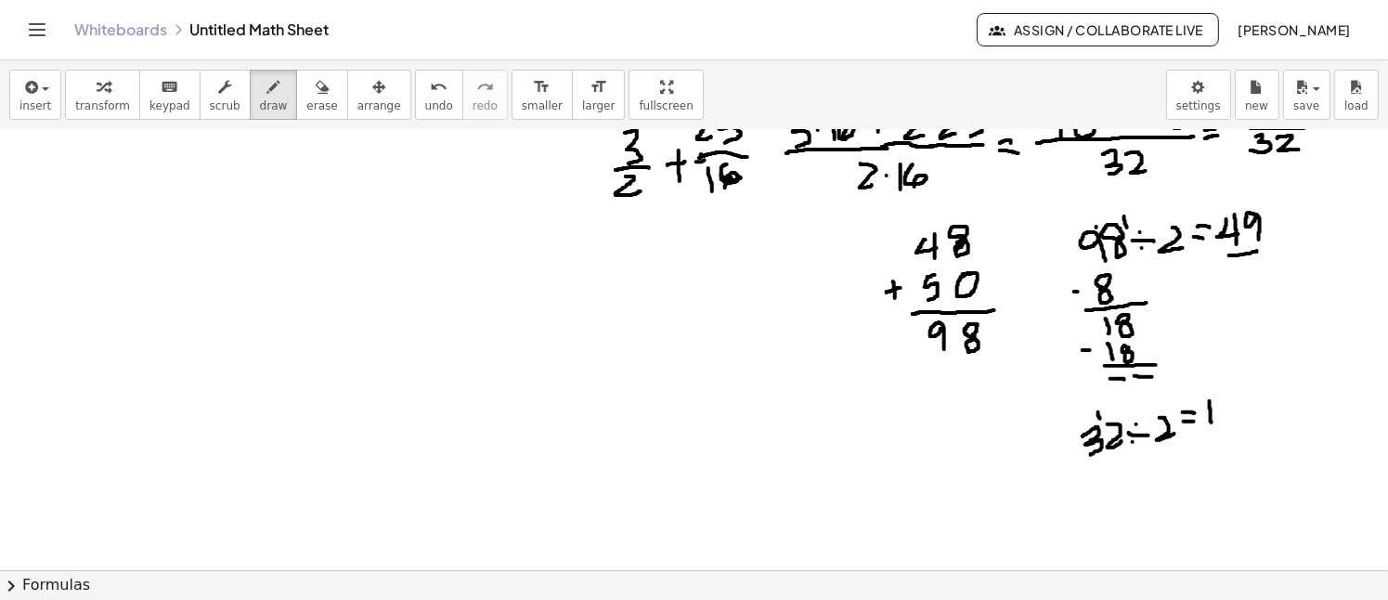
drag, startPoint x: 1088, startPoint y: 466, endPoint x: 1105, endPoint y: 479, distance: 21.2
drag, startPoint x: 1083, startPoint y: 490, endPoint x: 1124, endPoint y: 481, distance: 41.9
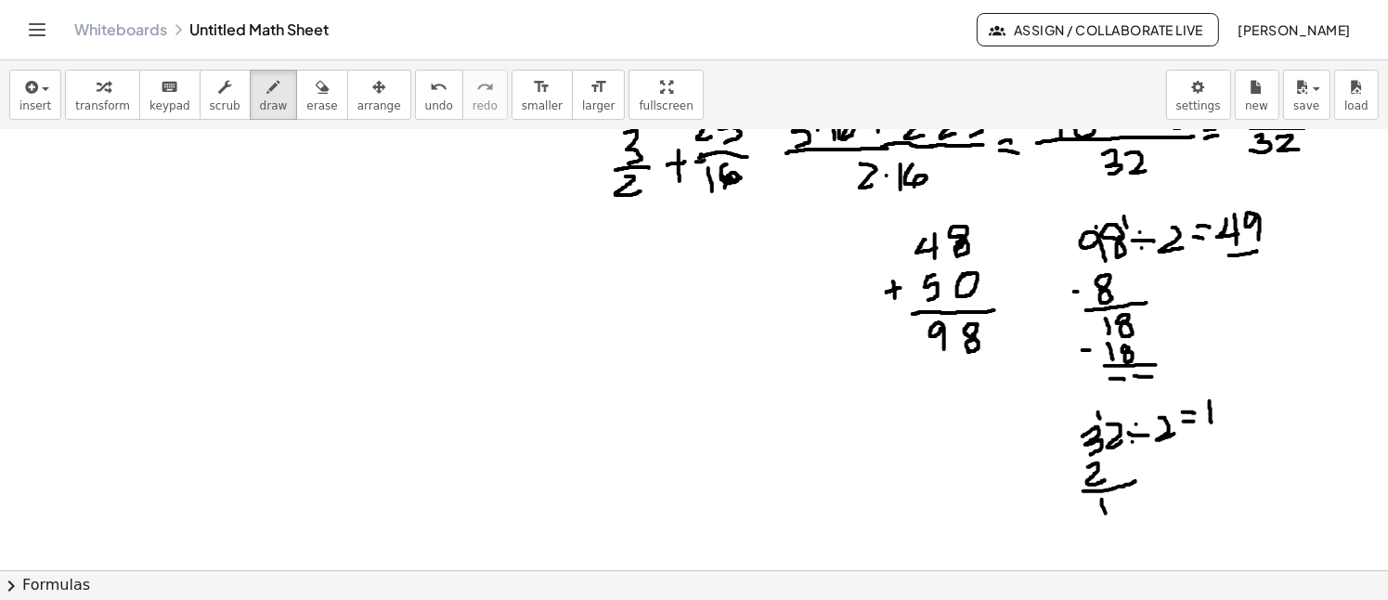
drag, startPoint x: 1115, startPoint y: 495, endPoint x: 1126, endPoint y: 510, distance: 18.6
drag, startPoint x: 1227, startPoint y: 387, endPoint x: 1232, endPoint y: 412, distance: 25.5
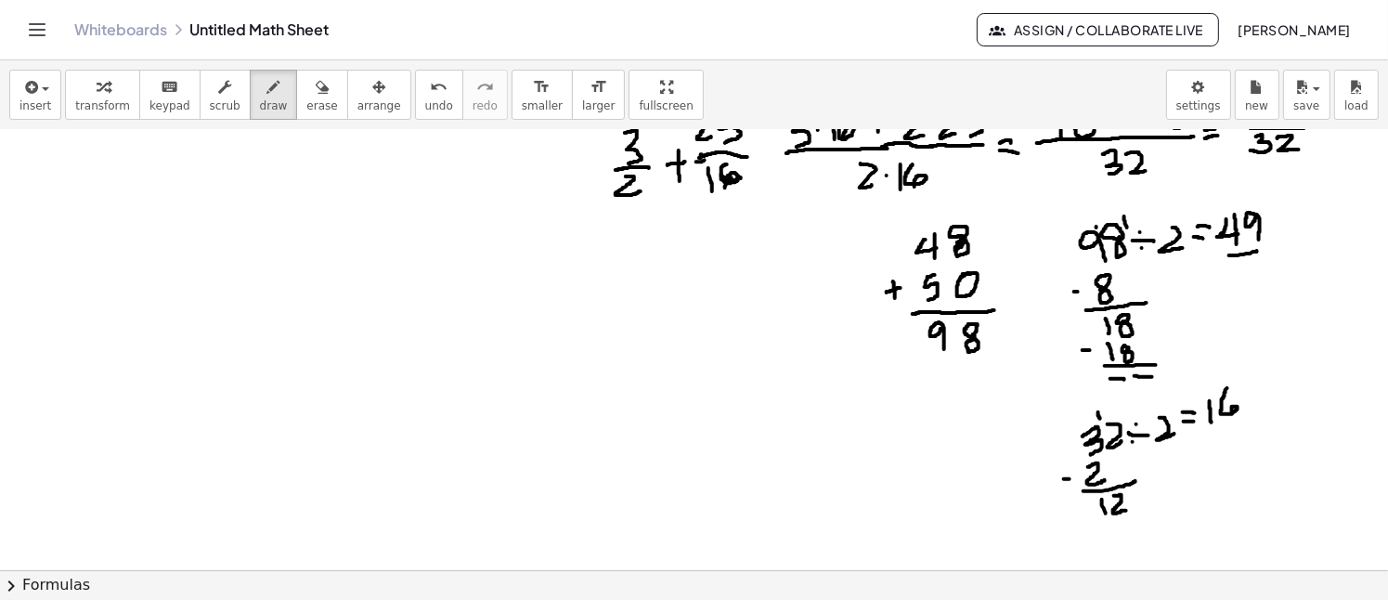
drag, startPoint x: 1118, startPoint y: 526, endPoint x: 1131, endPoint y: 537, distance: 16.5
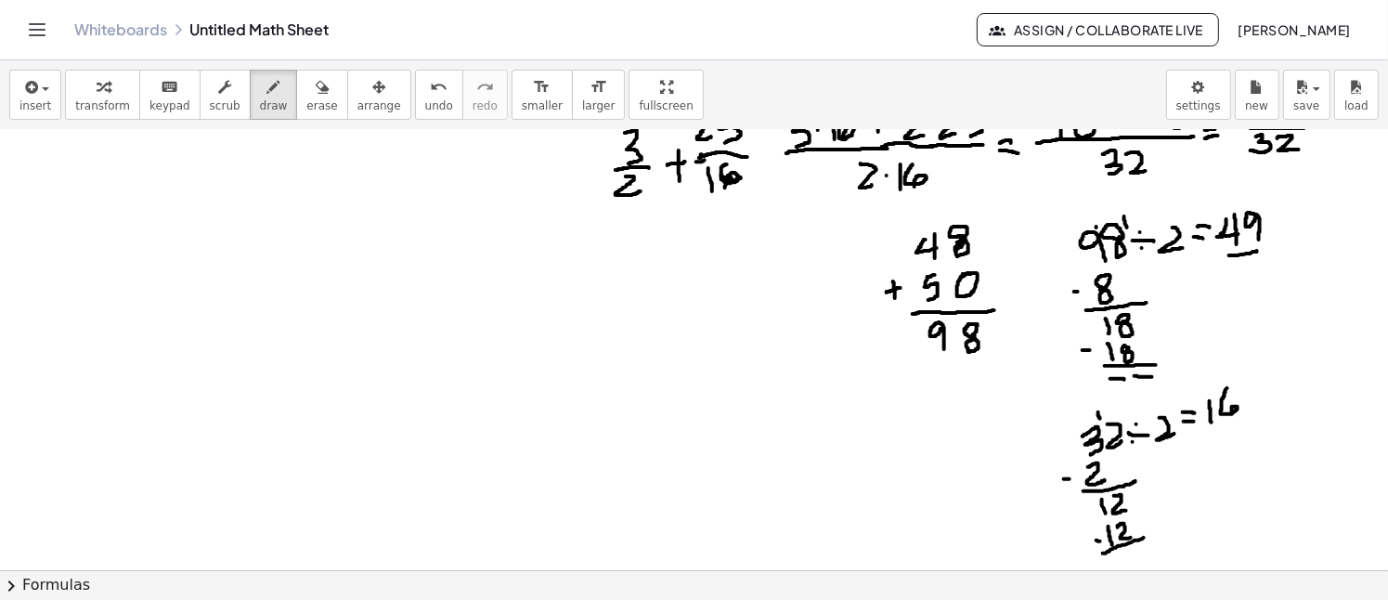
drag, startPoint x: 1132, startPoint y: 541, endPoint x: 1146, endPoint y: 537, distance: 15.6
drag, startPoint x: 1117, startPoint y: 558, endPoint x: 1130, endPoint y: 554, distance: 13.5
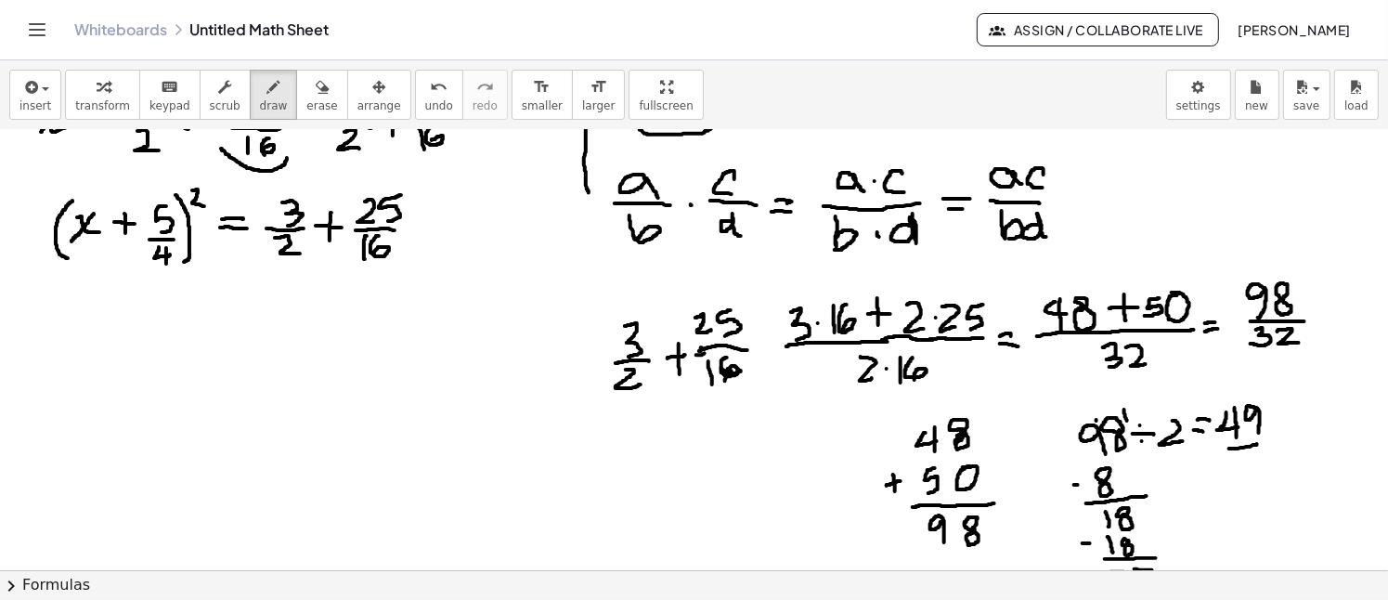
scroll to position [1063, 0]
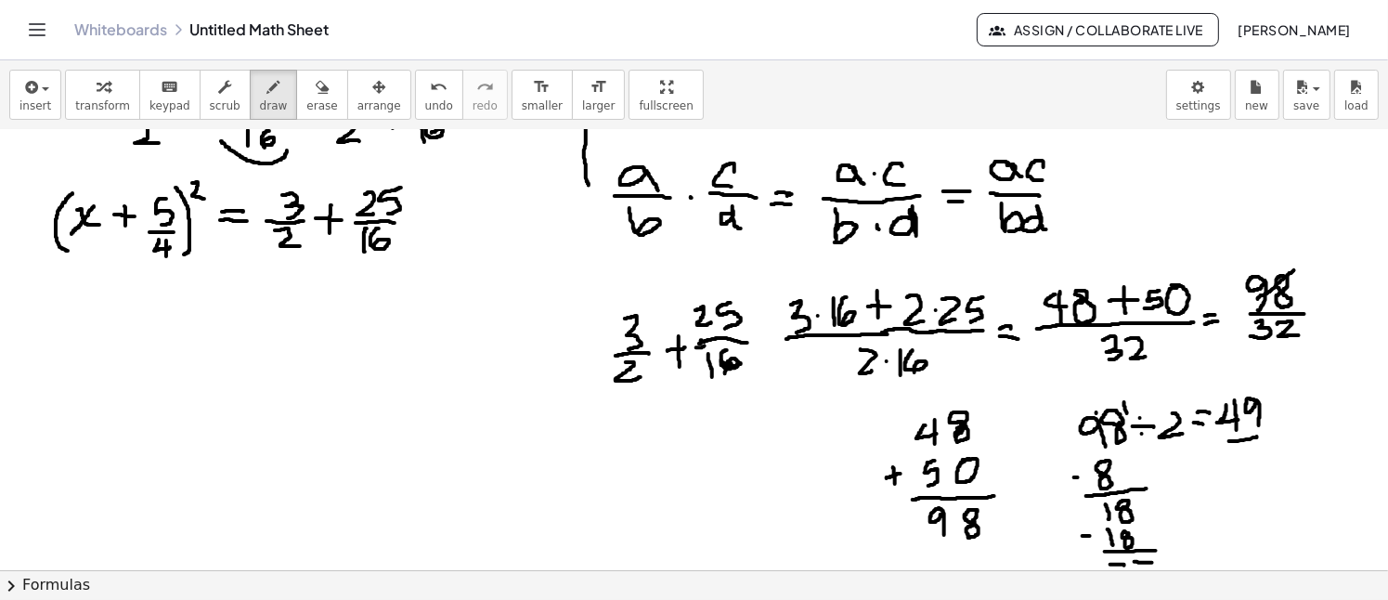
drag, startPoint x: 1294, startPoint y: 269, endPoint x: 1248, endPoint y: 302, distance: 56.7
drag, startPoint x: 1254, startPoint y: 230, endPoint x: 1263, endPoint y: 239, distance: 13.1
drag, startPoint x: 1262, startPoint y: 226, endPoint x: 1266, endPoint y: 254, distance: 28.2
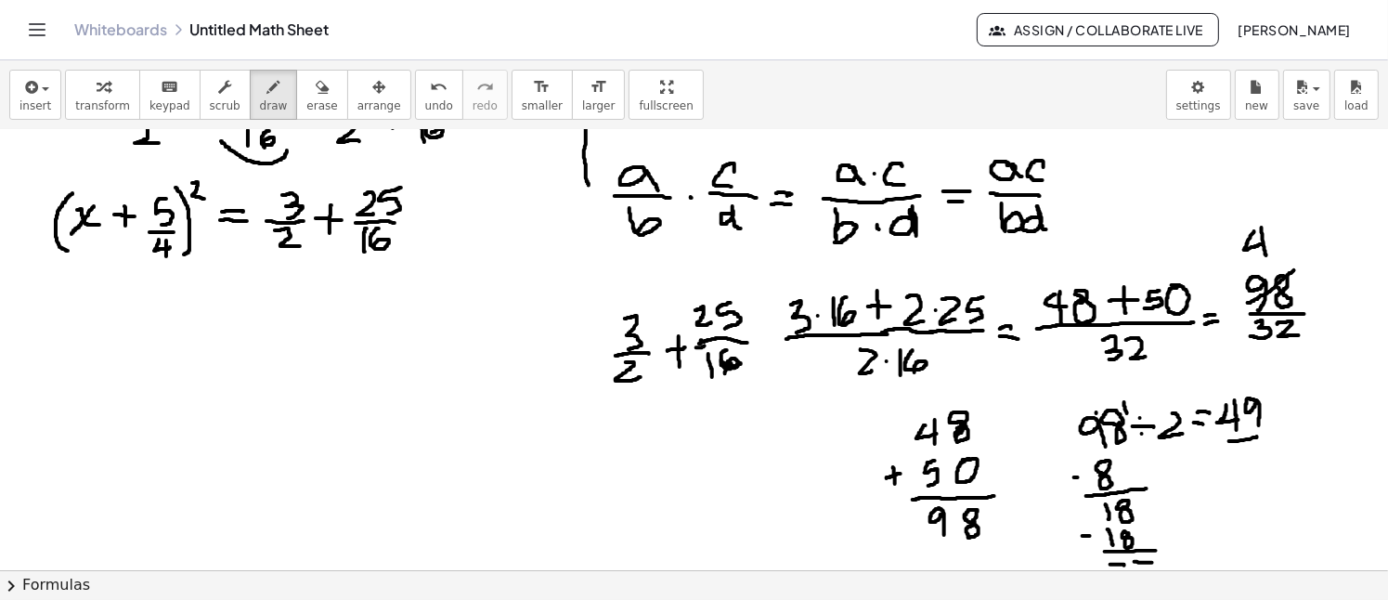
drag, startPoint x: 1281, startPoint y: 248, endPoint x: 1280, endPoint y: 229, distance: 18.6
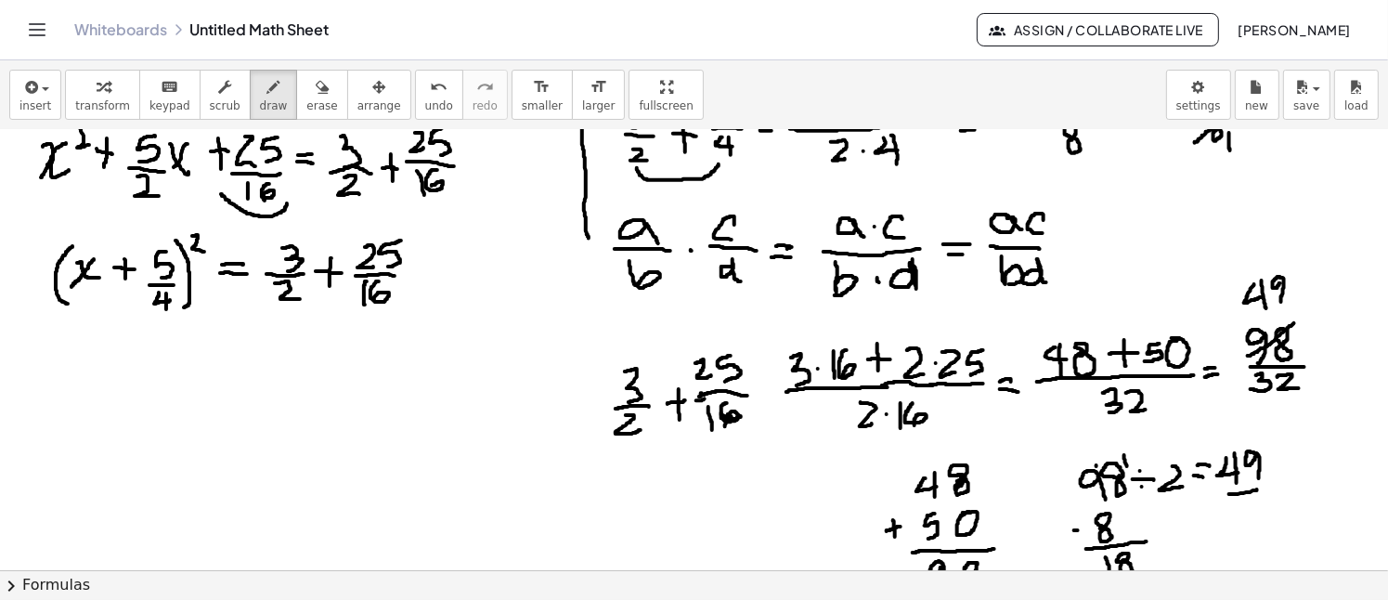
scroll to position [970, 0]
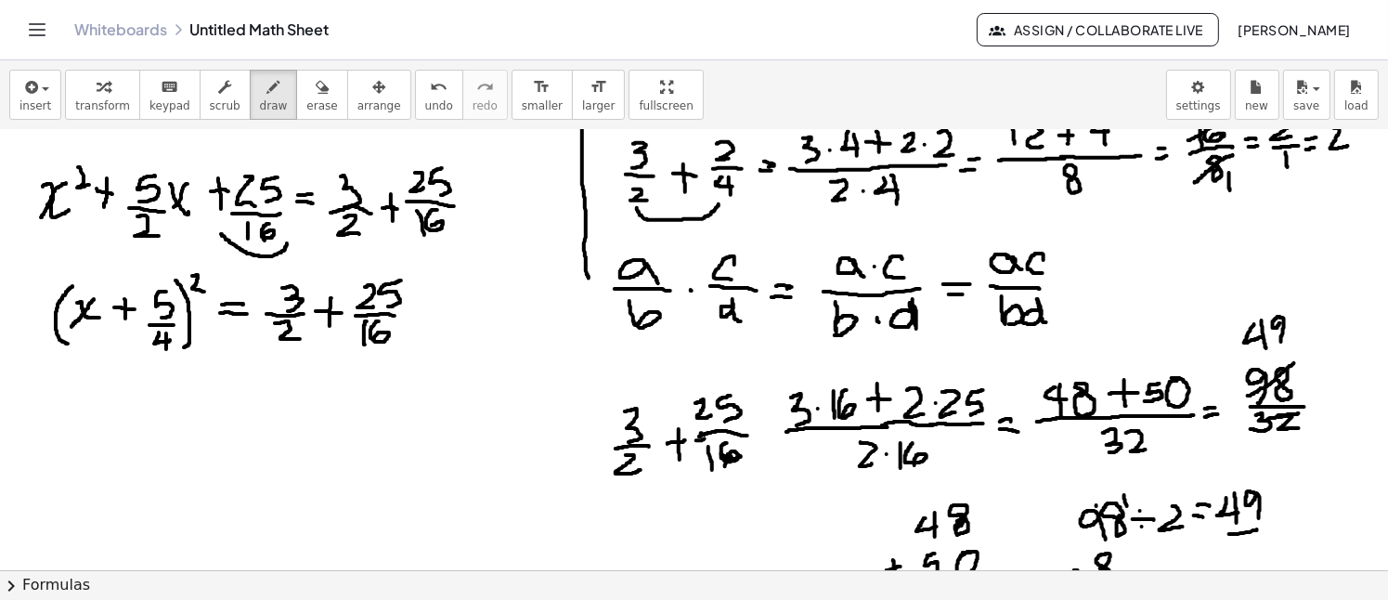
drag, startPoint x: 1299, startPoint y: 412, endPoint x: 1239, endPoint y: 421, distance: 60.0
click at [1239, 421] on div at bounding box center [694, 41] width 1388 height 1762
drag, startPoint x: 1269, startPoint y: 438, endPoint x: 1272, endPoint y: 455, distance: 16.9
click at [1272, 455] on div at bounding box center [694, 41] width 1388 height 1762
click at [1284, 461] on div at bounding box center [694, 41] width 1388 height 1762
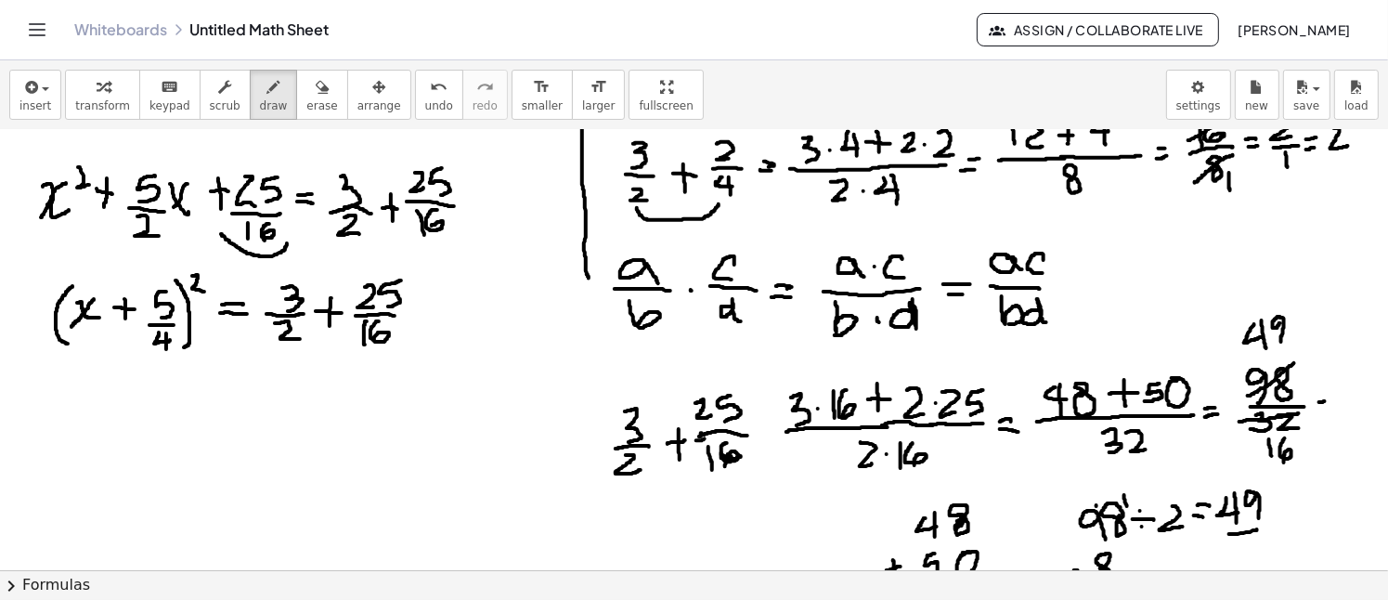
click at [1325, 399] on div at bounding box center [694, 41] width 1388 height 1762
click at [1325, 409] on div at bounding box center [694, 41] width 1388 height 1762
drag, startPoint x: 1347, startPoint y: 368, endPoint x: 1357, endPoint y: 382, distance: 17.3
click at [1357, 382] on div at bounding box center [694, 41] width 1388 height 1762
drag, startPoint x: 1352, startPoint y: 367, endPoint x: 1354, endPoint y: 392, distance: 25.2
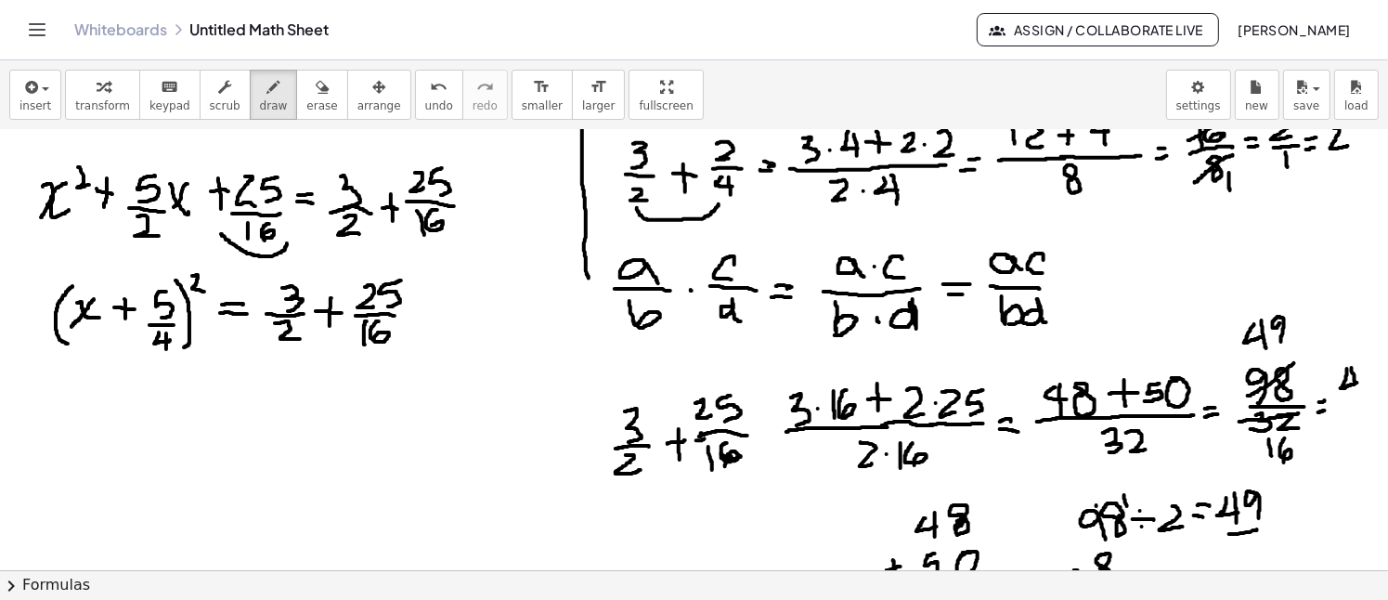
click at [1357, 393] on div at bounding box center [694, 41] width 1388 height 1762
drag, startPoint x: 1365, startPoint y: 393, endPoint x: 1368, endPoint y: 373, distance: 19.7
click at [1368, 373] on div at bounding box center [694, 41] width 1388 height 1762
drag, startPoint x: 1339, startPoint y: 400, endPoint x: 1366, endPoint y: 399, distance: 27.9
click at [1366, 399] on div at bounding box center [694, 41] width 1388 height 1762
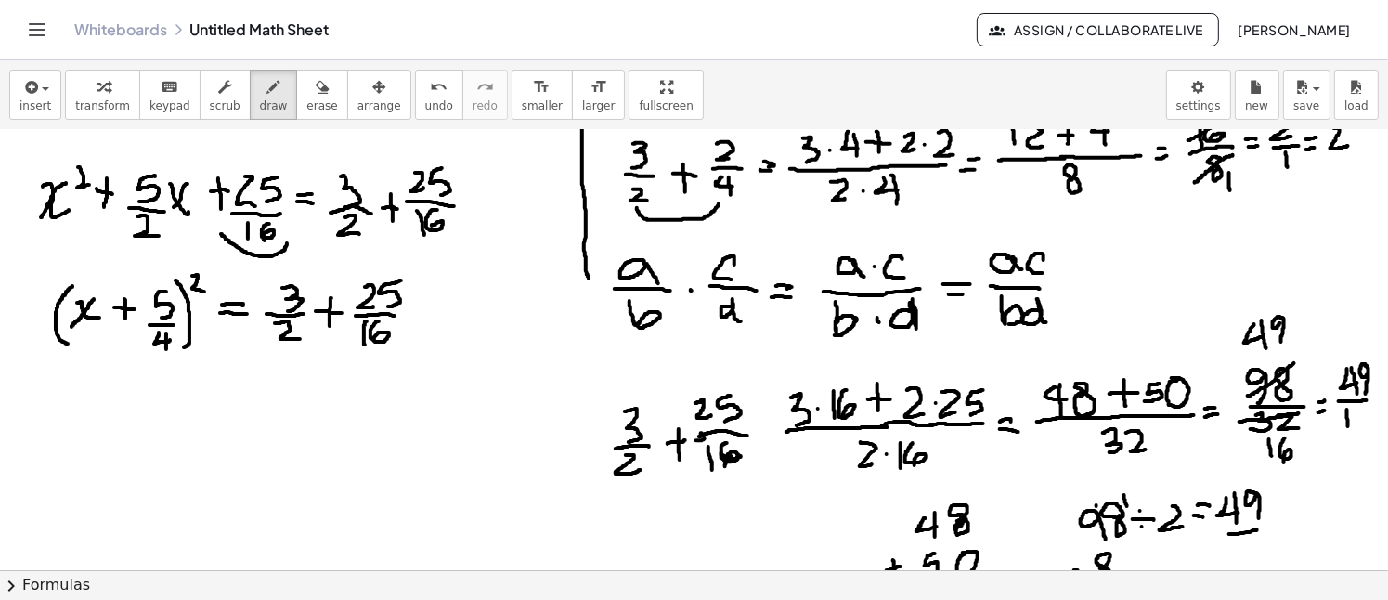
drag, startPoint x: 1347, startPoint y: 408, endPoint x: 1347, endPoint y: 432, distance: 23.2
click at [1347, 432] on div at bounding box center [694, 41] width 1388 height 1762
drag, startPoint x: 1362, startPoint y: 409, endPoint x: 1354, endPoint y: 426, distance: 18.3
click at [1358, 434] on div at bounding box center [694, 41] width 1388 height 1762
drag, startPoint x: 1365, startPoint y: 451, endPoint x: 1373, endPoint y: 439, distance: 14.2
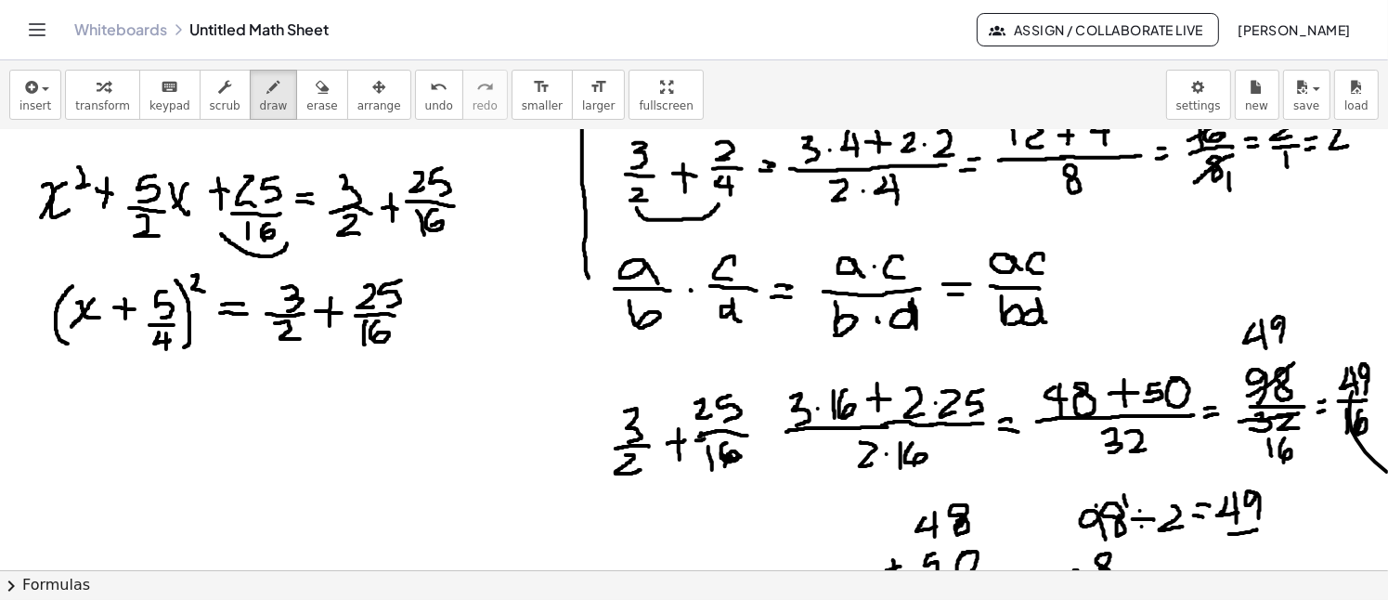
click at [1387, 484] on div "+ · 2 · x 2 + · 5 · x = 3 ×" at bounding box center [694, 350] width 1388 height 440
click at [415, 97] on button "undo undo" at bounding box center [439, 95] width 48 height 50
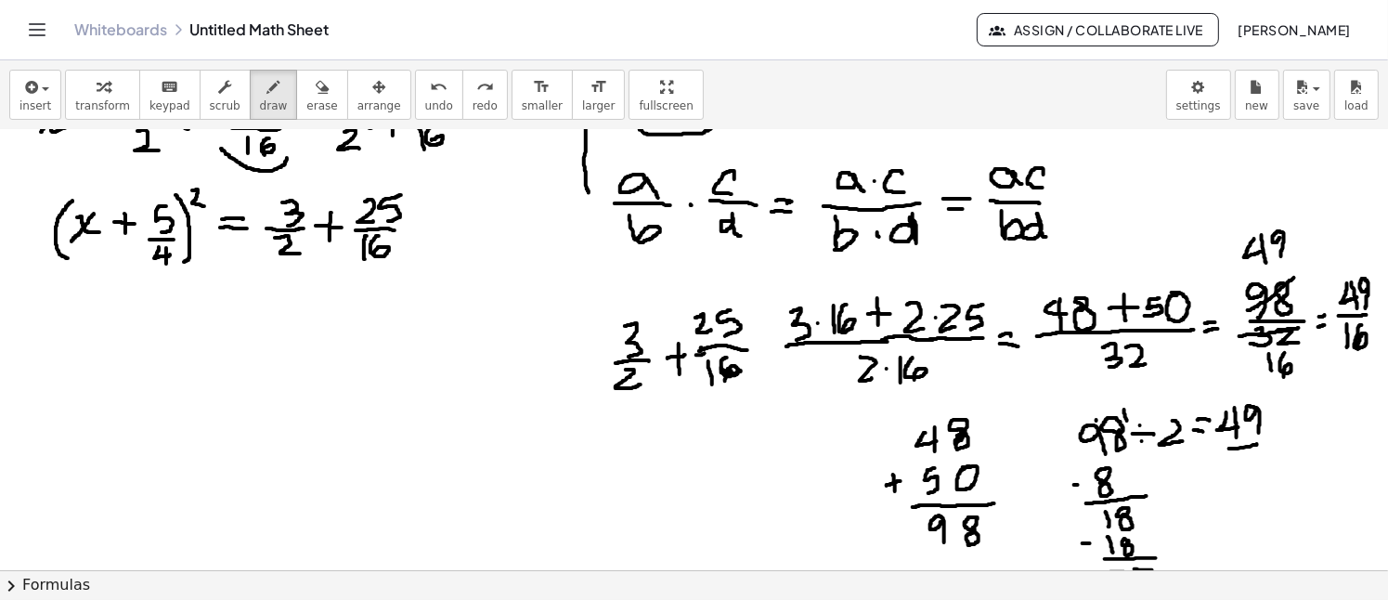
scroll to position [1063, 0]
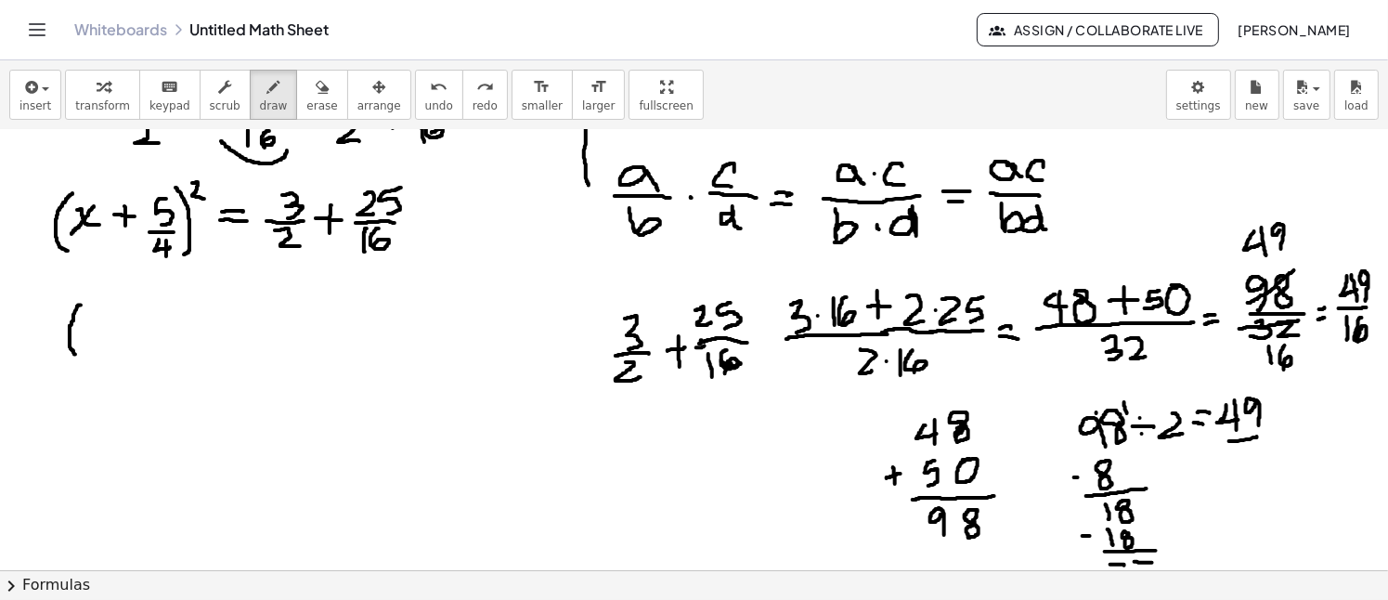
drag, startPoint x: 81, startPoint y: 304, endPoint x: 82, endPoint y: 354, distance: 49.2
drag, startPoint x: 89, startPoint y: 321, endPoint x: 113, endPoint y: 327, distance: 24.8
drag, startPoint x: 114, startPoint y: 320, endPoint x: 97, endPoint y: 343, distance: 27.8
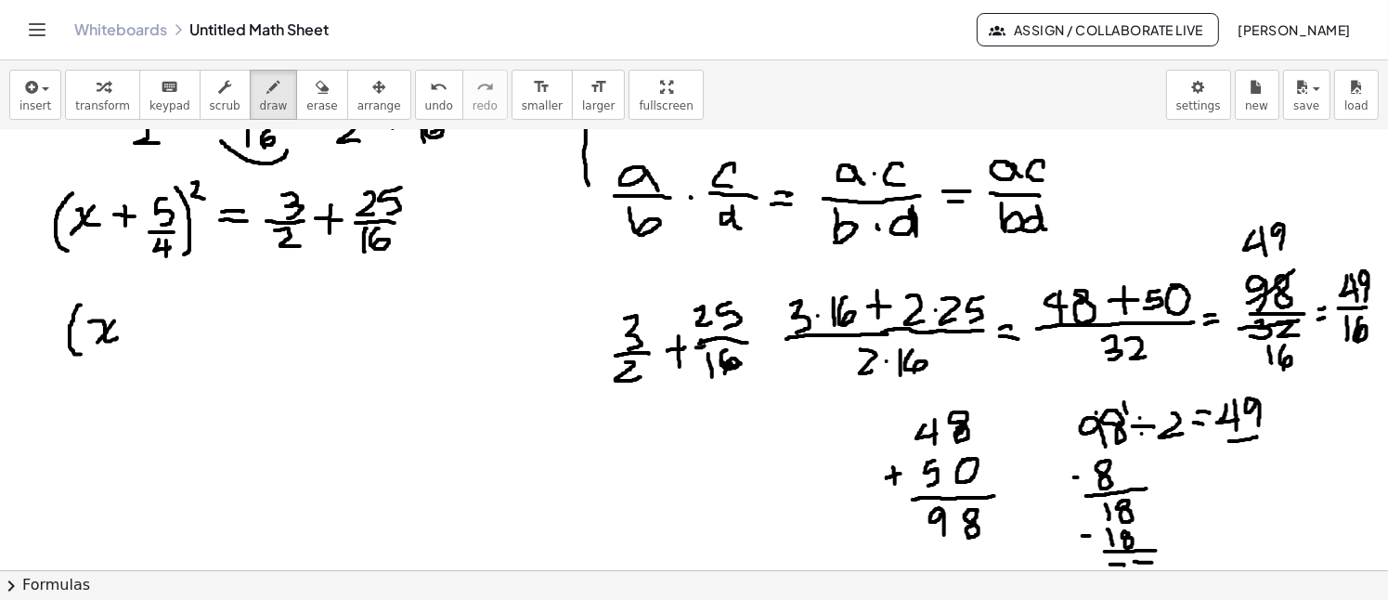
drag, startPoint x: 144, startPoint y: 308, endPoint x: 140, endPoint y: 335, distance: 27.2
drag, startPoint x: 135, startPoint y: 328, endPoint x: 154, endPoint y: 326, distance: 19.6
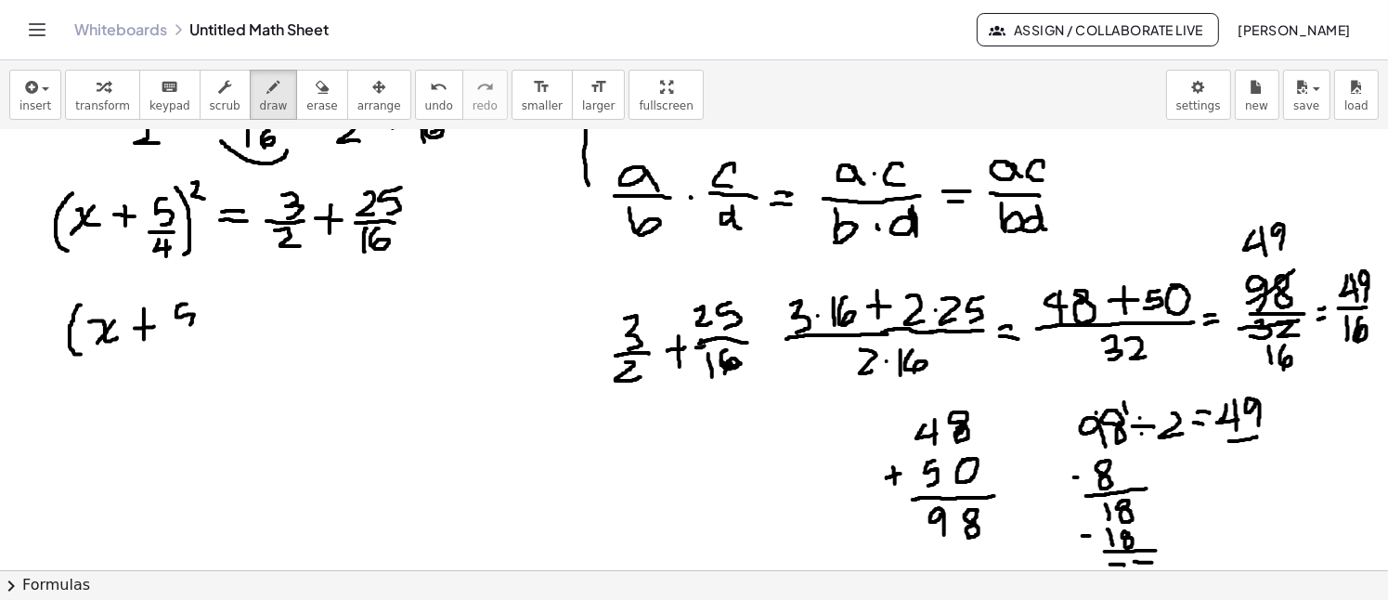
drag, startPoint x: 187, startPoint y: 304, endPoint x: 175, endPoint y: 324, distance: 23.7
drag, startPoint x: 168, startPoint y: 335, endPoint x: 197, endPoint y: 343, distance: 29.7
drag, startPoint x: 181, startPoint y: 339, endPoint x: 193, endPoint y: 350, distance: 16.4
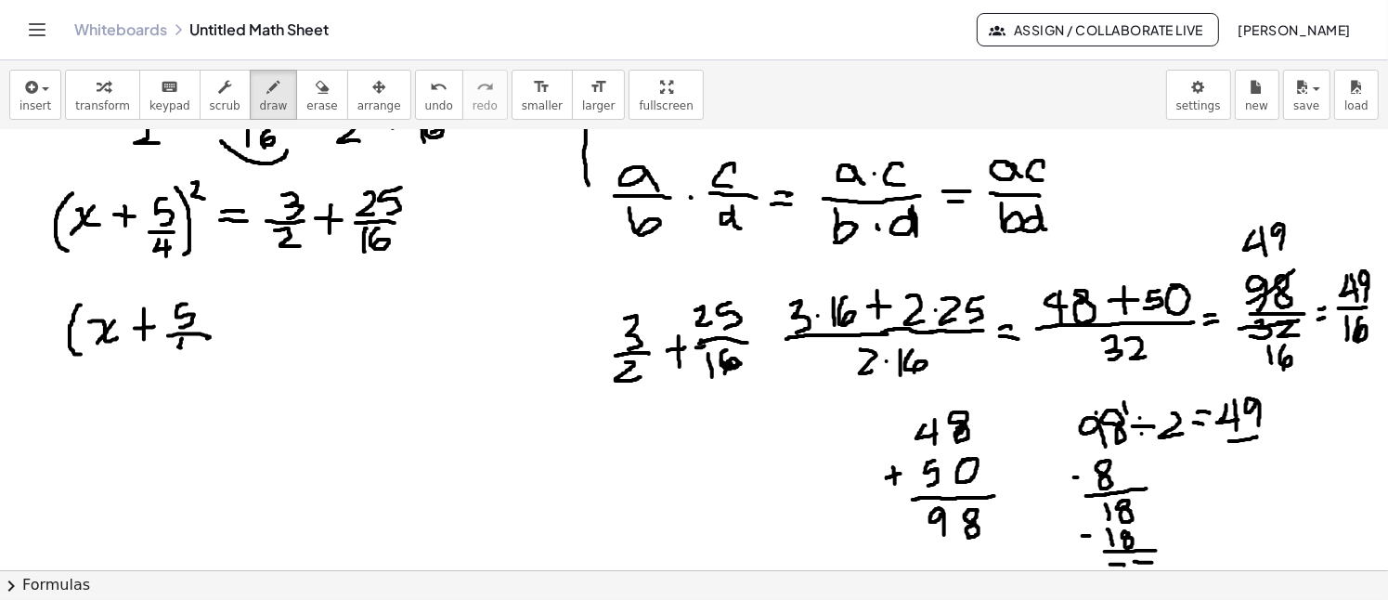
drag, startPoint x: 189, startPoint y: 343, endPoint x: 190, endPoint y: 358, distance: 15.8
drag, startPoint x: 202, startPoint y: 284, endPoint x: 212, endPoint y: 356, distance: 73.0
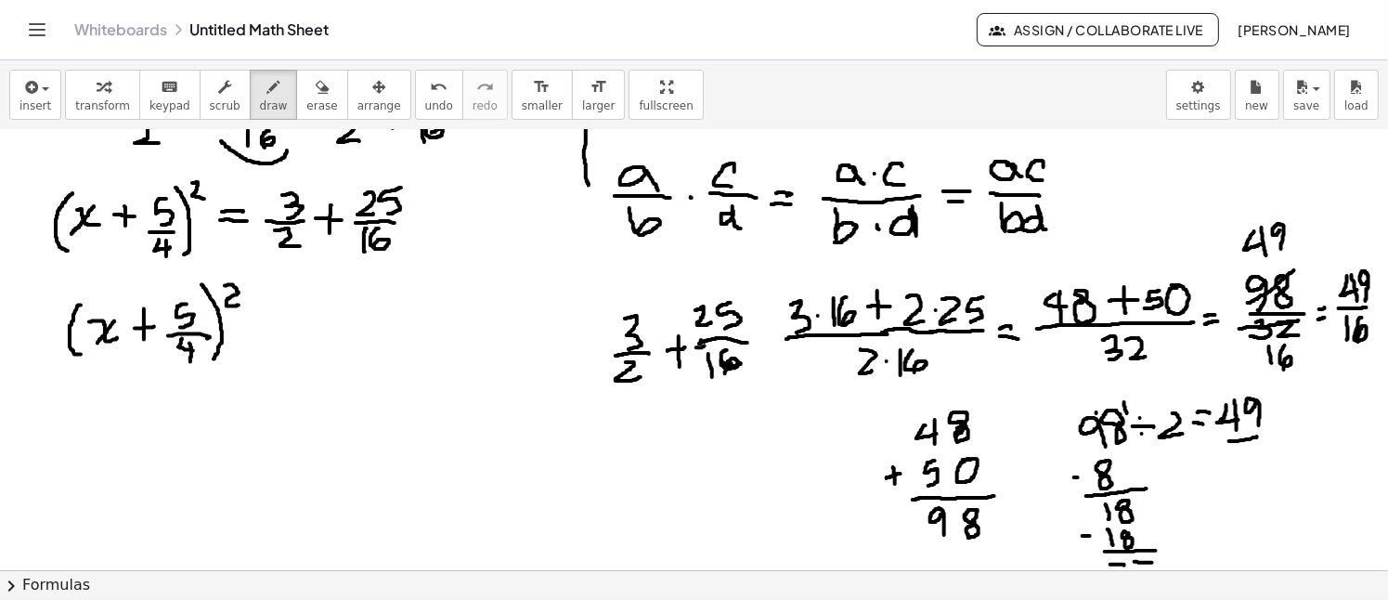
drag, startPoint x: 225, startPoint y: 285, endPoint x: 239, endPoint y: 304, distance: 24.0
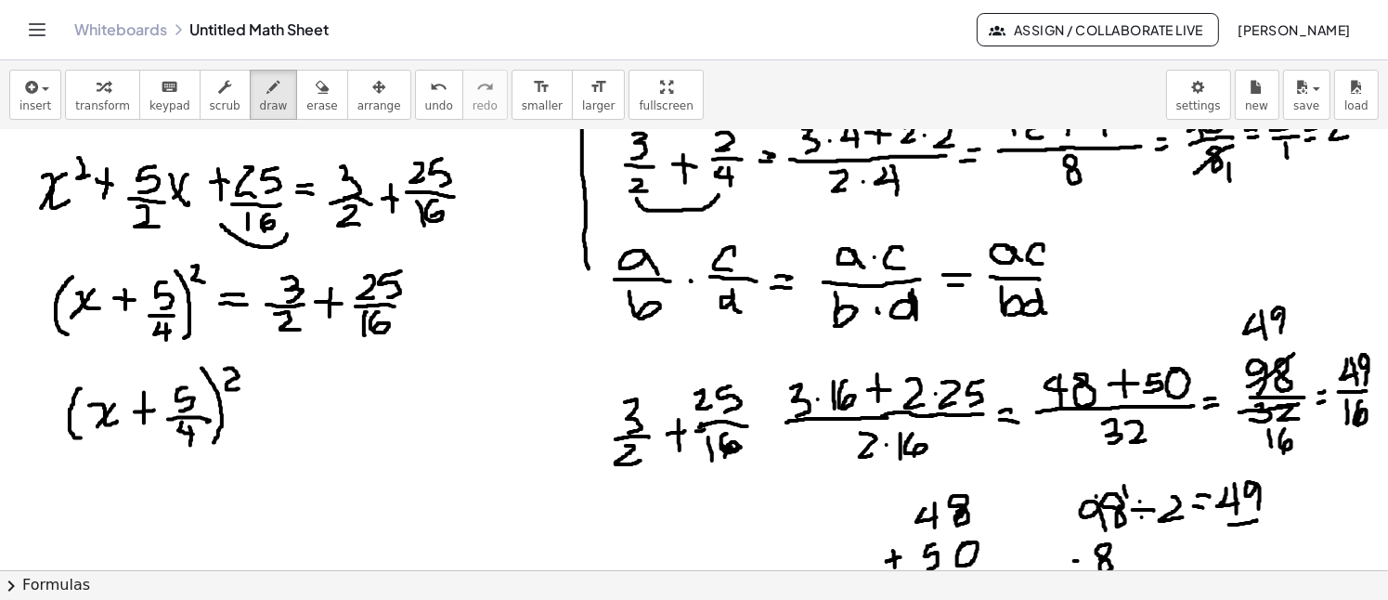
scroll to position [970, 0]
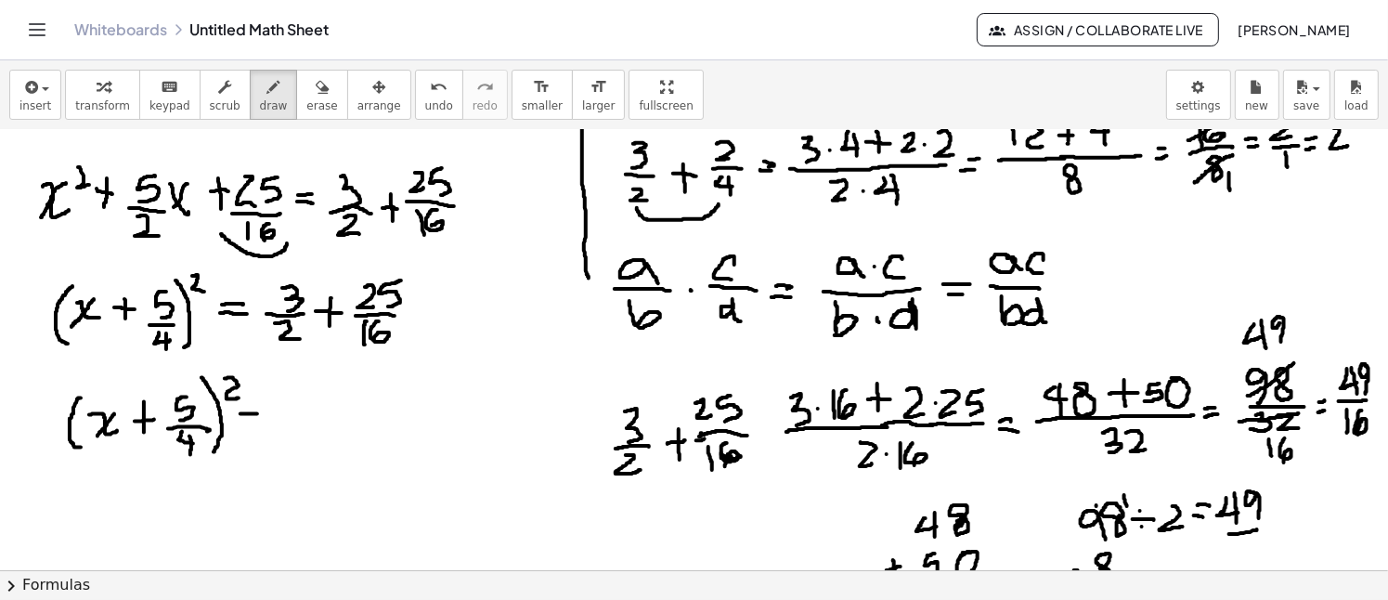
drag, startPoint x: 240, startPoint y: 413, endPoint x: 257, endPoint y: 413, distance: 16.7
click at [257, 413] on div at bounding box center [696, 41] width 1393 height 1762
drag, startPoint x: 241, startPoint y: 418, endPoint x: 263, endPoint y: 421, distance: 21.5
click at [263, 421] on div at bounding box center [696, 41] width 1393 height 1762
drag, startPoint x: 289, startPoint y: 390, endPoint x: 301, endPoint y: 406, distance: 19.9
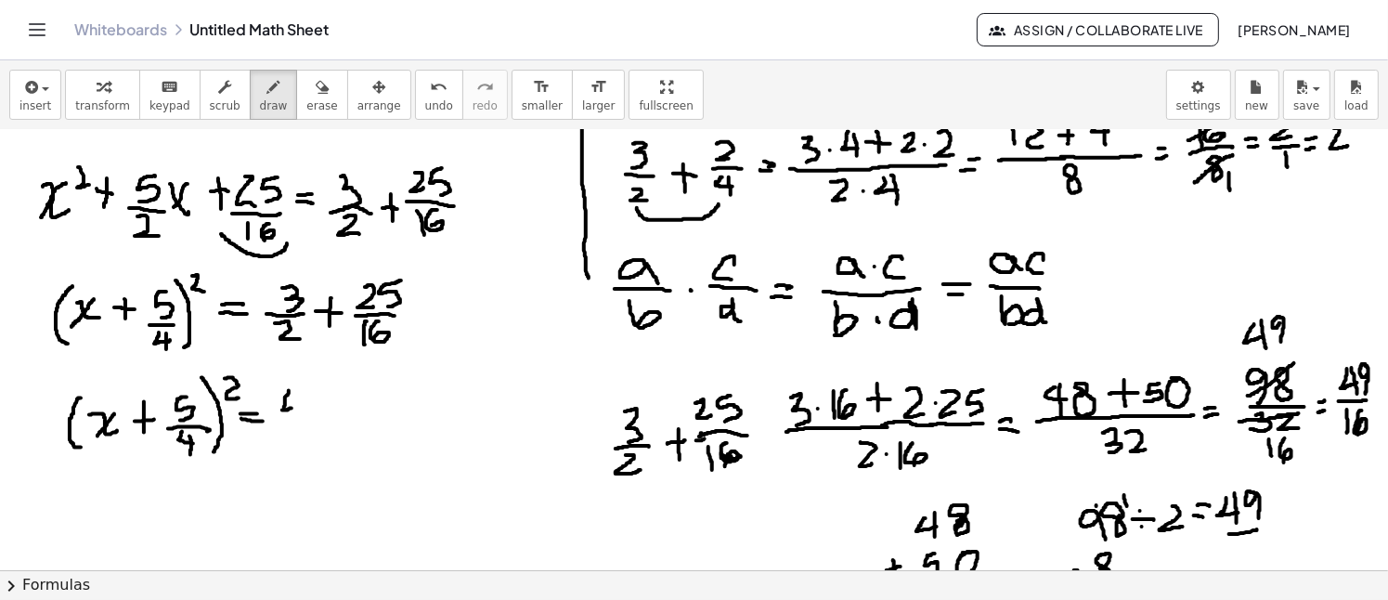
click at [301, 406] on div at bounding box center [696, 41] width 1393 height 1762
drag, startPoint x: 298, startPoint y: 399, endPoint x: 304, endPoint y: 414, distance: 16.2
click at [301, 414] on div at bounding box center [696, 41] width 1393 height 1762
drag, startPoint x: 318, startPoint y: 413, endPoint x: 322, endPoint y: 392, distance: 21.7
click at [322, 392] on div at bounding box center [696, 41] width 1393 height 1762
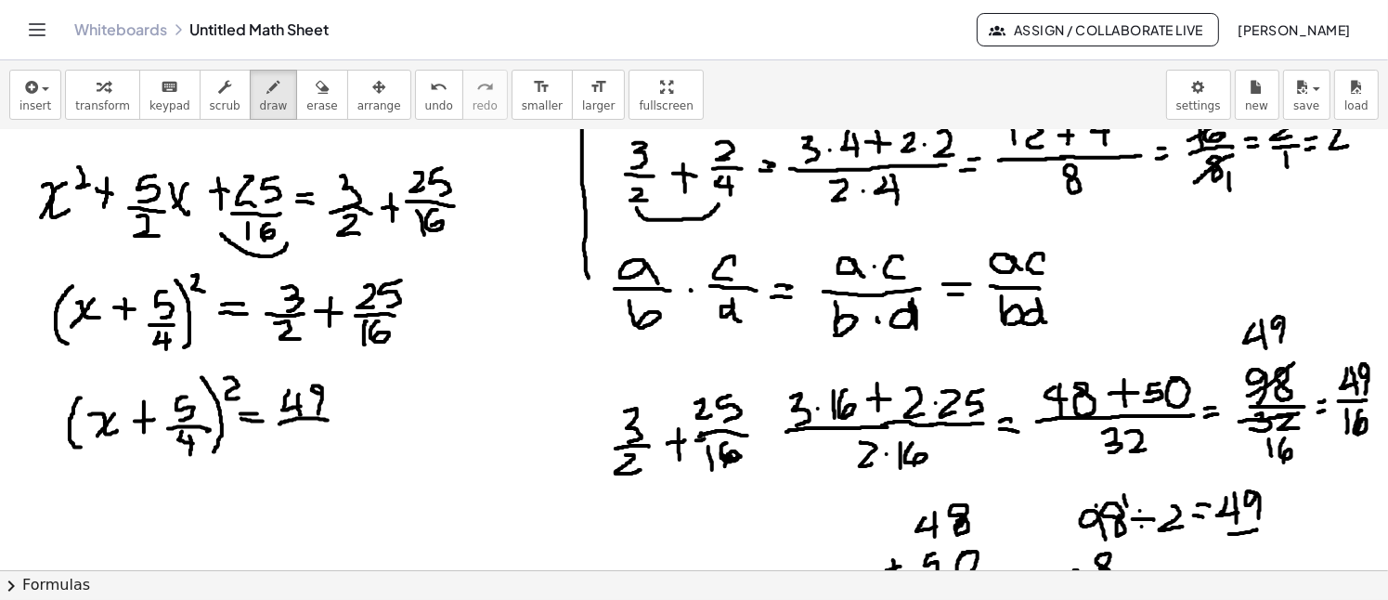
drag, startPoint x: 279, startPoint y: 423, endPoint x: 328, endPoint y: 420, distance: 48.4
click at [328, 420] on div at bounding box center [696, 41] width 1393 height 1762
drag, startPoint x: 296, startPoint y: 426, endPoint x: 306, endPoint y: 434, distance: 13.2
click at [298, 449] on div at bounding box center [696, 41] width 1393 height 1762
drag, startPoint x: 311, startPoint y: 428, endPoint x: 311, endPoint y: 443, distance: 14.9
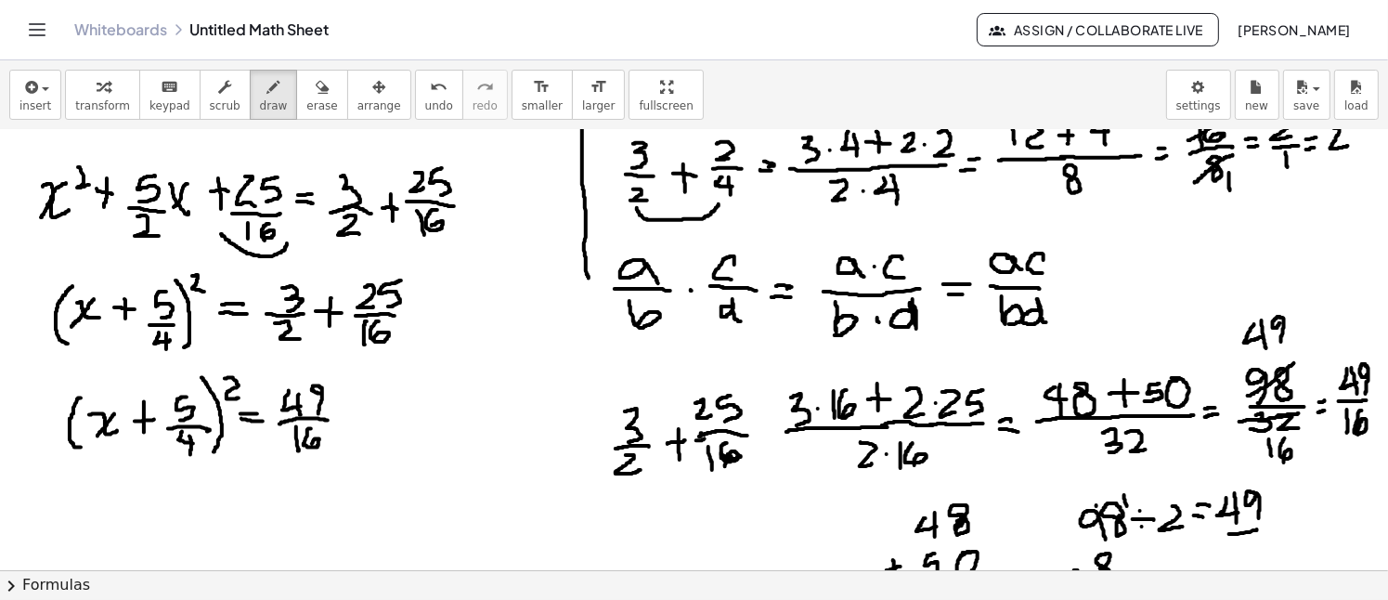
click at [311, 446] on div at bounding box center [696, 41] width 1393 height 1762
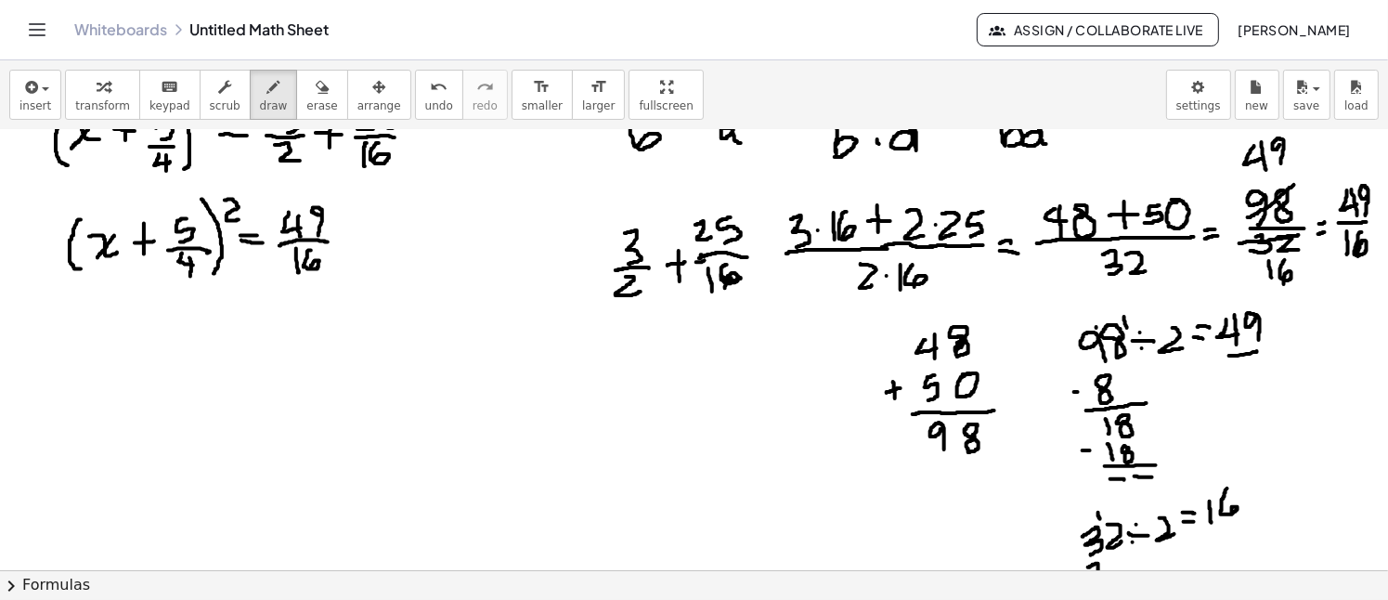
scroll to position [1156, 0]
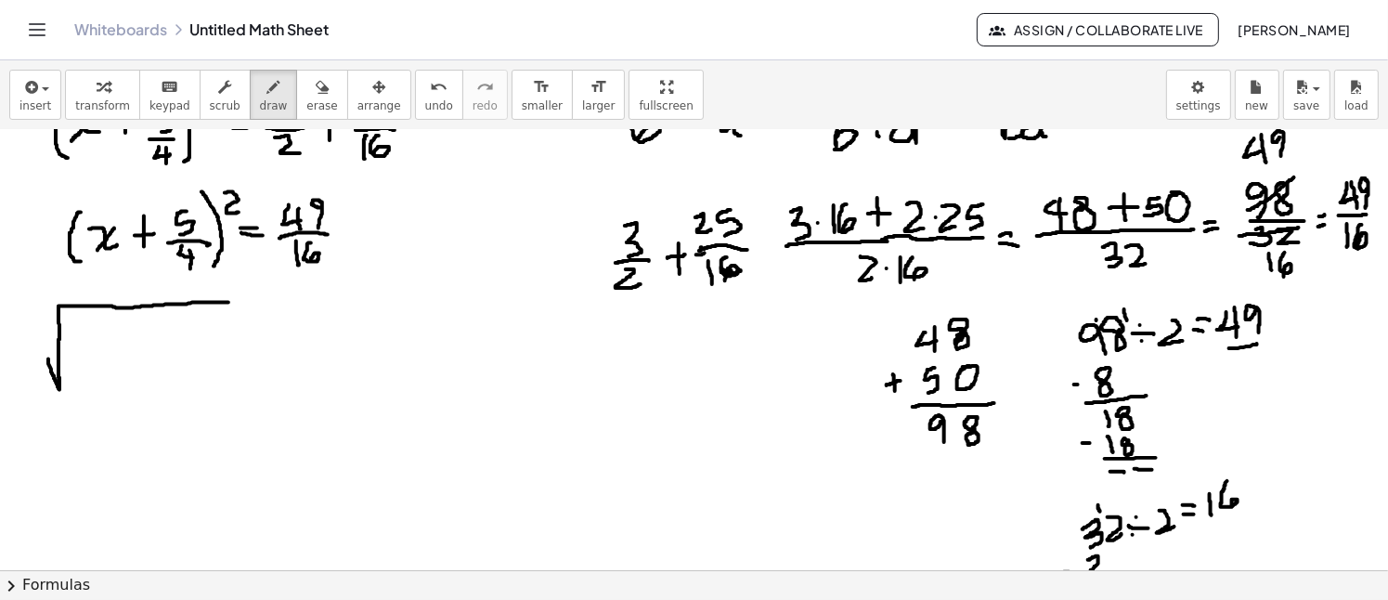
drag, startPoint x: 48, startPoint y: 358, endPoint x: 237, endPoint y: 301, distance: 197.0
drag, startPoint x: 84, startPoint y: 325, endPoint x: 86, endPoint y: 376, distance: 51.1
drag, startPoint x: 95, startPoint y: 343, endPoint x: 119, endPoint y: 361, distance: 30.4
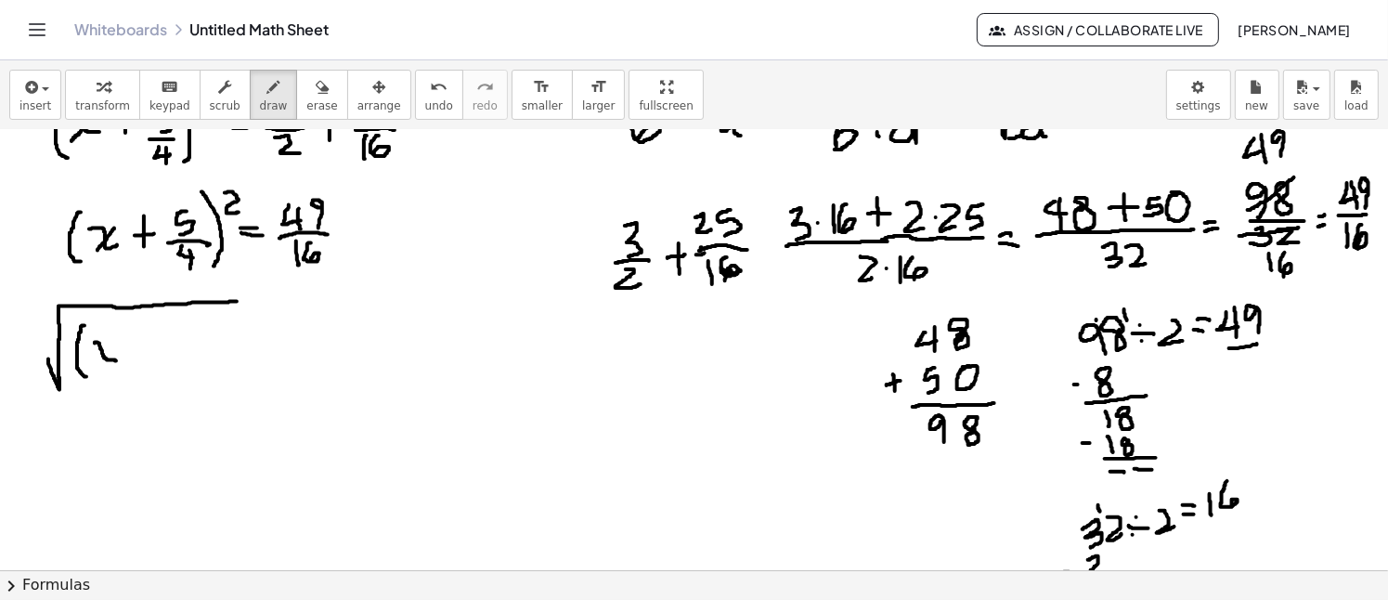
drag, startPoint x: 114, startPoint y: 345, endPoint x: 97, endPoint y: 360, distance: 23.1
drag, startPoint x: 140, startPoint y: 340, endPoint x: 140, endPoint y: 369, distance: 28.8
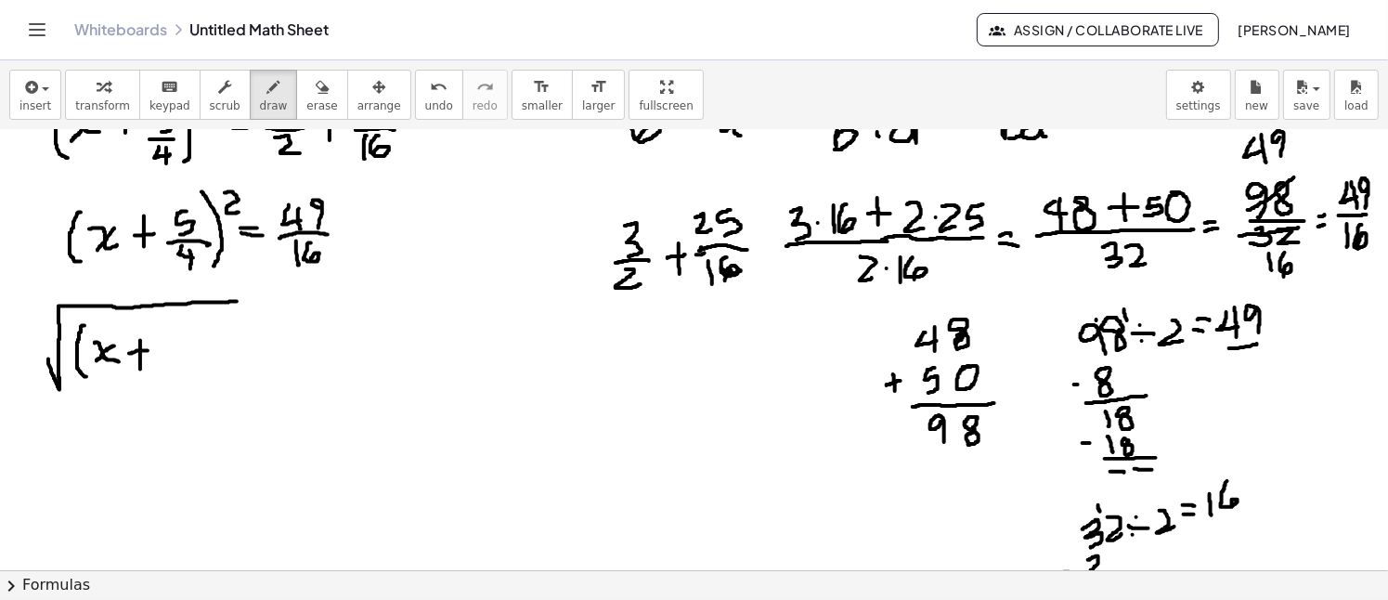
drag, startPoint x: 129, startPoint y: 353, endPoint x: 153, endPoint y: 350, distance: 24.3
drag, startPoint x: 185, startPoint y: 330, endPoint x: 174, endPoint y: 348, distance: 20.9
drag, startPoint x: 175, startPoint y: 352, endPoint x: 198, endPoint y: 352, distance: 22.3
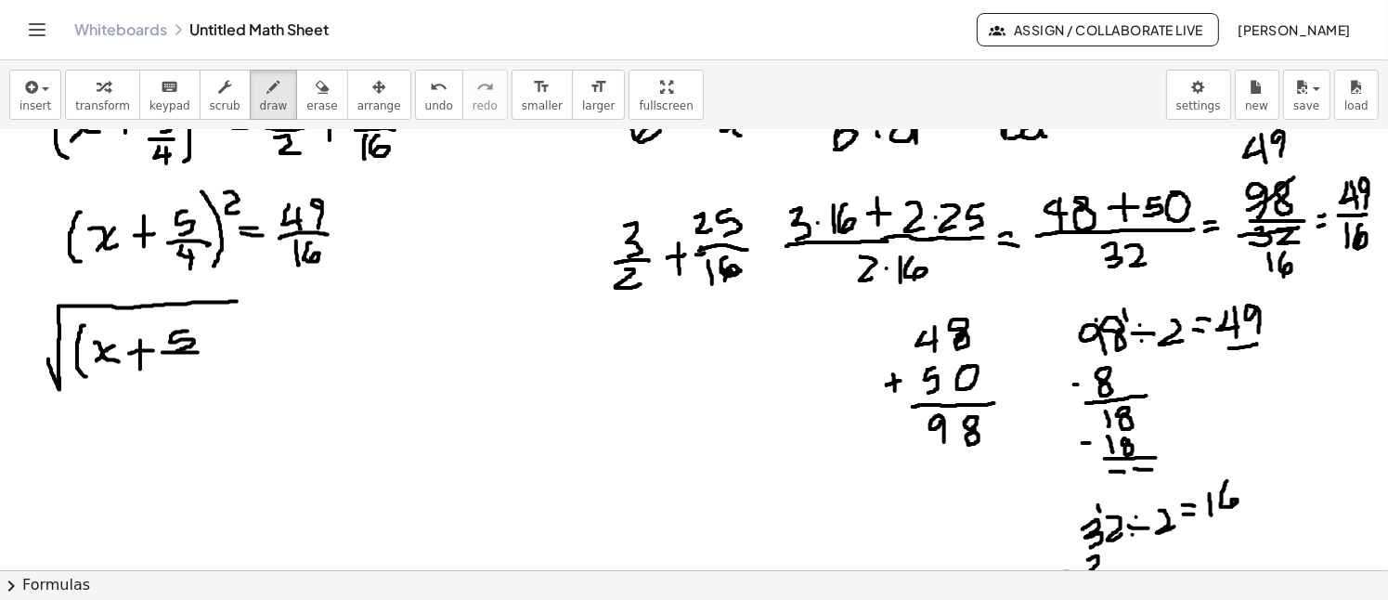
drag, startPoint x: 174, startPoint y: 358, endPoint x: 189, endPoint y: 367, distance: 17.9
drag, startPoint x: 185, startPoint y: 360, endPoint x: 188, endPoint y: 376, distance: 16.0
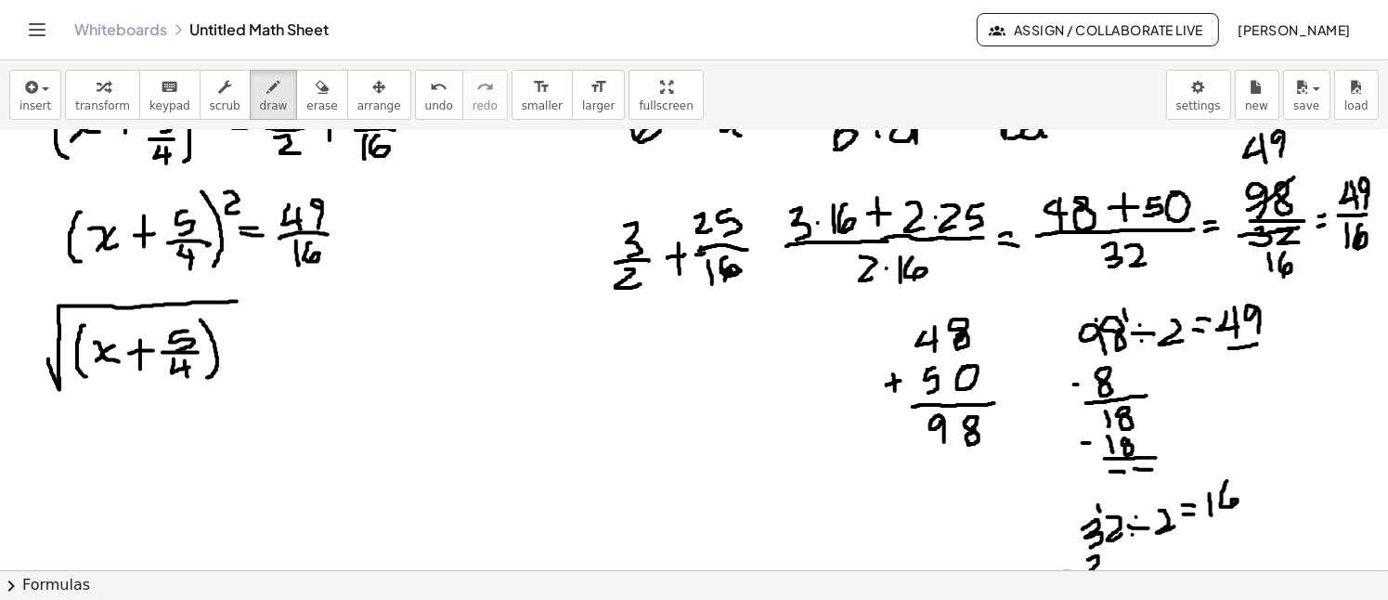
drag, startPoint x: 201, startPoint y: 319, endPoint x: 207, endPoint y: 377, distance: 57.9
drag, startPoint x: 221, startPoint y: 312, endPoint x: 230, endPoint y: 331, distance: 21.6
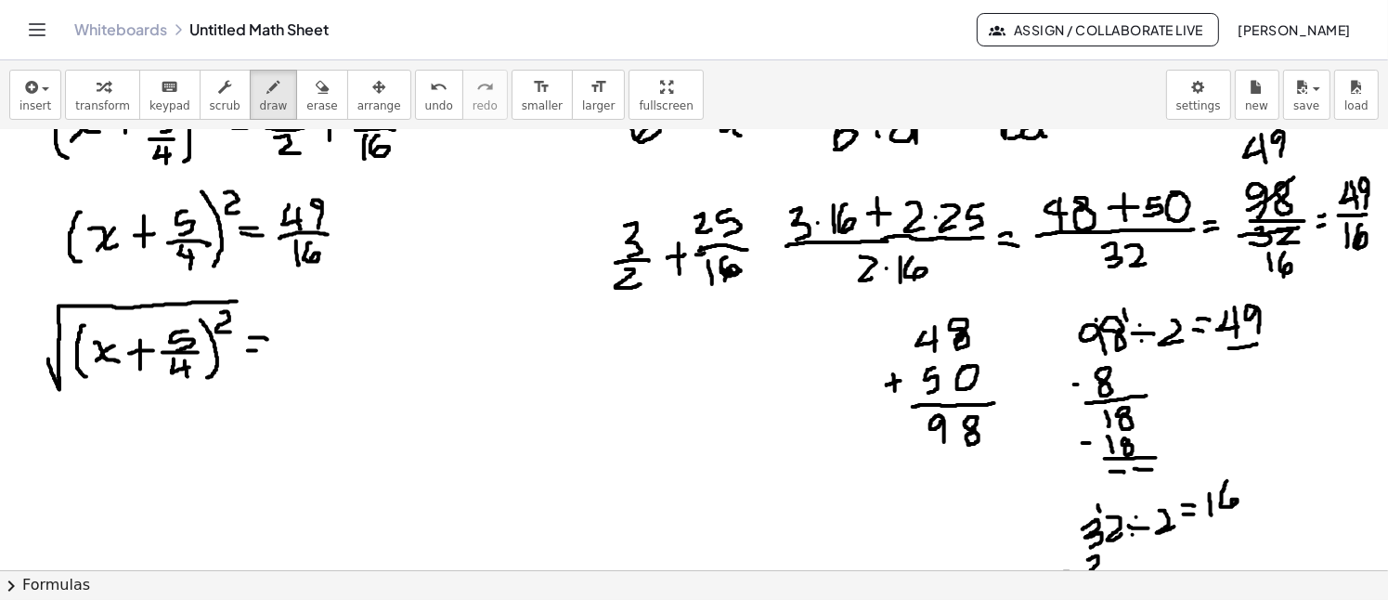
drag, startPoint x: 248, startPoint y: 350, endPoint x: 267, endPoint y: 350, distance: 19.5
drag, startPoint x: 293, startPoint y: 340, endPoint x: 389, endPoint y: 301, distance: 103.3
drag, startPoint x: 338, startPoint y: 304, endPoint x: 346, endPoint y: 317, distance: 14.7
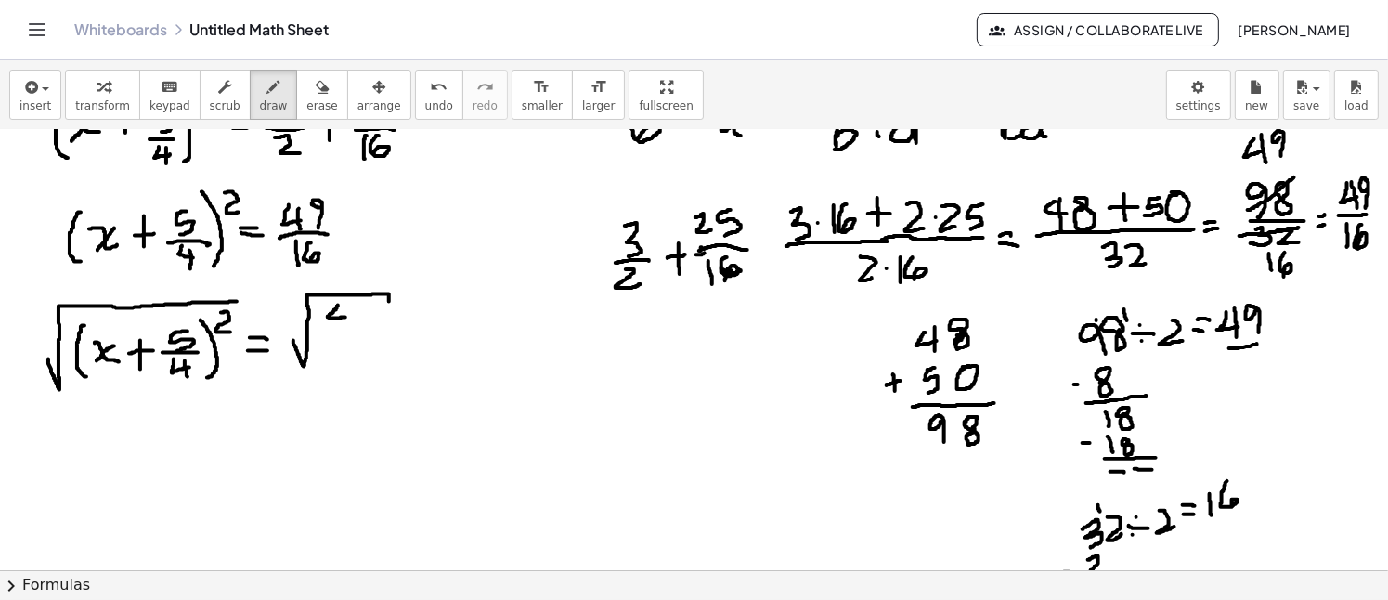
drag, startPoint x: 342, startPoint y: 305, endPoint x: 344, endPoint y: 327, distance: 21.5
drag, startPoint x: 367, startPoint y: 322, endPoint x: 365, endPoint y: 308, distance: 14.0
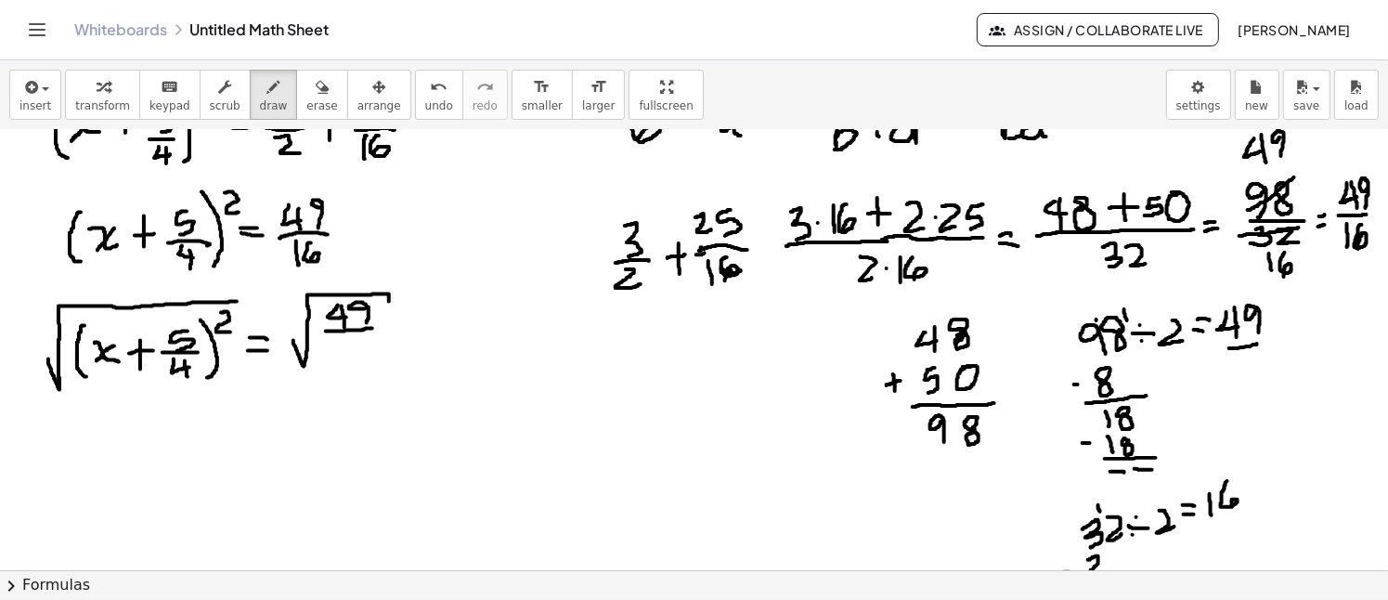
drag, startPoint x: 326, startPoint y: 330, endPoint x: 372, endPoint y: 328, distance: 46.5
drag, startPoint x: 341, startPoint y: 342, endPoint x: 344, endPoint y: 361, distance: 19.8
drag, startPoint x: 361, startPoint y: 339, endPoint x: 355, endPoint y: 361, distance: 23.2
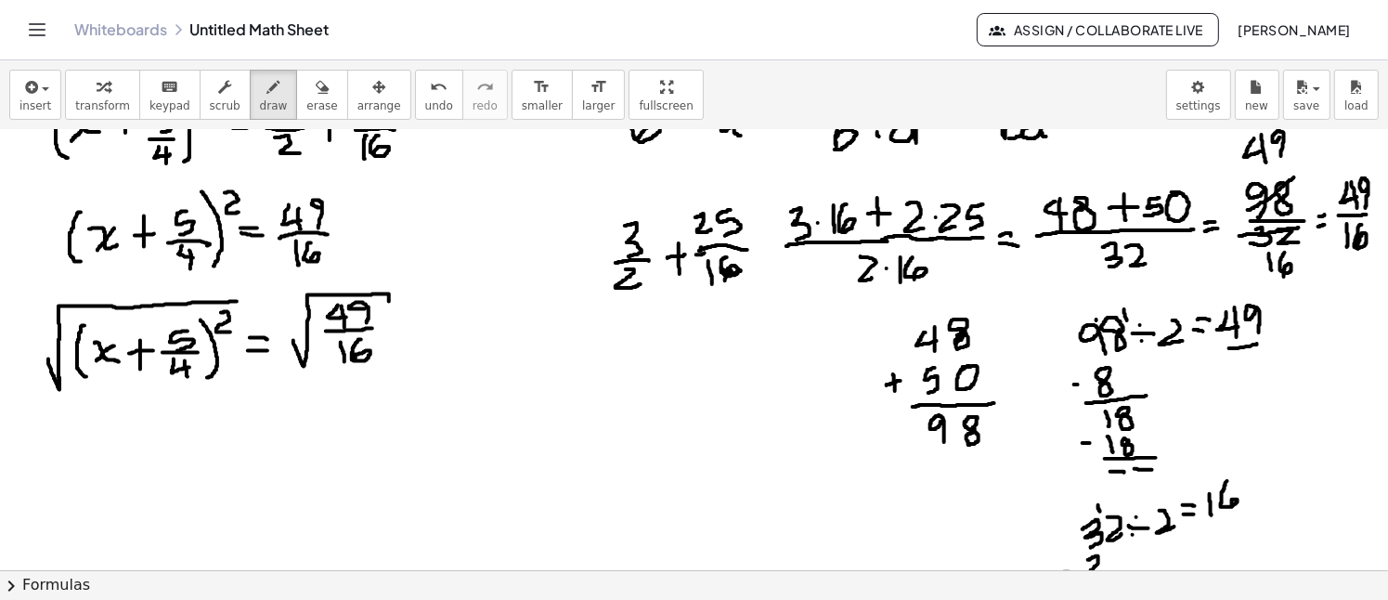
drag, startPoint x: 239, startPoint y: 305, endPoint x: 220, endPoint y: 317, distance: 22.1
drag, startPoint x: 95, startPoint y: 293, endPoint x: 32, endPoint y: 369, distance: 98.2
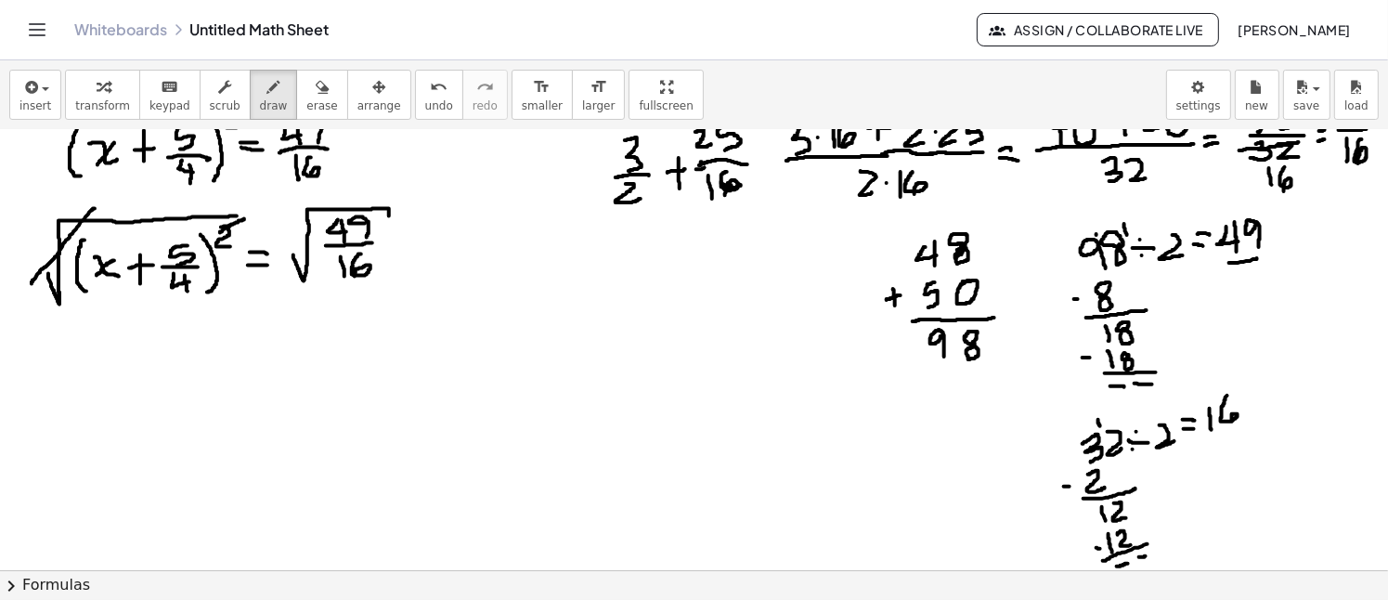
scroll to position [1249, 0]
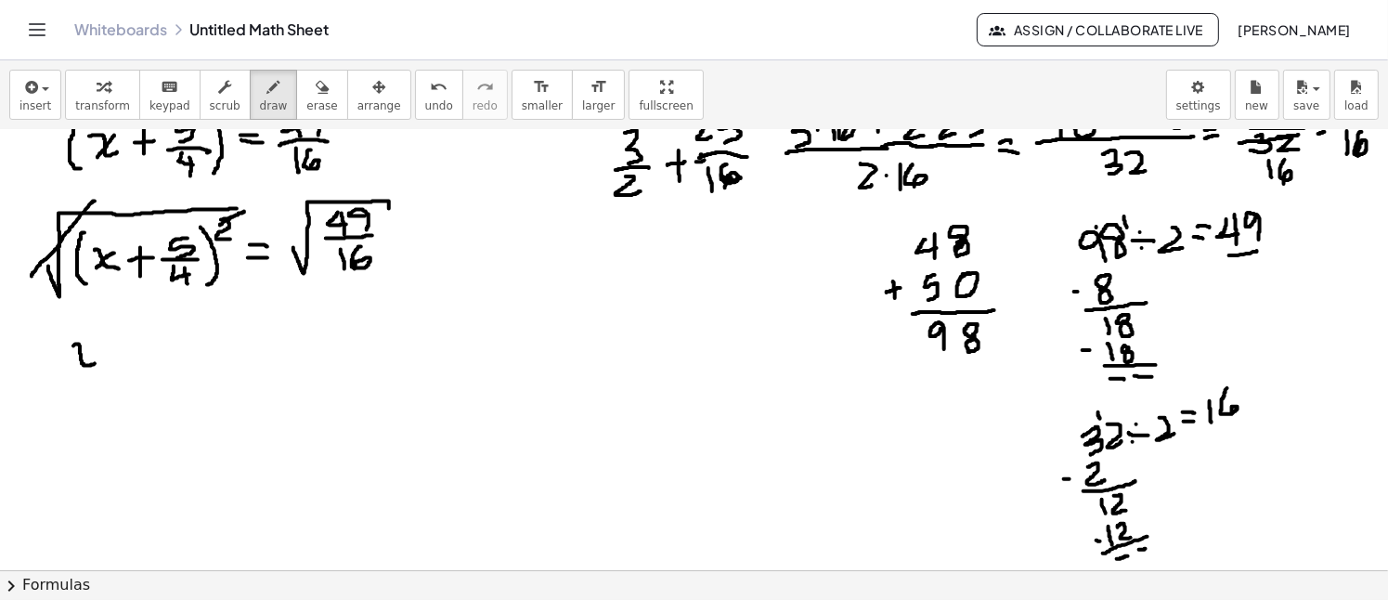
drag, startPoint x: 73, startPoint y: 345, endPoint x: 103, endPoint y: 352, distance: 30.4
drag, startPoint x: 92, startPoint y: 343, endPoint x: 75, endPoint y: 372, distance: 34.1
drag, startPoint x: 123, startPoint y: 330, endPoint x: 122, endPoint y: 363, distance: 33.5
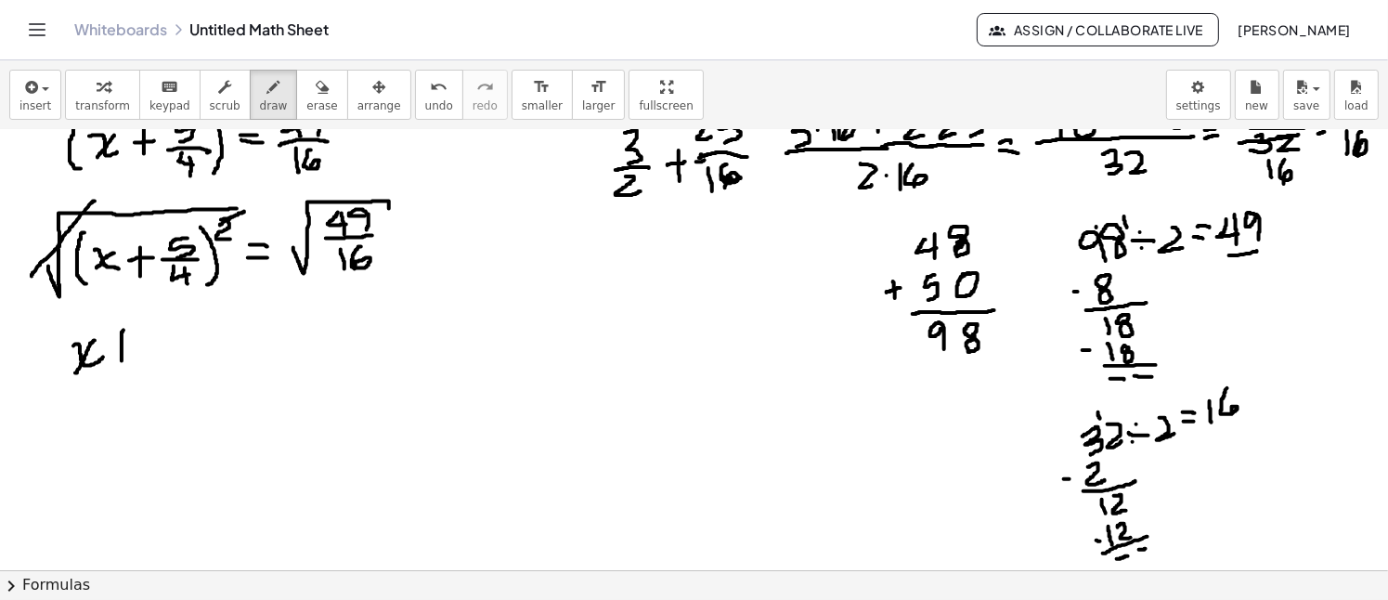
drag, startPoint x: 108, startPoint y: 345, endPoint x: 136, endPoint y: 339, distance: 29.5
drag, startPoint x: 168, startPoint y: 326, endPoint x: 158, endPoint y: 348, distance: 24.5
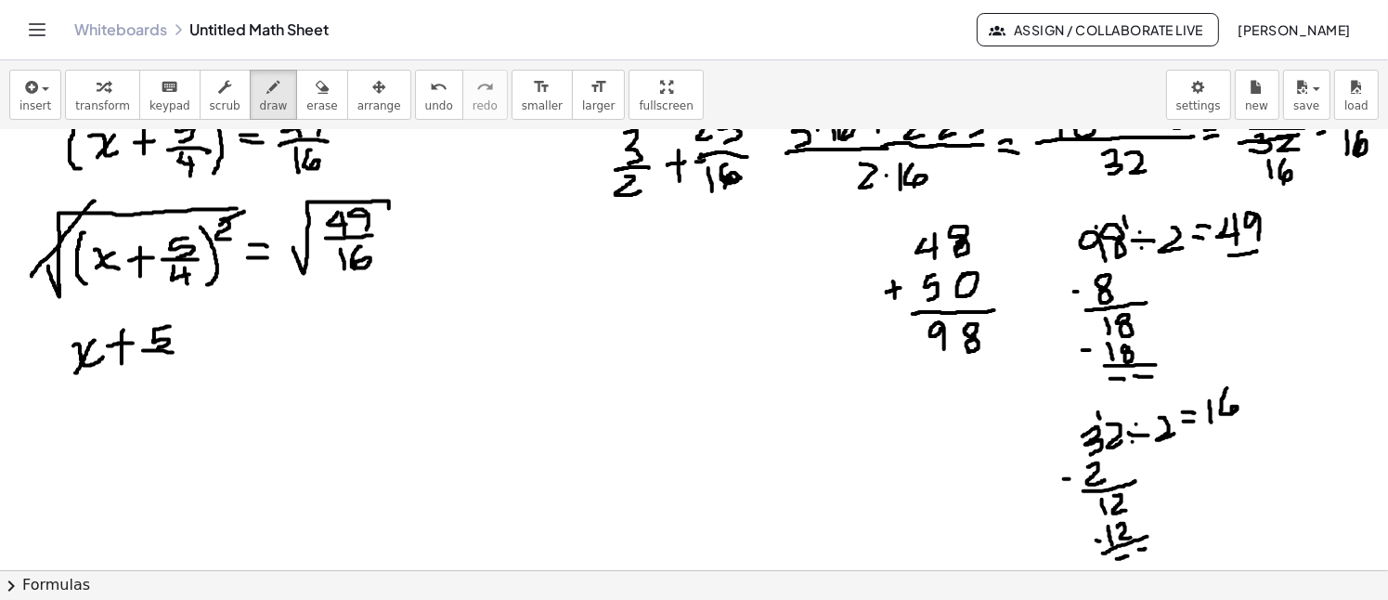
drag, startPoint x: 143, startPoint y: 350, endPoint x: 178, endPoint y: 353, distance: 35.4
drag, startPoint x: 155, startPoint y: 360, endPoint x: 167, endPoint y: 370, distance: 15.8
drag, startPoint x: 163, startPoint y: 361, endPoint x: 162, endPoint y: 393, distance: 31.6
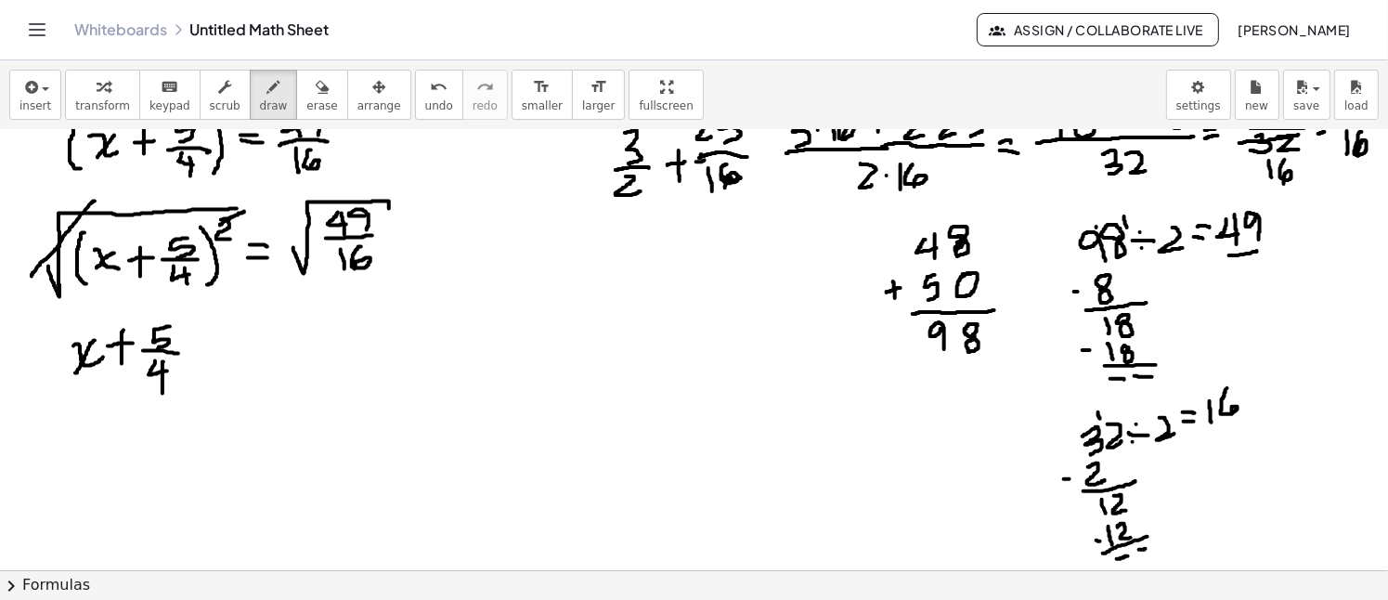
drag, startPoint x: 57, startPoint y: 320, endPoint x: 63, endPoint y: 393, distance: 72.7
drag, startPoint x: 195, startPoint y: 309, endPoint x: 200, endPoint y: 394, distance: 84.6
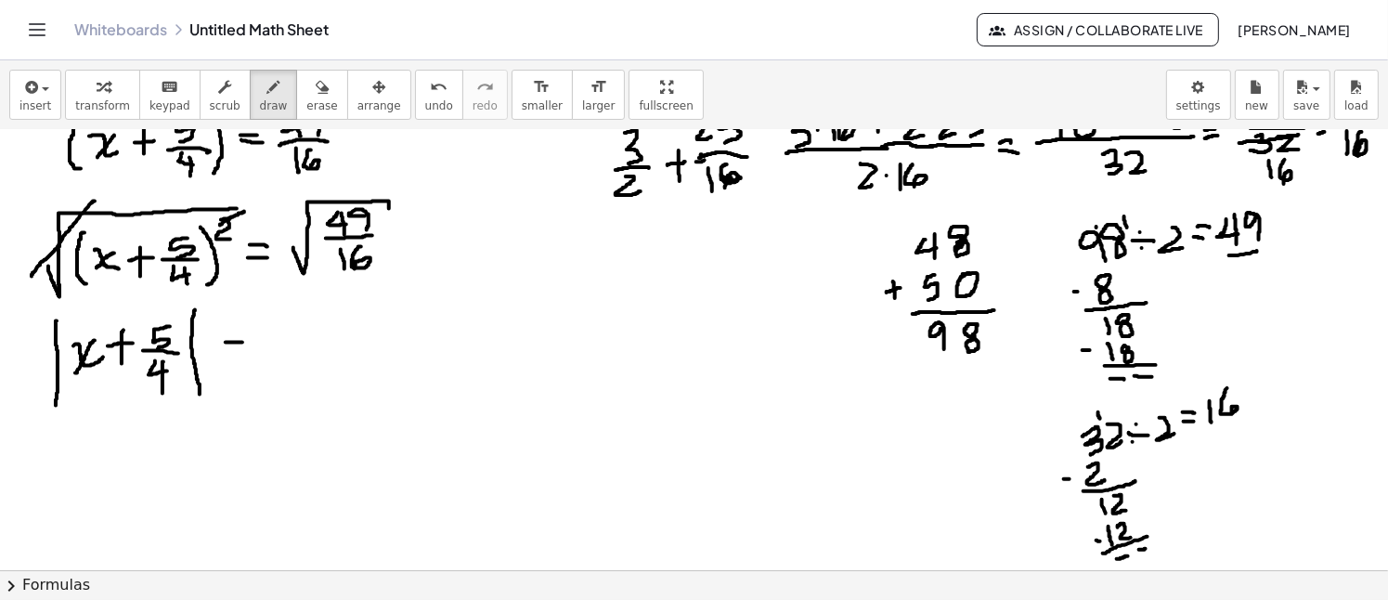
drag, startPoint x: 226, startPoint y: 342, endPoint x: 242, endPoint y: 342, distance: 16.7
drag, startPoint x: 222, startPoint y: 351, endPoint x: 241, endPoint y: 350, distance: 19.5
drag, startPoint x: 277, startPoint y: 344, endPoint x: 343, endPoint y: 343, distance: 66.9
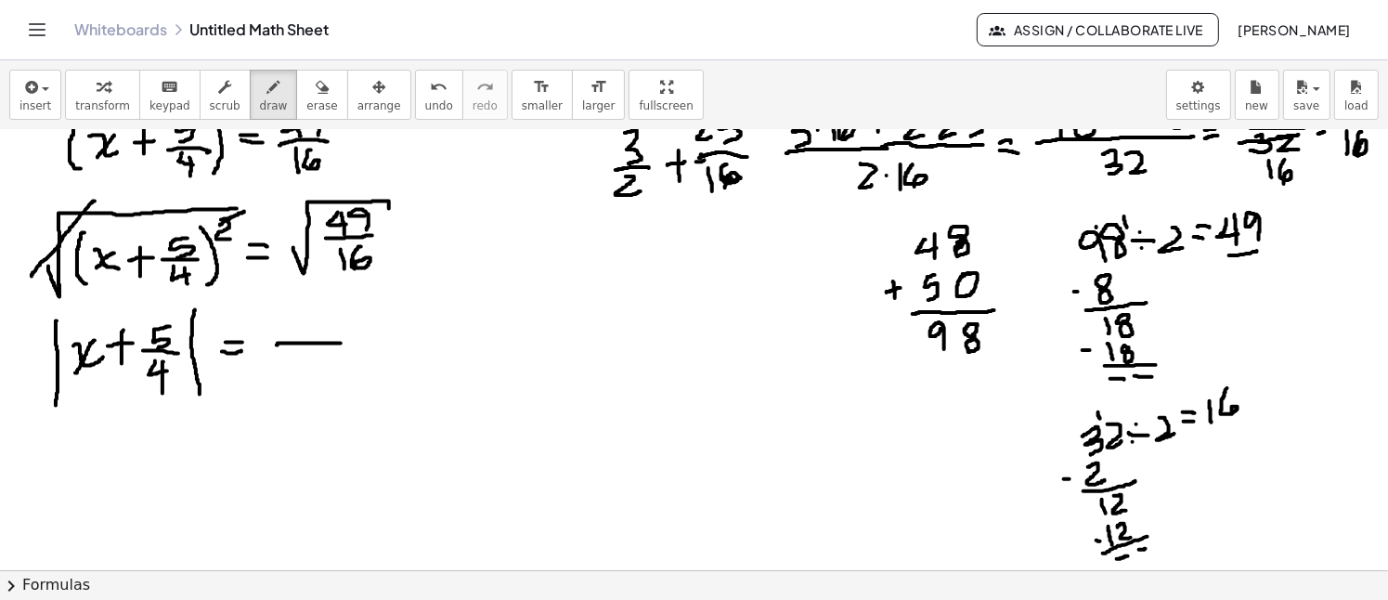
drag, startPoint x: 300, startPoint y: 307, endPoint x: 307, endPoint y: 331, distance: 25.3
drag, startPoint x: 300, startPoint y: 320, endPoint x: 320, endPoint y: 317, distance: 20.8
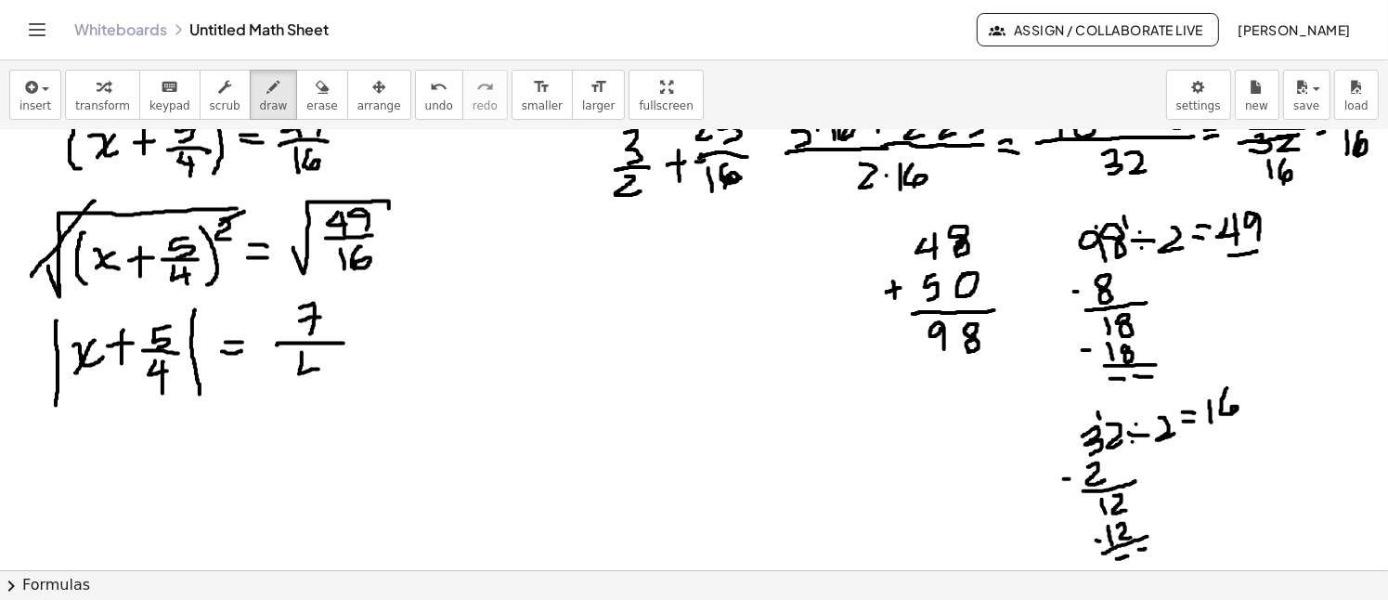
drag, startPoint x: 302, startPoint y: 352, endPoint x: 318, endPoint y: 369, distance: 23.6
drag, startPoint x: 312, startPoint y: 355, endPoint x: 315, endPoint y: 382, distance: 27.1
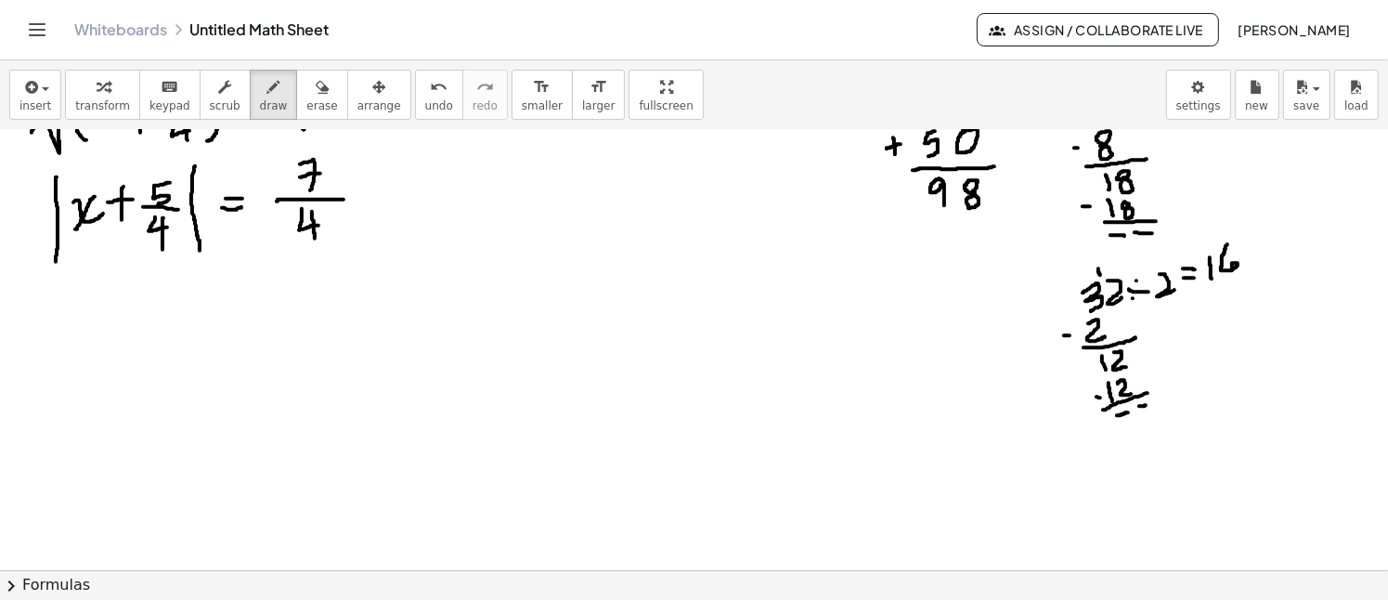
scroll to position [1334, 0]
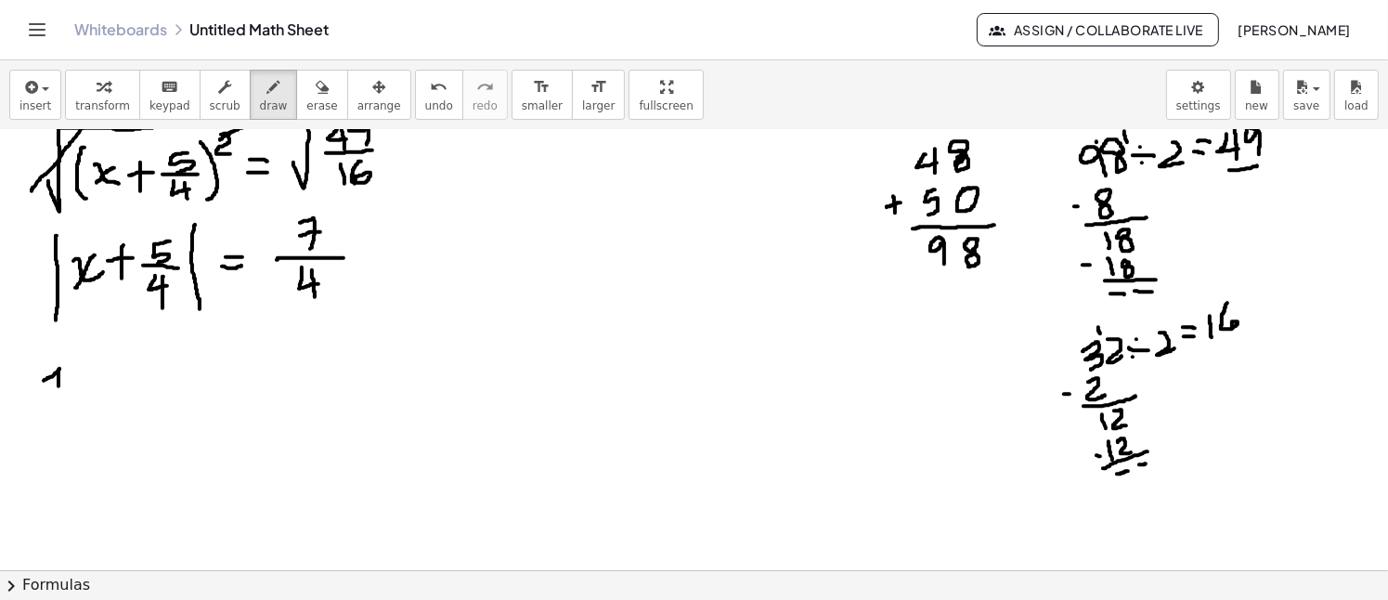
drag, startPoint x: 51, startPoint y: 376, endPoint x: 58, endPoint y: 395, distance: 20.0
drag, startPoint x: 423, startPoint y: 357, endPoint x: 441, endPoint y: 382, distance: 30.6
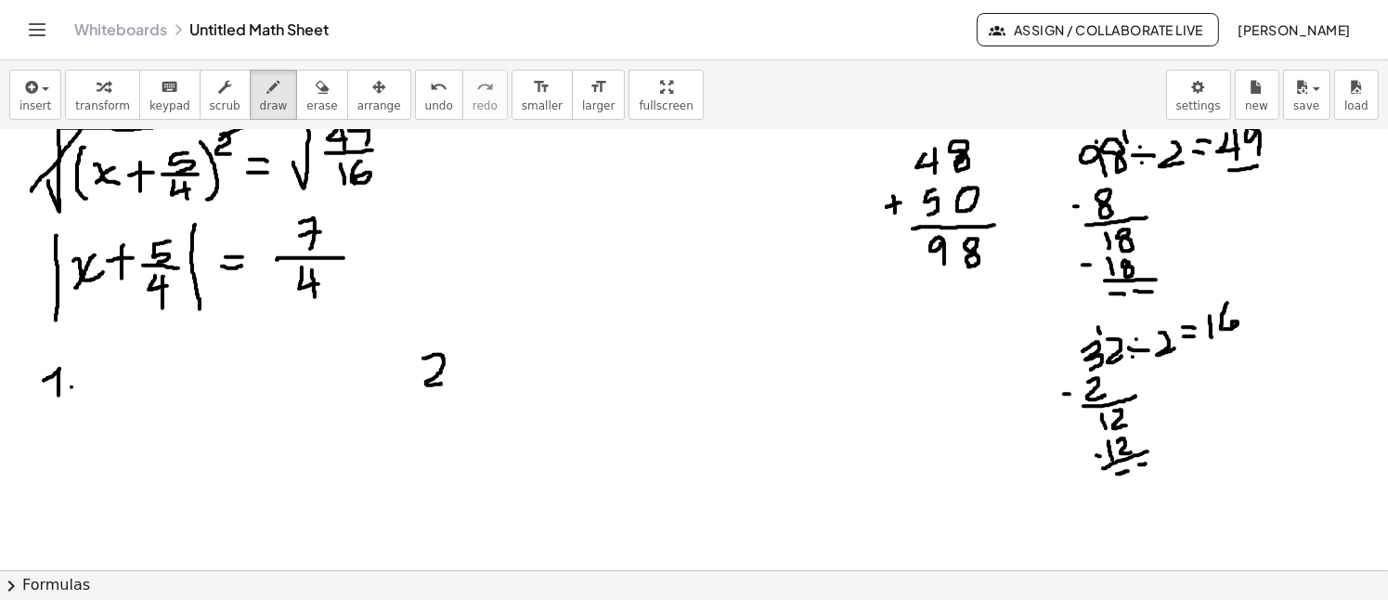
drag, startPoint x: 92, startPoint y: 361, endPoint x: 122, endPoint y: 388, distance: 40.1
drag, startPoint x: 121, startPoint y: 357, endPoint x: 94, endPoint y: 391, distance: 42.9
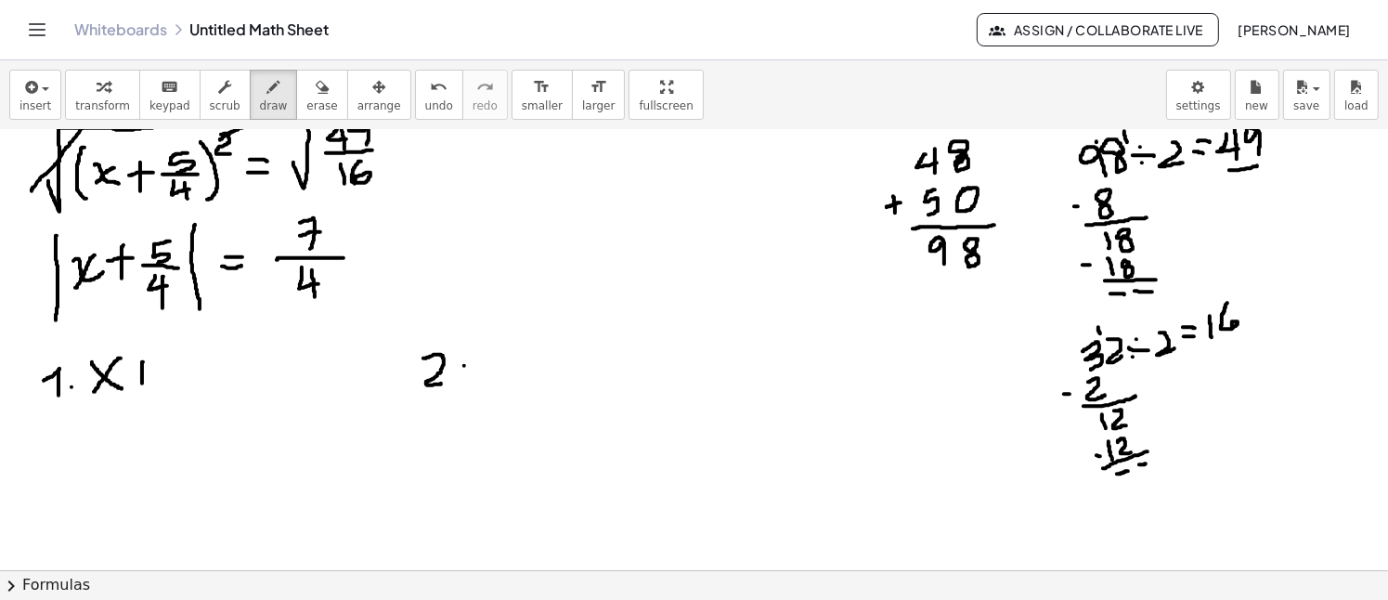
drag, startPoint x: 143, startPoint y: 361, endPoint x: 140, endPoint y: 385, distance: 24.3
drag, startPoint x: 133, startPoint y: 373, endPoint x: 157, endPoint y: 373, distance: 24.1
drag, startPoint x: 183, startPoint y: 354, endPoint x: 178, endPoint y: 372, distance: 19.1
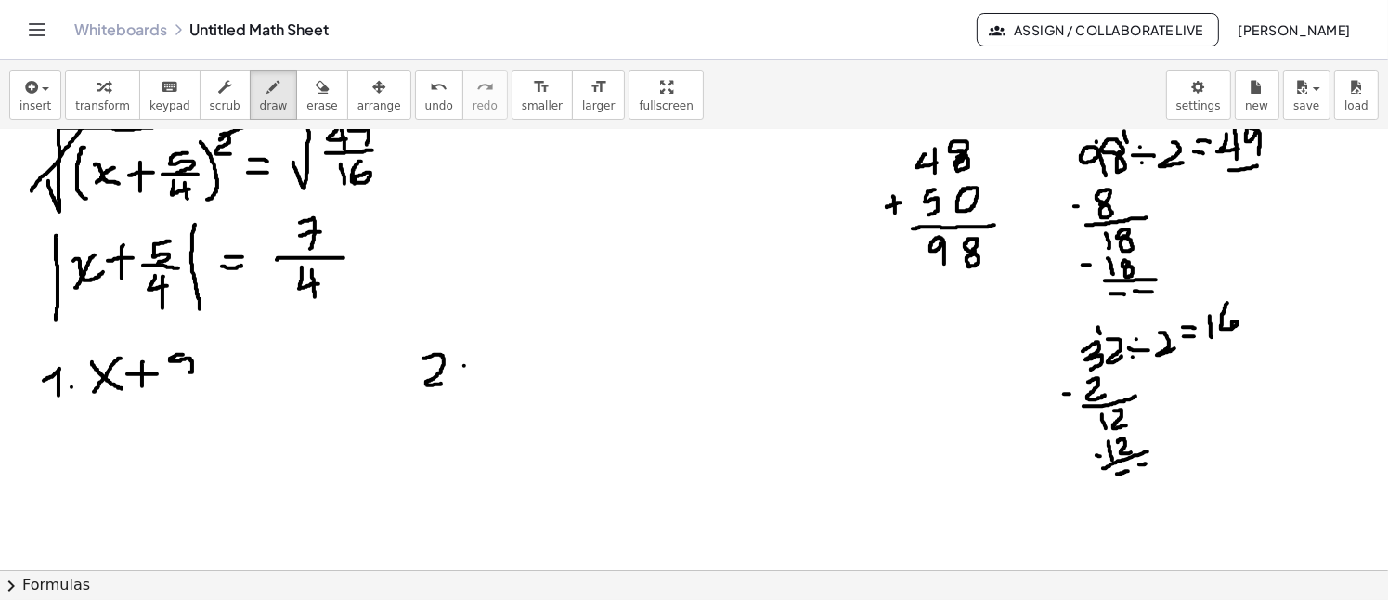
drag, startPoint x: 173, startPoint y: 379, endPoint x: 199, endPoint y: 383, distance: 26.4
drag, startPoint x: 180, startPoint y: 385, endPoint x: 189, endPoint y: 391, distance: 10.8
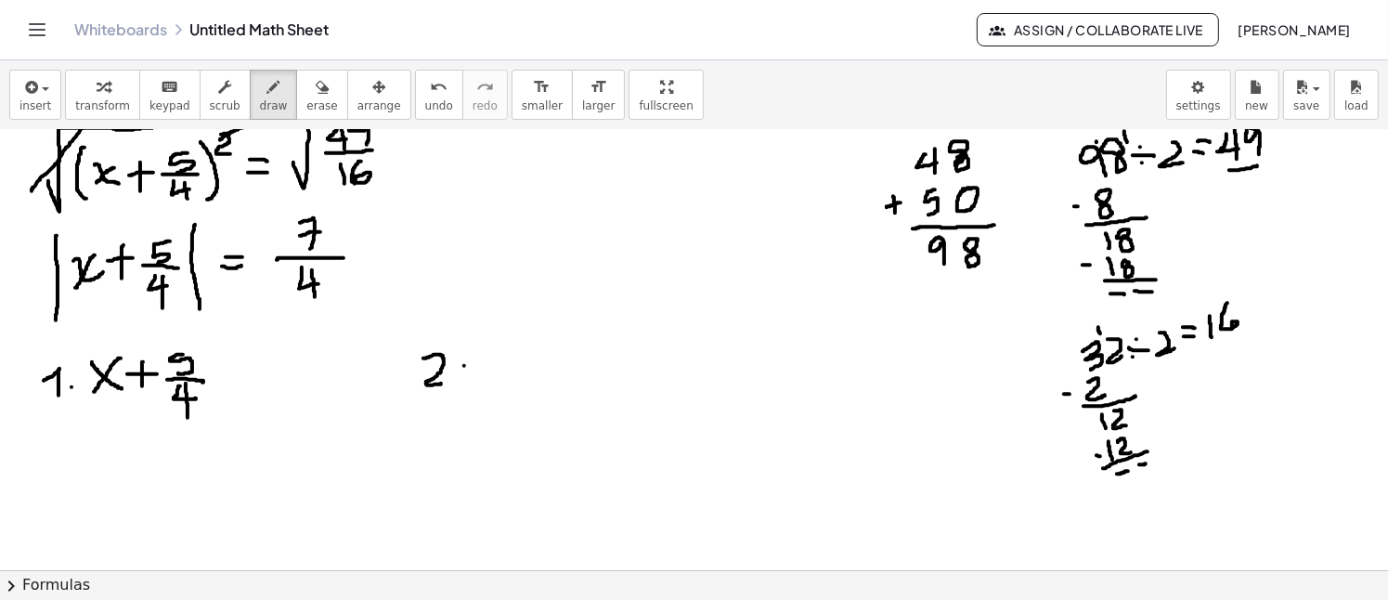
drag, startPoint x: 186, startPoint y: 382, endPoint x: 185, endPoint y: 402, distance: 19.5
drag, startPoint x: 214, startPoint y: 367, endPoint x: 224, endPoint y: 368, distance: 9.3
drag, startPoint x: 213, startPoint y: 380, endPoint x: 223, endPoint y: 380, distance: 10.2
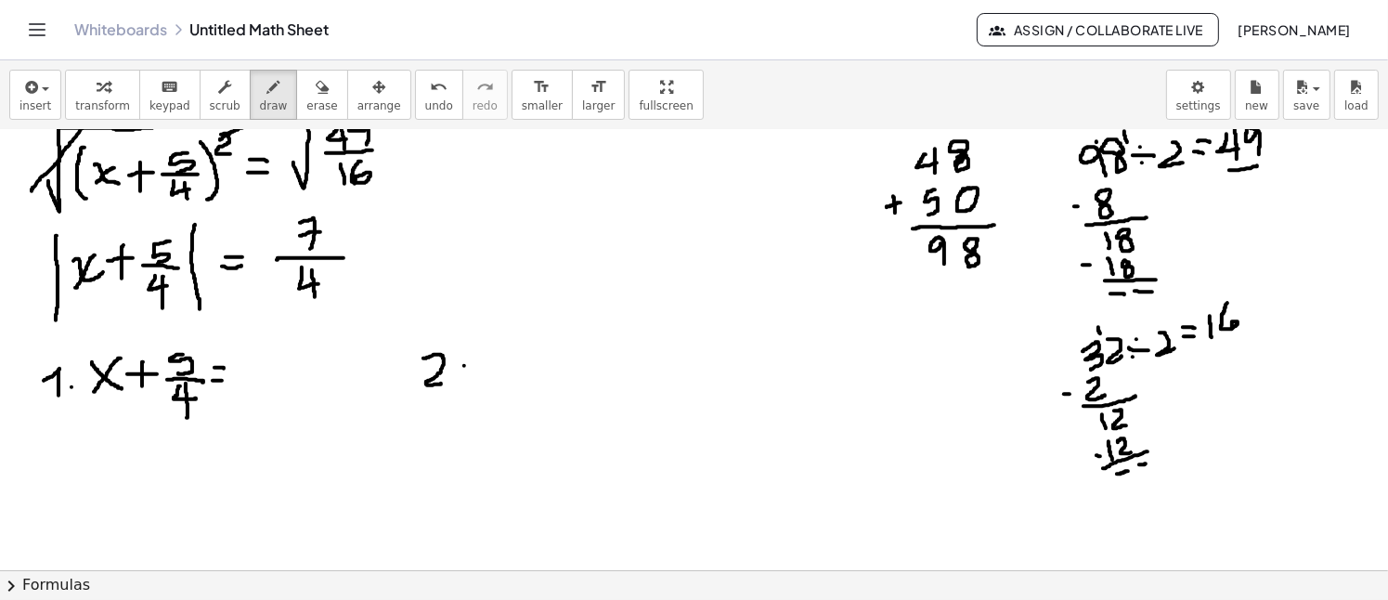
drag, startPoint x: 259, startPoint y: 339, endPoint x: 250, endPoint y: 361, distance: 24.1
click at [425, 101] on span "undo" at bounding box center [439, 105] width 28 height 13
drag, startPoint x: 247, startPoint y: 344, endPoint x: 264, endPoint y: 367, distance: 27.8
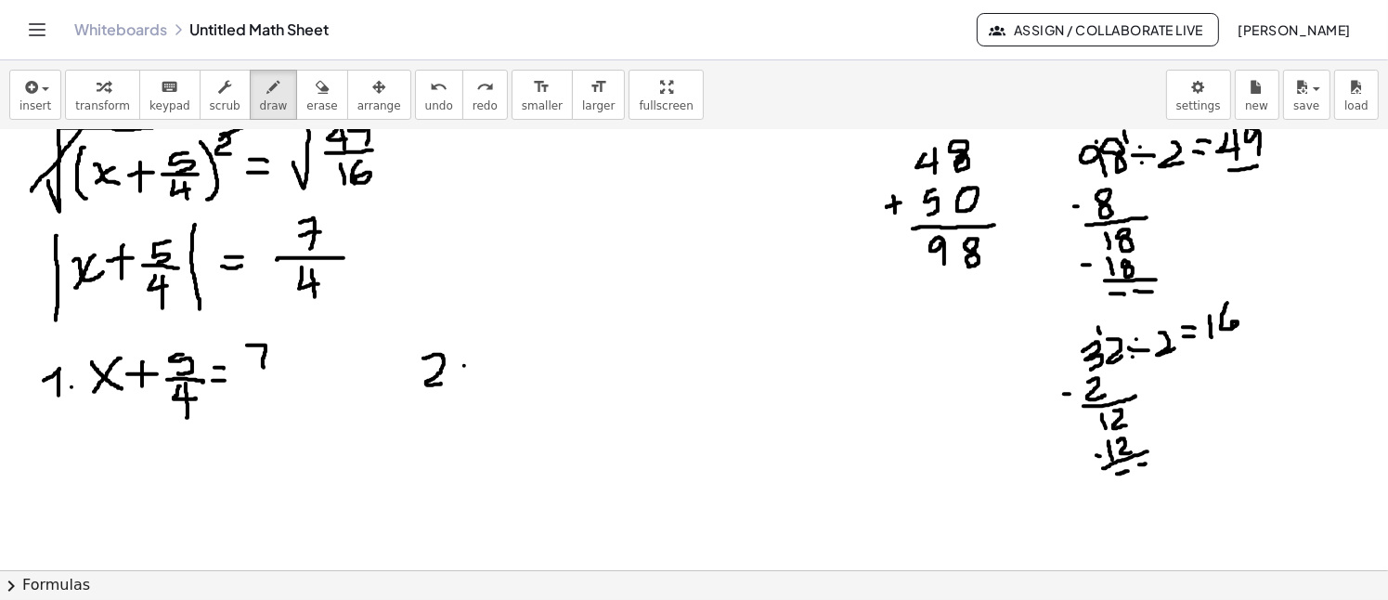
drag, startPoint x: 252, startPoint y: 355, endPoint x: 277, endPoint y: 357, distance: 25.2
drag, startPoint x: 251, startPoint y: 373, endPoint x: 281, endPoint y: 376, distance: 30.8
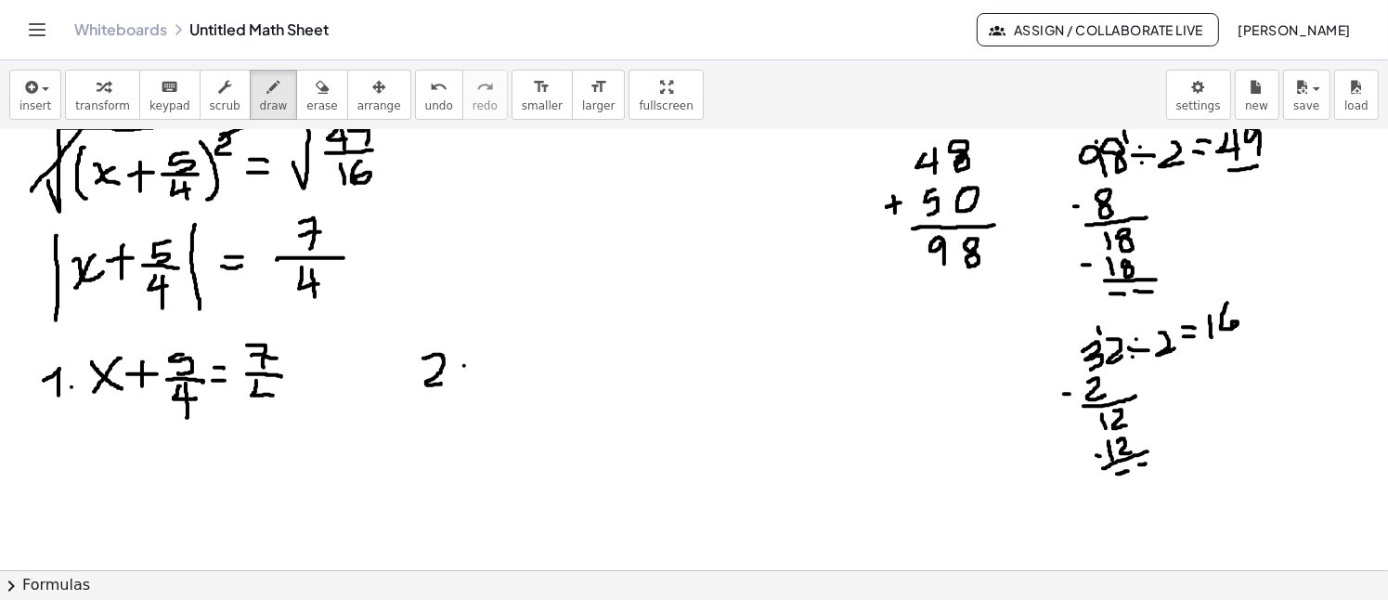
drag, startPoint x: 256, startPoint y: 380, endPoint x: 273, endPoint y: 395, distance: 22.4
drag, startPoint x: 266, startPoint y: 382, endPoint x: 267, endPoint y: 409, distance: 27.9
drag, startPoint x: 490, startPoint y: 354, endPoint x: 519, endPoint y: 370, distance: 33.3
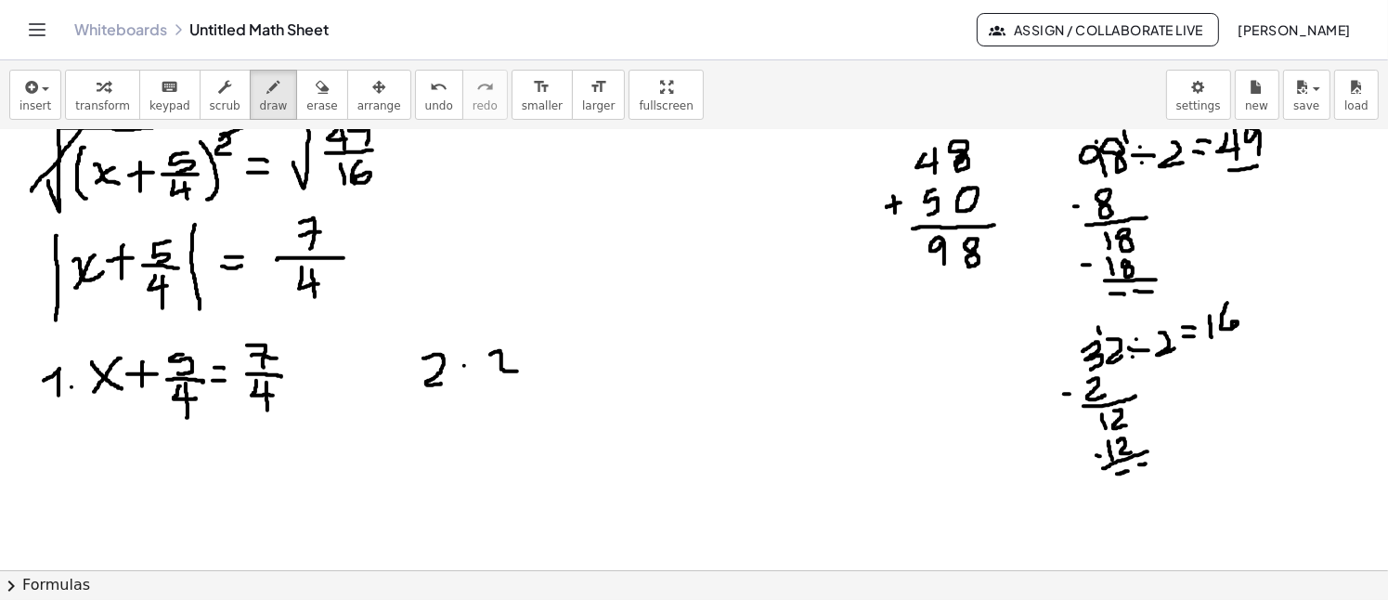
drag, startPoint x: 514, startPoint y: 350, endPoint x: 494, endPoint y: 376, distance: 33.1
drag, startPoint x: 549, startPoint y: 343, endPoint x: 541, endPoint y: 363, distance: 21.7
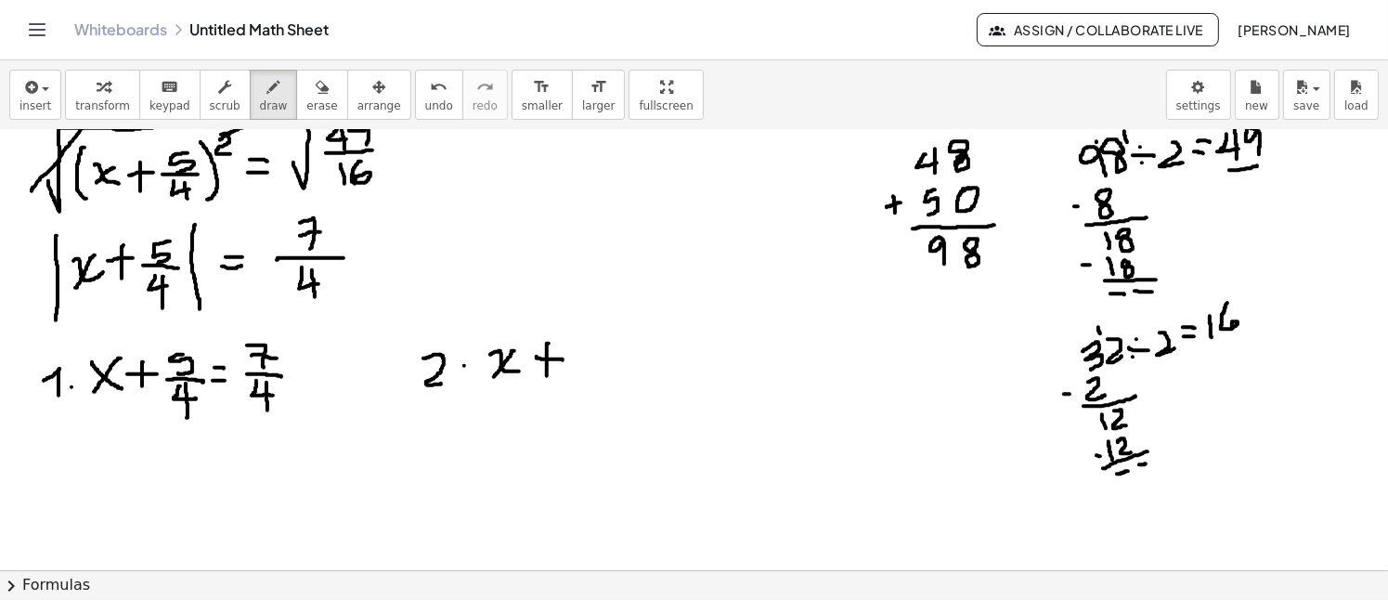
drag, startPoint x: 537, startPoint y: 356, endPoint x: 563, endPoint y: 359, distance: 26.3
drag, startPoint x: 595, startPoint y: 340, endPoint x: 583, endPoint y: 365, distance: 27.8
drag, startPoint x: 573, startPoint y: 372, endPoint x: 612, endPoint y: 372, distance: 39.0
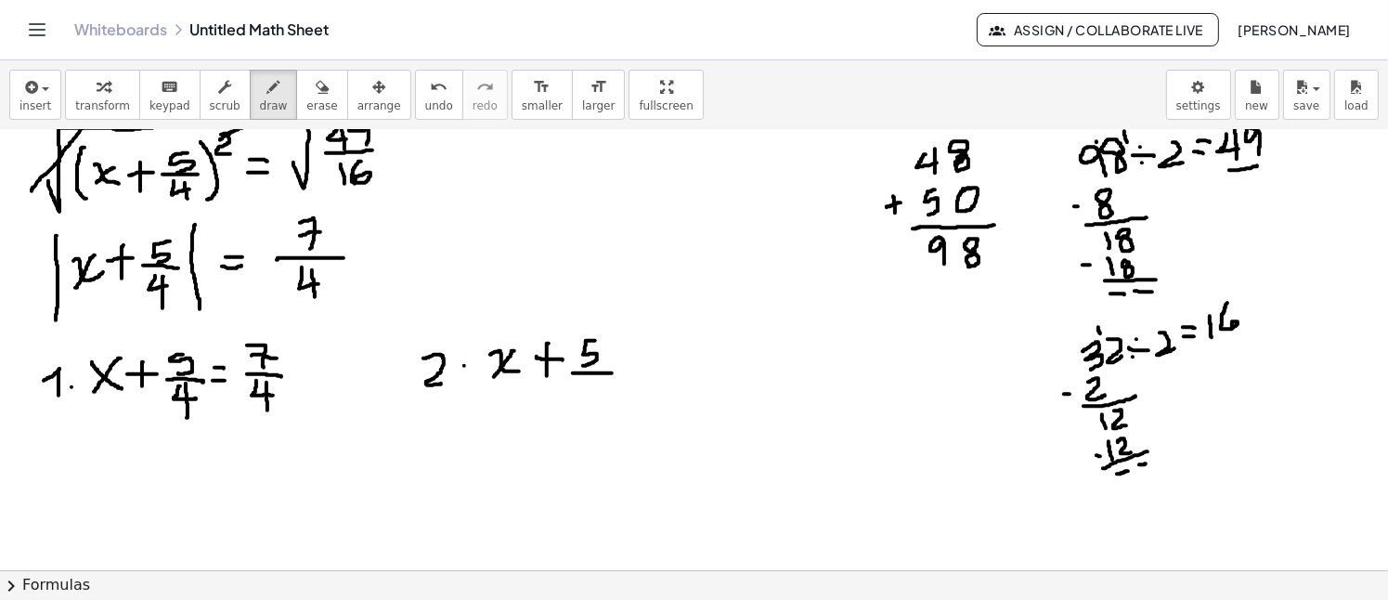
drag, startPoint x: 586, startPoint y: 381, endPoint x: 599, endPoint y: 386, distance: 14.1
drag, startPoint x: 593, startPoint y: 379, endPoint x: 593, endPoint y: 394, distance: 14.9
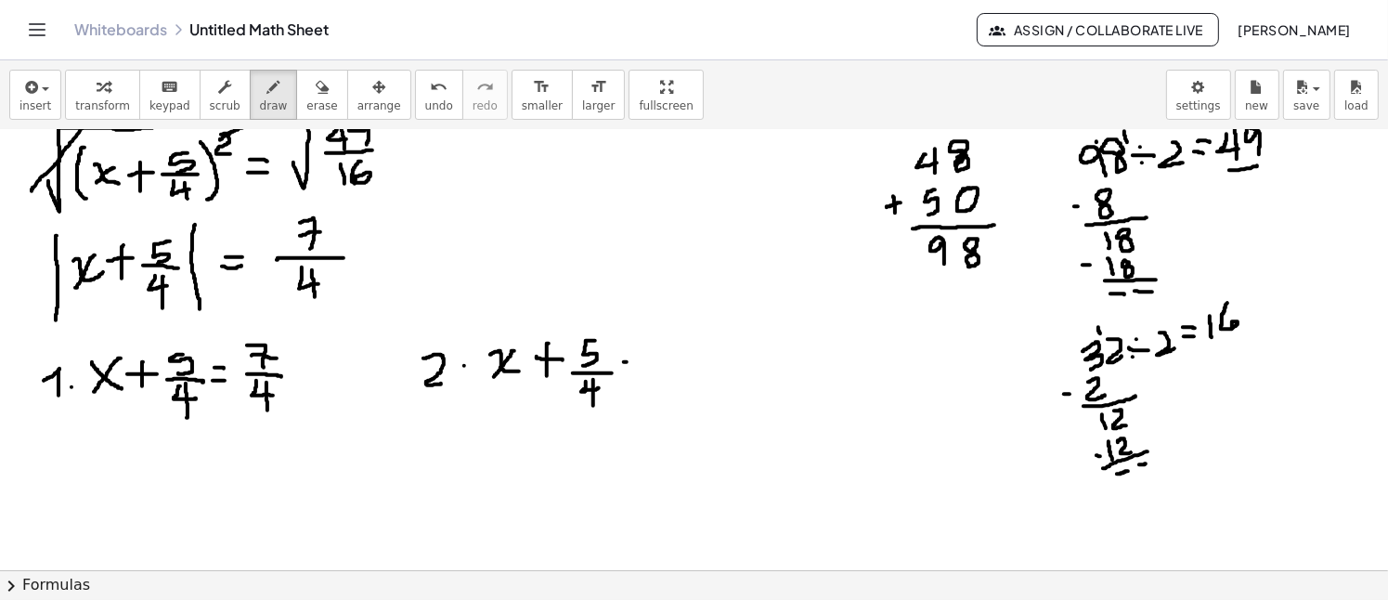
drag, startPoint x: 624, startPoint y: 361, endPoint x: 635, endPoint y: 361, distance: 11.1
drag, startPoint x: 684, startPoint y: 331, endPoint x: 701, endPoint y: 348, distance: 23.6
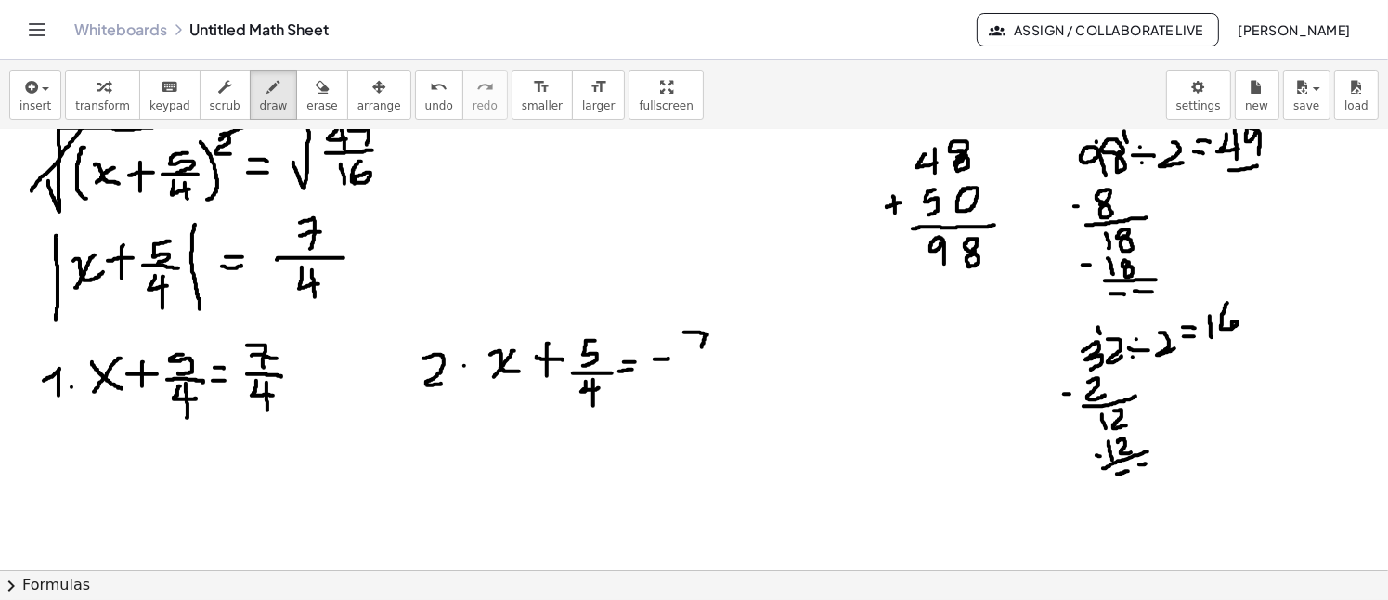
drag, startPoint x: 695, startPoint y: 355, endPoint x: 701, endPoint y: 345, distance: 10.8
drag, startPoint x: 693, startPoint y: 343, endPoint x: 708, endPoint y: 344, distance: 15.0
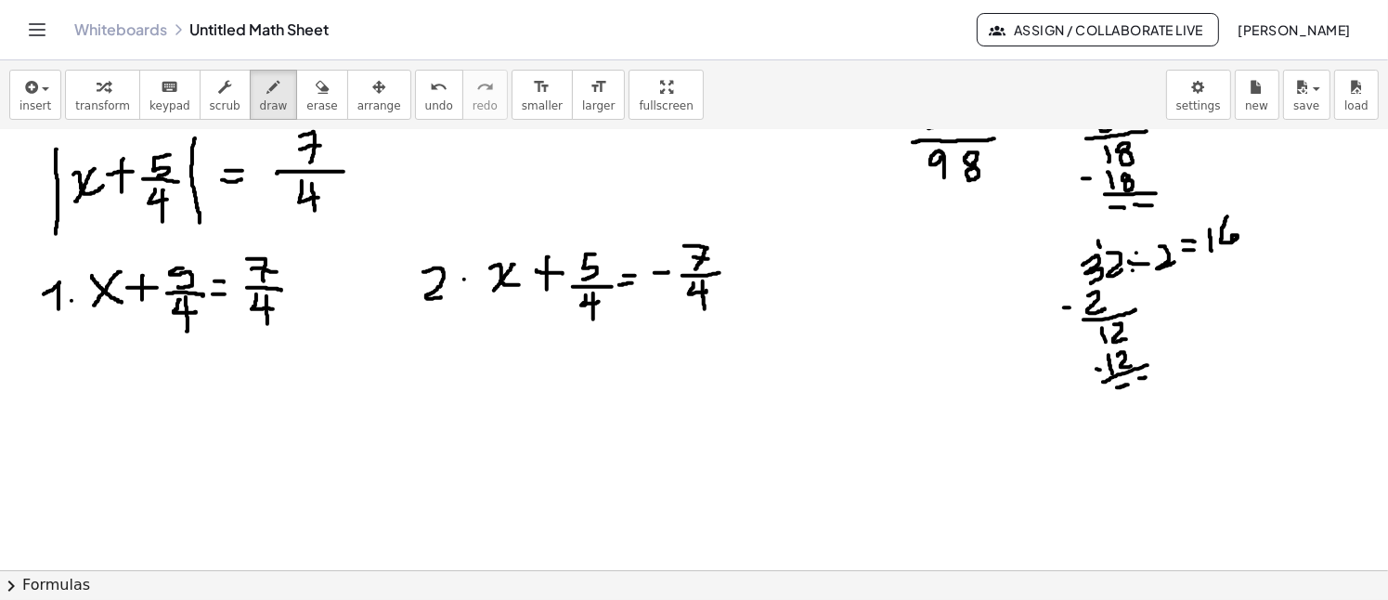
scroll to position [1427, 0]
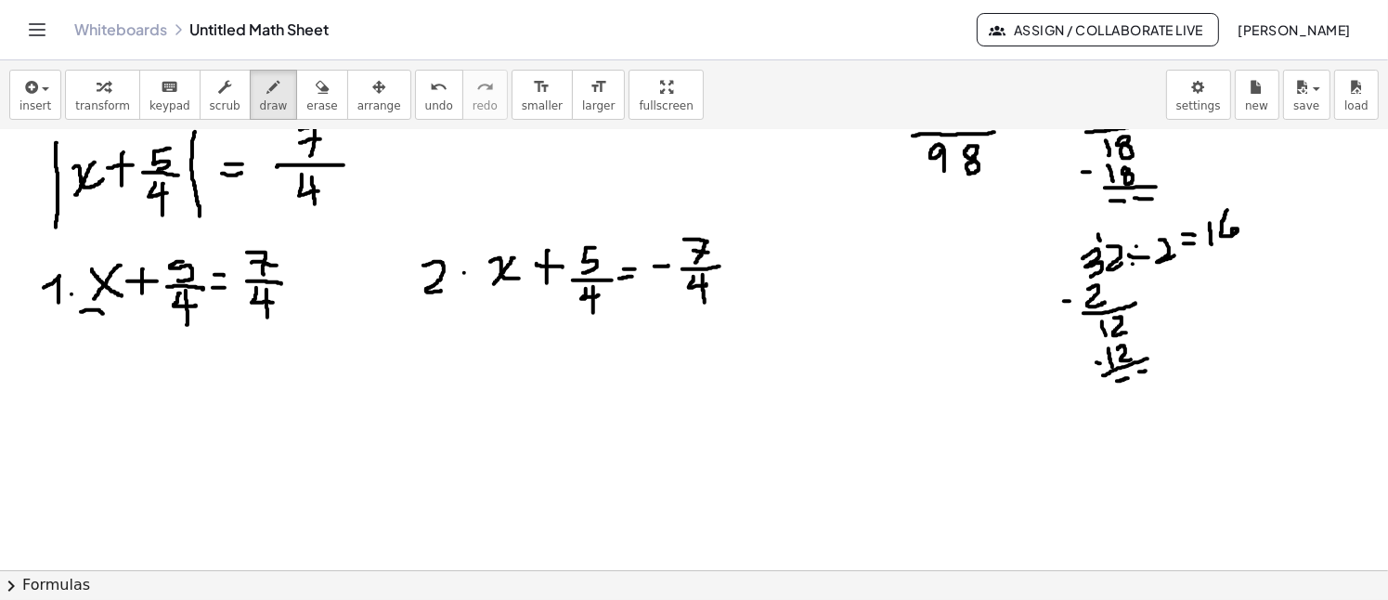
drag, startPoint x: 81, startPoint y: 311, endPoint x: 104, endPoint y: 313, distance: 23.3
drag, startPoint x: 177, startPoint y: 334, endPoint x: 244, endPoint y: 332, distance: 66.9
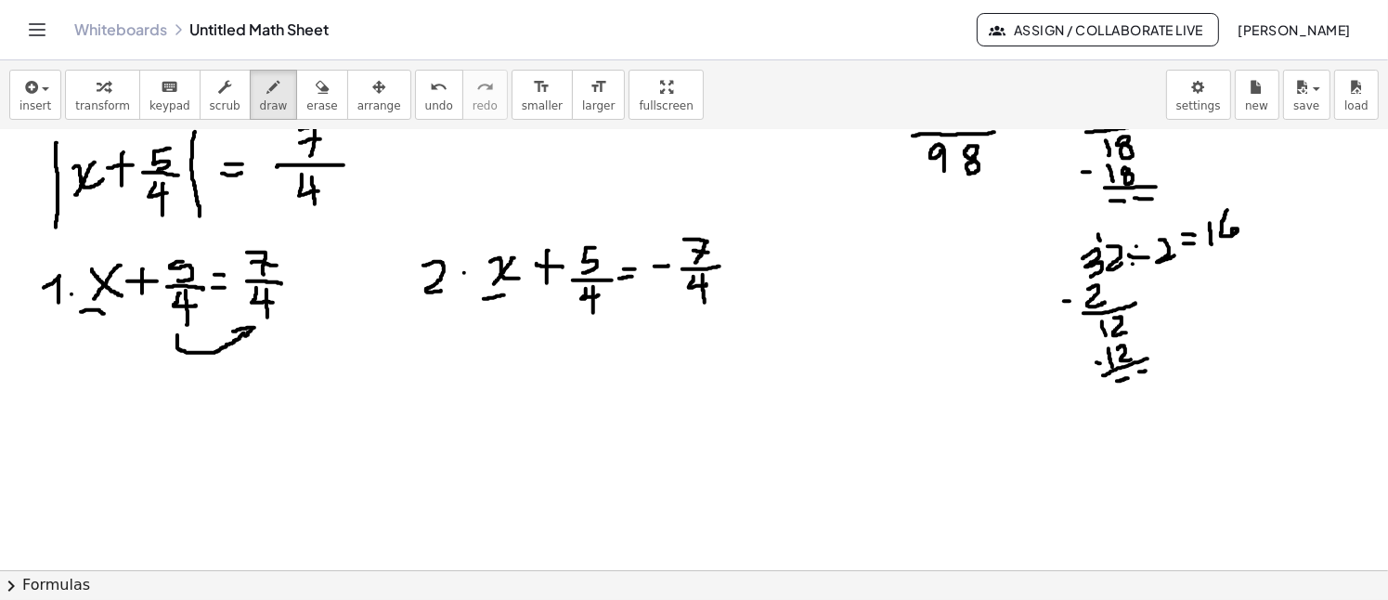
drag, startPoint x: 233, startPoint y: 330, endPoint x: 244, endPoint y: 341, distance: 15.1
drag, startPoint x: 587, startPoint y: 323, endPoint x: 707, endPoint y: 312, distance: 121.2
drag, startPoint x: 694, startPoint y: 309, endPoint x: 702, endPoint y: 320, distance: 13.4
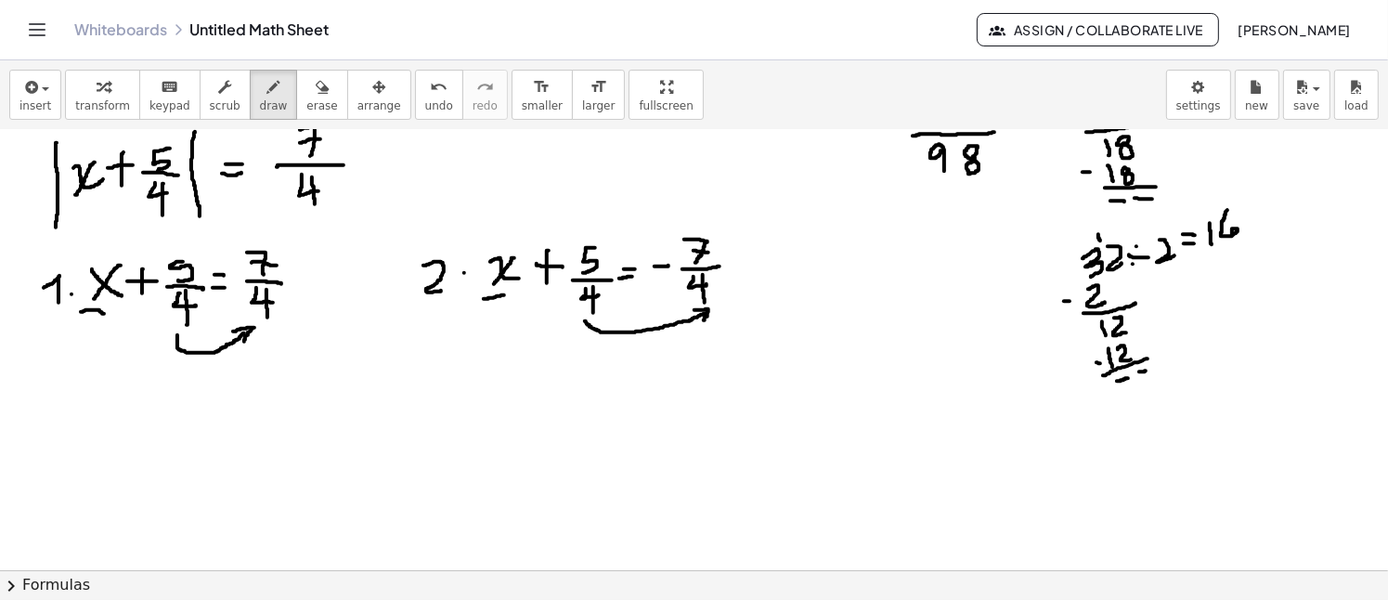
drag, startPoint x: 71, startPoint y: 412, endPoint x: 76, endPoint y: 404, distance: 10.0
drag, startPoint x: 70, startPoint y: 406, endPoint x: 97, endPoint y: 429, distance: 36.3
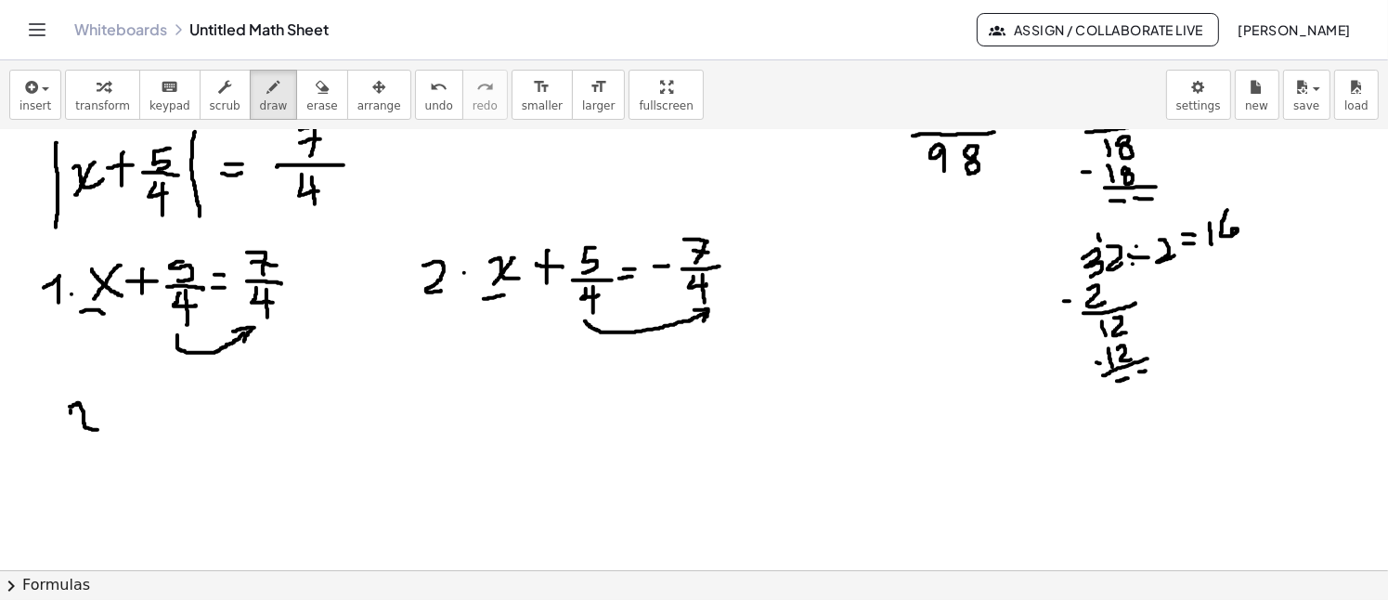
drag, startPoint x: 92, startPoint y: 404, endPoint x: 77, endPoint y: 432, distance: 31.6
drag, startPoint x: 110, startPoint y: 409, endPoint x: 128, endPoint y: 413, distance: 18.9
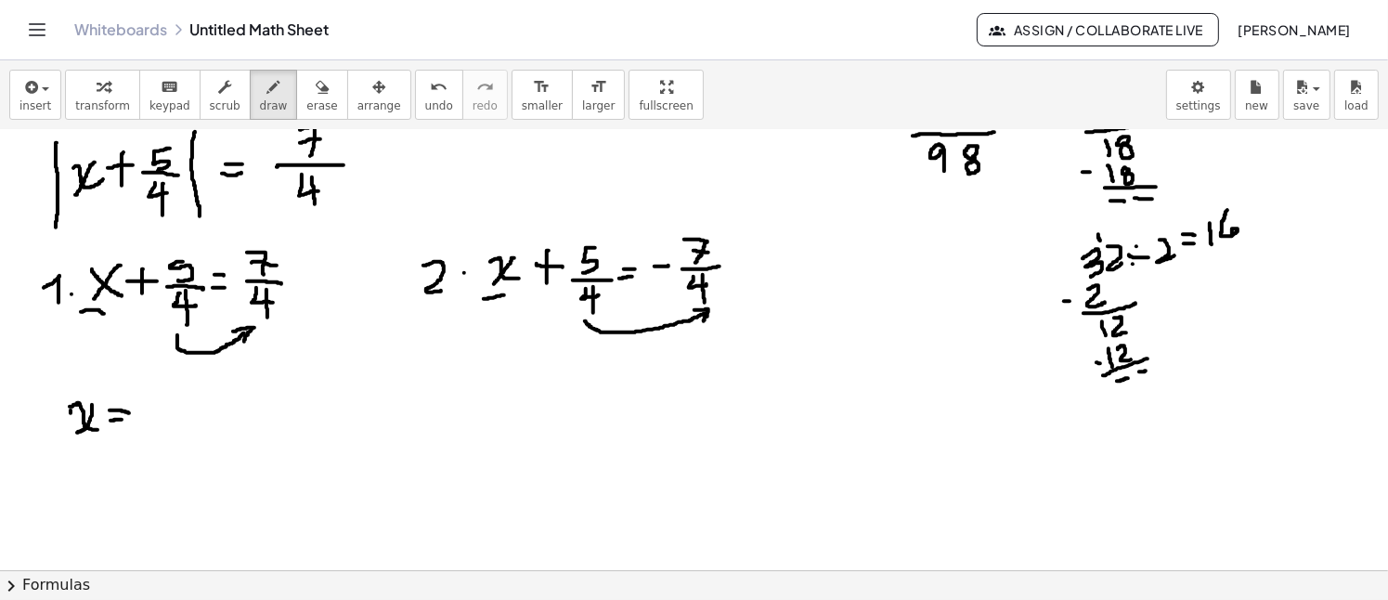
drag, startPoint x: 110, startPoint y: 420, endPoint x: 123, endPoint y: 419, distance: 12.1
drag, startPoint x: 151, startPoint y: 395, endPoint x: 162, endPoint y: 425, distance: 32.6
drag, startPoint x: 150, startPoint y: 410, endPoint x: 174, endPoint y: 408, distance: 23.3
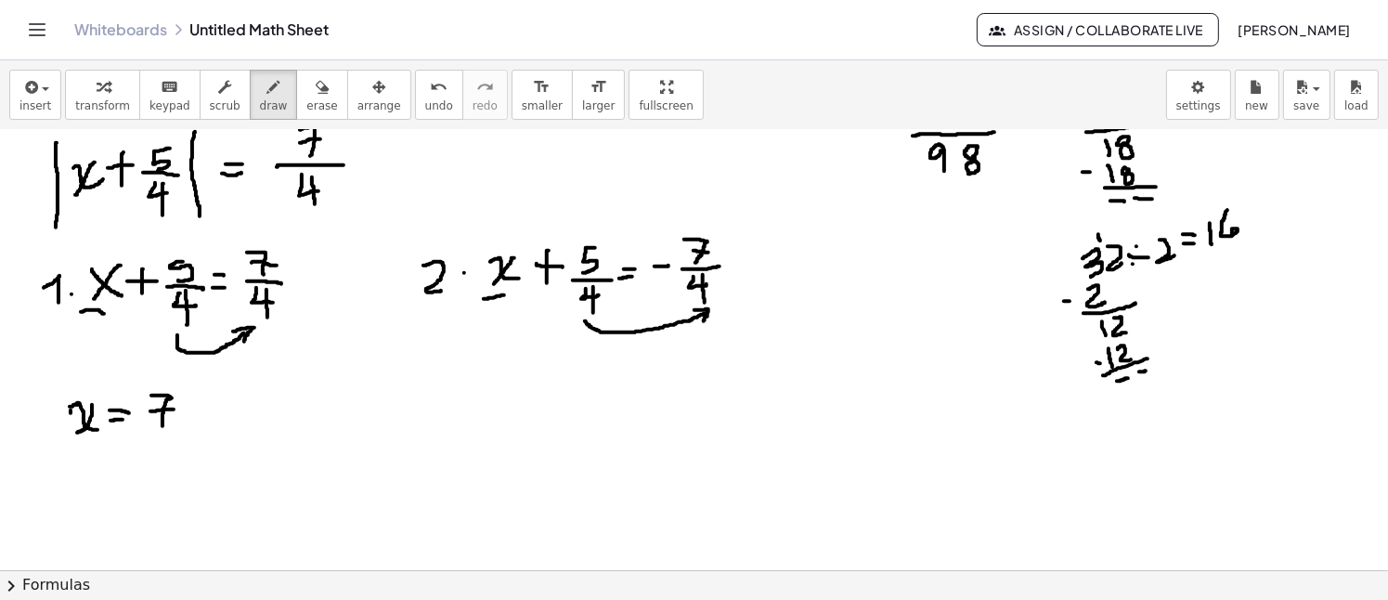
drag, startPoint x: 149, startPoint y: 426, endPoint x: 176, endPoint y: 426, distance: 27.8
drag, startPoint x: 159, startPoint y: 434, endPoint x: 171, endPoint y: 440, distance: 13.7
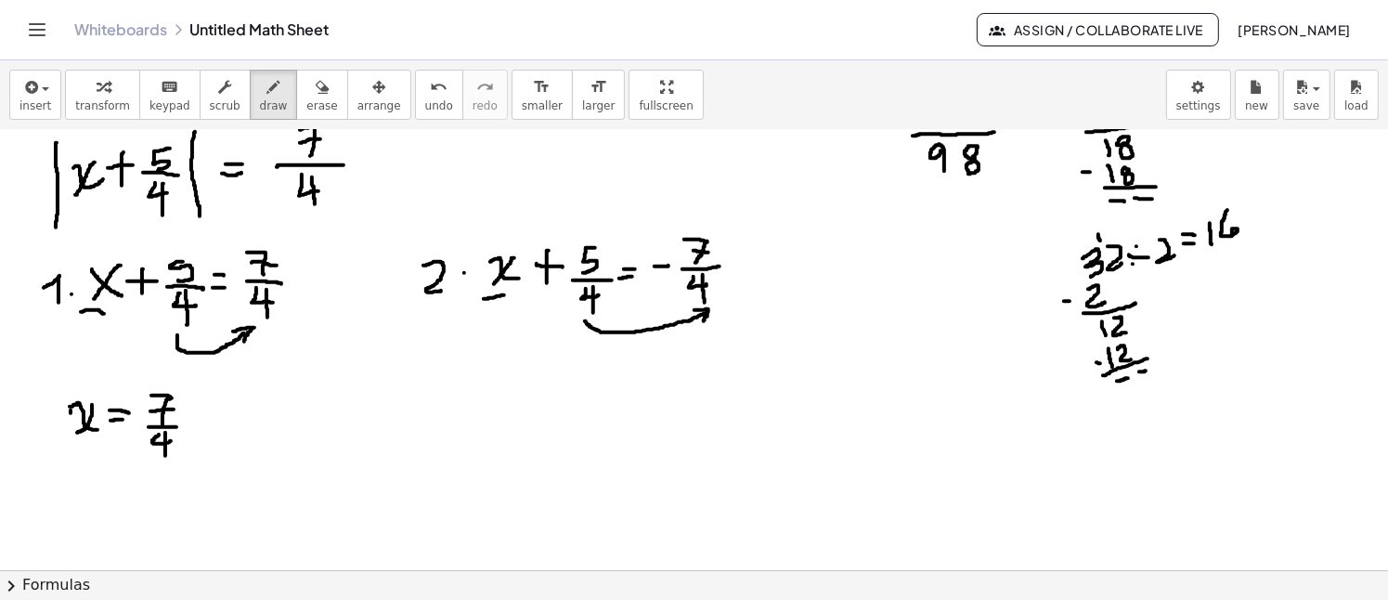
drag, startPoint x: 165, startPoint y: 432, endPoint x: 166, endPoint y: 458, distance: 26.0
drag, startPoint x: 189, startPoint y: 421, endPoint x: 206, endPoint y: 422, distance: 16.8
drag, startPoint x: 242, startPoint y: 392, endPoint x: 235, endPoint y: 421, distance: 29.7
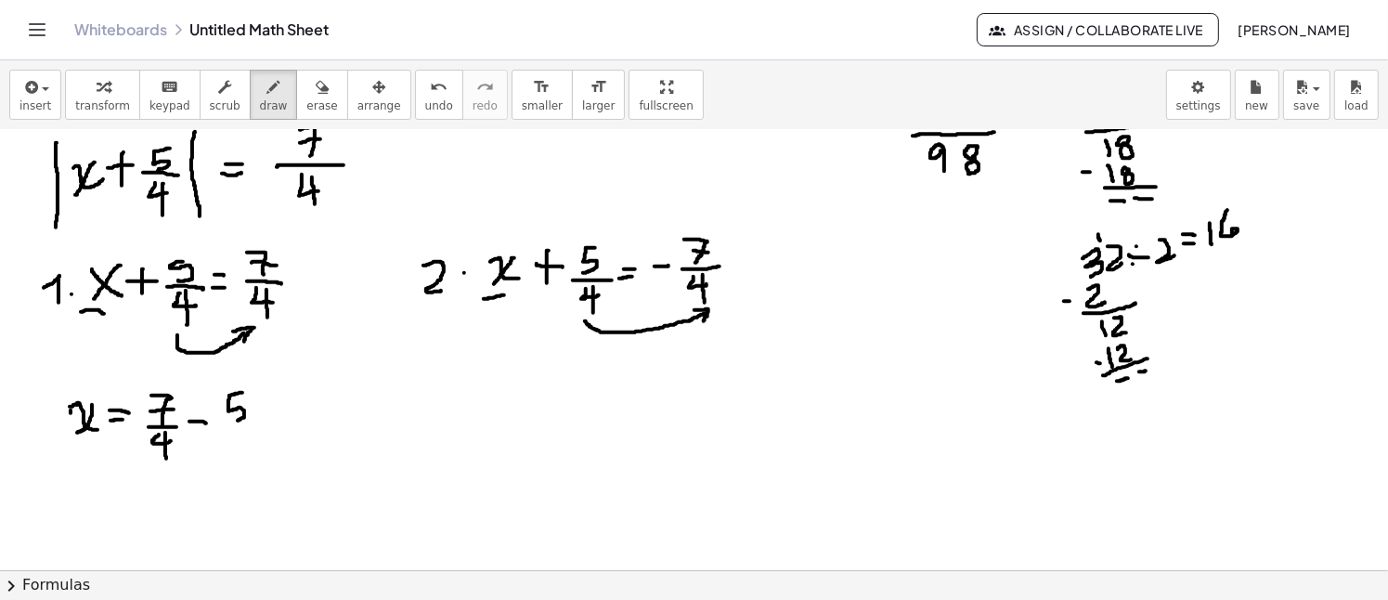
drag, startPoint x: 223, startPoint y: 424, endPoint x: 254, endPoint y: 424, distance: 31.6
drag, startPoint x: 232, startPoint y: 434, endPoint x: 245, endPoint y: 443, distance: 16.0
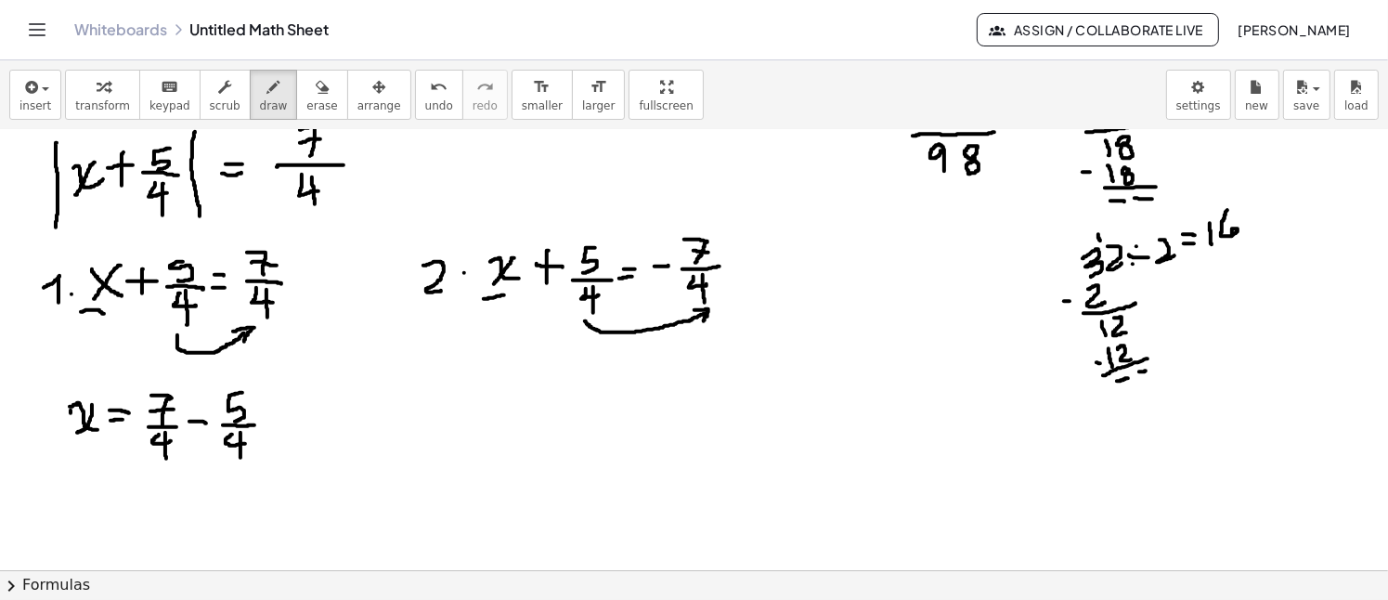
drag, startPoint x: 240, startPoint y: 432, endPoint x: 240, endPoint y: 459, distance: 26.9
drag, startPoint x: 486, startPoint y: 395, endPoint x: 515, endPoint y: 408, distance: 32.0
drag, startPoint x: 509, startPoint y: 388, endPoint x: 493, endPoint y: 421, distance: 36.1
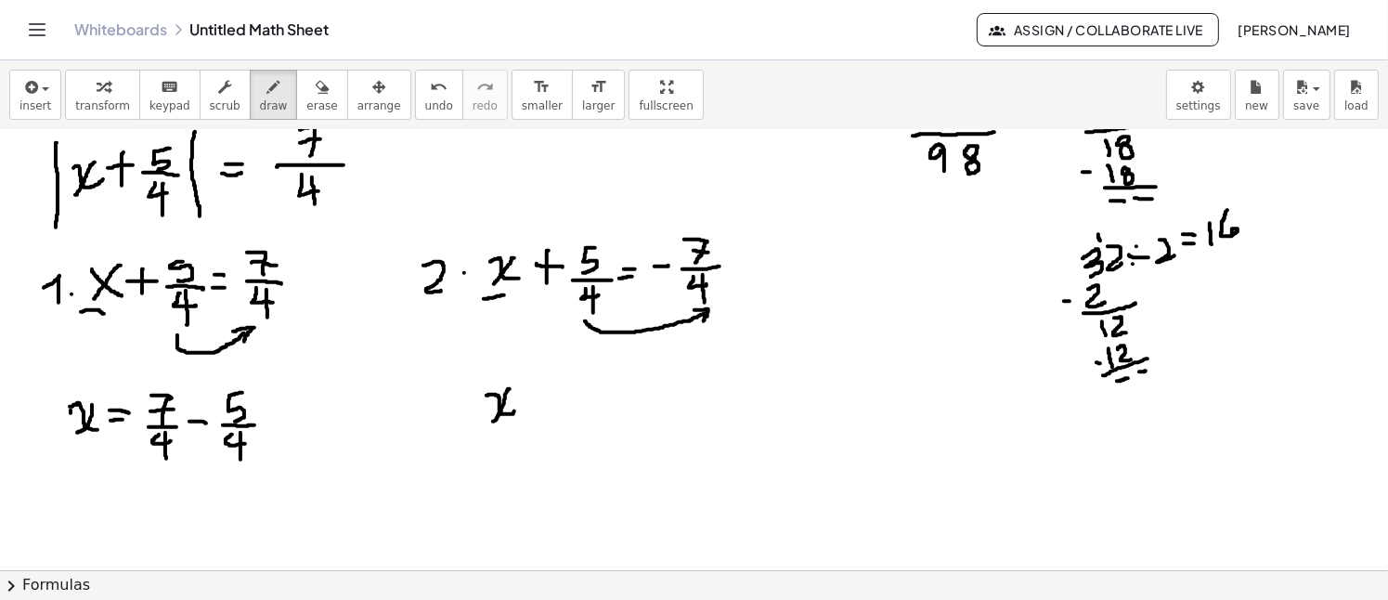
drag, startPoint x: 526, startPoint y: 409, endPoint x: 537, endPoint y: 406, distance: 11.7
drag, startPoint x: 557, startPoint y: 398, endPoint x: 576, endPoint y: 398, distance: 19.5
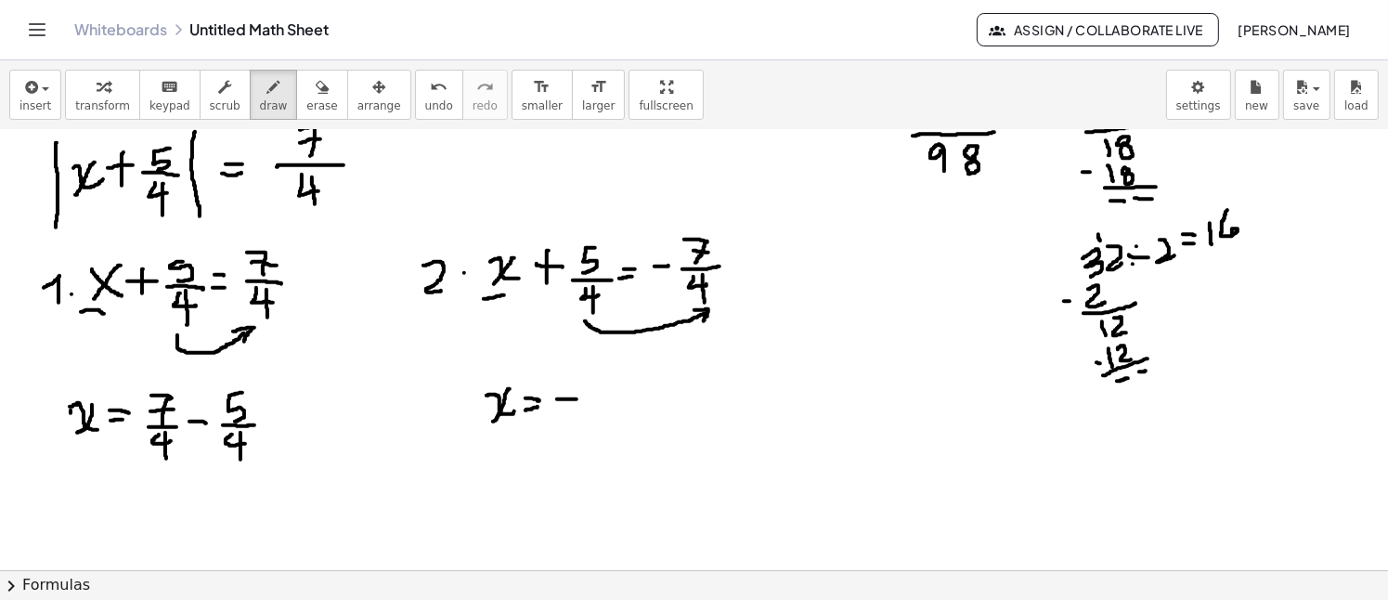
drag, startPoint x: 589, startPoint y: 372, endPoint x: 604, endPoint y: 395, distance: 26.8
drag, startPoint x: 596, startPoint y: 387, endPoint x: 615, endPoint y: 387, distance: 19.5
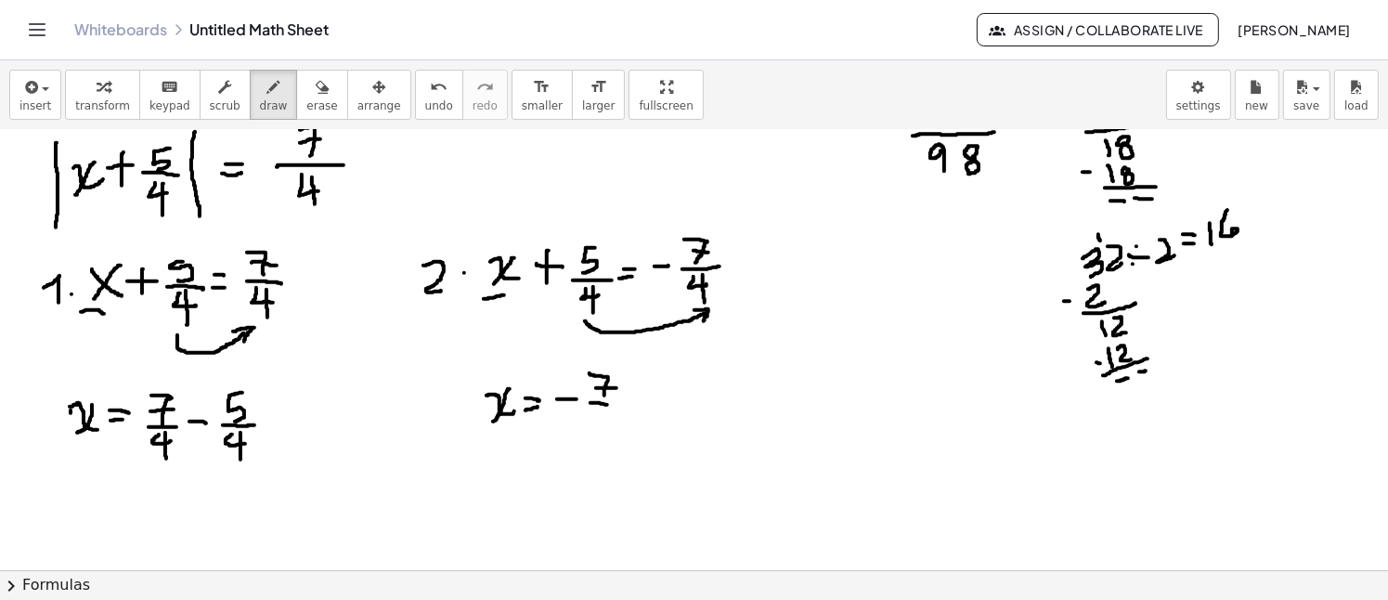
drag, startPoint x: 590, startPoint y: 402, endPoint x: 615, endPoint y: 404, distance: 24.2
drag, startPoint x: 601, startPoint y: 410, endPoint x: 612, endPoint y: 418, distance: 13.4
drag, startPoint x: 610, startPoint y: 409, endPoint x: 611, endPoint y: 424, distance: 14.9
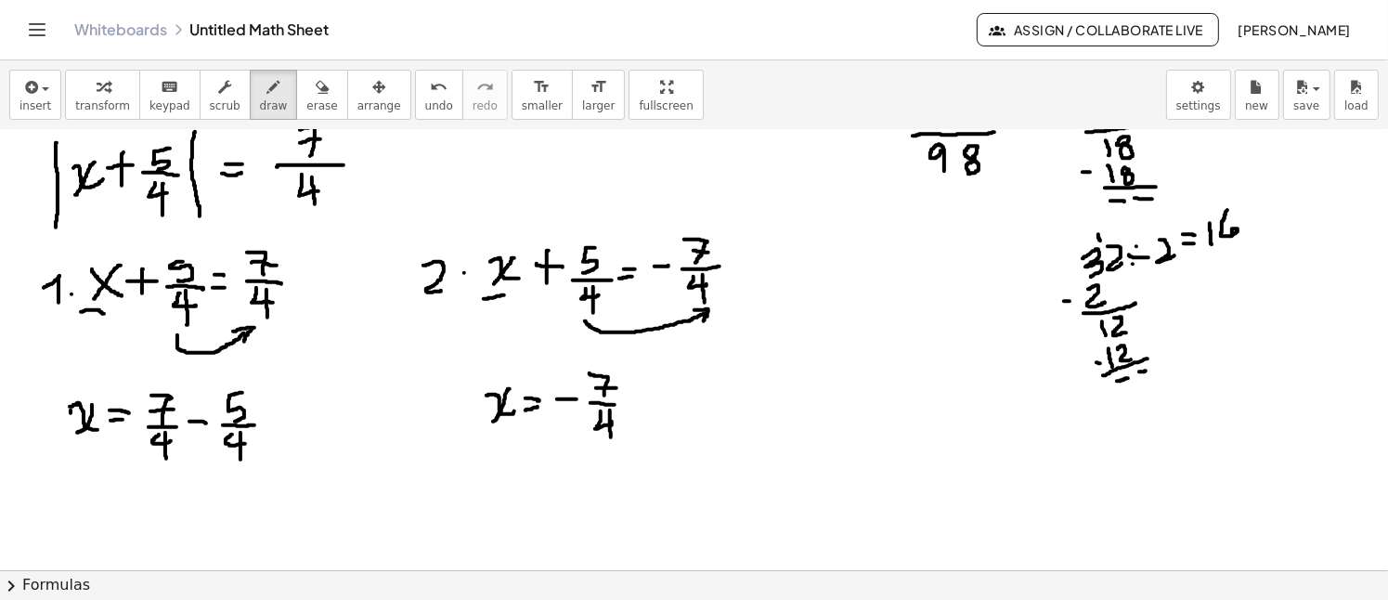
drag, startPoint x: 632, startPoint y: 399, endPoint x: 653, endPoint y: 401, distance: 20.5
drag, startPoint x: 691, startPoint y: 369, endPoint x: 686, endPoint y: 394, distance: 25.5
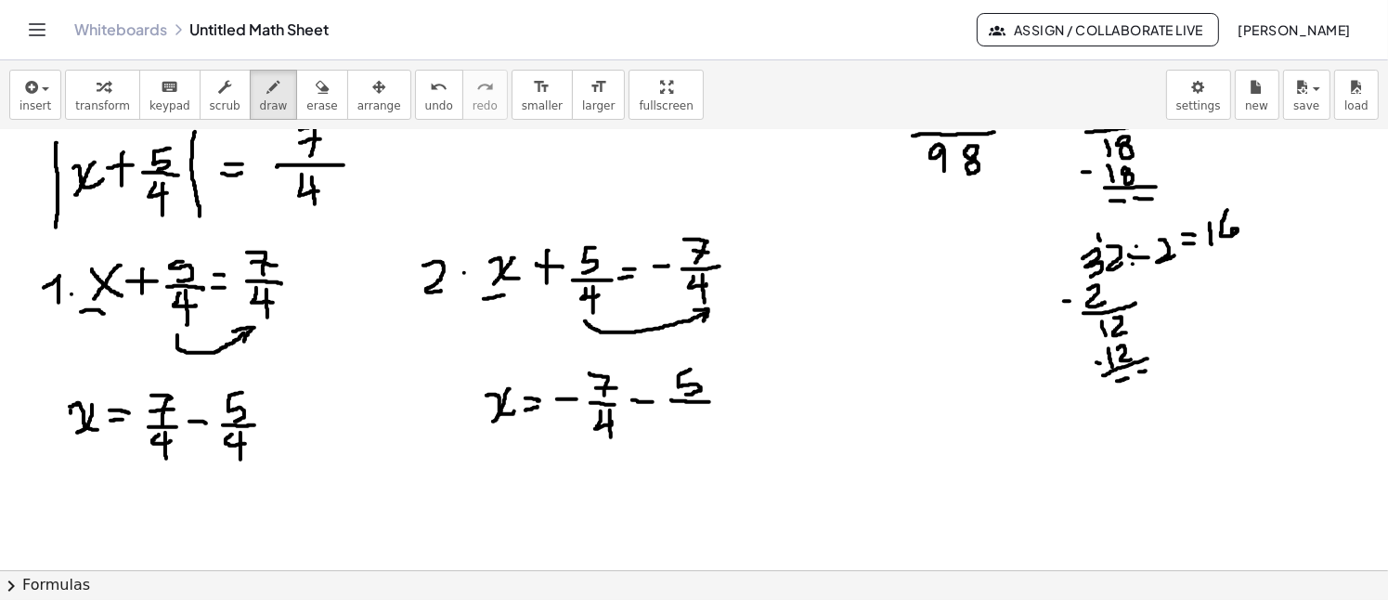
drag, startPoint x: 677, startPoint y: 400, endPoint x: 709, endPoint y: 401, distance: 32.5
drag, startPoint x: 686, startPoint y: 408, endPoint x: 699, endPoint y: 408, distance: 13.0
drag, startPoint x: 699, startPoint y: 408, endPoint x: 704, endPoint y: 432, distance: 23.7
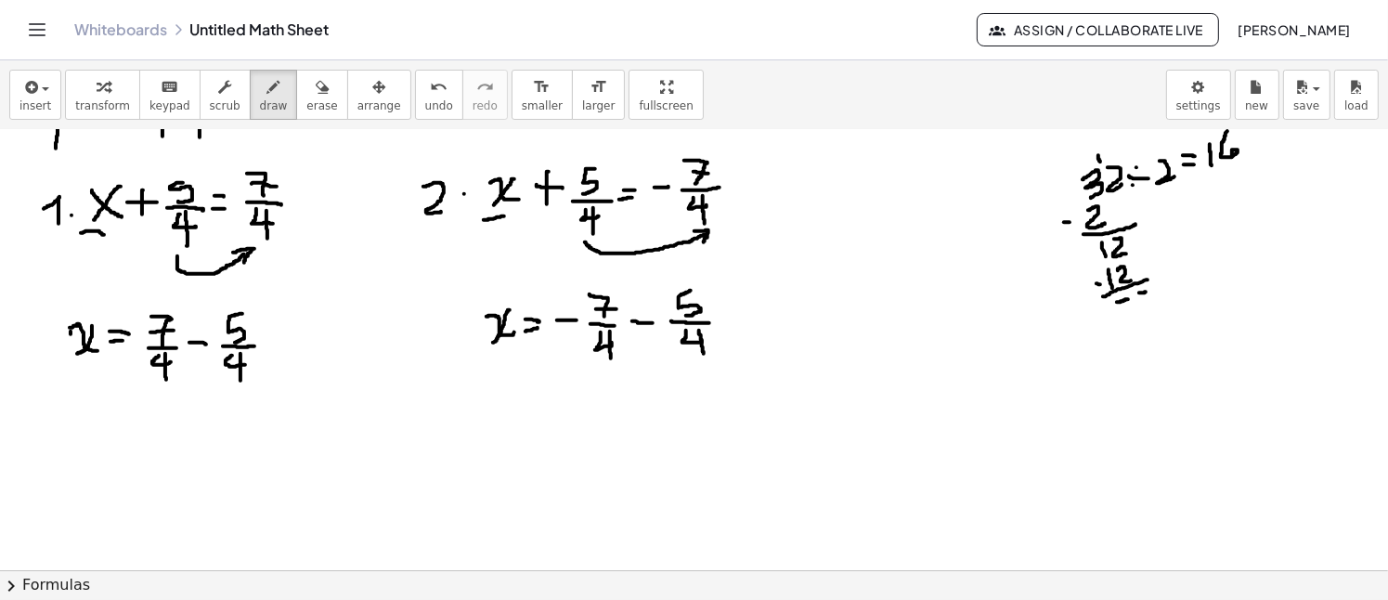
scroll to position [1520, 0]
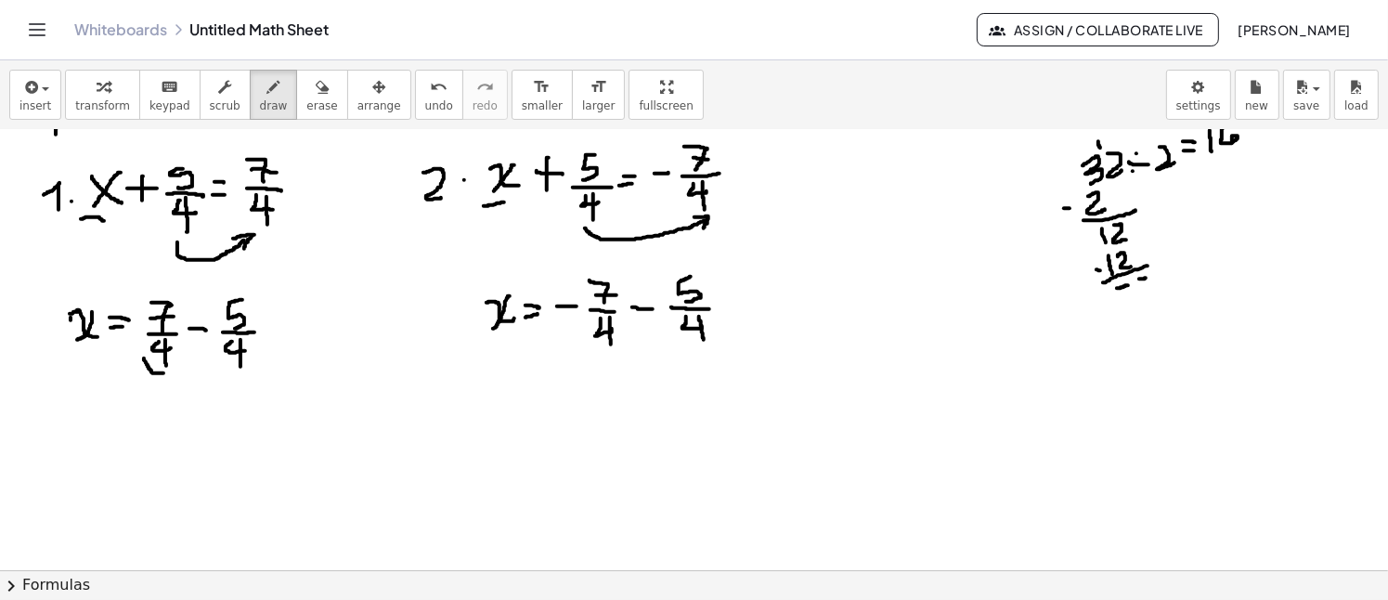
drag, startPoint x: 144, startPoint y: 357, endPoint x: 170, endPoint y: 369, distance: 28.7
drag, startPoint x: 223, startPoint y: 361, endPoint x: 257, endPoint y: 368, distance: 35.0
drag, startPoint x: 272, startPoint y: 320, endPoint x: 284, endPoint y: 322, distance: 12.2
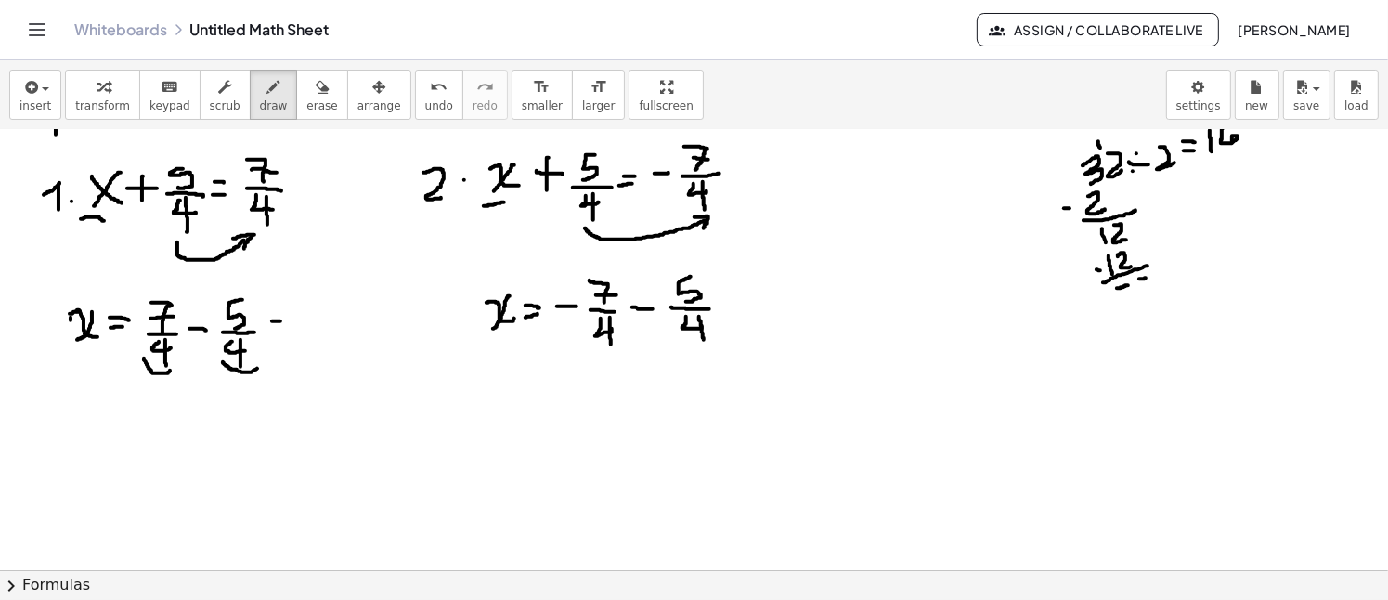
drag, startPoint x: 307, startPoint y: 328, endPoint x: 362, endPoint y: 328, distance: 54.8
drag, startPoint x: 328, startPoint y: 339, endPoint x: 337, endPoint y: 350, distance: 14.5
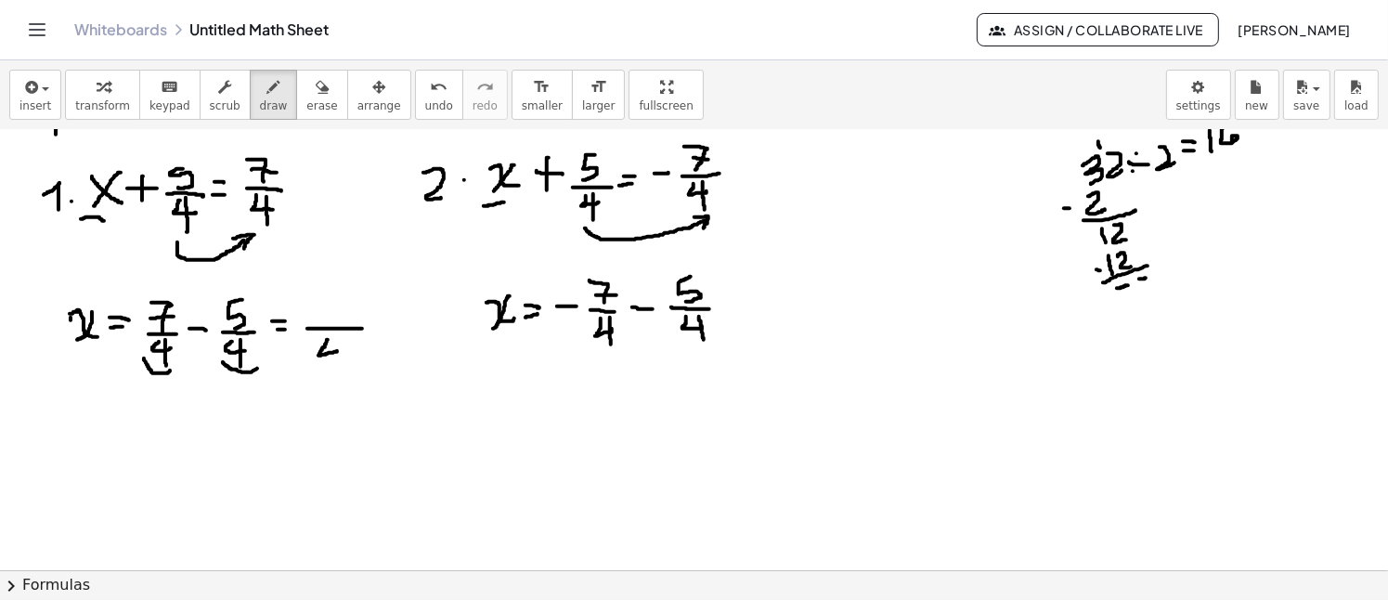
drag, startPoint x: 332, startPoint y: 338, endPoint x: 335, endPoint y: 366, distance: 28.0
drag, startPoint x: 363, startPoint y: 328, endPoint x: 406, endPoint y: 328, distance: 42.7
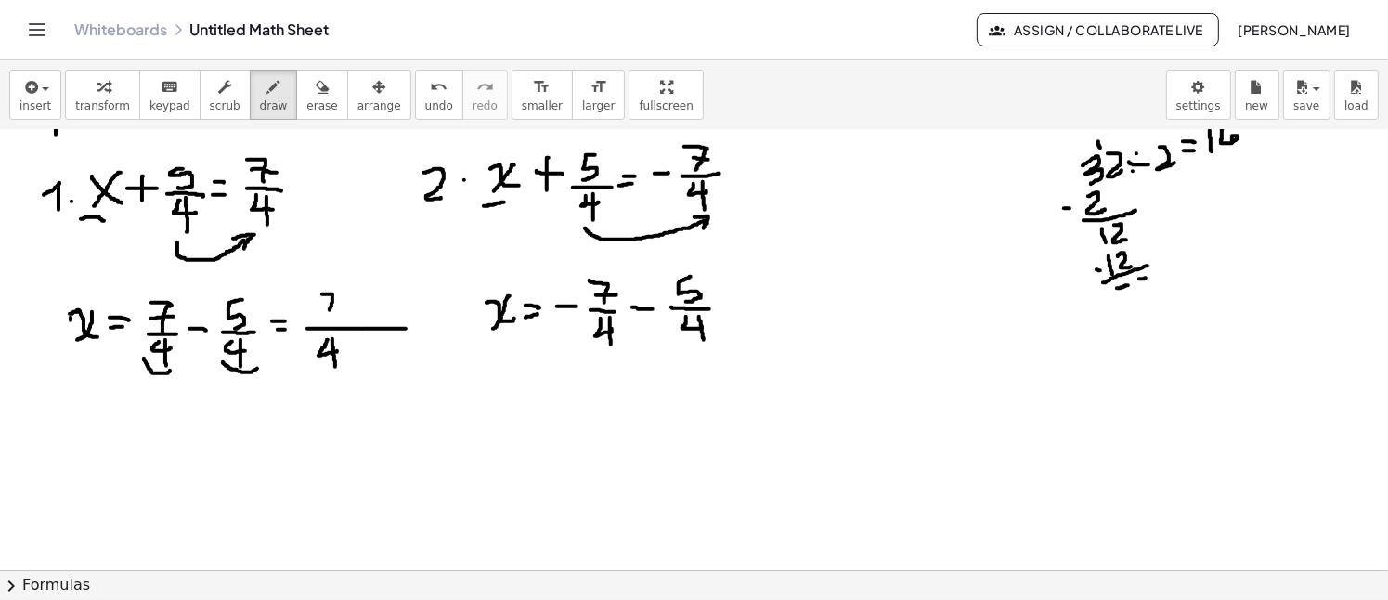
drag, startPoint x: 322, startPoint y: 293, endPoint x: 329, endPoint y: 320, distance: 27.7
drag, startPoint x: 318, startPoint y: 309, endPoint x: 342, endPoint y: 307, distance: 23.3
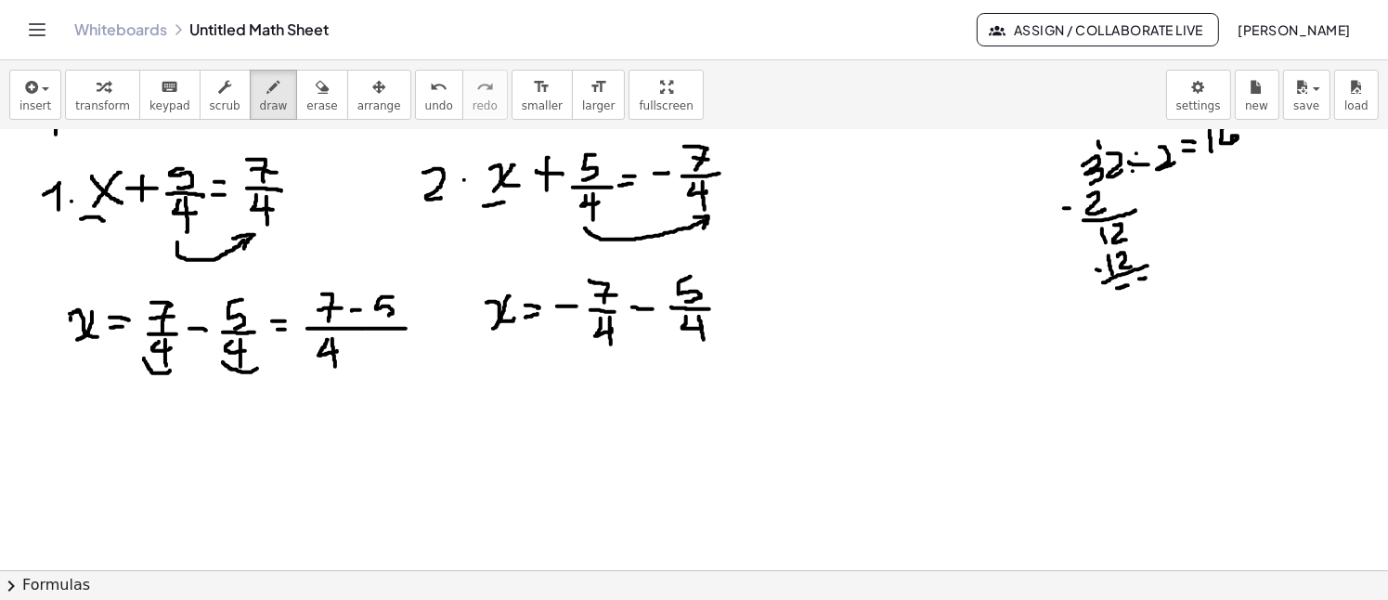
drag, startPoint x: 393, startPoint y: 296, endPoint x: 382, endPoint y: 317, distance: 23.3
drag, startPoint x: 724, startPoint y: 306, endPoint x: 736, endPoint y: 308, distance: 12.2
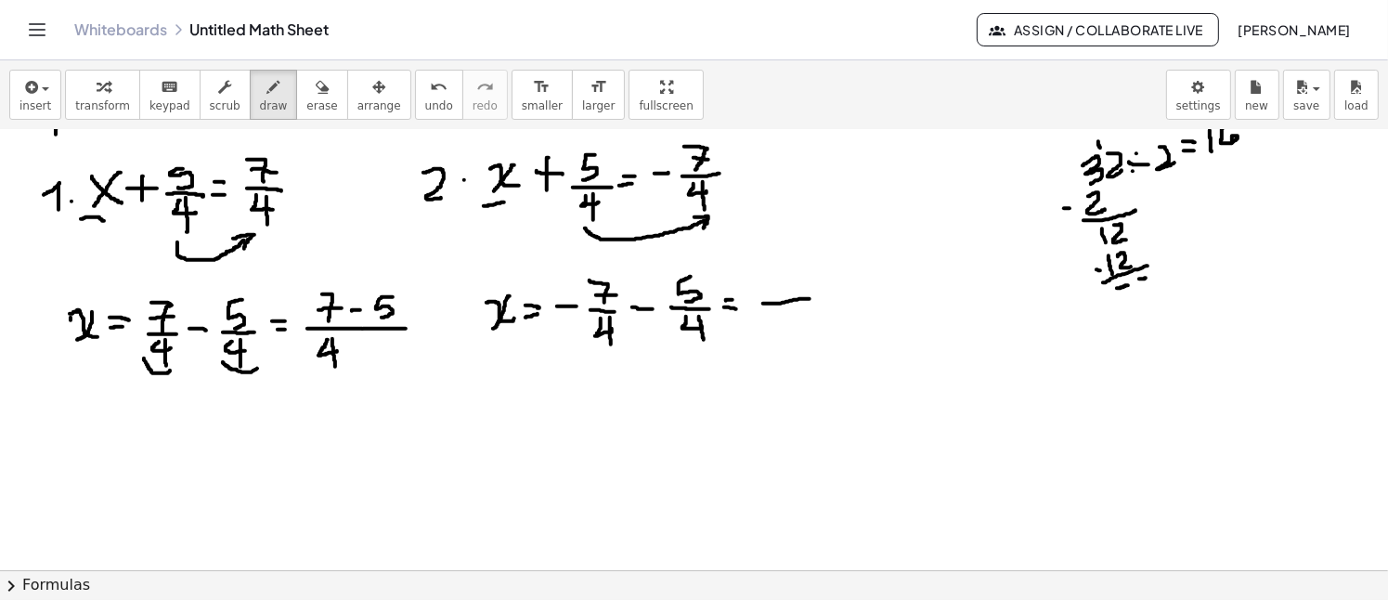
drag, startPoint x: 763, startPoint y: 303, endPoint x: 826, endPoint y: 298, distance: 63.3
drag, startPoint x: 791, startPoint y: 308, endPoint x: 811, endPoint y: 320, distance: 23.7
drag, startPoint x: 803, startPoint y: 308, endPoint x: 809, endPoint y: 338, distance: 30.2
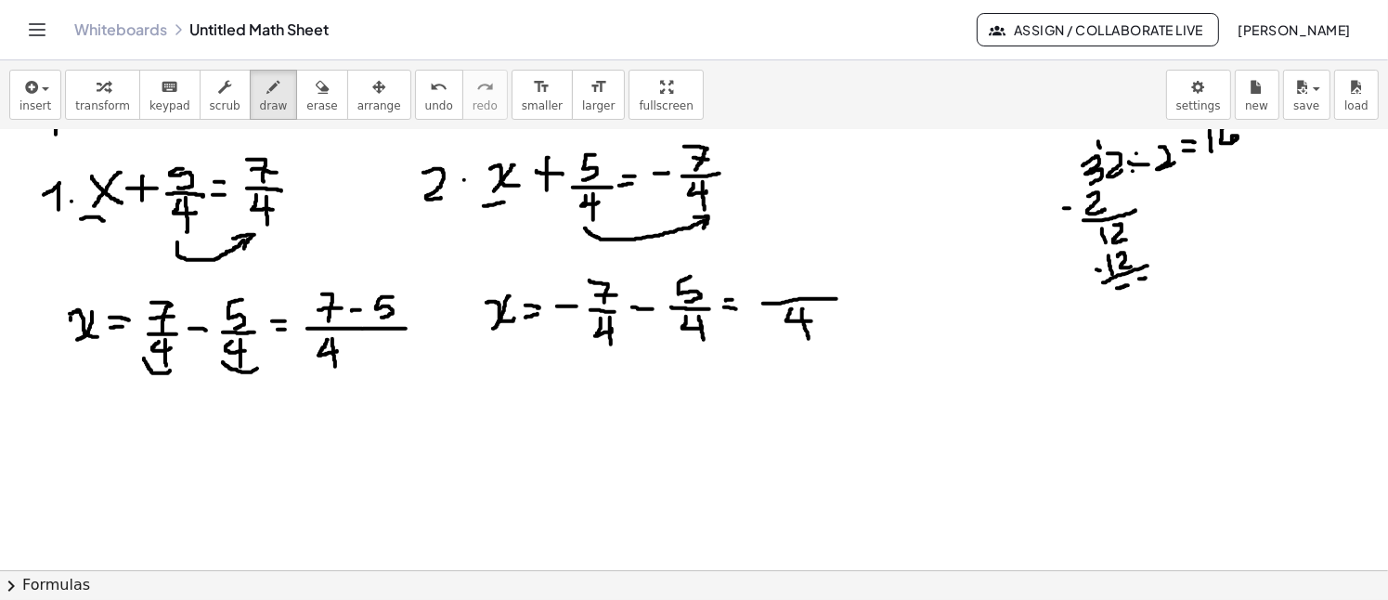
drag, startPoint x: 634, startPoint y: 263, endPoint x: 641, endPoint y: 342, distance: 79.3
drag, startPoint x: 704, startPoint y: 261, endPoint x: 720, endPoint y: 345, distance: 86.1
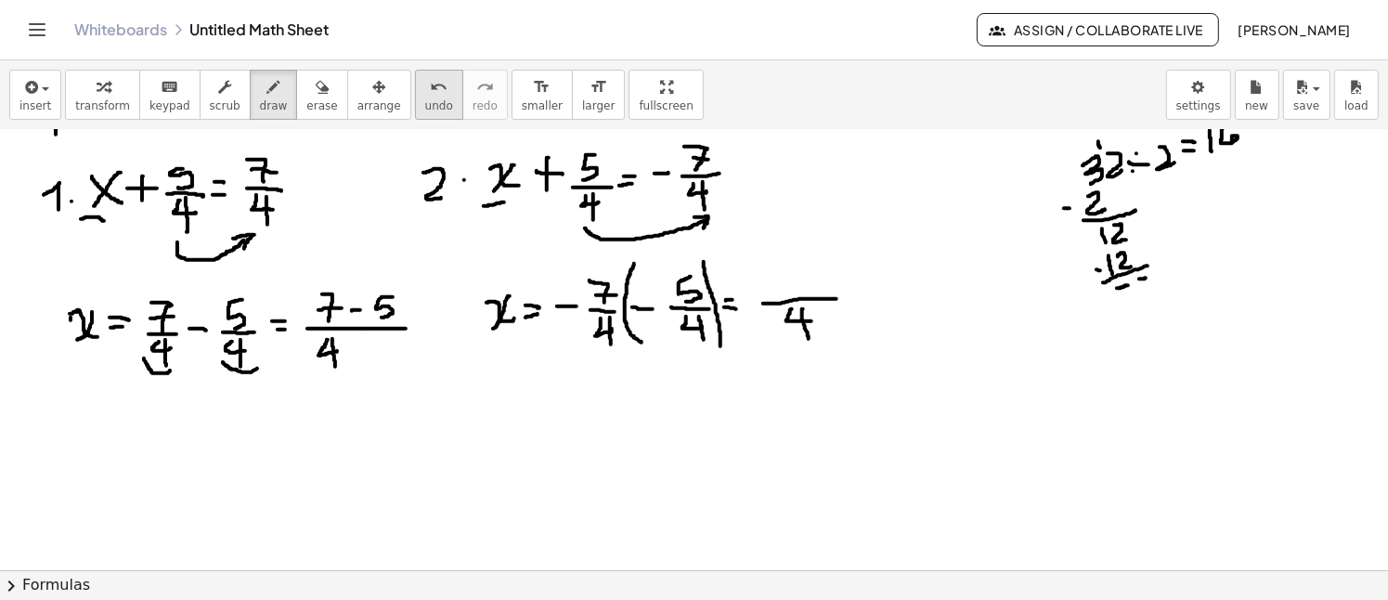
click at [430, 94] on icon "undo" at bounding box center [439, 87] width 18 height 22
click at [430, 88] on icon "undo" at bounding box center [439, 87] width 18 height 22
drag, startPoint x: 966, startPoint y: 379, endPoint x: 976, endPoint y: 388, distance: 13.1
drag, startPoint x: 965, startPoint y: 377, endPoint x: 950, endPoint y: 416, distance: 42.1
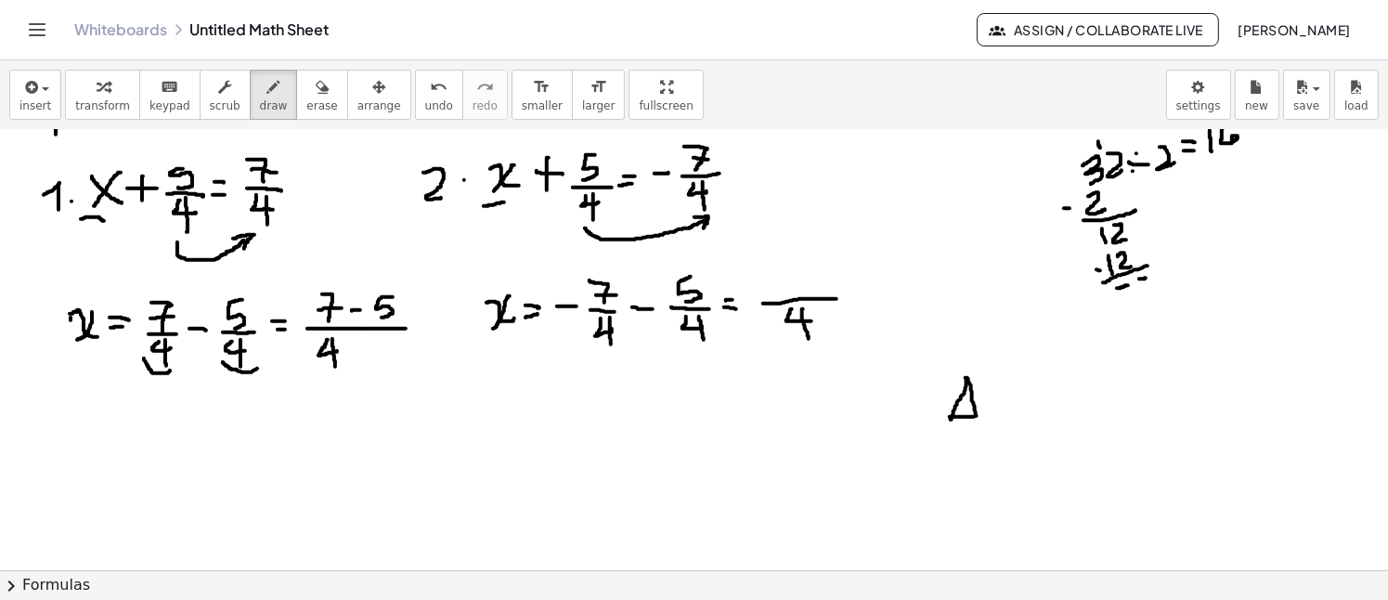
drag, startPoint x: 1001, startPoint y: 395, endPoint x: 999, endPoint y: 408, distance: 14.0
drag, startPoint x: 994, startPoint y: 400, endPoint x: 1016, endPoint y: 400, distance: 22.3
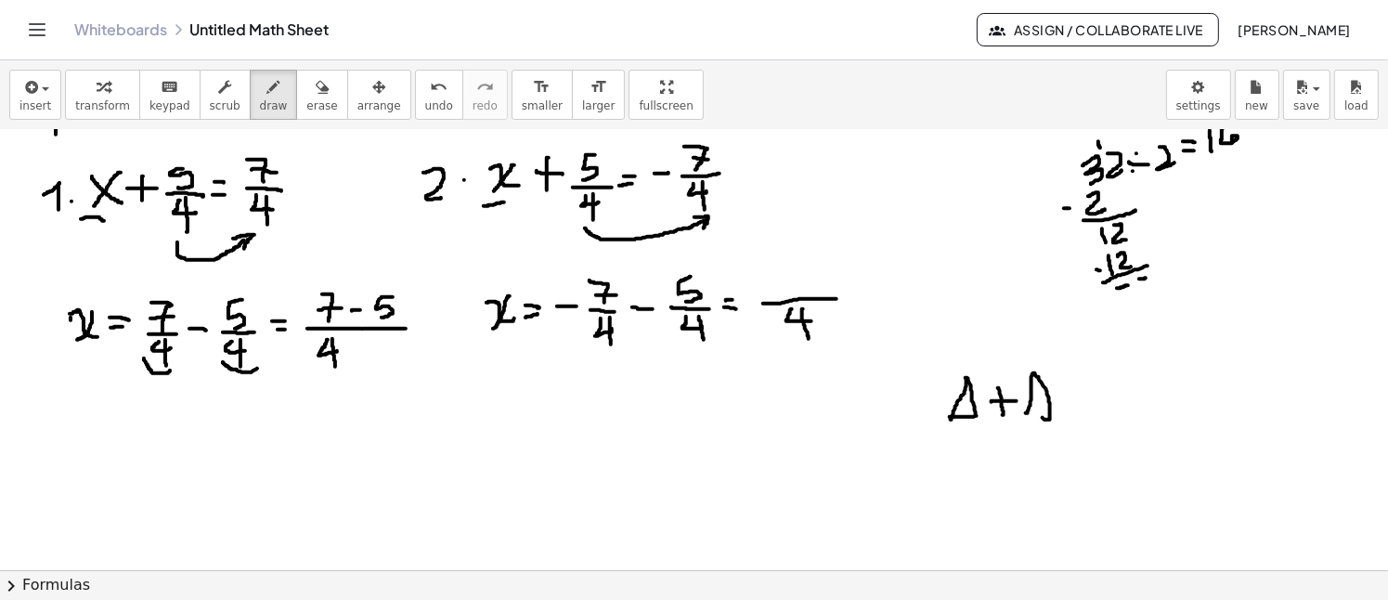
drag, startPoint x: 1076, startPoint y: 388, endPoint x: 1076, endPoint y: 398, distance: 10.2
drag, startPoint x: 1076, startPoint y: 398, endPoint x: 1087, endPoint y: 399, distance: 11.2
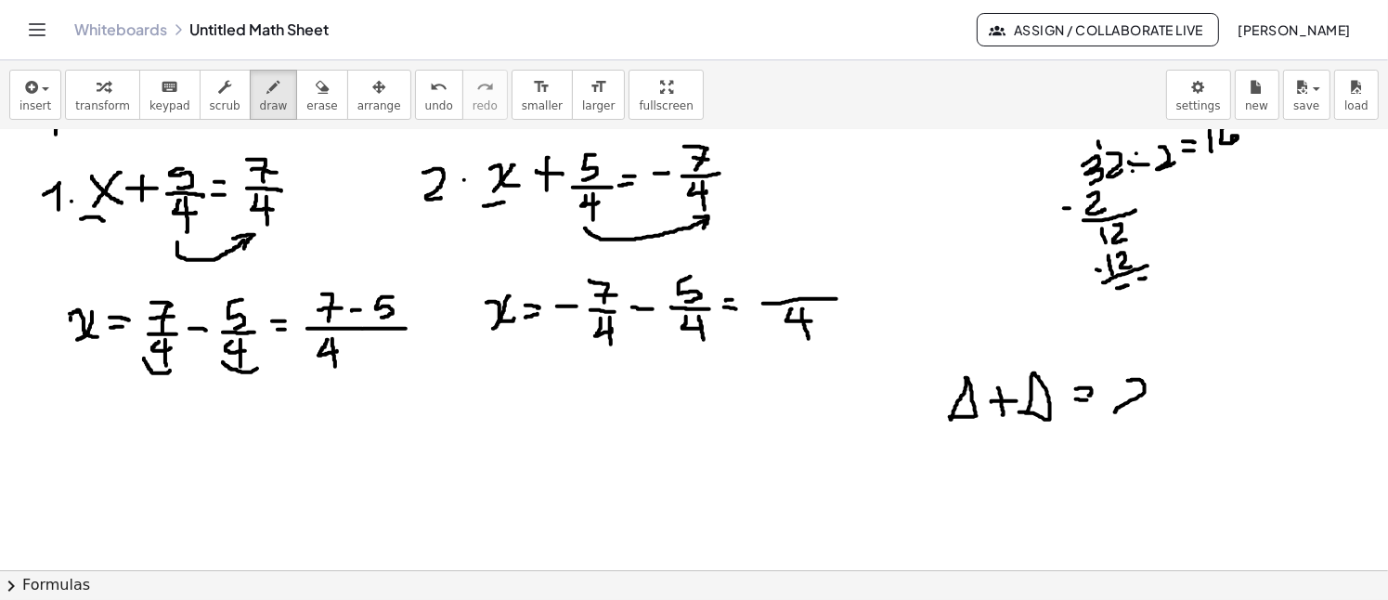
drag, startPoint x: 1128, startPoint y: 380, endPoint x: 1139, endPoint y: 409, distance: 31.7
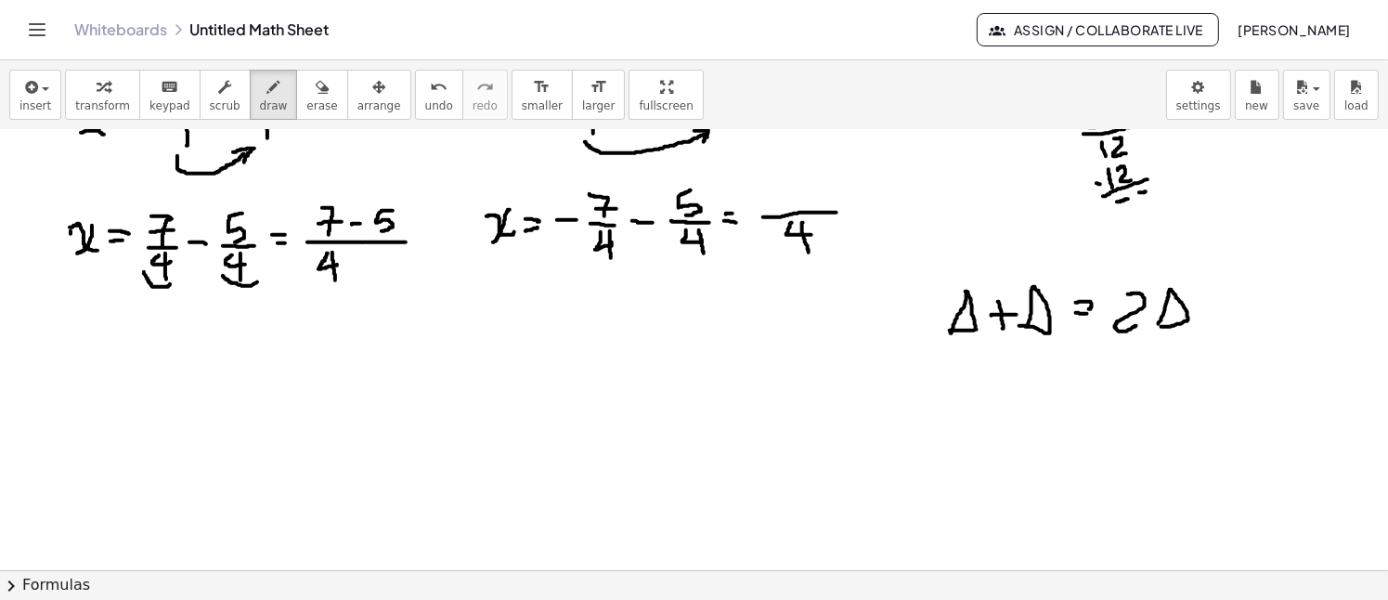
scroll to position [1612, 0]
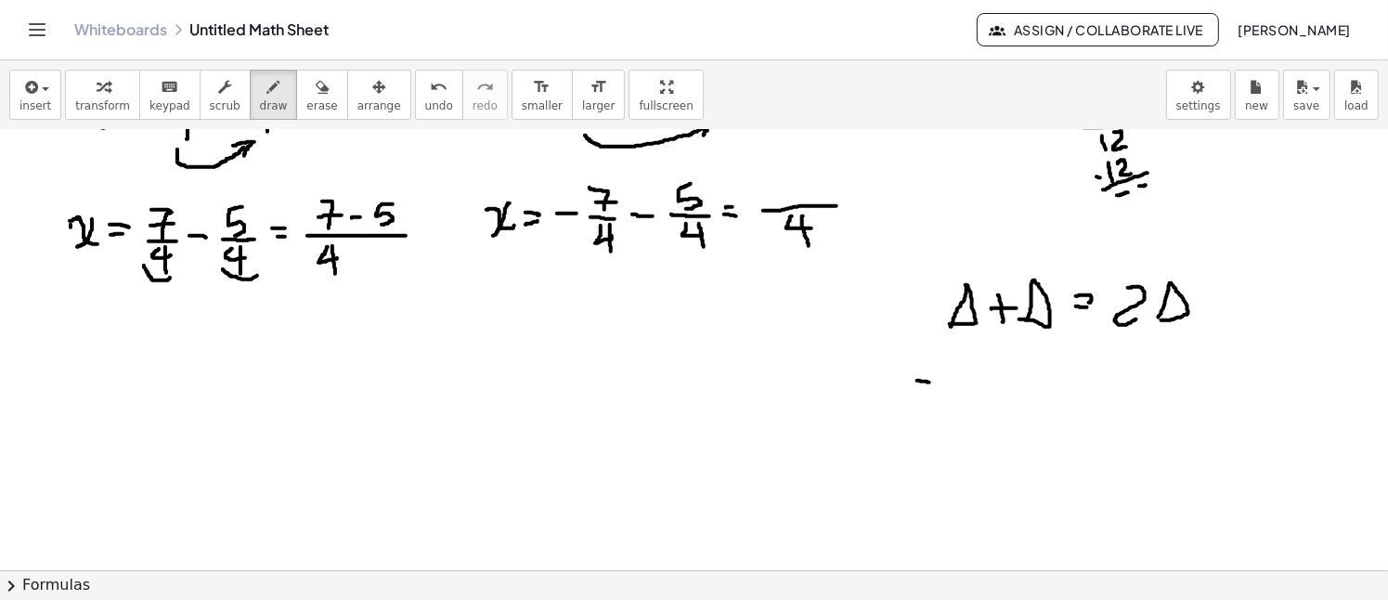
drag, startPoint x: 917, startPoint y: 380, endPoint x: 930, endPoint y: 382, distance: 13.1
drag, startPoint x: 934, startPoint y: 394, endPoint x: 949, endPoint y: 398, distance: 15.6
drag, startPoint x: 1003, startPoint y: 363, endPoint x: 987, endPoint y: 380, distance: 23.6
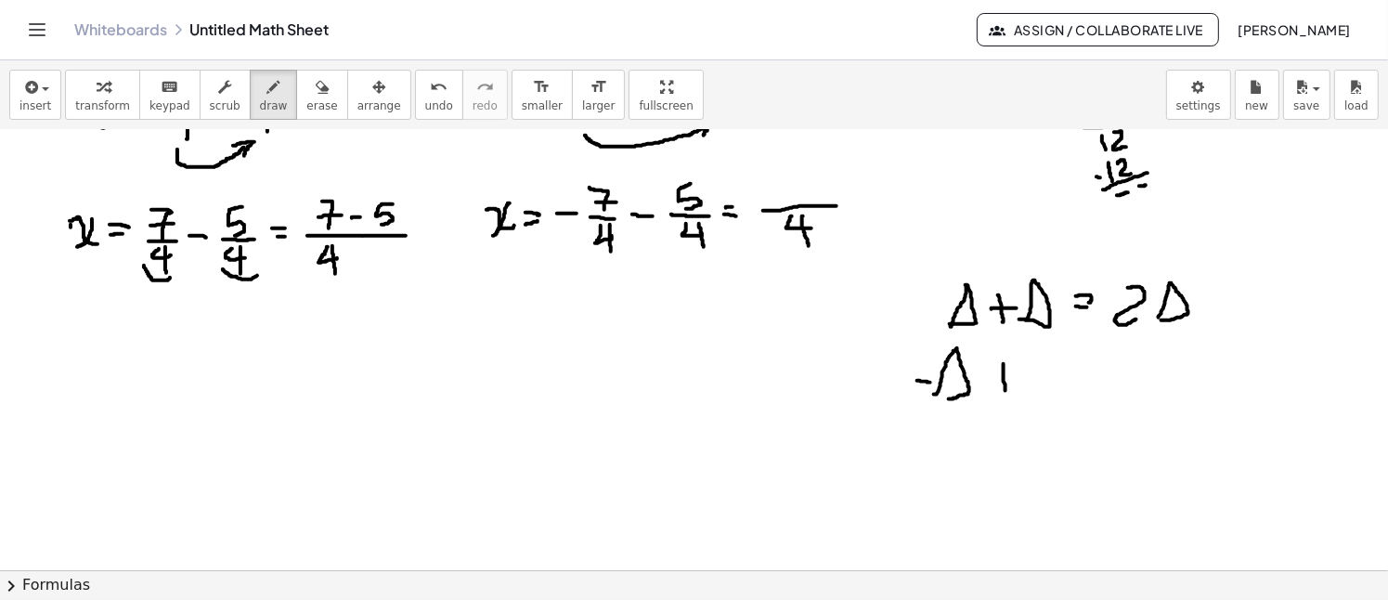
drag, startPoint x: 987, startPoint y: 380, endPoint x: 1022, endPoint y: 384, distance: 35.6
click at [425, 84] on div "undo" at bounding box center [439, 86] width 28 height 22
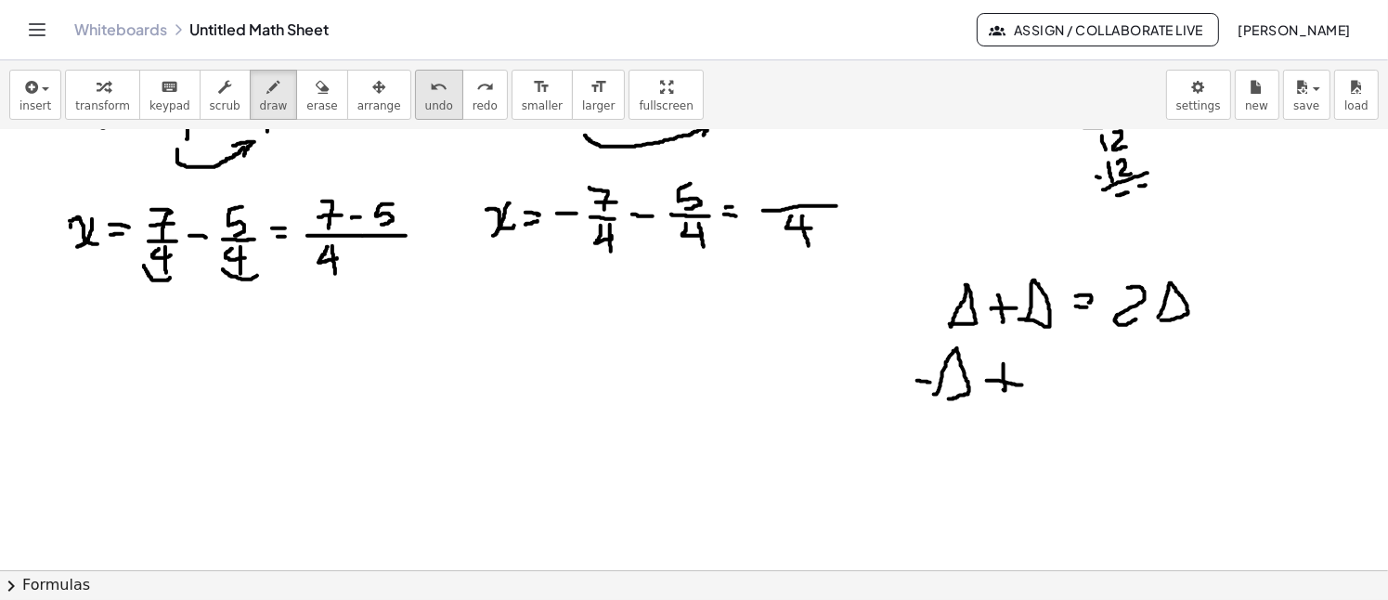
click at [425, 84] on div "undo" at bounding box center [439, 86] width 28 height 22
drag, startPoint x: 986, startPoint y: 377, endPoint x: 1003, endPoint y: 380, distance: 16.9
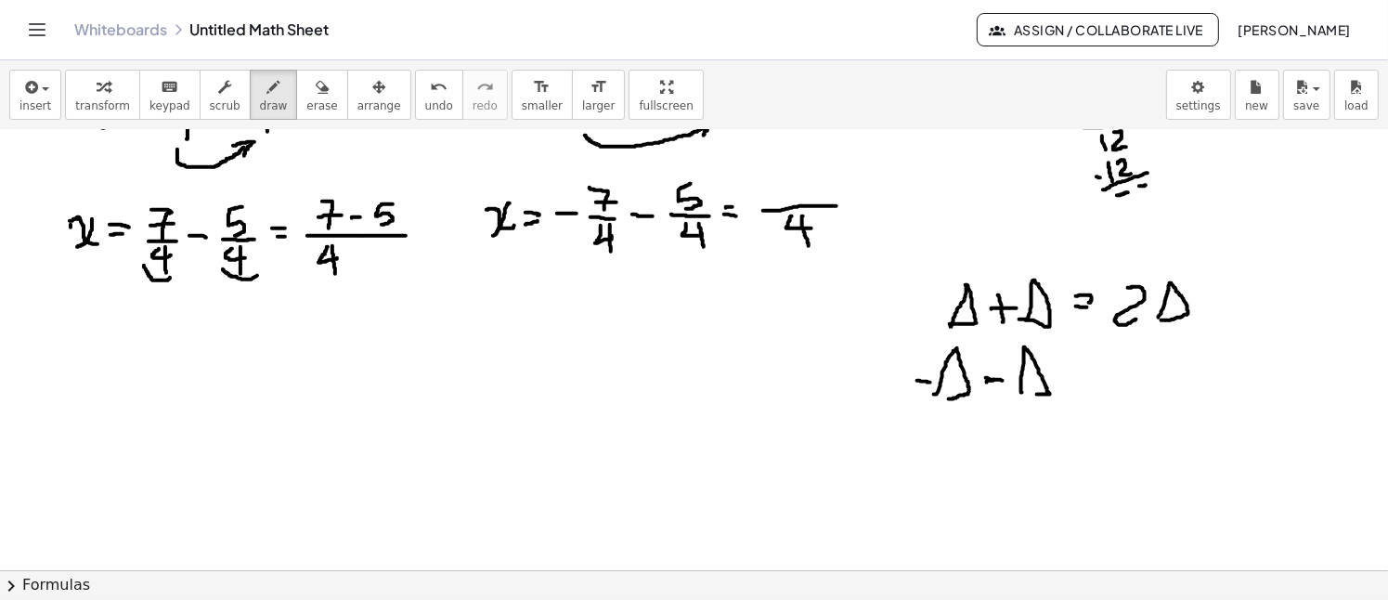
drag, startPoint x: 1065, startPoint y: 367, endPoint x: 1078, endPoint y: 366, distance: 13.0
drag, startPoint x: 1066, startPoint y: 379, endPoint x: 1081, endPoint y: 378, distance: 14.9
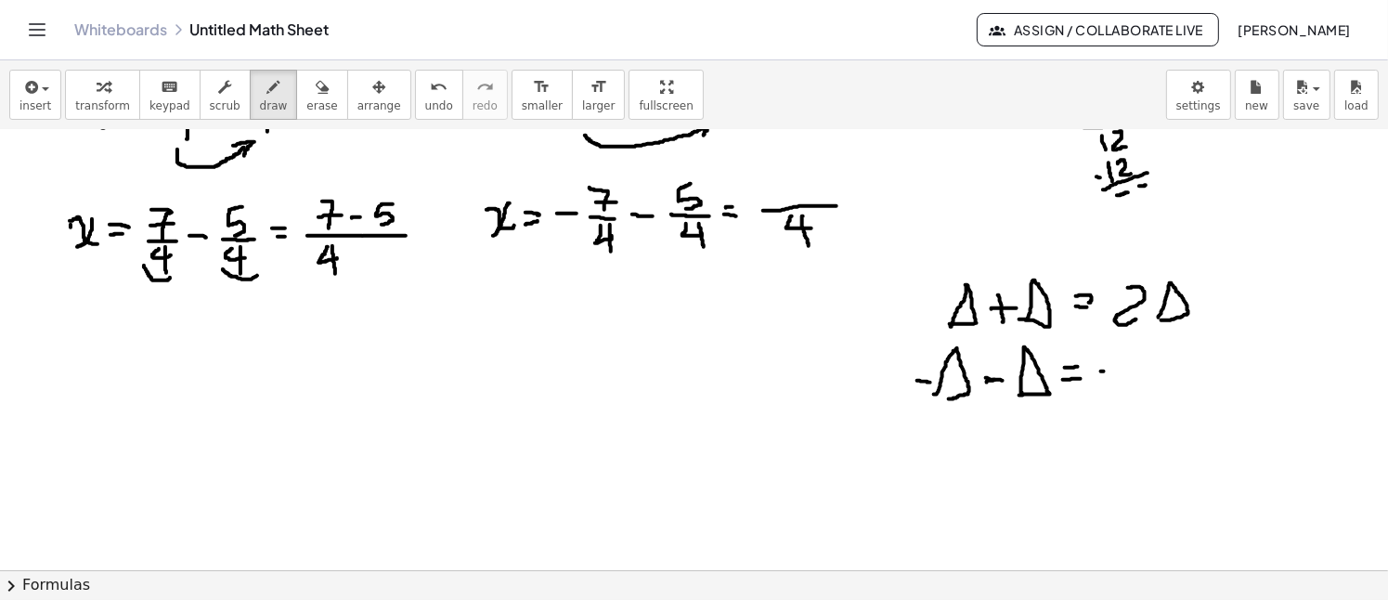
drag, startPoint x: 1101, startPoint y: 370, endPoint x: 1113, endPoint y: 369, distance: 12.2
drag, startPoint x: 1131, startPoint y: 353, endPoint x: 1144, endPoint y: 376, distance: 26.6
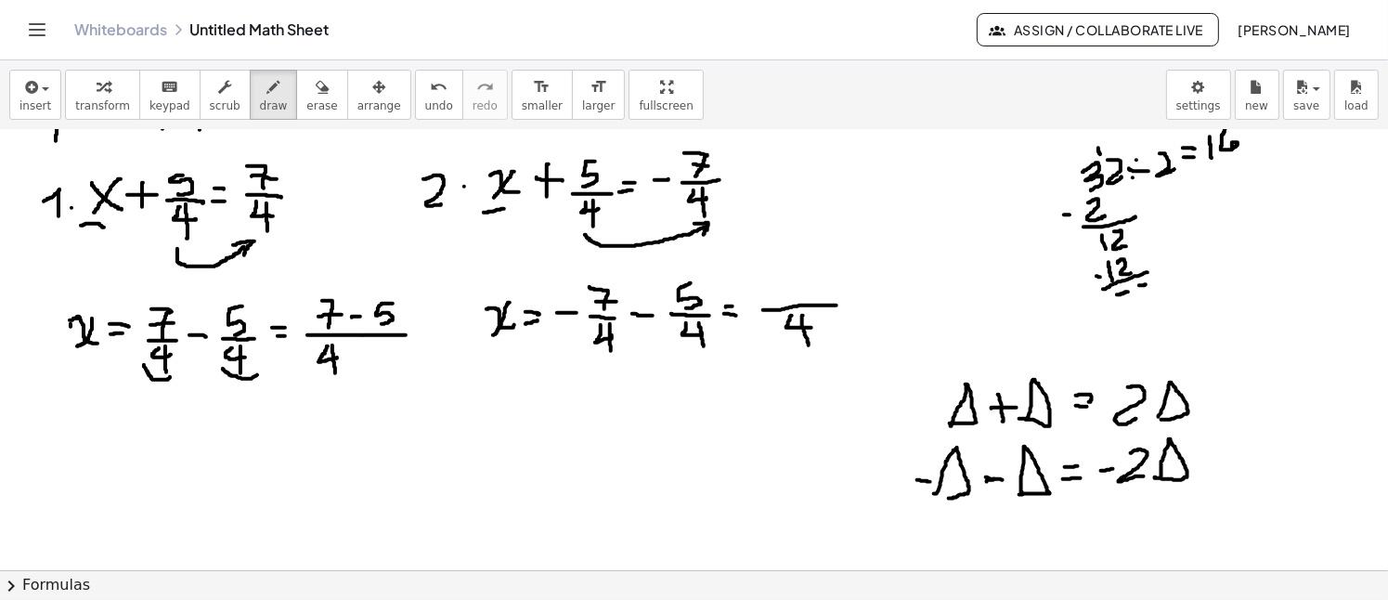
scroll to position [1520, 0]
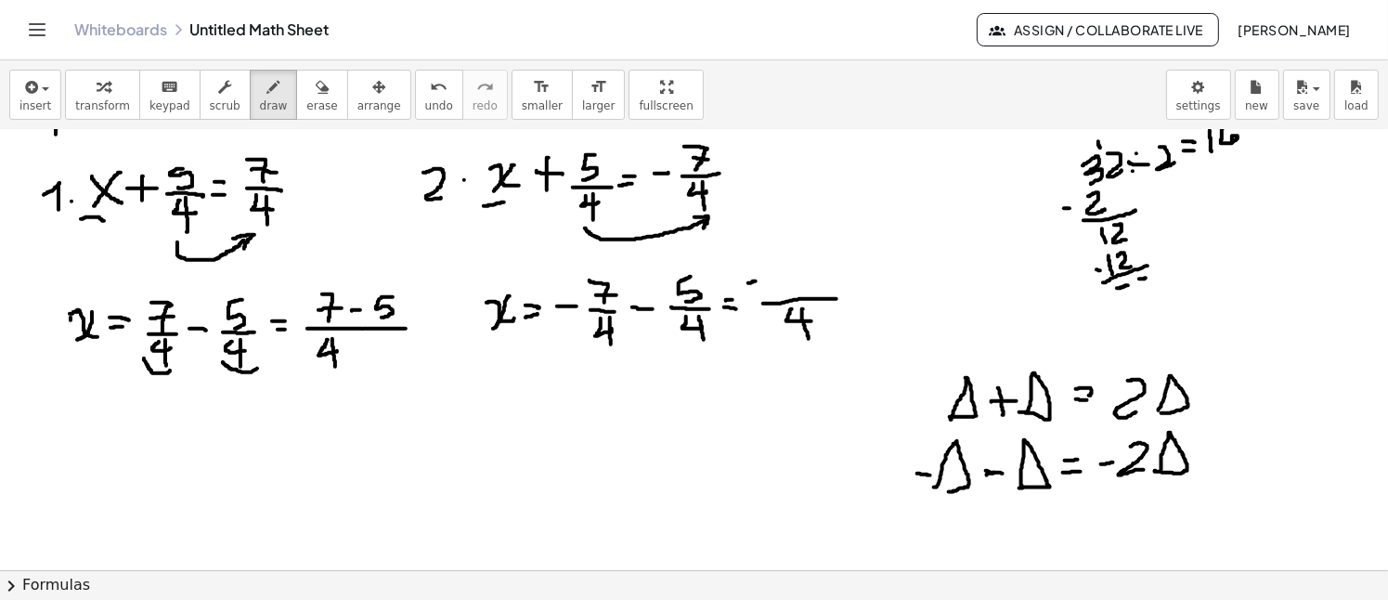
drag, startPoint x: 764, startPoint y: 268, endPoint x: 779, endPoint y: 289, distance: 25.3
drag, startPoint x: 772, startPoint y: 283, endPoint x: 789, endPoint y: 278, distance: 17.3
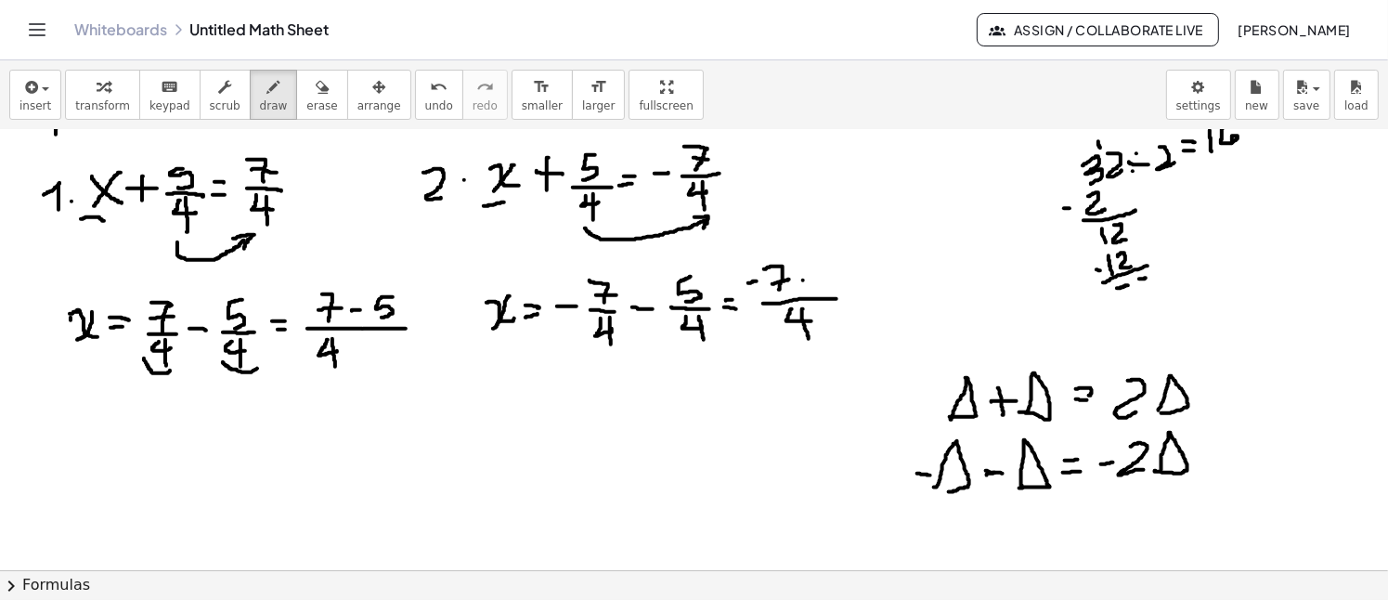
drag, startPoint x: 803, startPoint y: 279, endPoint x: 812, endPoint y: 278, distance: 9.5
drag, startPoint x: 838, startPoint y: 265, endPoint x: 827, endPoint y: 291, distance: 28.3
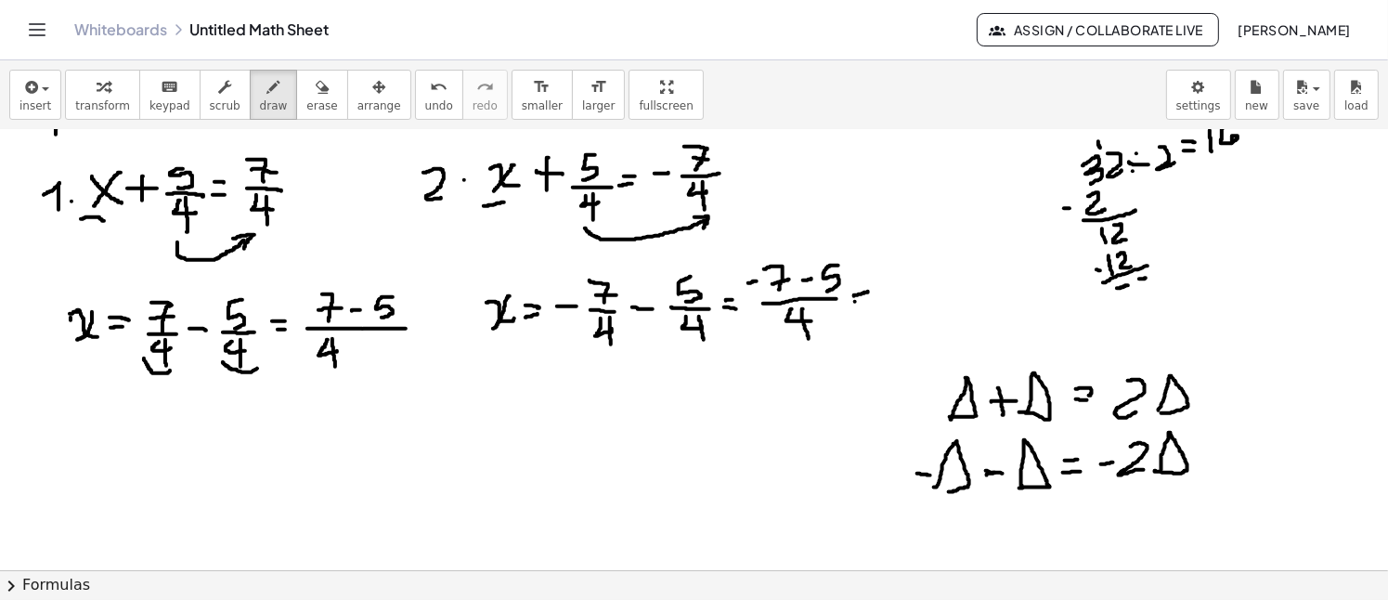
drag, startPoint x: 855, startPoint y: 301, endPoint x: 868, endPoint y: 298, distance: 13.3
drag, startPoint x: 888, startPoint y: 279, endPoint x: 902, endPoint y: 279, distance: 13.9
drag, startPoint x: 920, startPoint y: 265, endPoint x: 920, endPoint y: 290, distance: 25.1
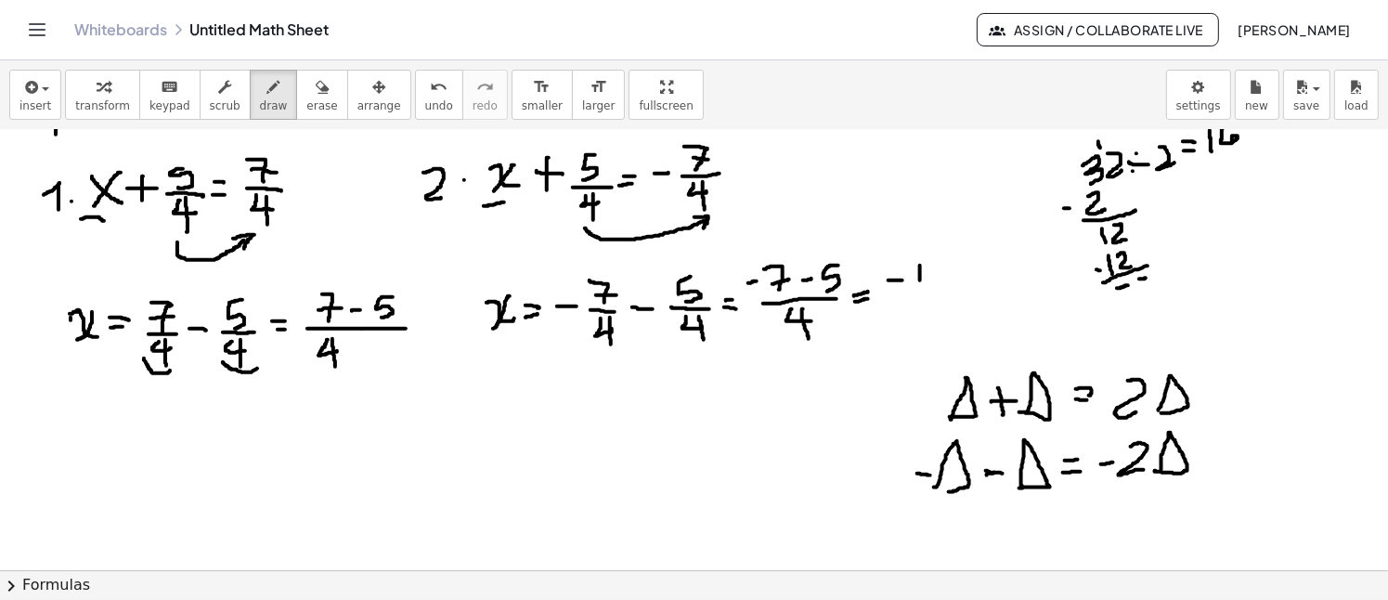
drag, startPoint x: 929, startPoint y: 266, endPoint x: 942, endPoint y: 287, distance: 24.2
drag, startPoint x: 924, startPoint y: 295, endPoint x: 950, endPoint y: 294, distance: 26.0
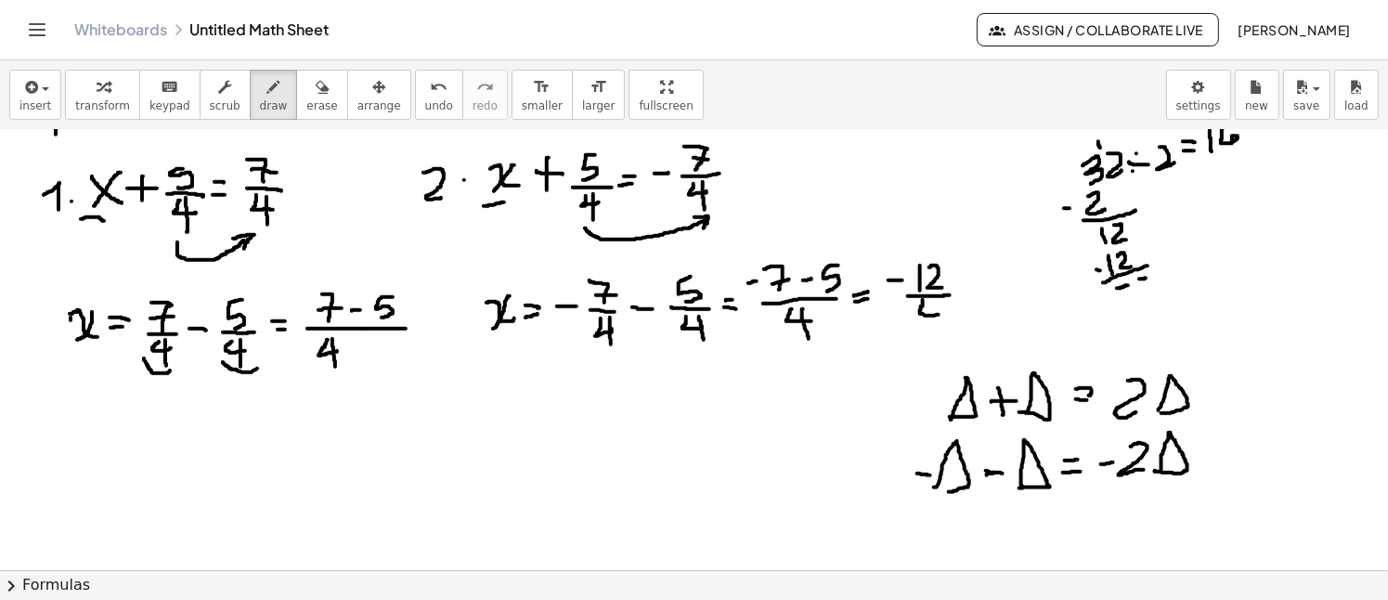
drag, startPoint x: 923, startPoint y: 299, endPoint x: 944, endPoint y: 313, distance: 25.5
drag, startPoint x: 934, startPoint y: 302, endPoint x: 935, endPoint y: 324, distance: 22.3
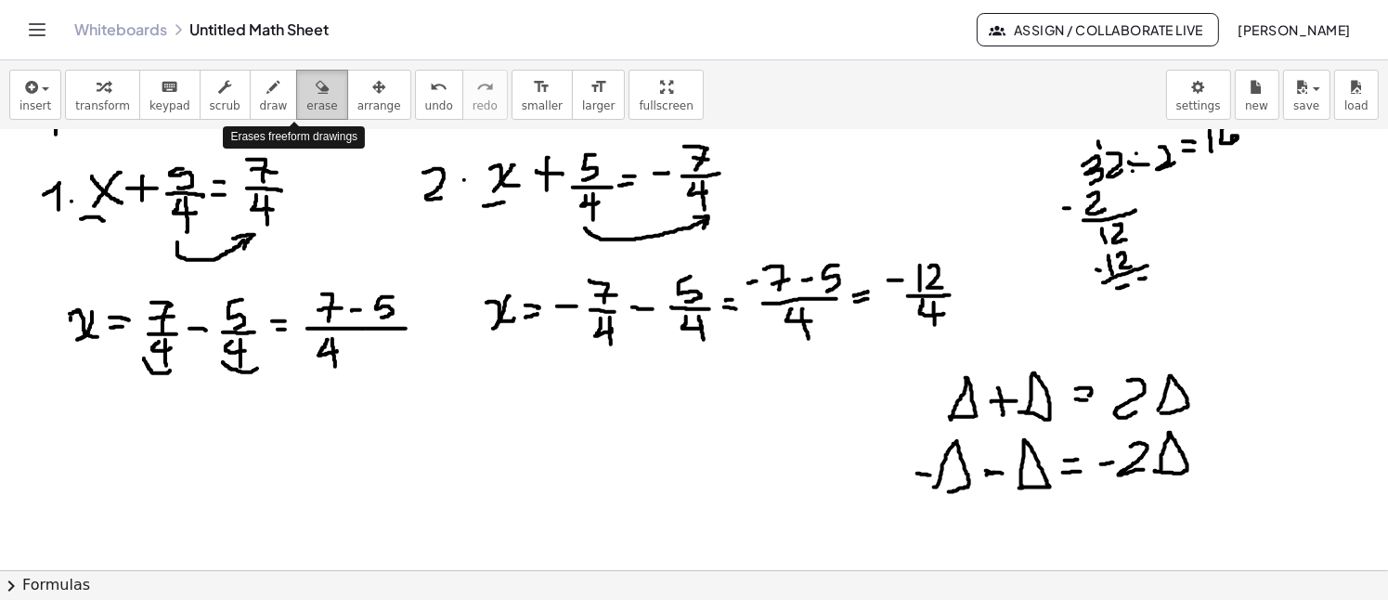
click at [306, 109] on span "erase" at bounding box center [321, 105] width 31 height 13
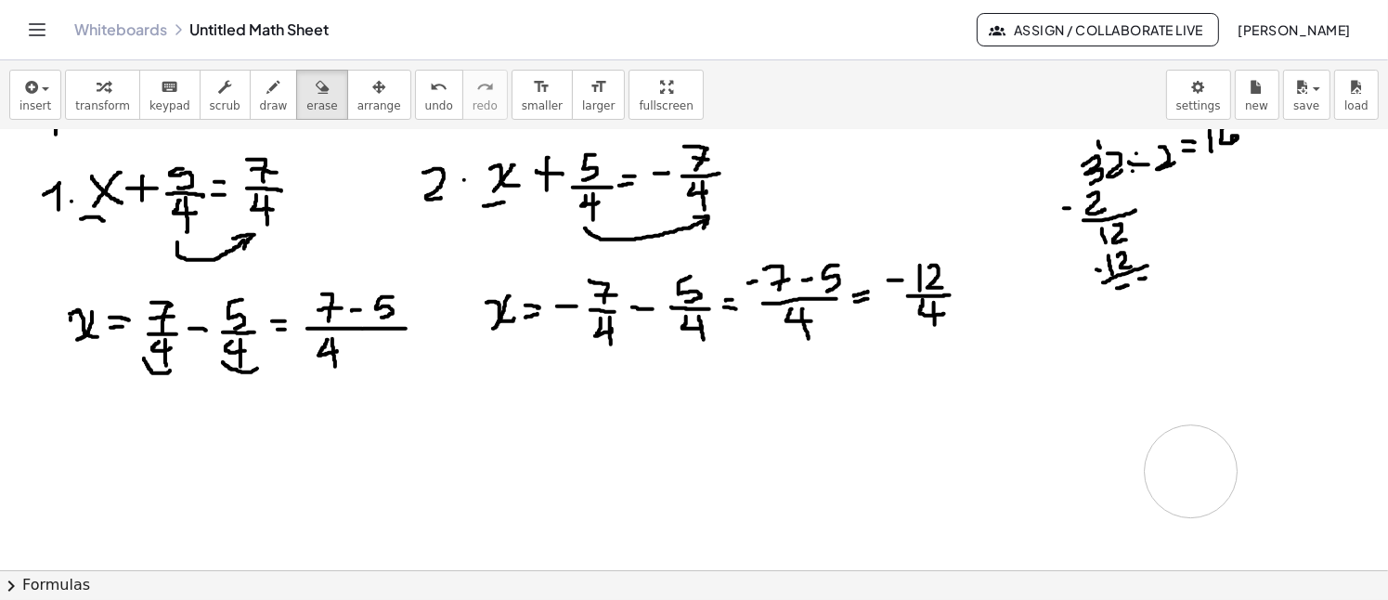
drag, startPoint x: 1218, startPoint y: 425, endPoint x: 1191, endPoint y: 471, distance: 52.9
drag, startPoint x: 248, startPoint y: 82, endPoint x: 266, endPoint y: 88, distance: 19.7
click at [267, 82] on icon "button" at bounding box center [273, 87] width 13 height 22
drag, startPoint x: 1084, startPoint y: 335, endPoint x: 1081, endPoint y: 352, distance: 16.9
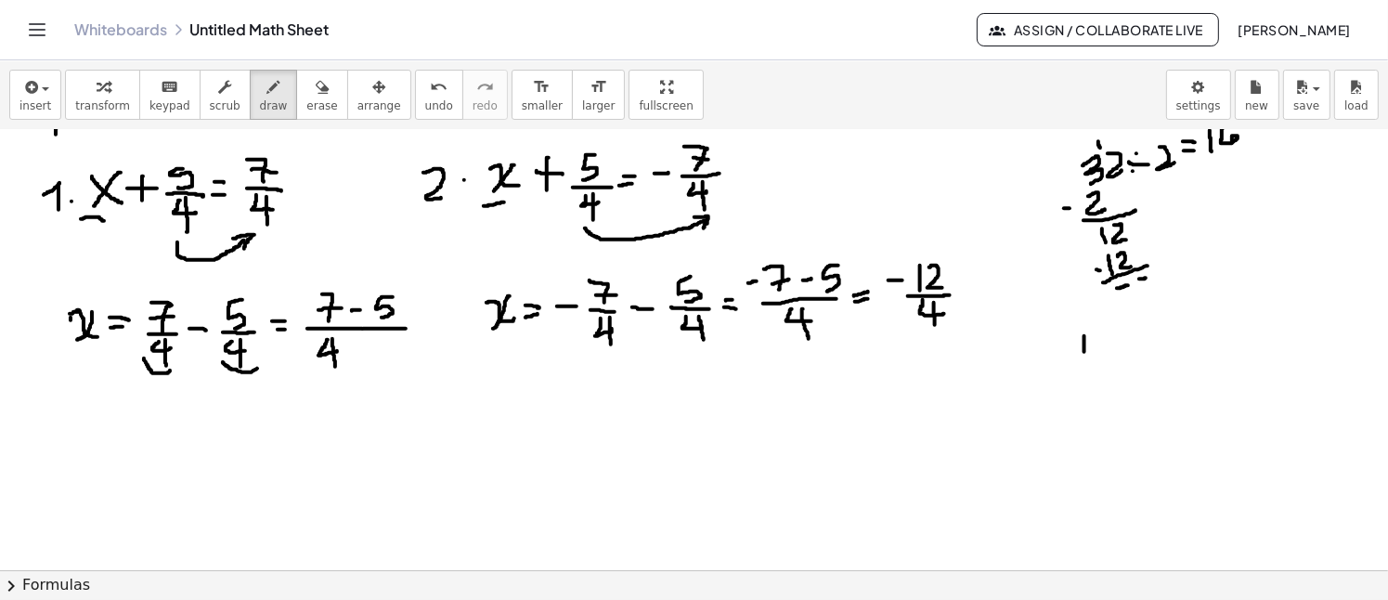
drag, startPoint x: 1092, startPoint y: 335, endPoint x: 1106, endPoint y: 356, distance: 26.0
drag, startPoint x: 1120, startPoint y: 344, endPoint x: 1135, endPoint y: 346, distance: 15.0
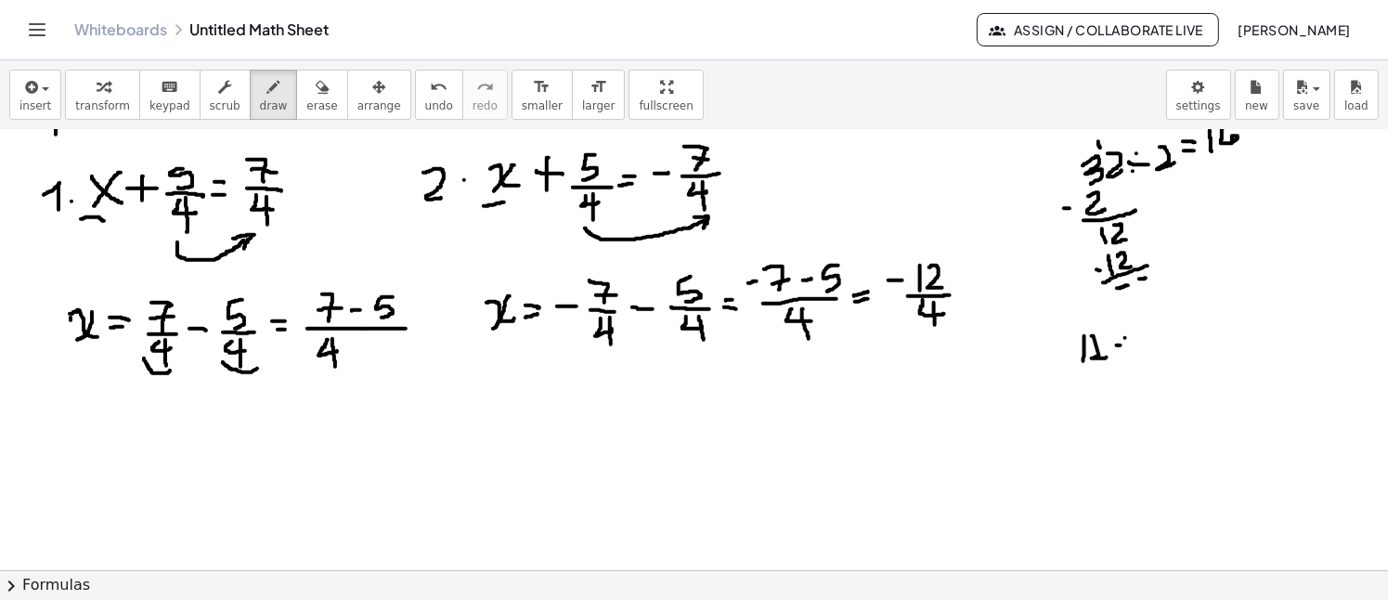
drag, startPoint x: 1145, startPoint y: 338, endPoint x: 1177, endPoint y: 339, distance: 32.5
drag, startPoint x: 1172, startPoint y: 334, endPoint x: 1186, endPoint y: 335, distance: 14.0
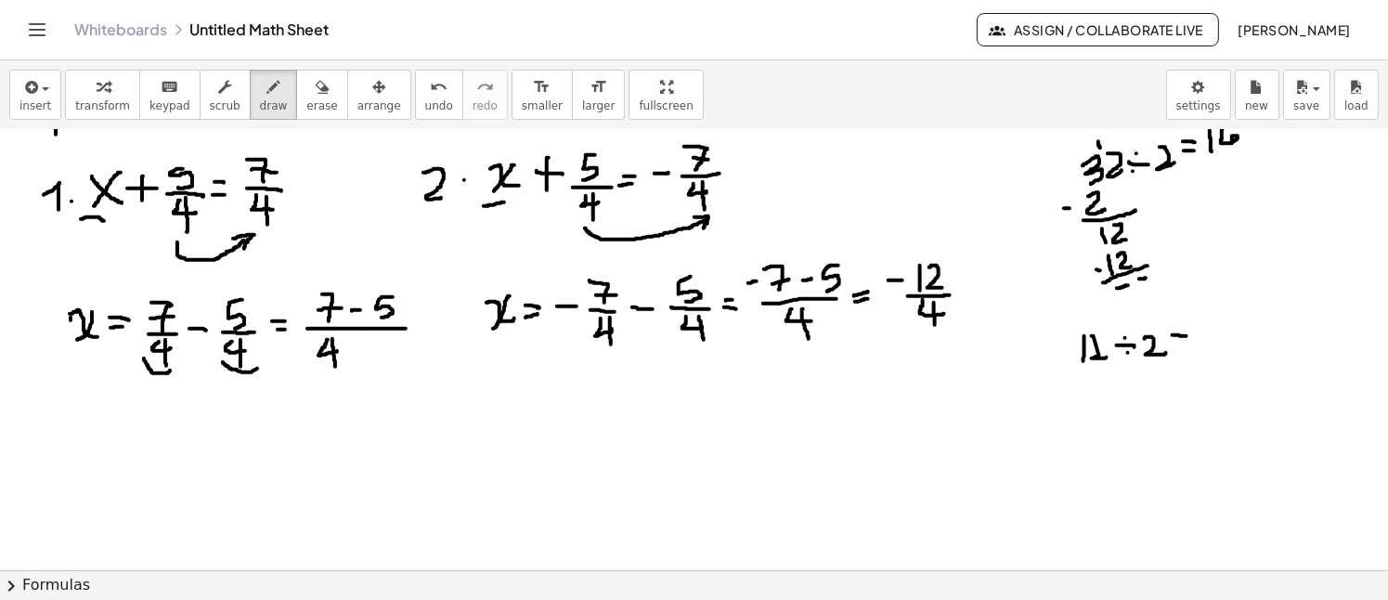
drag, startPoint x: 1090, startPoint y: 336, endPoint x: 1093, endPoint y: 357, distance: 21.5
drag, startPoint x: 950, startPoint y: 265, endPoint x: 919, endPoint y: 285, distance: 36.8
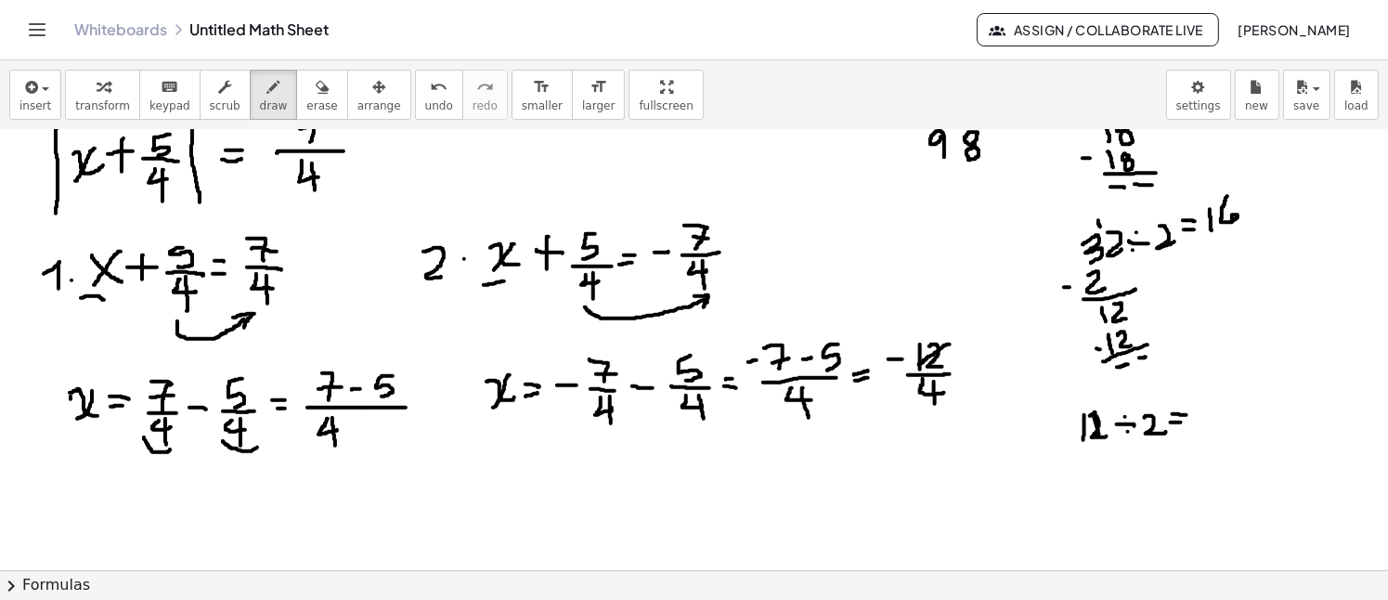
scroll to position [1427, 0]
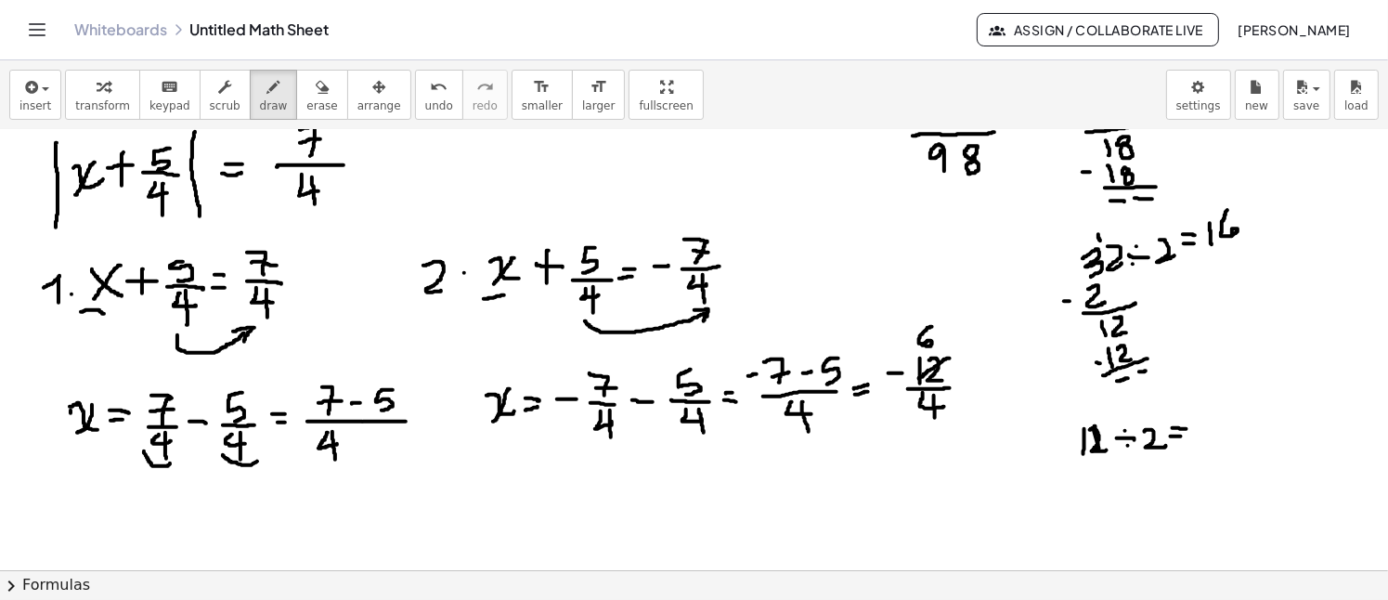
drag, startPoint x: 932, startPoint y: 326, endPoint x: 924, endPoint y: 343, distance: 19.5
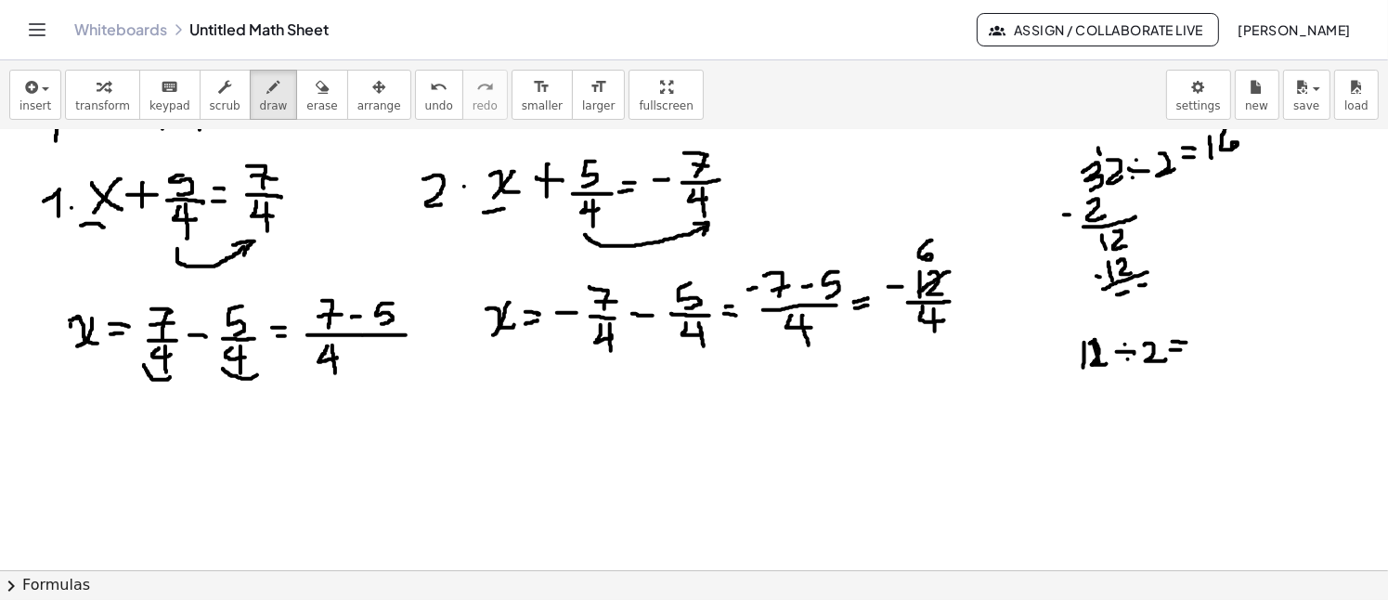
scroll to position [1520, 0]
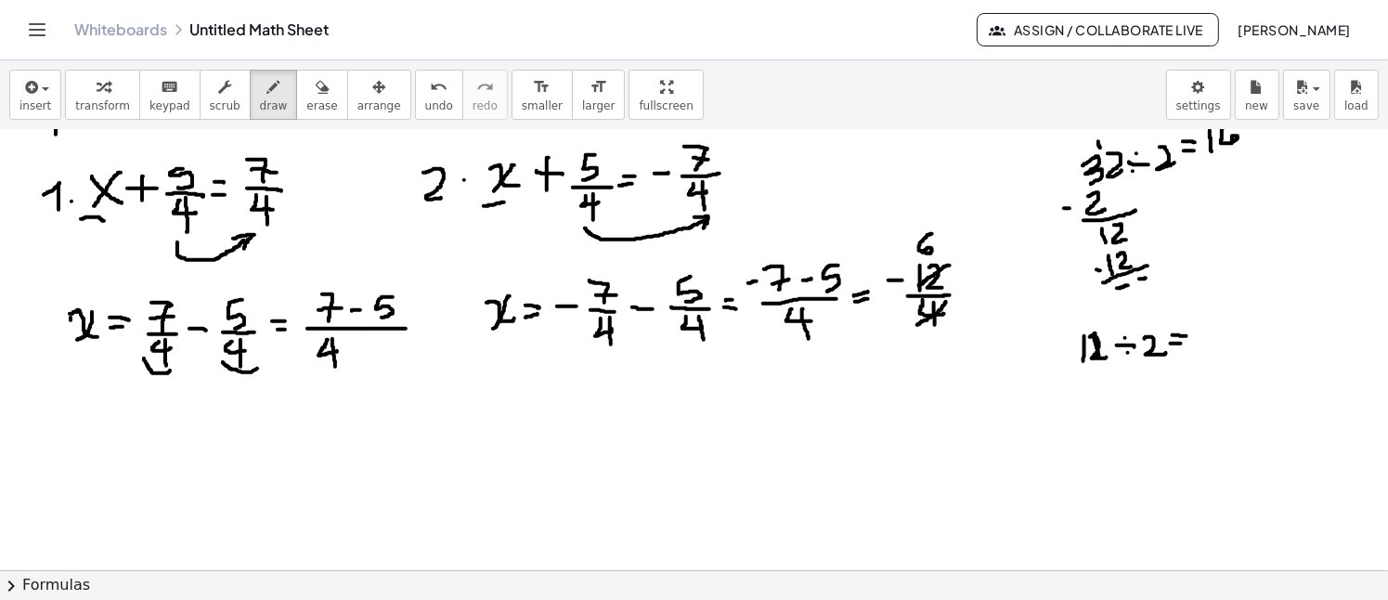
drag, startPoint x: 946, startPoint y: 301, endPoint x: 916, endPoint y: 324, distance: 37.7
drag, startPoint x: 1094, startPoint y: 378, endPoint x: 1106, endPoint y: 391, distance: 17.7
drag, startPoint x: 1099, startPoint y: 379, endPoint x: 1109, endPoint y: 384, distance: 11.6
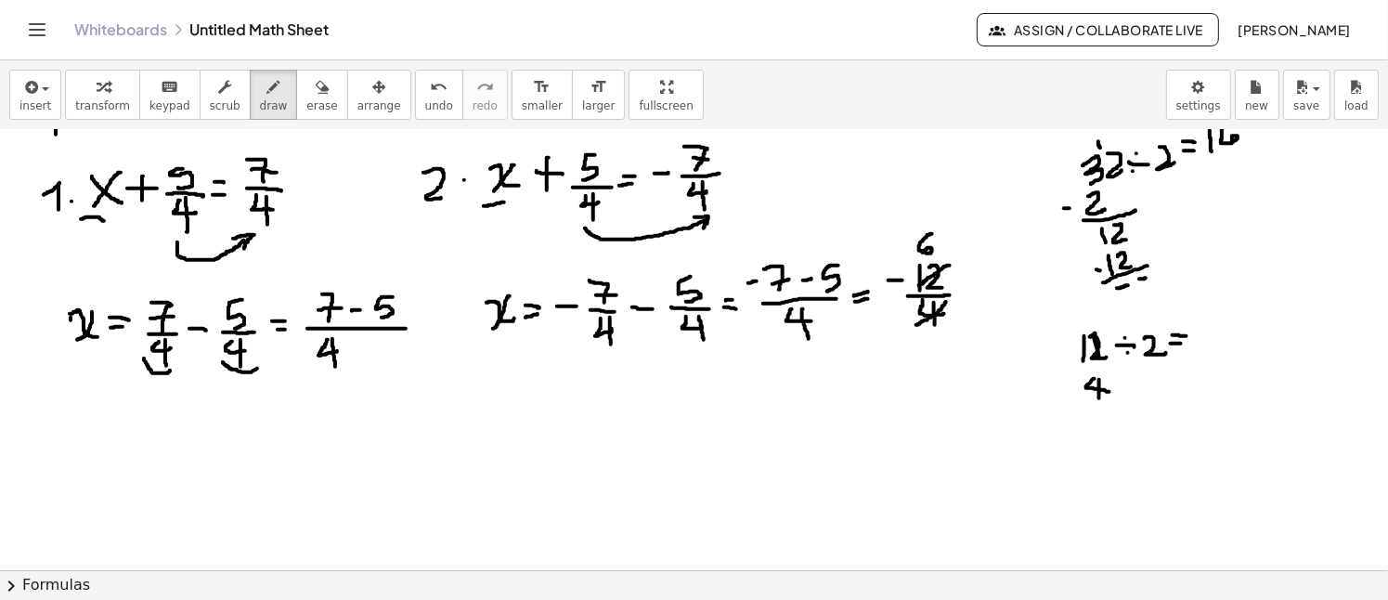
drag, startPoint x: 1119, startPoint y: 383, endPoint x: 1140, endPoint y: 388, distance: 20.9
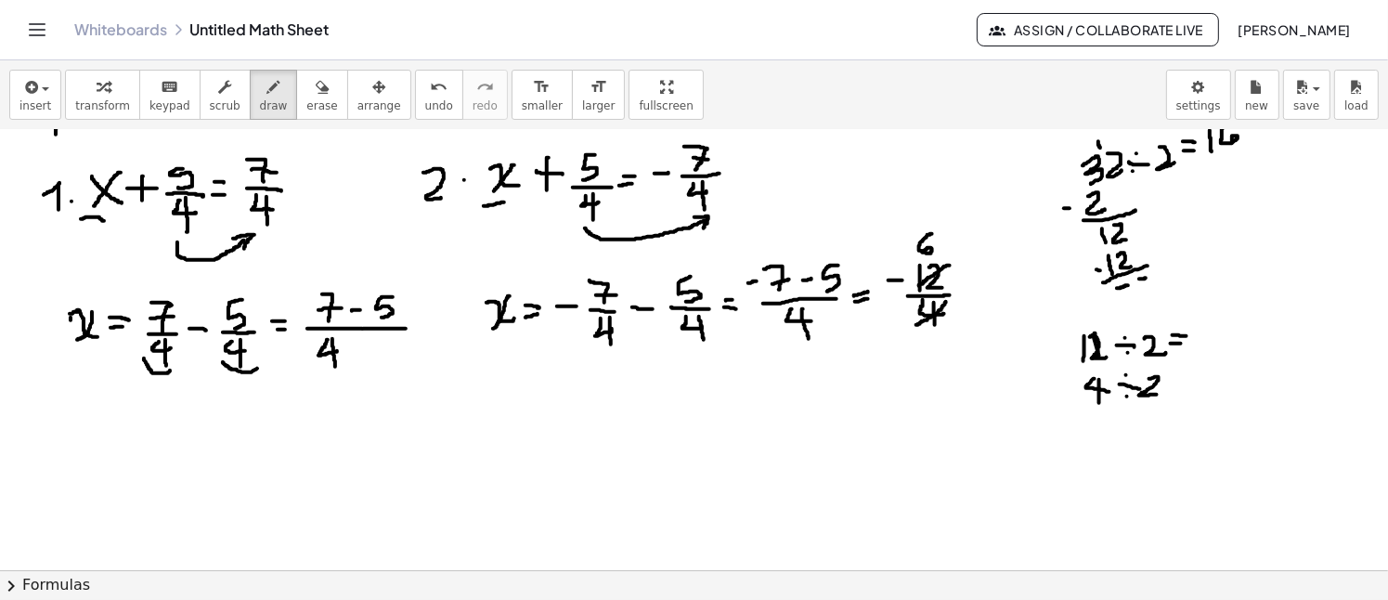
drag, startPoint x: 1149, startPoint y: 378, endPoint x: 1157, endPoint y: 394, distance: 17.4
drag, startPoint x: 1168, startPoint y: 383, endPoint x: 1179, endPoint y: 383, distance: 11.1
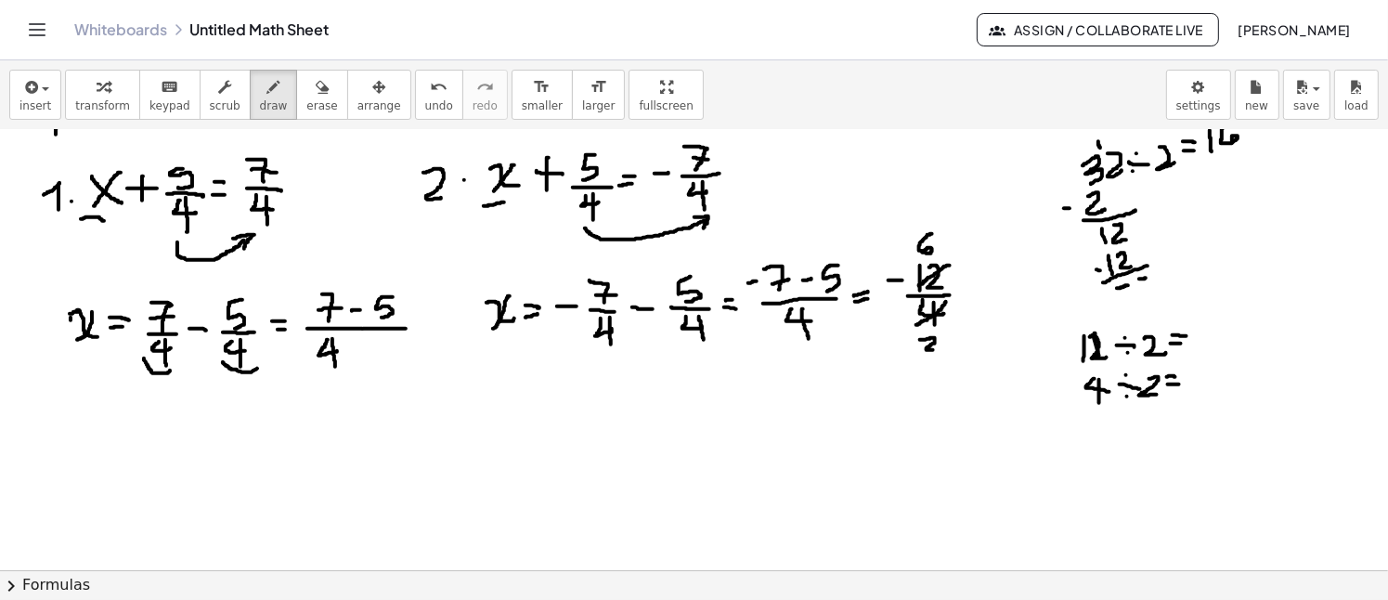
drag, startPoint x: 920, startPoint y: 339, endPoint x: 938, endPoint y: 349, distance: 20.4
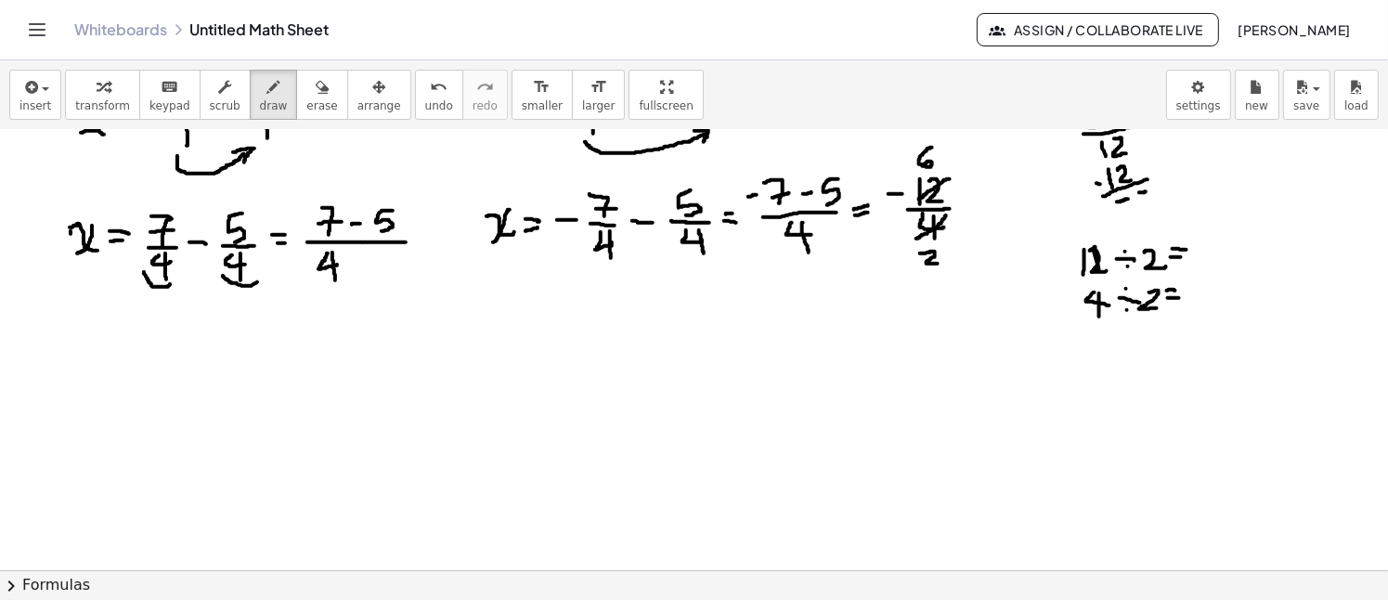
scroll to position [1612, 0]
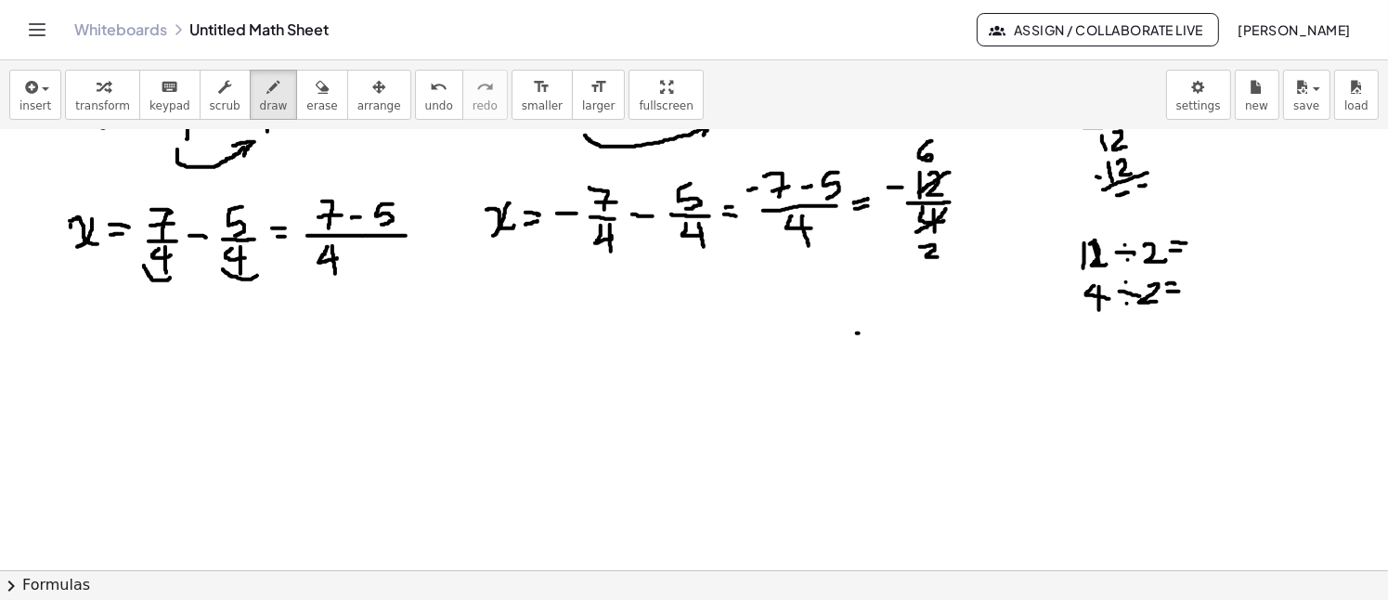
drag, startPoint x: 857, startPoint y: 332, endPoint x: 868, endPoint y: 331, distance: 11.2
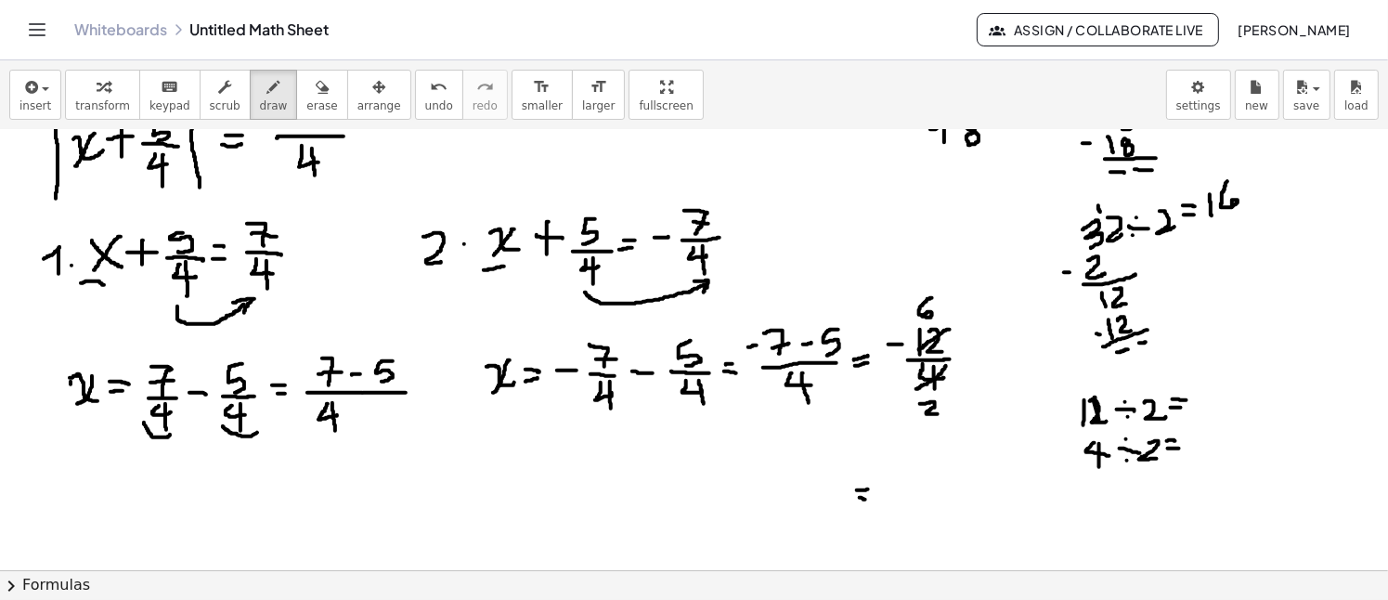
scroll to position [1520, 0]
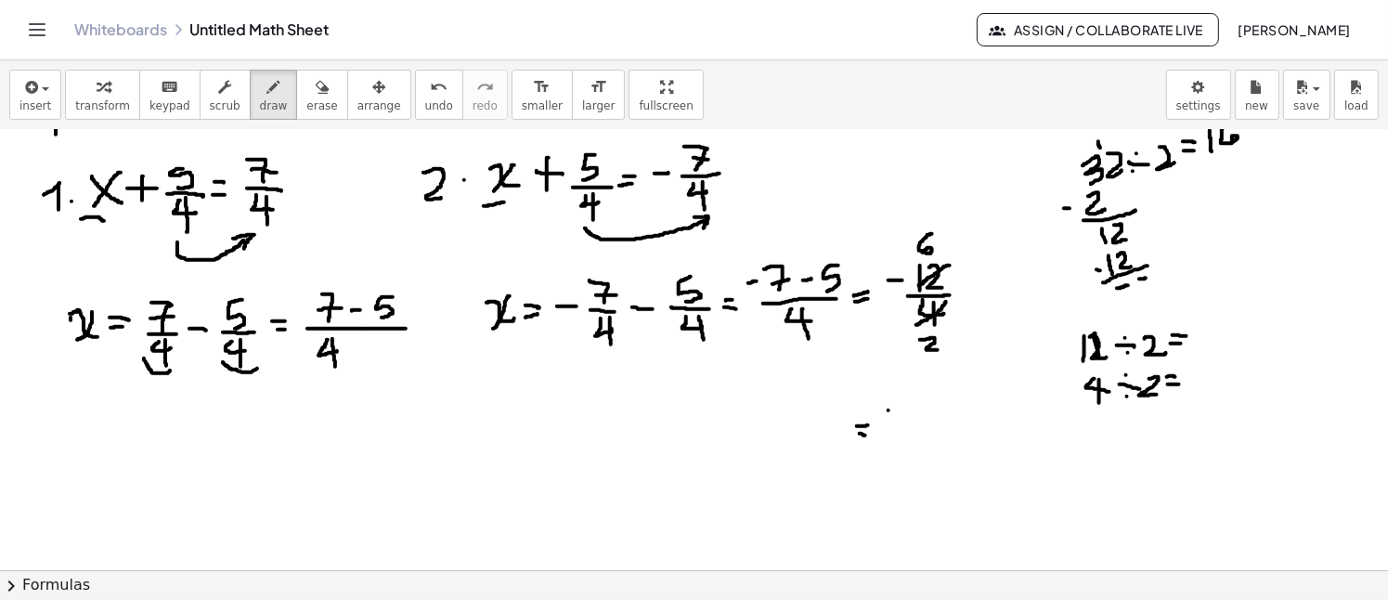
drag, startPoint x: 888, startPoint y: 409, endPoint x: 904, endPoint y: 412, distance: 16.0
drag, startPoint x: 935, startPoint y: 383, endPoint x: 927, endPoint y: 408, distance: 25.3
drag, startPoint x: 920, startPoint y: 413, endPoint x: 946, endPoint y: 411, distance: 26.1
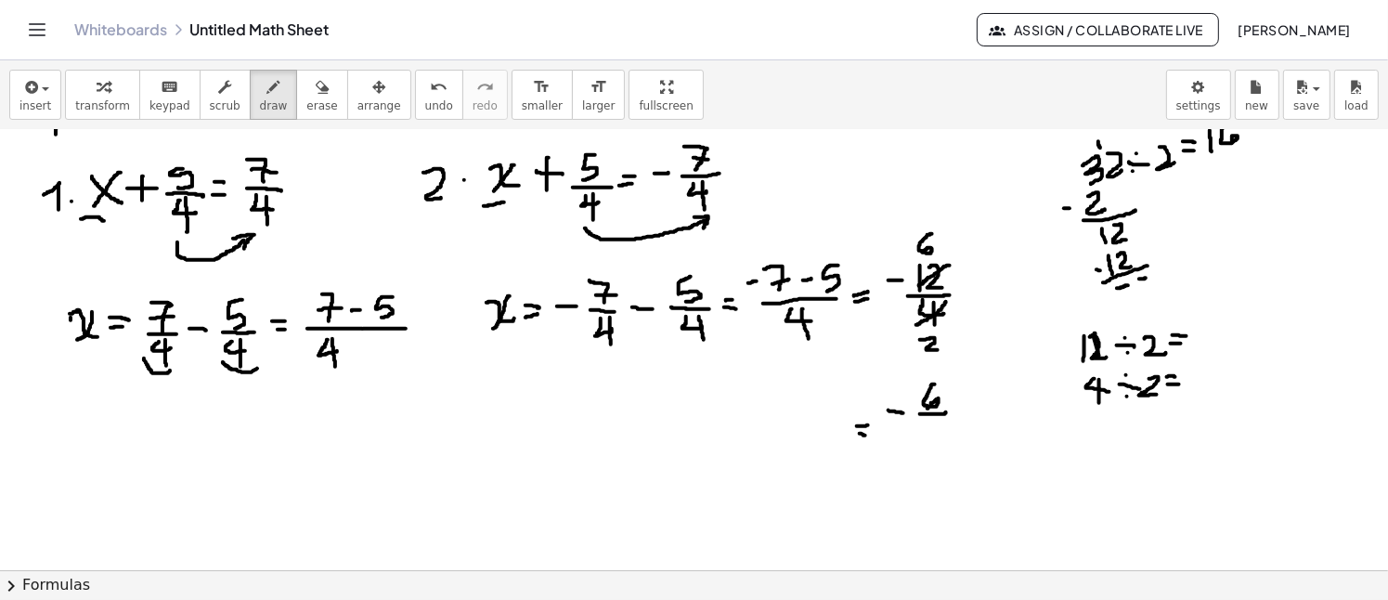
drag, startPoint x: 927, startPoint y: 419, endPoint x: 938, endPoint y: 439, distance: 22.8
drag, startPoint x: 783, startPoint y: 409, endPoint x: 822, endPoint y: 414, distance: 39.3
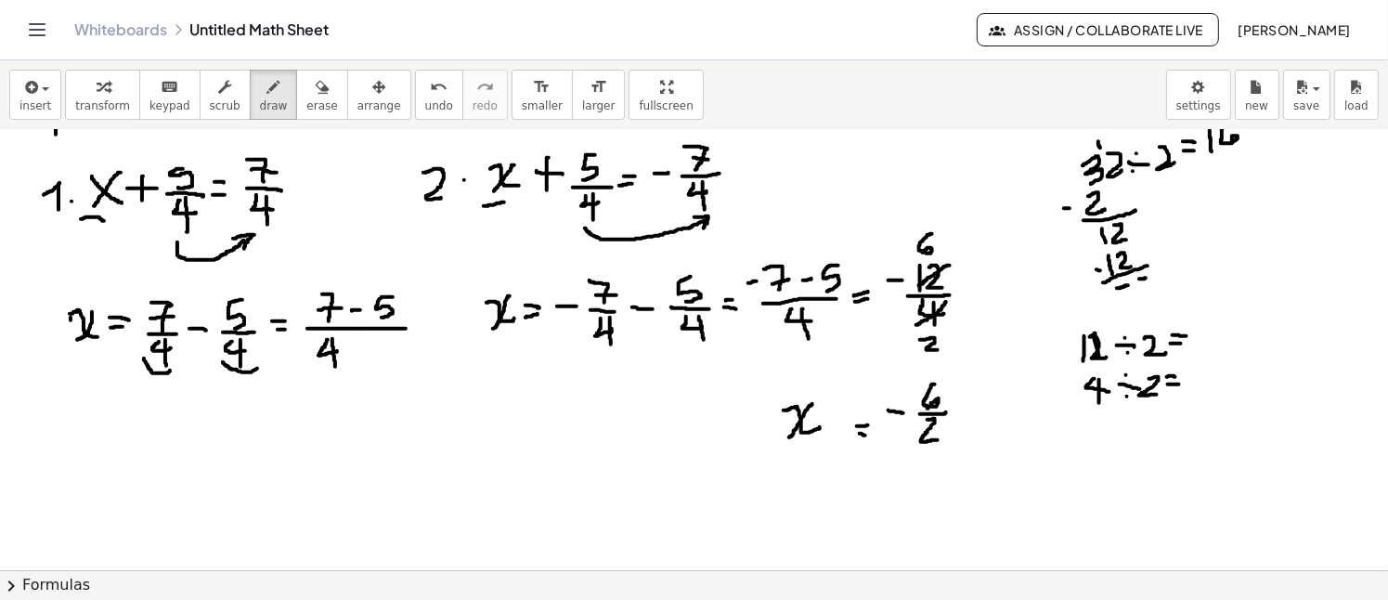
drag, startPoint x: 812, startPoint y: 403, endPoint x: 789, endPoint y: 437, distance: 41.5
drag, startPoint x: 792, startPoint y: 487, endPoint x: 815, endPoint y: 501, distance: 27.1
drag, startPoint x: 811, startPoint y: 482, endPoint x: 796, endPoint y: 505, distance: 27.6
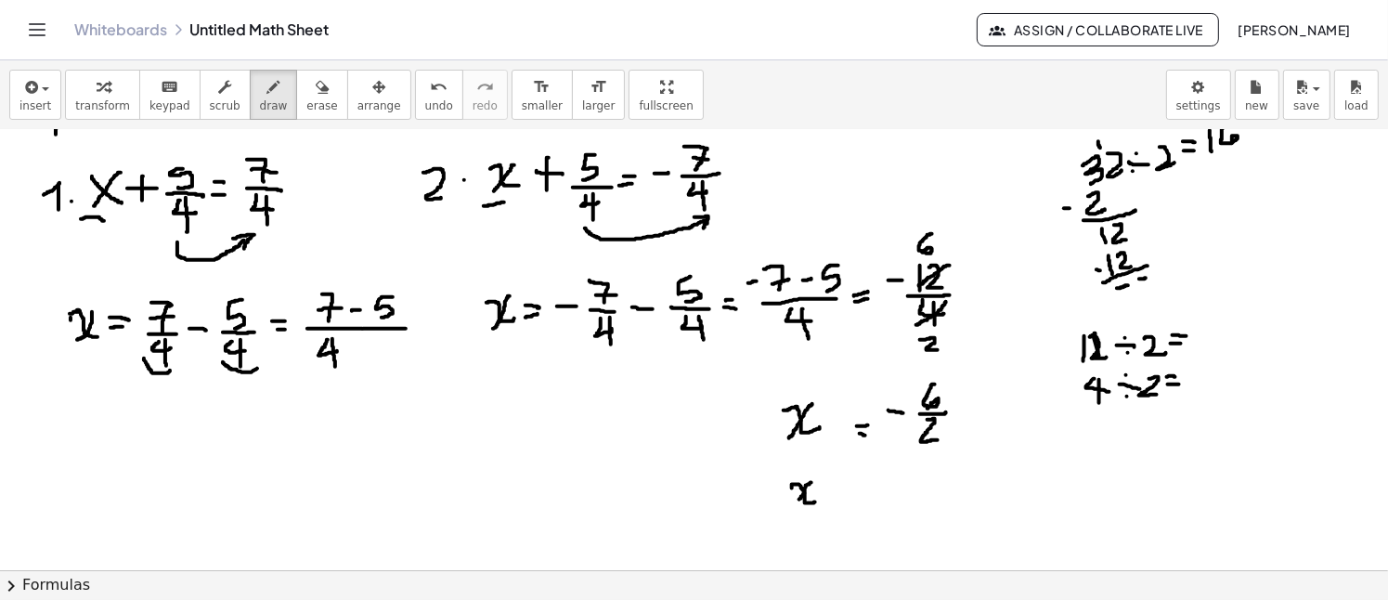
drag, startPoint x: 846, startPoint y: 488, endPoint x: 857, endPoint y: 488, distance: 11.1
drag, startPoint x: 844, startPoint y: 498, endPoint x: 854, endPoint y: 496, distance: 10.4
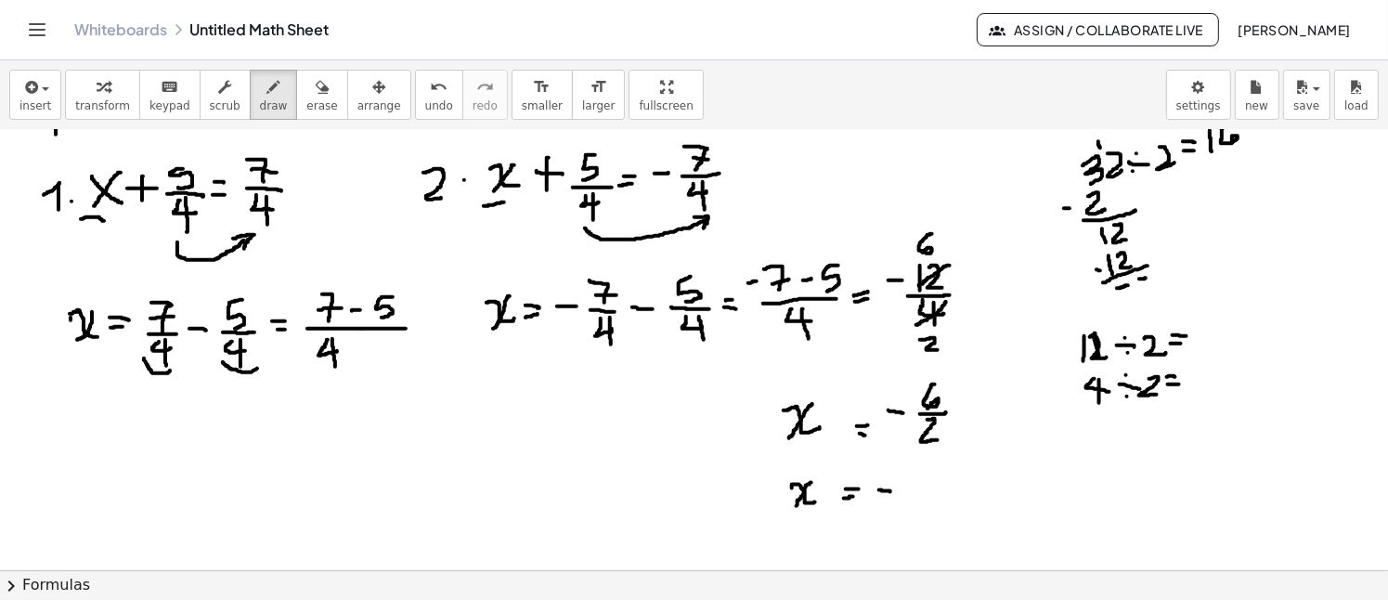
drag, startPoint x: 879, startPoint y: 489, endPoint x: 890, endPoint y: 491, distance: 11.3
drag, startPoint x: 909, startPoint y: 491, endPoint x: 947, endPoint y: 484, distance: 38.8
drag, startPoint x: 938, startPoint y: 421, endPoint x: 916, endPoint y: 434, distance: 25.0
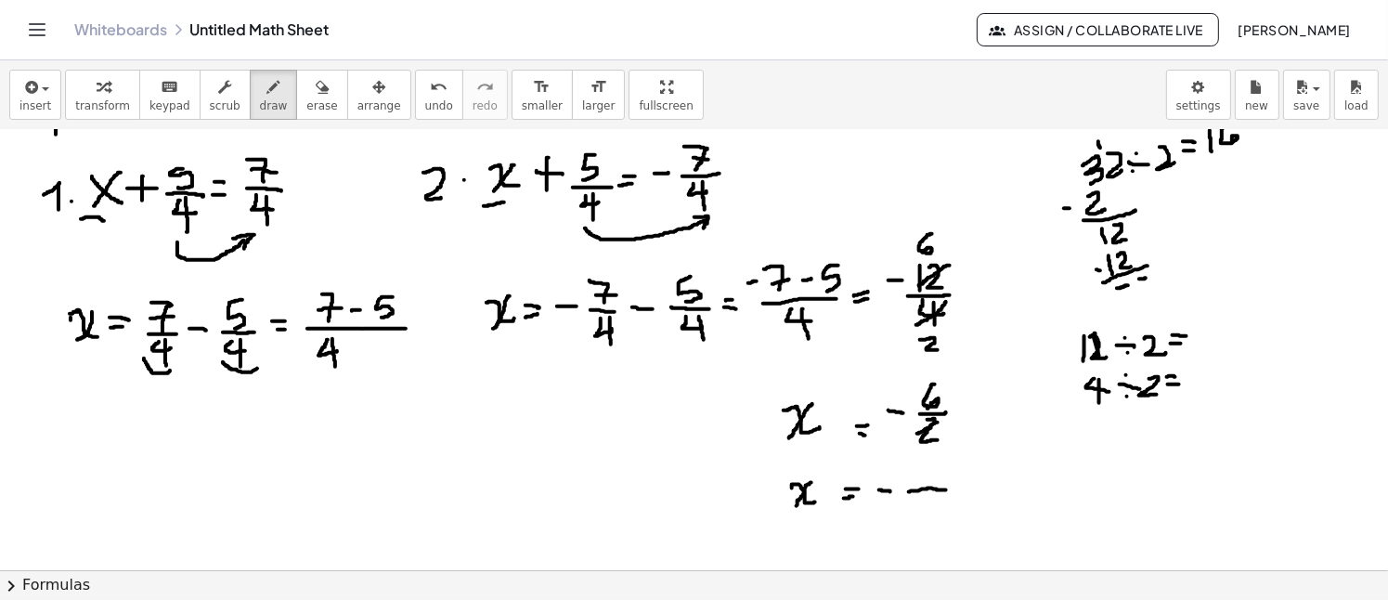
drag, startPoint x: 950, startPoint y: 428, endPoint x: 951, endPoint y: 437, distance: 9.3
drag, startPoint x: 1136, startPoint y: 425, endPoint x: 1137, endPoint y: 442, distance: 16.7
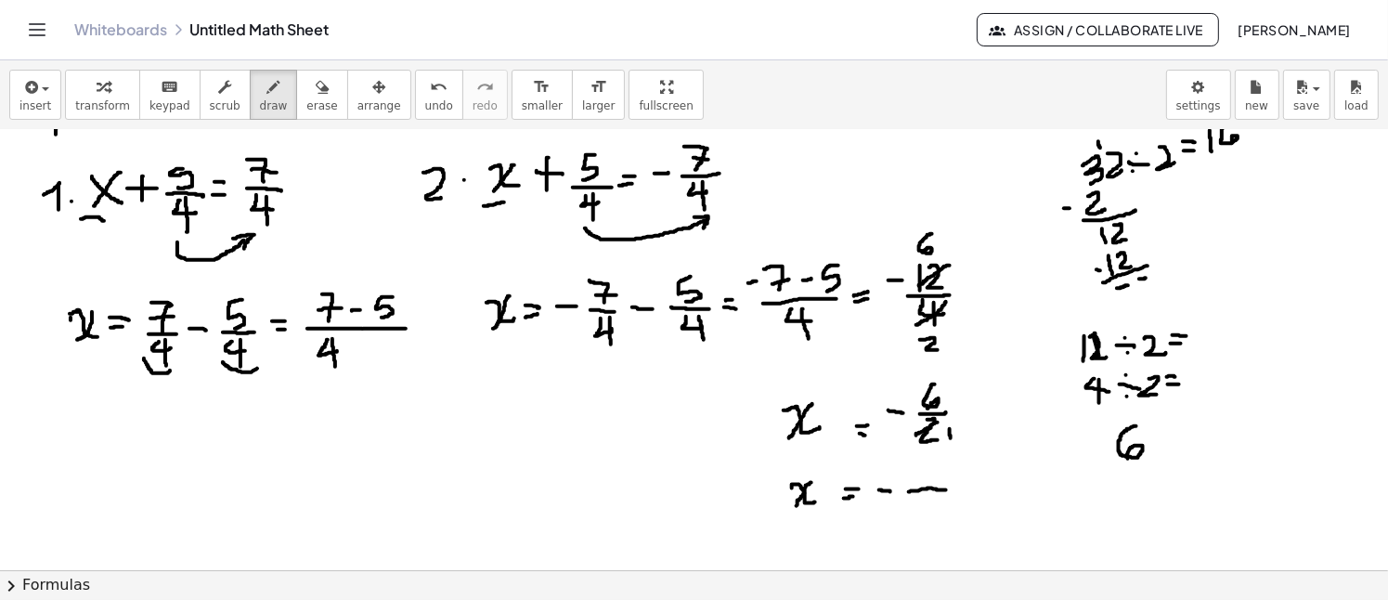
drag, startPoint x: 1151, startPoint y: 438, endPoint x: 1162, endPoint y: 444, distance: 12.5
drag, startPoint x: 1184, startPoint y: 426, endPoint x: 1210, endPoint y: 446, distance: 33.8
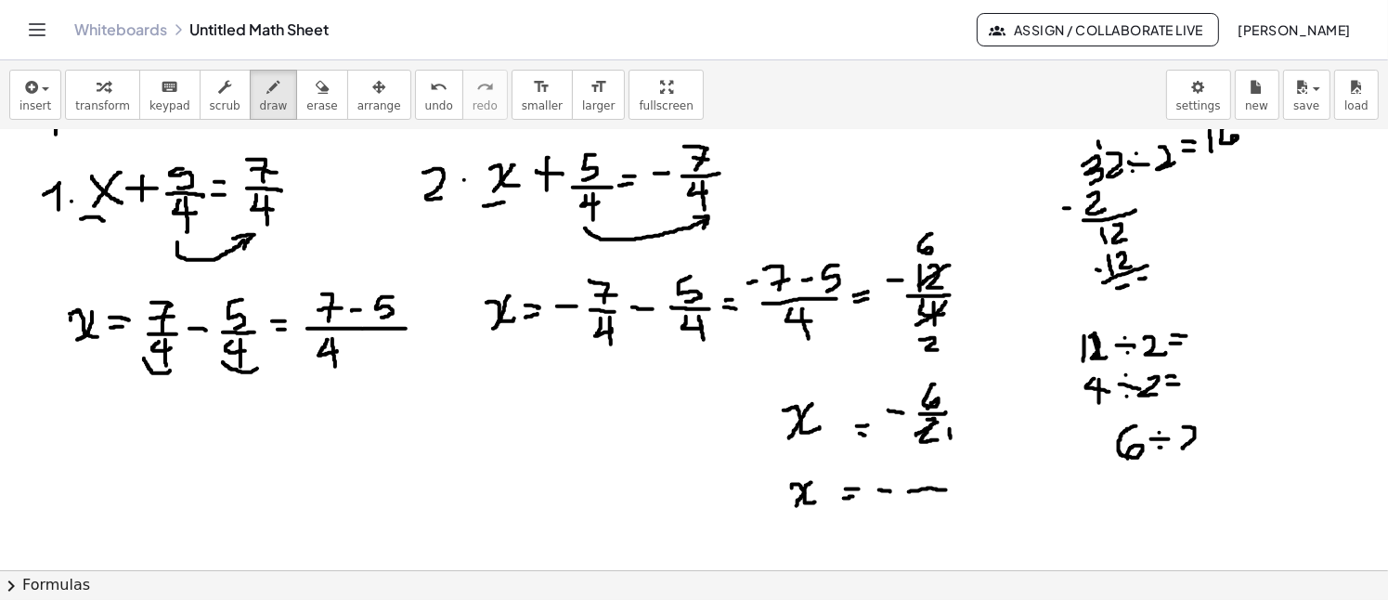
drag, startPoint x: 1213, startPoint y: 429, endPoint x: 1223, endPoint y: 431, distance: 9.5
drag, startPoint x: 1217, startPoint y: 434, endPoint x: 1226, endPoint y: 436, distance: 9.5
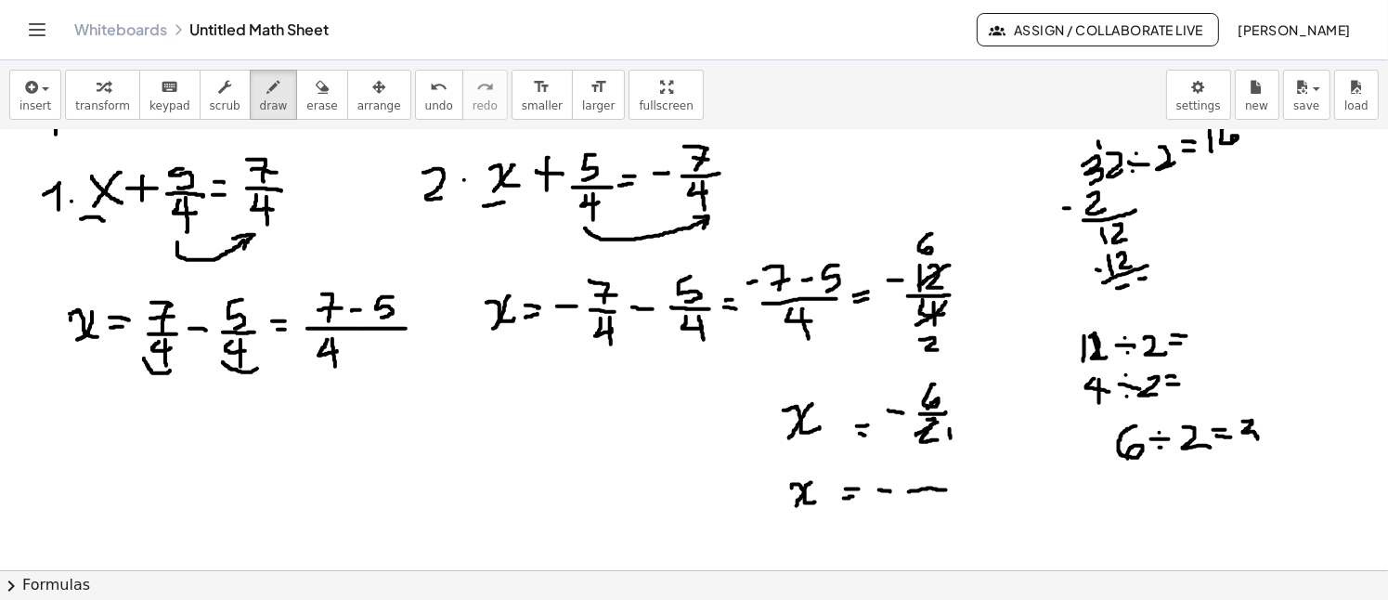
drag, startPoint x: 1243, startPoint y: 421, endPoint x: 1239, endPoint y: 443, distance: 22.6
drag, startPoint x: 1141, startPoint y: 465, endPoint x: 1139, endPoint y: 484, distance: 18.7
drag, startPoint x: 1114, startPoint y: 481, endPoint x: 1123, endPoint y: 478, distance: 9.7
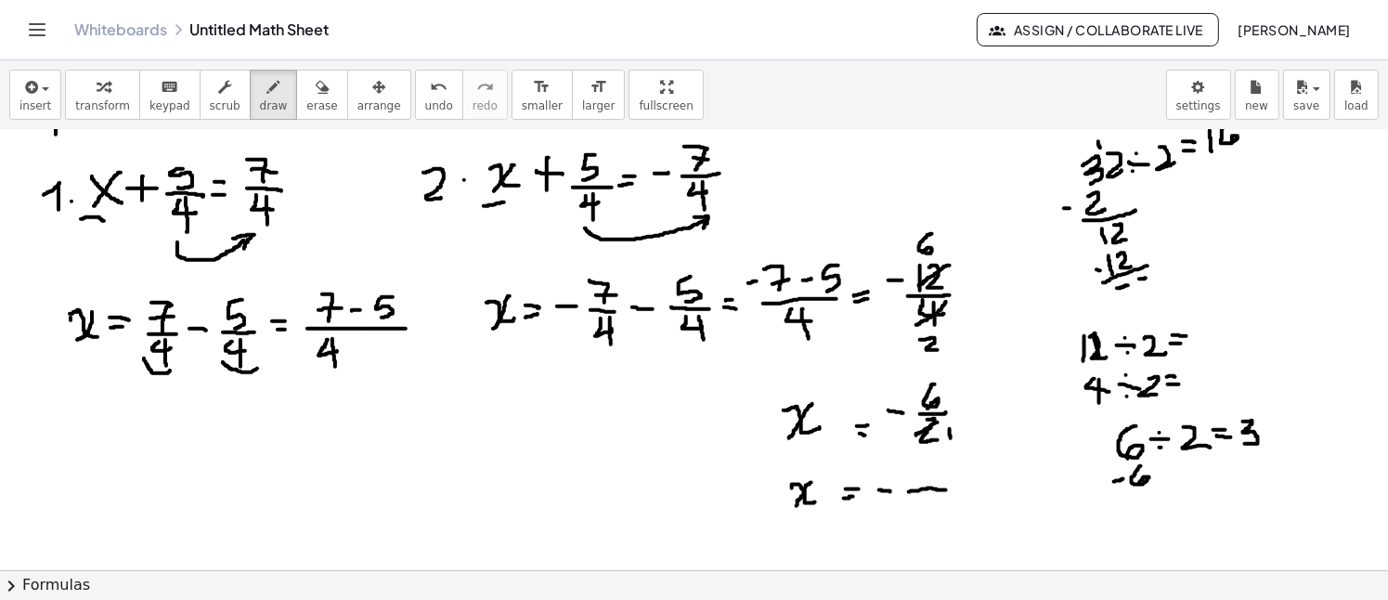
drag, startPoint x: 1140, startPoint y: 489, endPoint x: 1150, endPoint y: 488, distance: 10.3
drag, startPoint x: 1139, startPoint y: 495, endPoint x: 1157, endPoint y: 491, distance: 18.0
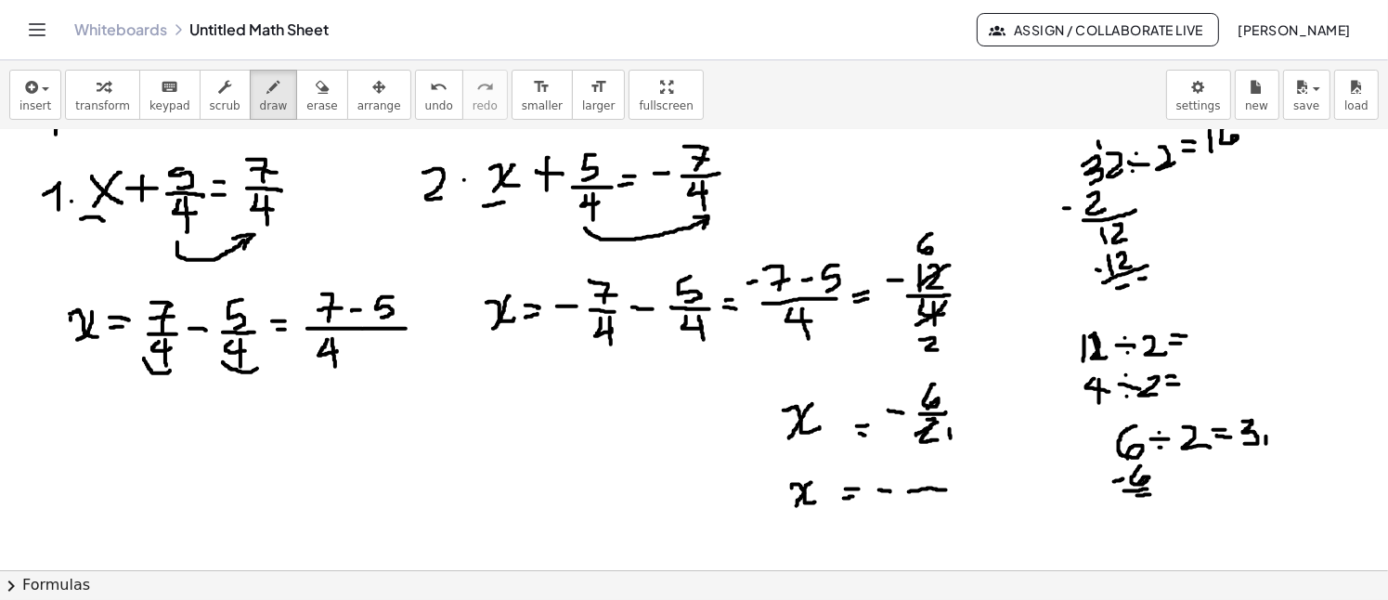
drag, startPoint x: 1266, startPoint y: 435, endPoint x: 1259, endPoint y: 454, distance: 20.0
drag, startPoint x: 1272, startPoint y: 445, endPoint x: 1262, endPoint y: 459, distance: 17.3
drag, startPoint x: 946, startPoint y: 383, endPoint x: 920, endPoint y: 408, distance: 35.5
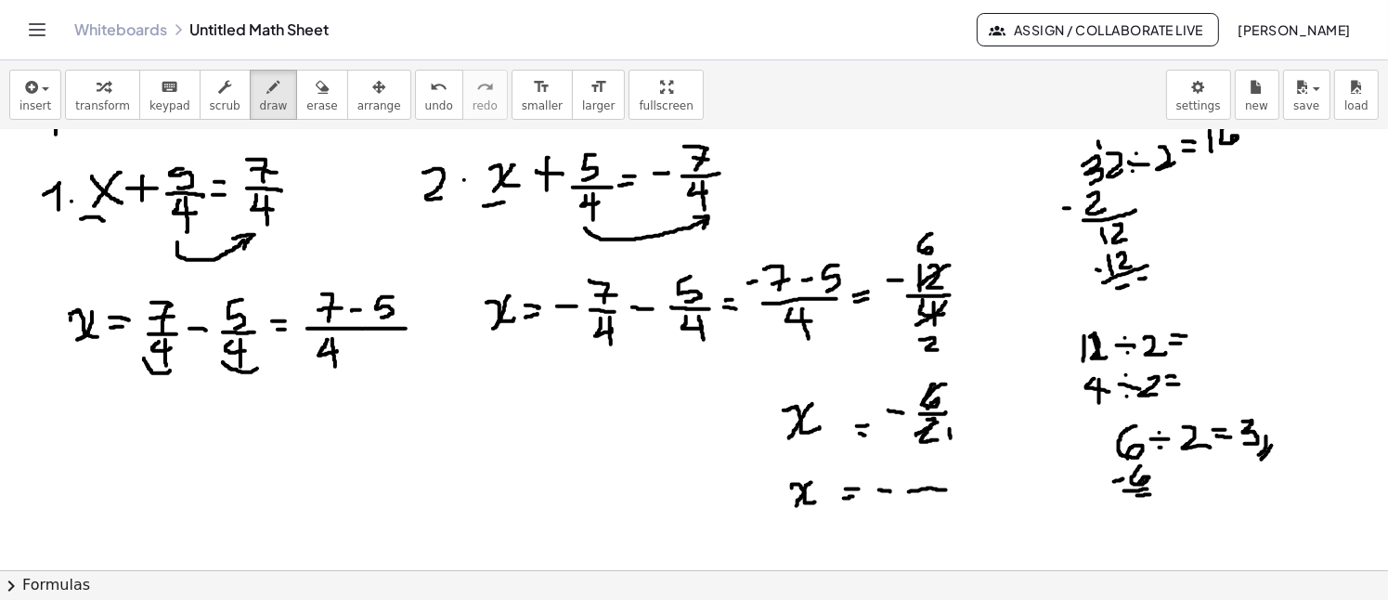
drag, startPoint x: 946, startPoint y: 365, endPoint x: 955, endPoint y: 382, distance: 19.9
drag, startPoint x: 916, startPoint y: 460, endPoint x: 917, endPoint y: 482, distance: 21.4
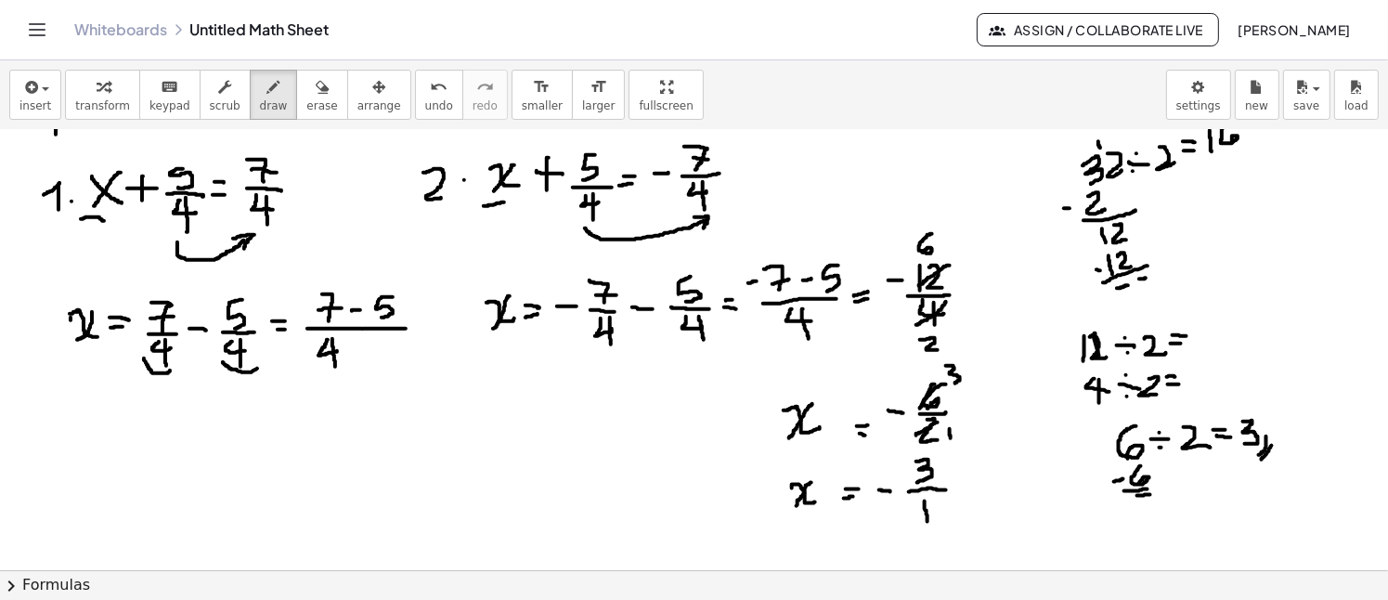
drag, startPoint x: 925, startPoint y: 500, endPoint x: 927, endPoint y: 521, distance: 20.6
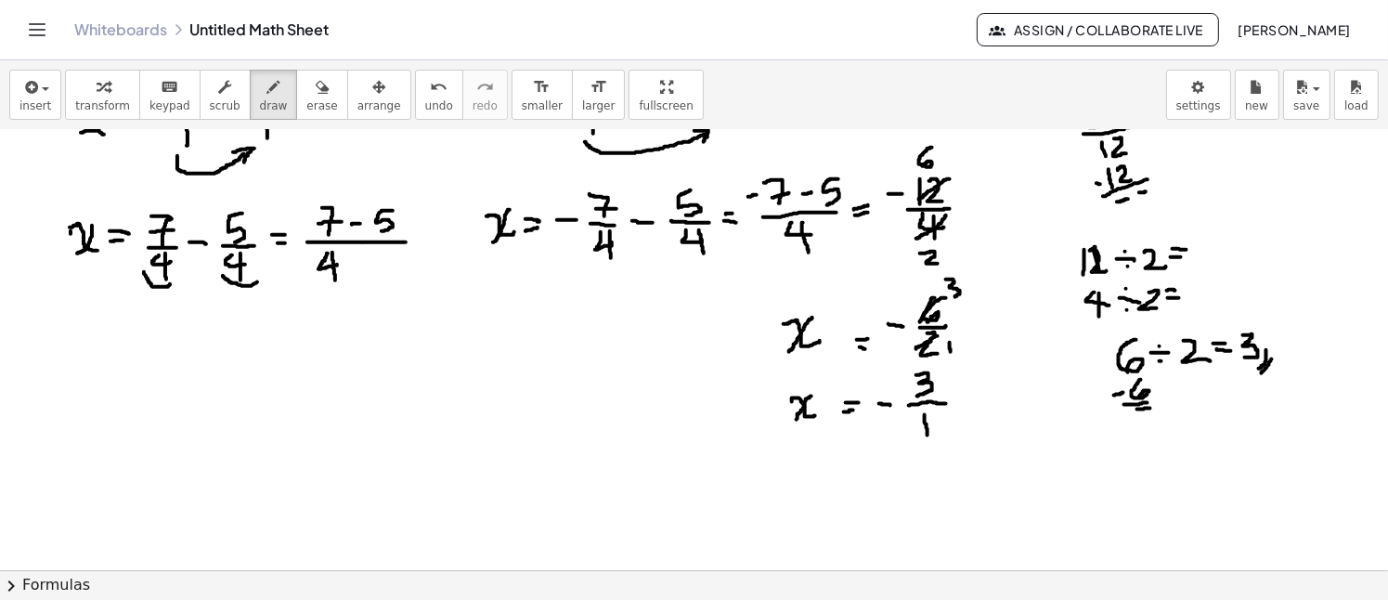
scroll to position [1612, 0]
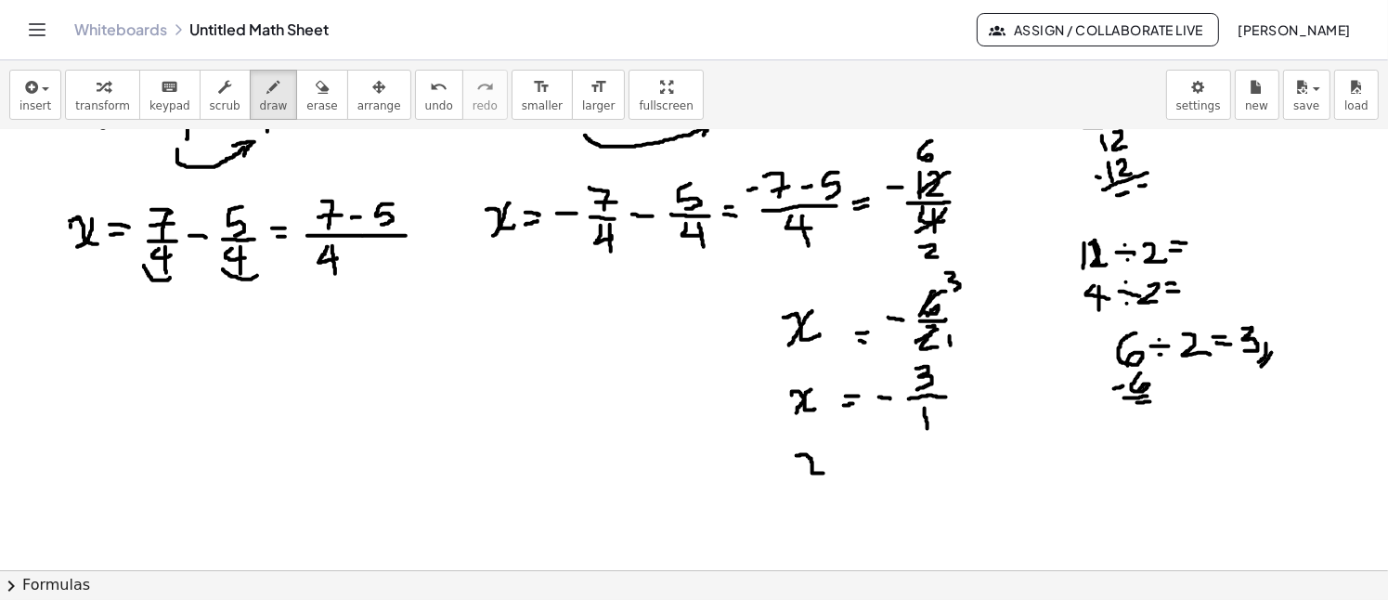
drag, startPoint x: 796, startPoint y: 455, endPoint x: 823, endPoint y: 472, distance: 32.2
drag, startPoint x: 819, startPoint y: 446, endPoint x: 800, endPoint y: 478, distance: 36.6
drag, startPoint x: 837, startPoint y: 460, endPoint x: 848, endPoint y: 460, distance: 10.2
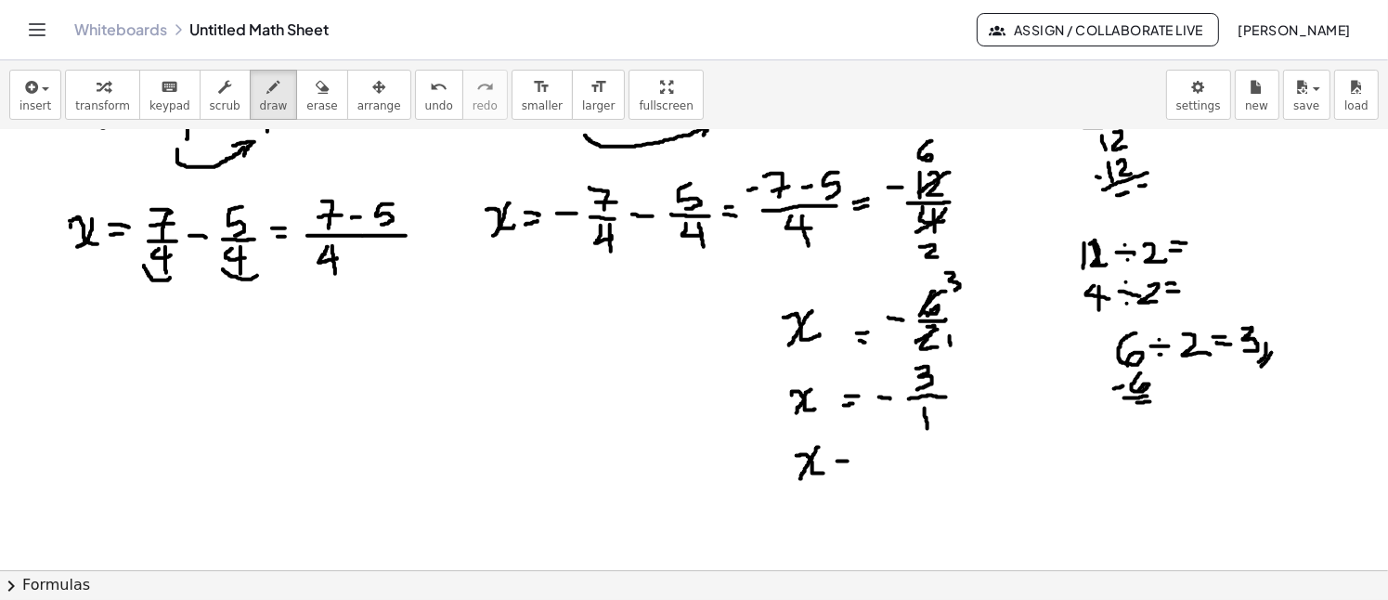
drag, startPoint x: 839, startPoint y: 467, endPoint x: 856, endPoint y: 467, distance: 16.7
drag, startPoint x: 879, startPoint y: 462, endPoint x: 891, endPoint y: 459, distance: 12.4
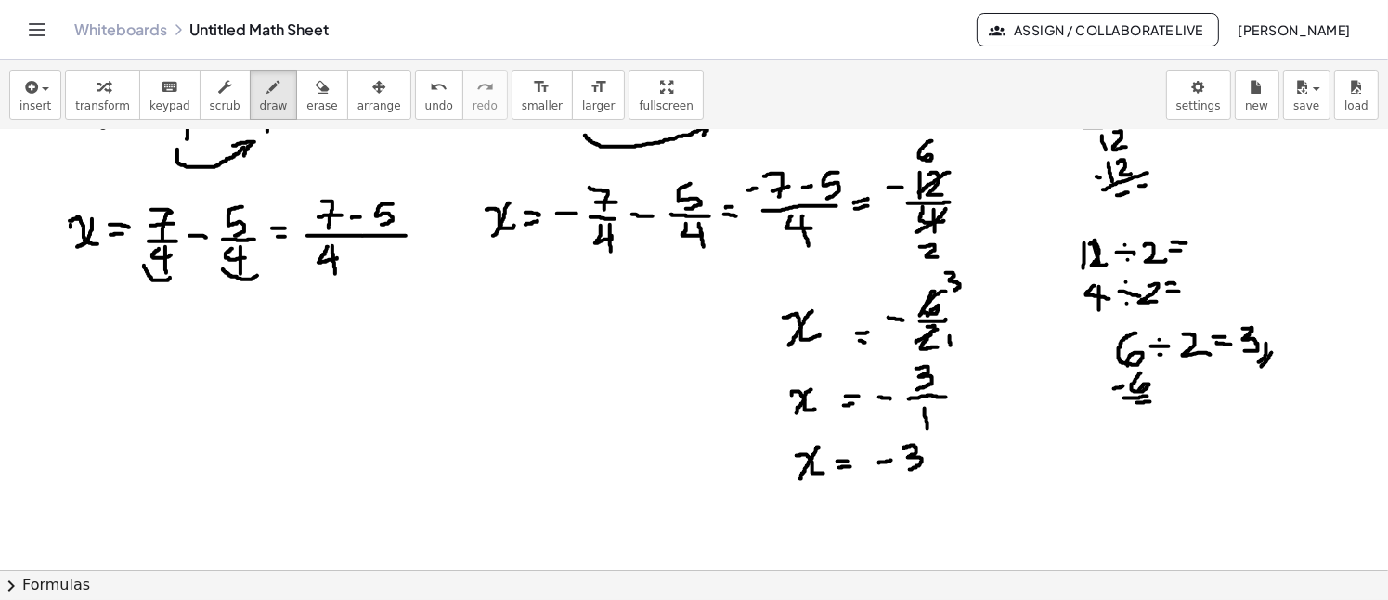
drag, startPoint x: 904, startPoint y: 447, endPoint x: 906, endPoint y: 469, distance: 21.4
drag, startPoint x: 936, startPoint y: 466, endPoint x: 927, endPoint y: 483, distance: 18.7
drag, startPoint x: 946, startPoint y: 468, endPoint x: 931, endPoint y: 487, distance: 24.5
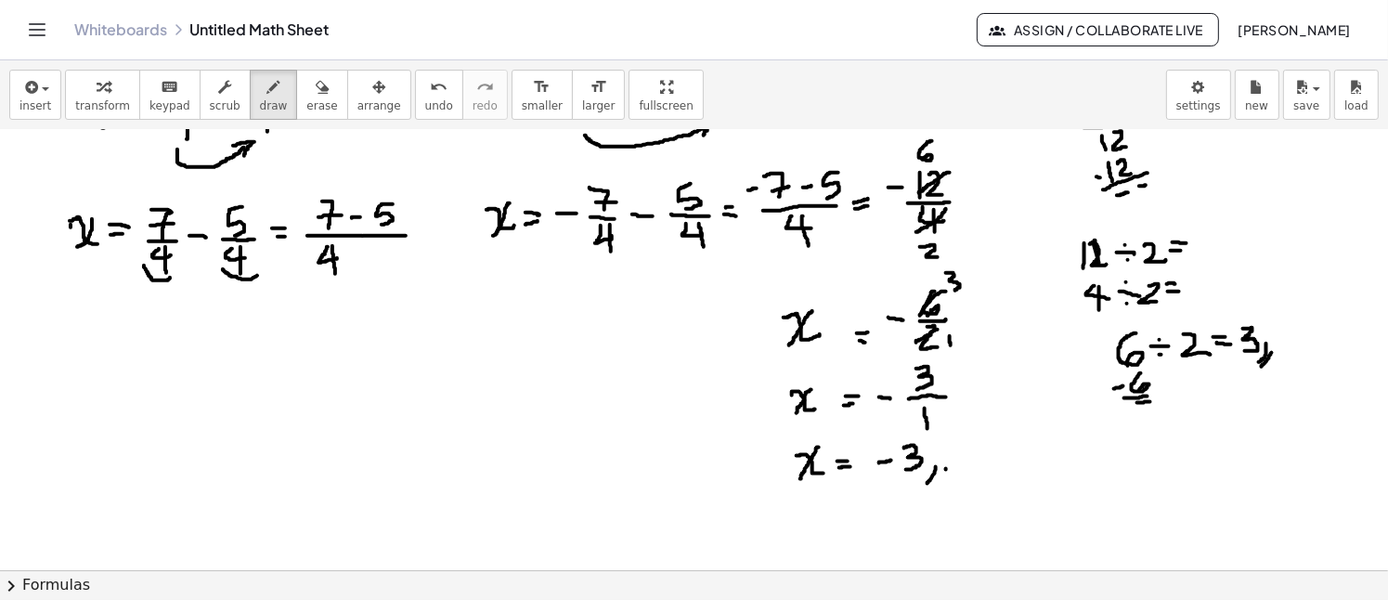
drag, startPoint x: 63, startPoint y: 342, endPoint x: 84, endPoint y: 361, distance: 28.9
drag, startPoint x: 88, startPoint y: 339, endPoint x: 62, endPoint y: 359, distance: 33.1
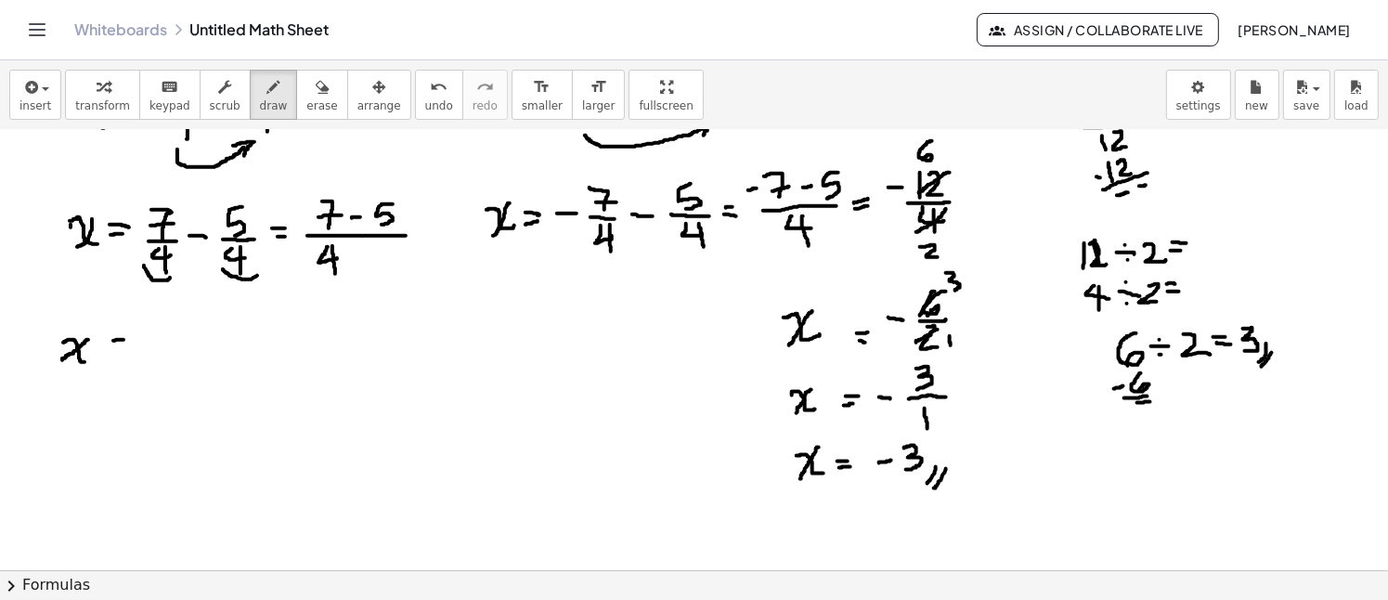
drag, startPoint x: 112, startPoint y: 347, endPoint x: 122, endPoint y: 349, distance: 9.5
drag, startPoint x: 148, startPoint y: 346, endPoint x: 201, endPoint y: 347, distance: 52.9
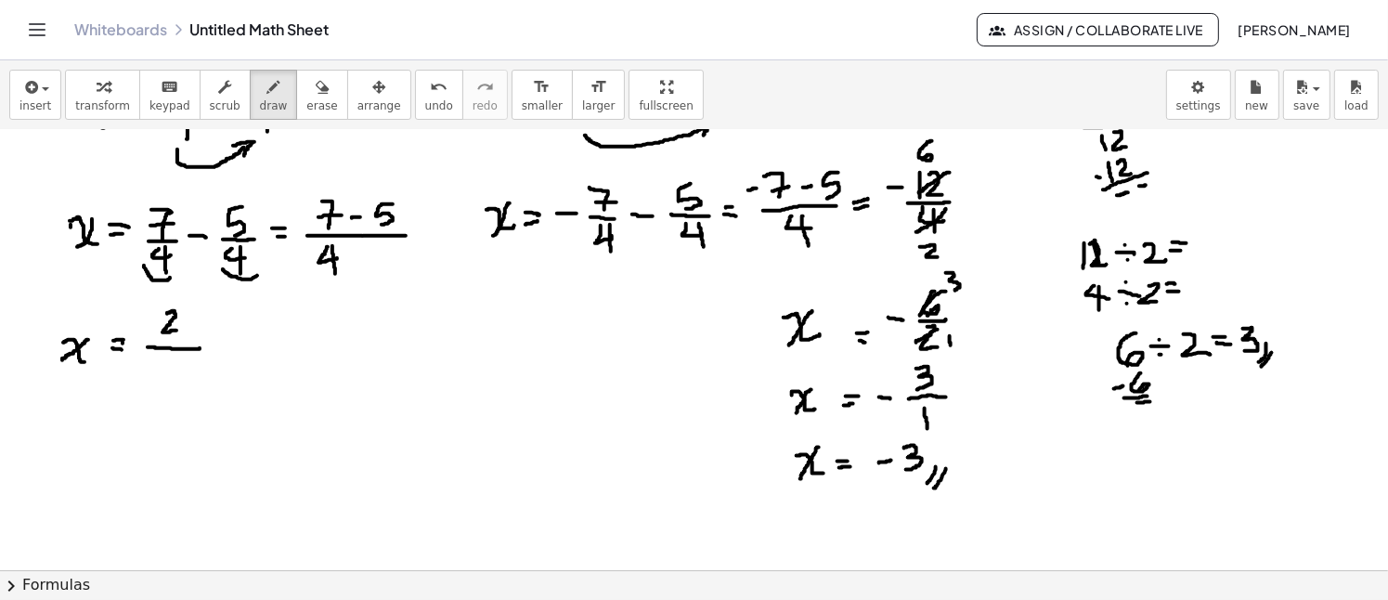
drag, startPoint x: 167, startPoint y: 313, endPoint x: 176, endPoint y: 330, distance: 19.1
drag, startPoint x: 163, startPoint y: 356, endPoint x: 173, endPoint y: 370, distance: 16.7
drag, startPoint x: 169, startPoint y: 356, endPoint x: 167, endPoint y: 385, distance: 28.8
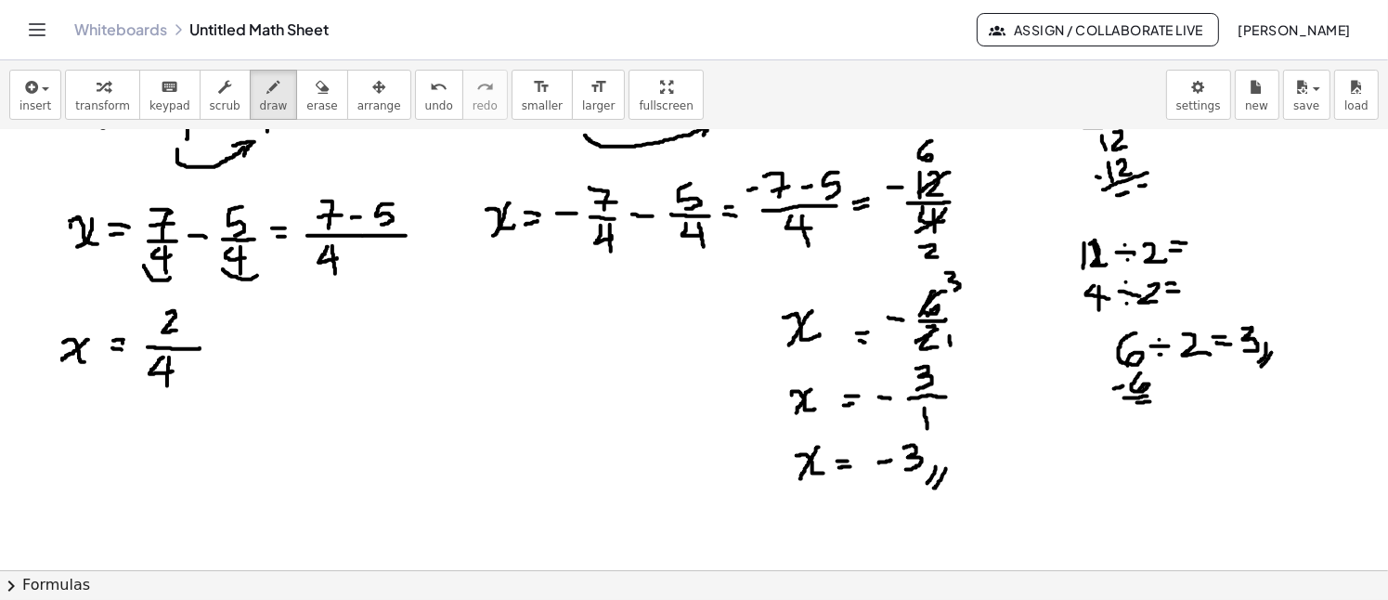
drag, startPoint x: 347, startPoint y: 320, endPoint x: 357, endPoint y: 339, distance: 21.2
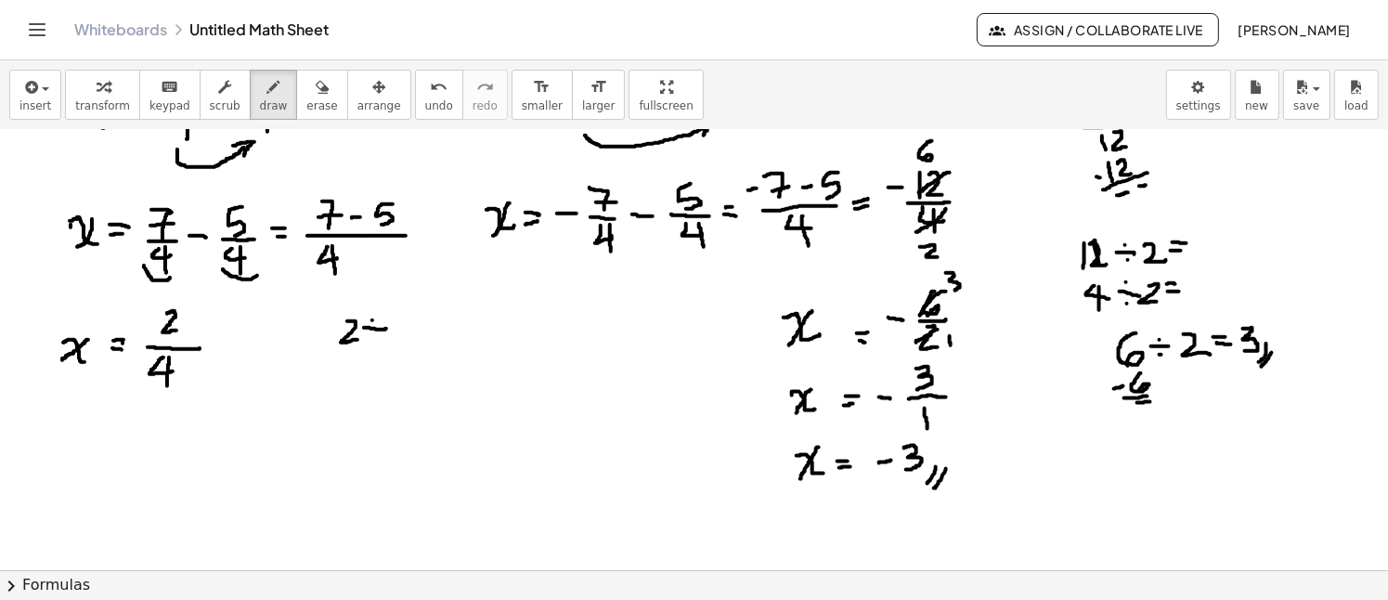
drag, startPoint x: 396, startPoint y: 318, endPoint x: 407, endPoint y: 335, distance: 19.6
drag, startPoint x: 342, startPoint y: 367, endPoint x: 354, endPoint y: 374, distance: 14.2
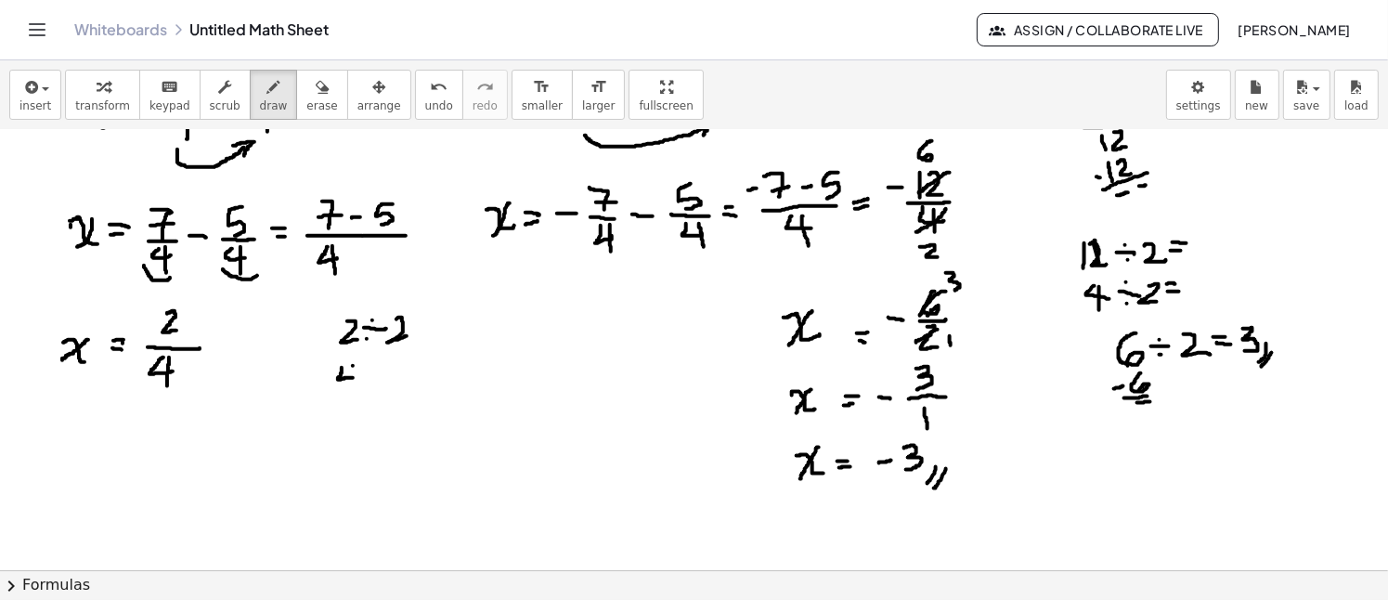
drag, startPoint x: 353, startPoint y: 365, endPoint x: 353, endPoint y: 390, distance: 25.1
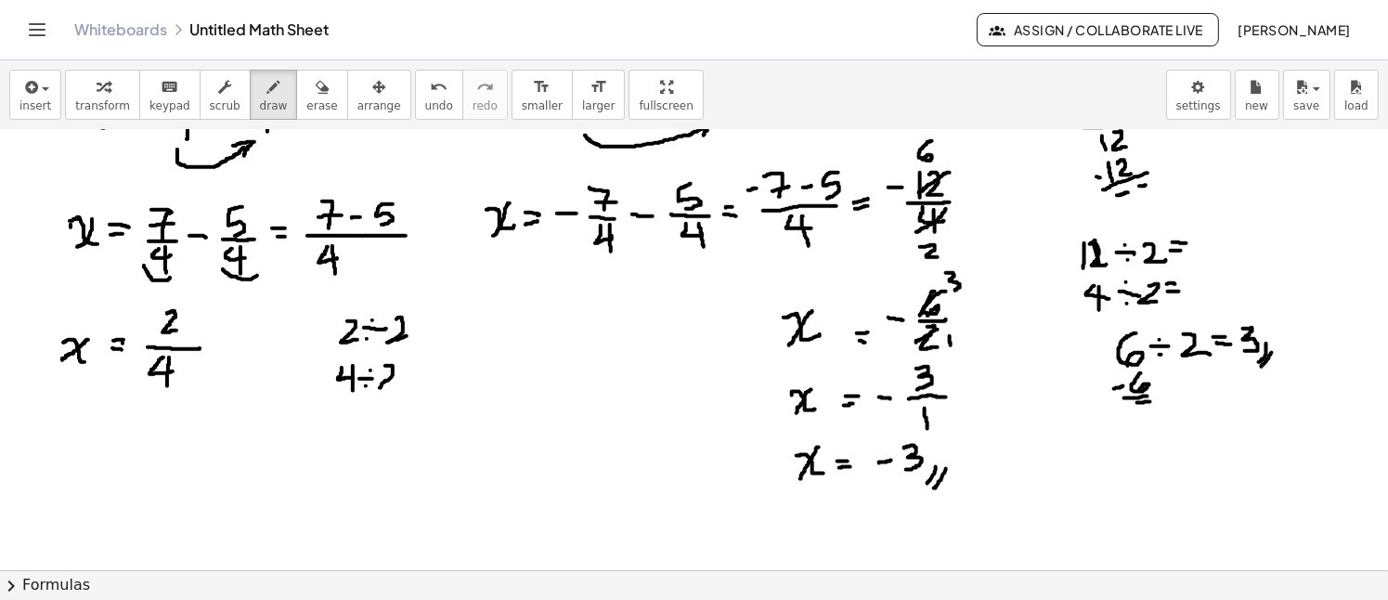
drag, startPoint x: 385, startPoint y: 365, endPoint x: 398, endPoint y: 382, distance: 21.9
drag, startPoint x: 149, startPoint y: 328, endPoint x: 187, endPoint y: 312, distance: 41.2
drag, startPoint x: 196, startPoint y: 291, endPoint x: 196, endPoint y: 308, distance: 17.6
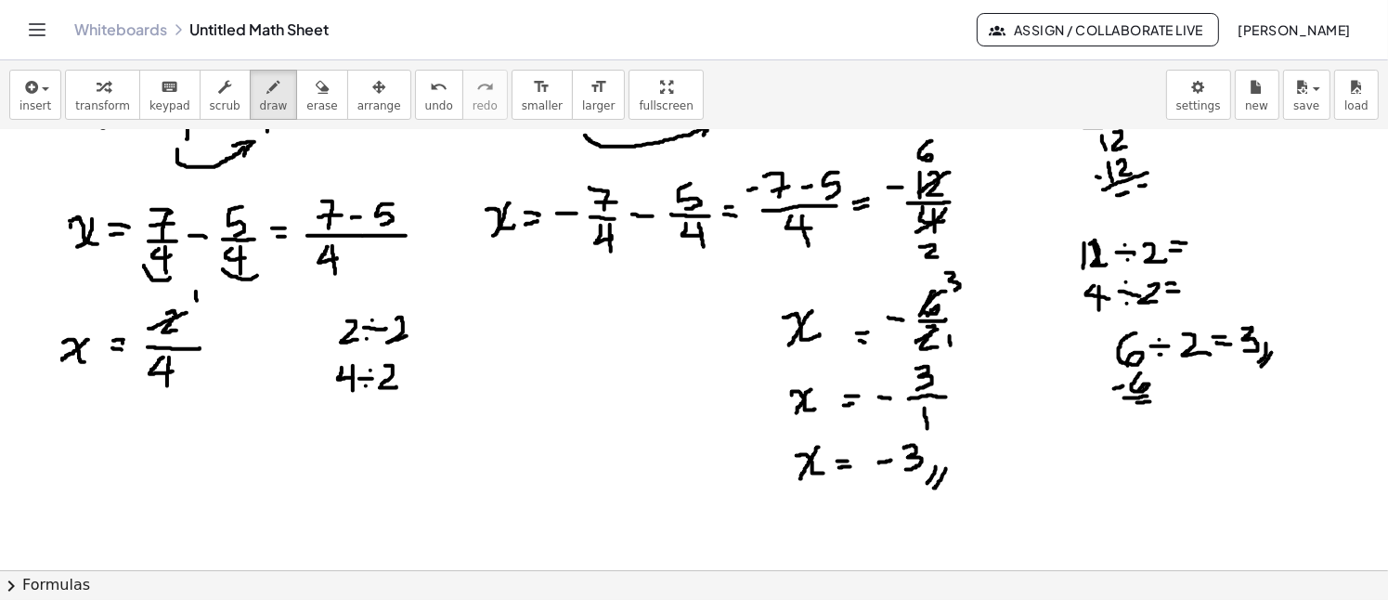
drag, startPoint x: 141, startPoint y: 386, endPoint x: 181, endPoint y: 360, distance: 47.6
drag, startPoint x: 177, startPoint y: 379, endPoint x: 192, endPoint y: 395, distance: 21.7
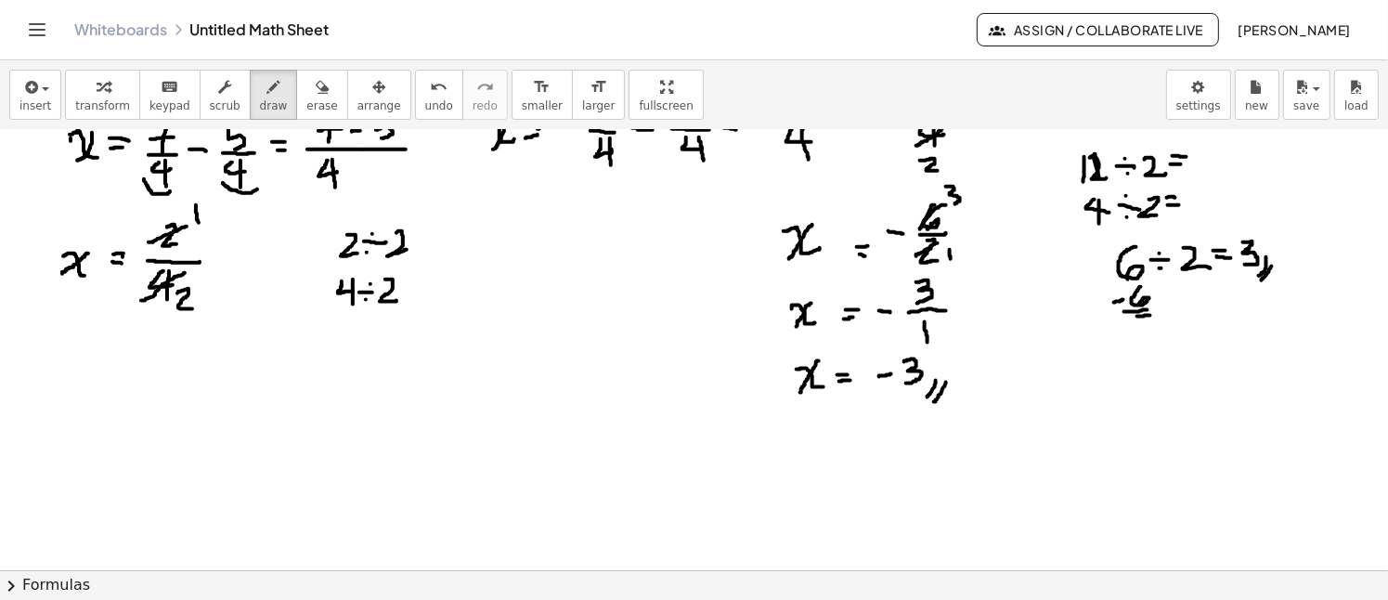
scroll to position [1705, 0]
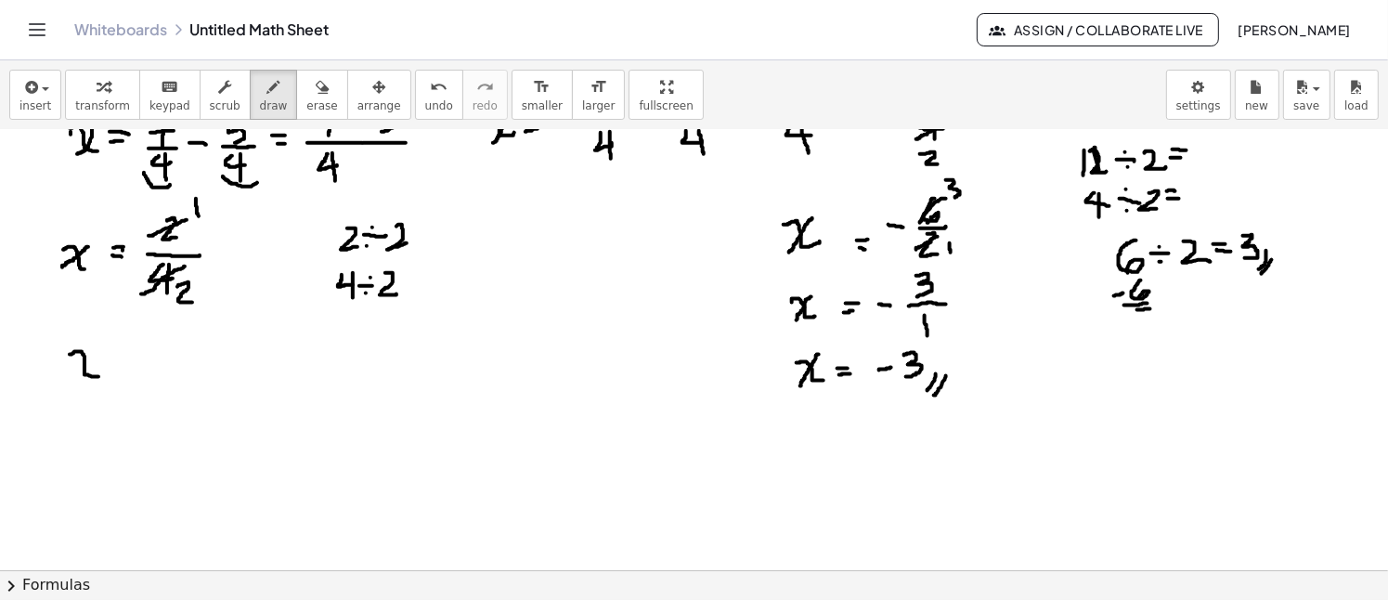
drag, startPoint x: 70, startPoint y: 354, endPoint x: 98, endPoint y: 376, distance: 36.4
drag, startPoint x: 93, startPoint y: 347, endPoint x: 78, endPoint y: 378, distance: 34.0
drag, startPoint x: 114, startPoint y: 353, endPoint x: 126, endPoint y: 356, distance: 12.6
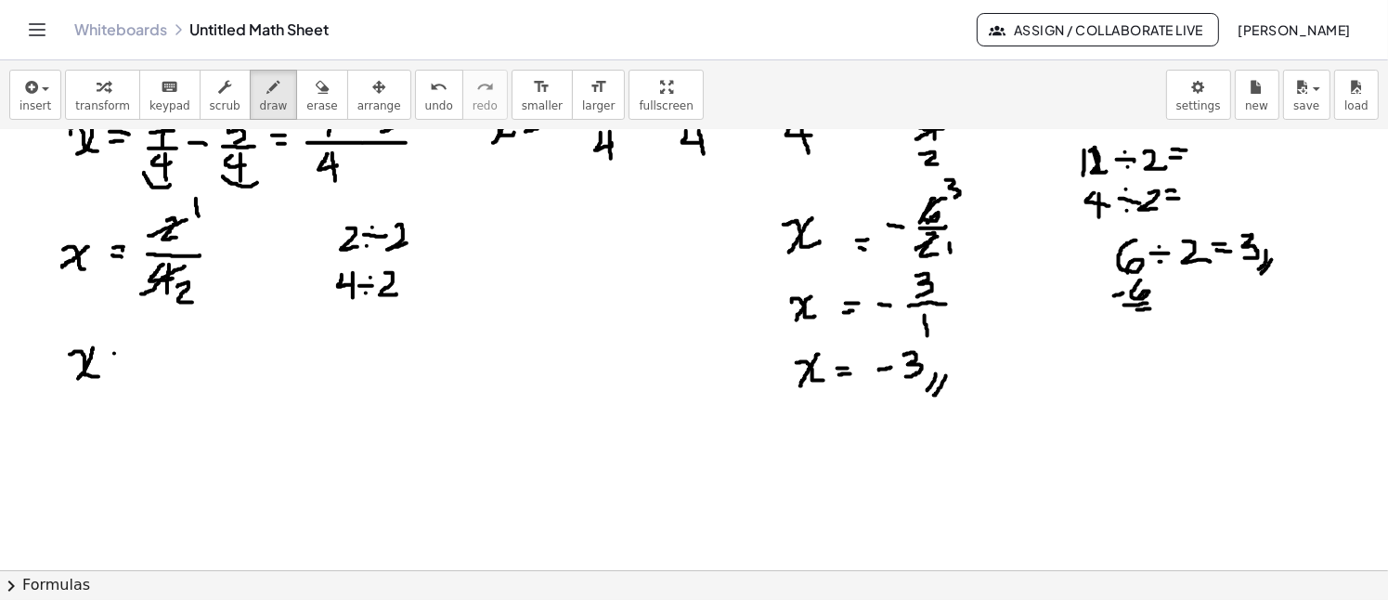
drag, startPoint x: 115, startPoint y: 364, endPoint x: 128, endPoint y: 365, distance: 13.0
drag, startPoint x: 169, startPoint y: 335, endPoint x: 166, endPoint y: 356, distance: 20.6
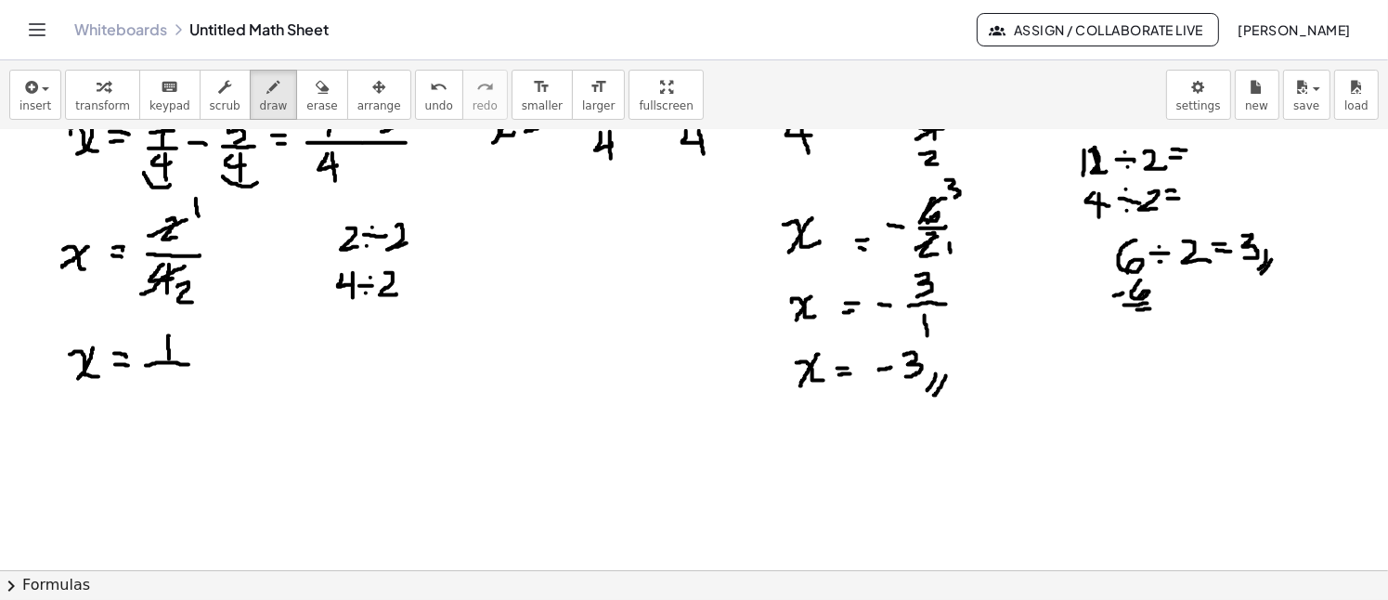
drag, startPoint x: 146, startPoint y: 365, endPoint x: 190, endPoint y: 364, distance: 44.6
drag, startPoint x: 162, startPoint y: 372, endPoint x: 176, endPoint y: 396, distance: 28.3
drag, startPoint x: 223, startPoint y: 383, endPoint x: 203, endPoint y: 411, distance: 34.0
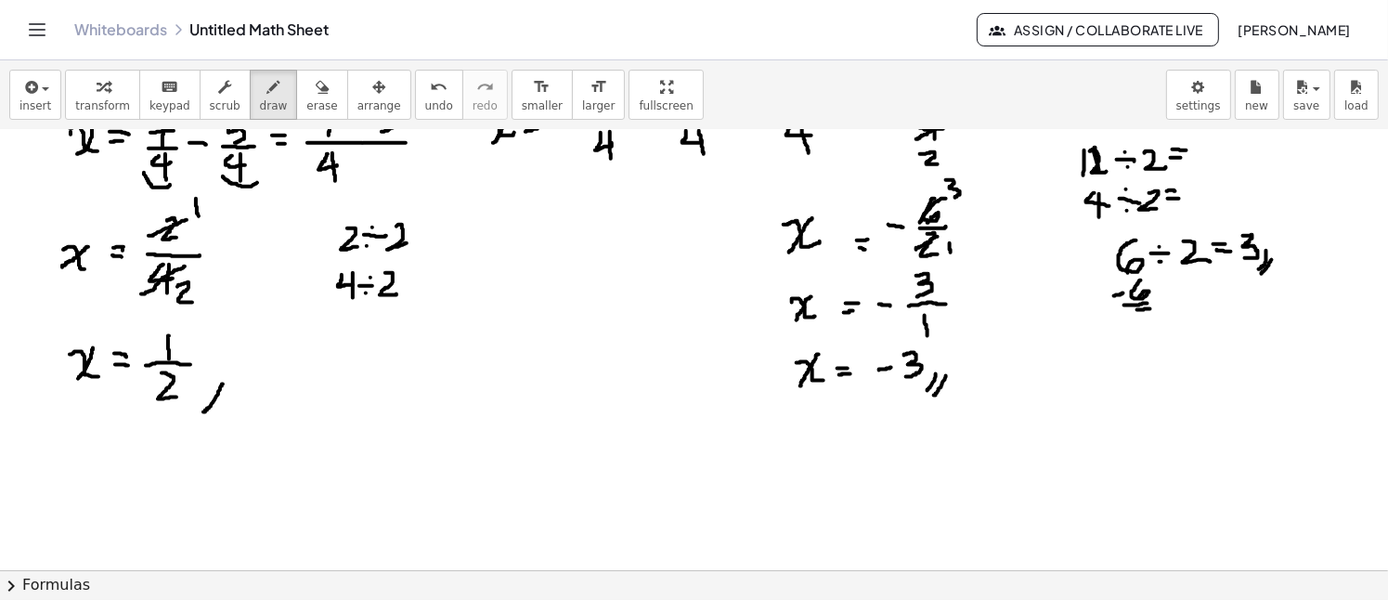
drag, startPoint x: 229, startPoint y: 395, endPoint x: 222, endPoint y: 415, distance: 21.7
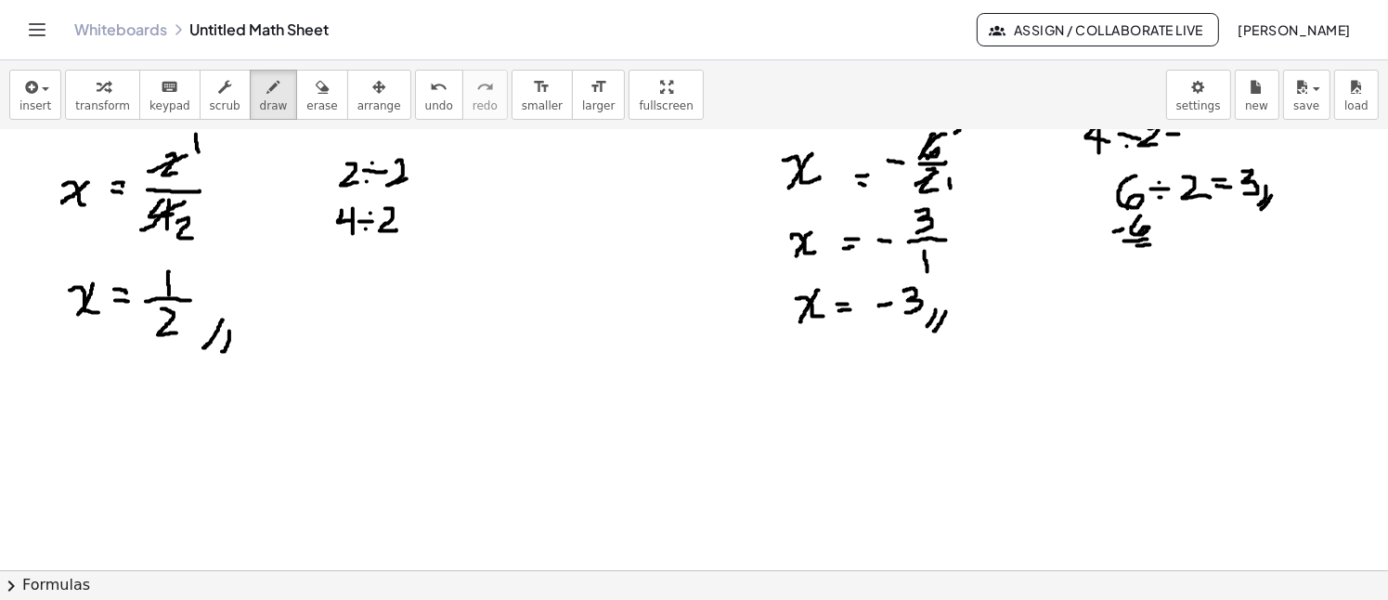
scroll to position [1775, 0]
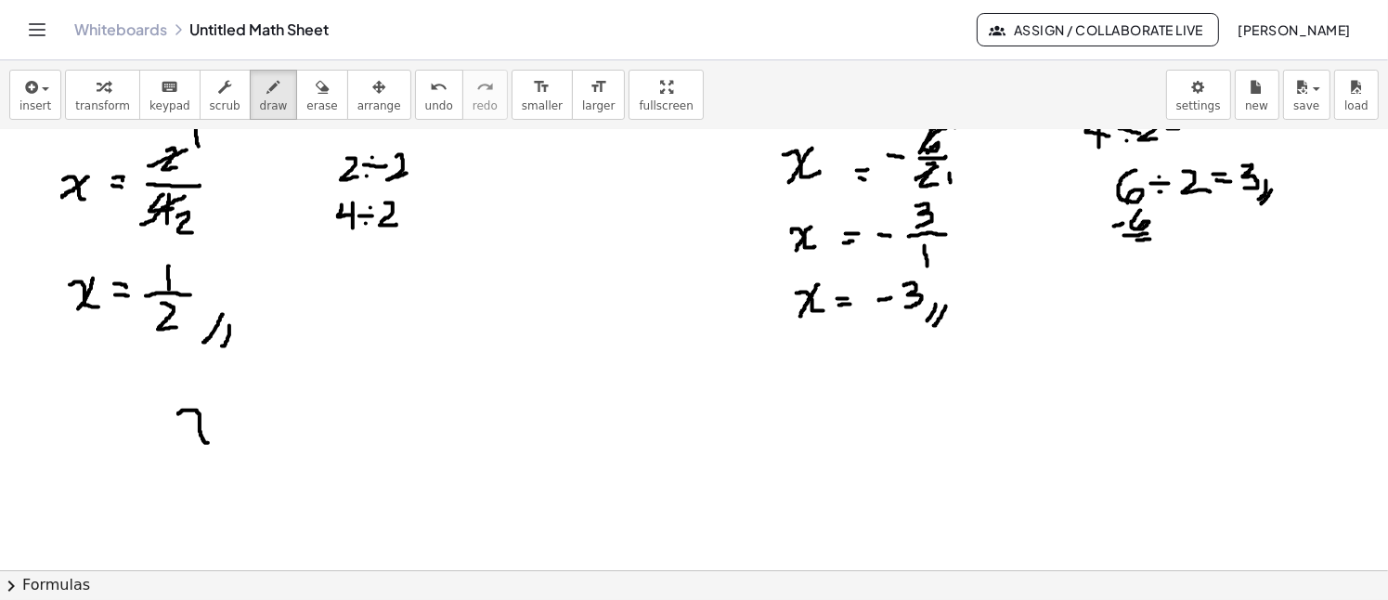
drag, startPoint x: 178, startPoint y: 414, endPoint x: 222, endPoint y: 425, distance: 45.0
drag, startPoint x: 220, startPoint y: 408, endPoint x: 193, endPoint y: 448, distance: 48.9
drag, startPoint x: 227, startPoint y: 432, endPoint x: 227, endPoint y: 446, distance: 14.9
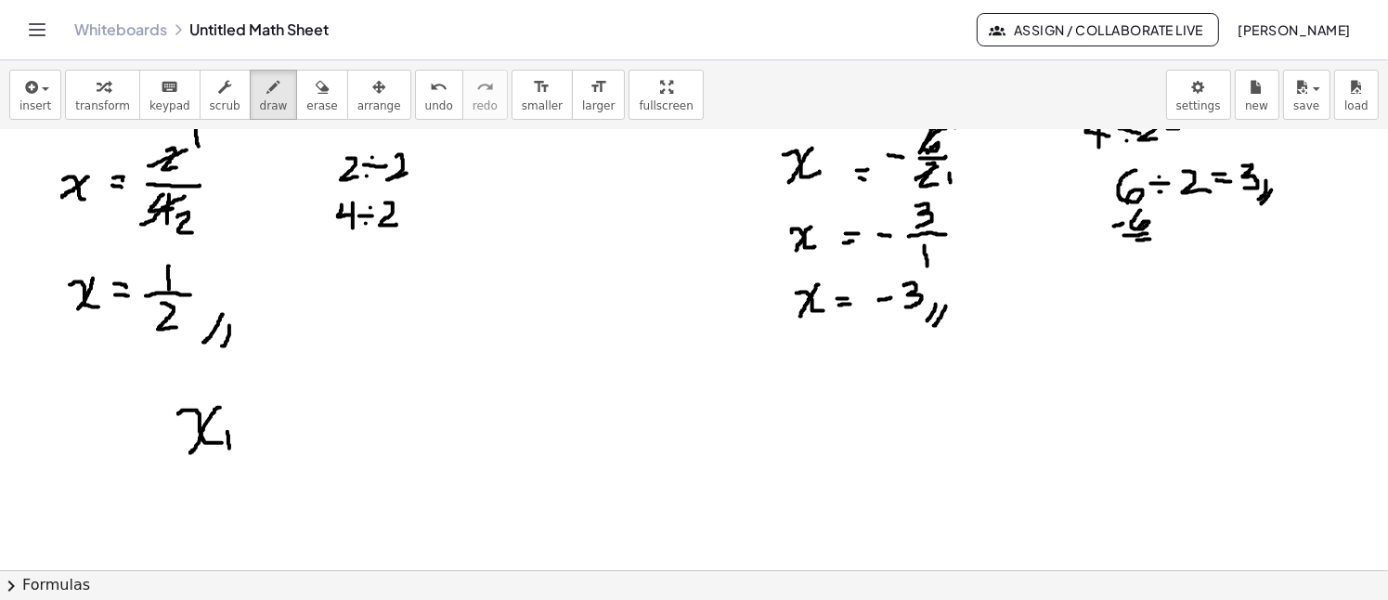
drag, startPoint x: 247, startPoint y: 423, endPoint x: 265, endPoint y: 423, distance: 17.6
drag, startPoint x: 251, startPoint y: 430, endPoint x: 266, endPoint y: 430, distance: 15.8
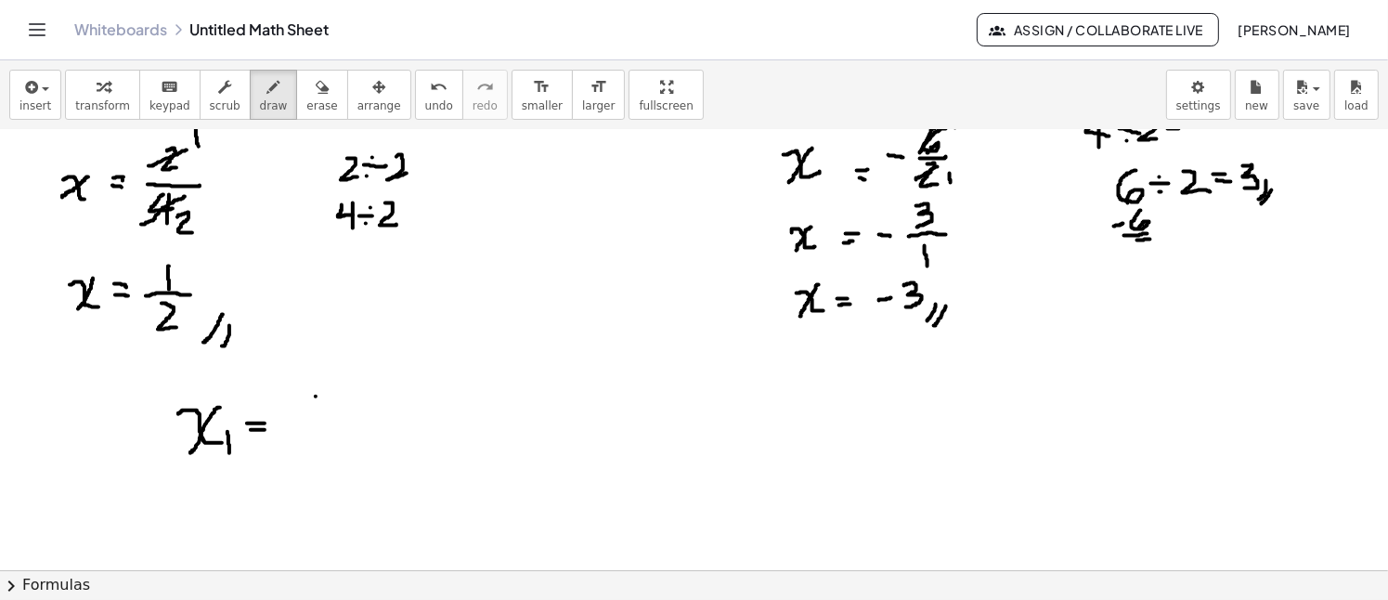
drag, startPoint x: 316, startPoint y: 396, endPoint x: 318, endPoint y: 422, distance: 26.1
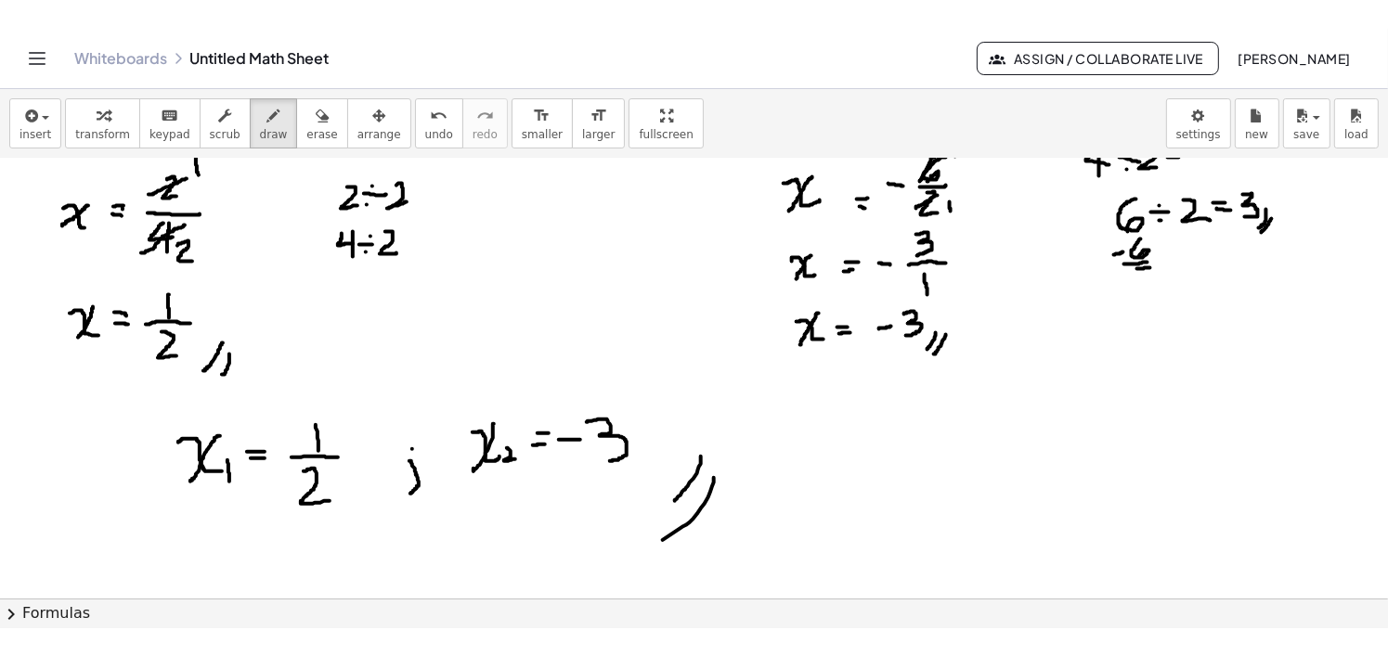
scroll to position [1793, 0]
